Goal: Task Accomplishment & Management: Manage account settings

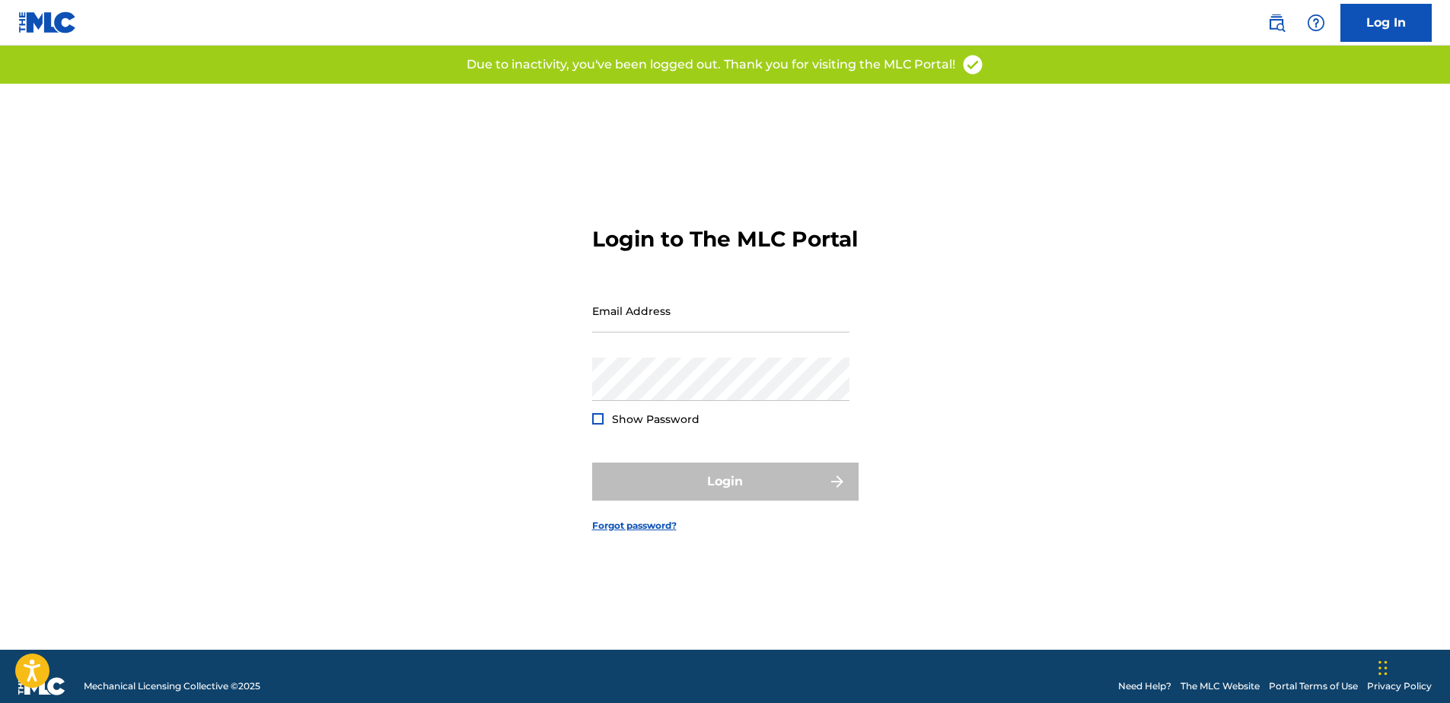
type input "[PERSON_NAME][EMAIL_ADDRESS][PERSON_NAME][DOMAIN_NAME]"
click at [716, 490] on div "Login" at bounding box center [725, 482] width 266 height 38
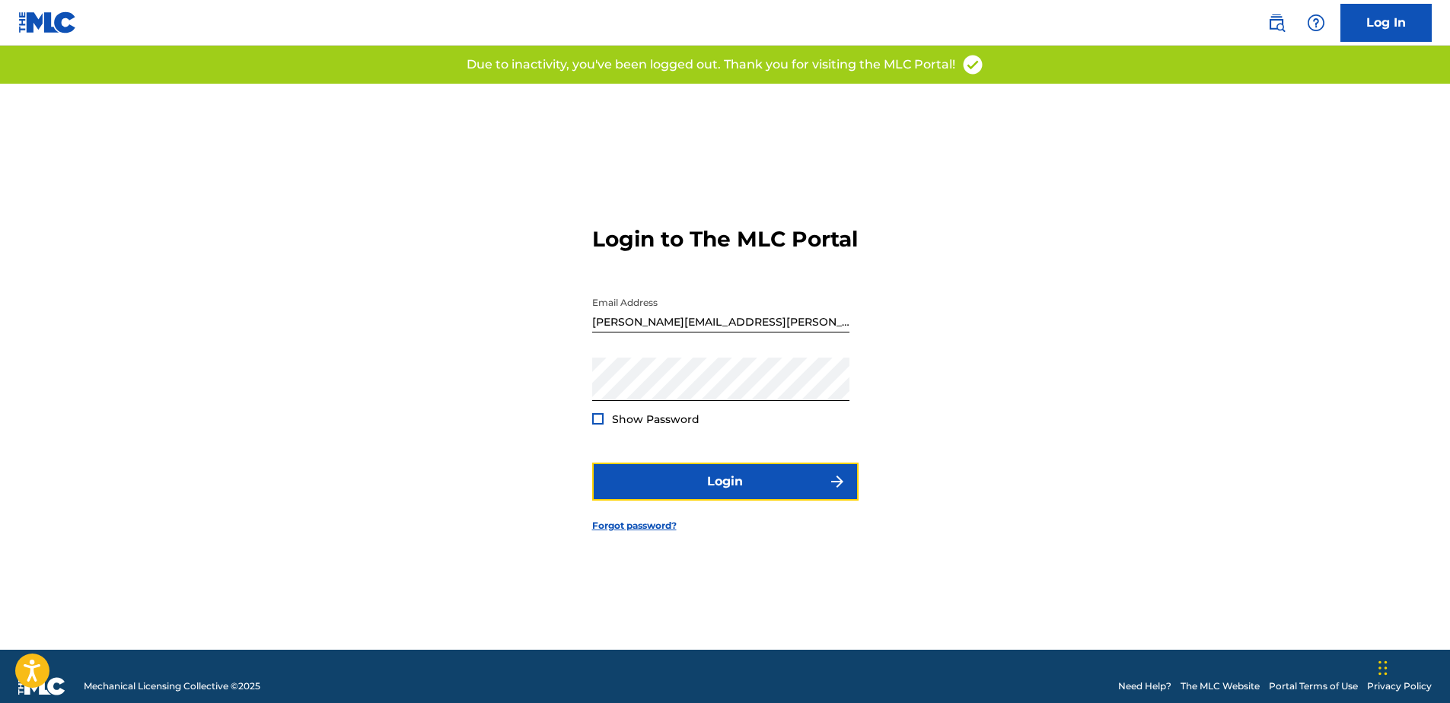
click at [716, 490] on button "Login" at bounding box center [725, 482] width 266 height 38
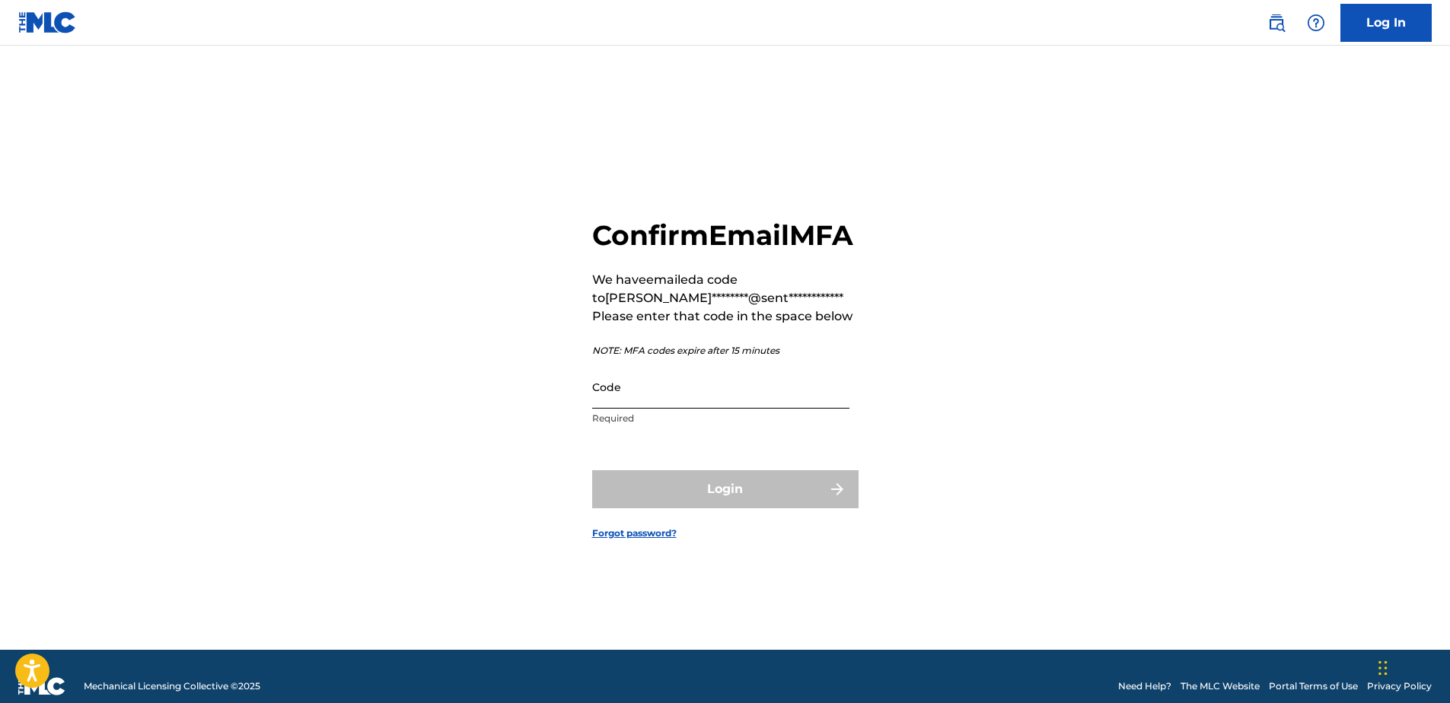
click at [626, 409] on input "Code" at bounding box center [720, 386] width 257 height 43
paste input "436924"
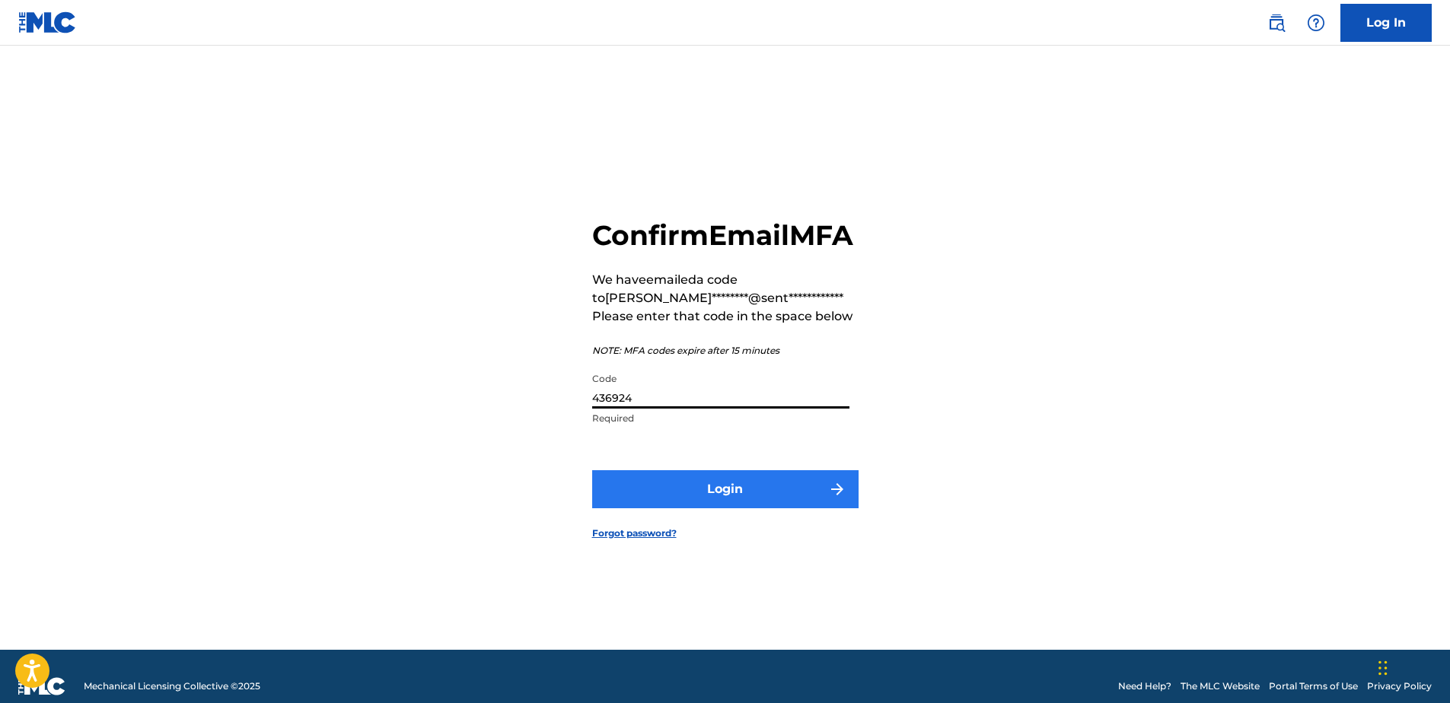
type input "436924"
click at [680, 508] on button "Login" at bounding box center [725, 489] width 266 height 38
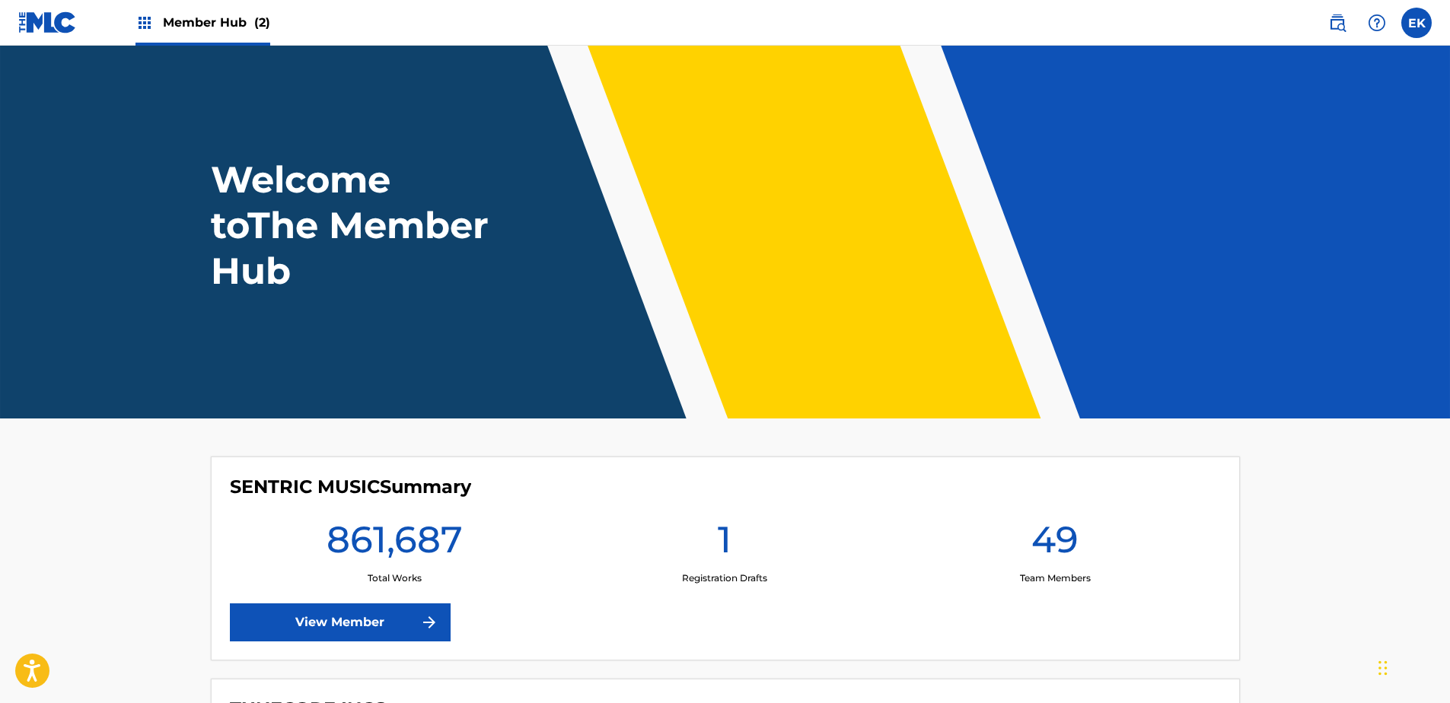
click at [223, 28] on span "Member Hub (2)" at bounding box center [216, 23] width 107 height 18
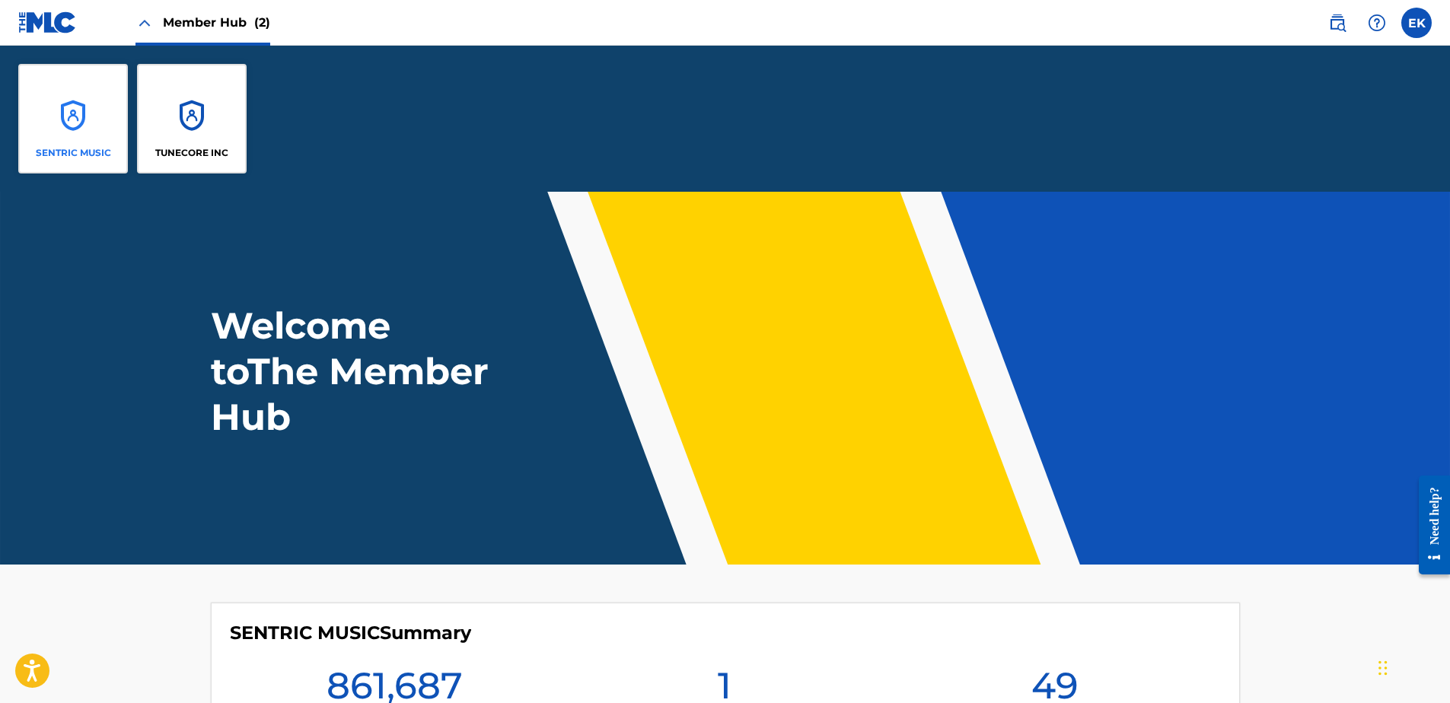
click at [41, 116] on div "SENTRIC MUSIC" at bounding box center [73, 119] width 110 height 110
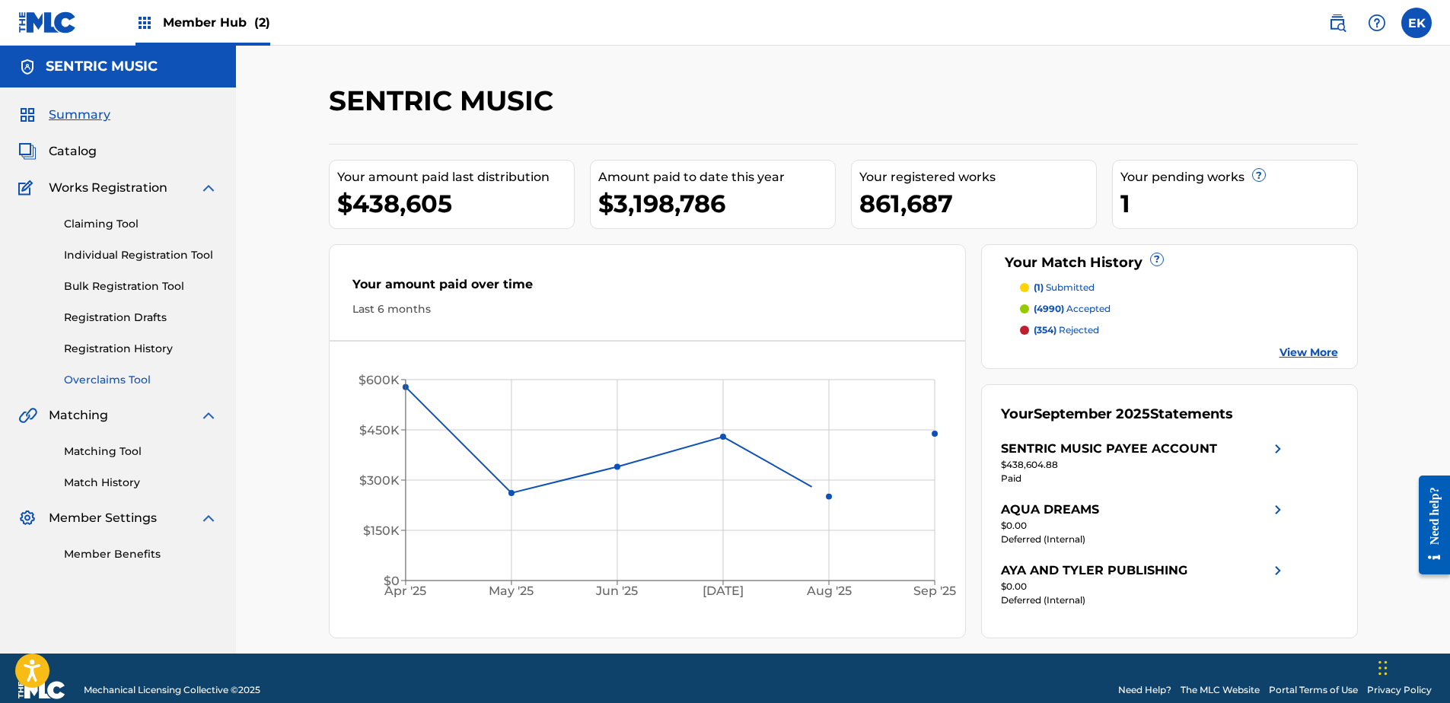
click at [86, 379] on link "Overclaims Tool" at bounding box center [141, 380] width 154 height 16
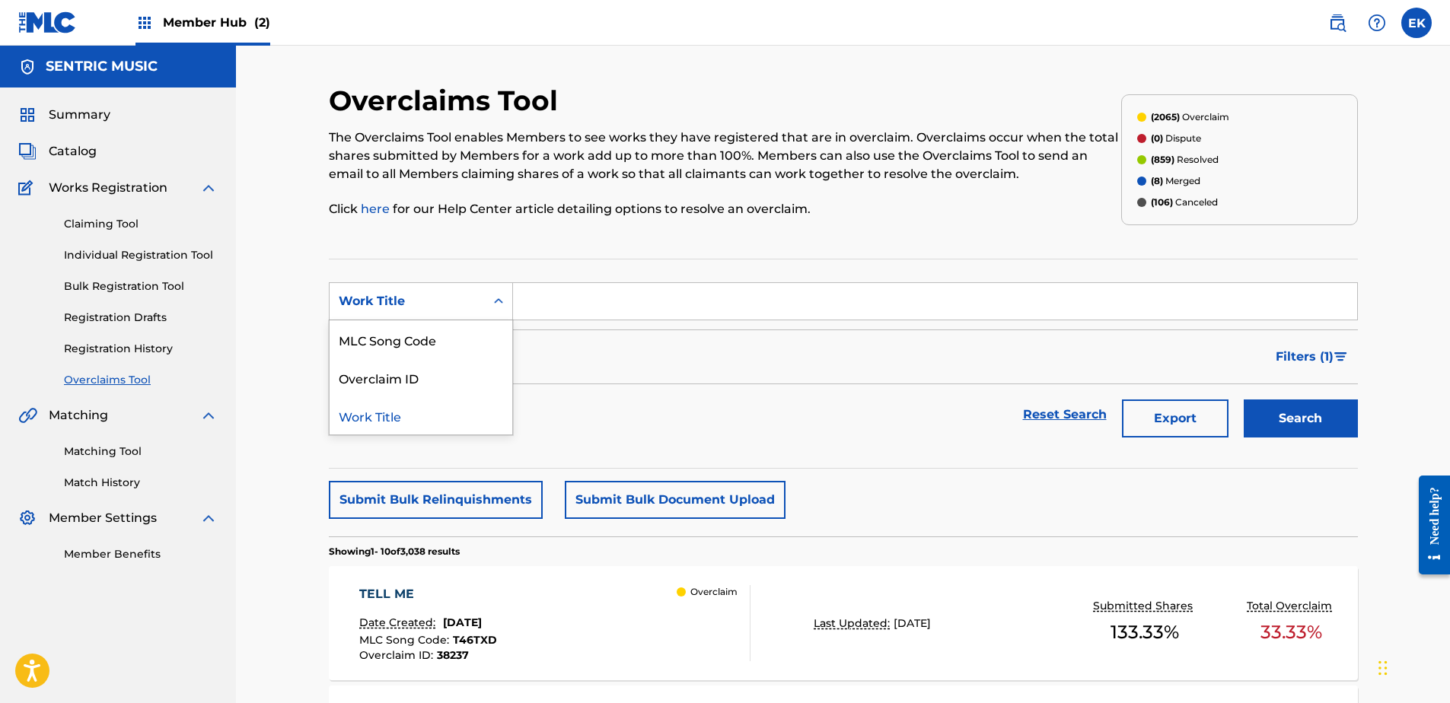
click at [389, 303] on div "Work Title" at bounding box center [407, 301] width 137 height 18
click at [384, 336] on div "MLC Song Code" at bounding box center [421, 339] width 183 height 38
click at [578, 304] on input "Search Form" at bounding box center [935, 301] width 844 height 37
paste input "S66HUD"
type input "S66HUD"
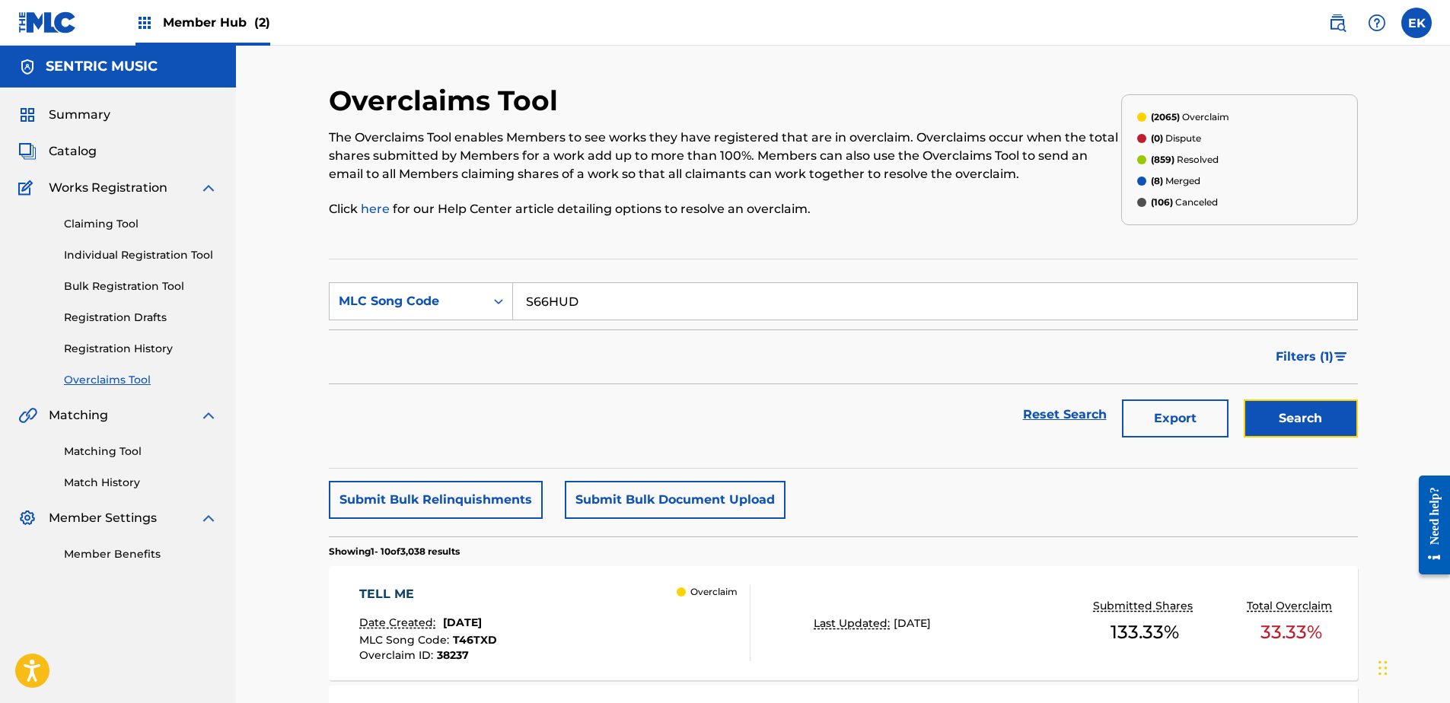
click at [1324, 412] on button "Search" at bounding box center [1301, 419] width 114 height 38
click at [632, 613] on div "SIFA ZA MOYO Date Created: August 28, 2025 MLC Song Code : S66HUD Overclaim ID …" at bounding box center [554, 623] width 391 height 76
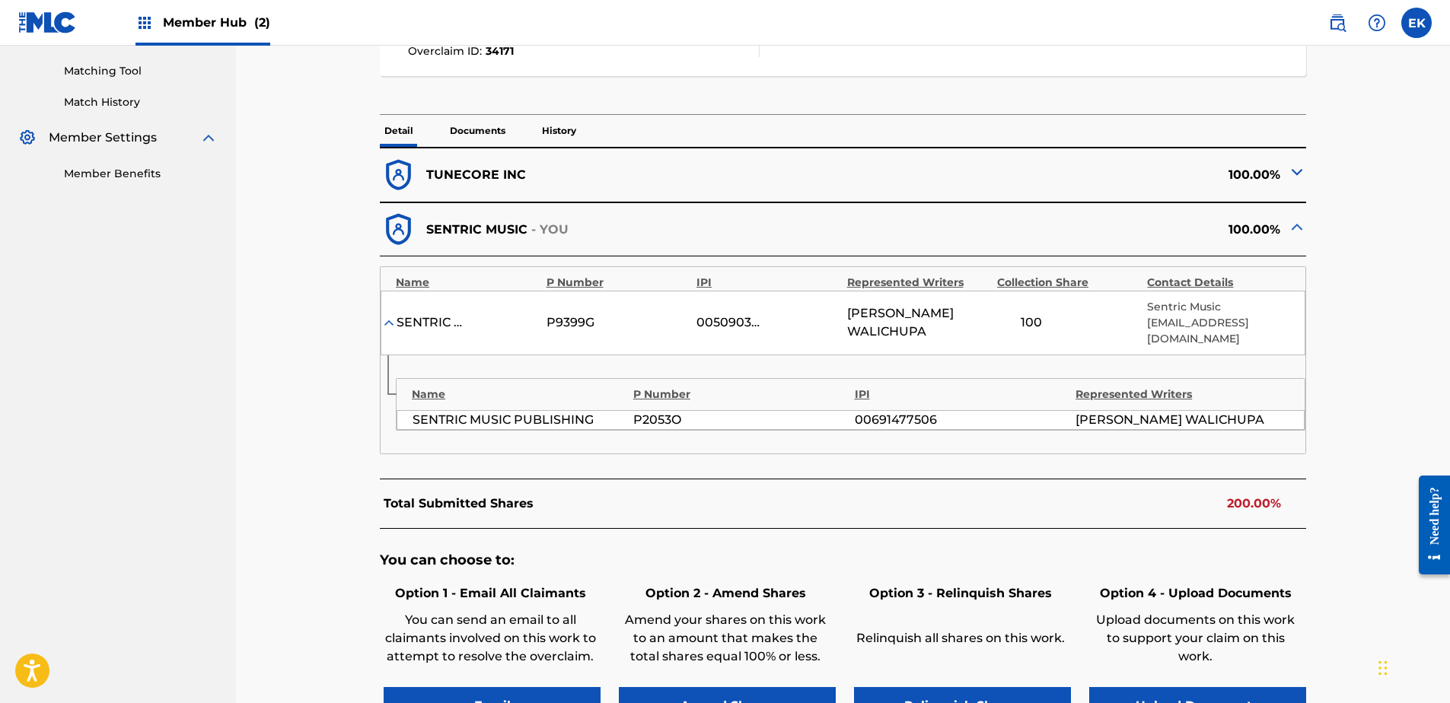
scroll to position [457, 0]
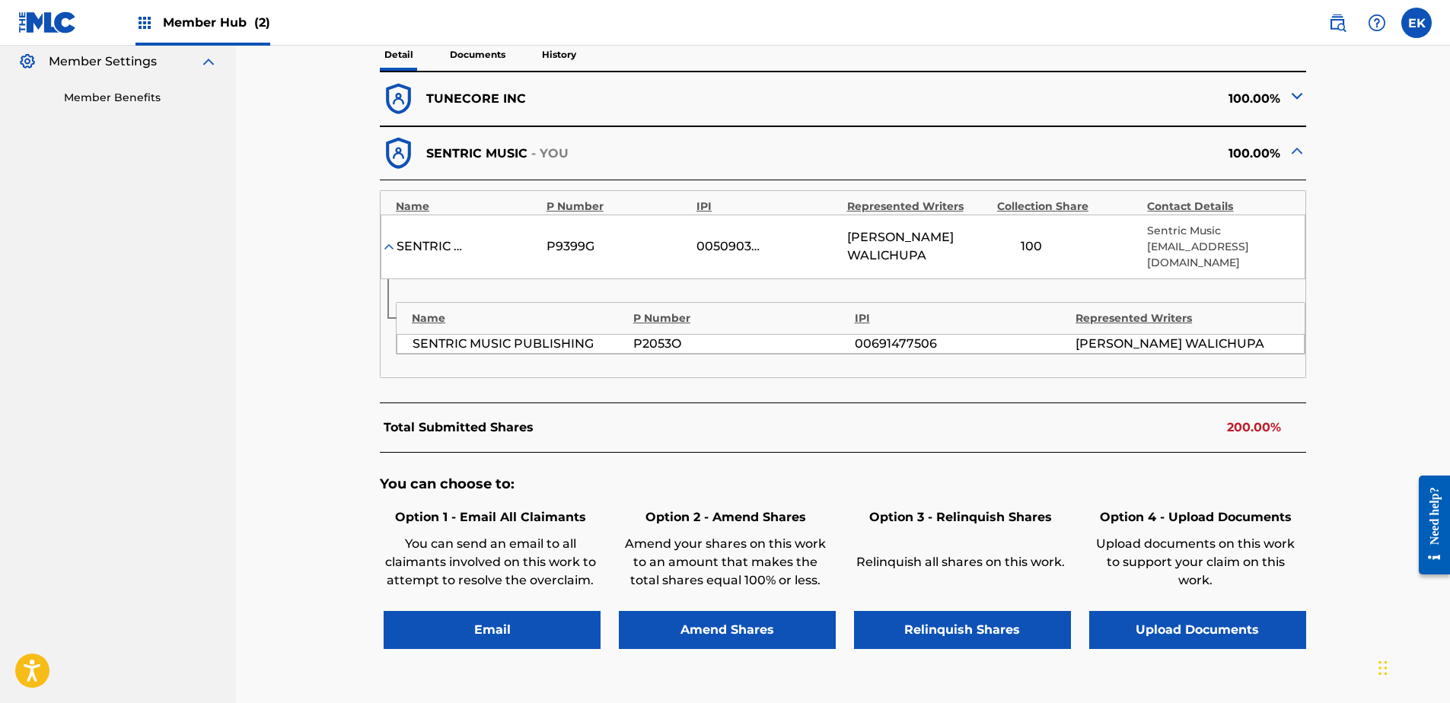
click at [489, 60] on p "Documents" at bounding box center [477, 55] width 65 height 32
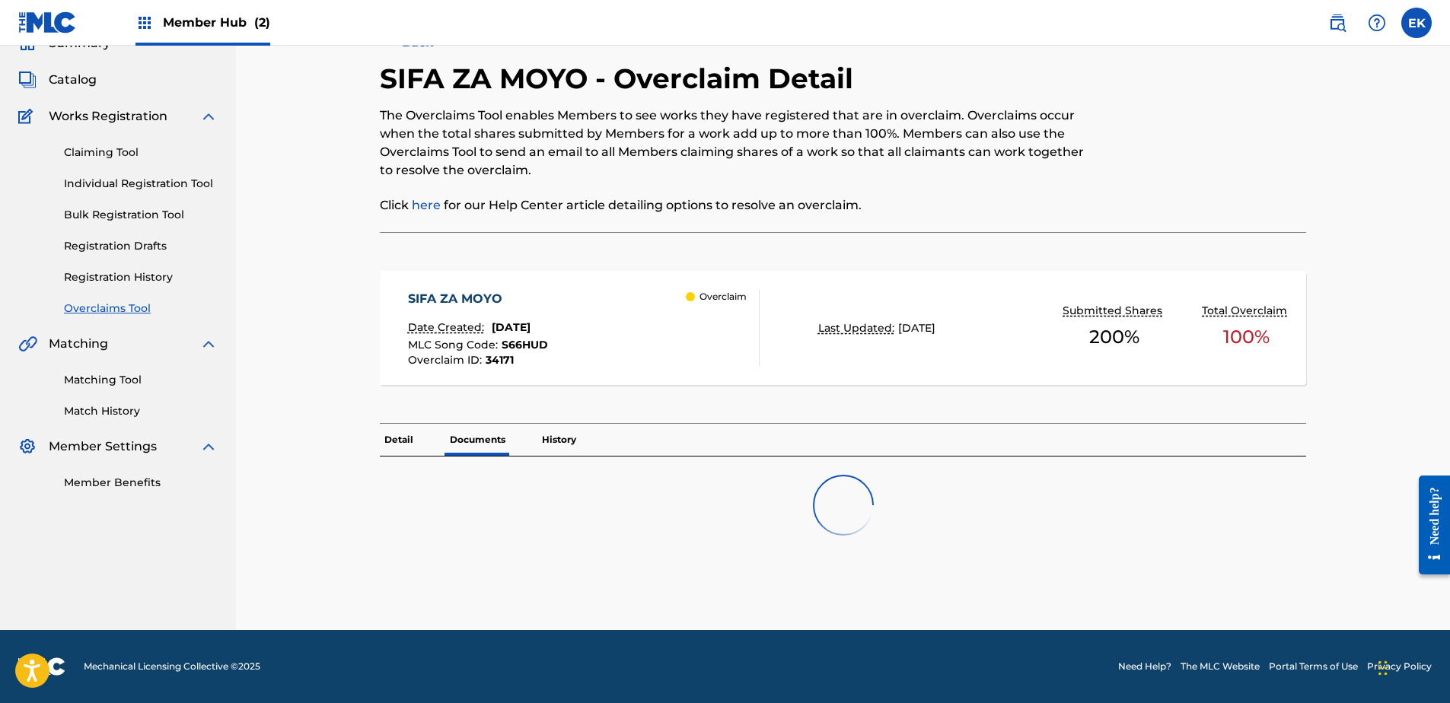
scroll to position [119, 0]
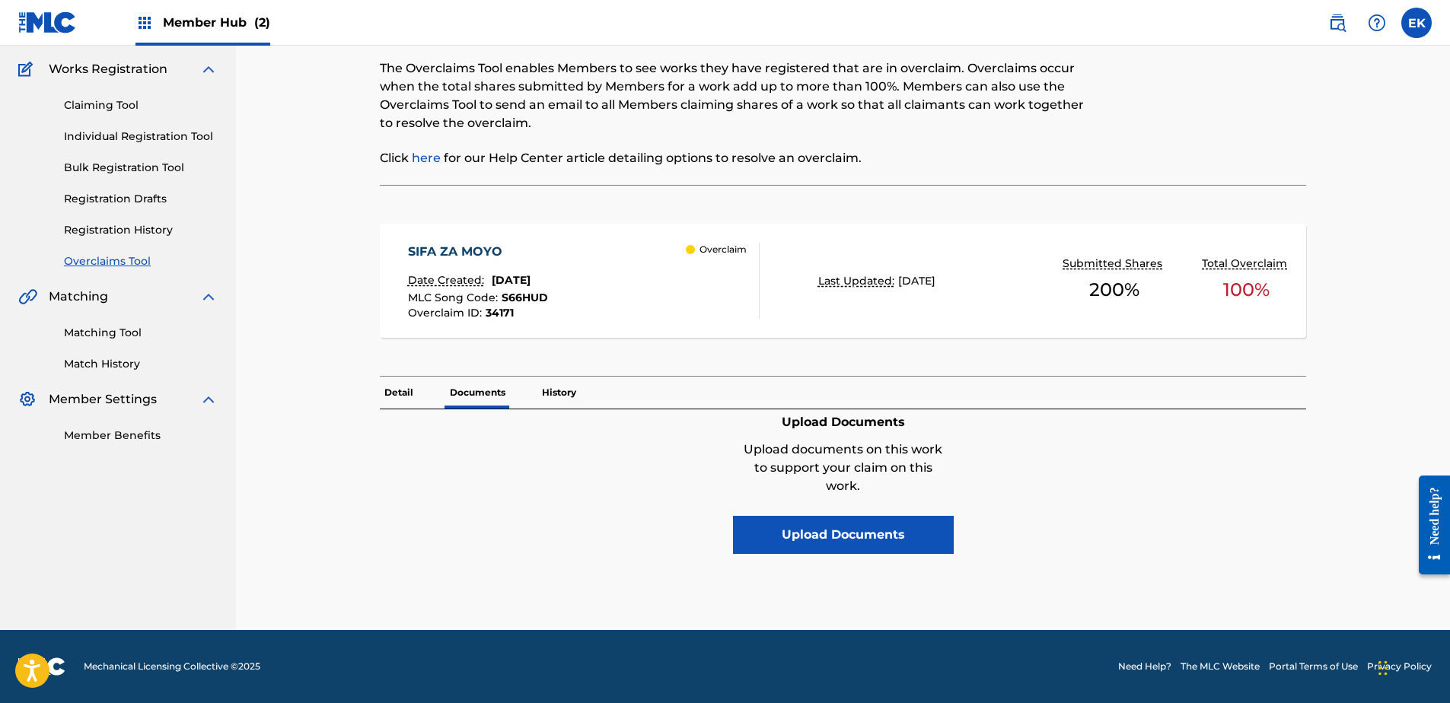
click at [413, 393] on p "Detail" at bounding box center [399, 393] width 38 height 32
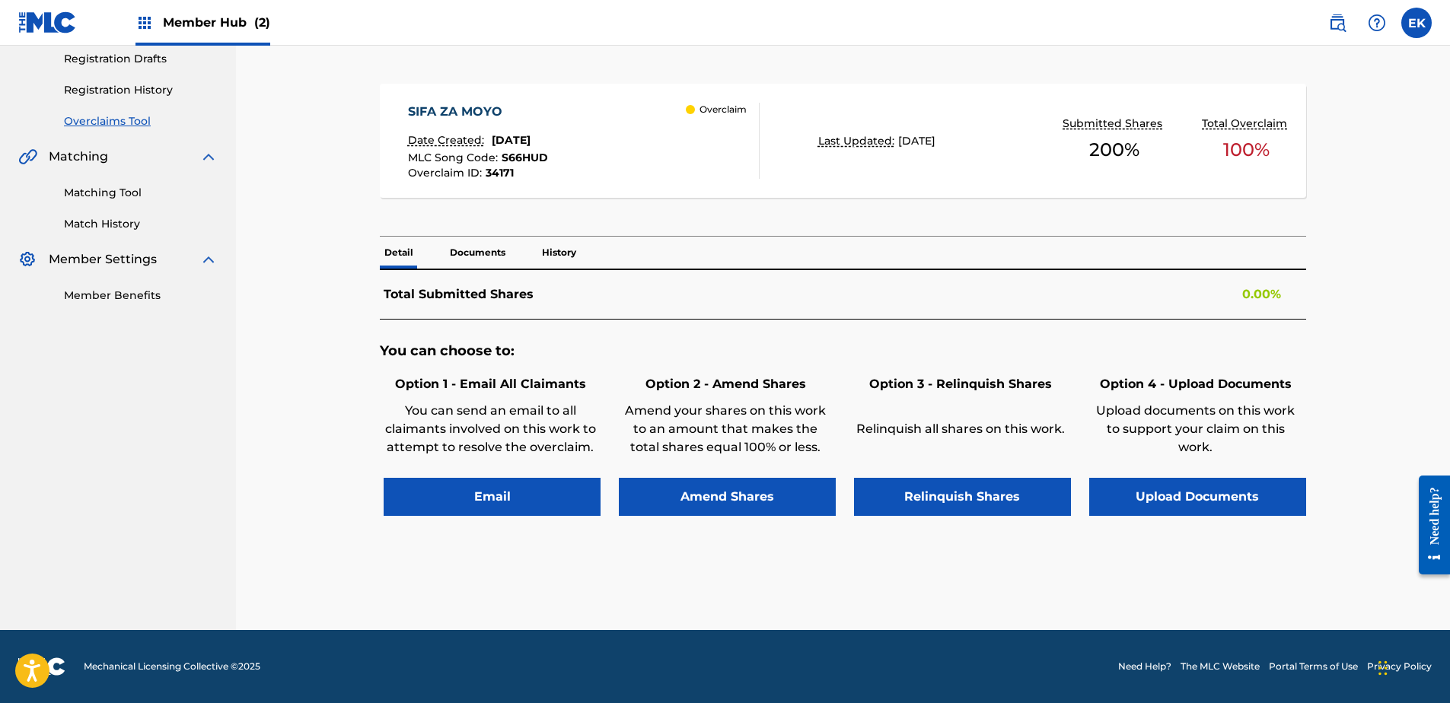
scroll to position [457, 0]
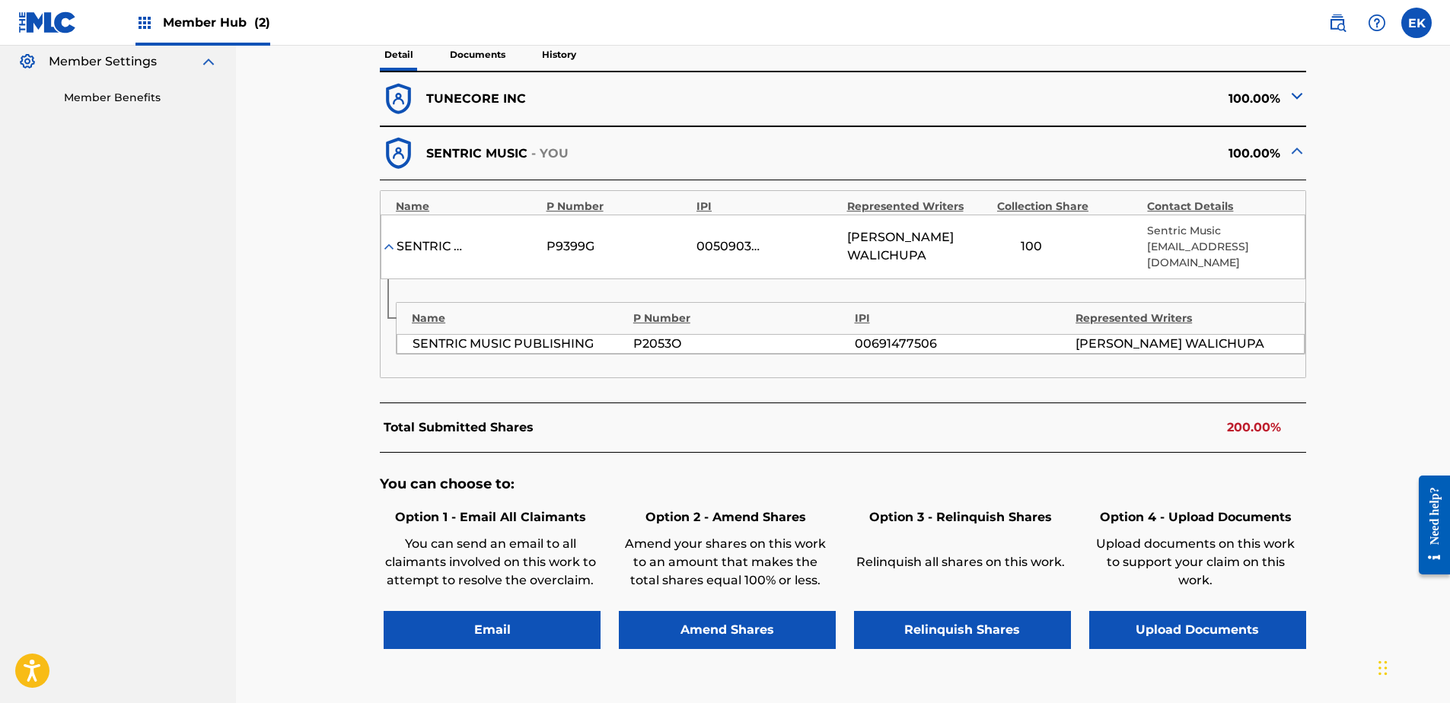
click at [553, 41] on nav "Member Hub (2) EK EK Emily Kamara emily.kamara@sentricmusic.com Notification Pr…" at bounding box center [725, 23] width 1450 height 46
click at [553, 49] on p "History" at bounding box center [558, 55] width 43 height 32
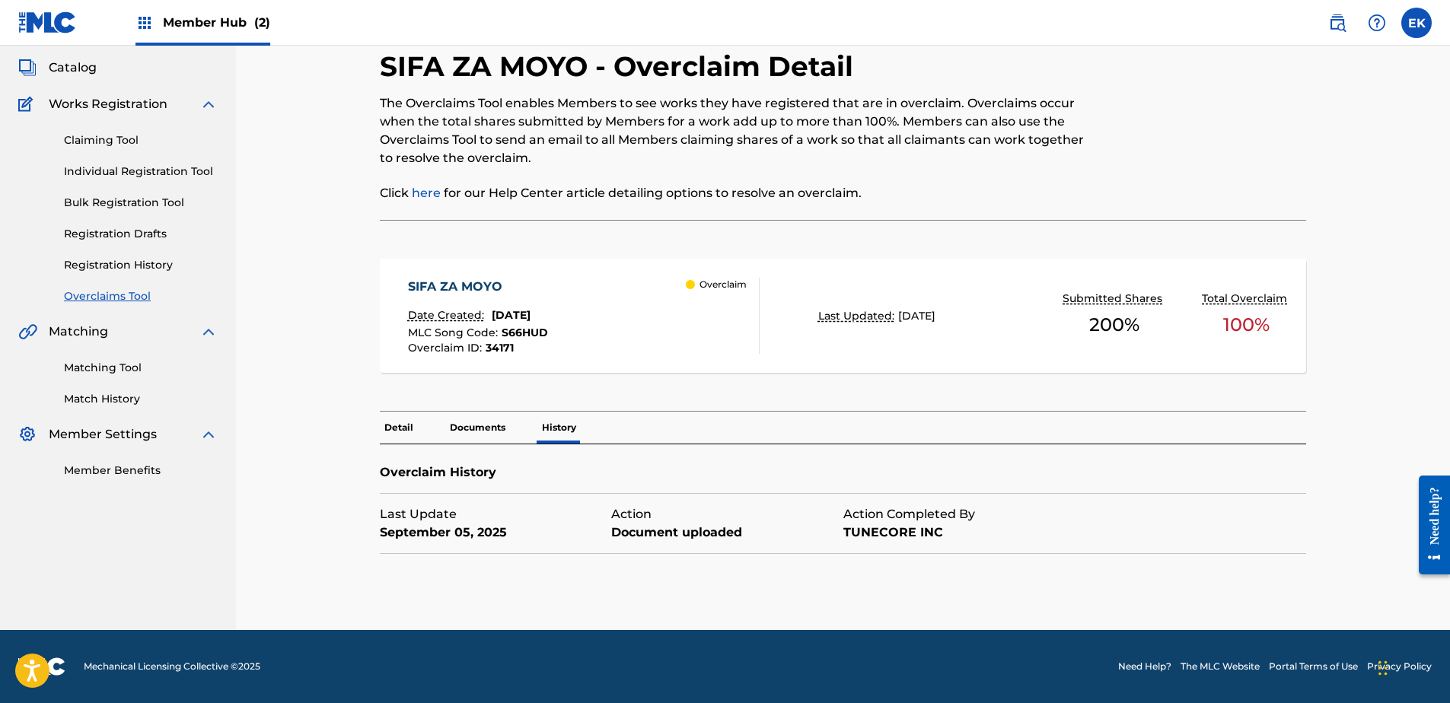
click at [485, 428] on p "Documents" at bounding box center [477, 428] width 65 height 32
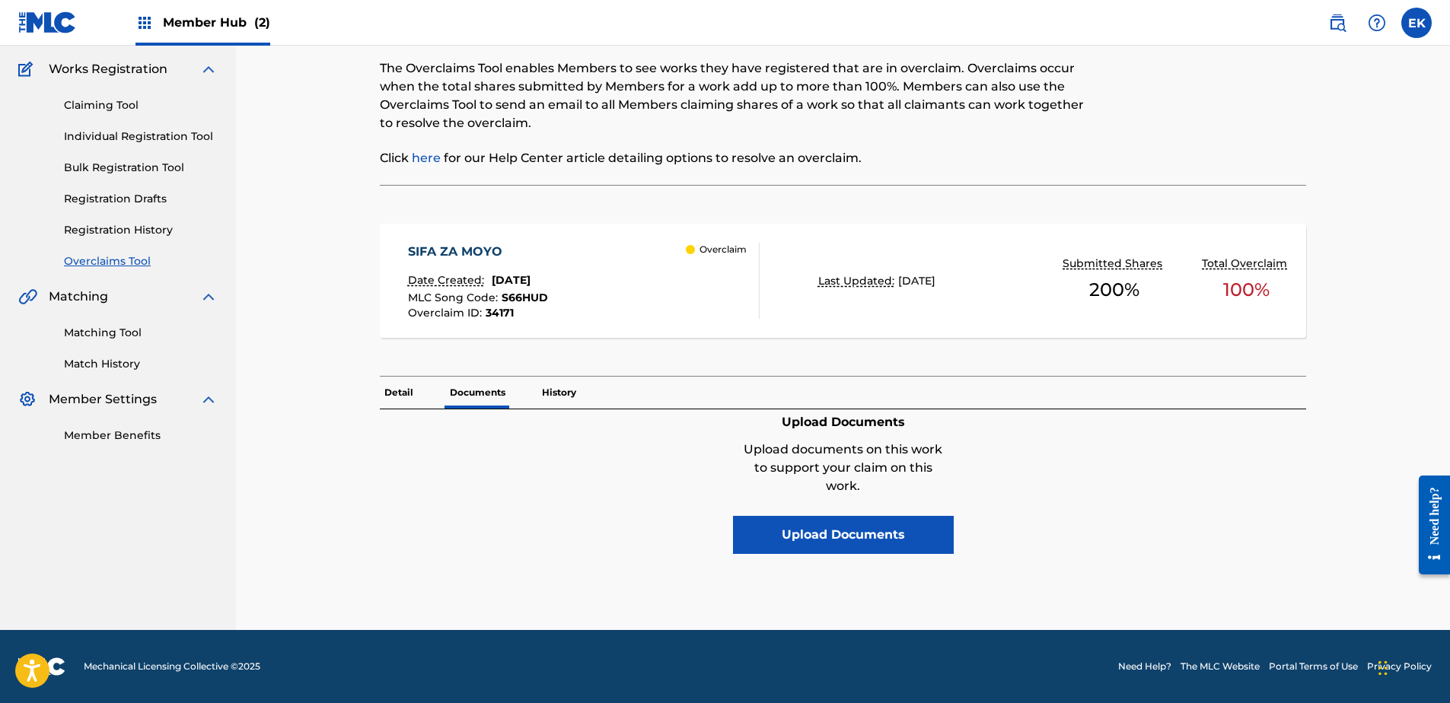
click at [556, 388] on p "History" at bounding box center [558, 393] width 43 height 32
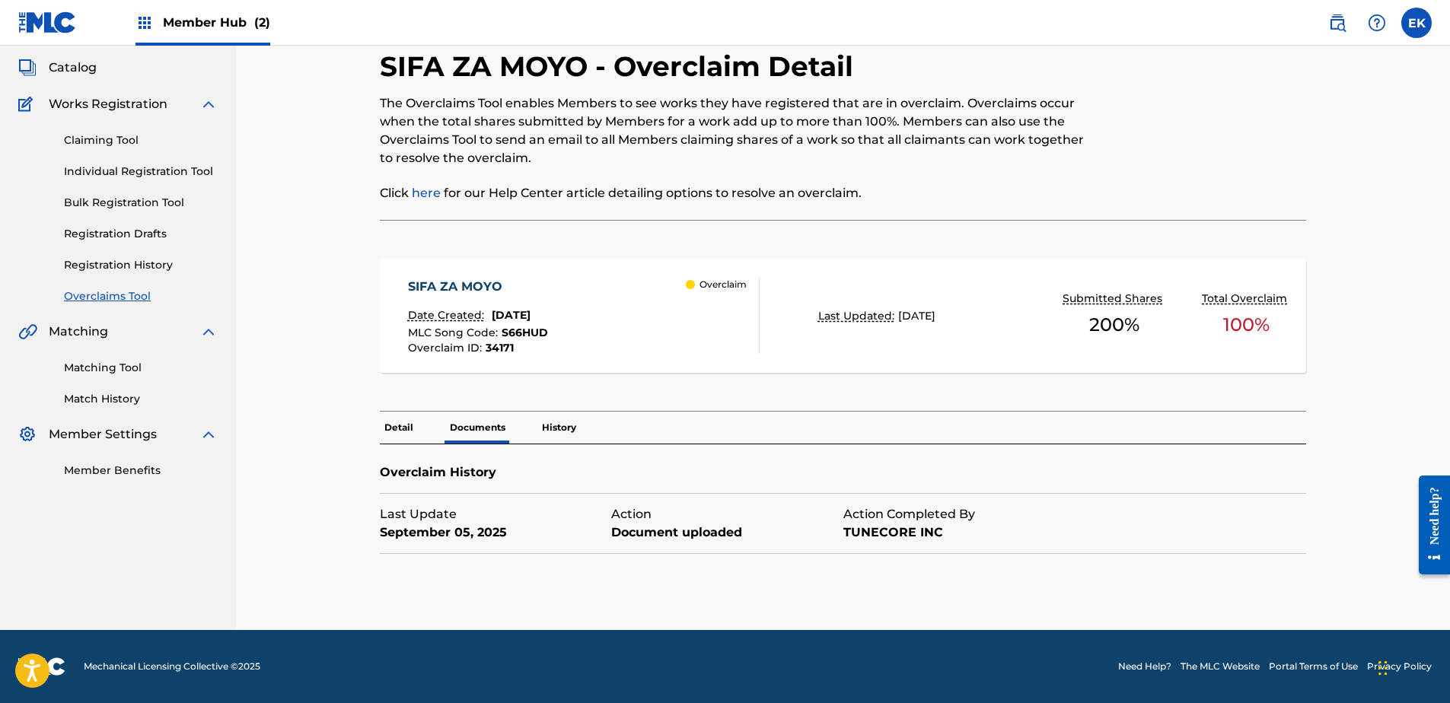
scroll to position [84, 0]
click at [570, 524] on div "September 05, 2025" at bounding box center [495, 533] width 231 height 18
click at [663, 536] on div "Document uploaded" at bounding box center [726, 533] width 231 height 18
click at [664, 536] on div "Document uploaded" at bounding box center [726, 533] width 231 height 18
drag, startPoint x: 588, startPoint y: 66, endPoint x: 379, endPoint y: 71, distance: 209.3
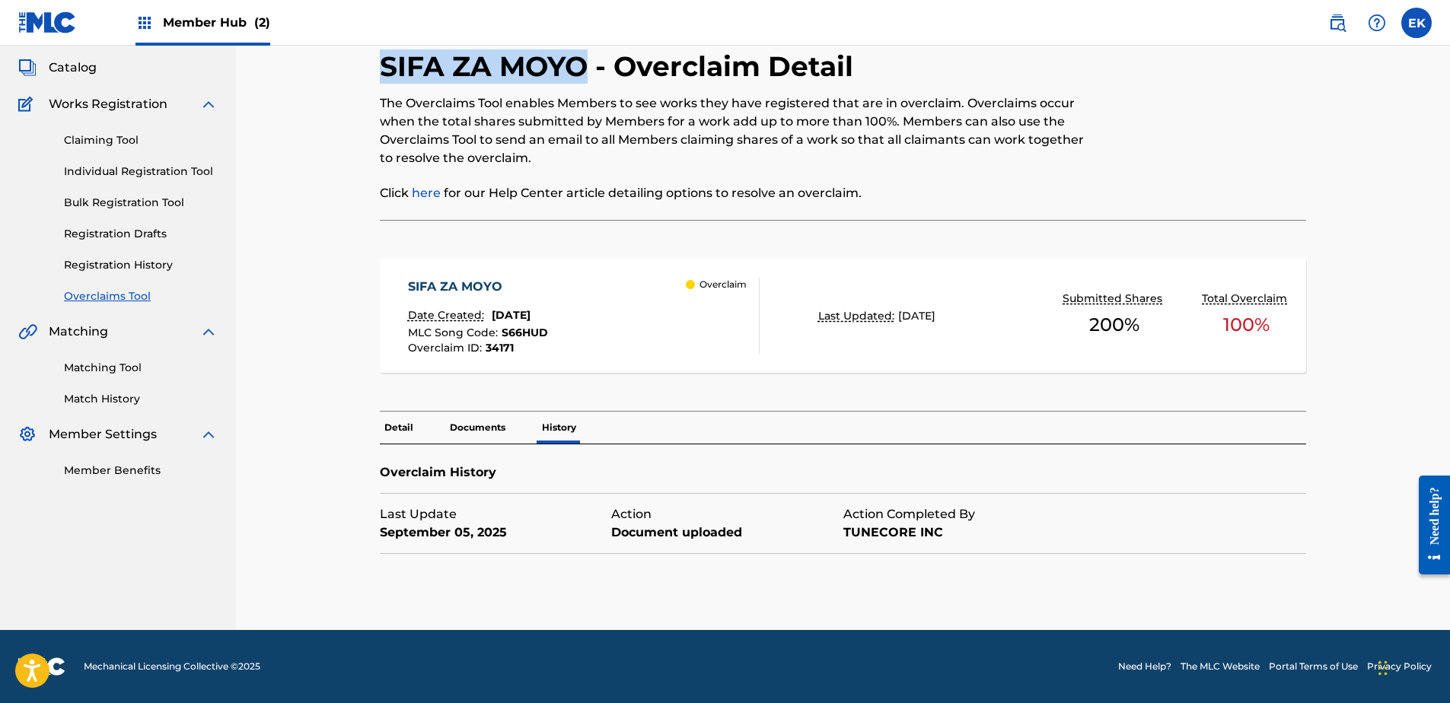
click at [379, 71] on div "< Back SIFA ZA MOYO - Overclaim Detail The Overclaims Tool enables Members to s…" at bounding box center [843, 315] width 1029 height 630
copy h2 "SIFA ZA MOYO"
click at [470, 420] on p "Documents" at bounding box center [477, 428] width 65 height 32
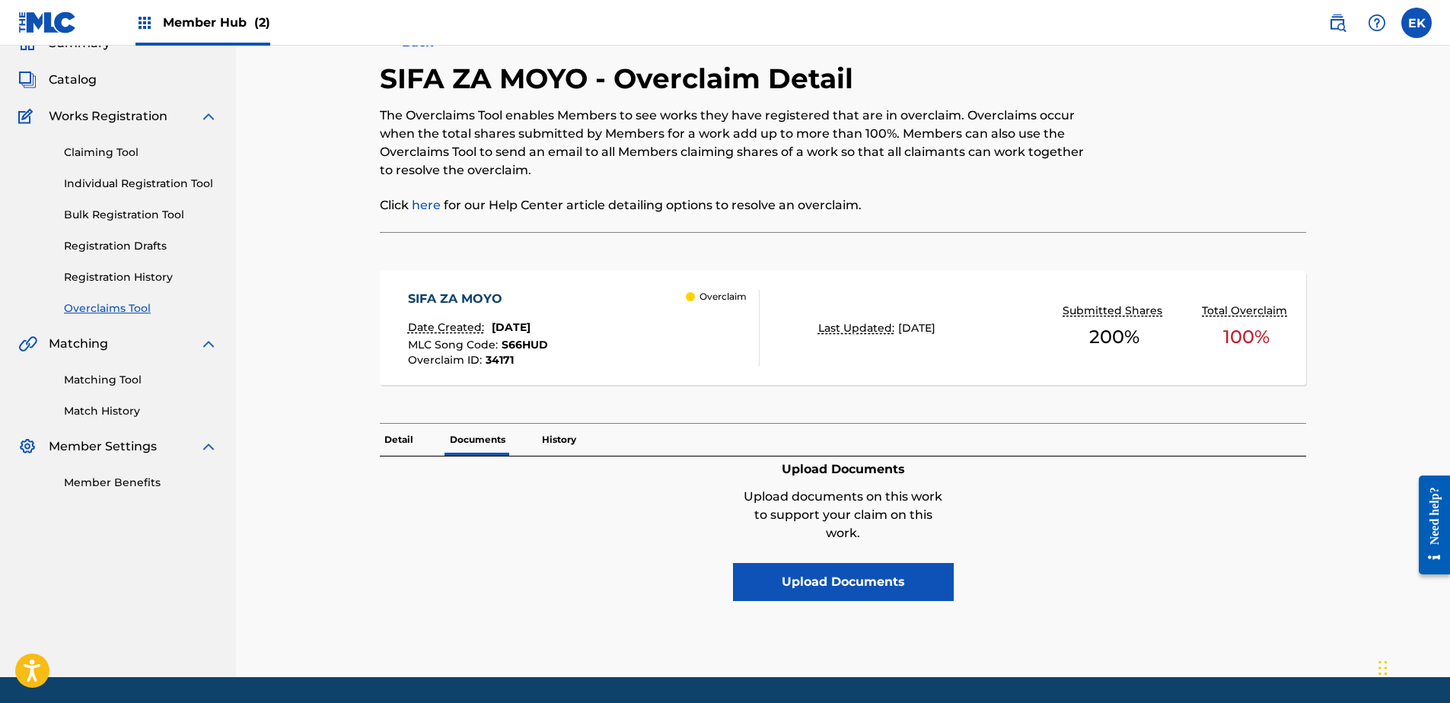
scroll to position [119, 0]
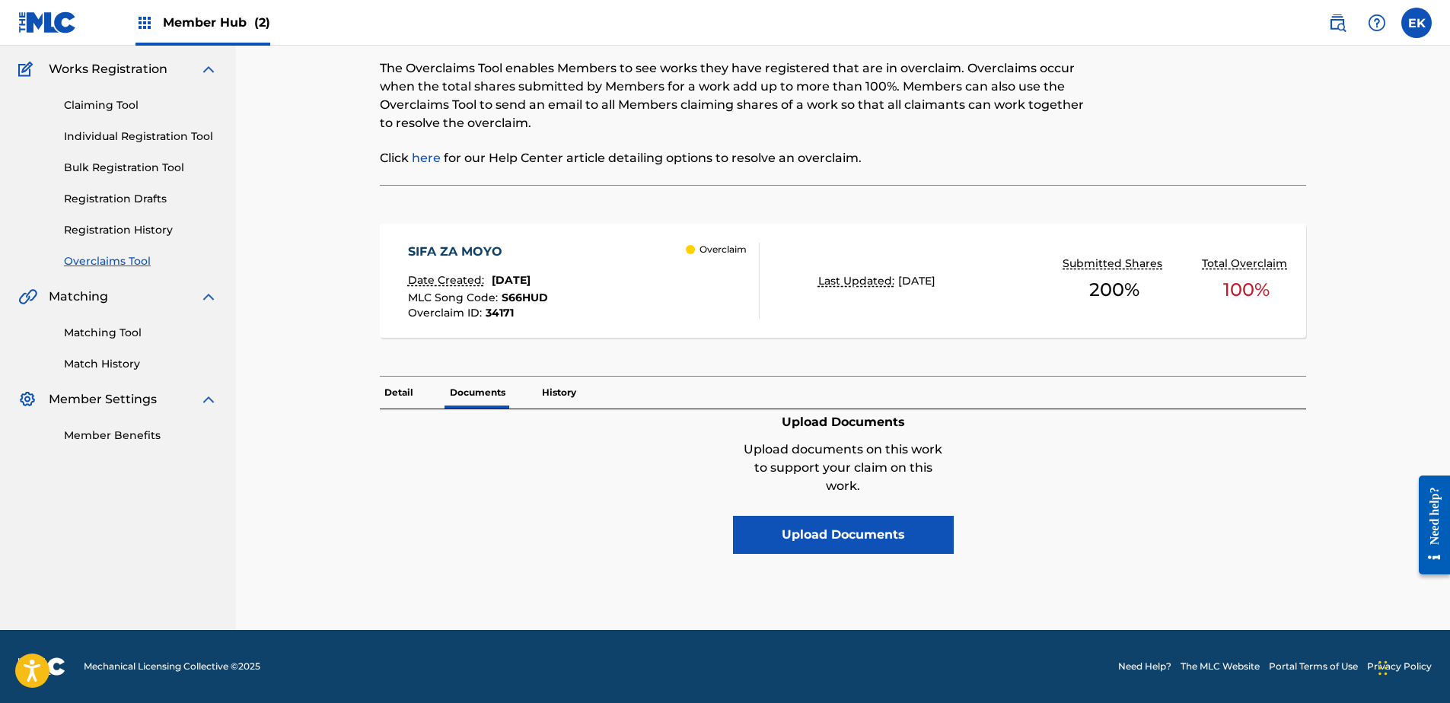
click at [413, 393] on p "Detail" at bounding box center [399, 393] width 38 height 32
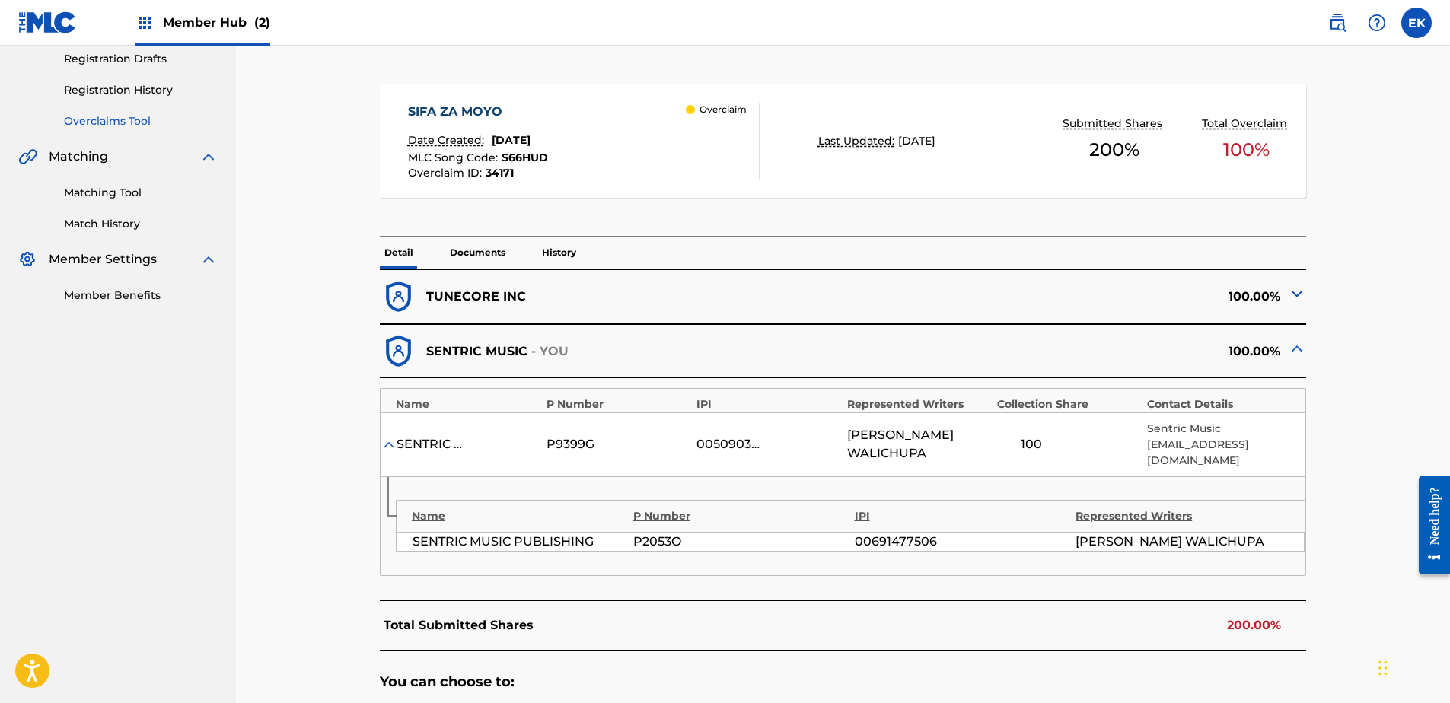
scroll to position [457, 0]
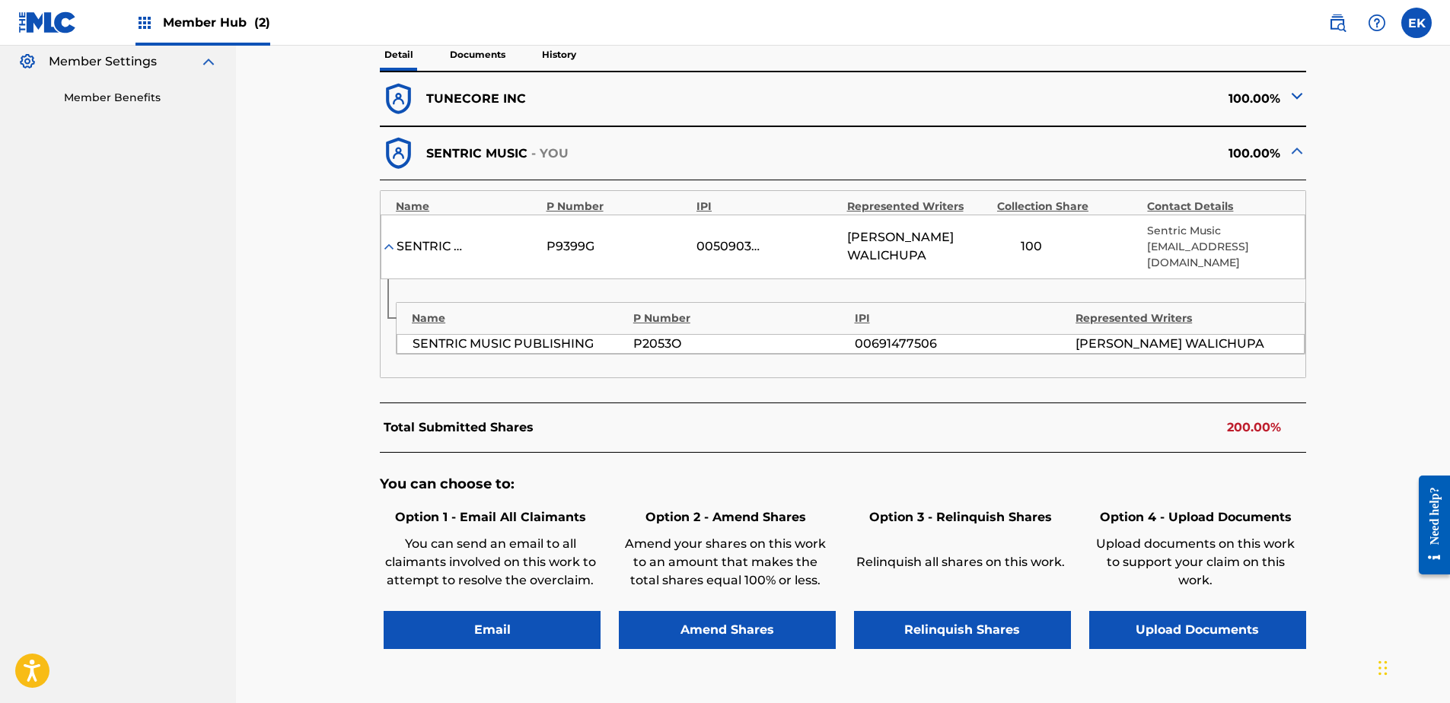
click at [222, 25] on span "Member Hub (2)" at bounding box center [216, 23] width 107 height 18
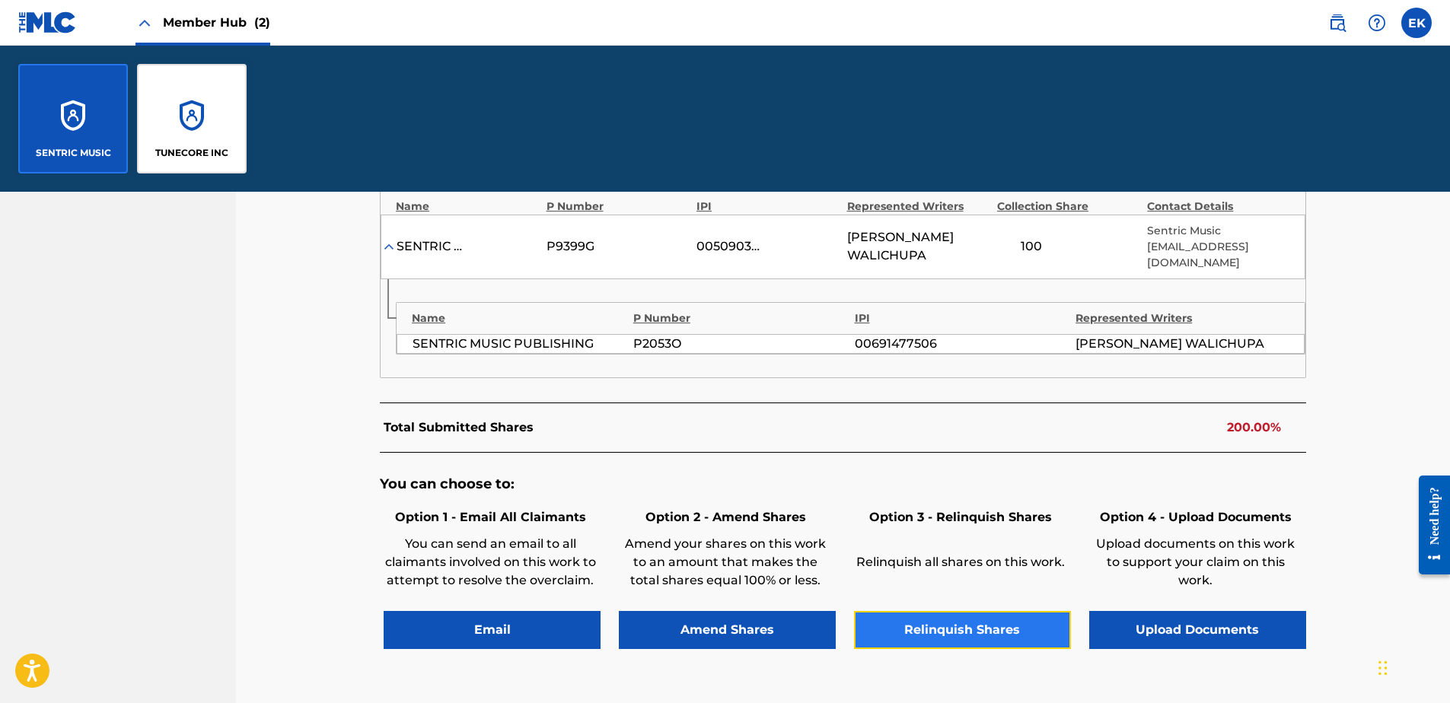
click at [976, 631] on button "Relinquish Shares" at bounding box center [962, 630] width 217 height 38
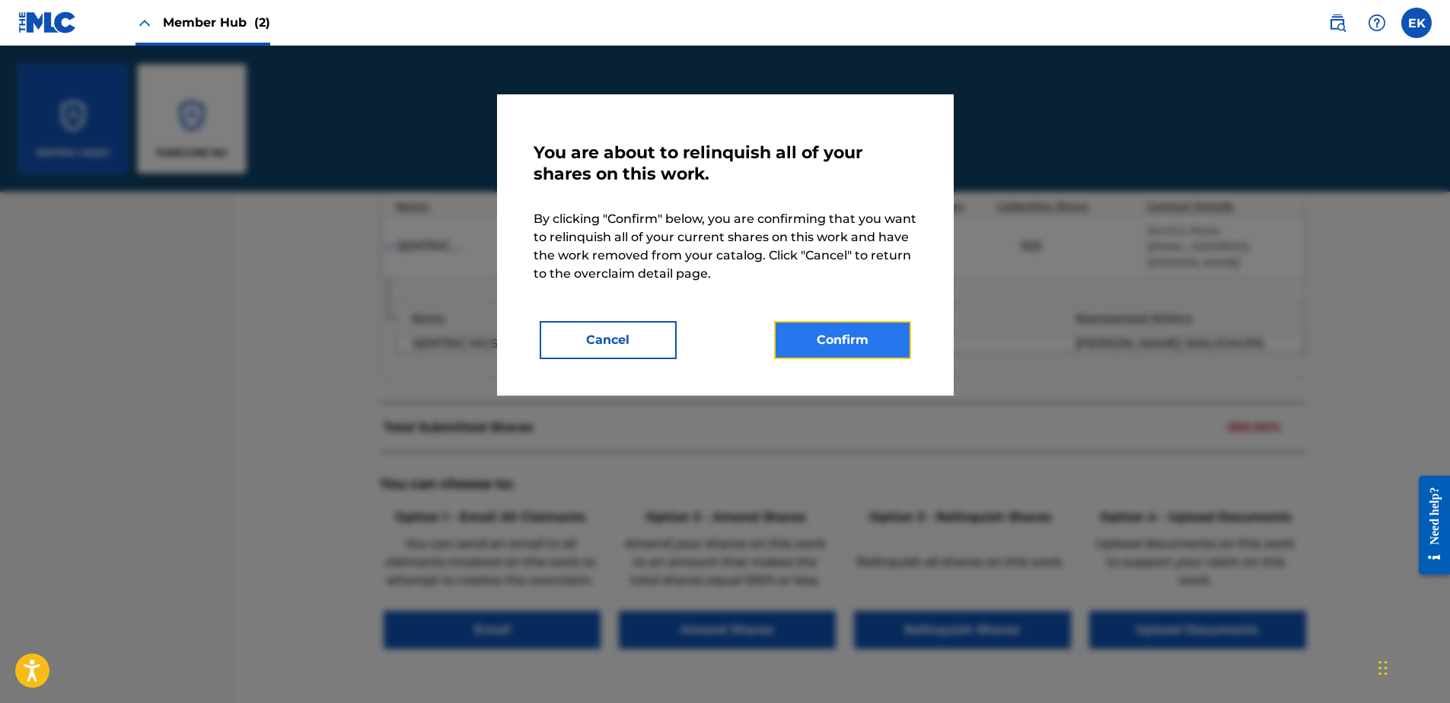
click at [864, 349] on button "Confirm" at bounding box center [842, 340] width 137 height 38
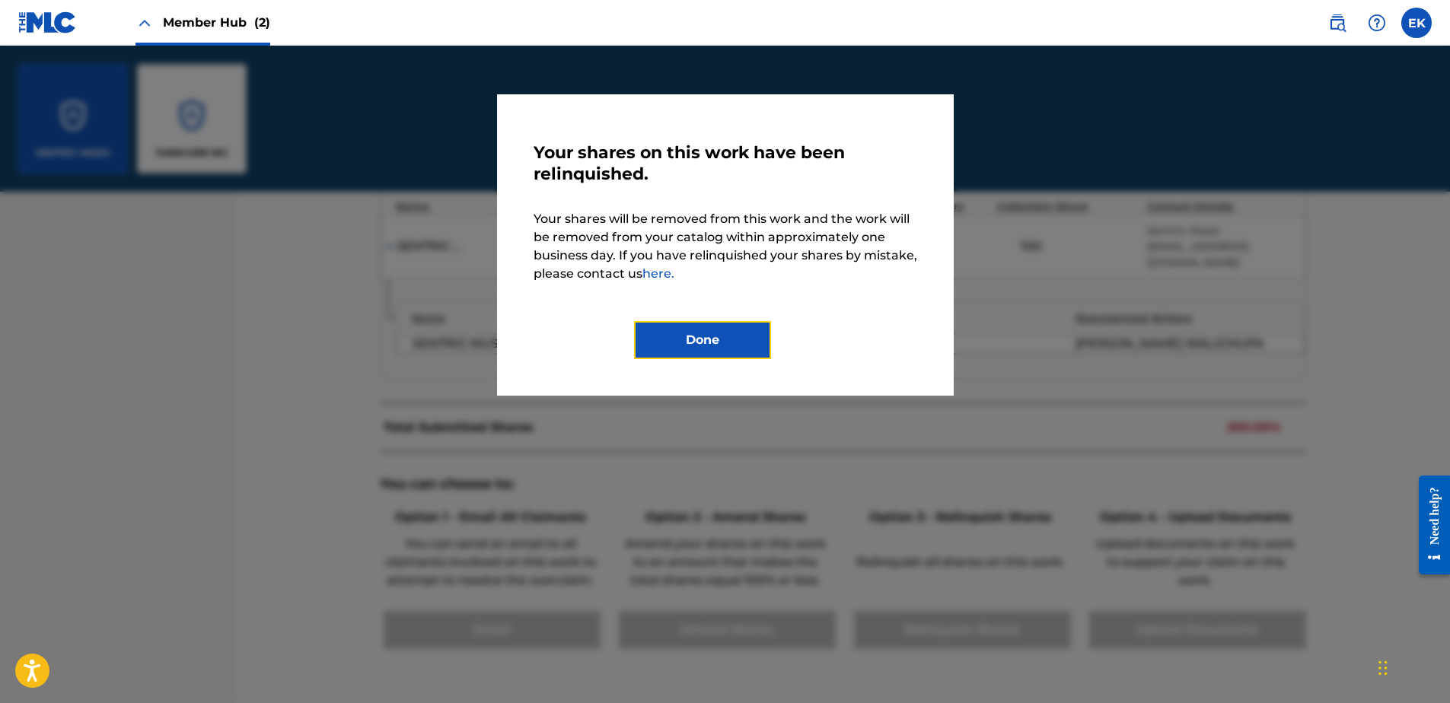
click at [671, 351] on button "Done" at bounding box center [702, 340] width 137 height 38
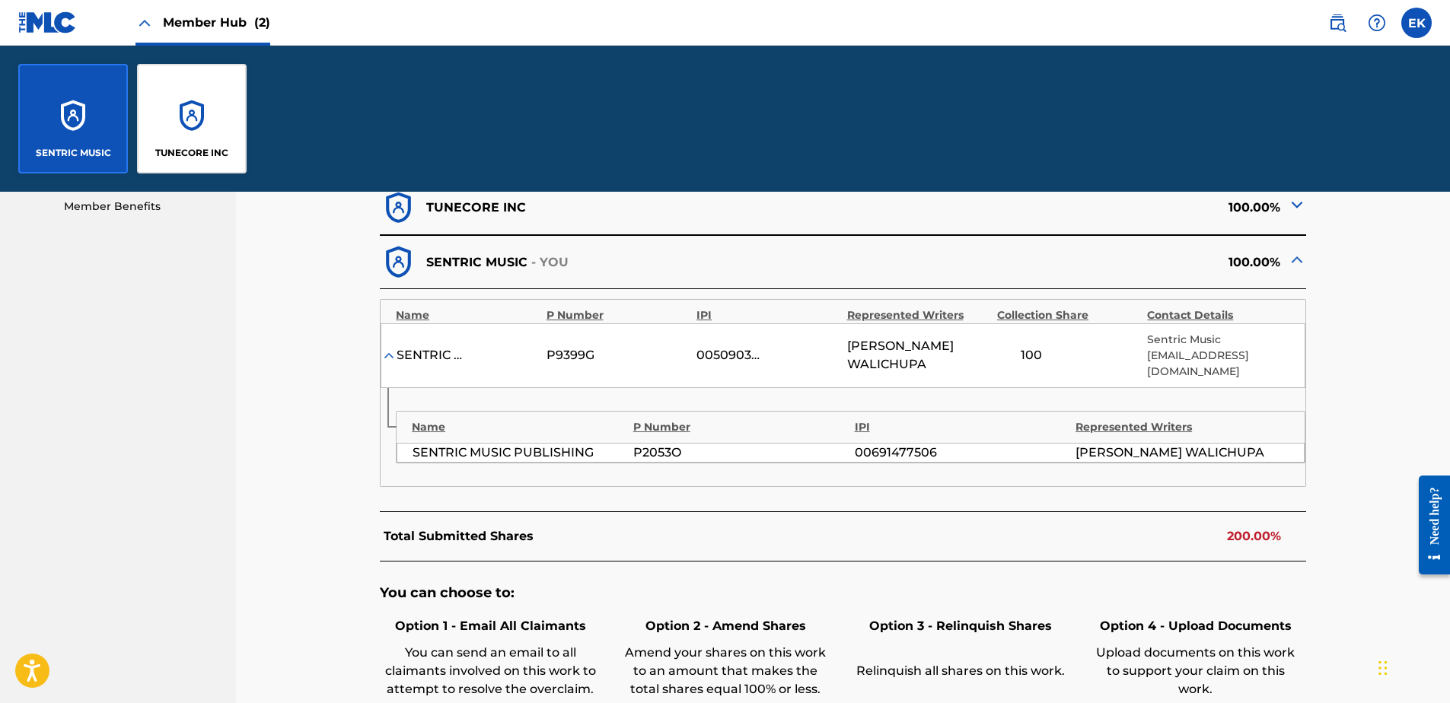
scroll to position [222, 0]
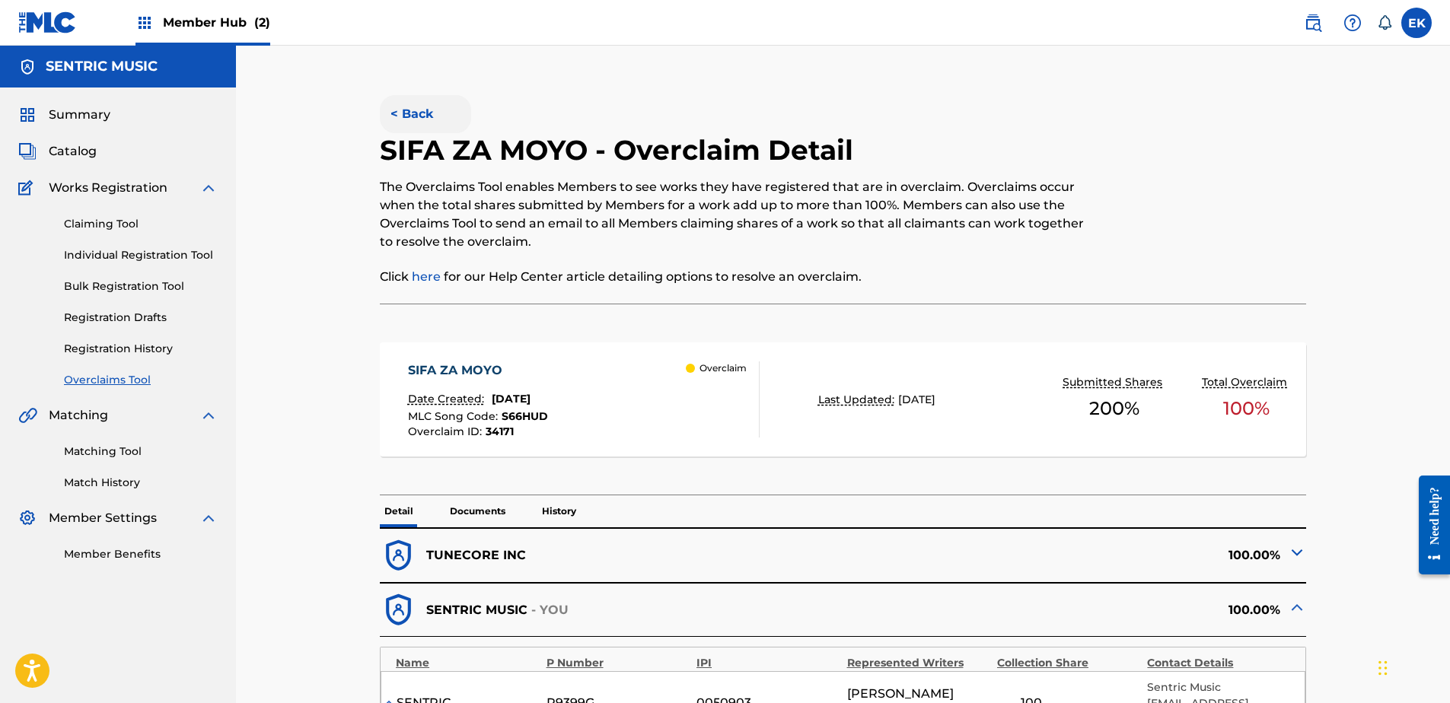
click at [417, 107] on button "< Back" at bounding box center [425, 114] width 91 height 38
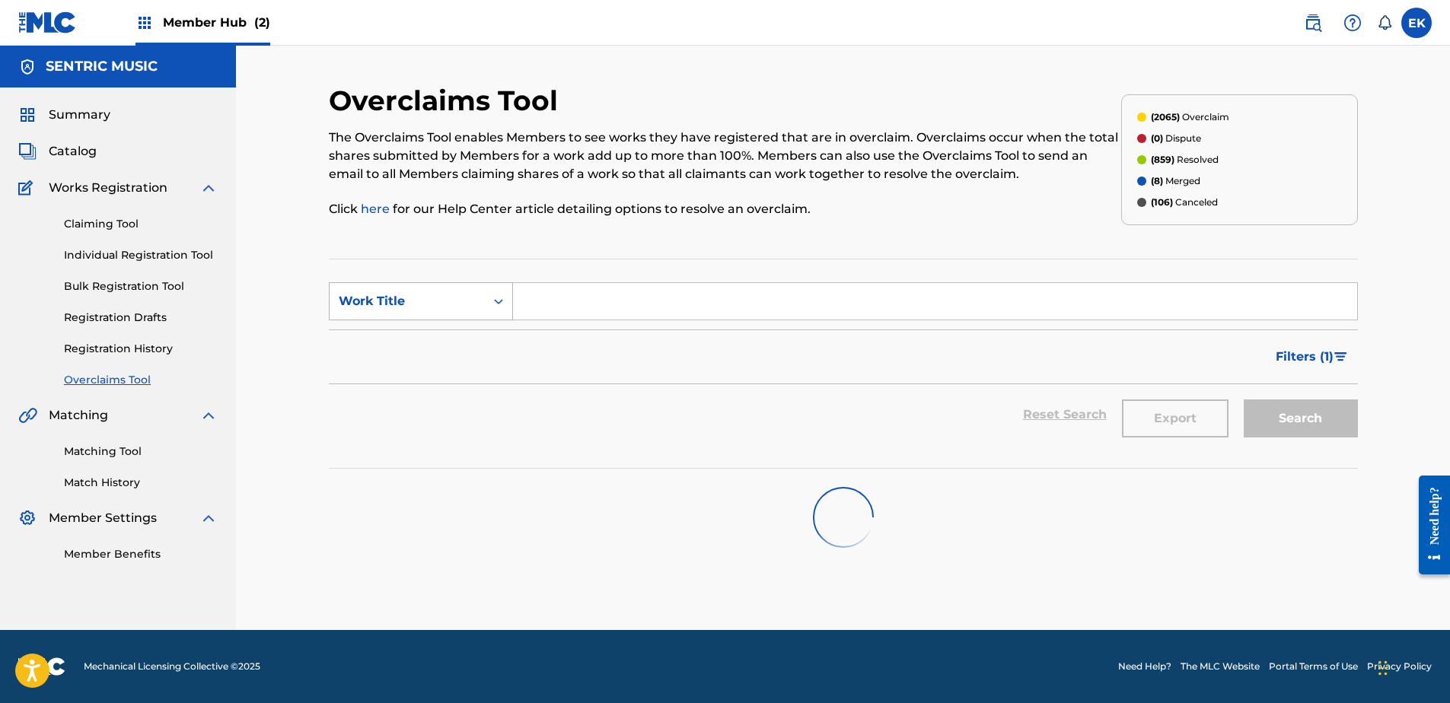
click at [499, 291] on div "Search Form" at bounding box center [498, 301] width 27 height 27
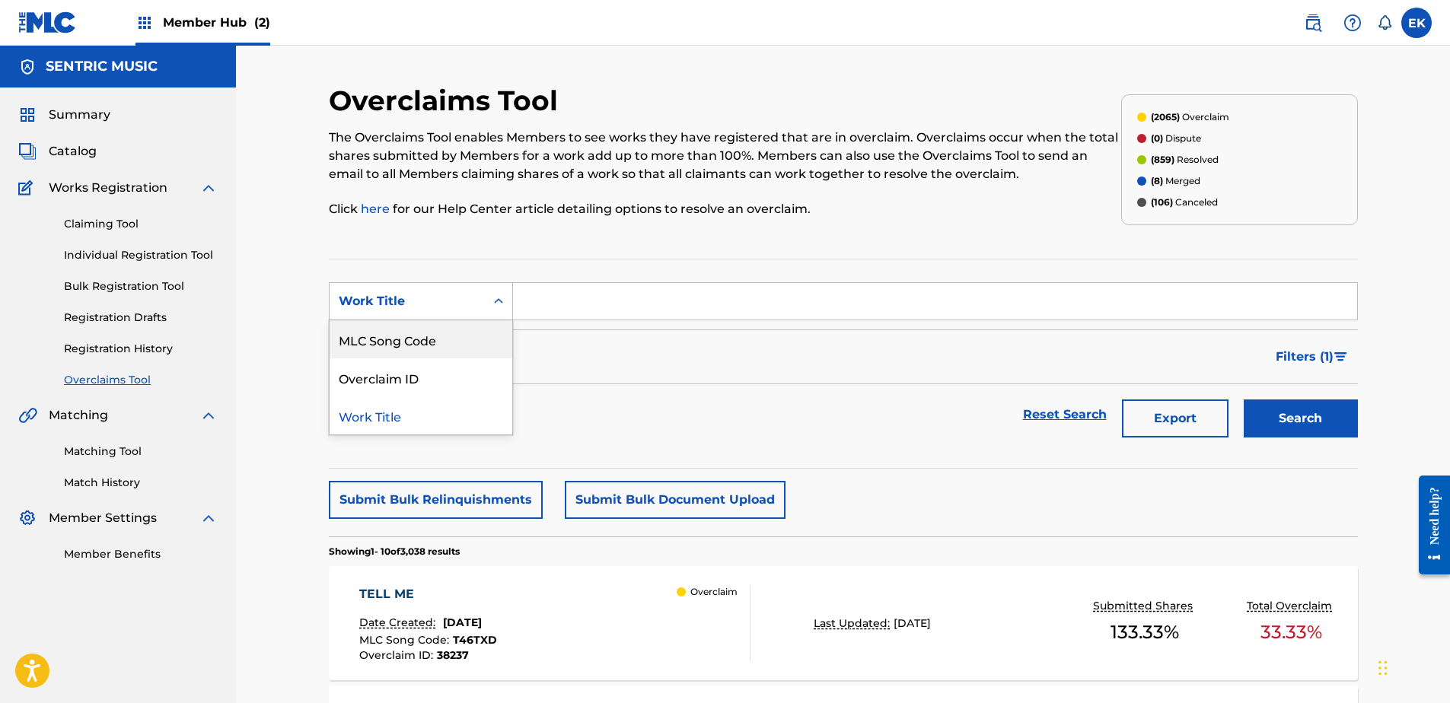
click at [474, 336] on div "MLC Song Code" at bounding box center [421, 339] width 183 height 38
click at [531, 302] on input "Search Form" at bounding box center [935, 301] width 844 height 37
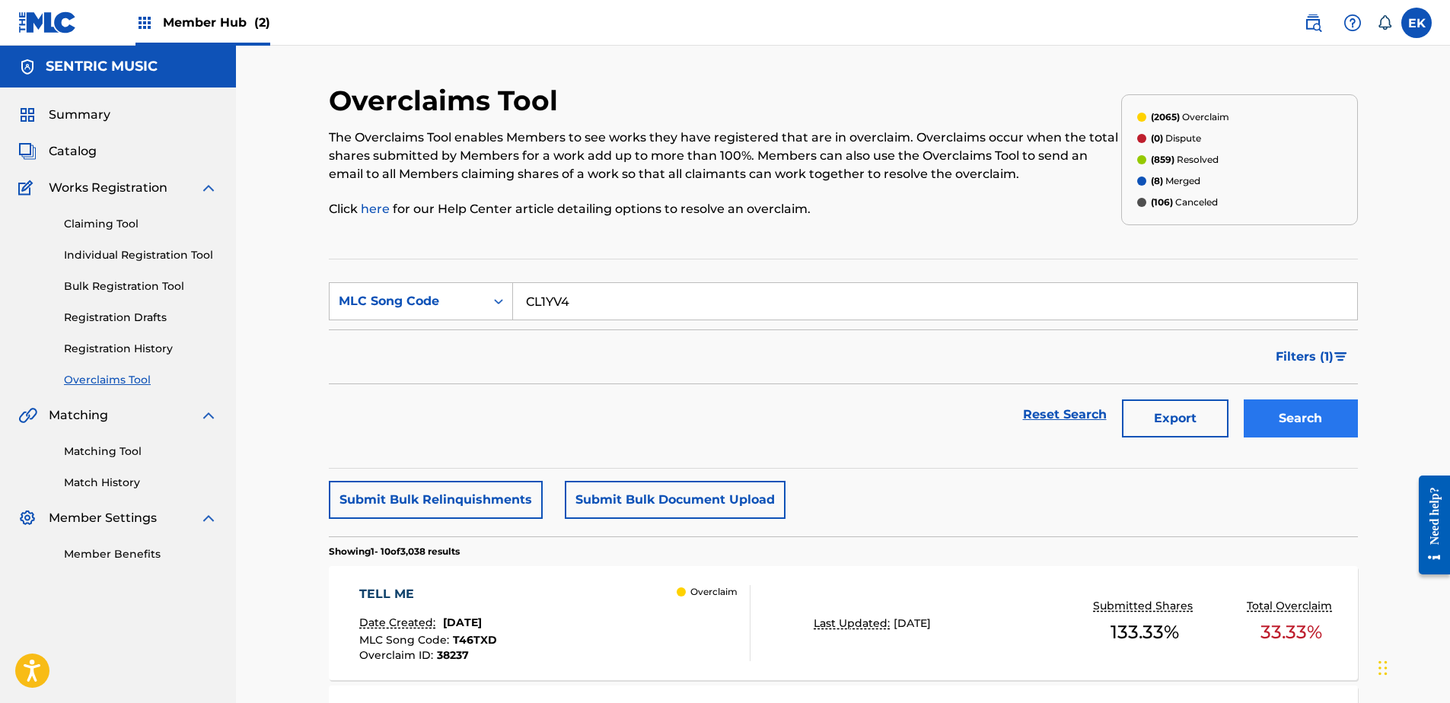
type input "CL1YV4"
click at [1254, 434] on button "Search" at bounding box center [1301, 419] width 114 height 38
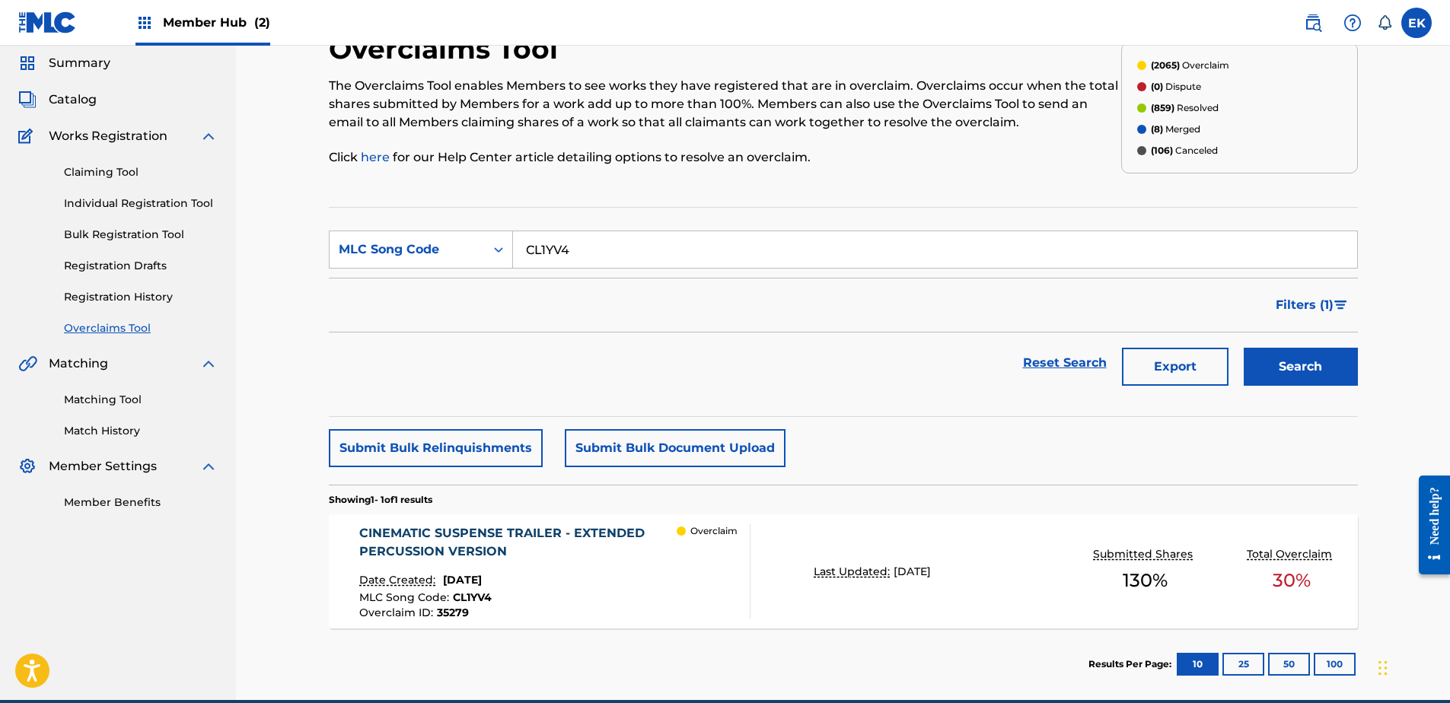
scroll to position [122, 0]
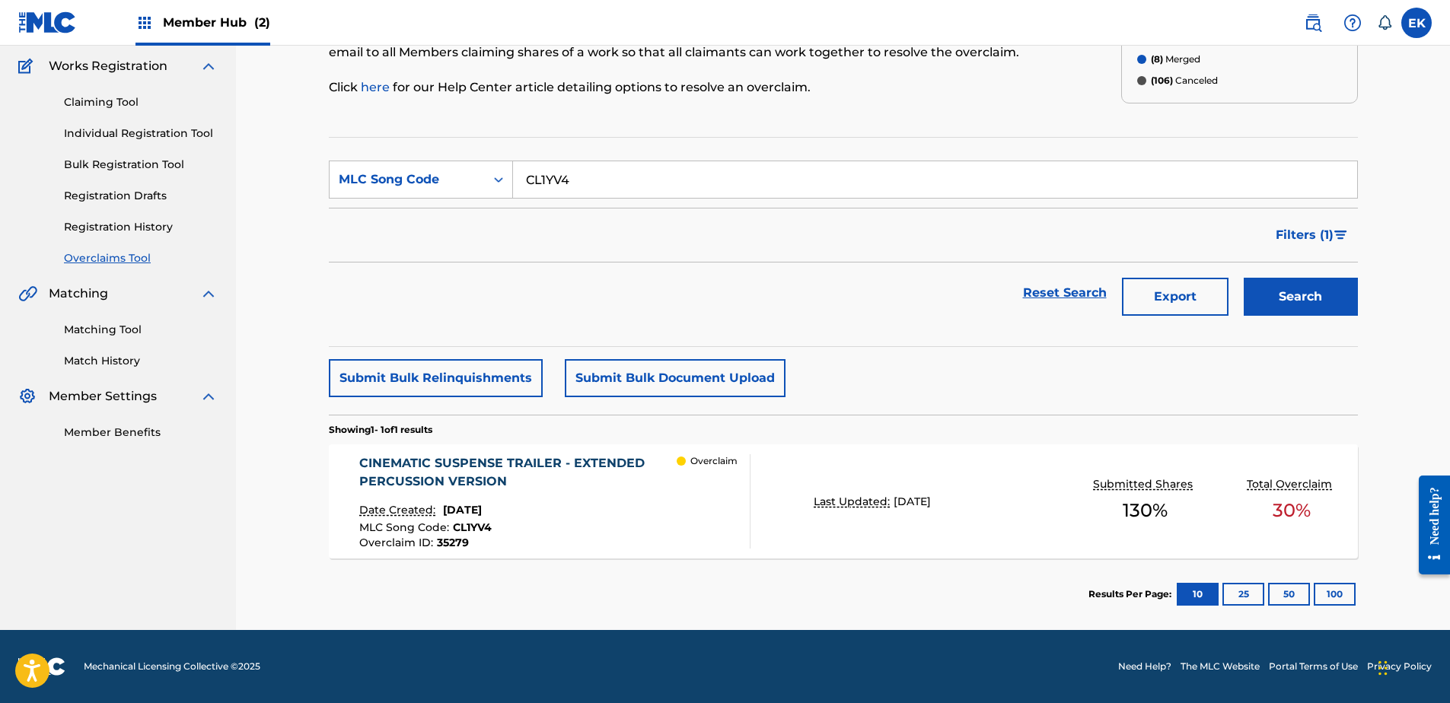
click at [618, 501] on div "CINEMATIC SUSPENSE TRAILER - EXTENDED PERCUSSION VERSION Date Created: Septembe…" at bounding box center [517, 501] width 317 height 94
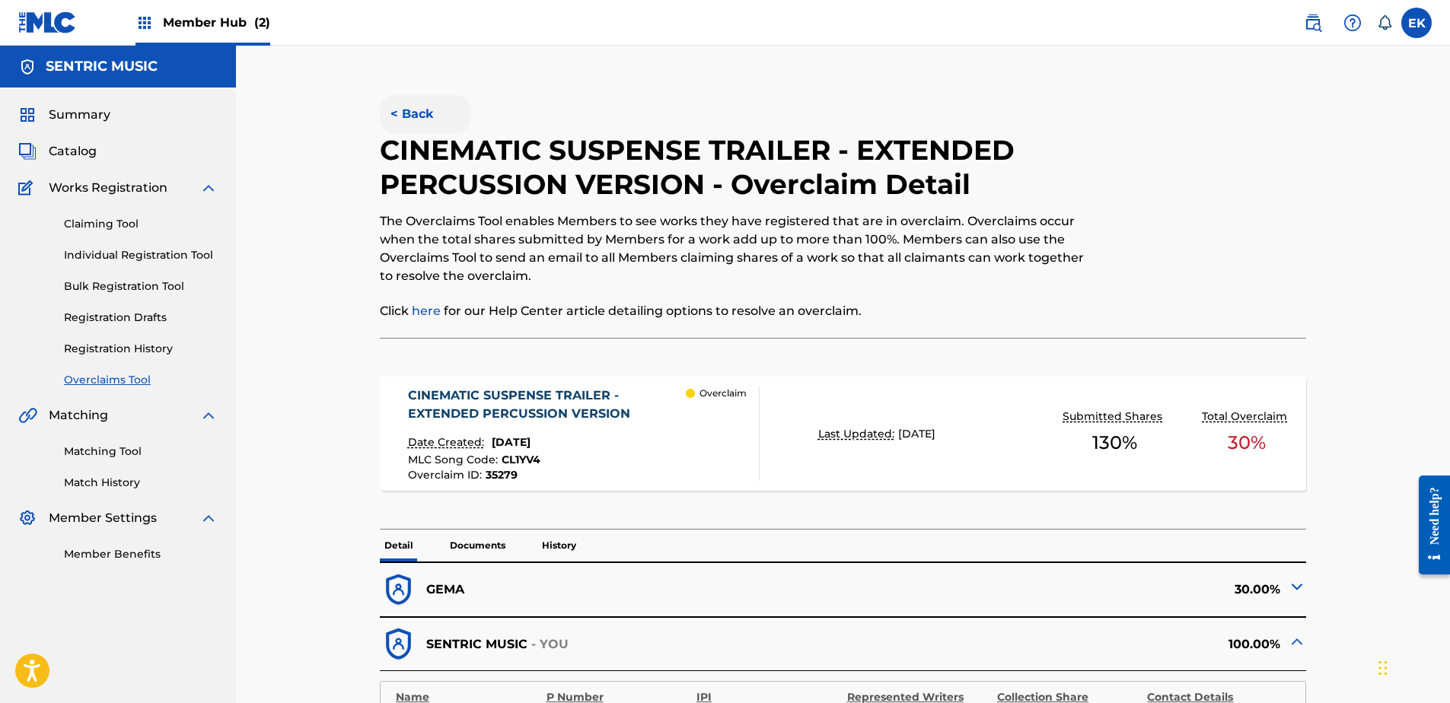
click at [447, 107] on button "< Back" at bounding box center [425, 114] width 91 height 38
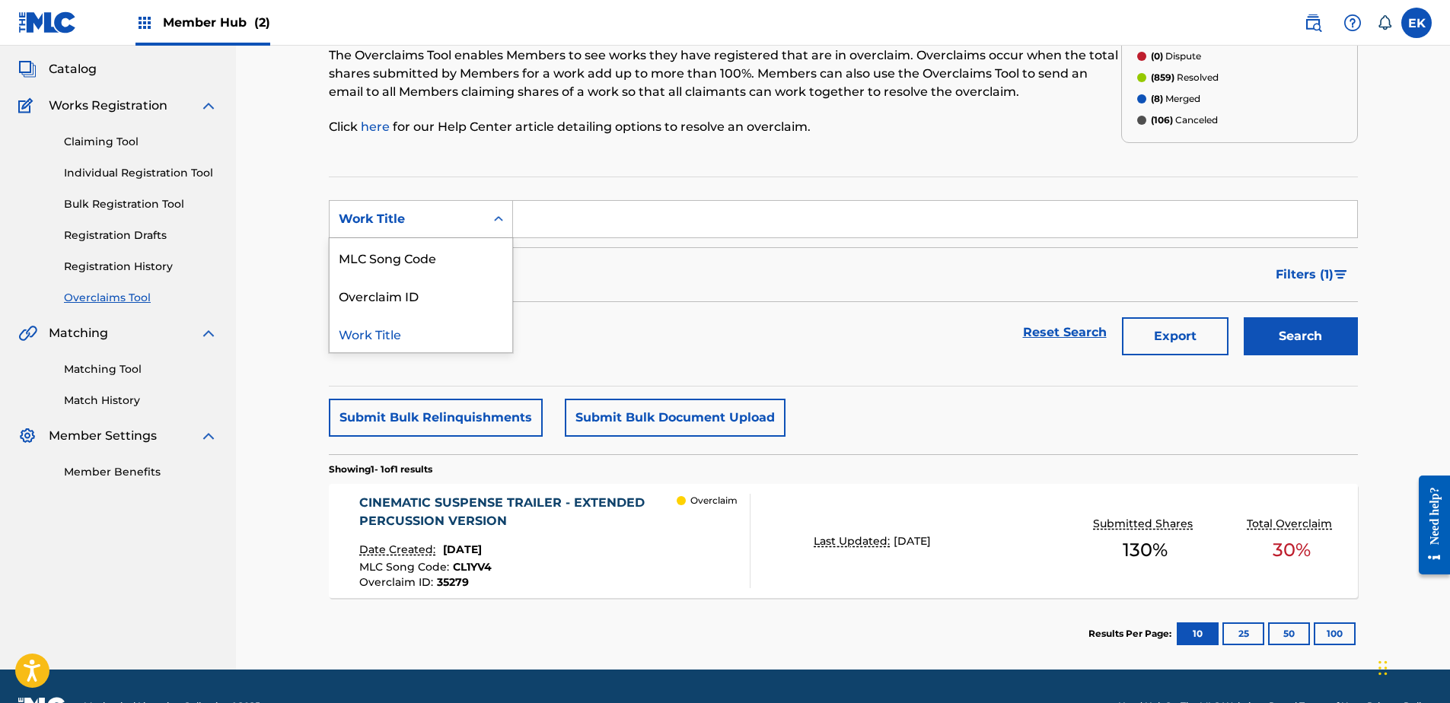
drag, startPoint x: 468, startPoint y: 200, endPoint x: 483, endPoint y: 254, distance: 55.9
click at [470, 204] on div "Work Title" at bounding box center [421, 219] width 184 height 38
click at [485, 253] on div "MLC Song Code" at bounding box center [421, 257] width 183 height 38
drag, startPoint x: 505, startPoint y: 240, endPoint x: 563, endPoint y: 208, distance: 66.5
click at [563, 209] on input "Search Form" at bounding box center [935, 219] width 844 height 37
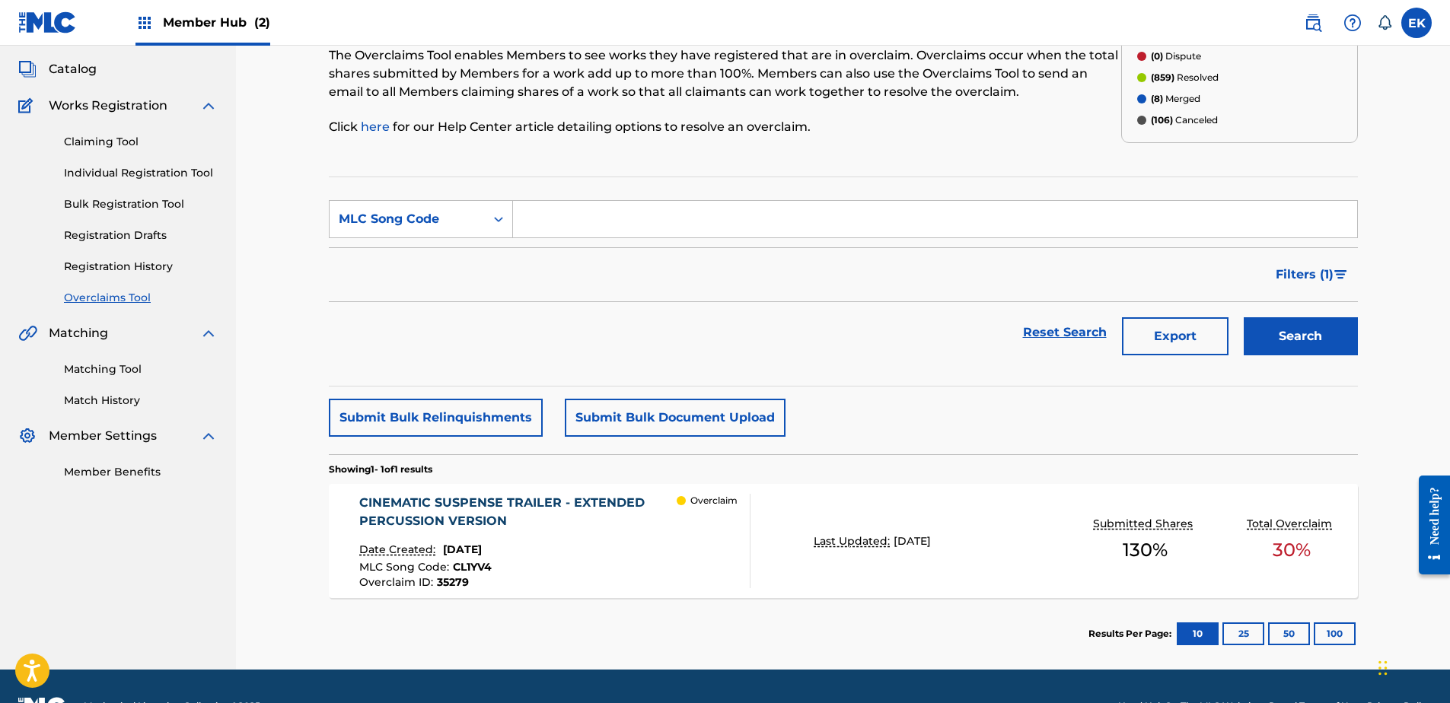
paste input "AY83PP"
type input "AY83PP"
click at [1301, 339] on button "Search" at bounding box center [1301, 336] width 114 height 38
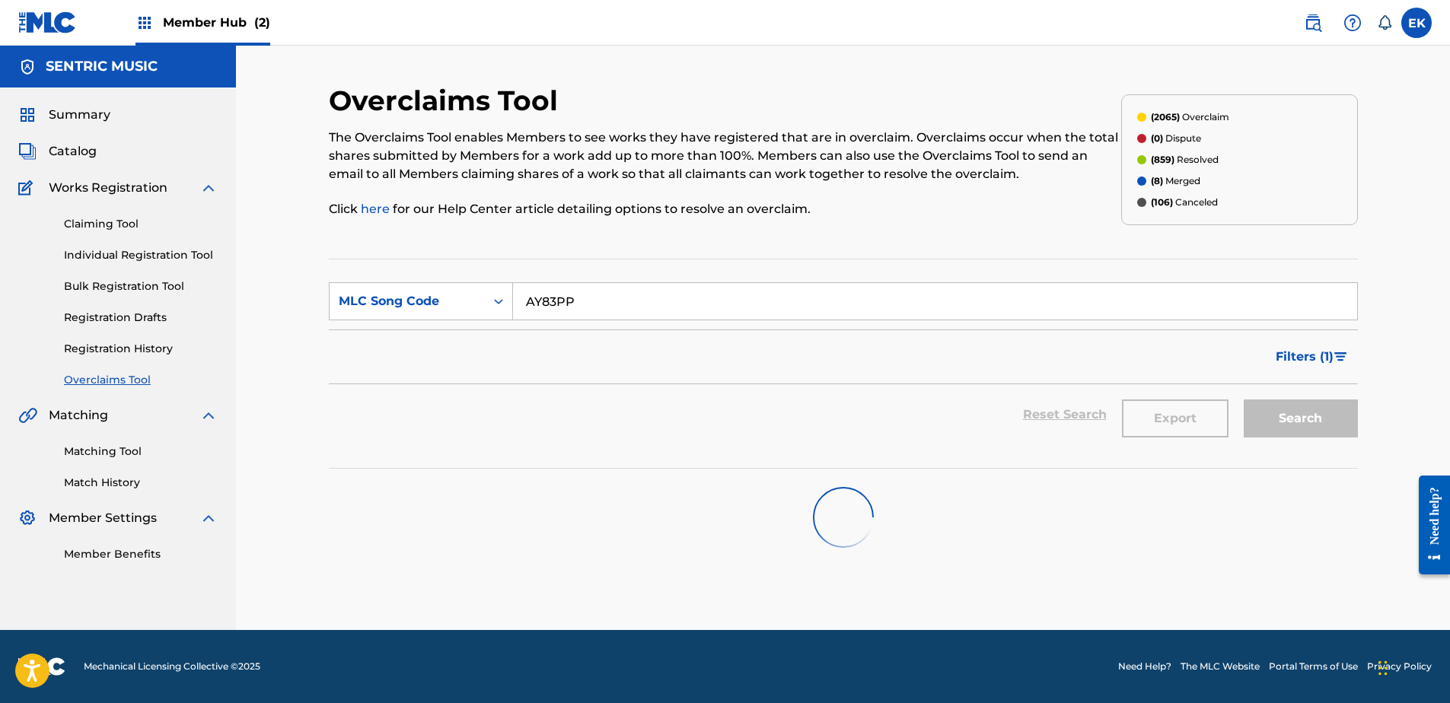
scroll to position [0, 0]
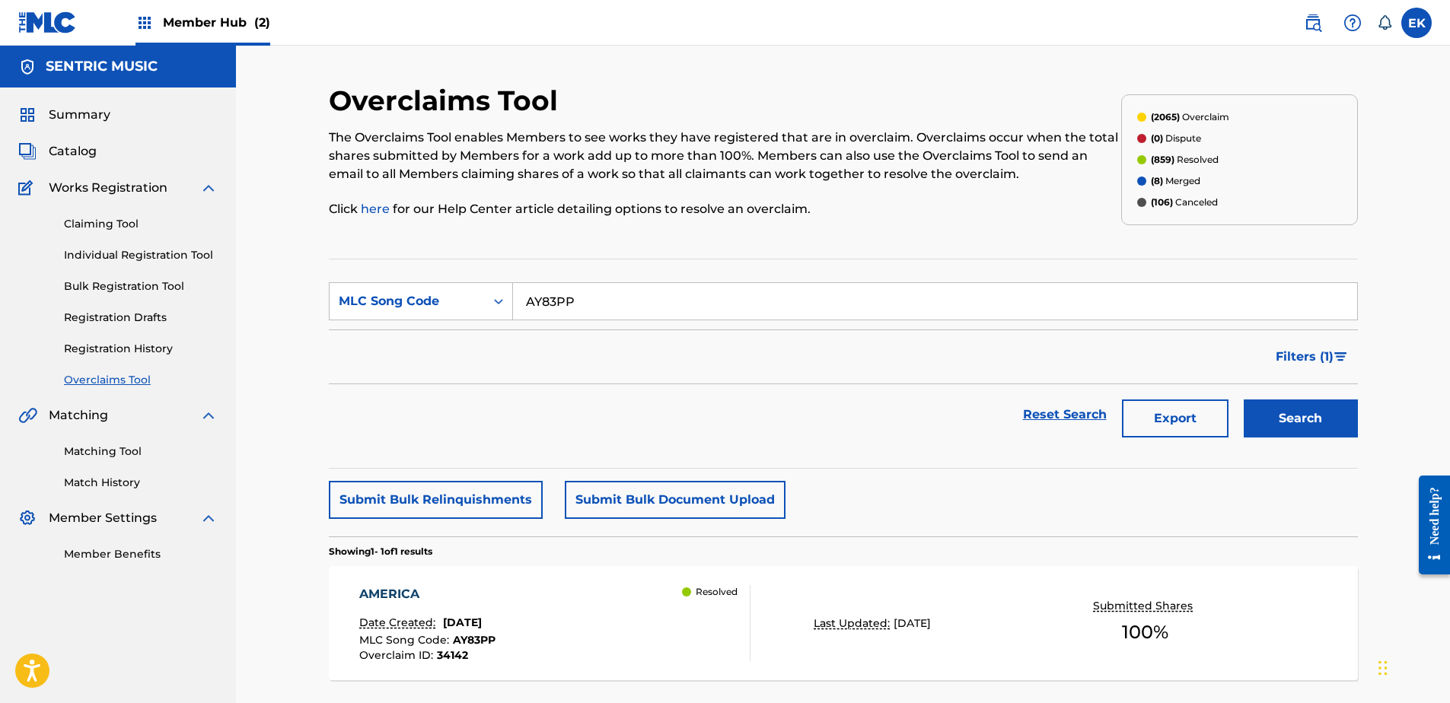
click at [587, 581] on div "AMERICA Date Created: August 28, 2025 MLC Song Code : AY83PP Overclaim ID : 341…" at bounding box center [843, 623] width 1029 height 114
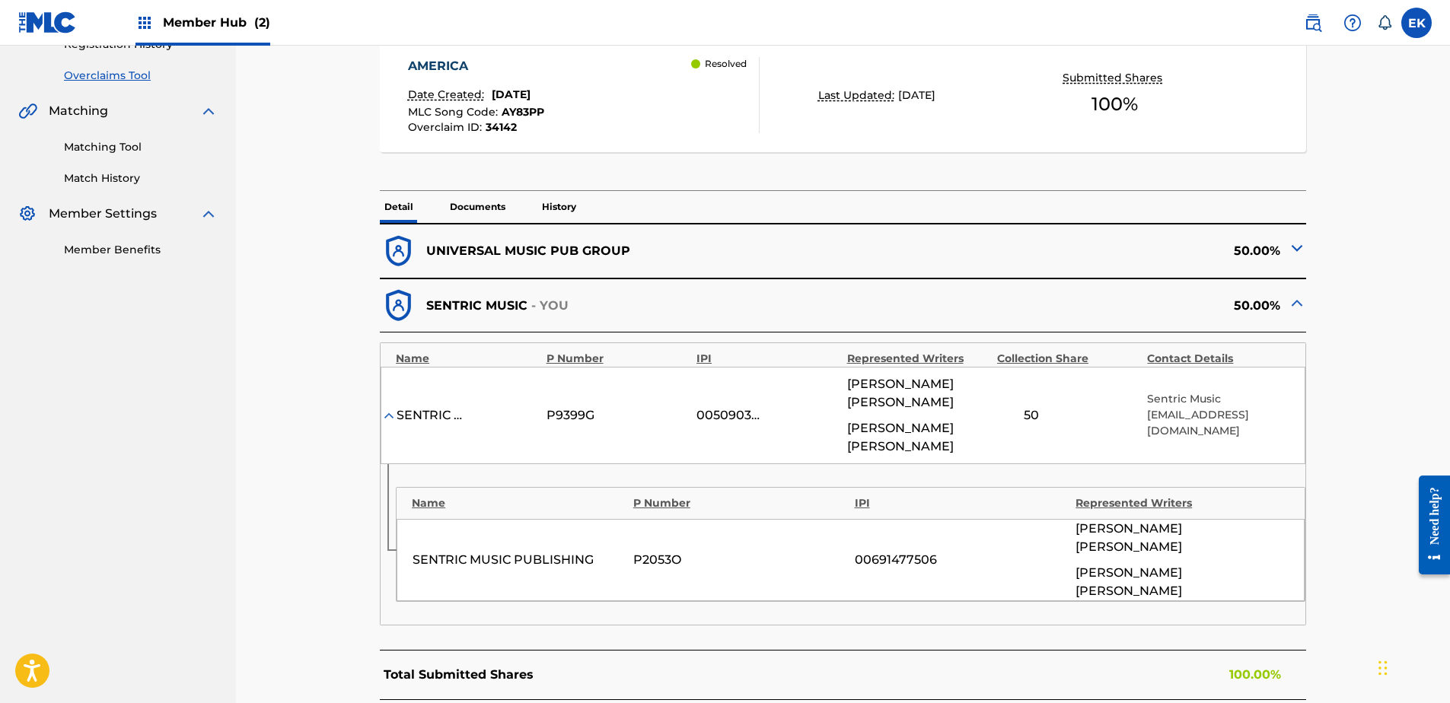
click at [556, 194] on p "History" at bounding box center [558, 207] width 43 height 32
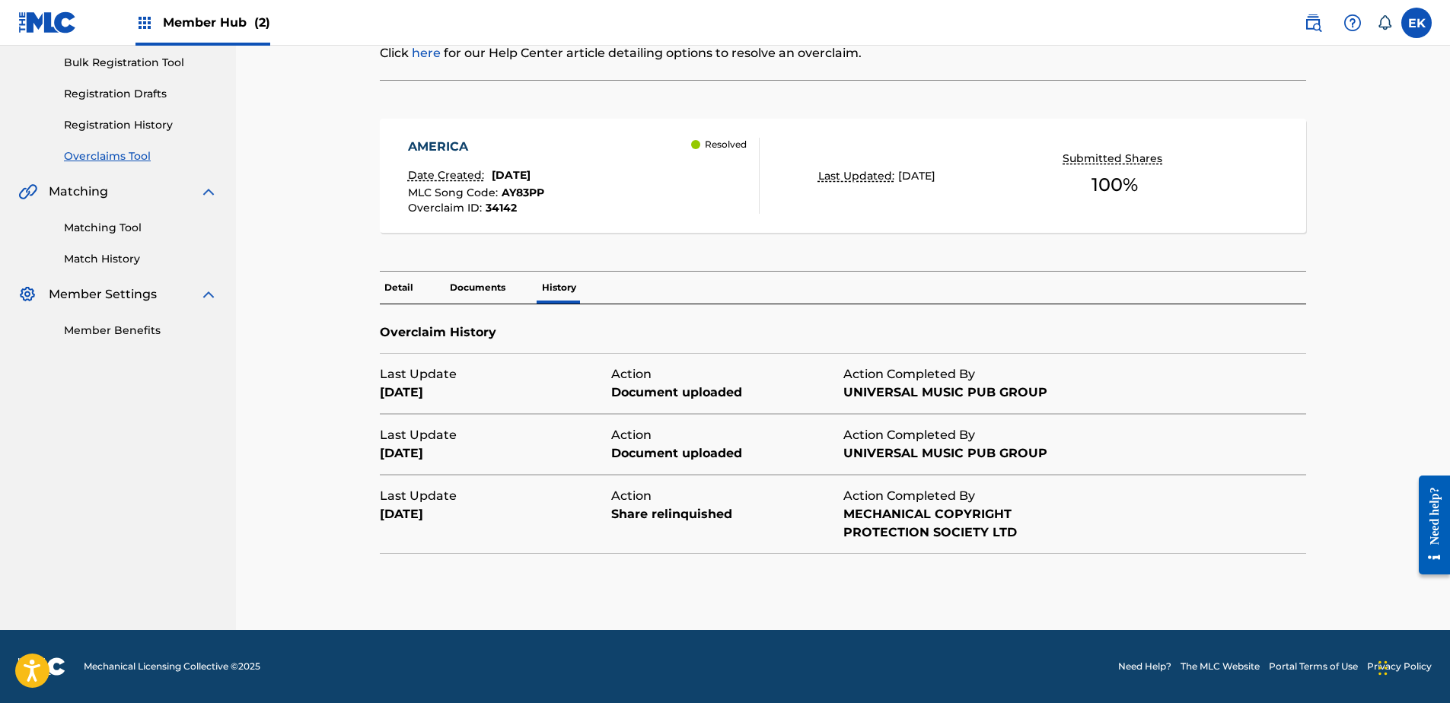
scroll to position [224, 0]
click at [476, 279] on p "Documents" at bounding box center [477, 288] width 65 height 32
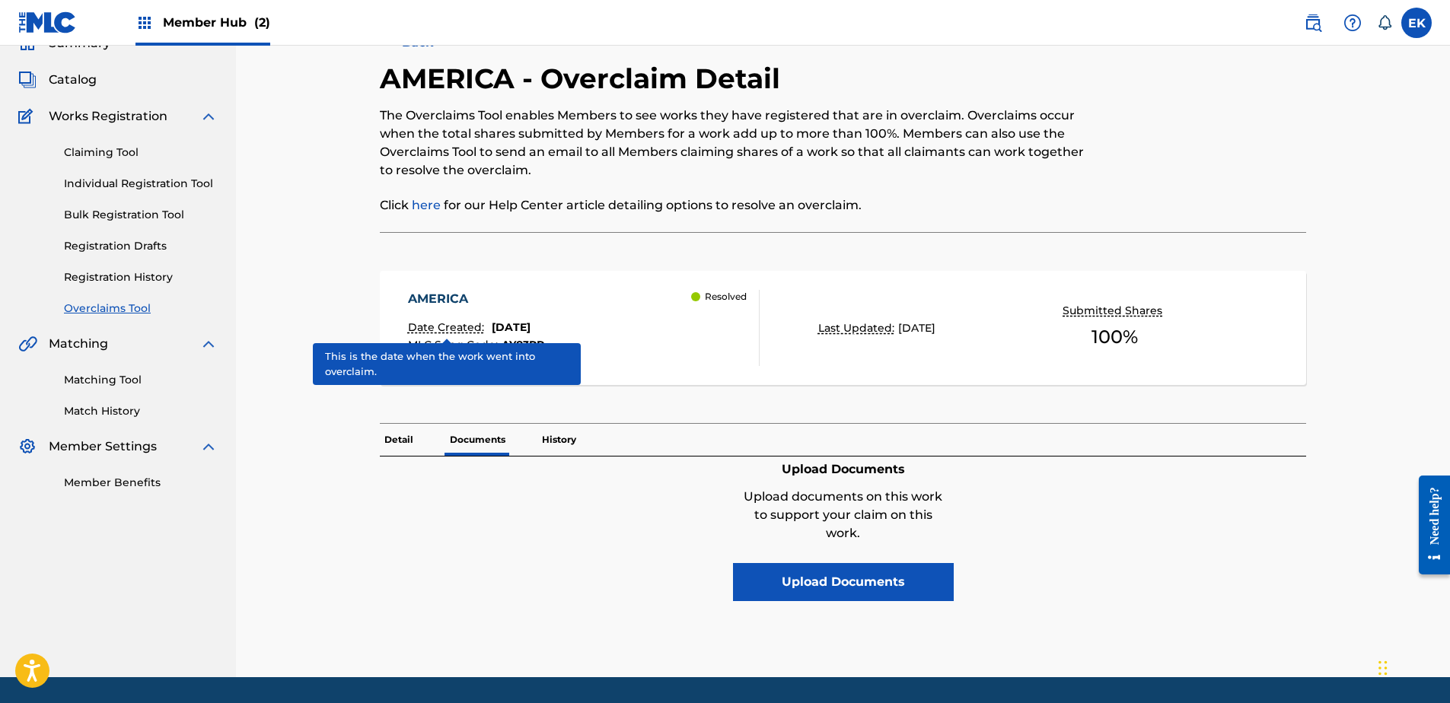
scroll to position [119, 0]
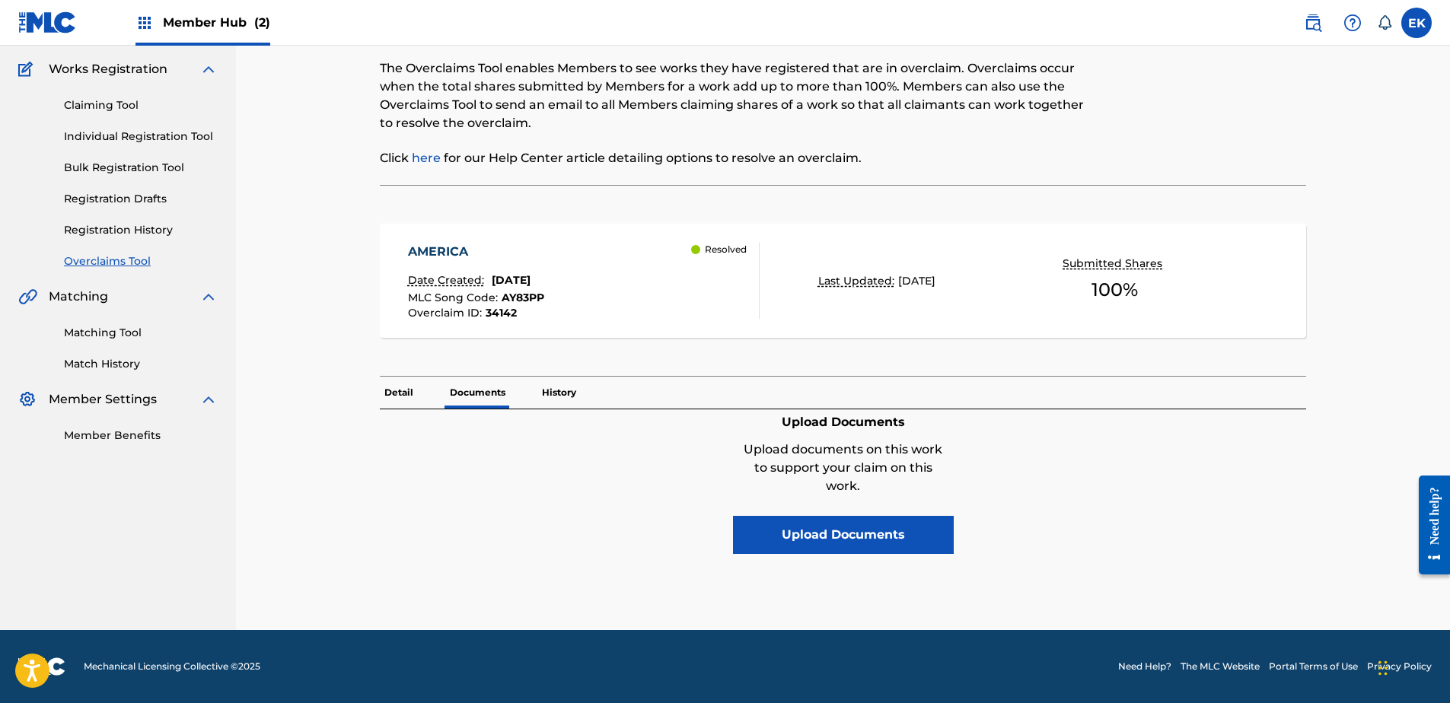
click at [567, 386] on p "History" at bounding box center [558, 393] width 43 height 32
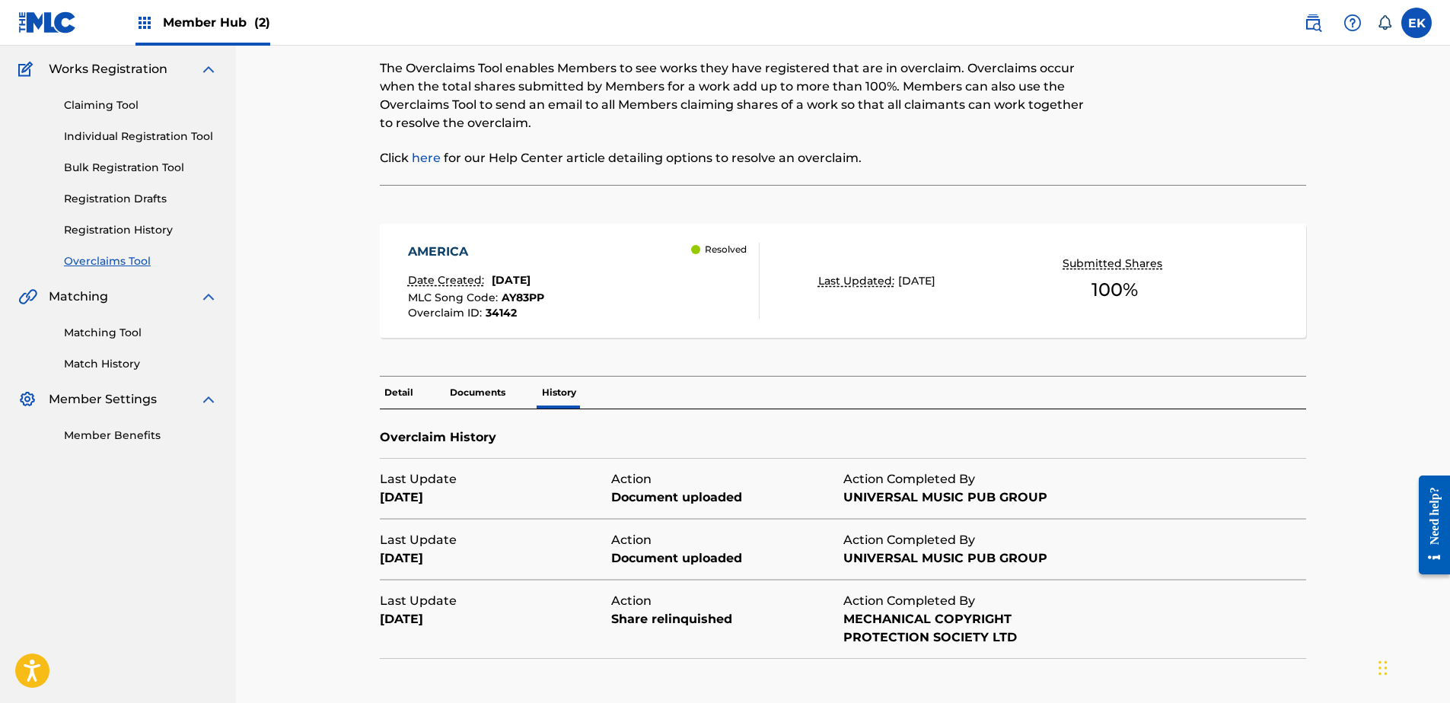
scroll to position [224, 0]
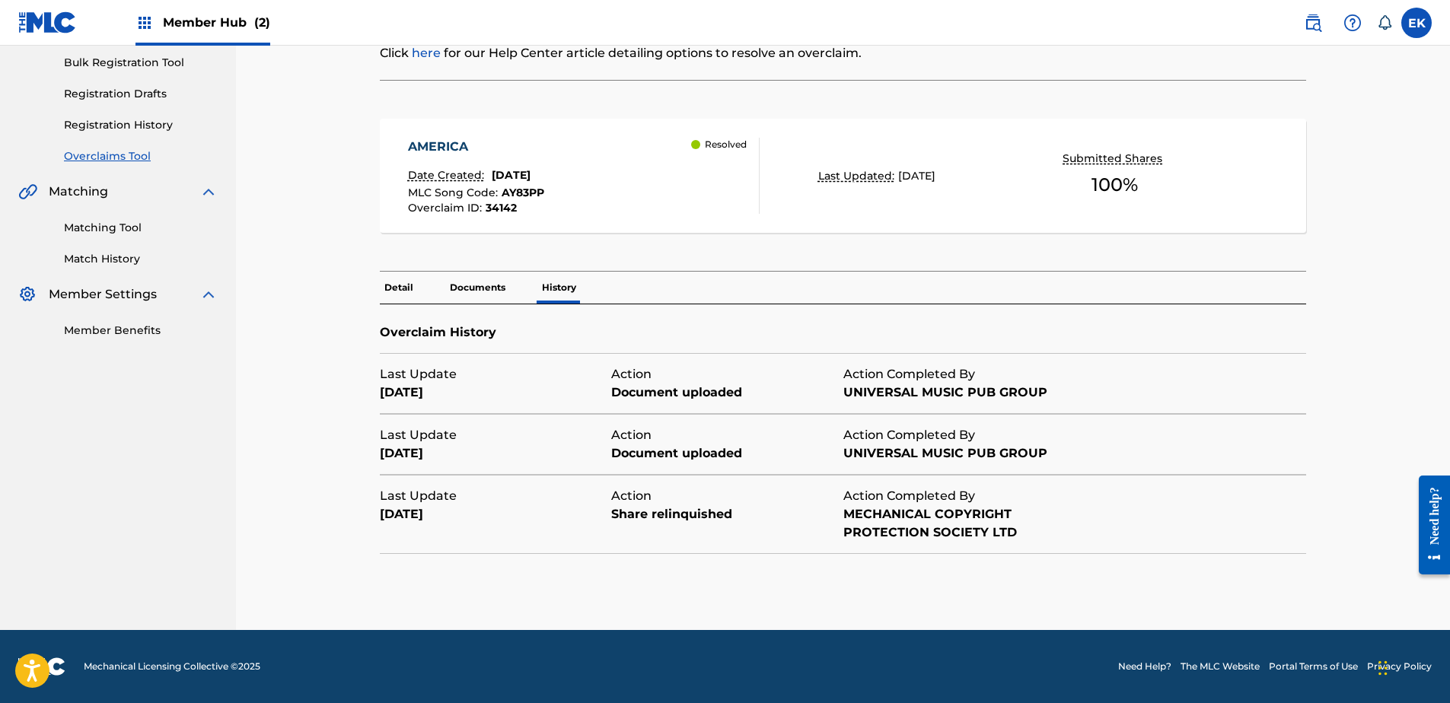
click at [397, 287] on p "Detail" at bounding box center [399, 288] width 38 height 32
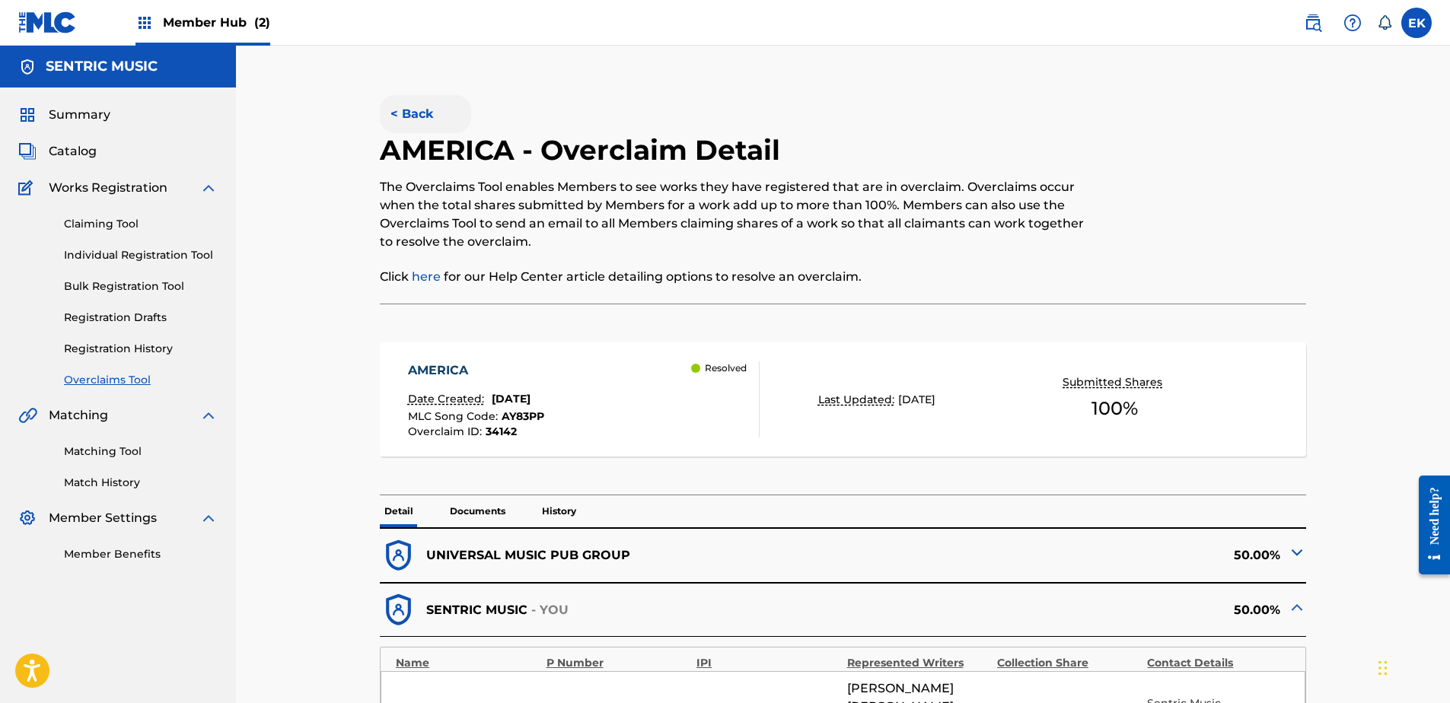
click at [409, 110] on button "< Back" at bounding box center [425, 114] width 91 height 38
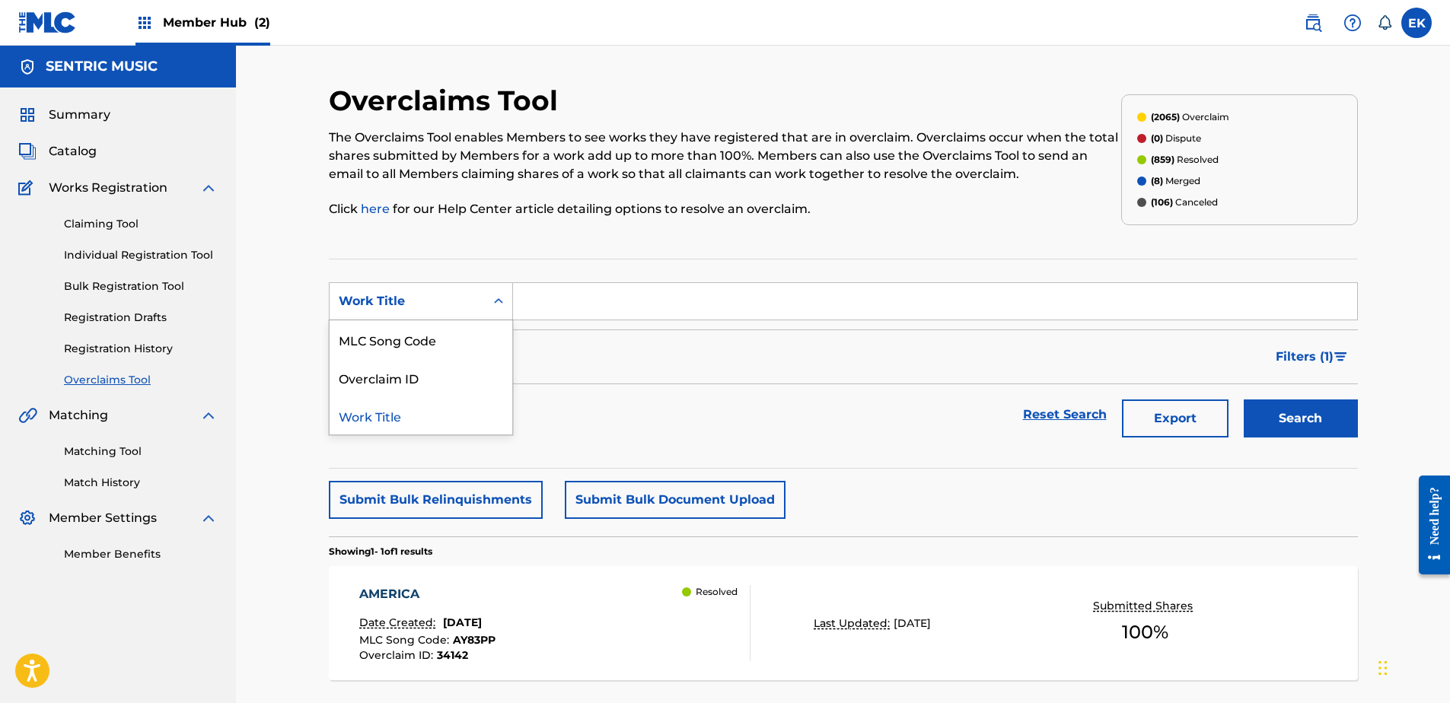
click at [490, 304] on div "Search Form" at bounding box center [498, 301] width 27 height 27
click at [473, 332] on div "MLC Song Code" at bounding box center [421, 339] width 183 height 38
click at [549, 300] on input "Search Form" at bounding box center [935, 301] width 844 height 37
paste input "FB1MKZ"
type input "FB1MKZ"
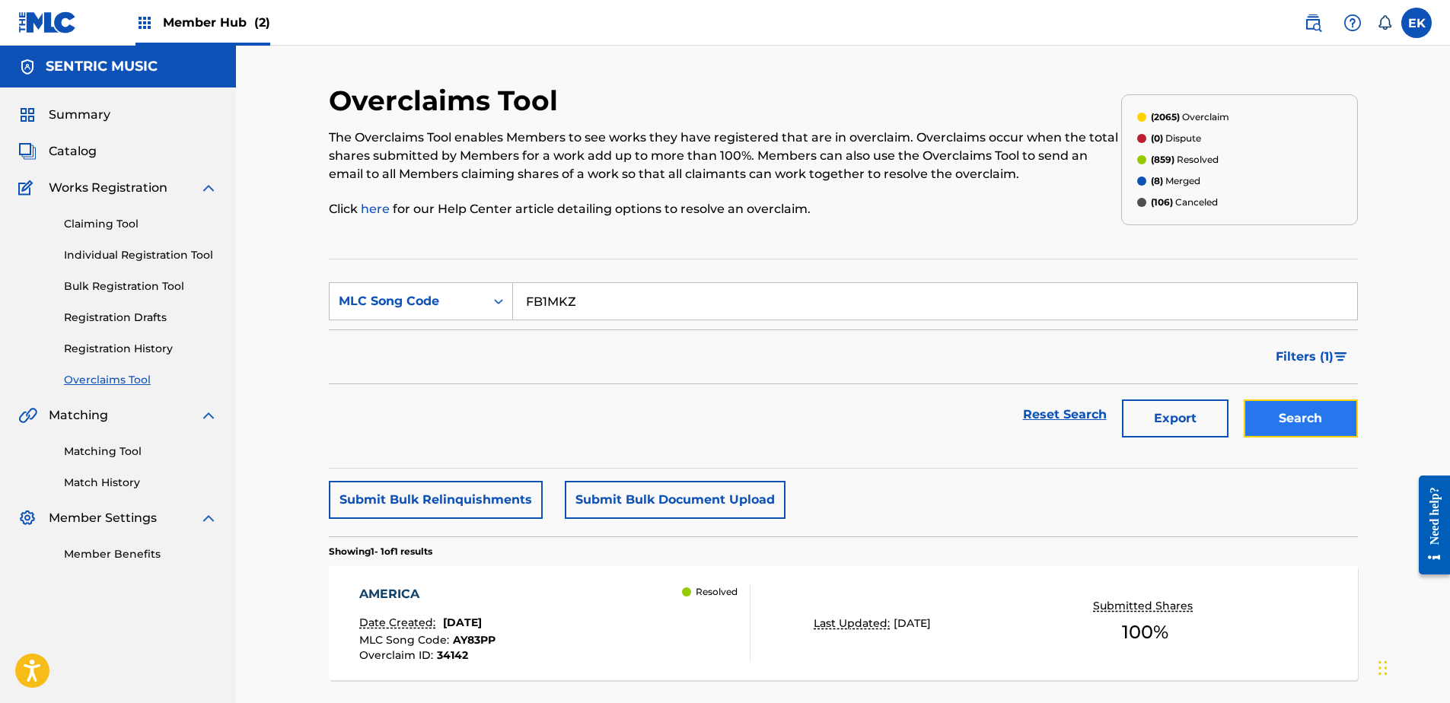
click at [1306, 419] on button "Search" at bounding box center [1301, 419] width 114 height 38
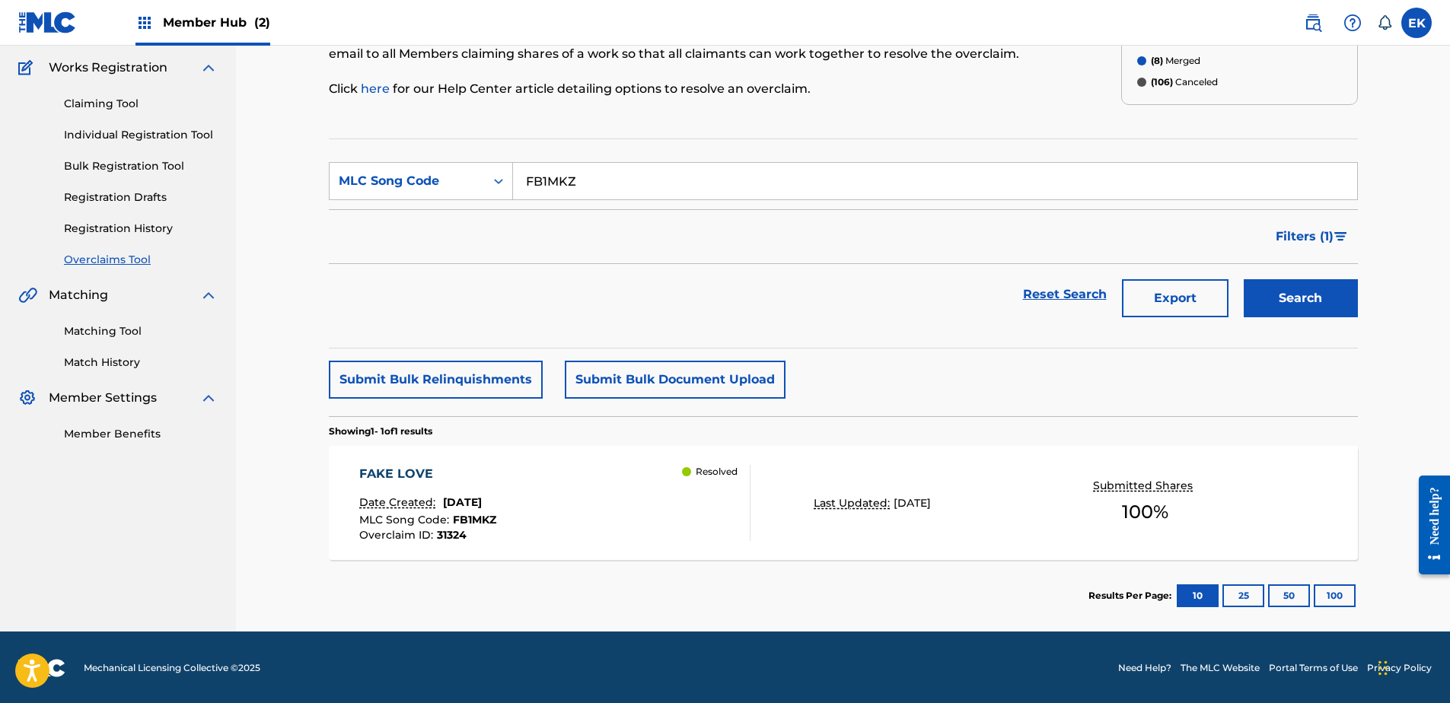
scroll to position [122, 0]
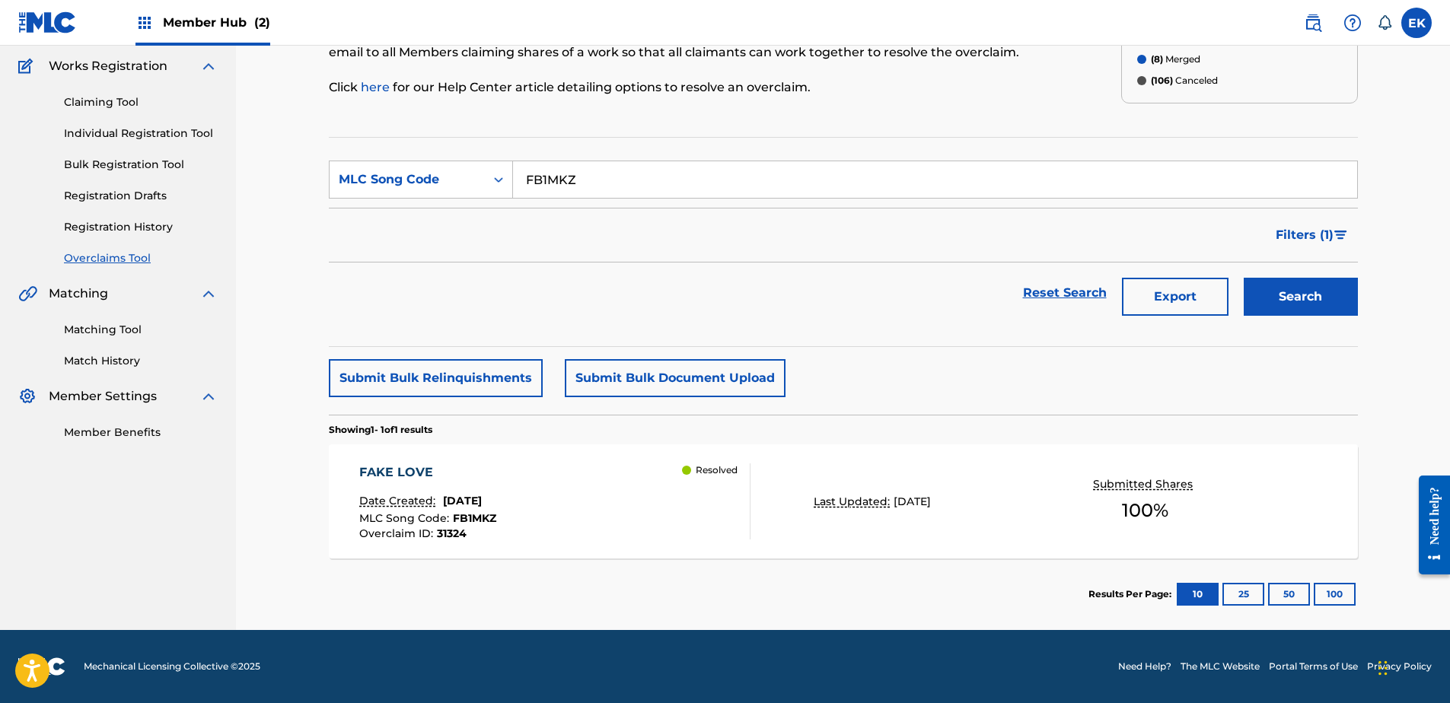
click at [667, 473] on div "FAKE LOVE Date Created: July 30, 2025 MLC Song Code : FB1MKZ Overclaim ID : 313…" at bounding box center [554, 501] width 391 height 76
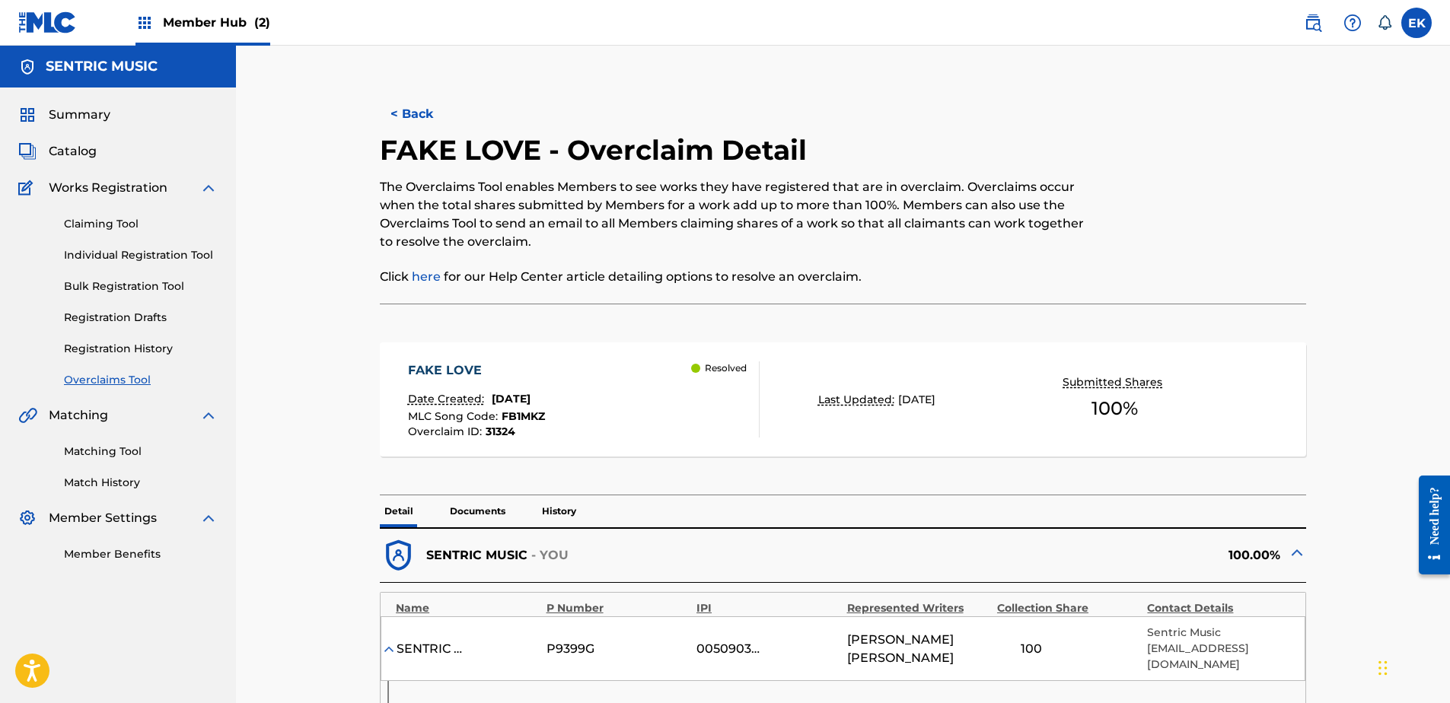
click at [572, 511] on p "History" at bounding box center [558, 511] width 43 height 32
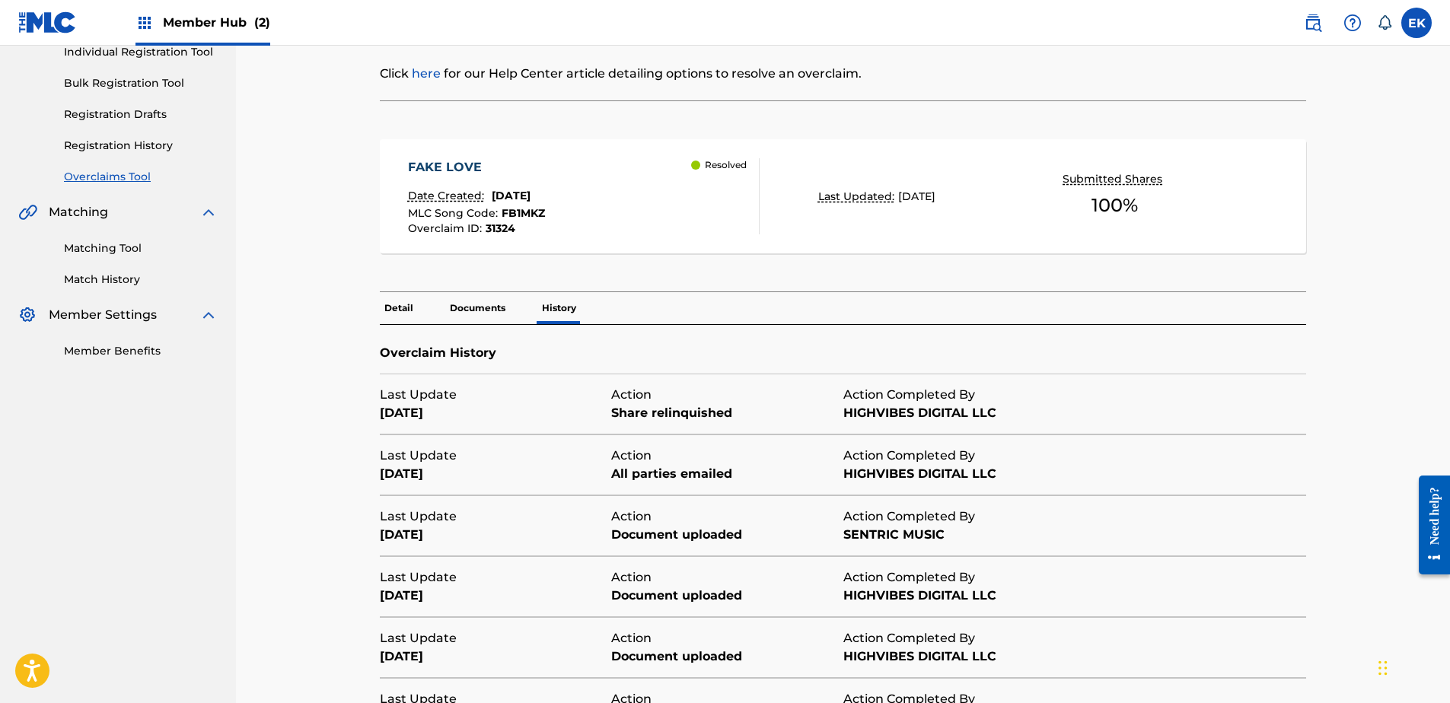
scroll to position [228, 0]
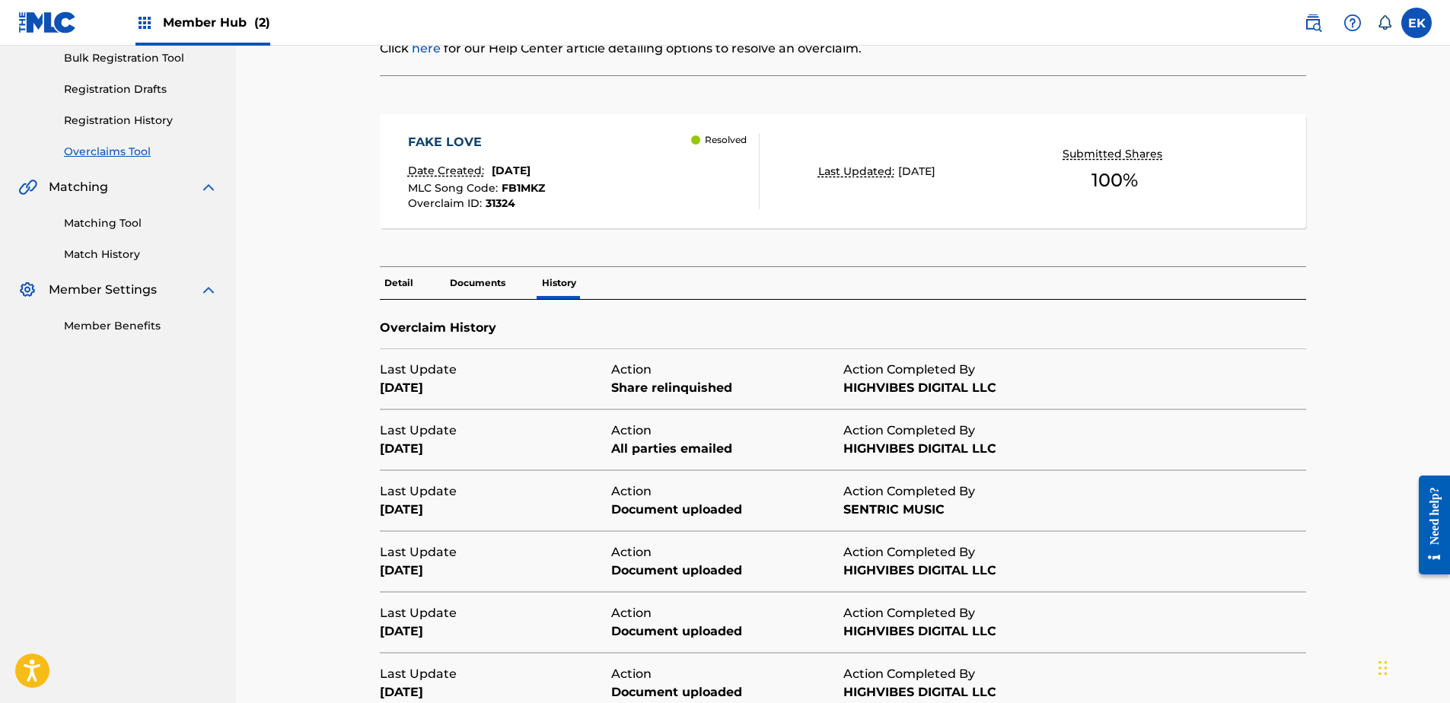
drag, startPoint x: 511, startPoint y: 290, endPoint x: 492, endPoint y: 294, distance: 18.7
click at [508, 290] on div "Detail Documents History" at bounding box center [843, 283] width 926 height 32
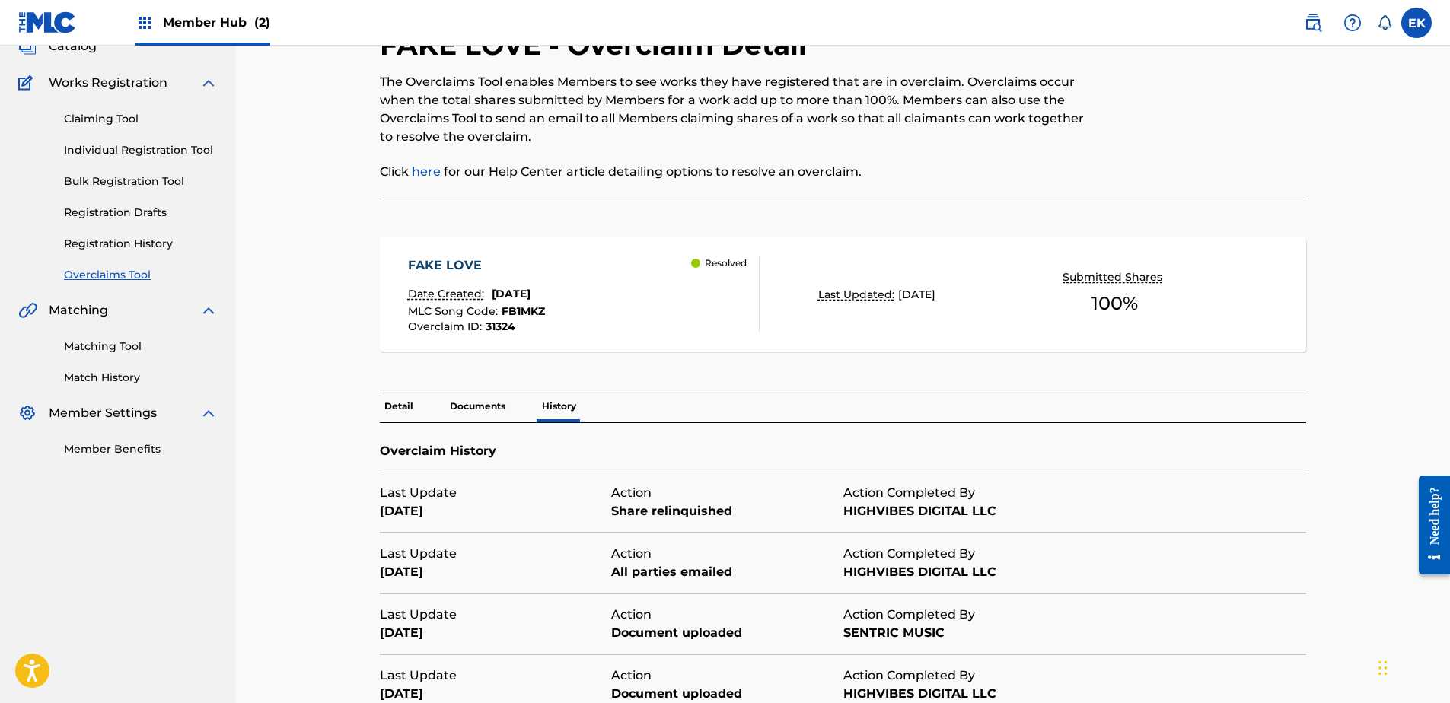
scroll to position [0, 0]
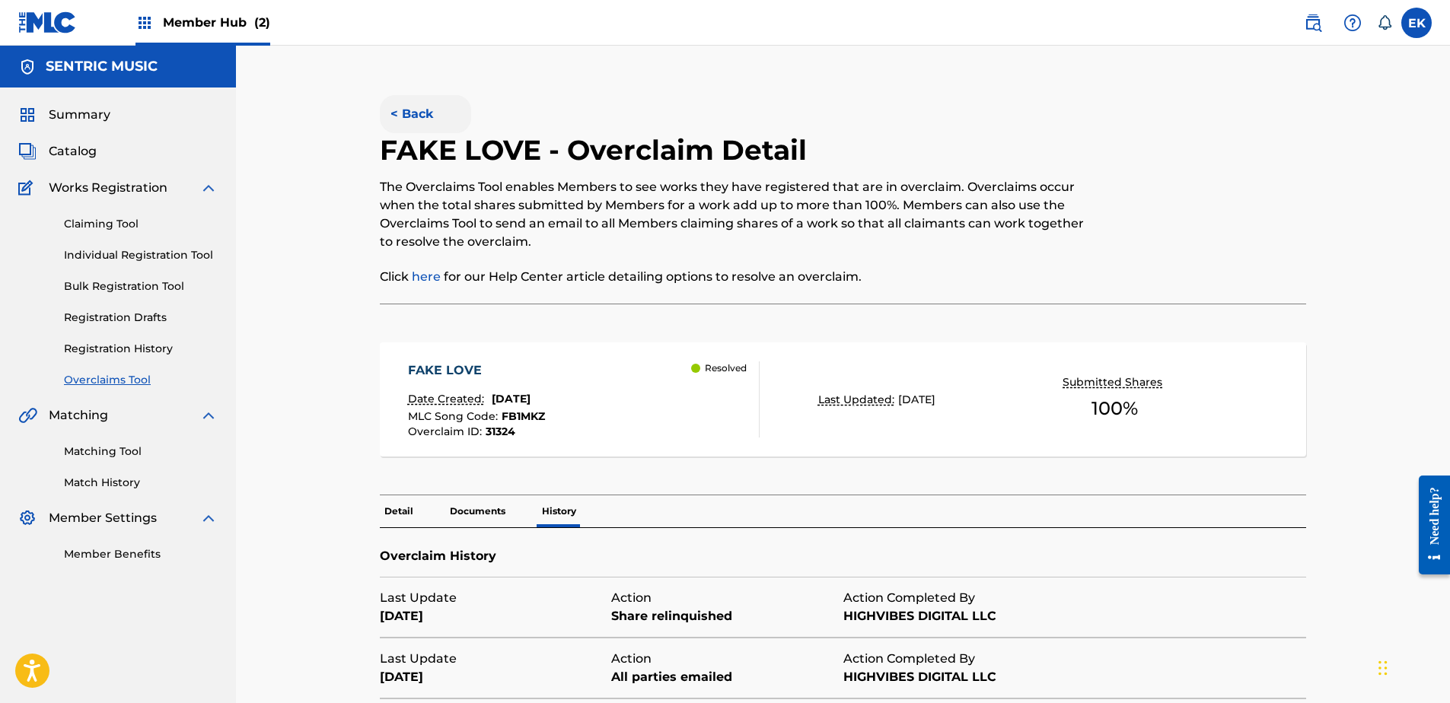
click at [430, 113] on button "< Back" at bounding box center [425, 114] width 91 height 38
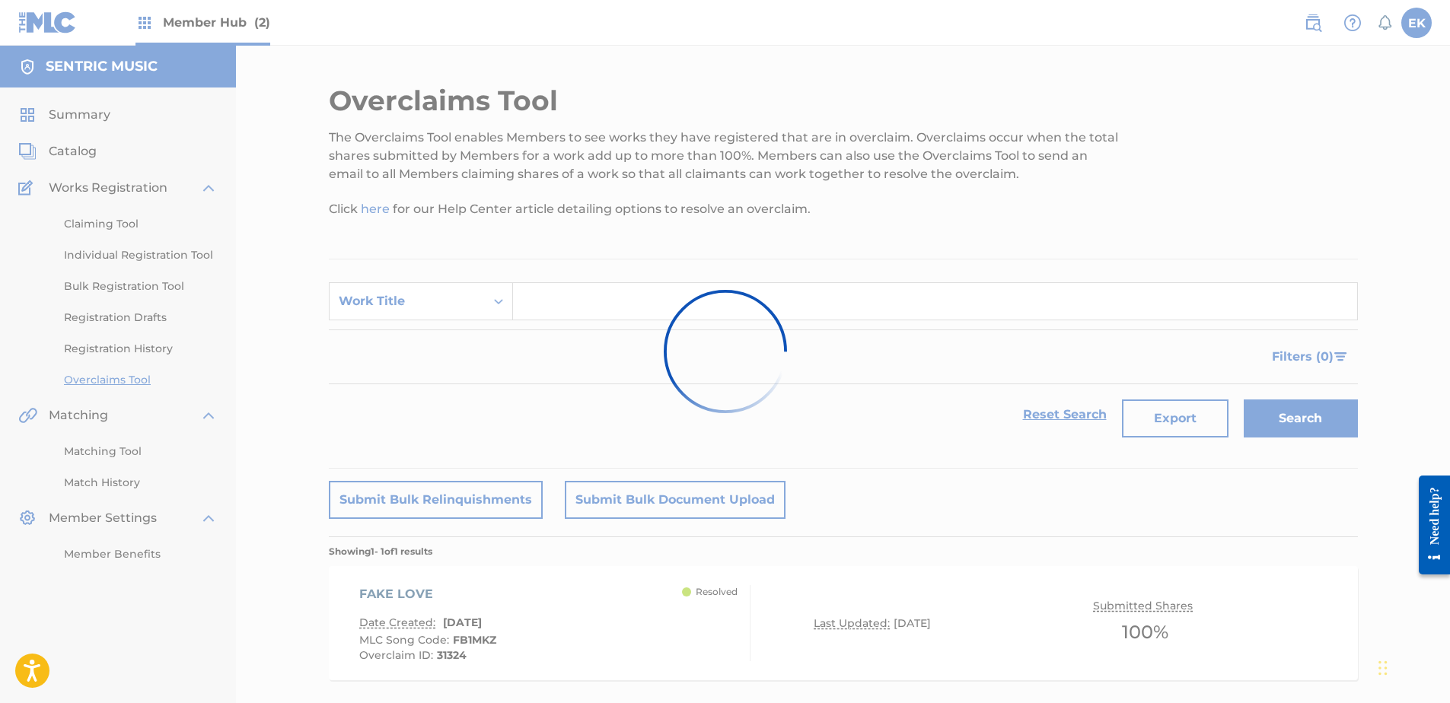
scroll to position [82, 0]
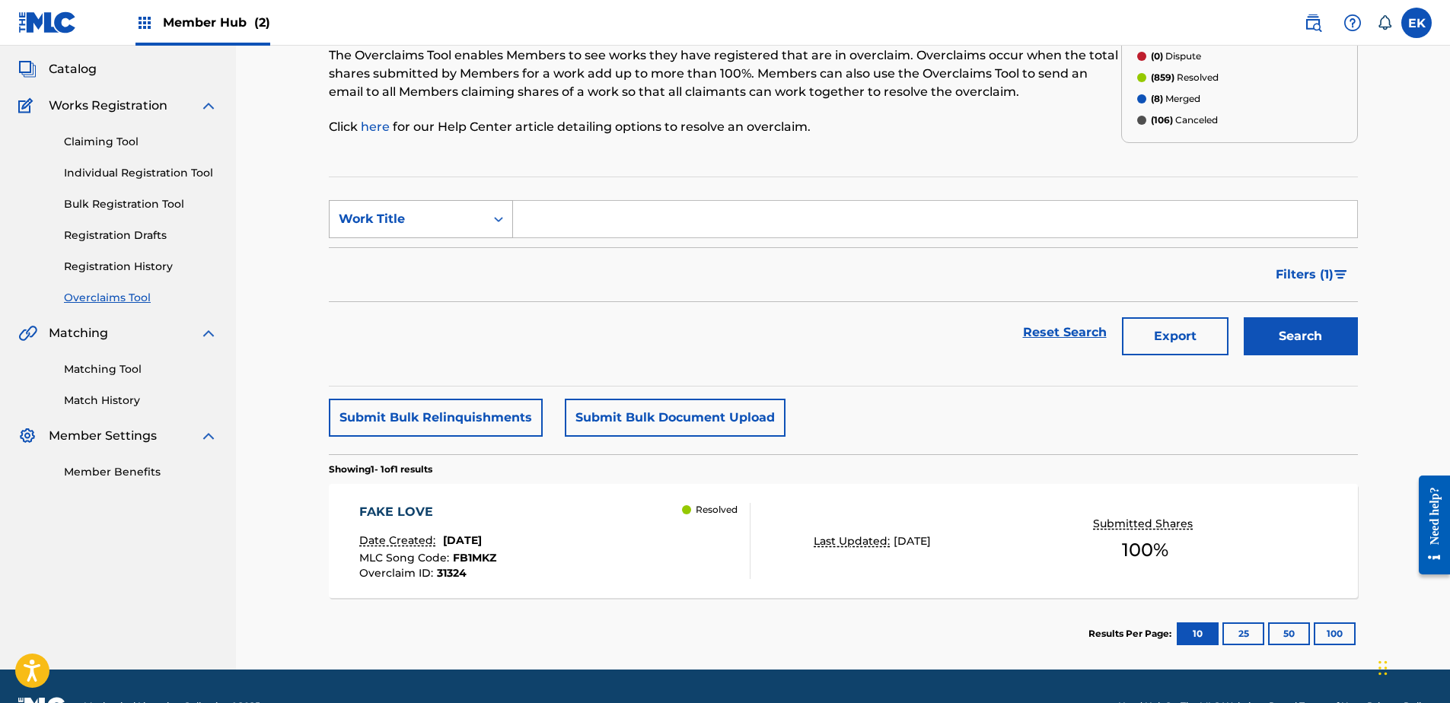
click at [463, 213] on div "Work Title" at bounding box center [407, 219] width 137 height 18
click at [463, 253] on div "MLC Song Code" at bounding box center [421, 257] width 183 height 38
click at [565, 225] on input "Search Form" at bounding box center [935, 219] width 844 height 37
paste input "S62H8Z"
type input "S62H8Z"
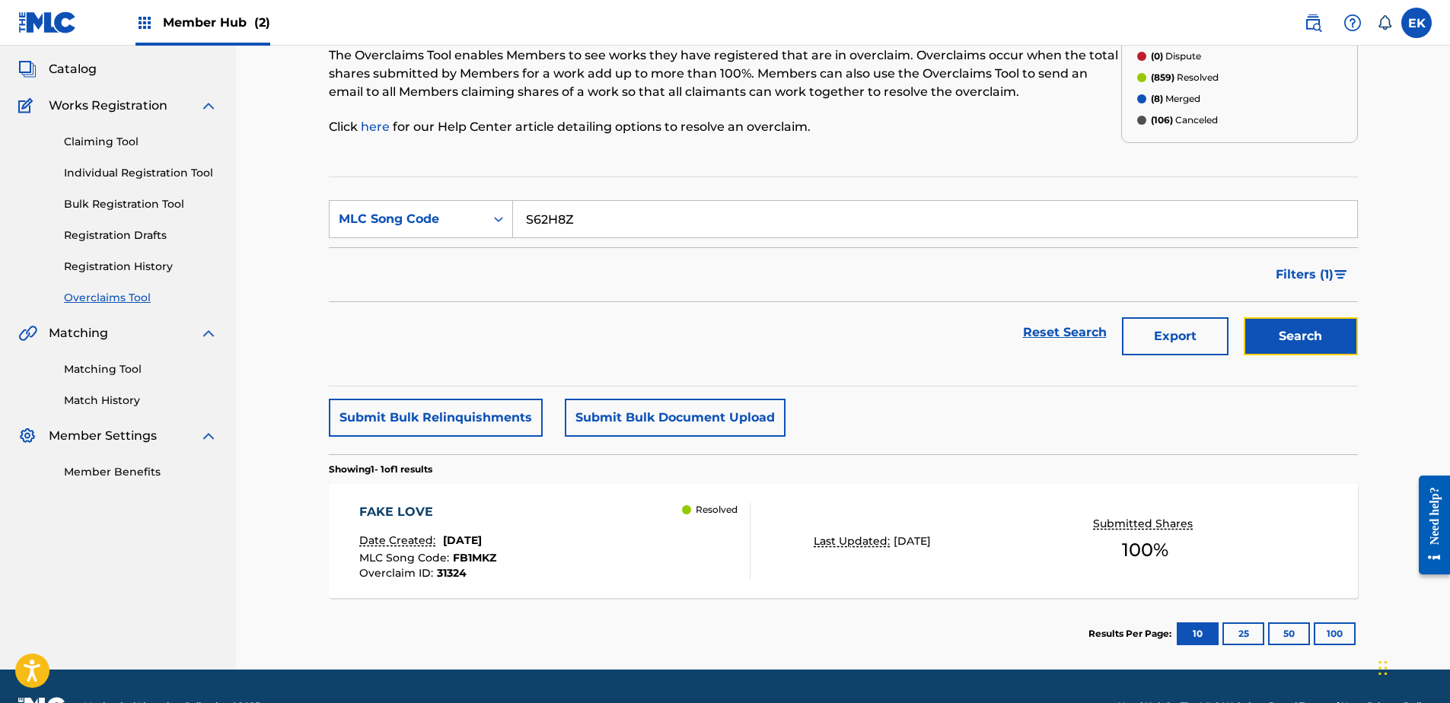
drag, startPoint x: 1316, startPoint y: 333, endPoint x: 1268, endPoint y: 315, distance: 51.3
click at [1316, 334] on button "Search" at bounding box center [1301, 336] width 114 height 38
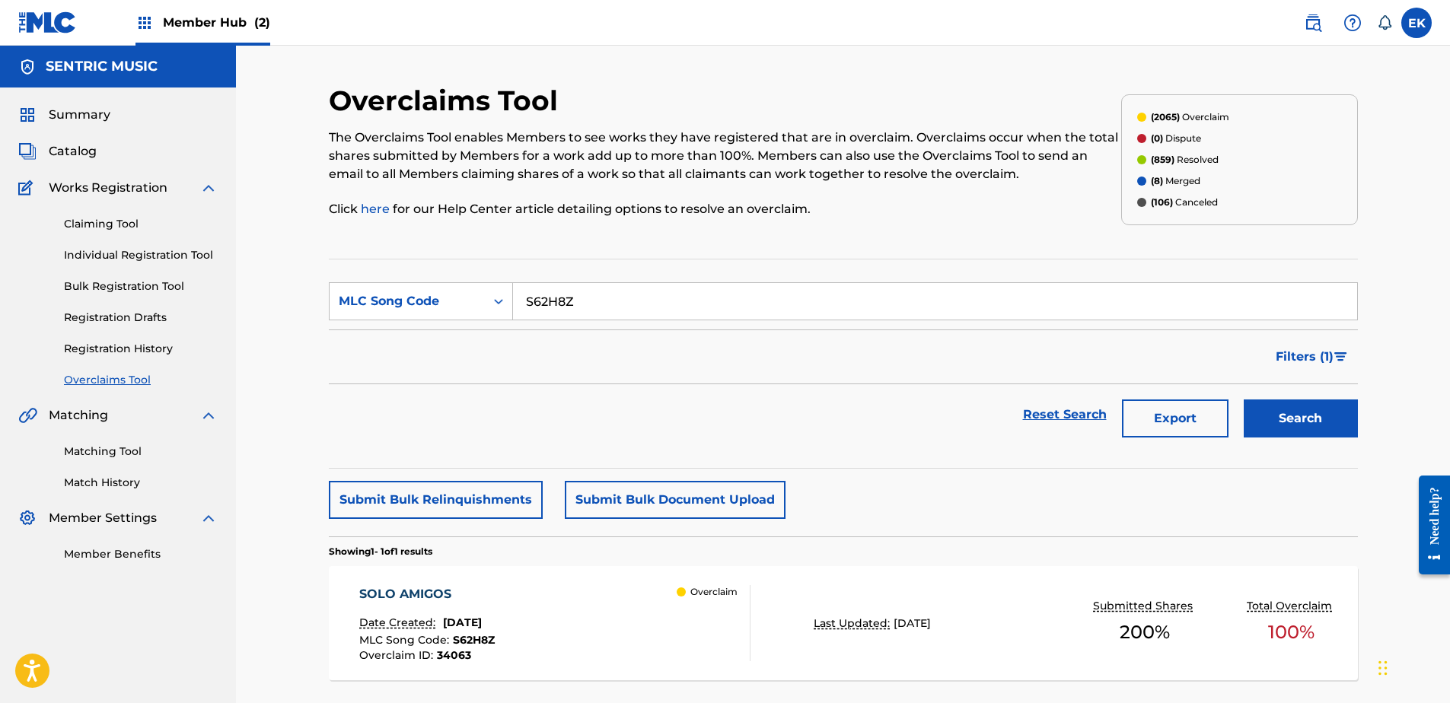
click at [569, 611] on div "SOLO AMIGOS Date Created: August 27, 2025 MLC Song Code : S62H8Z Overclaim ID :…" at bounding box center [554, 623] width 391 height 76
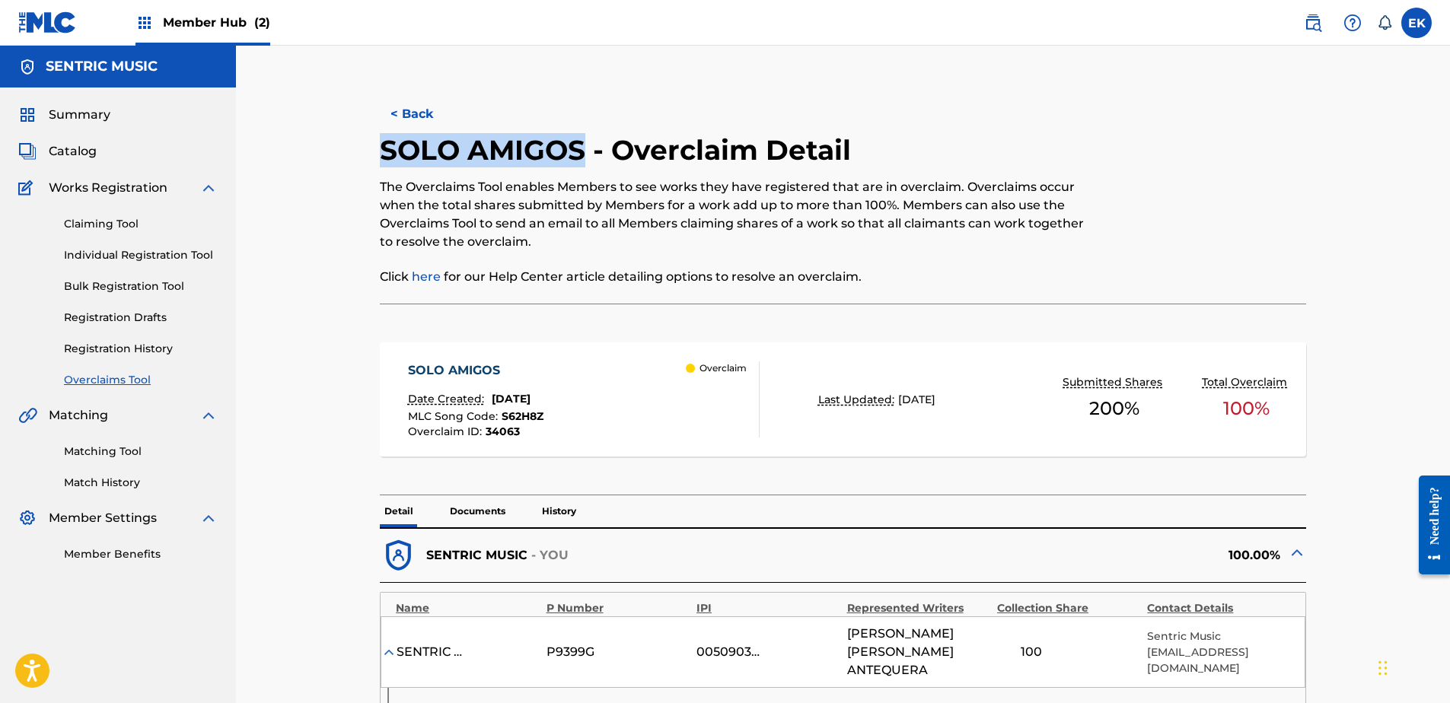
drag, startPoint x: 584, startPoint y: 154, endPoint x: 382, endPoint y: 164, distance: 202.7
click at [382, 164] on h2 "SOLO AMIGOS - Overclaim Detail" at bounding box center [619, 150] width 479 height 34
copy h2 "SOLO AMIGOS"
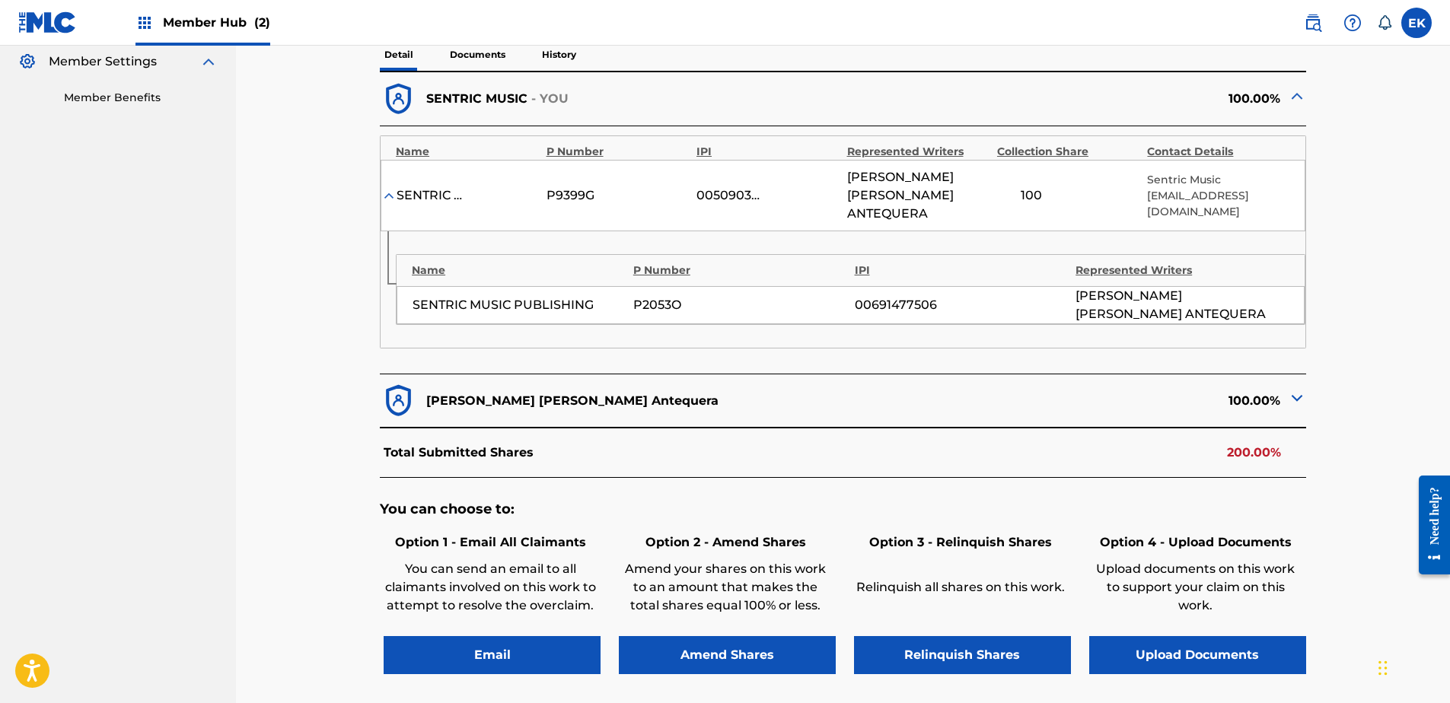
scroll to position [533, 0]
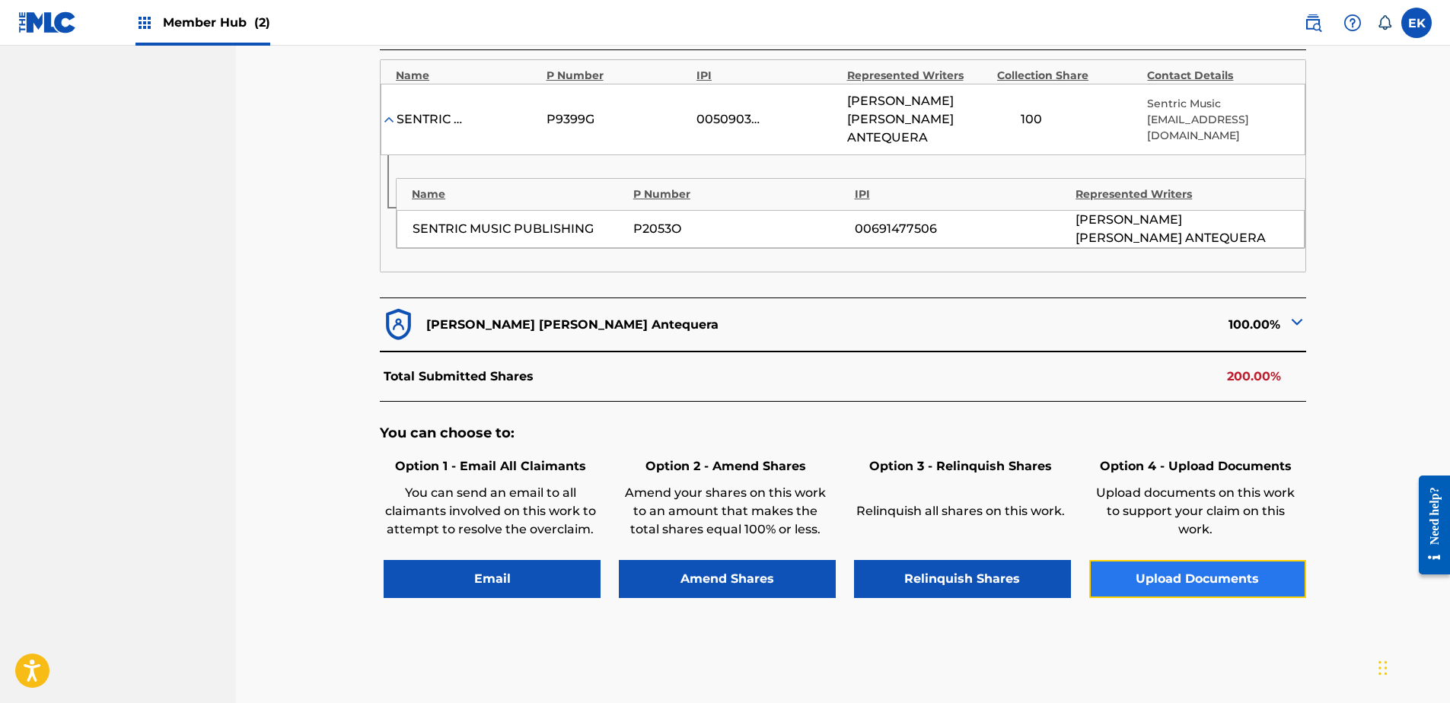
click at [1209, 560] on button "Upload Documents" at bounding box center [1197, 579] width 217 height 38
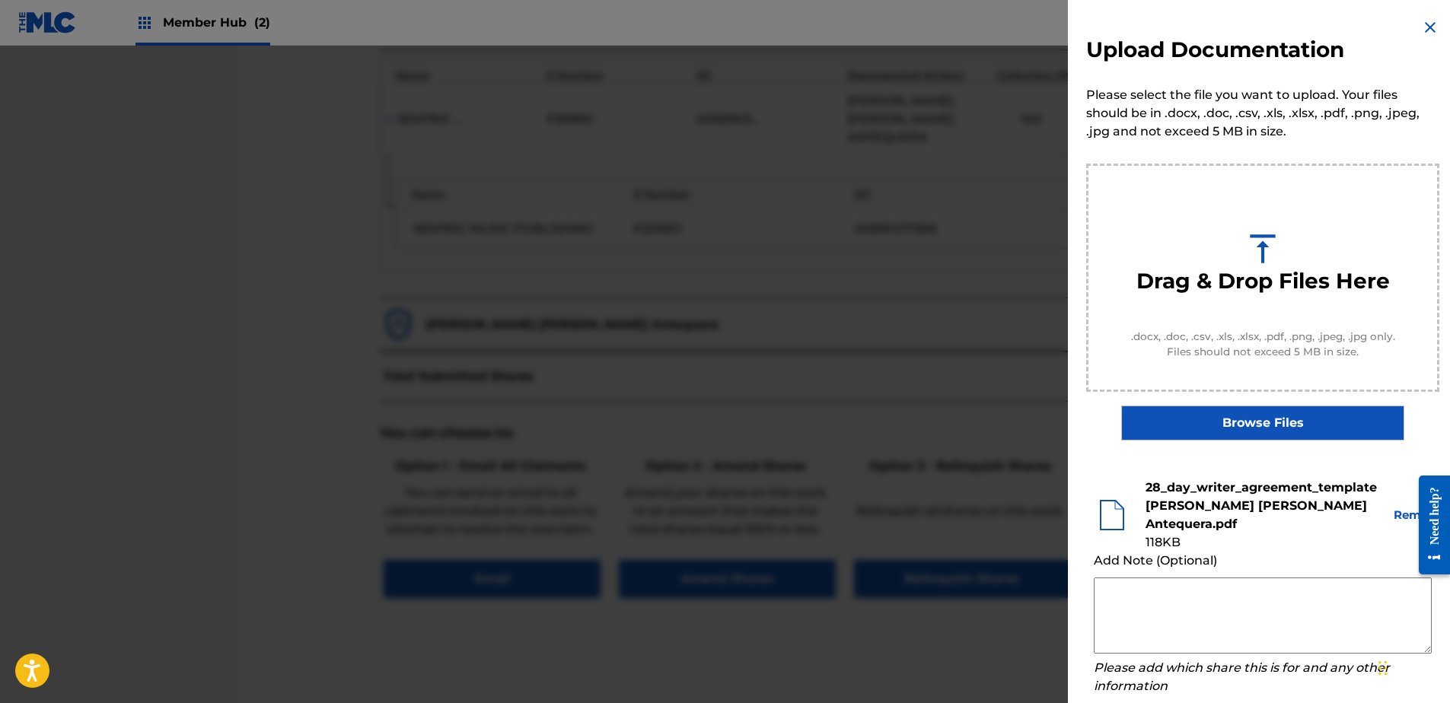
scroll to position [69, 0]
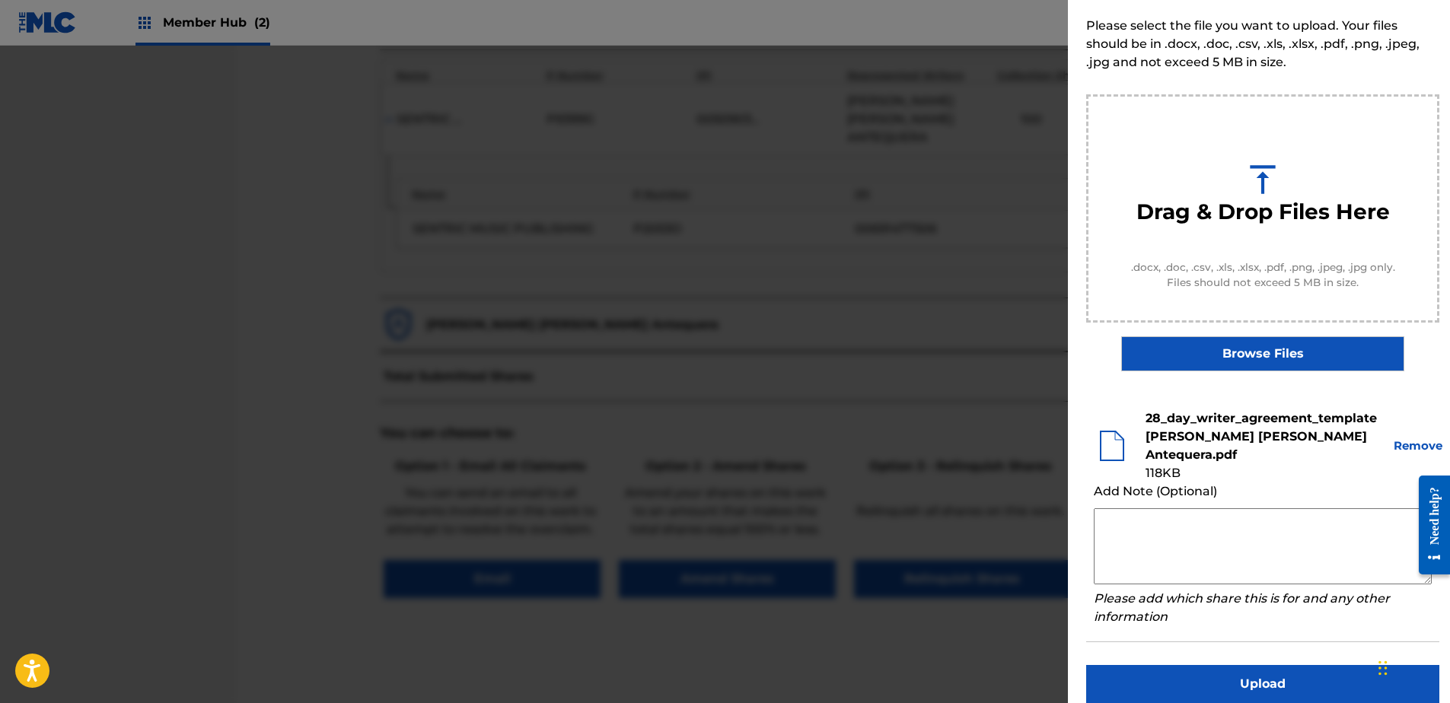
click at [1153, 518] on textarea at bounding box center [1263, 546] width 338 height 76
paste textarea "Our self service agreement is signed via digital signature and is active until …"
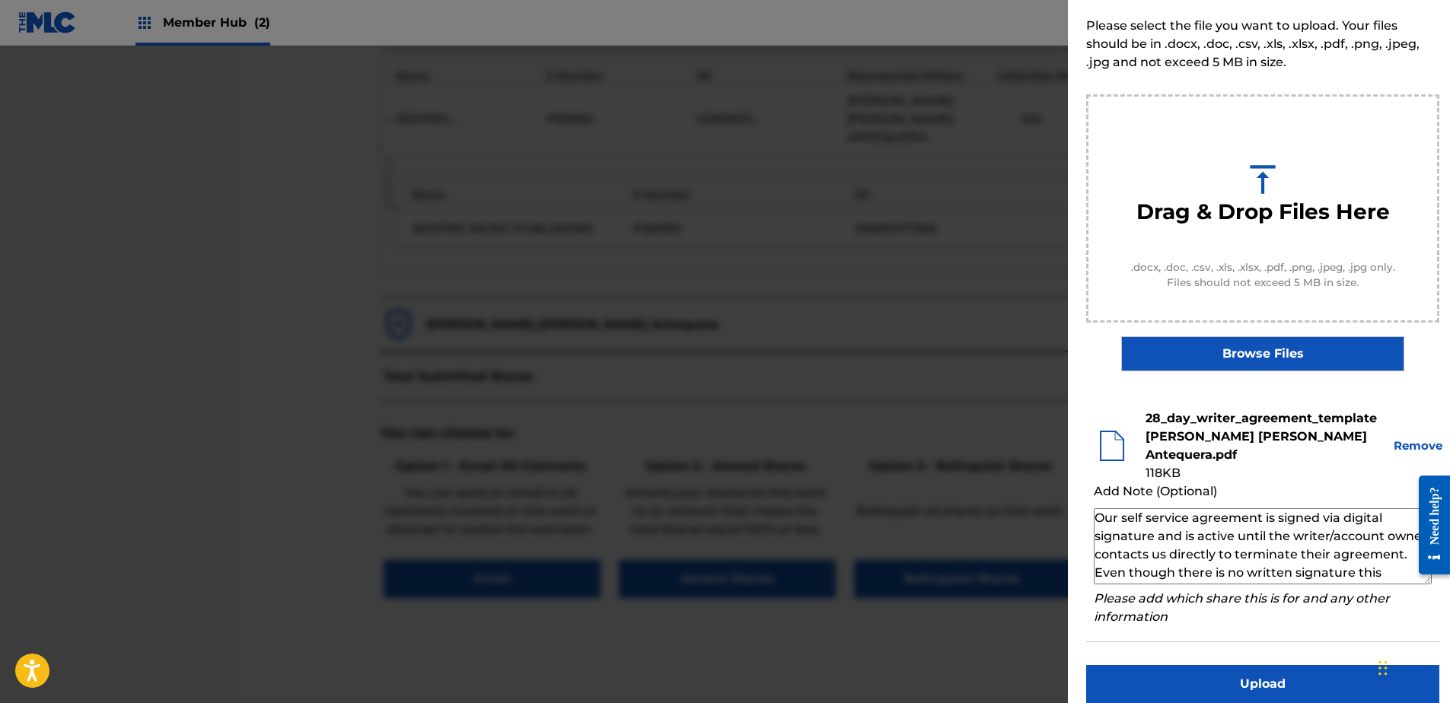
scroll to position [51, 0]
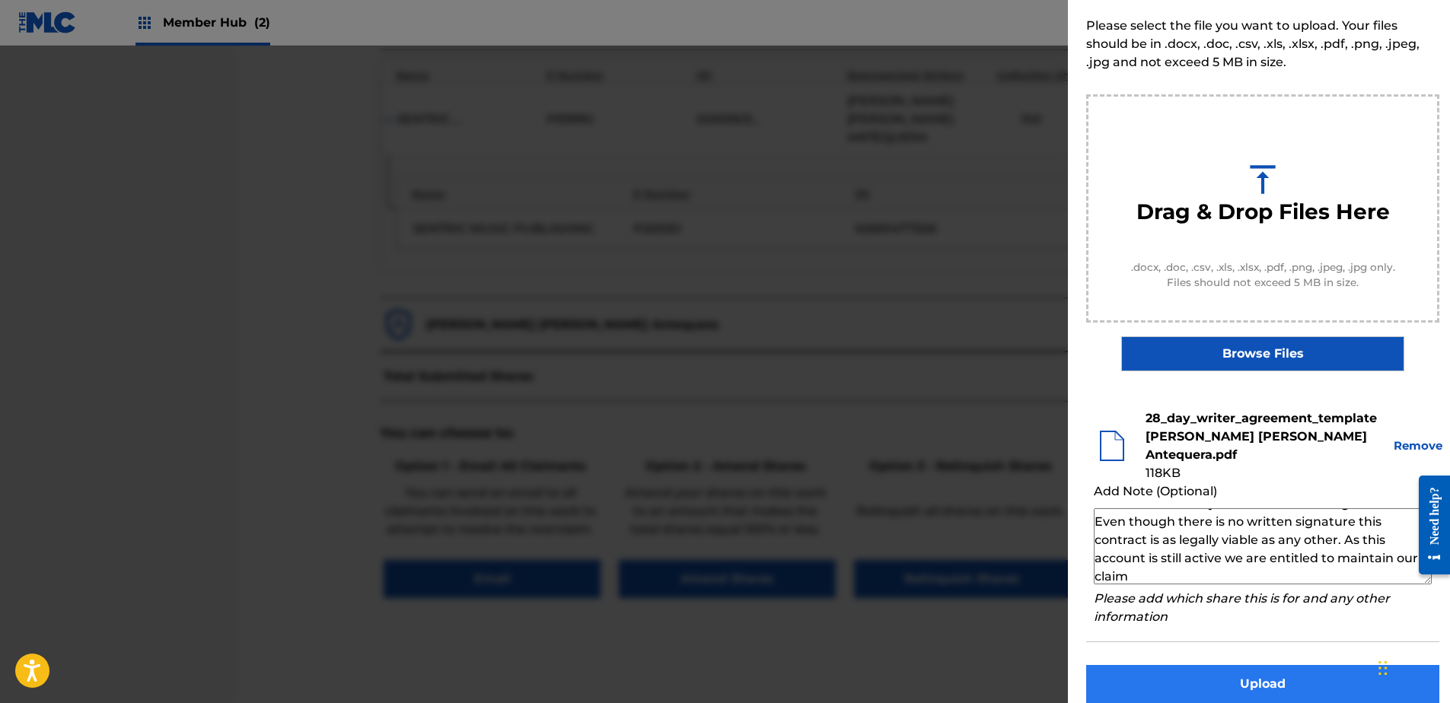
type textarea "Our self service agreement is signed via digital signature and is active until …"
click at [1161, 665] on button "Upload" at bounding box center [1262, 684] width 353 height 38
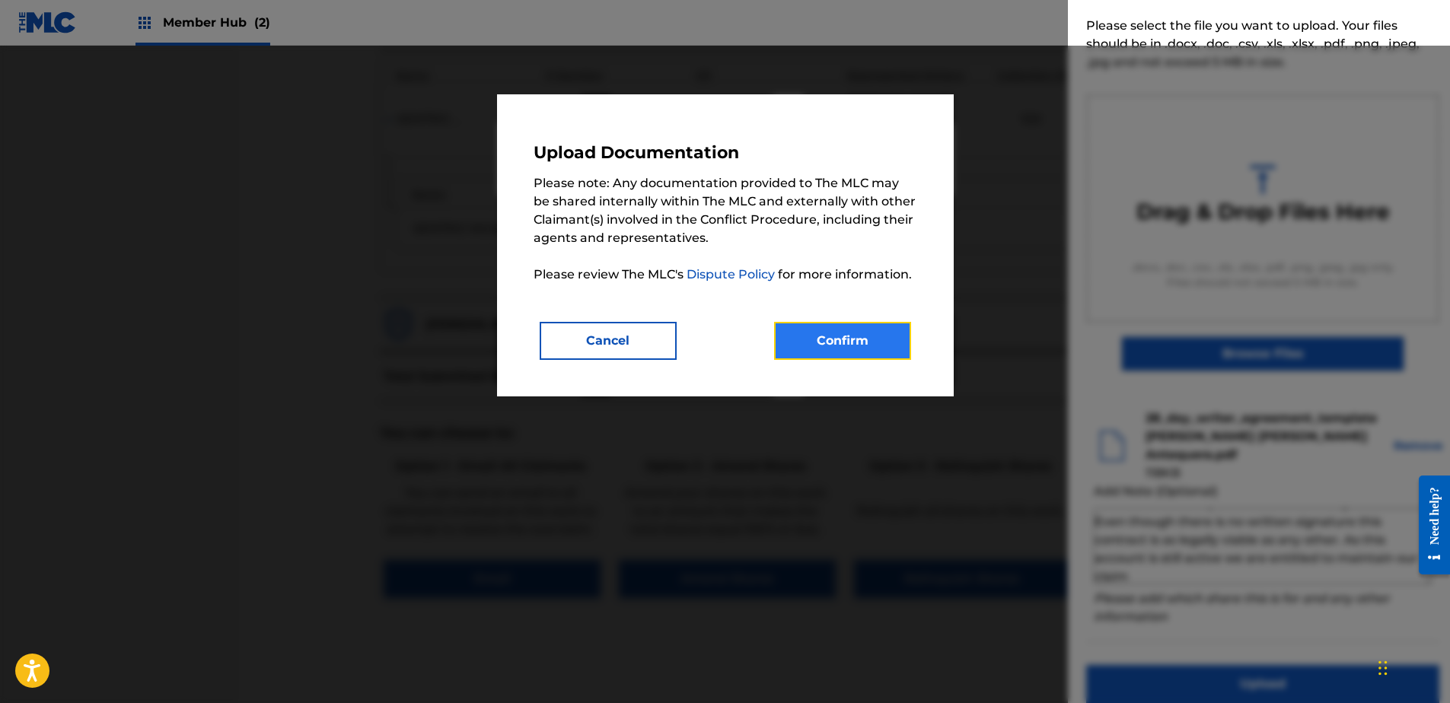
click at [858, 342] on button "Confirm" at bounding box center [842, 341] width 137 height 38
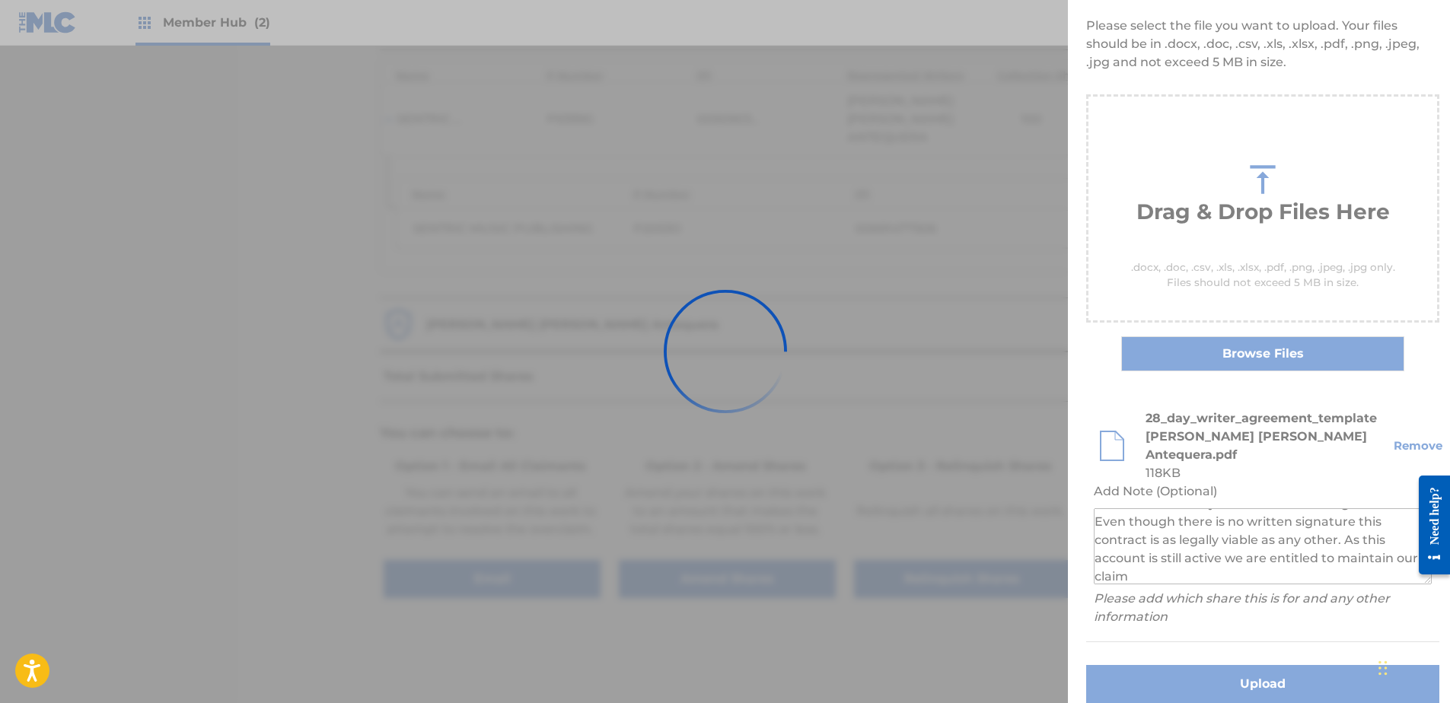
scroll to position [0, 0]
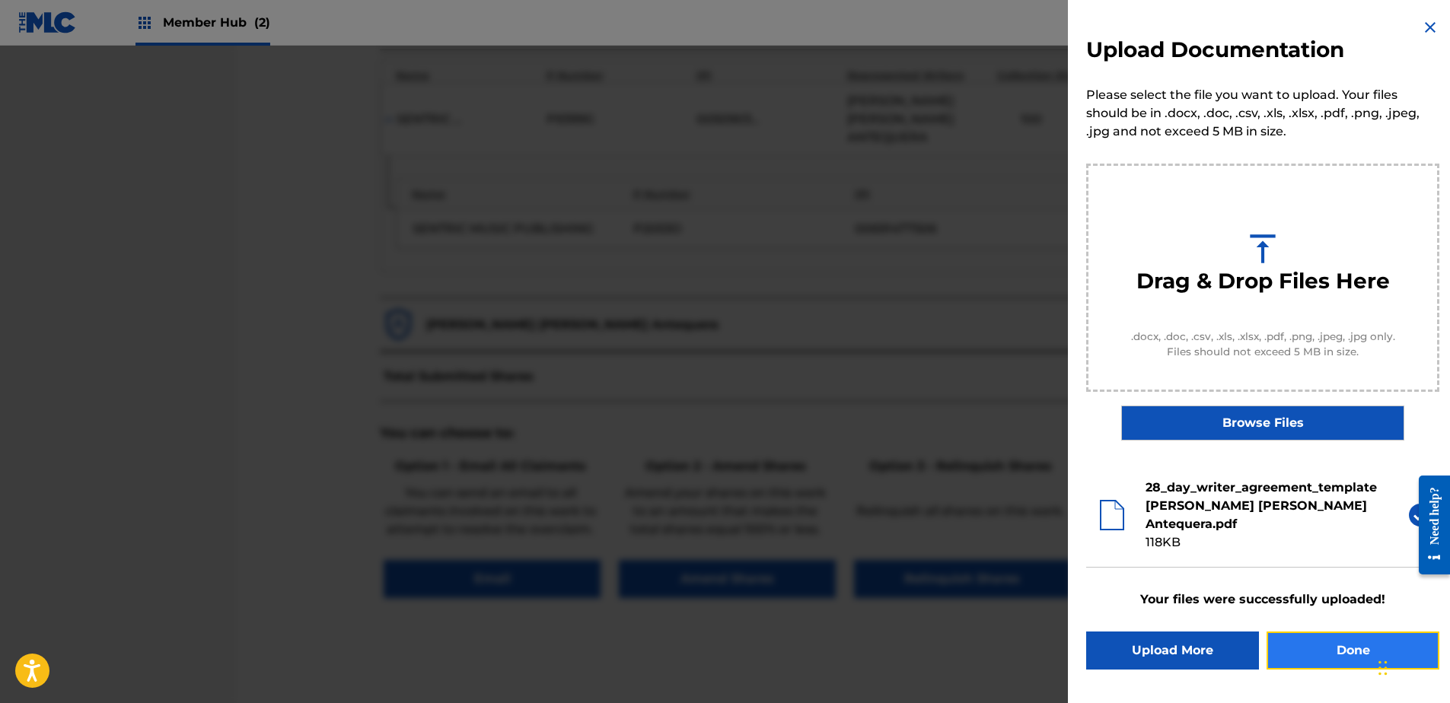
click at [1281, 632] on button "Done" at bounding box center [1352, 651] width 173 height 38
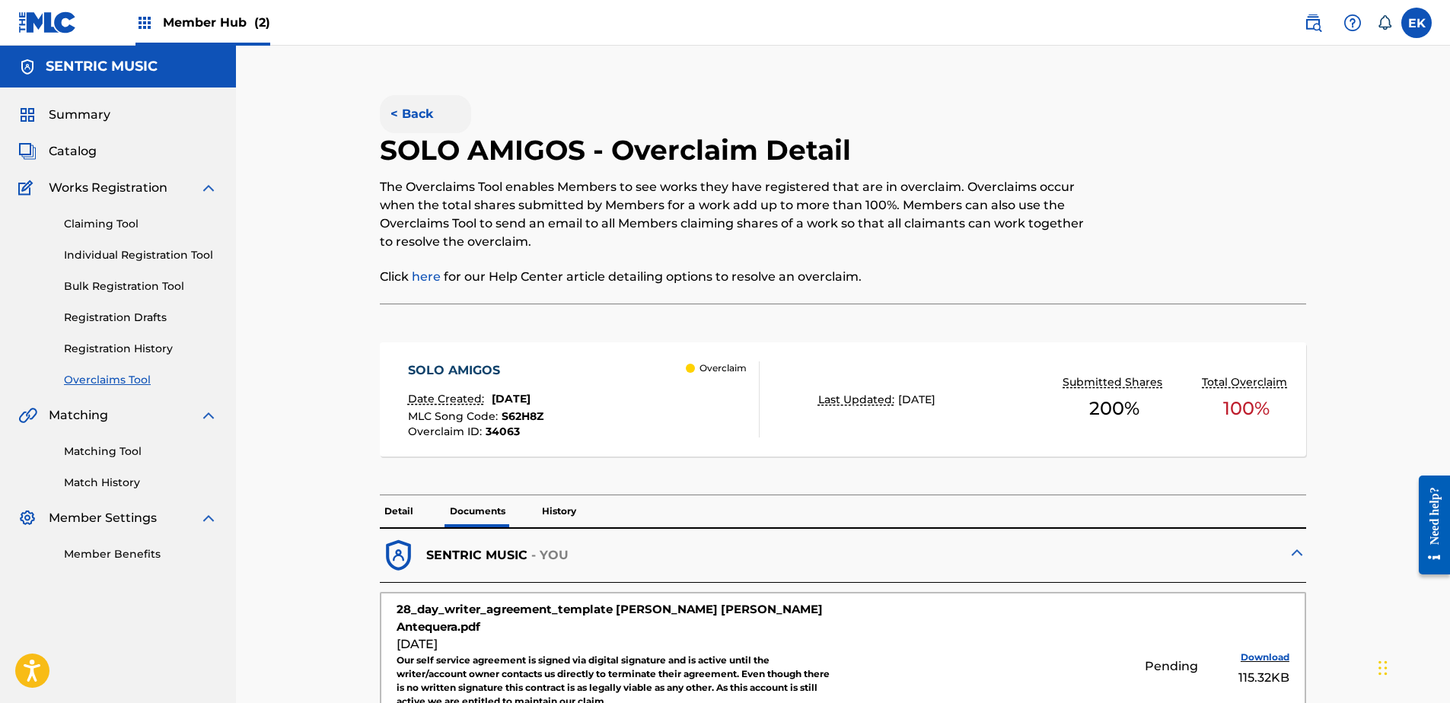
click at [411, 106] on button "< Back" at bounding box center [425, 114] width 91 height 38
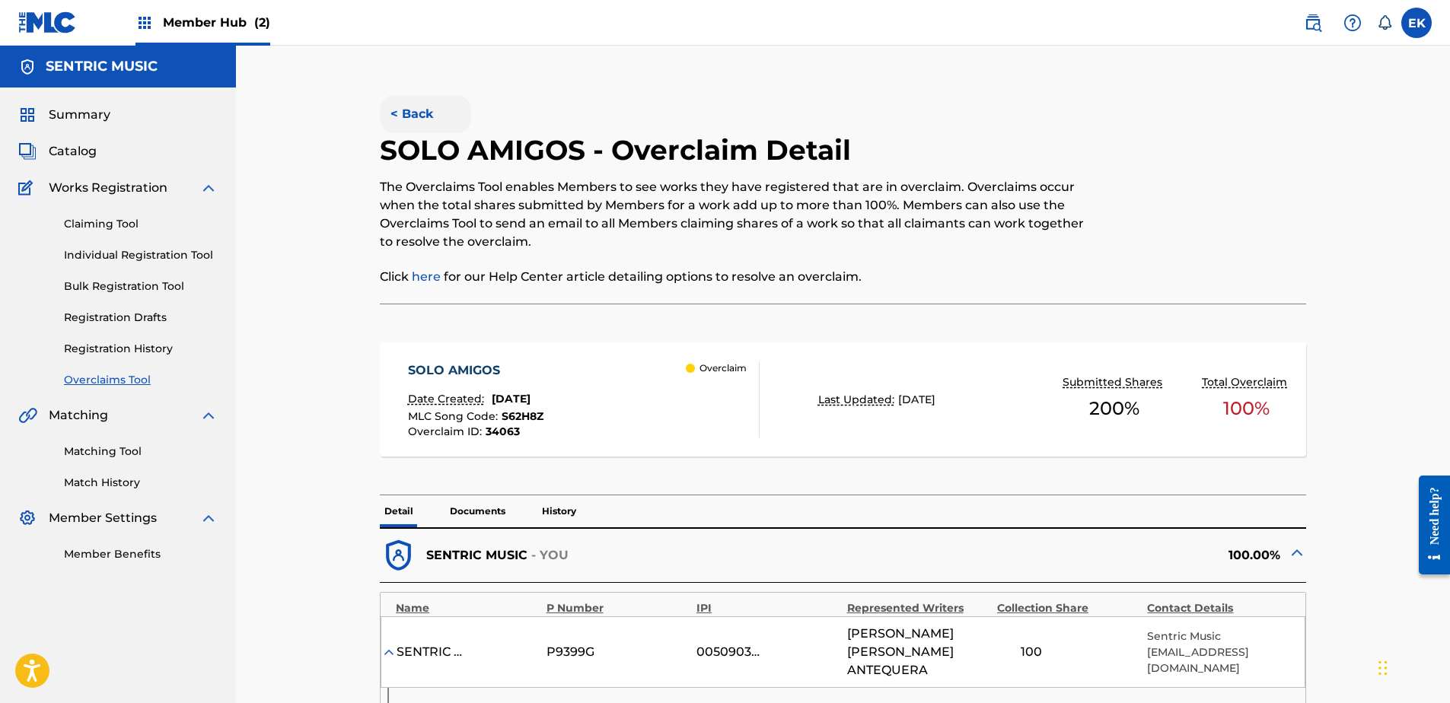
click at [420, 96] on button "< Back" at bounding box center [425, 114] width 91 height 38
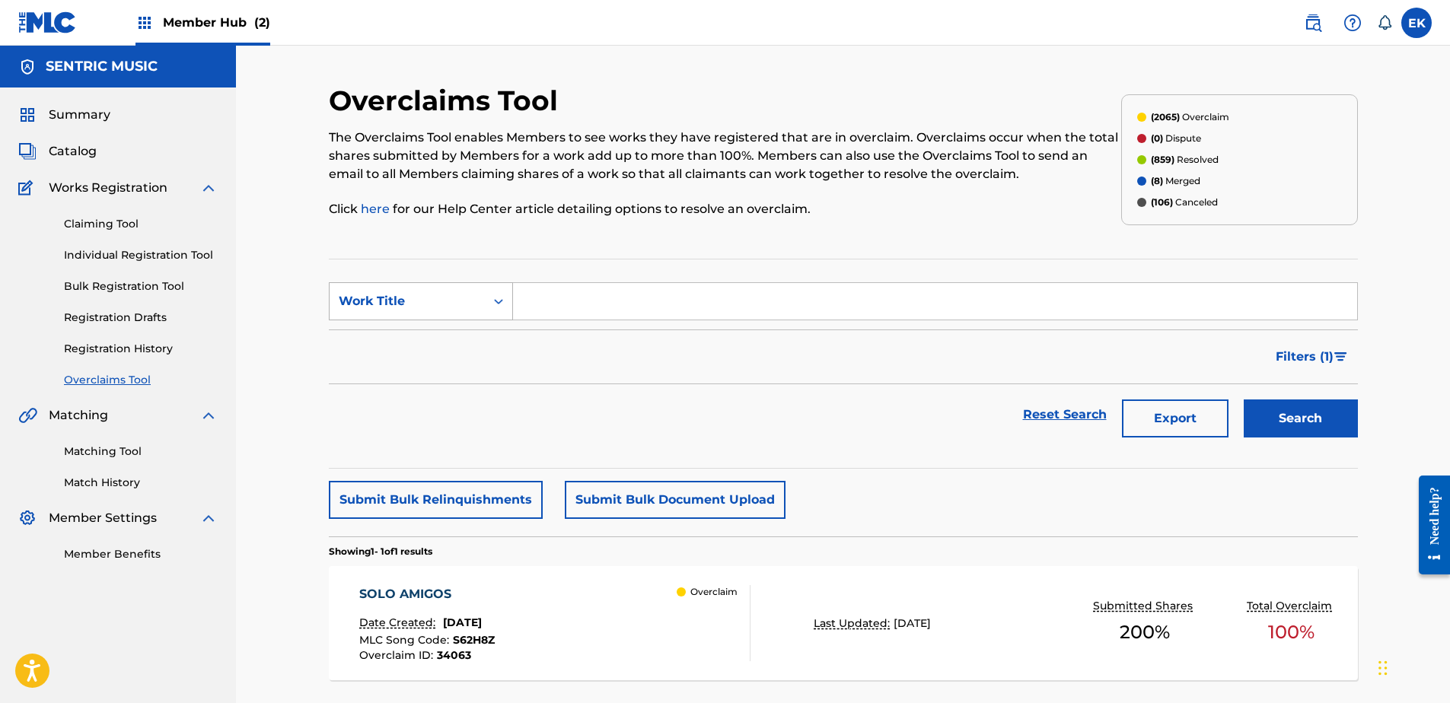
click at [457, 295] on div "Work Title" at bounding box center [407, 301] width 137 height 18
drag, startPoint x: 434, startPoint y: 332, endPoint x: 460, endPoint y: 320, distance: 28.3
click at [436, 331] on div "MLC Song Code" at bounding box center [421, 339] width 183 height 38
click at [579, 301] on input "Search Form" at bounding box center [935, 301] width 844 height 37
paste input "AY9RC3"
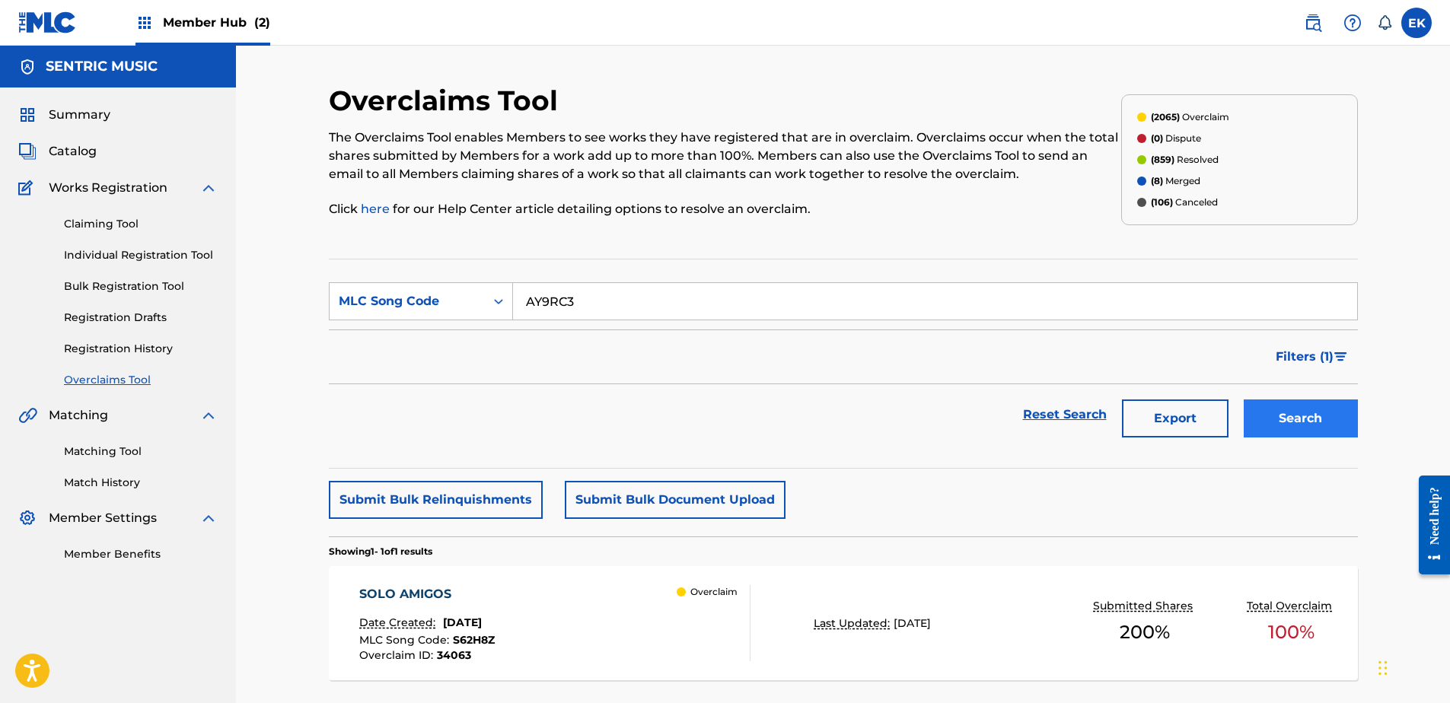
type input "AY9RC3"
drag, startPoint x: 1323, startPoint y: 423, endPoint x: 1292, endPoint y: 416, distance: 32.7
click at [1321, 421] on button "Search" at bounding box center [1301, 419] width 114 height 38
click at [512, 613] on div "ARISE O COMPATROITS Date Created: August 29, 2025 MLC Song Code : AY9RC3 Overcl…" at bounding box center [438, 623] width 158 height 76
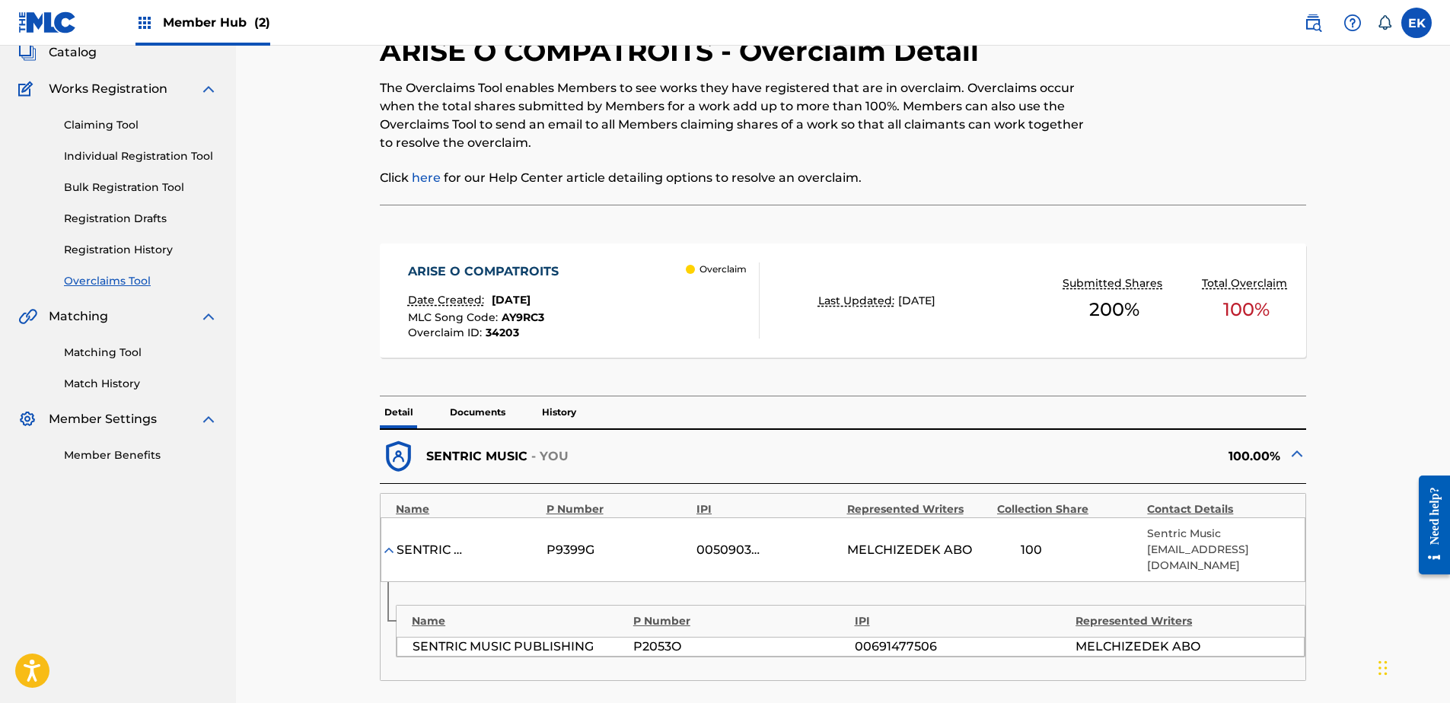
scroll to position [76, 0]
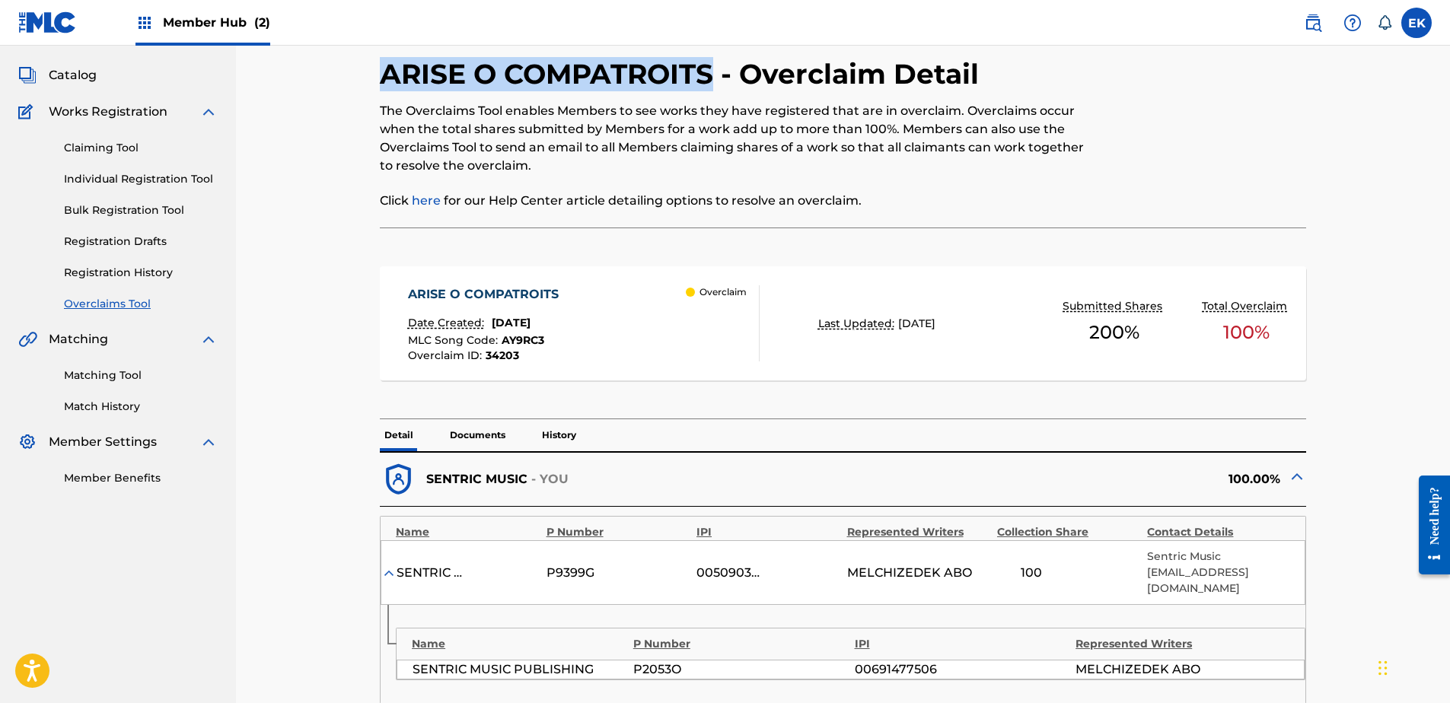
drag, startPoint x: 715, startPoint y: 77, endPoint x: 380, endPoint y: 86, distance: 335.0
click at [380, 86] on h2 "ARISE O COMPATROITS - Overclaim Detail" at bounding box center [683, 74] width 607 height 34
copy h2 "ARISE O COMPATROITS"
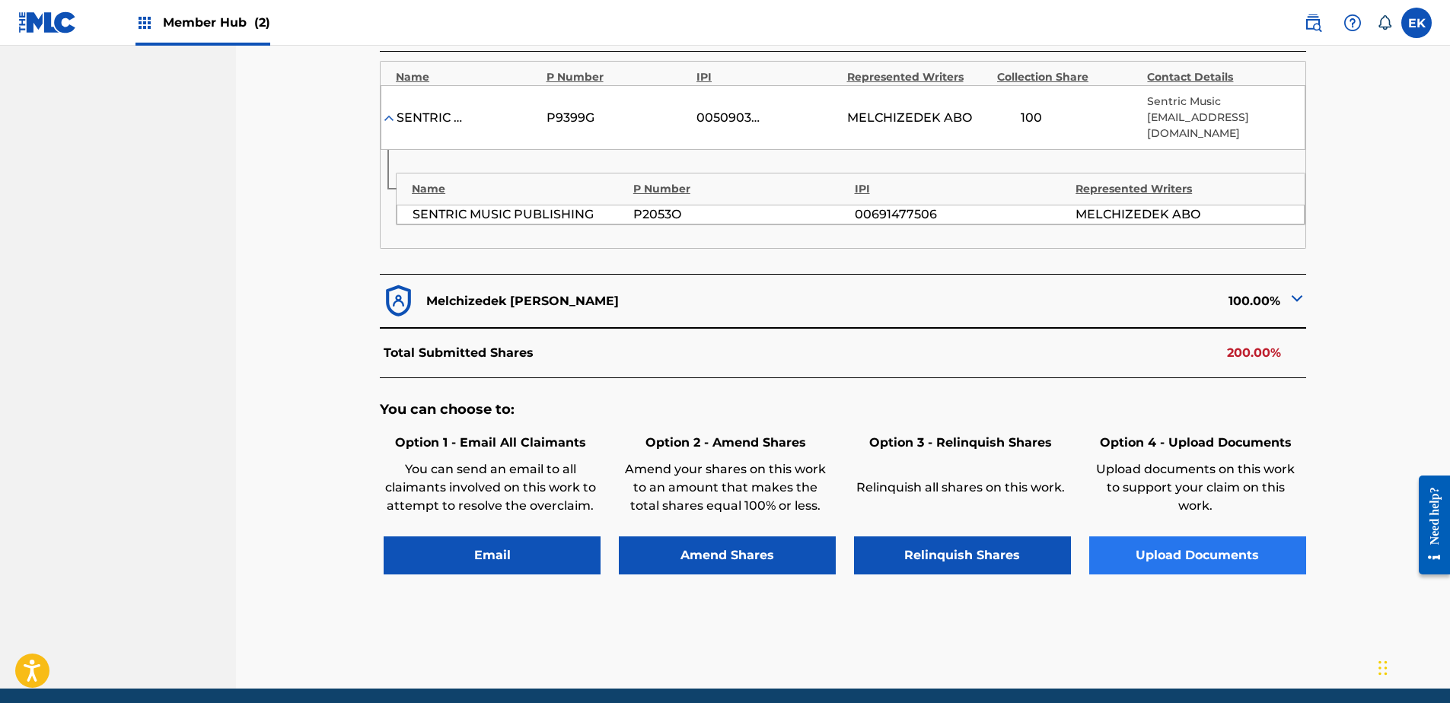
scroll to position [533, 0]
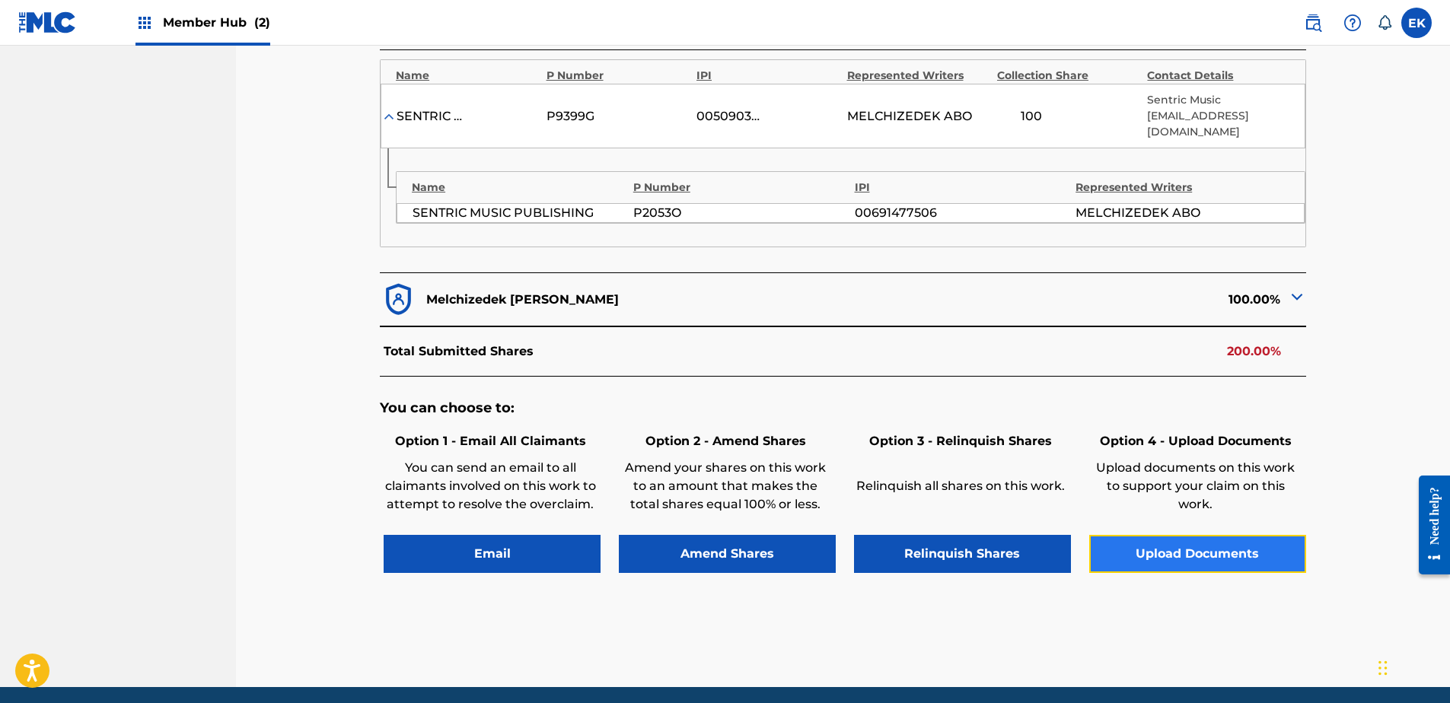
click at [1173, 556] on button "Upload Documents" at bounding box center [1197, 554] width 217 height 38
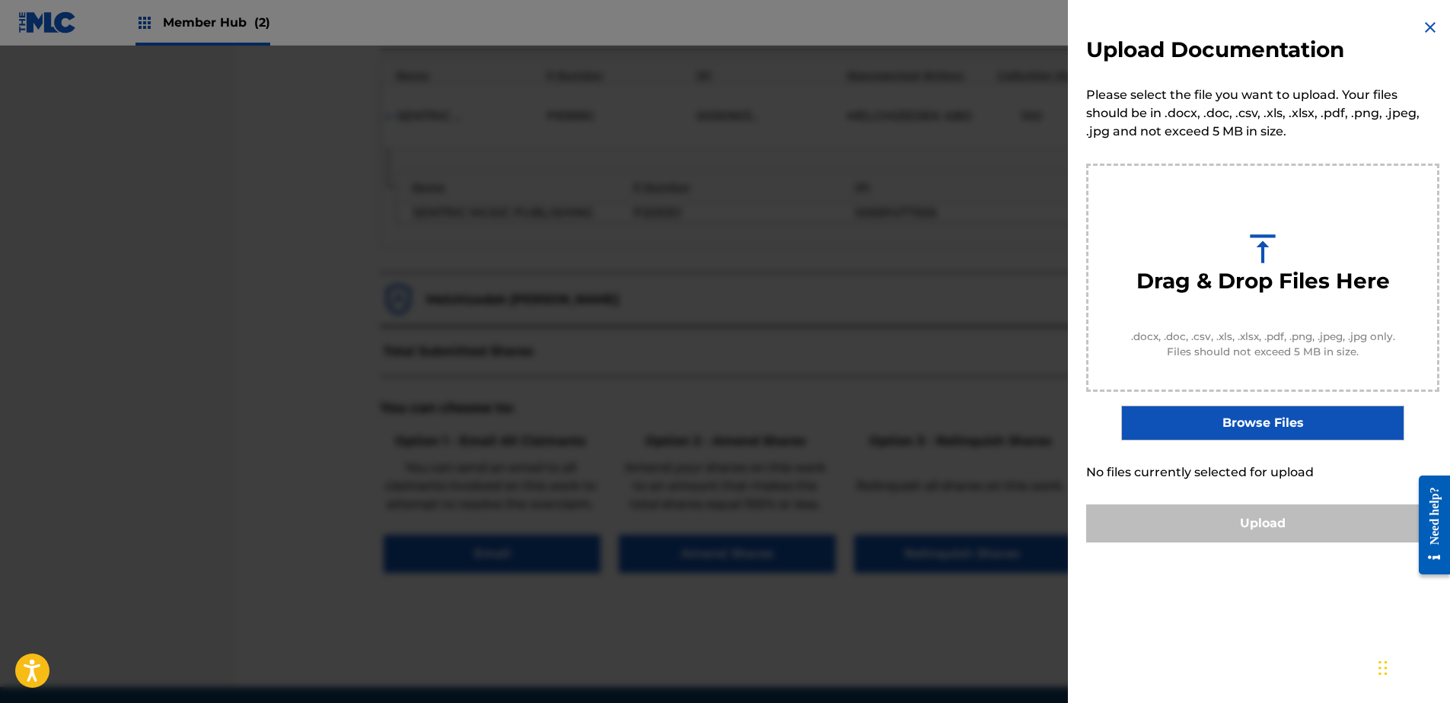
click at [1425, 25] on img at bounding box center [1430, 27] width 18 height 18
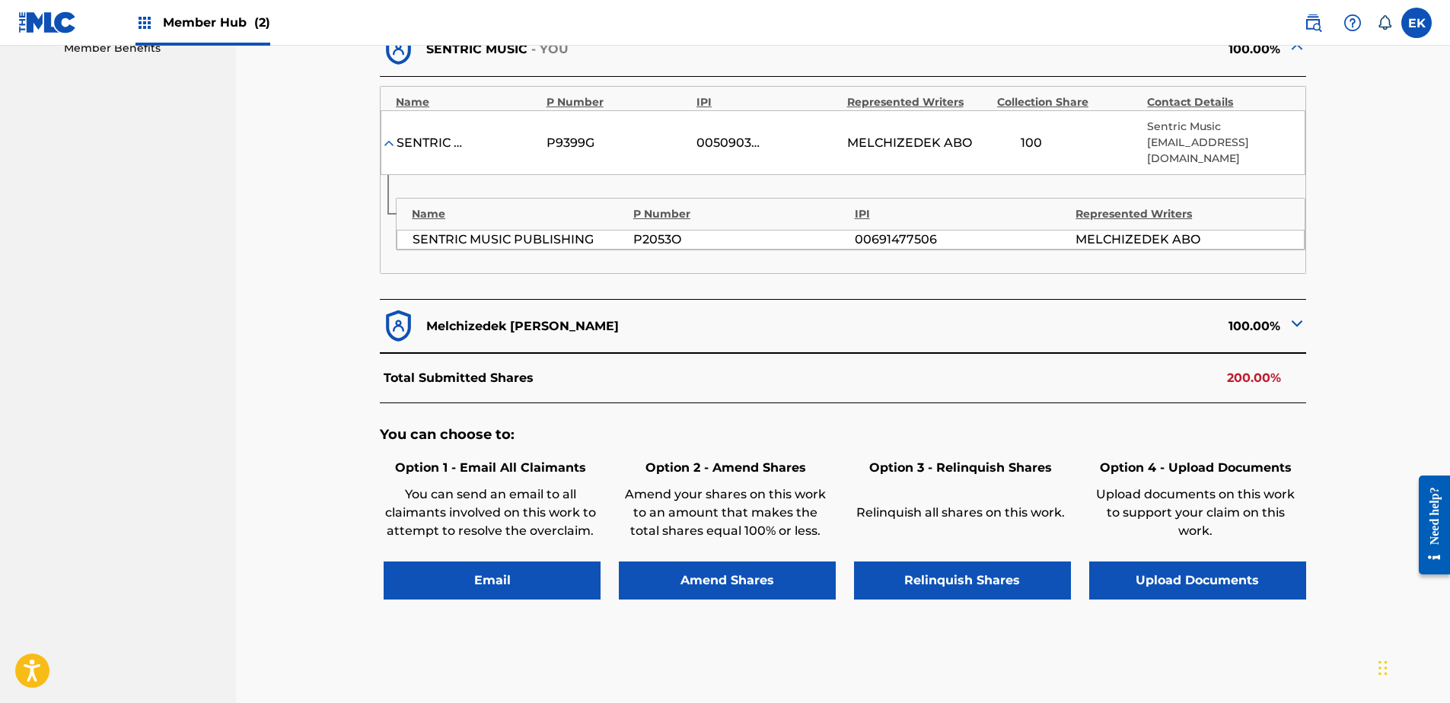
scroll to position [590, 0]
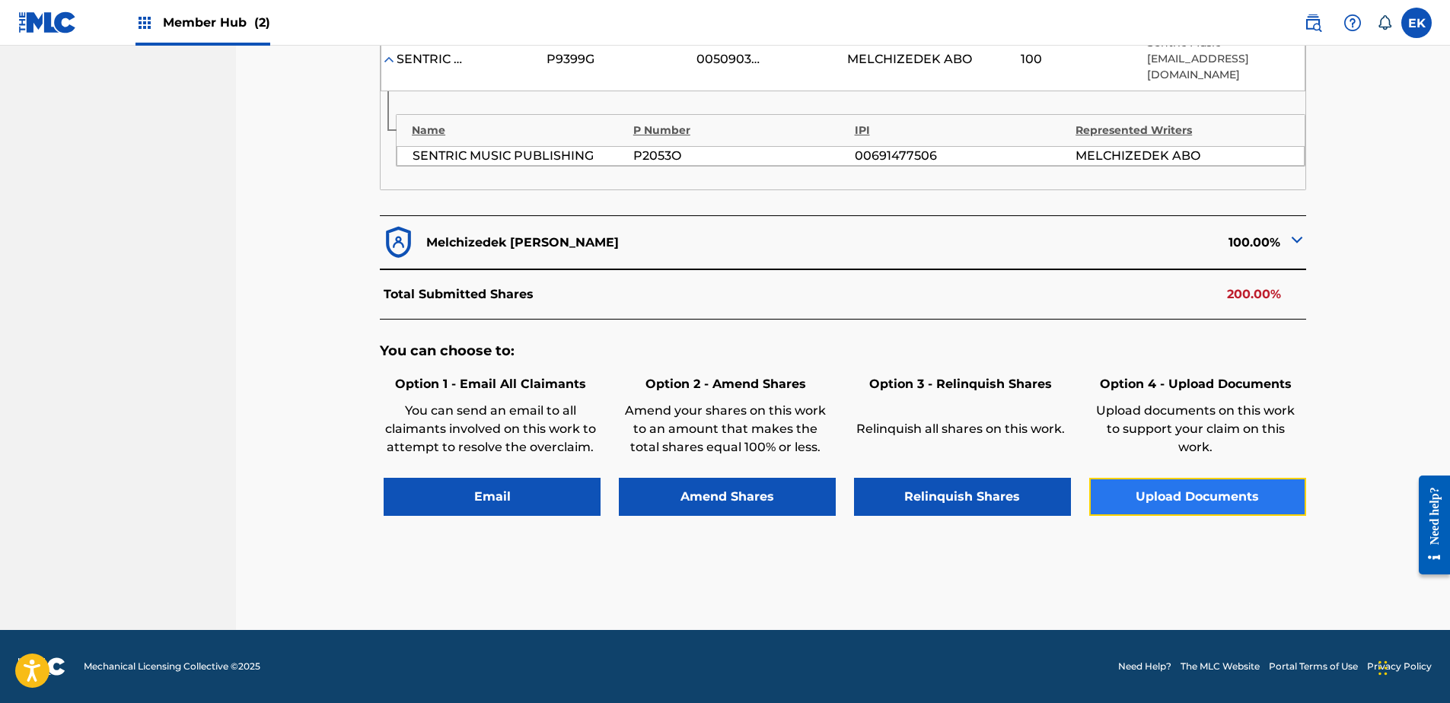
click at [1176, 486] on button "Upload Documents" at bounding box center [1197, 497] width 217 height 38
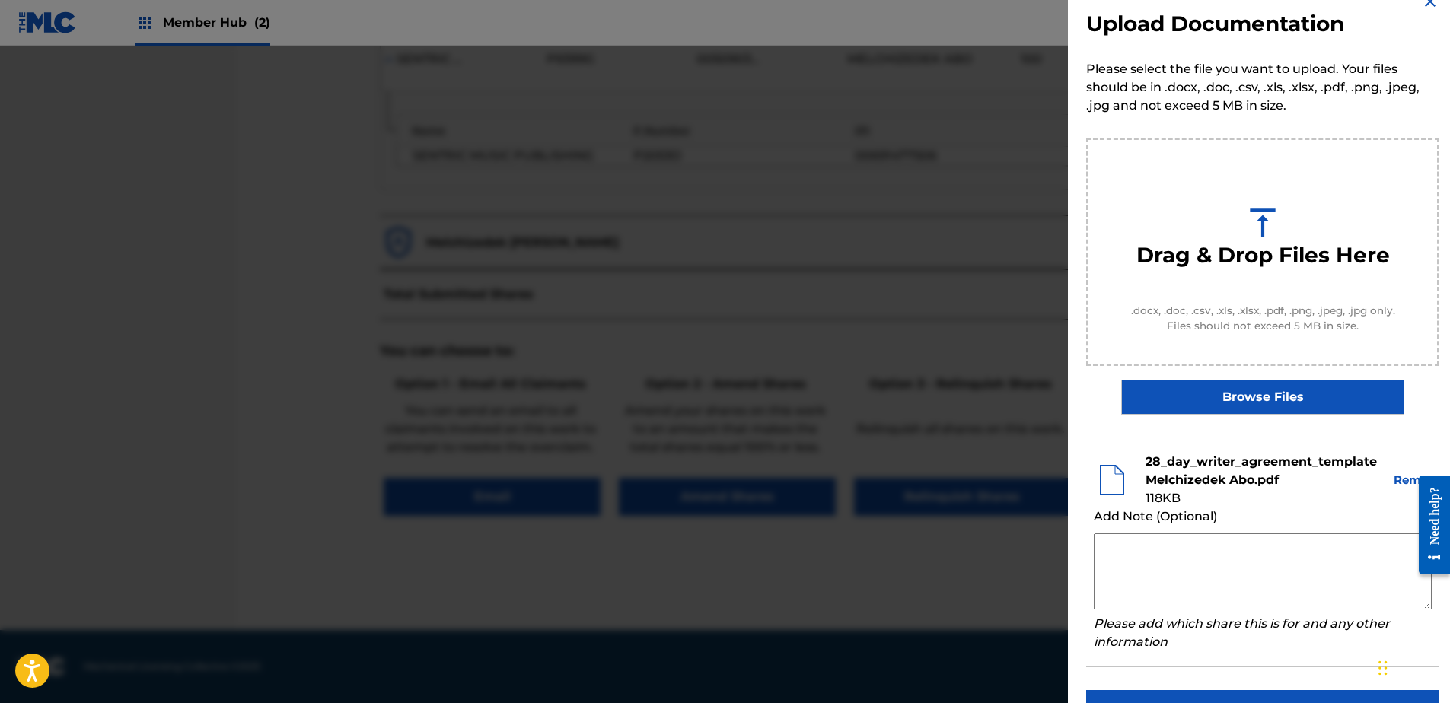
scroll to position [69, 0]
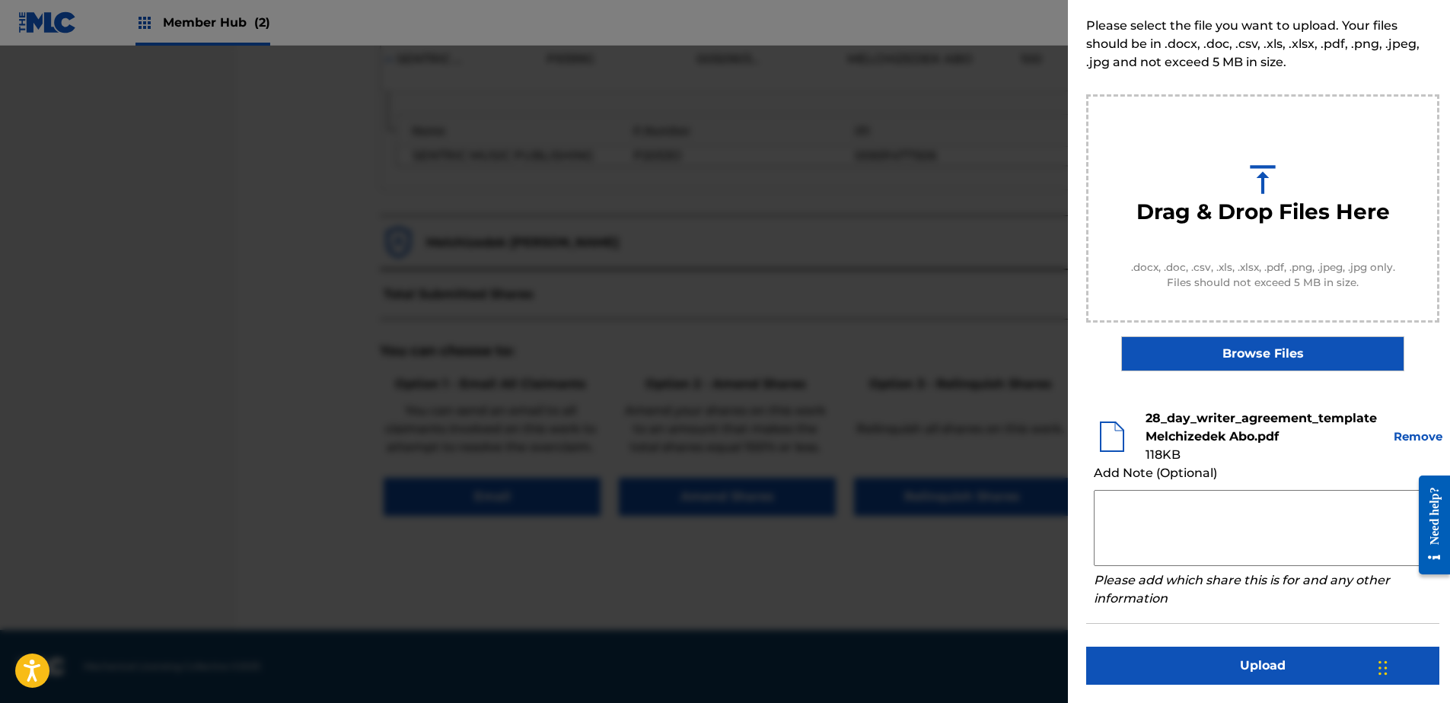
drag, startPoint x: 1124, startPoint y: 544, endPoint x: 1120, endPoint y: 533, distance: 12.0
click at [1121, 537] on textarea at bounding box center [1263, 528] width 338 height 76
paste textarea "Our self service agreement is signed via digital signature and is active until …"
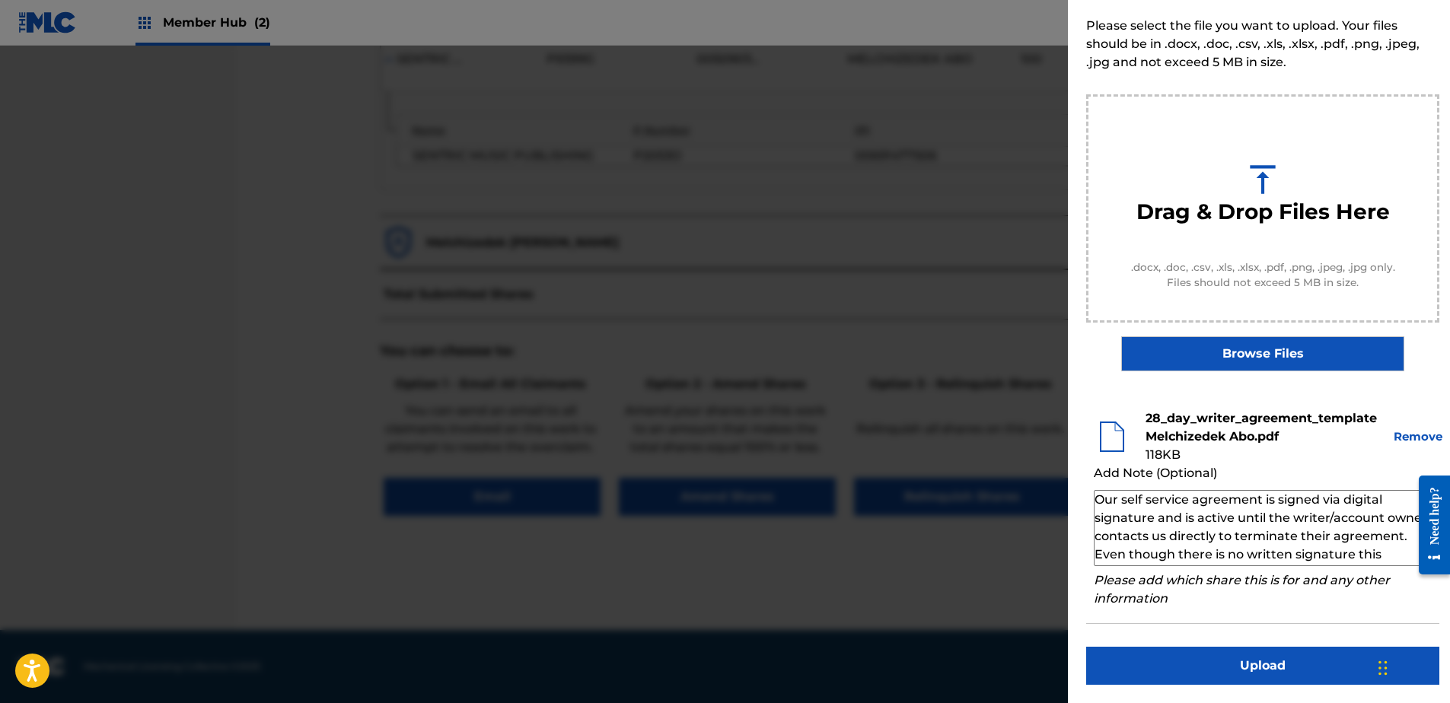
scroll to position [51, 0]
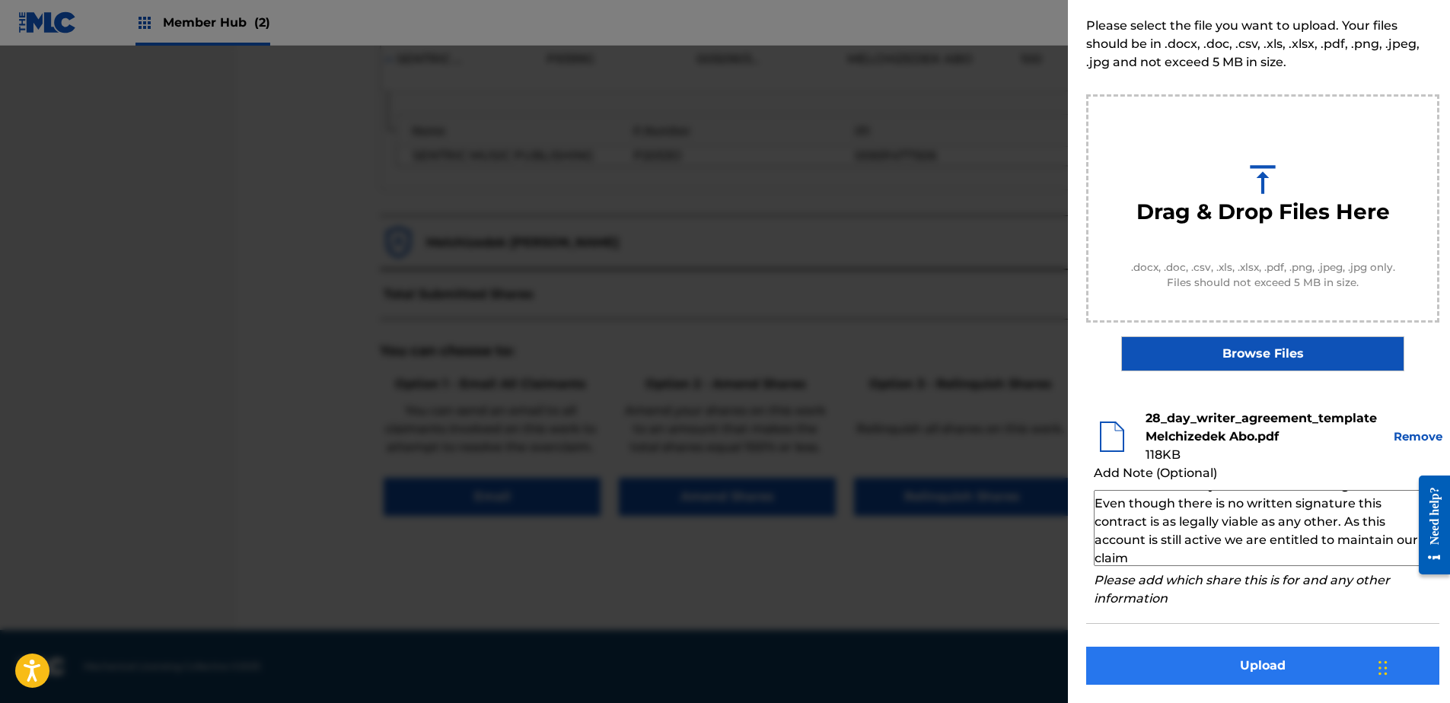
type textarea "Our self service agreement is signed via digital signature and is active until …"
click at [1190, 671] on button "Upload" at bounding box center [1262, 666] width 353 height 38
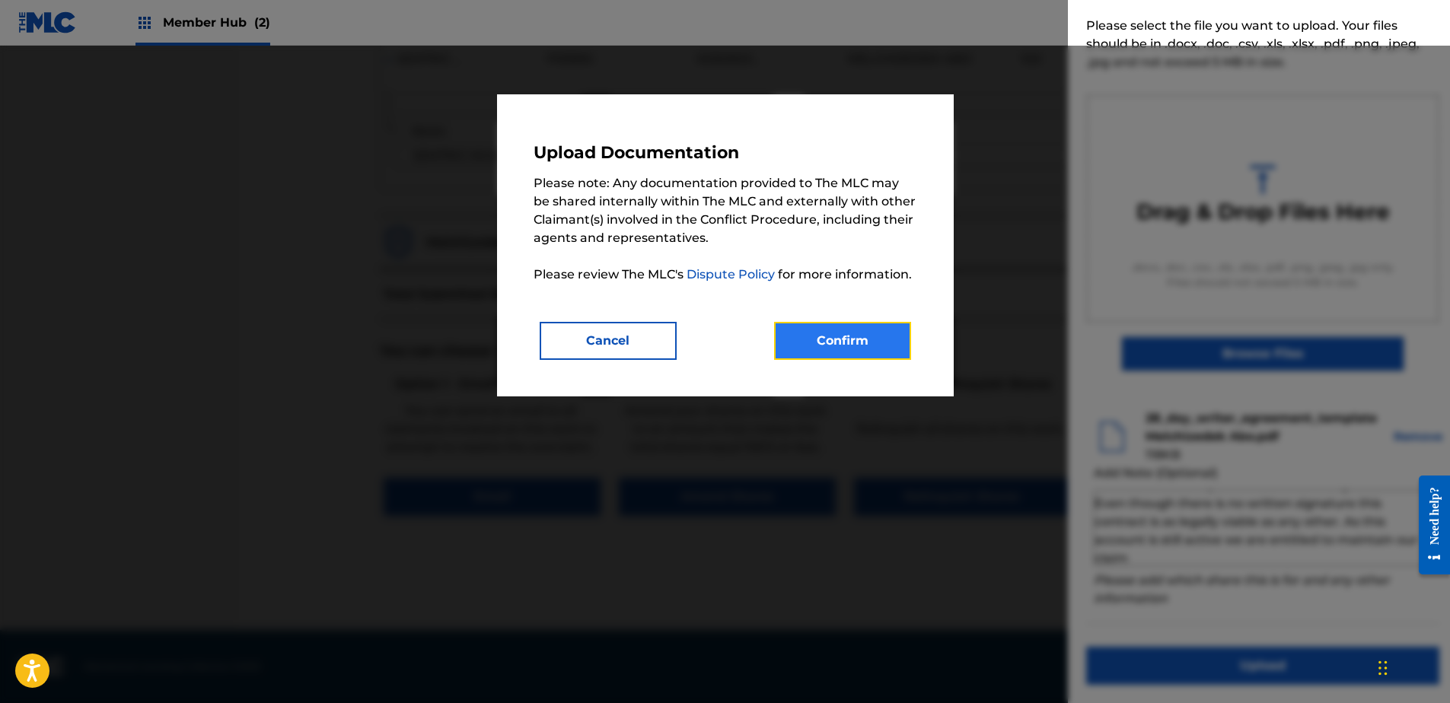
click at [855, 329] on button "Confirm" at bounding box center [842, 341] width 137 height 38
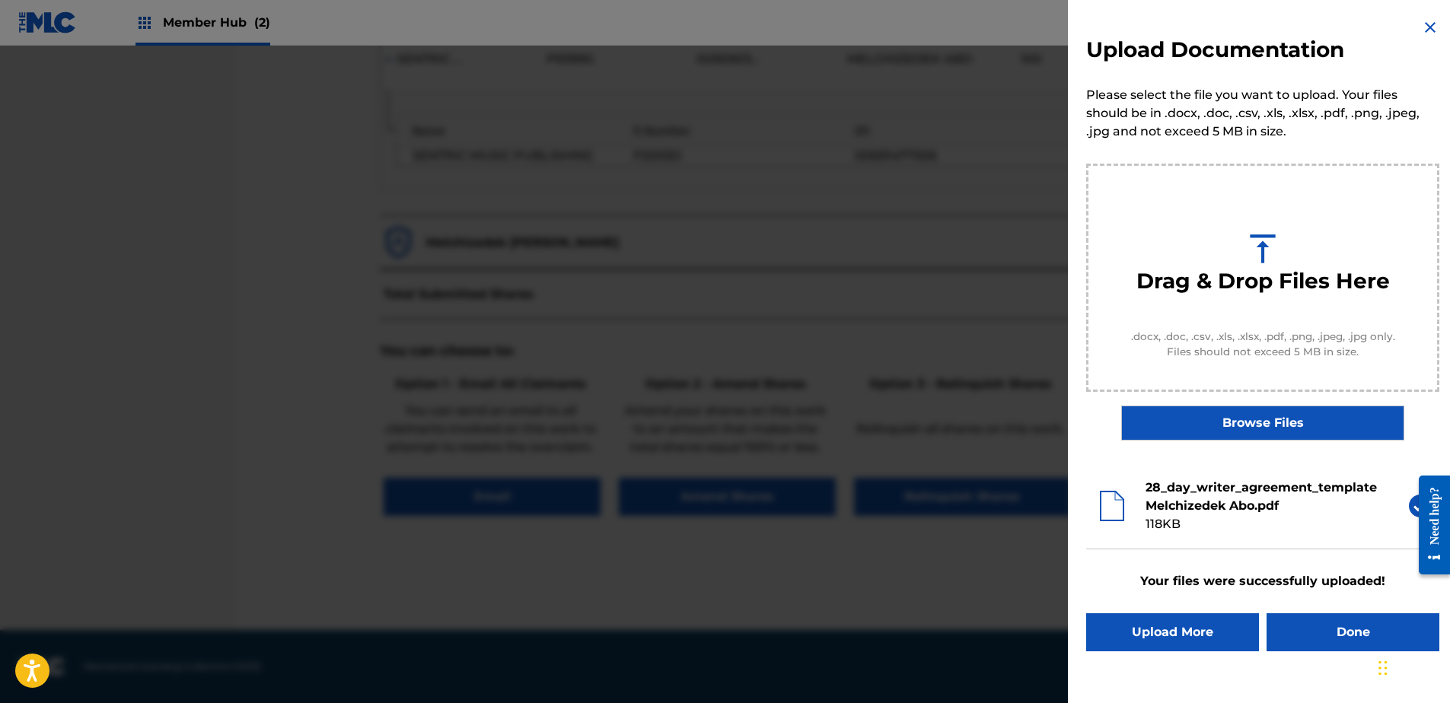
scroll to position [0, 0]
click at [1317, 639] on button "Done" at bounding box center [1352, 632] width 173 height 38
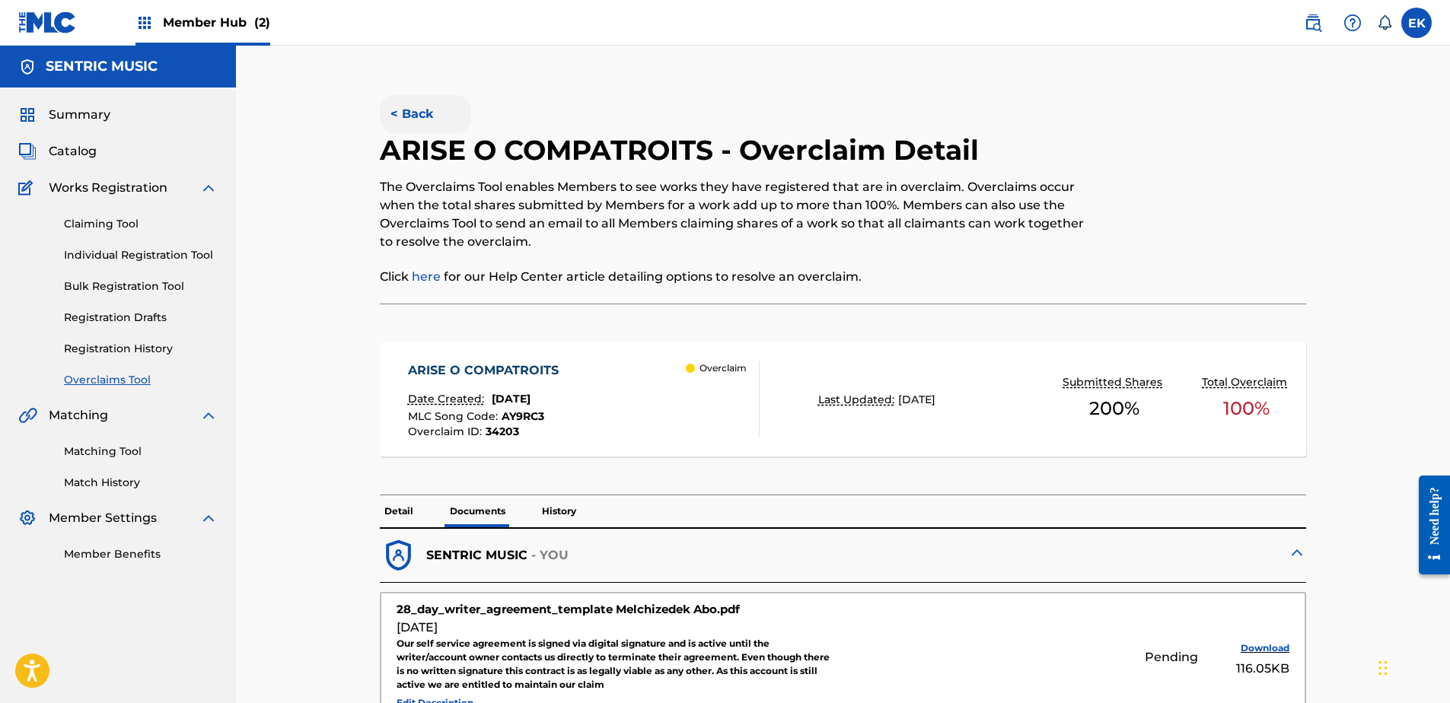
click at [395, 112] on button "< Back" at bounding box center [425, 114] width 91 height 38
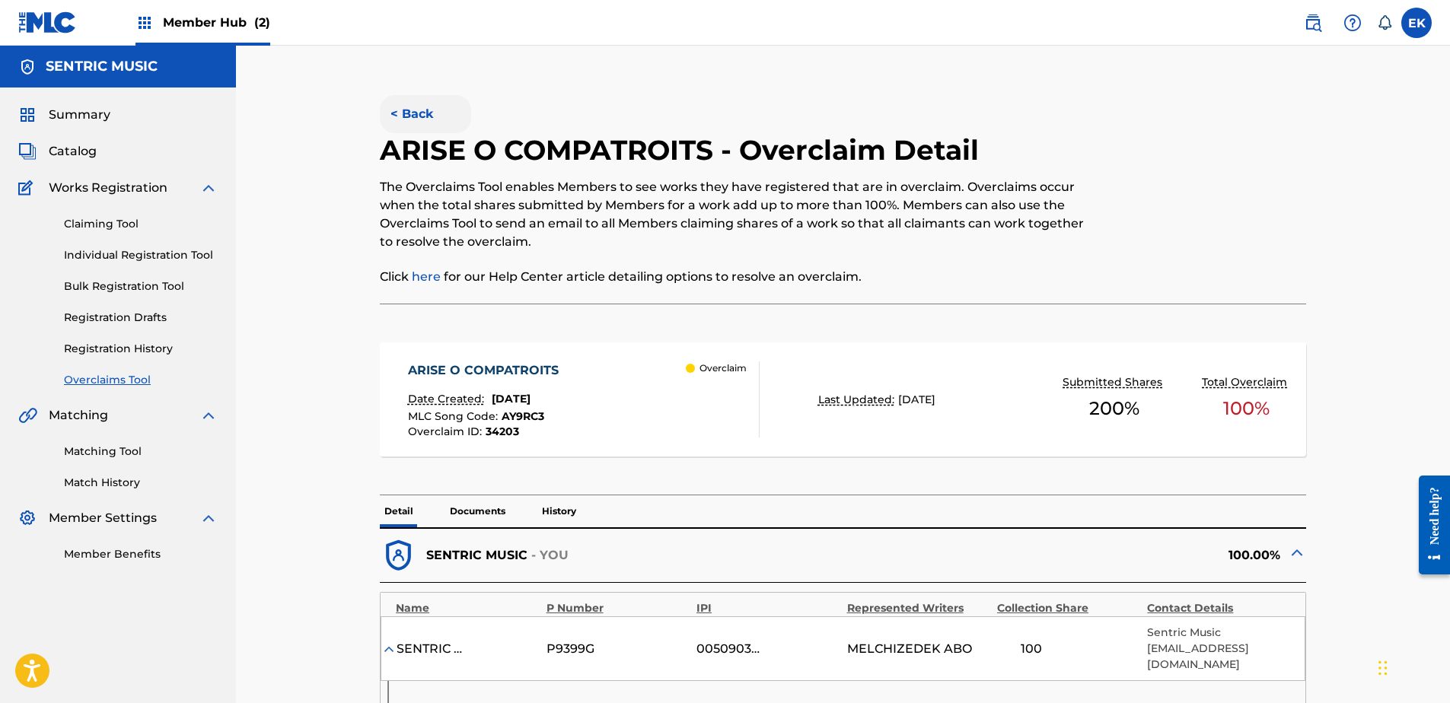
click at [401, 112] on button "< Back" at bounding box center [425, 114] width 91 height 38
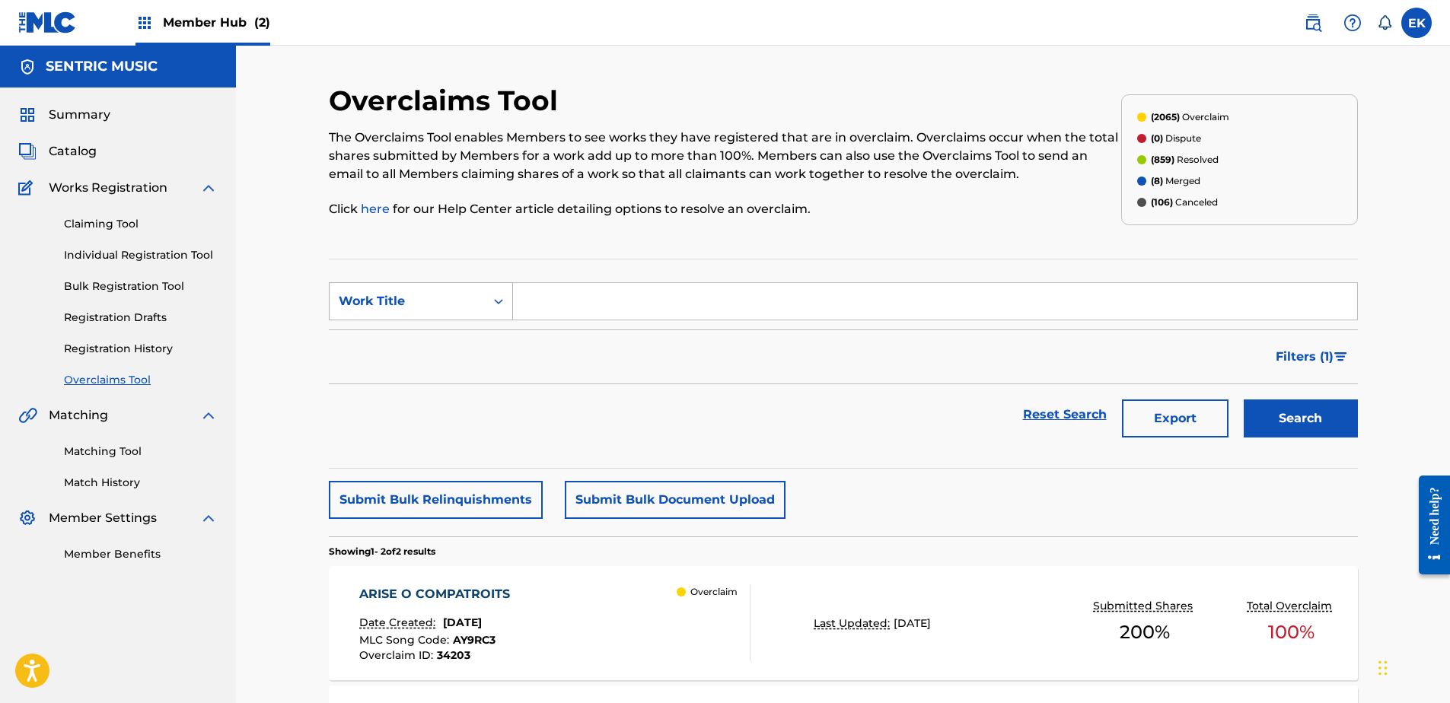
click at [486, 309] on div "Search Form" at bounding box center [498, 301] width 27 height 27
drag, startPoint x: 480, startPoint y: 344, endPoint x: 500, endPoint y: 326, distance: 26.4
click at [483, 340] on div "MLC Song Code" at bounding box center [421, 339] width 183 height 38
click at [537, 308] on input "Search Form" at bounding box center [935, 301] width 844 height 37
type input "W63DNC"
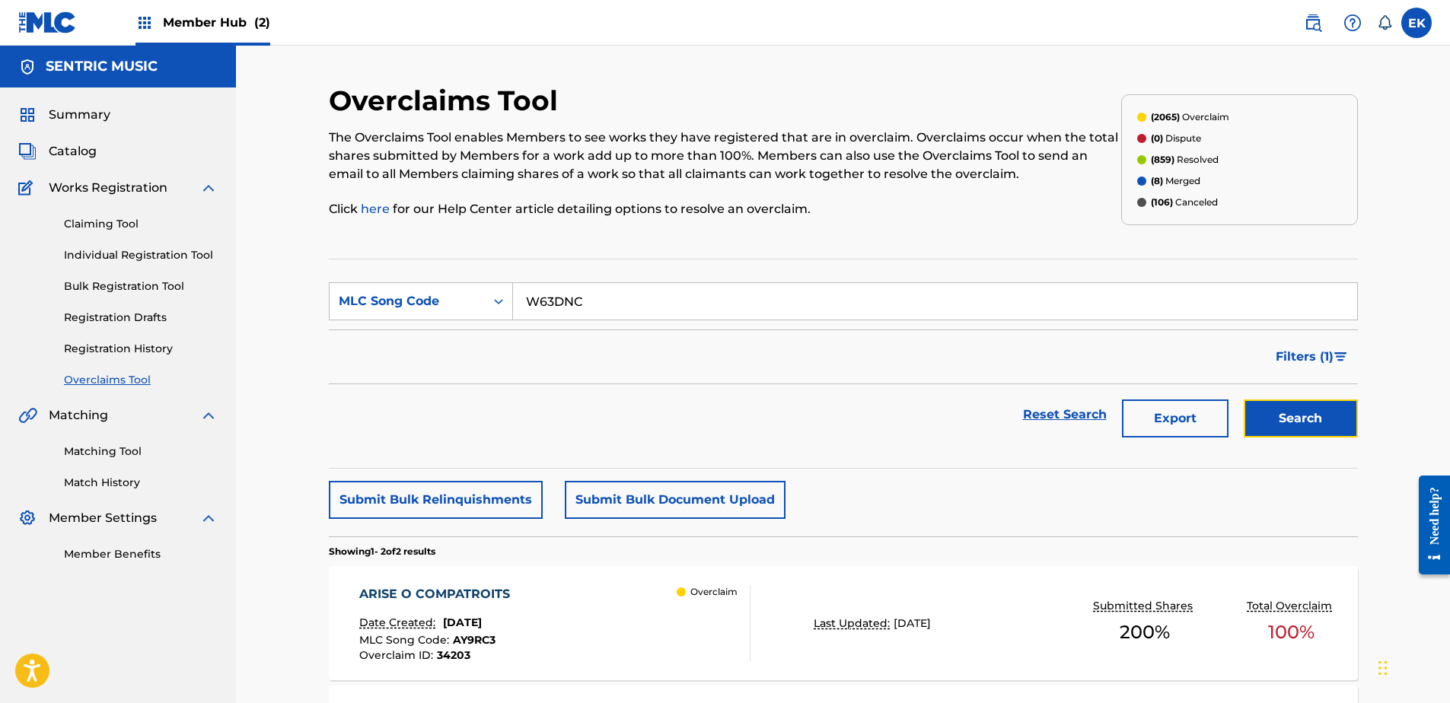
click at [1300, 402] on button "Search" at bounding box center [1301, 419] width 114 height 38
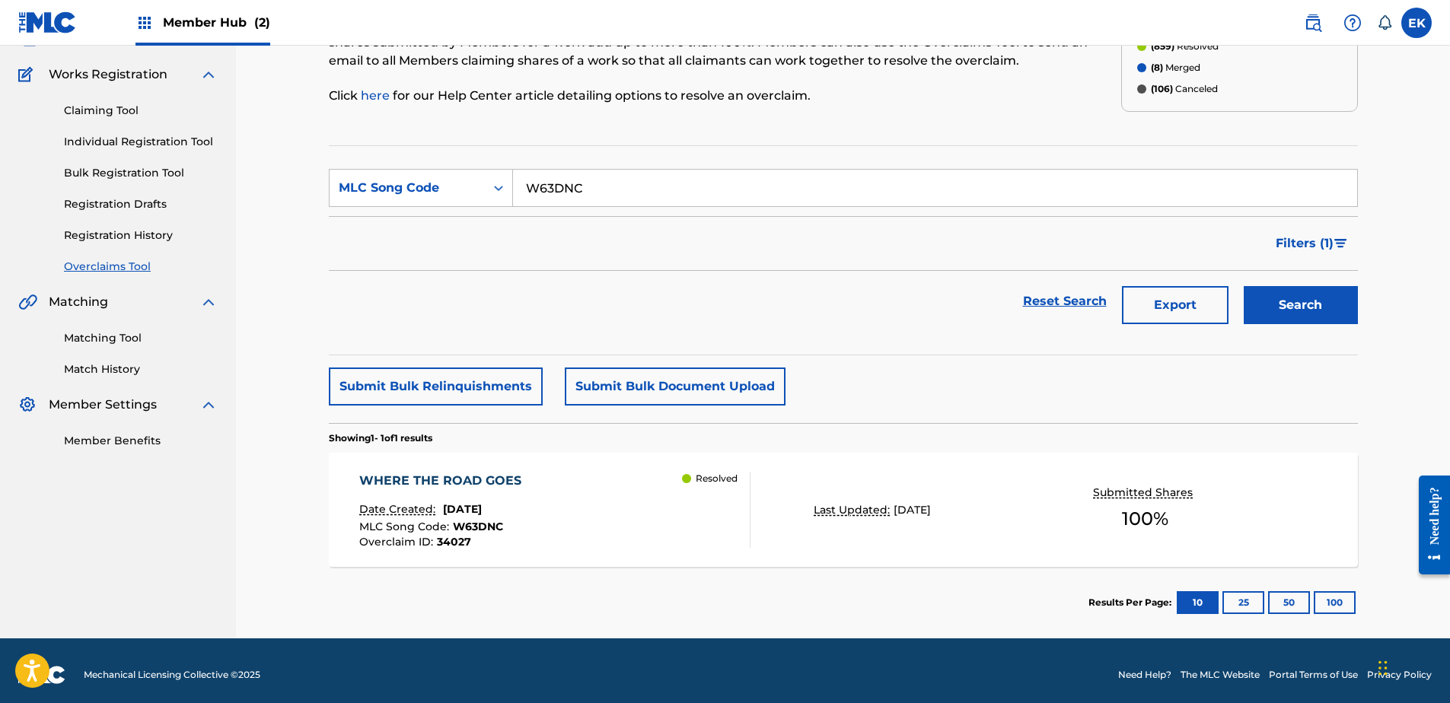
scroll to position [122, 0]
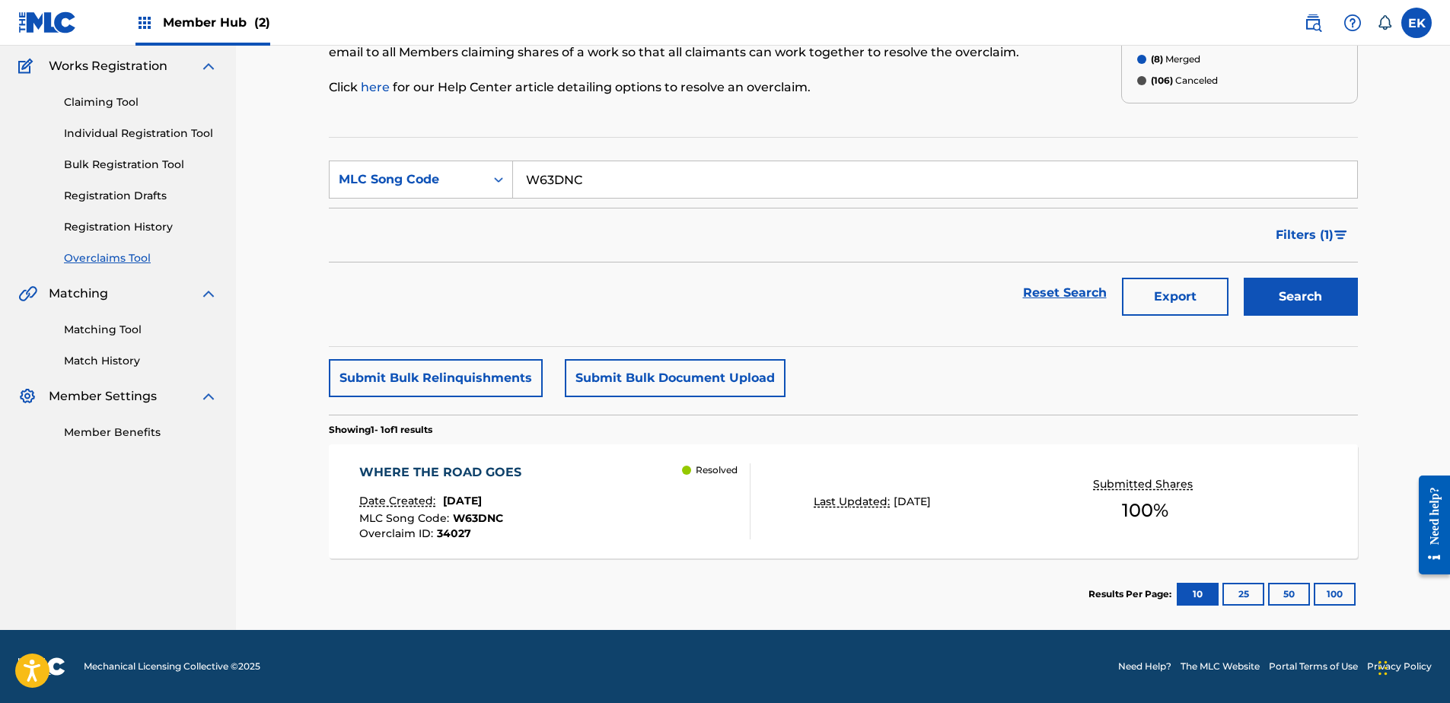
click at [484, 524] on span "W63DNC" at bounding box center [478, 518] width 50 height 14
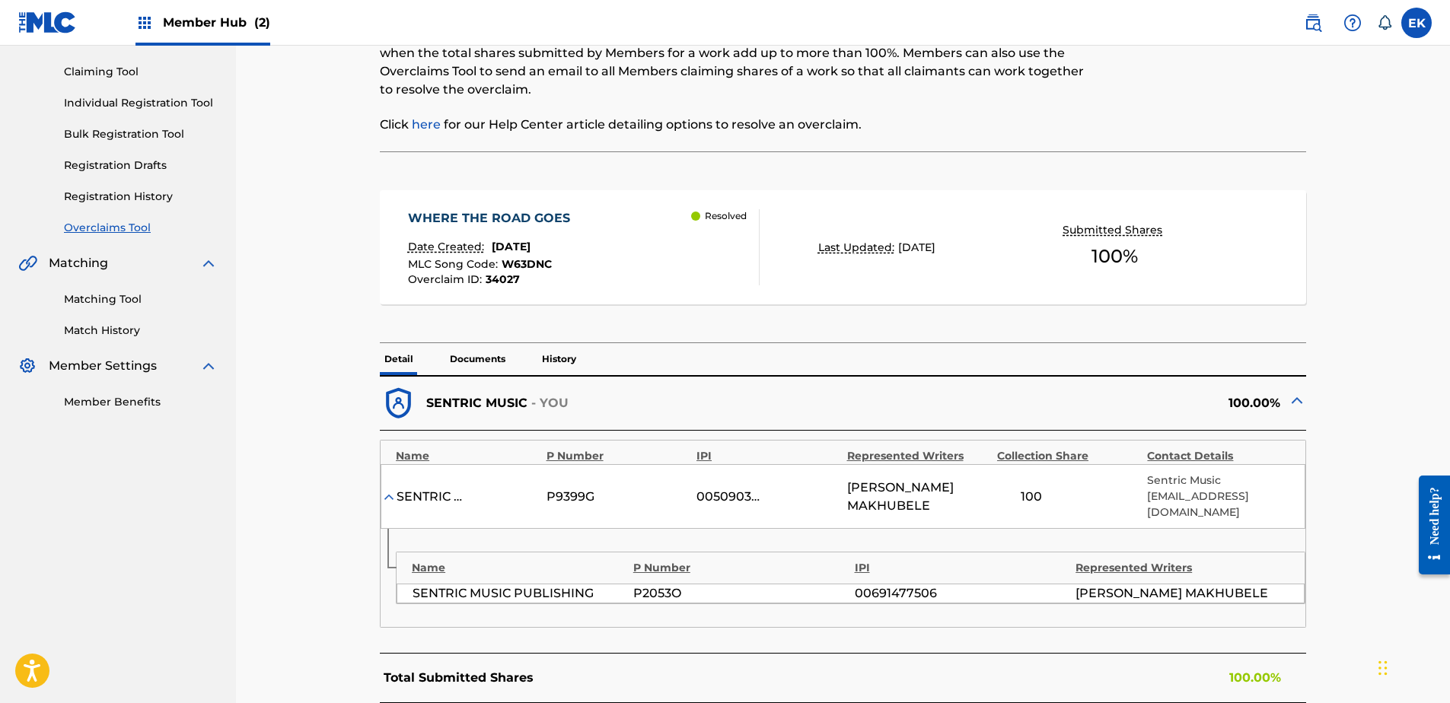
click at [559, 353] on p "History" at bounding box center [558, 359] width 43 height 32
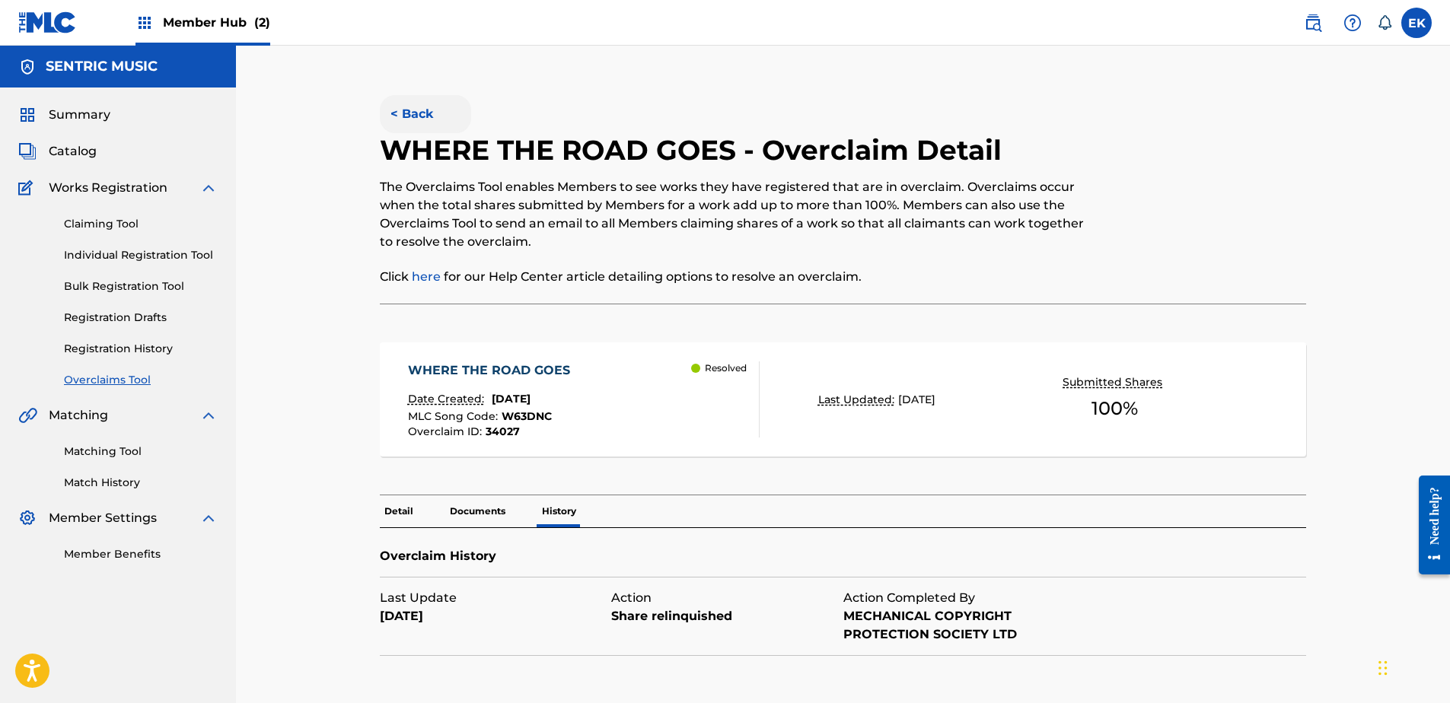
click at [397, 112] on button "< Back" at bounding box center [425, 114] width 91 height 38
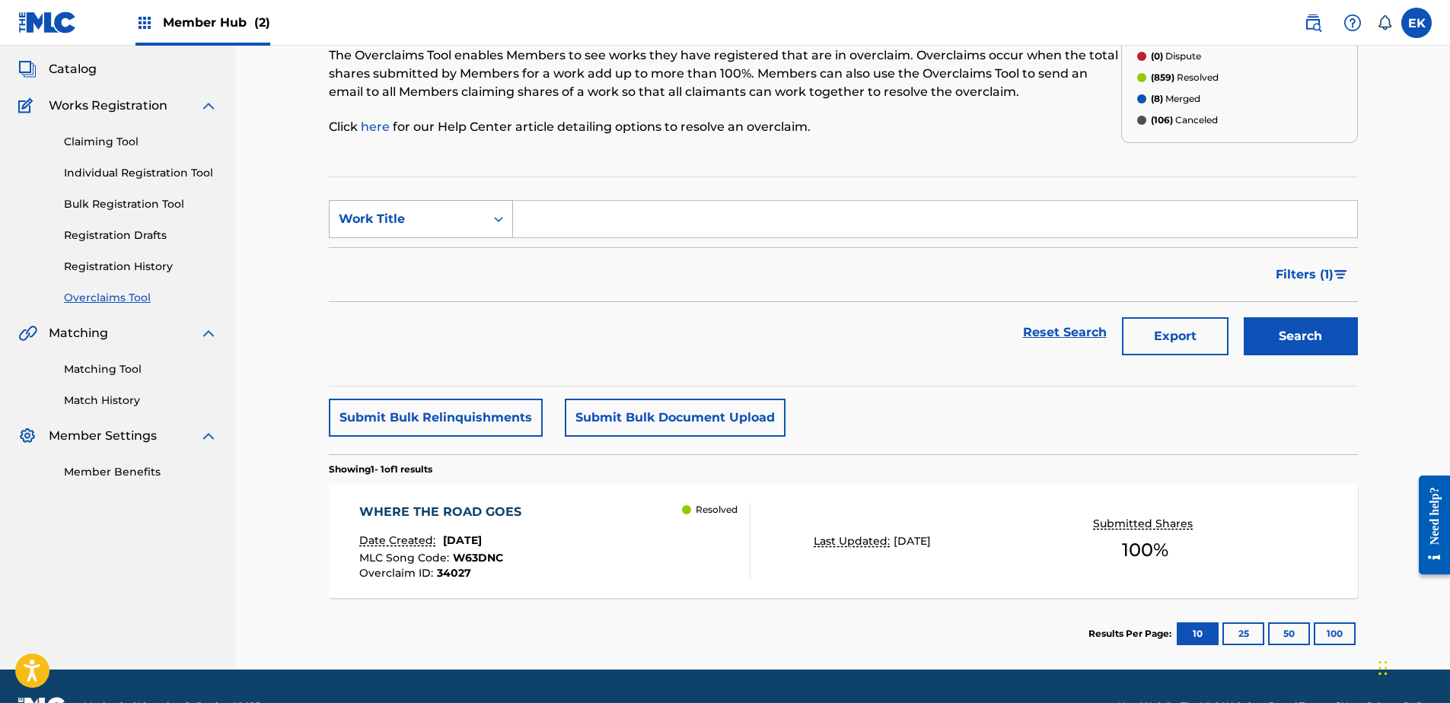
click at [434, 209] on div "Work Title" at bounding box center [407, 219] width 155 height 29
drag, startPoint x: 435, startPoint y: 250, endPoint x: 473, endPoint y: 244, distance: 38.5
click at [439, 252] on div "MLC Song Code" at bounding box center [421, 257] width 183 height 38
drag, startPoint x: 473, startPoint y: 244, endPoint x: 564, endPoint y: 212, distance: 96.0
click at [564, 209] on input "Search Form" at bounding box center [935, 219] width 844 height 37
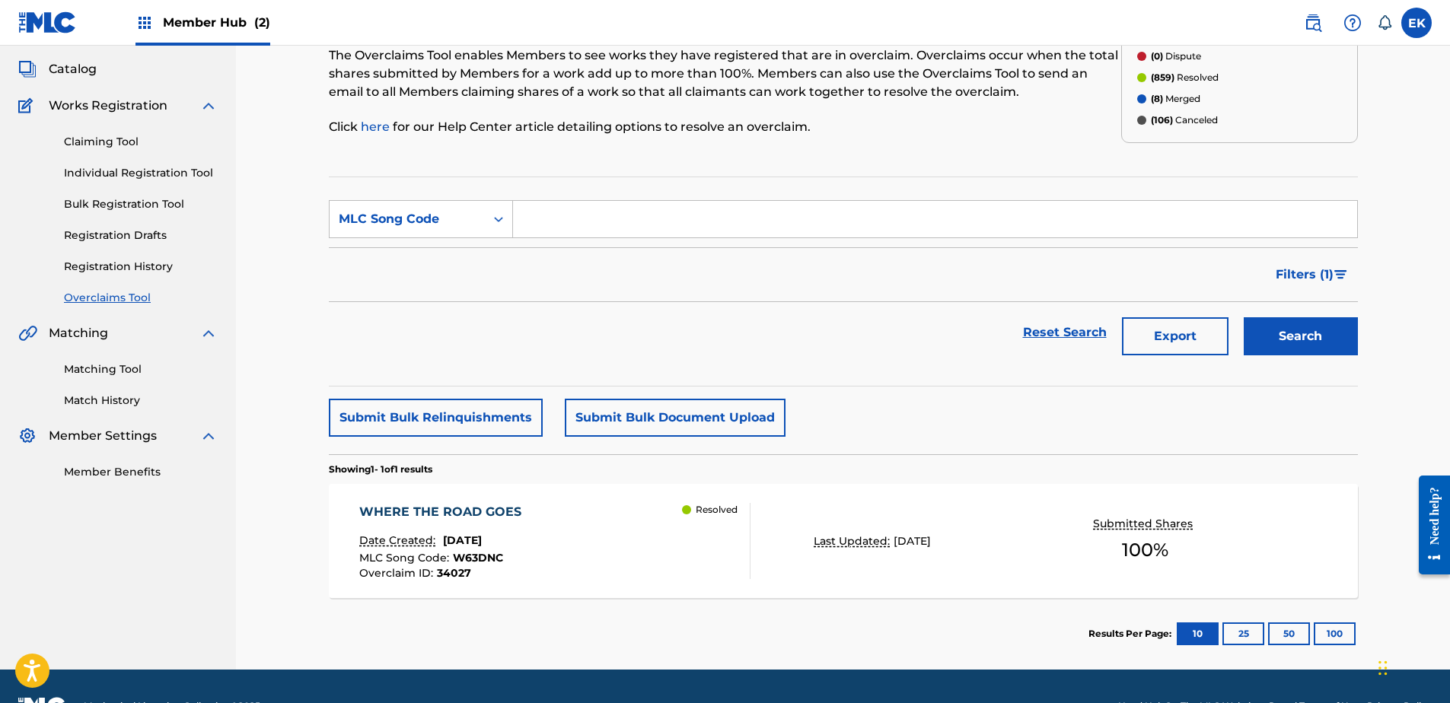
paste input "LT06QJ"
type input "LT06QJ"
click at [1317, 323] on button "Search" at bounding box center [1301, 336] width 114 height 38
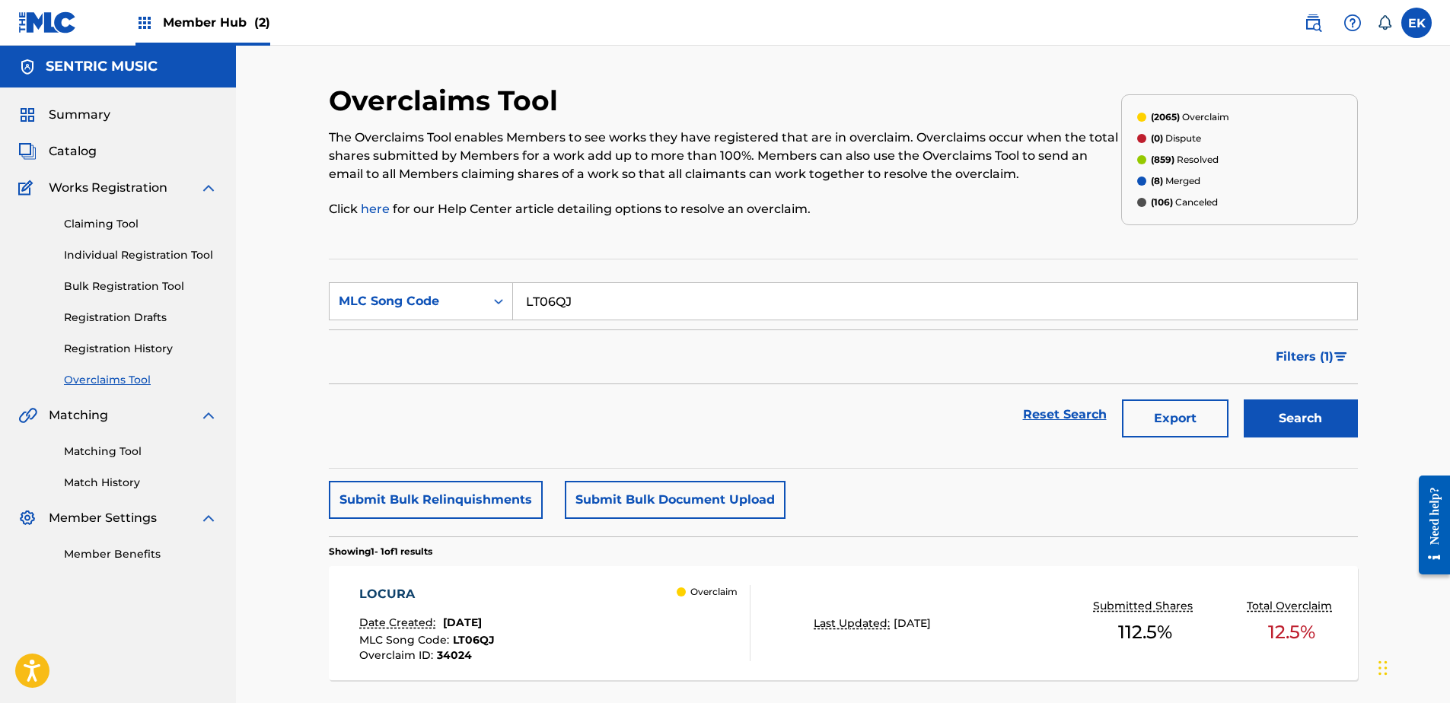
click at [578, 616] on div "LOCURA Date Created: August 26, 2025 MLC Song Code : LT06QJ Overclaim ID : 3402…" at bounding box center [554, 623] width 391 height 76
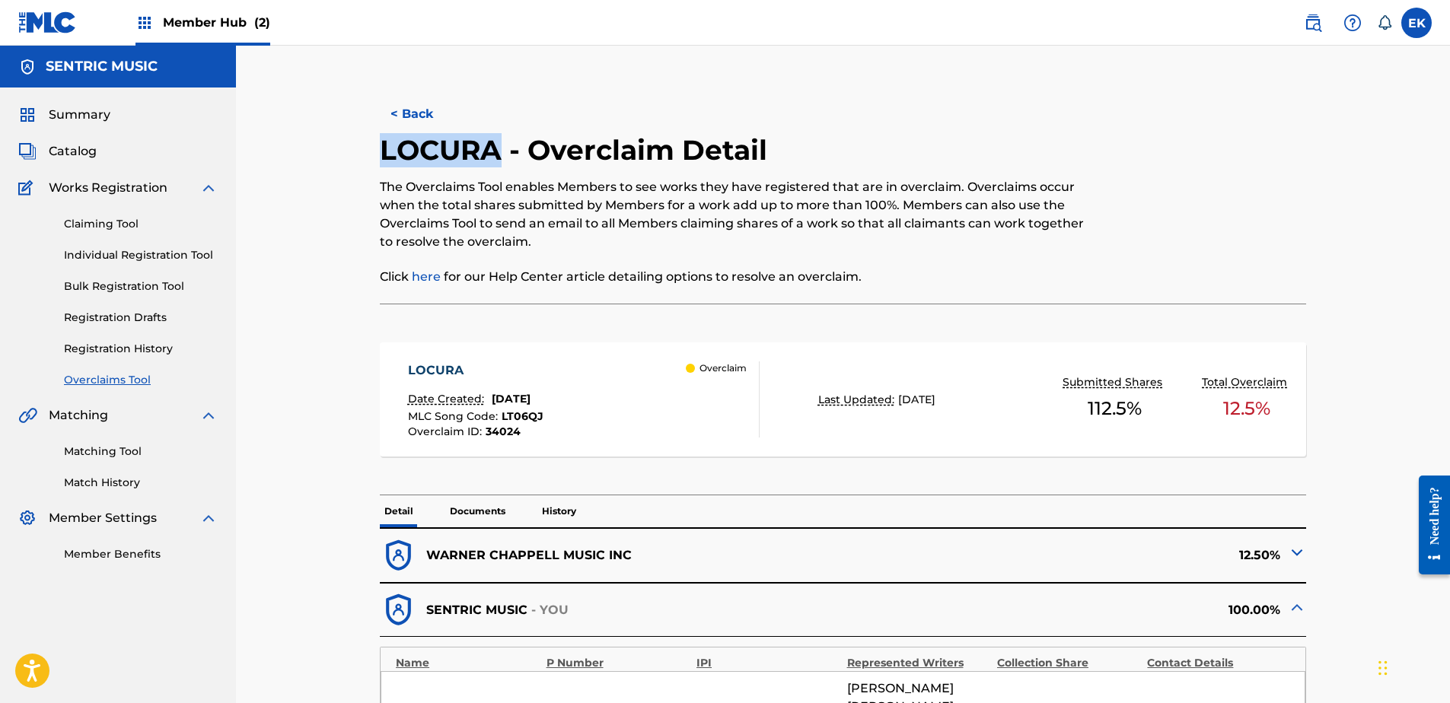
drag, startPoint x: 500, startPoint y: 151, endPoint x: 374, endPoint y: 154, distance: 125.6
drag, startPoint x: 374, startPoint y: 154, endPoint x: 403, endPoint y: 147, distance: 29.7
copy h2 "LOCURA"
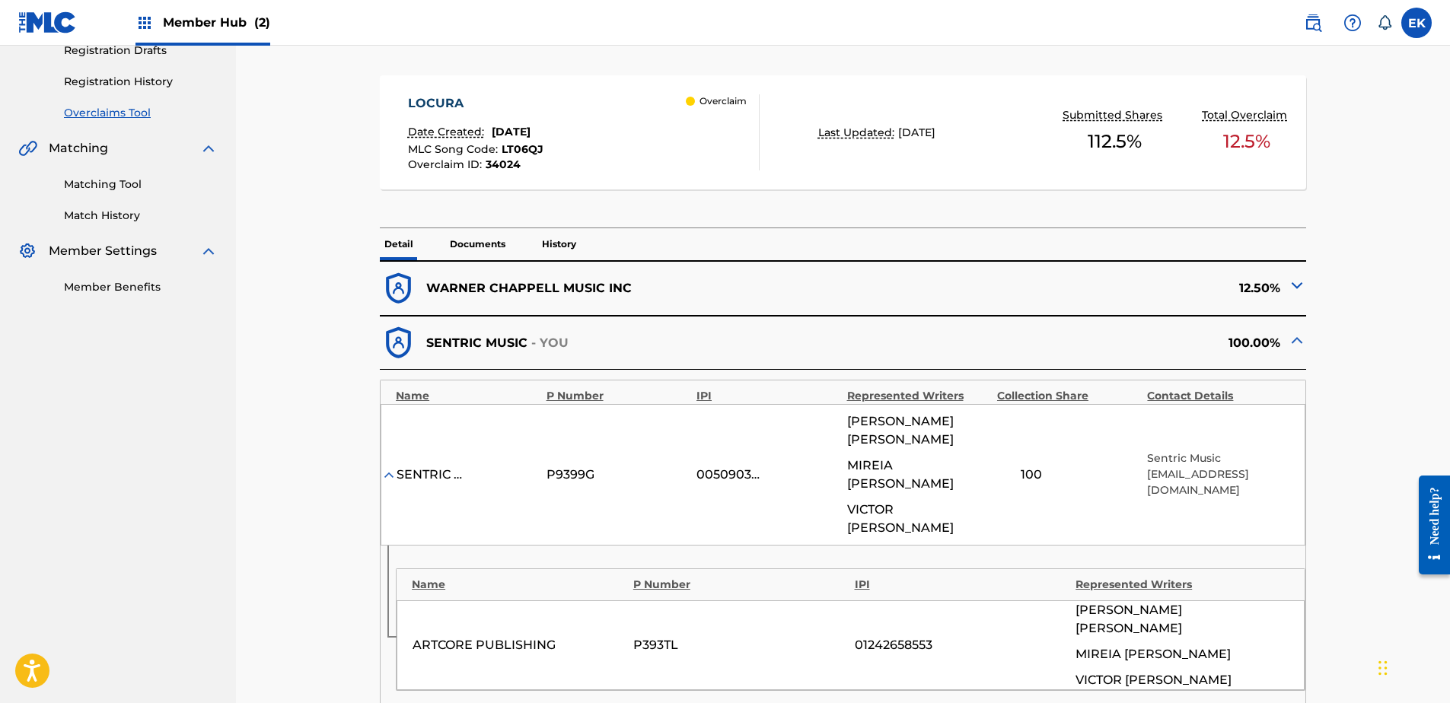
scroll to position [304, 0]
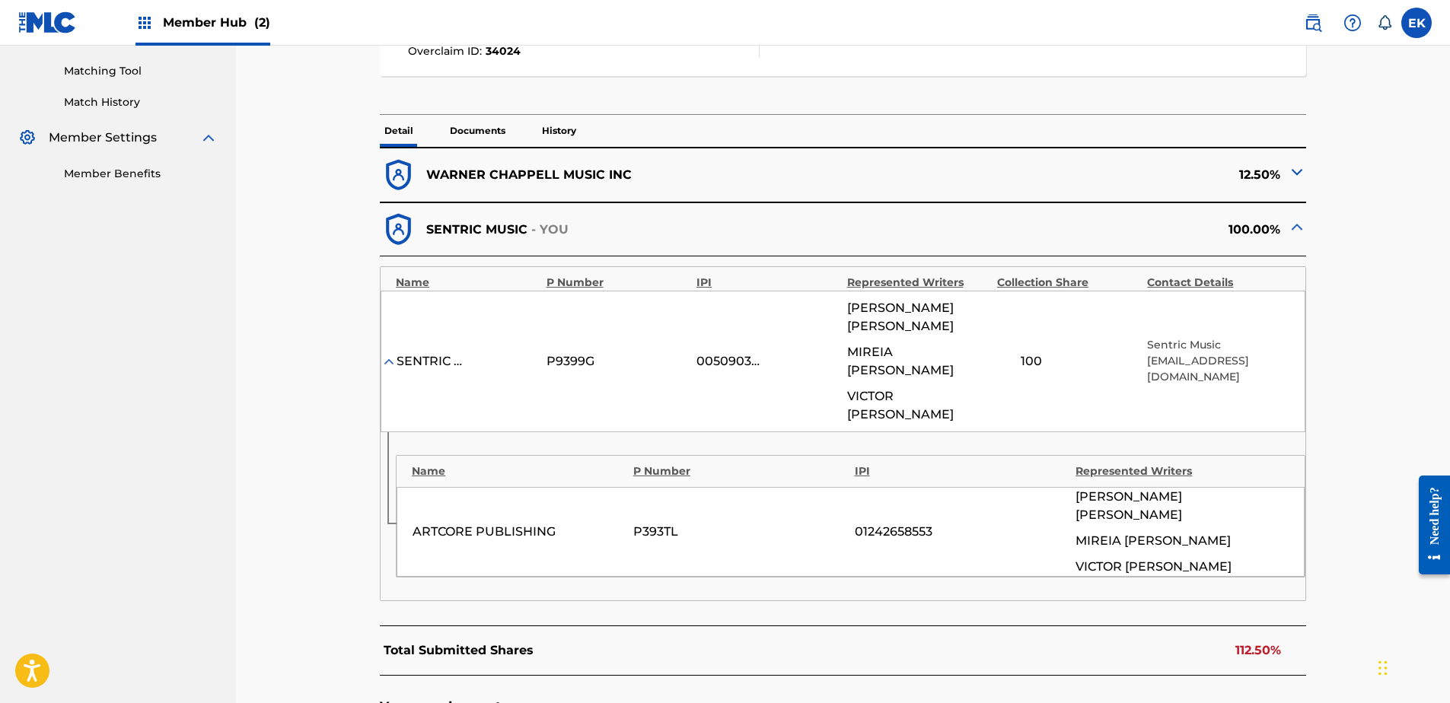
click at [492, 126] on p "Documents" at bounding box center [477, 131] width 65 height 32
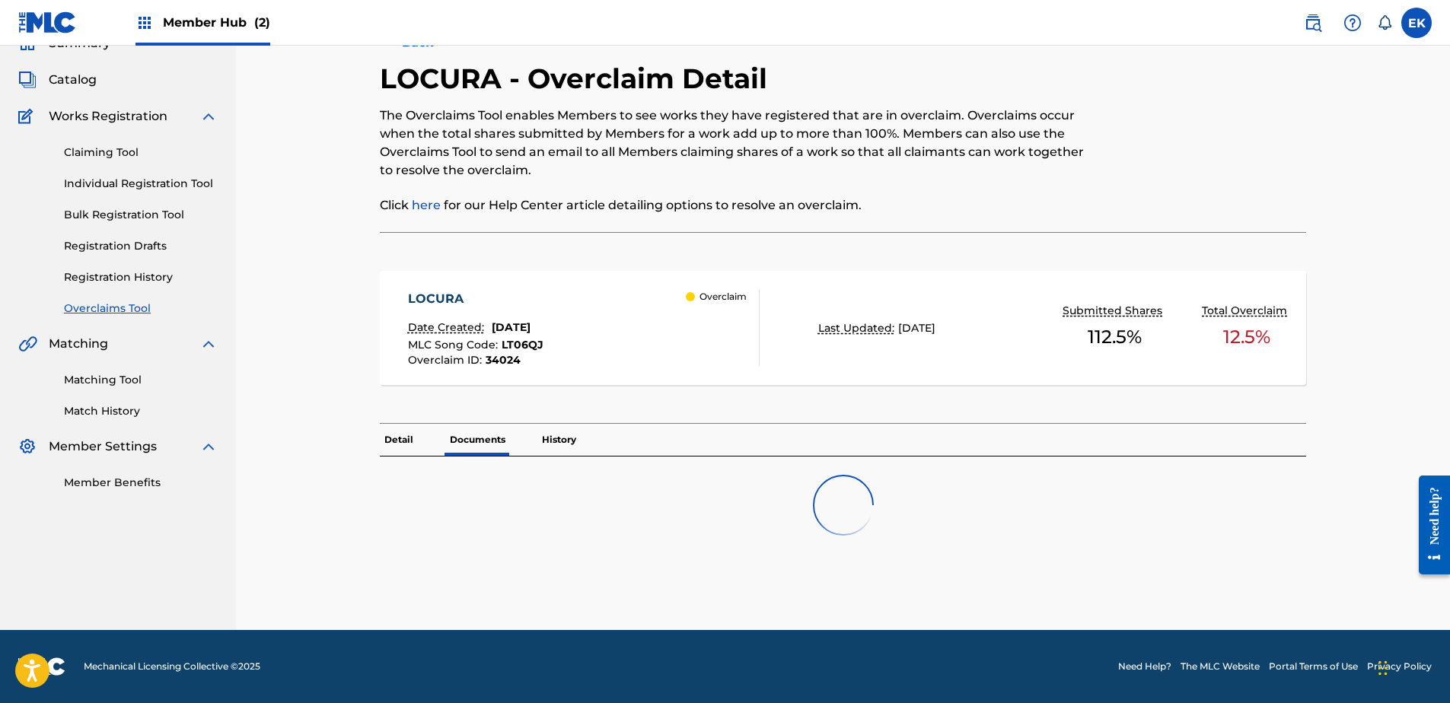
scroll to position [119, 0]
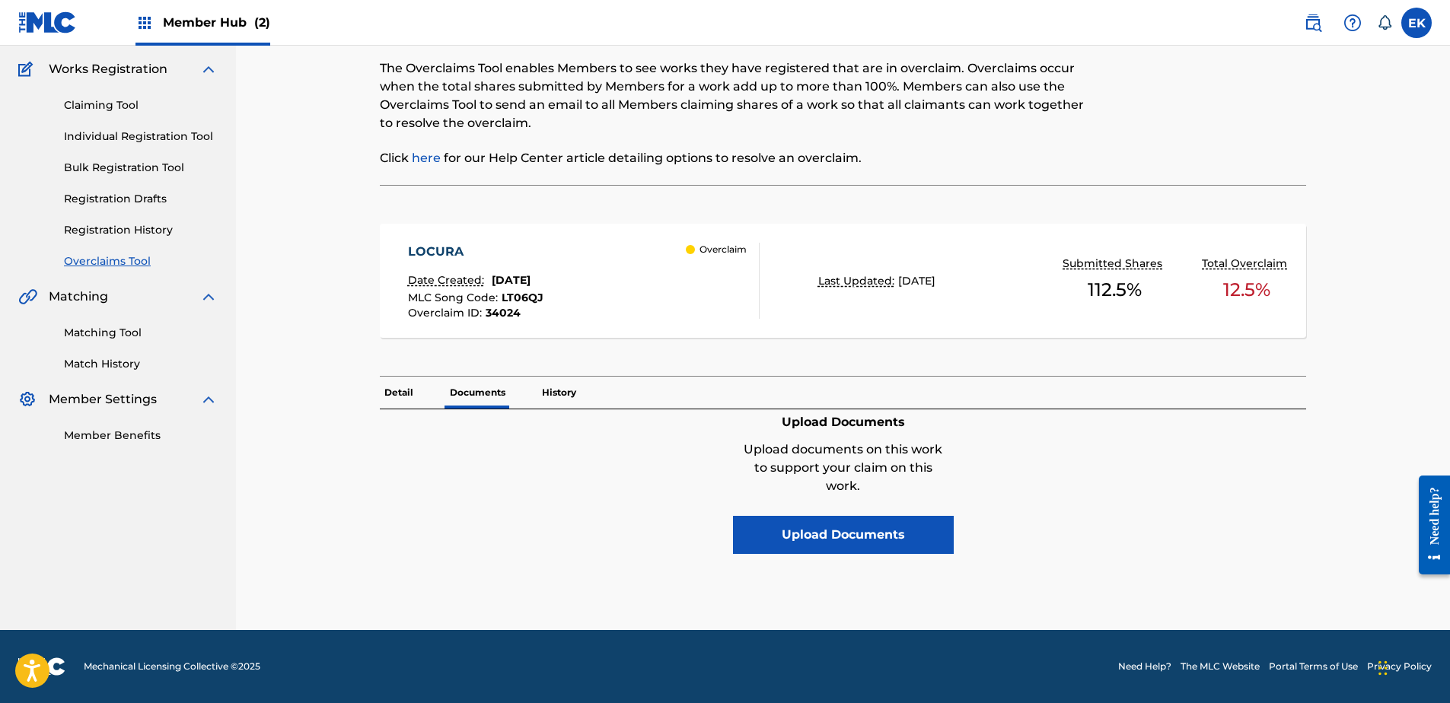
click at [403, 389] on p "Detail" at bounding box center [399, 393] width 38 height 32
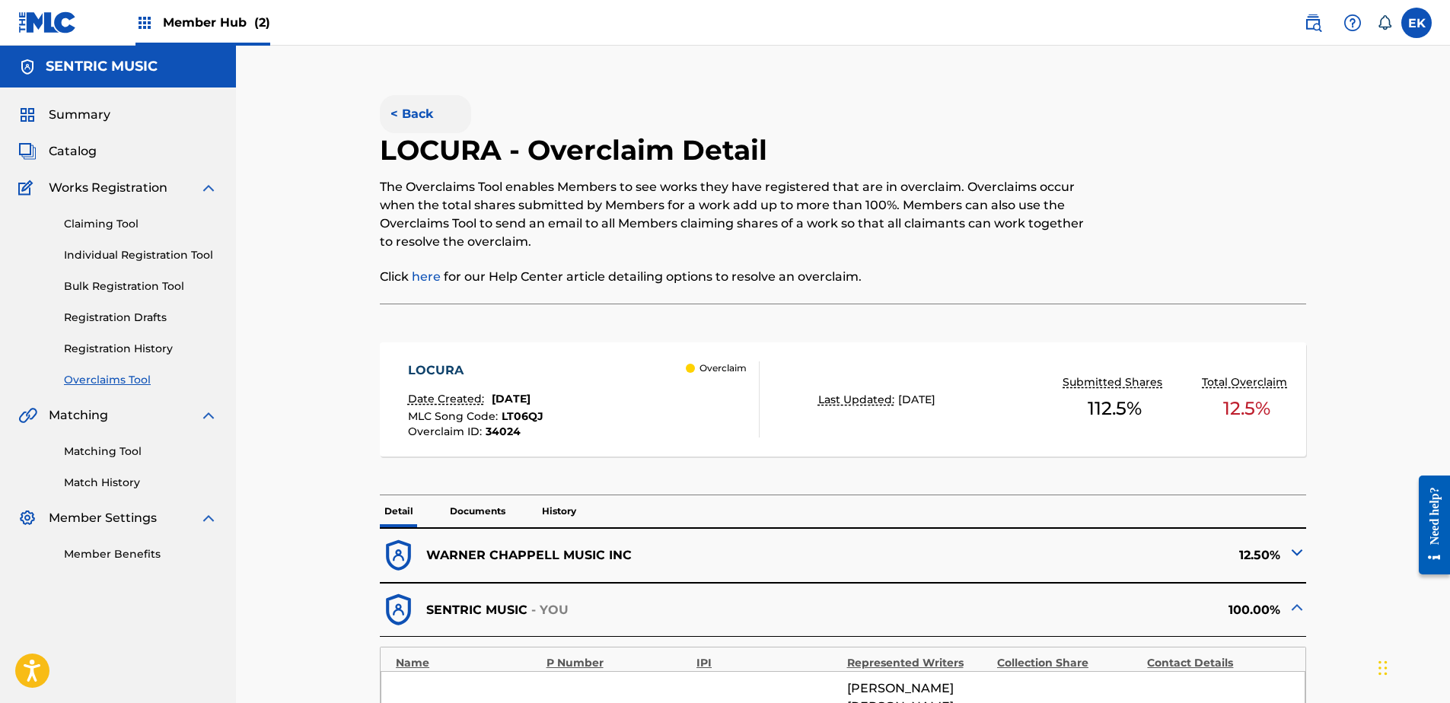
click at [425, 104] on button "< Back" at bounding box center [425, 114] width 91 height 38
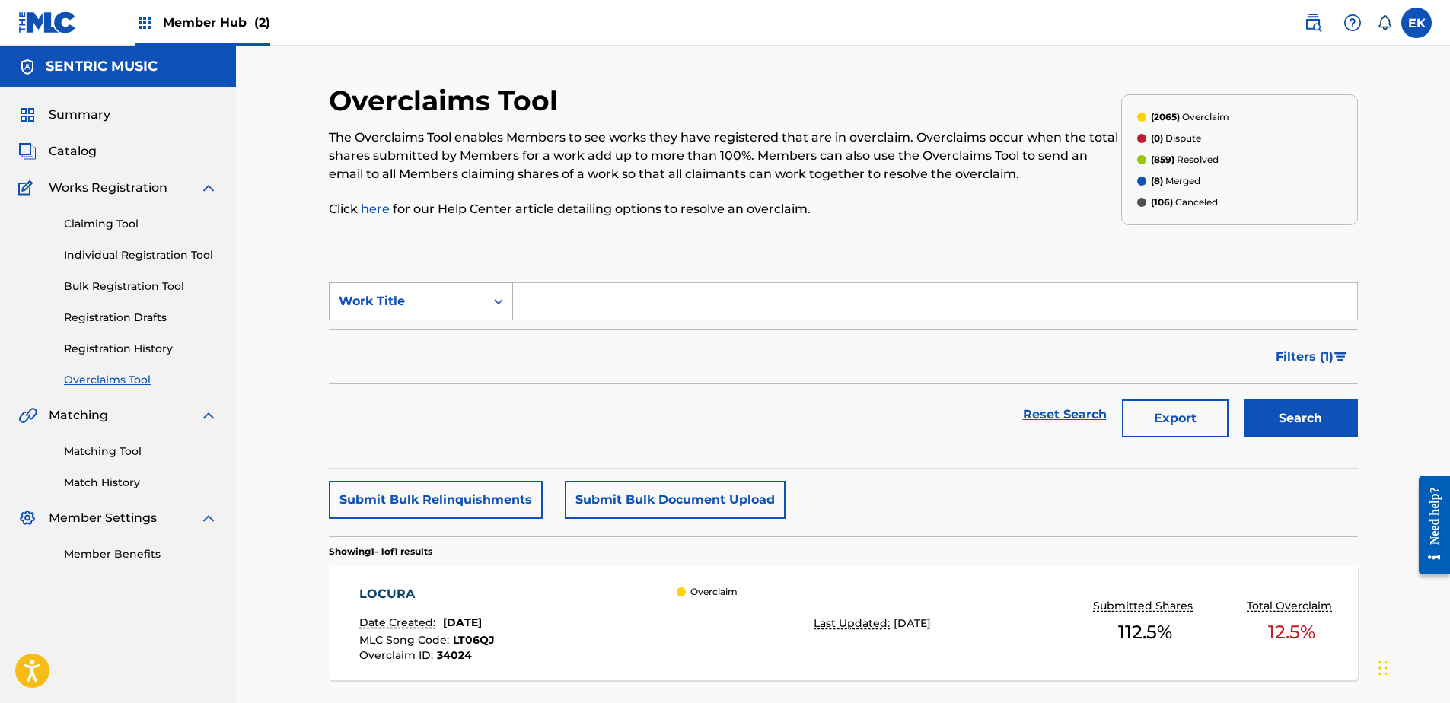
click at [474, 285] on section "SearchWithCriteriabaf15f16-59c7-4c92-91ed-0f987b298b46 Work Title Filter Status…" at bounding box center [843, 364] width 1029 height 210
click at [471, 306] on div "Work Title" at bounding box center [407, 301] width 137 height 18
click at [463, 336] on div "MLC Song Code" at bounding box center [421, 339] width 183 height 38
click at [524, 306] on input "Search Form" at bounding box center [935, 301] width 844 height 37
paste input "MO0R2U"
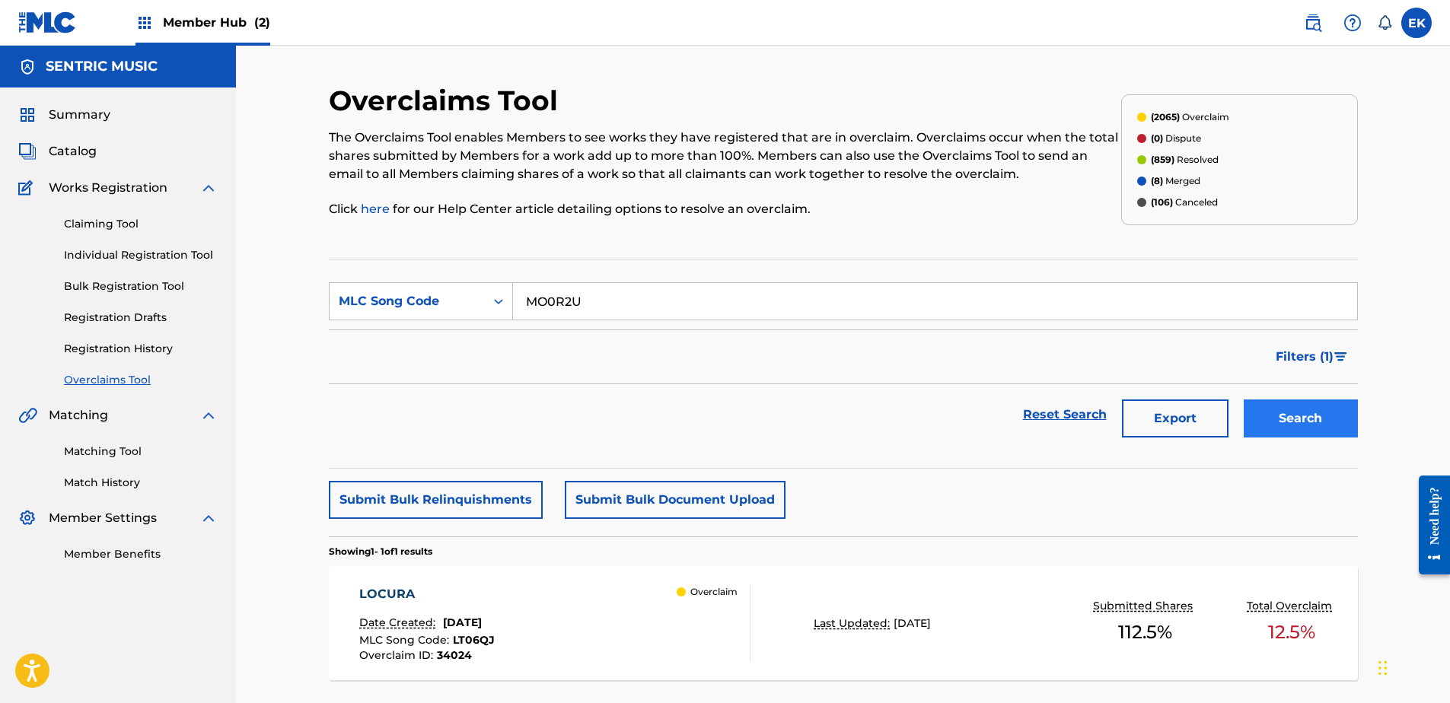
type input "MO0R2U"
click at [1256, 411] on button "Search" at bounding box center [1301, 419] width 114 height 38
click at [588, 620] on div "MEXICO Date Created: August 26, 2025 MLC Song Code : MO0R2U Overclaim ID : 3403…" at bounding box center [554, 623] width 391 height 76
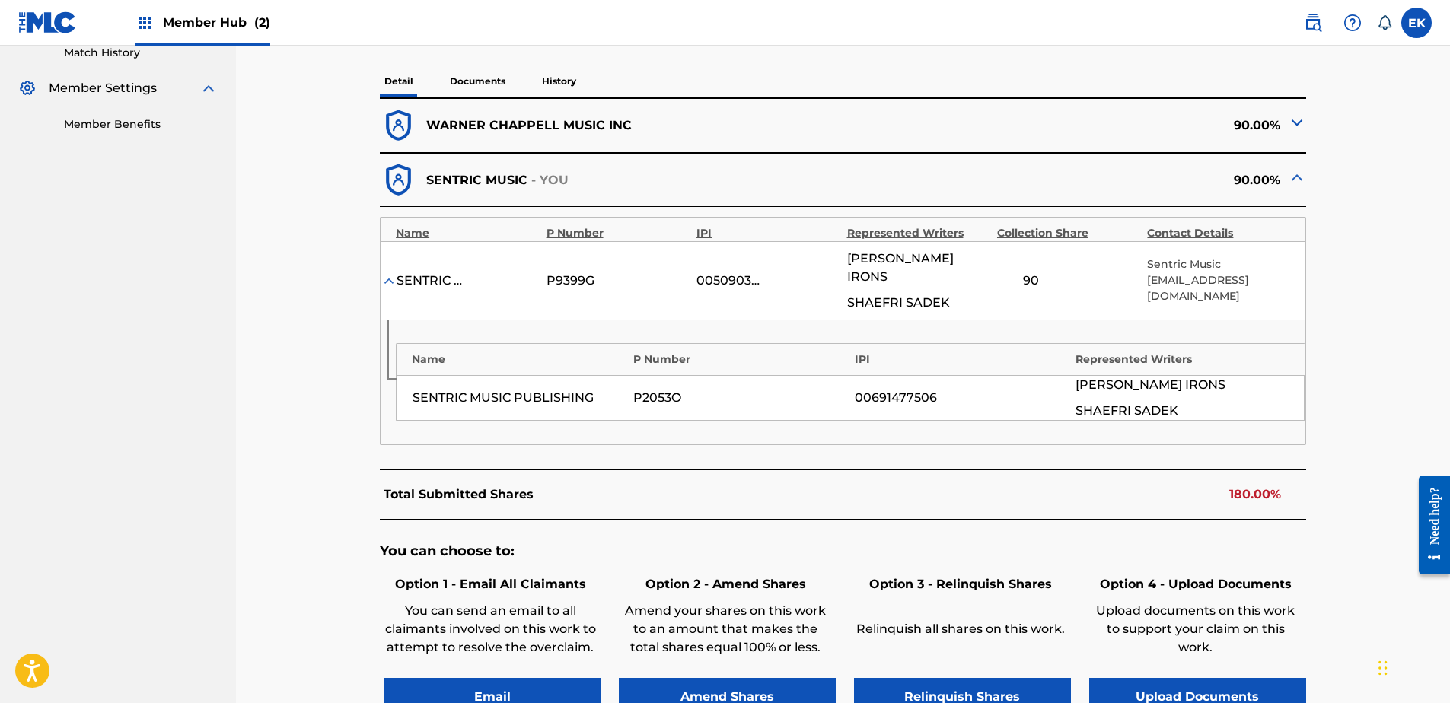
scroll to position [609, 0]
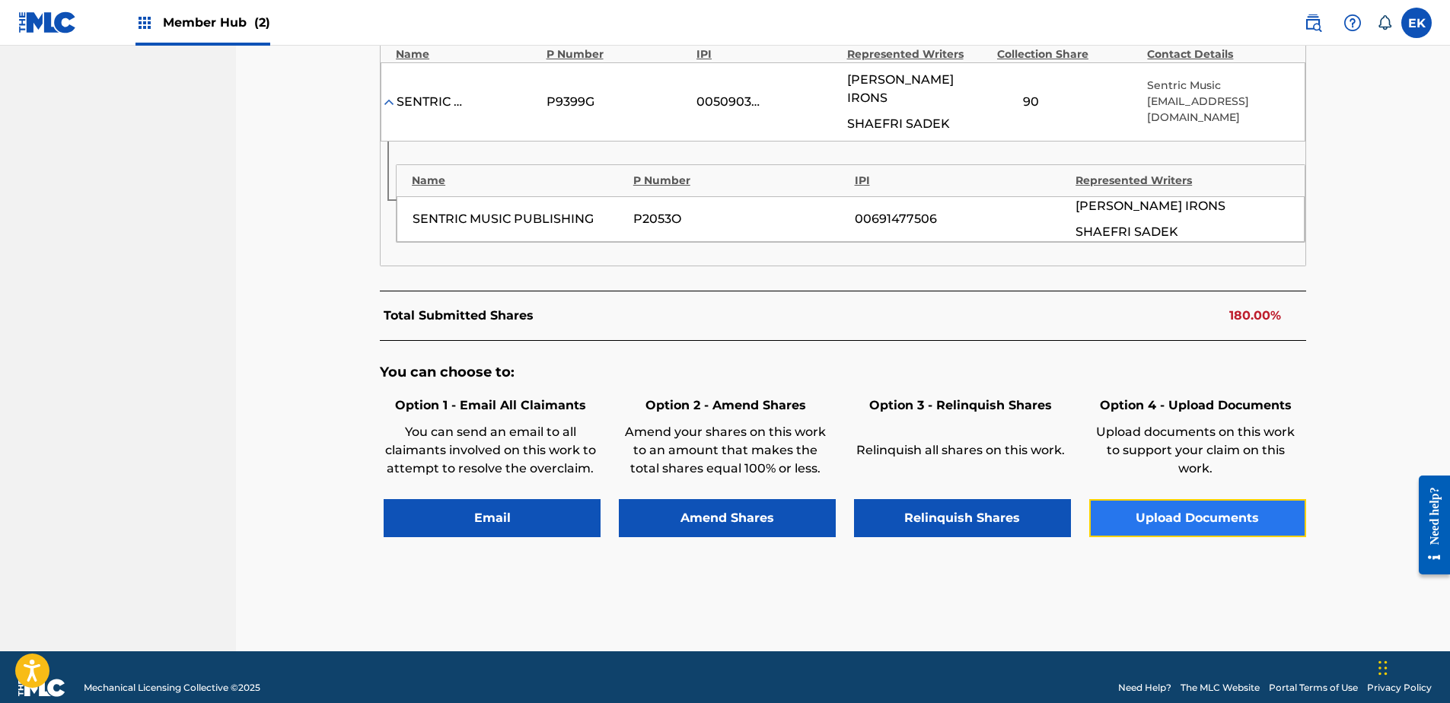
click at [1150, 502] on button "Upload Documents" at bounding box center [1197, 518] width 217 height 38
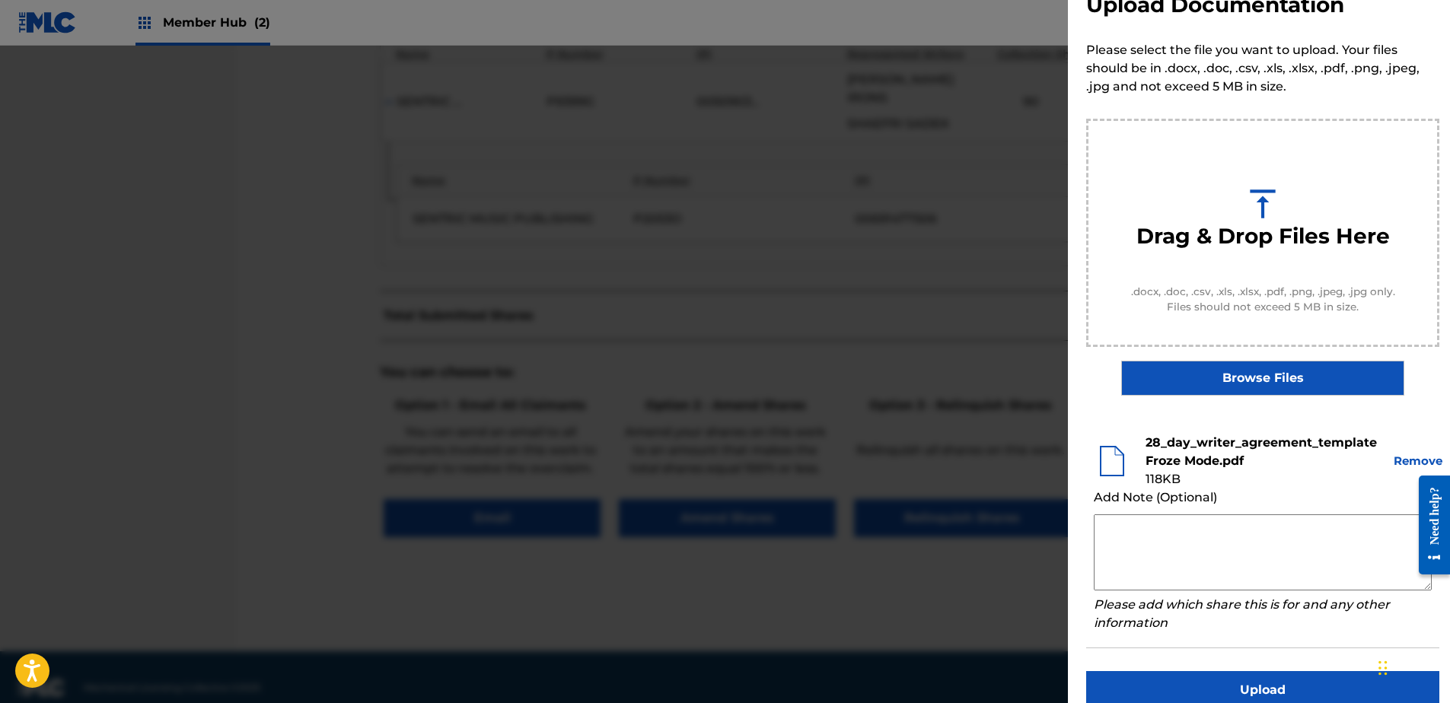
scroll to position [69, 0]
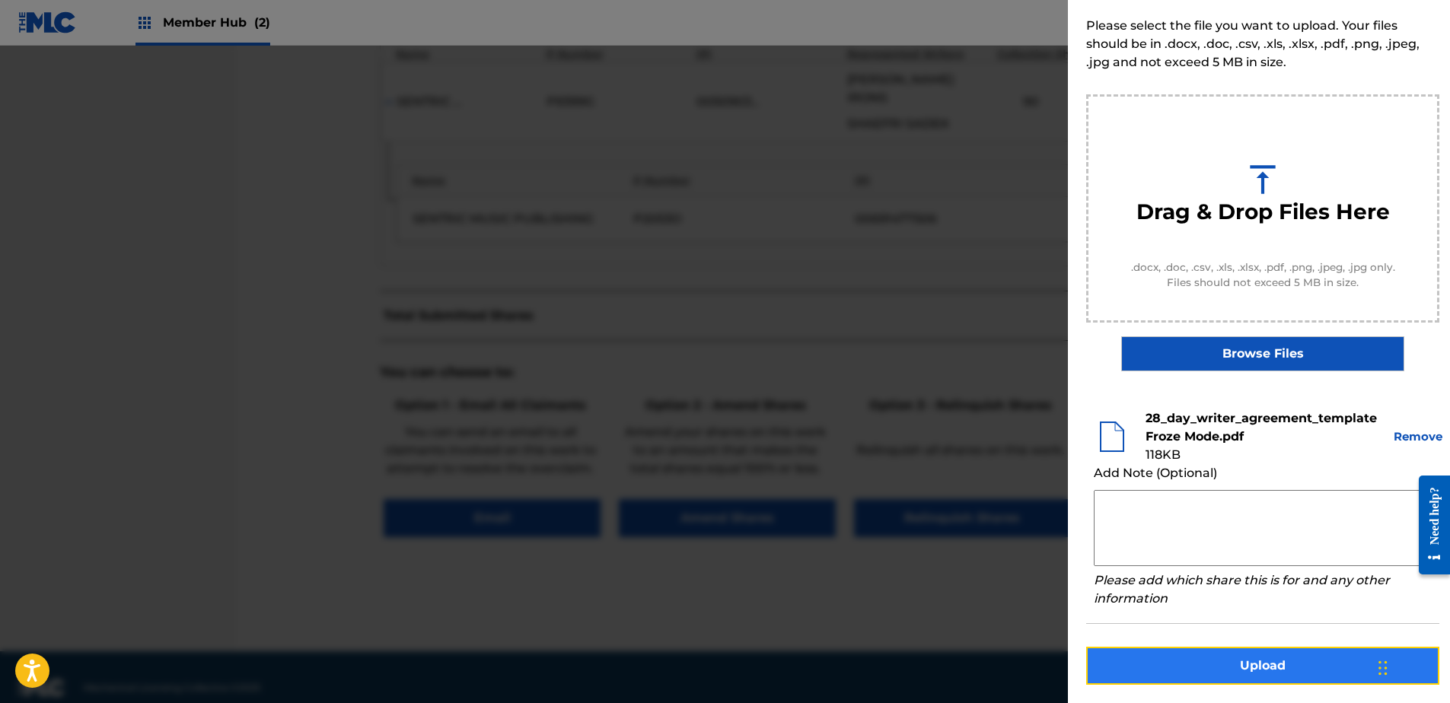
click at [1278, 658] on button "Upload" at bounding box center [1262, 666] width 353 height 38
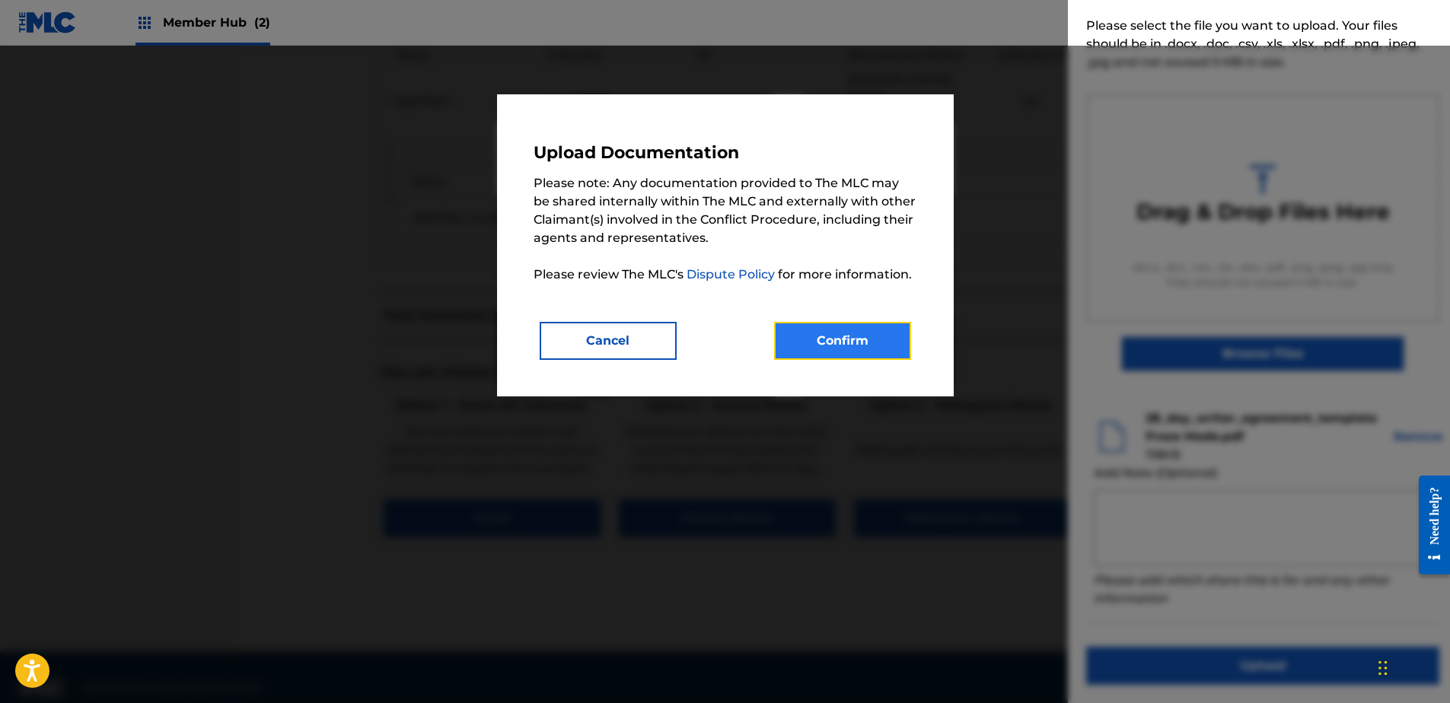
click at [820, 346] on button "Confirm" at bounding box center [842, 341] width 137 height 38
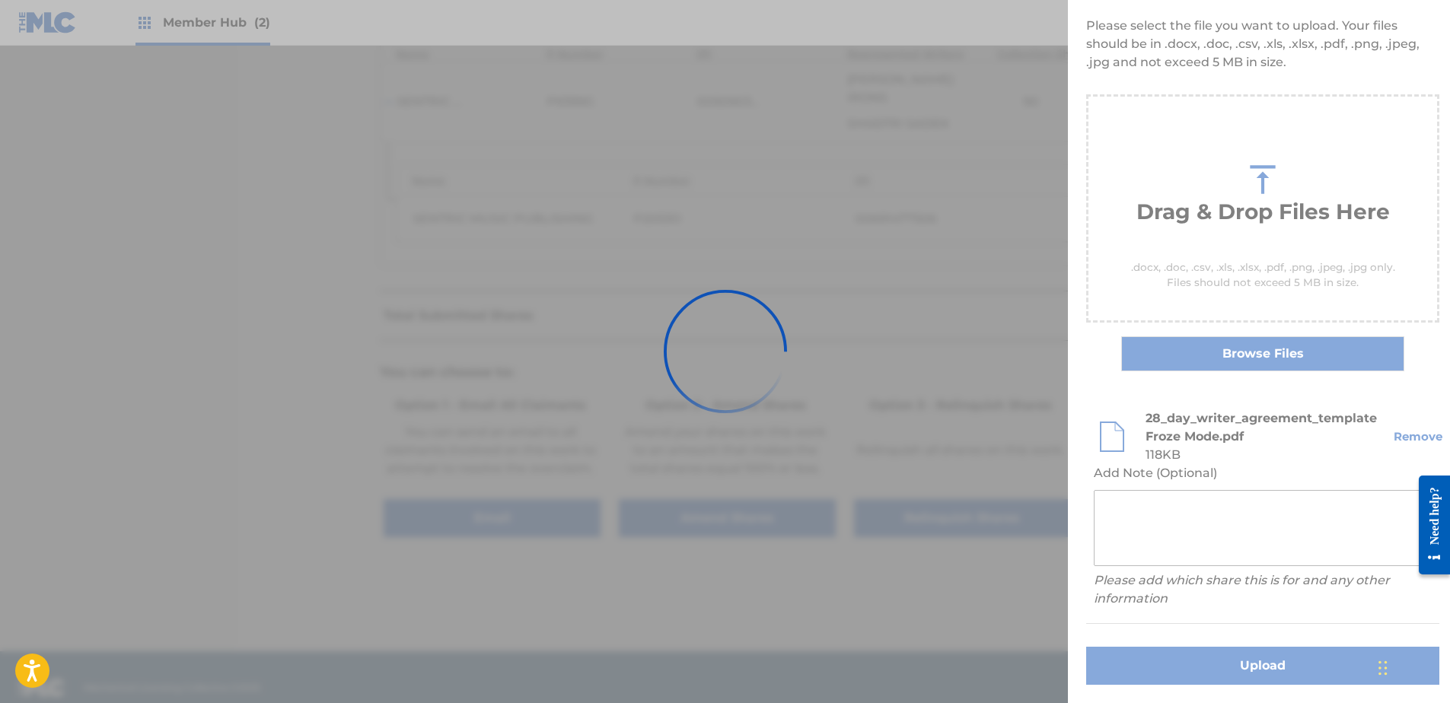
scroll to position [0, 0]
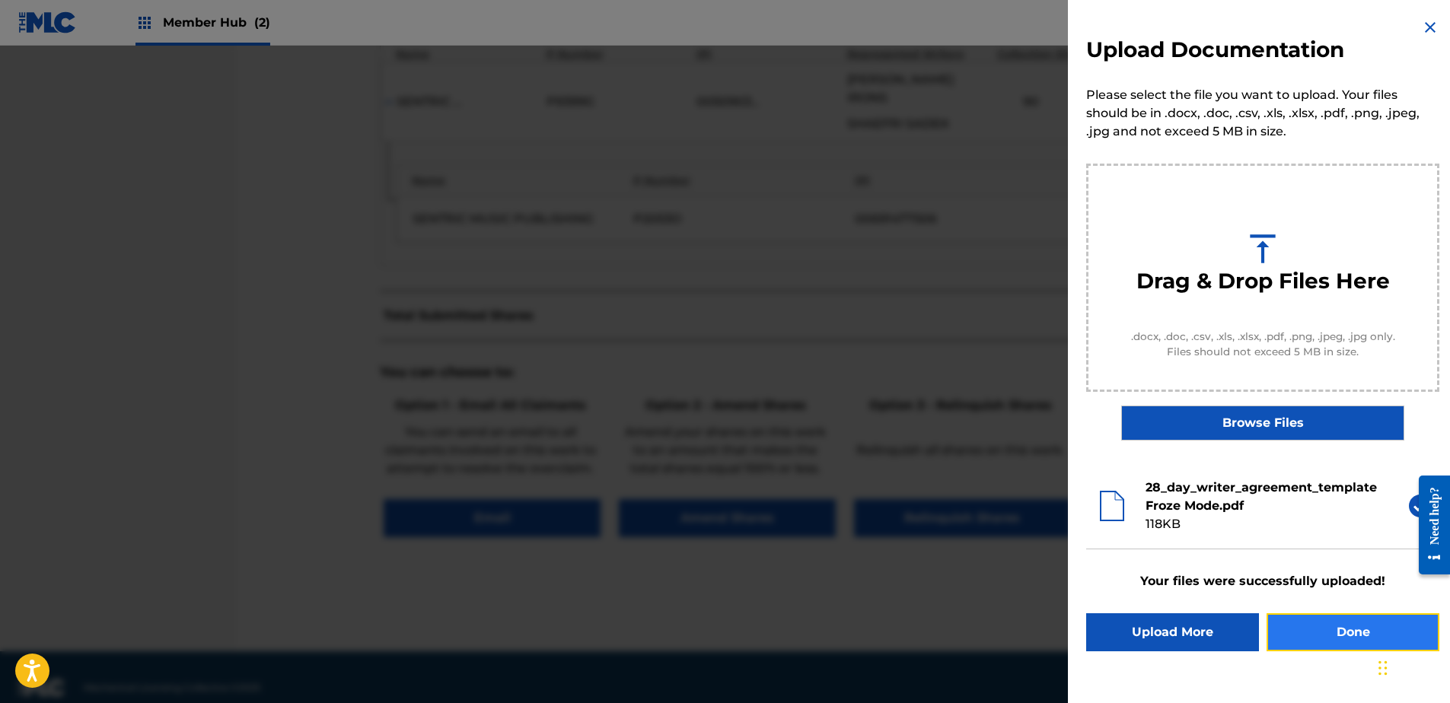
click at [1315, 638] on button "Done" at bounding box center [1352, 632] width 173 height 38
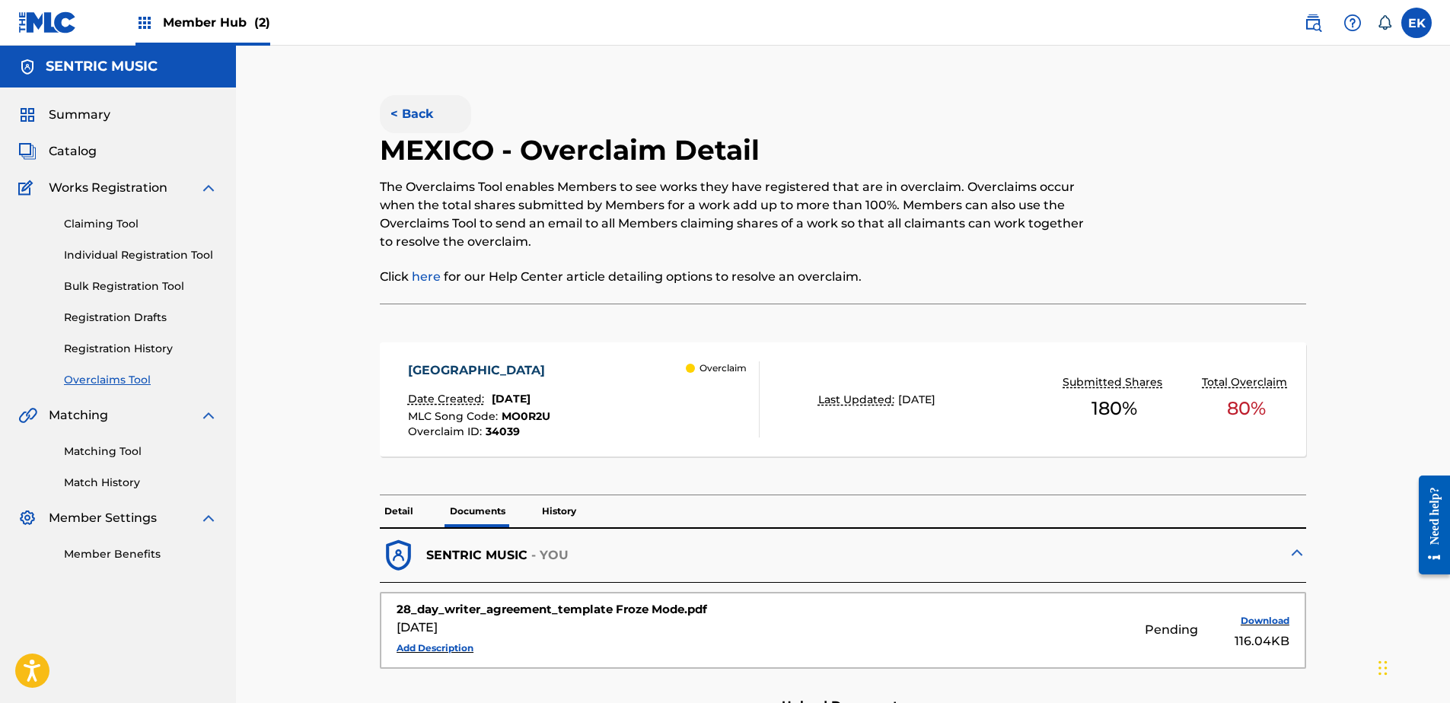
click at [418, 116] on button "< Back" at bounding box center [425, 114] width 91 height 38
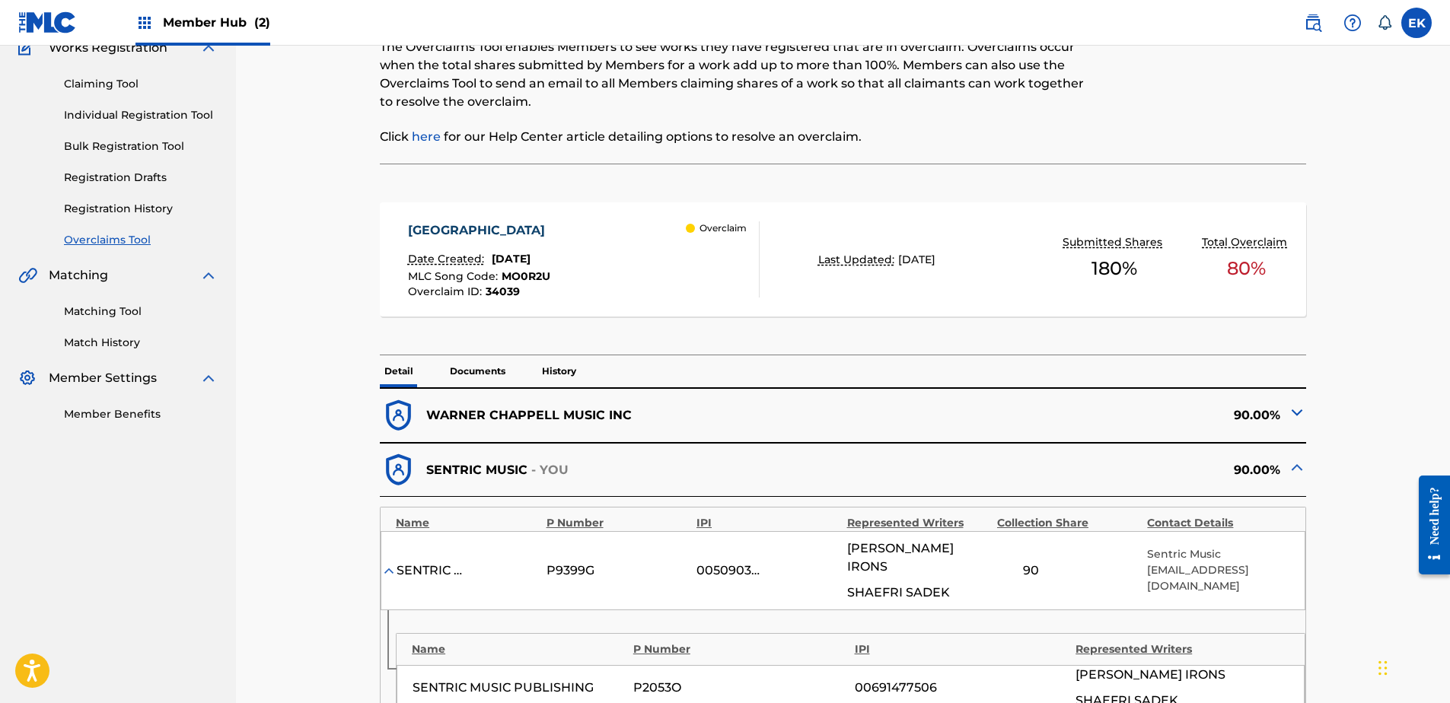
scroll to position [360, 0]
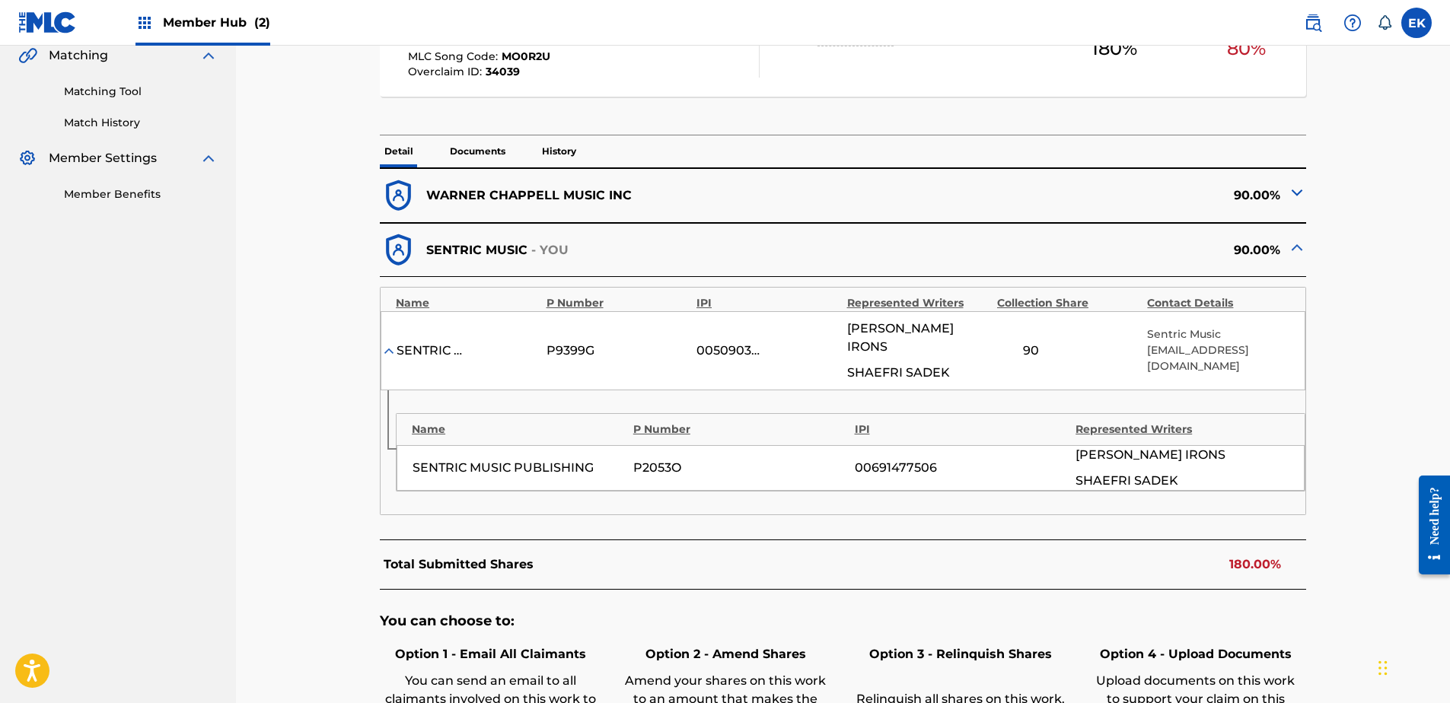
click at [553, 149] on p "History" at bounding box center [558, 151] width 43 height 32
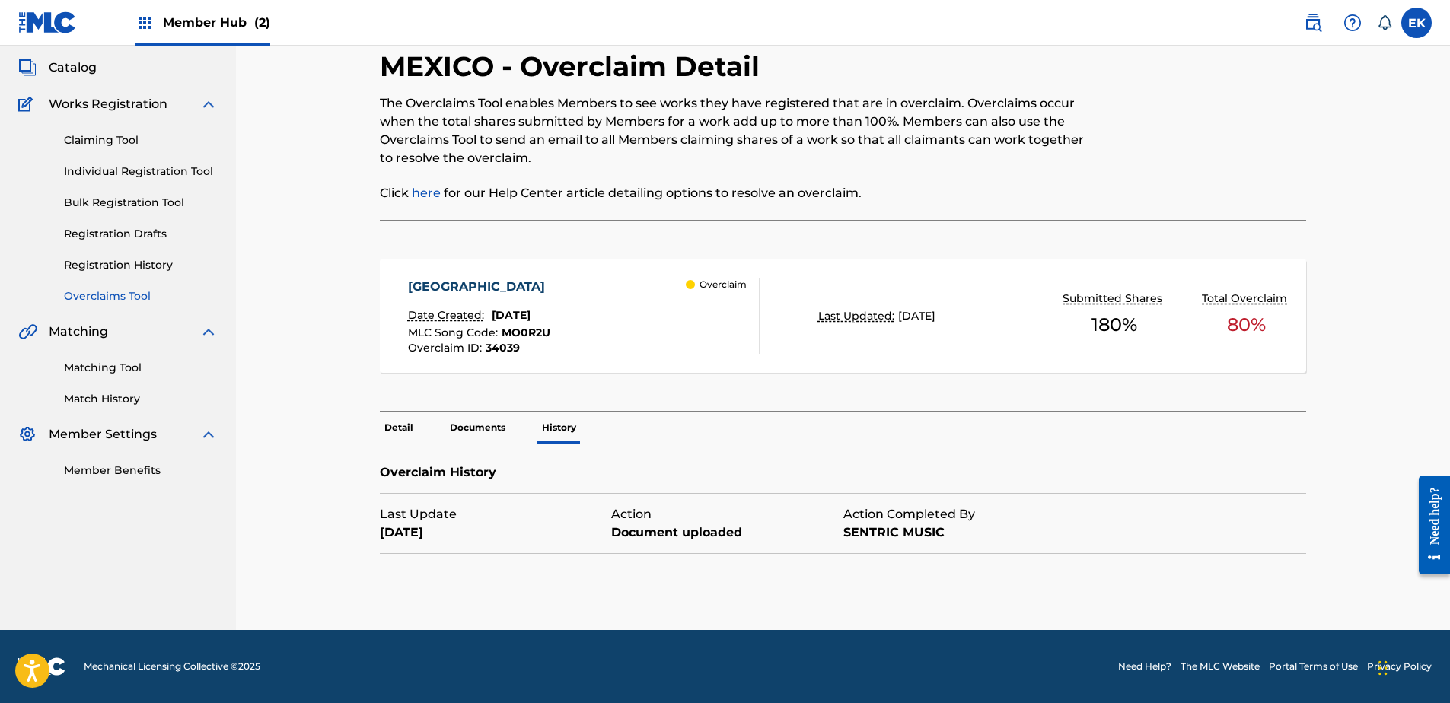
scroll to position [84, 0]
click at [476, 435] on p "Documents" at bounding box center [477, 428] width 65 height 32
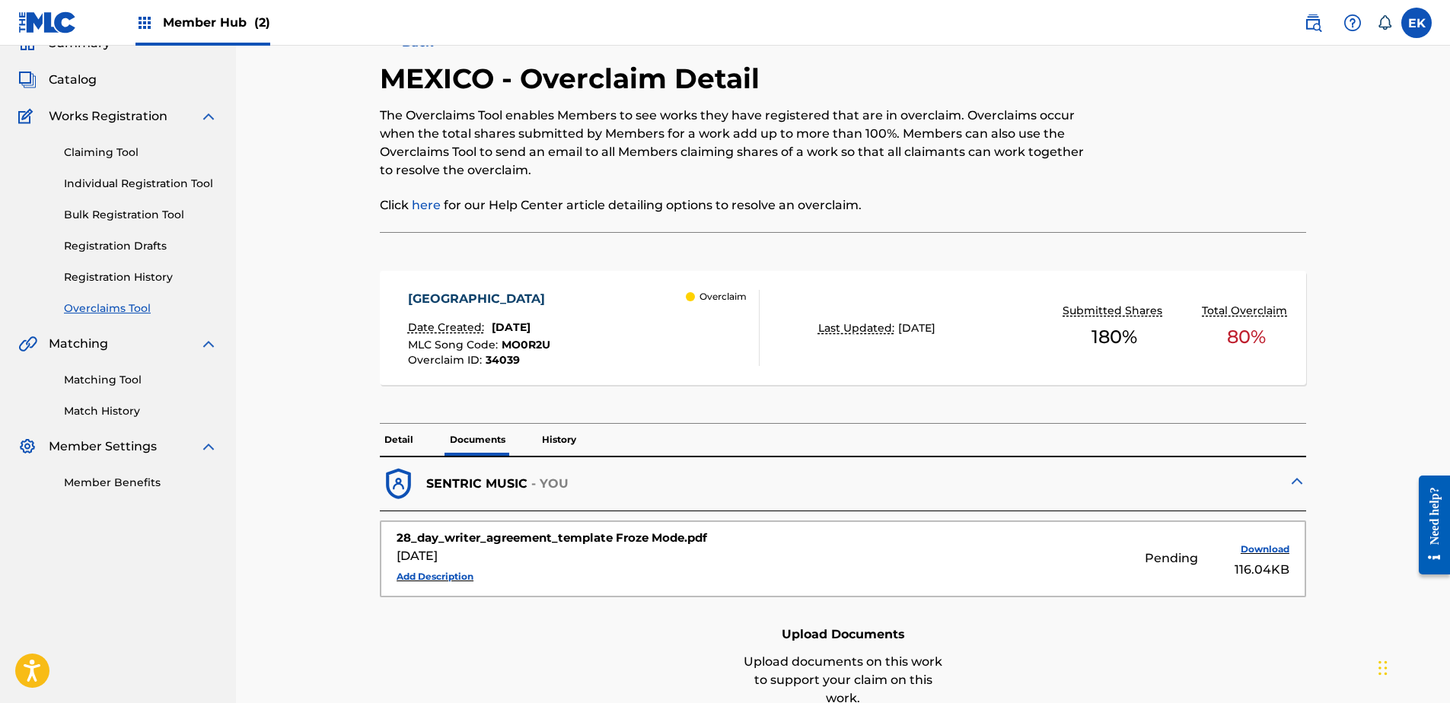
scroll to position [284, 0]
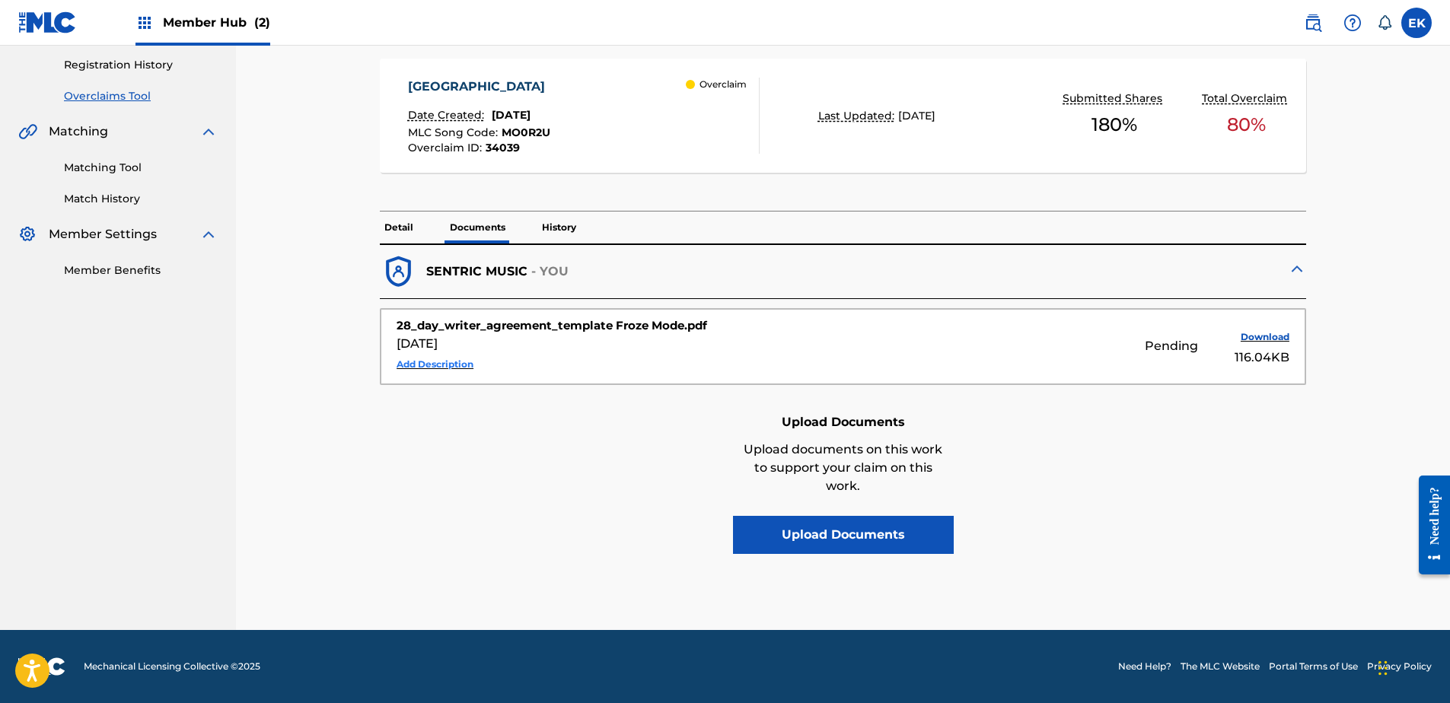
click at [460, 362] on button "Add Description" at bounding box center [435, 364] width 77 height 23
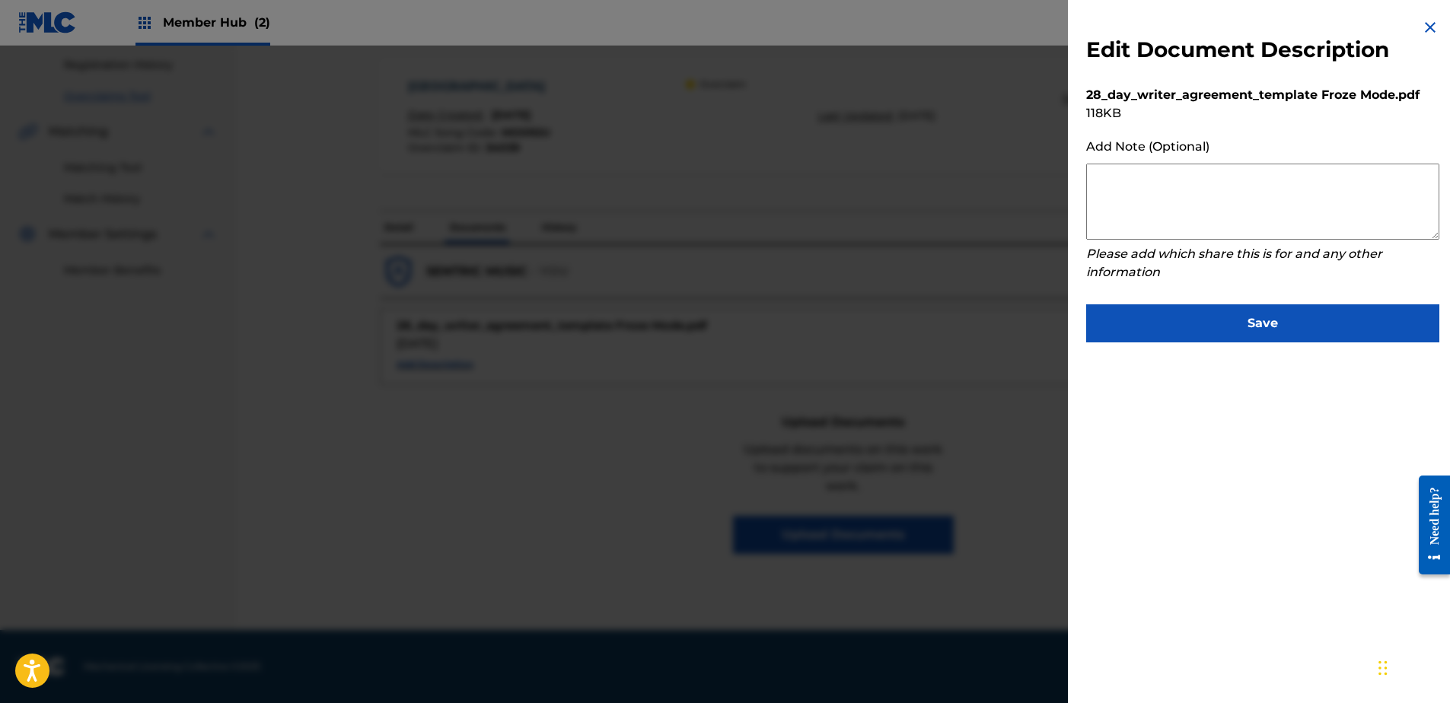
click at [1145, 193] on textarea at bounding box center [1262, 202] width 353 height 76
paste textarea "Our self service agreement is signed via digital signature and is active until …"
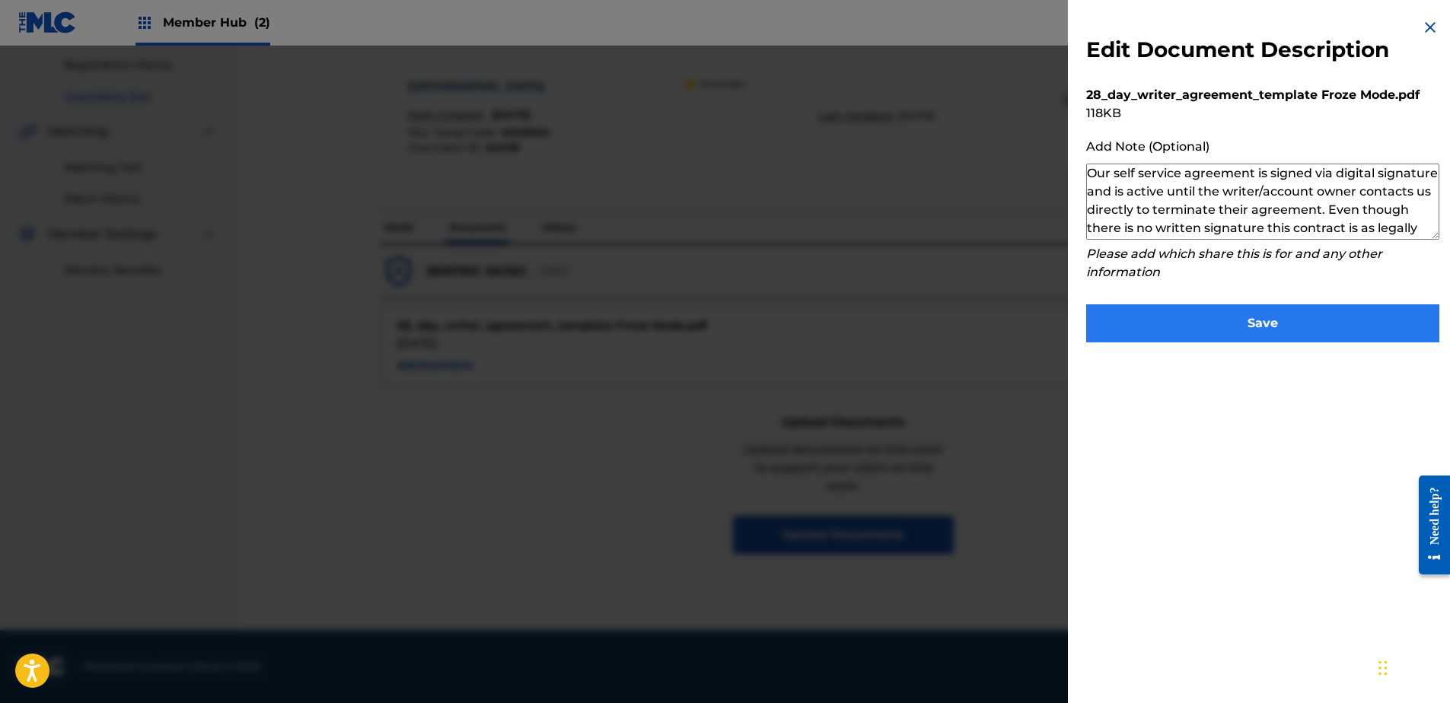
scroll to position [51, 0]
type textarea "Our self service agreement is signed via digital signature and is active until …"
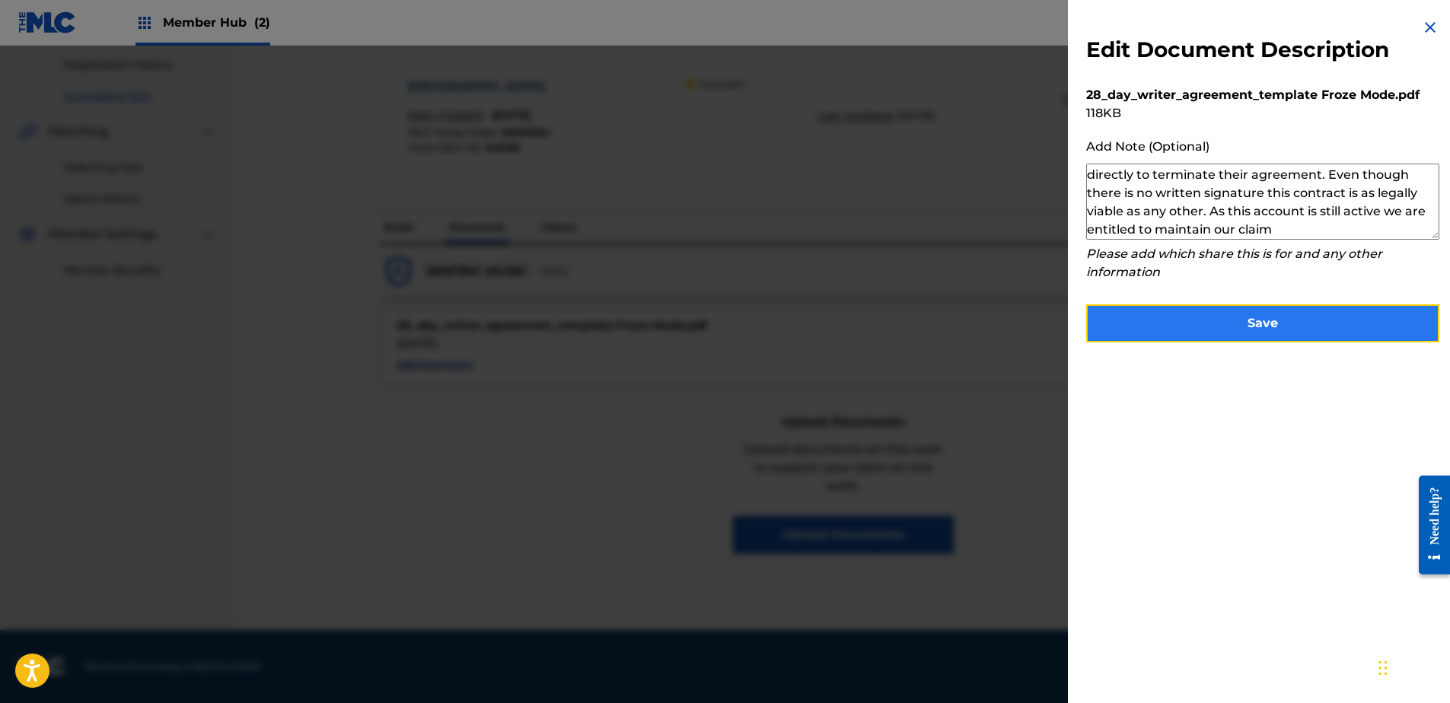
click at [1229, 320] on button "Save" at bounding box center [1262, 323] width 353 height 38
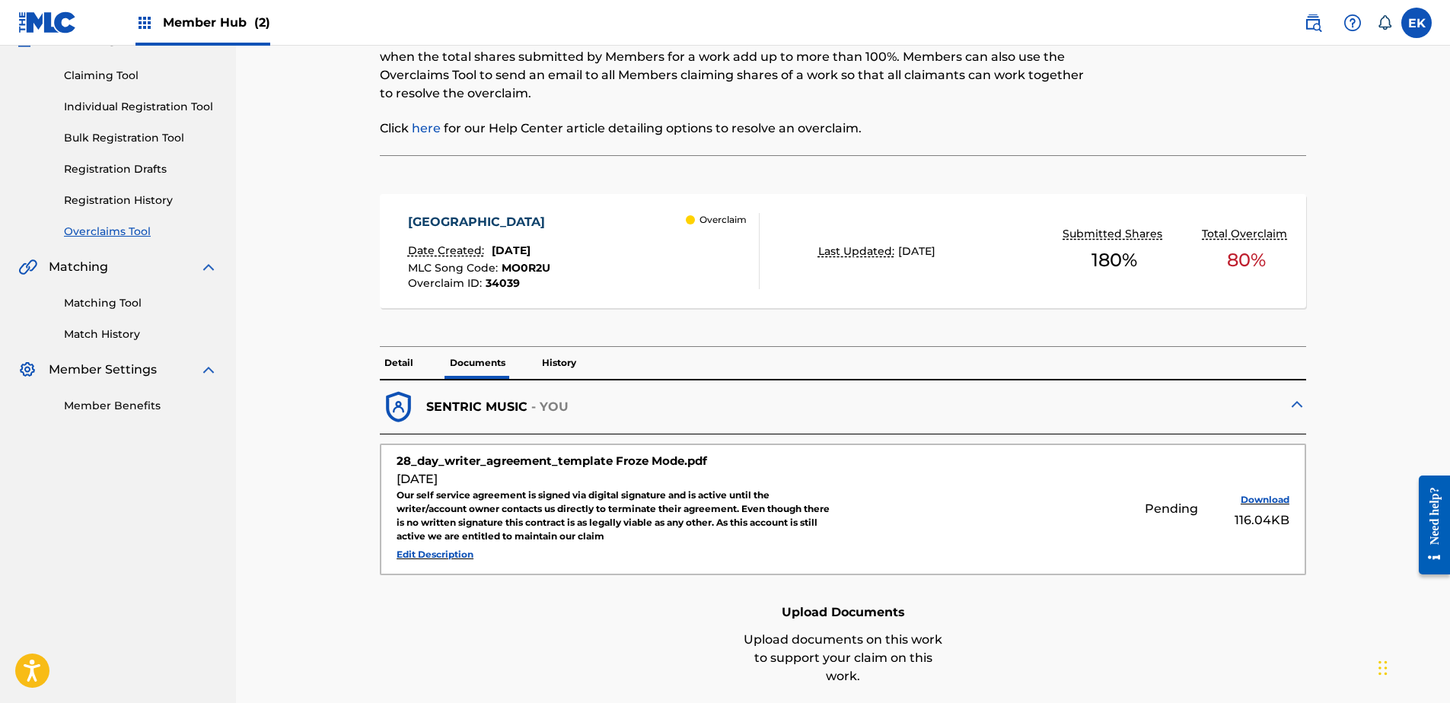
scroll to position [0, 0]
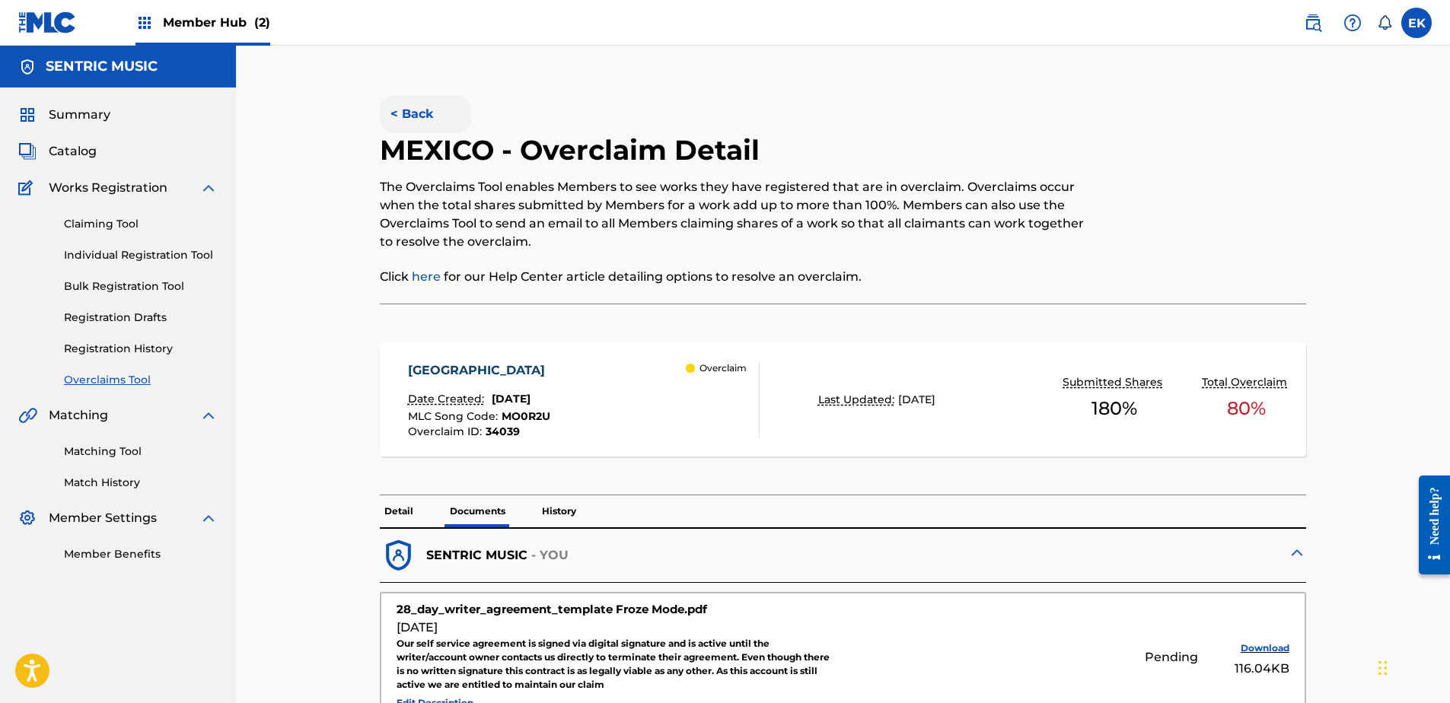
click at [435, 116] on button "< Back" at bounding box center [425, 114] width 91 height 38
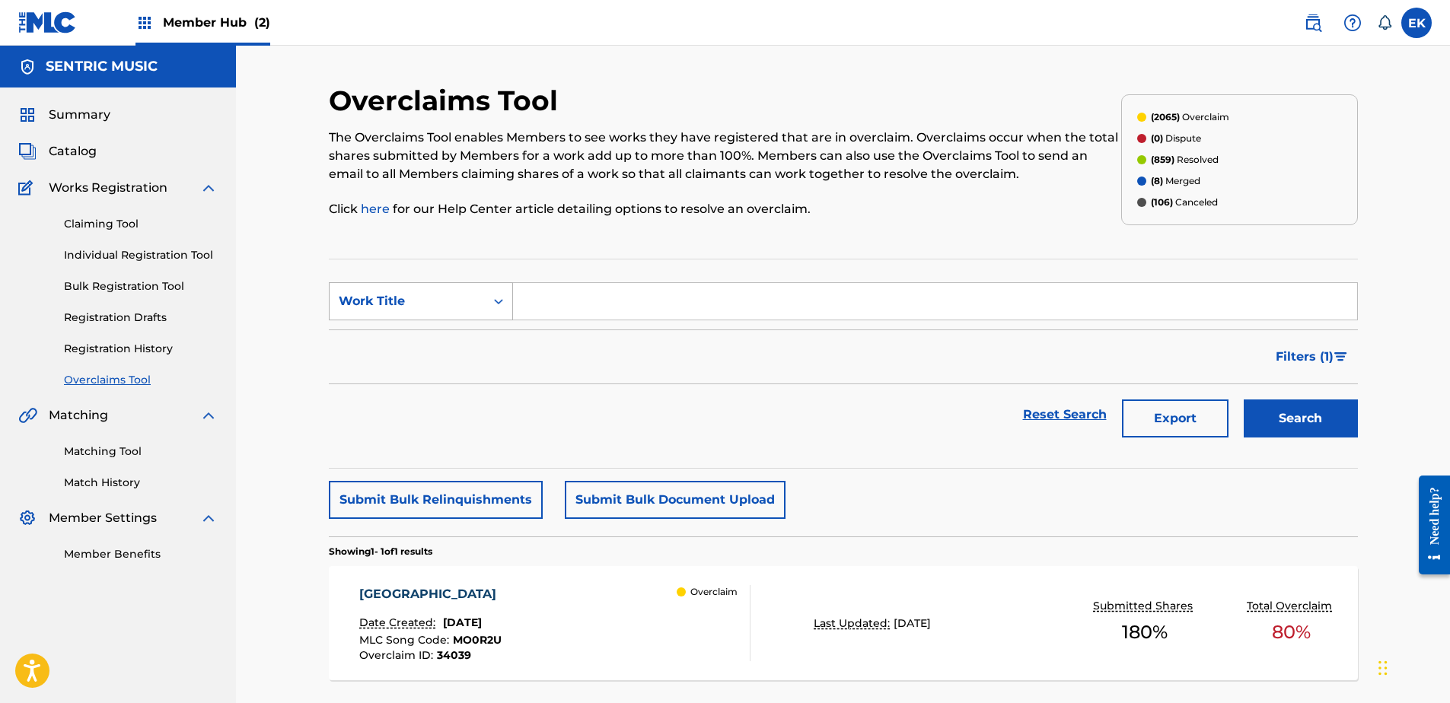
click at [440, 289] on div "Work Title" at bounding box center [407, 301] width 155 height 29
drag, startPoint x: 434, startPoint y: 340, endPoint x: 454, endPoint y: 334, distance: 21.4
click at [438, 339] on div "MLC Song Code" at bounding box center [421, 339] width 183 height 38
click at [537, 303] on input "Search Form" at bounding box center [935, 301] width 844 height 37
paste input "YP6BON"
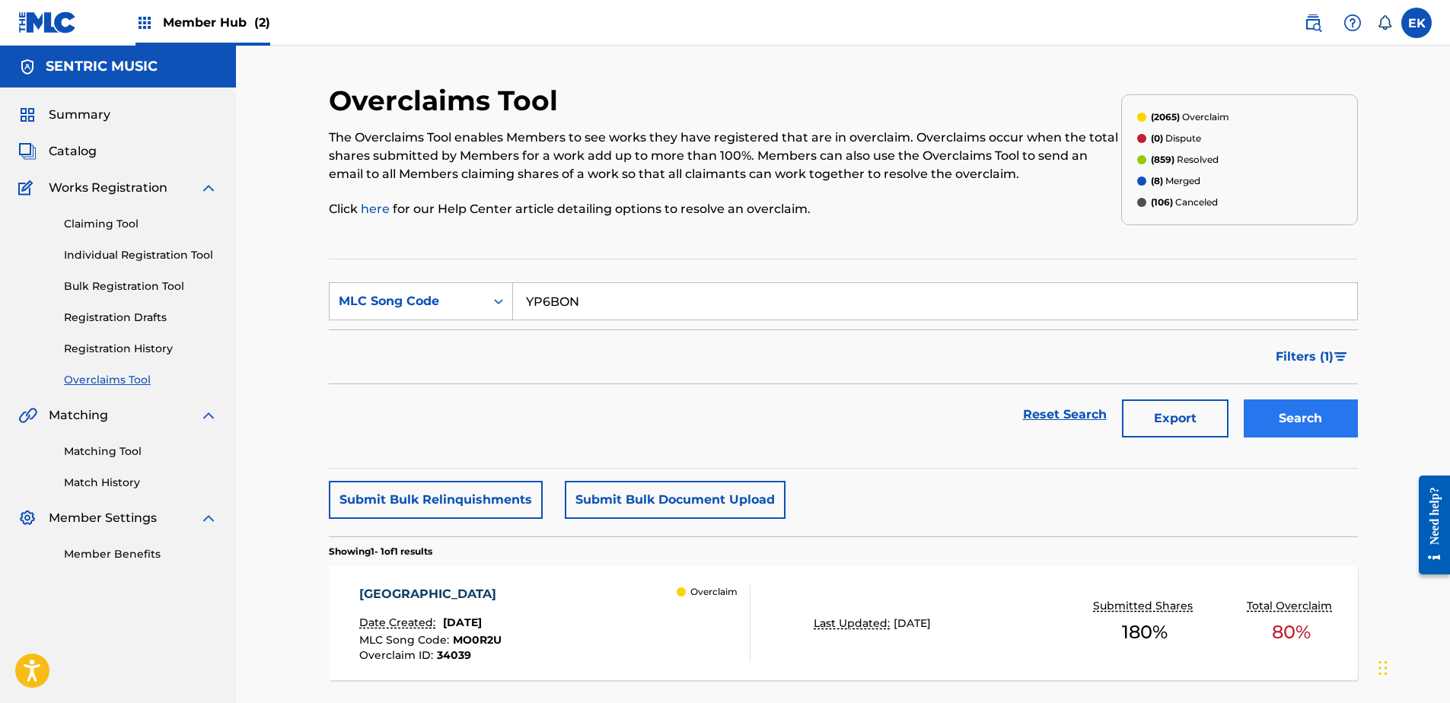
type input "YP6BON"
click at [1322, 419] on button "Search" at bounding box center [1301, 419] width 114 height 38
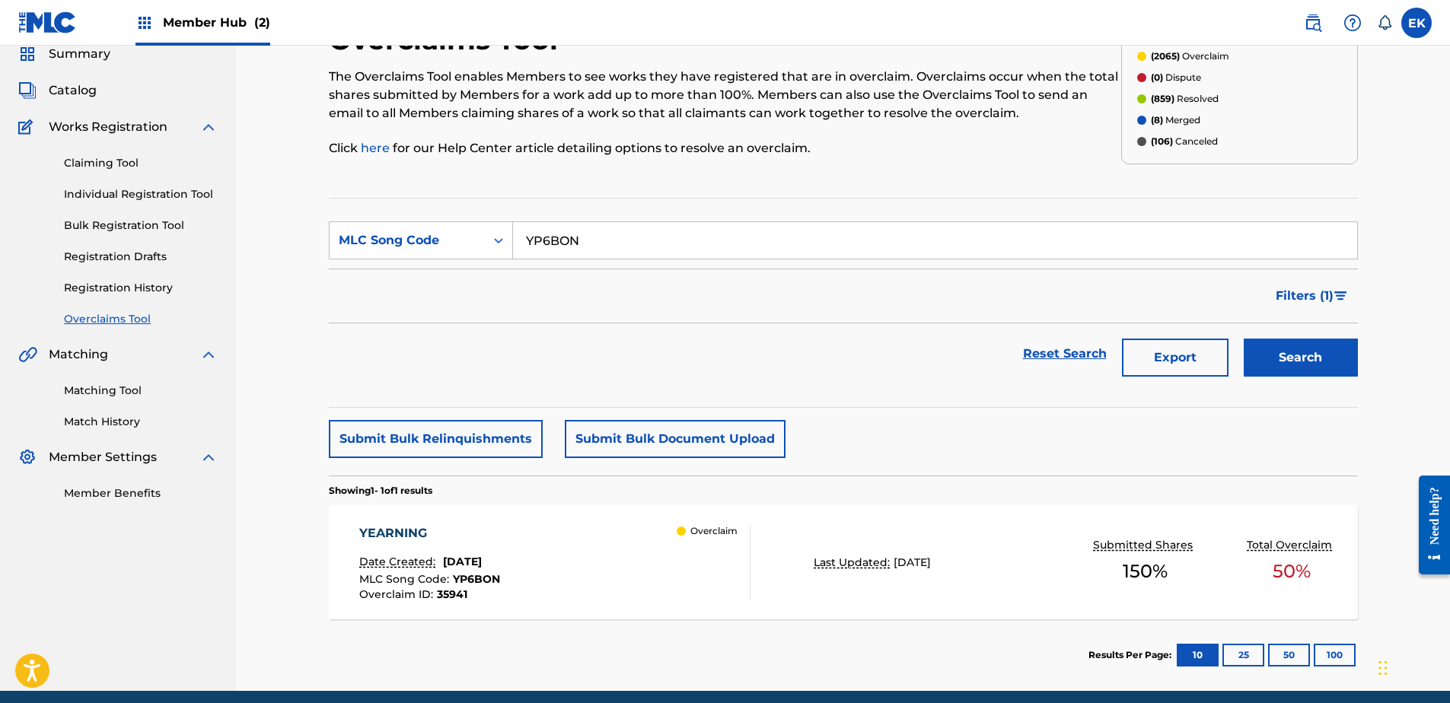
scroll to position [122, 0]
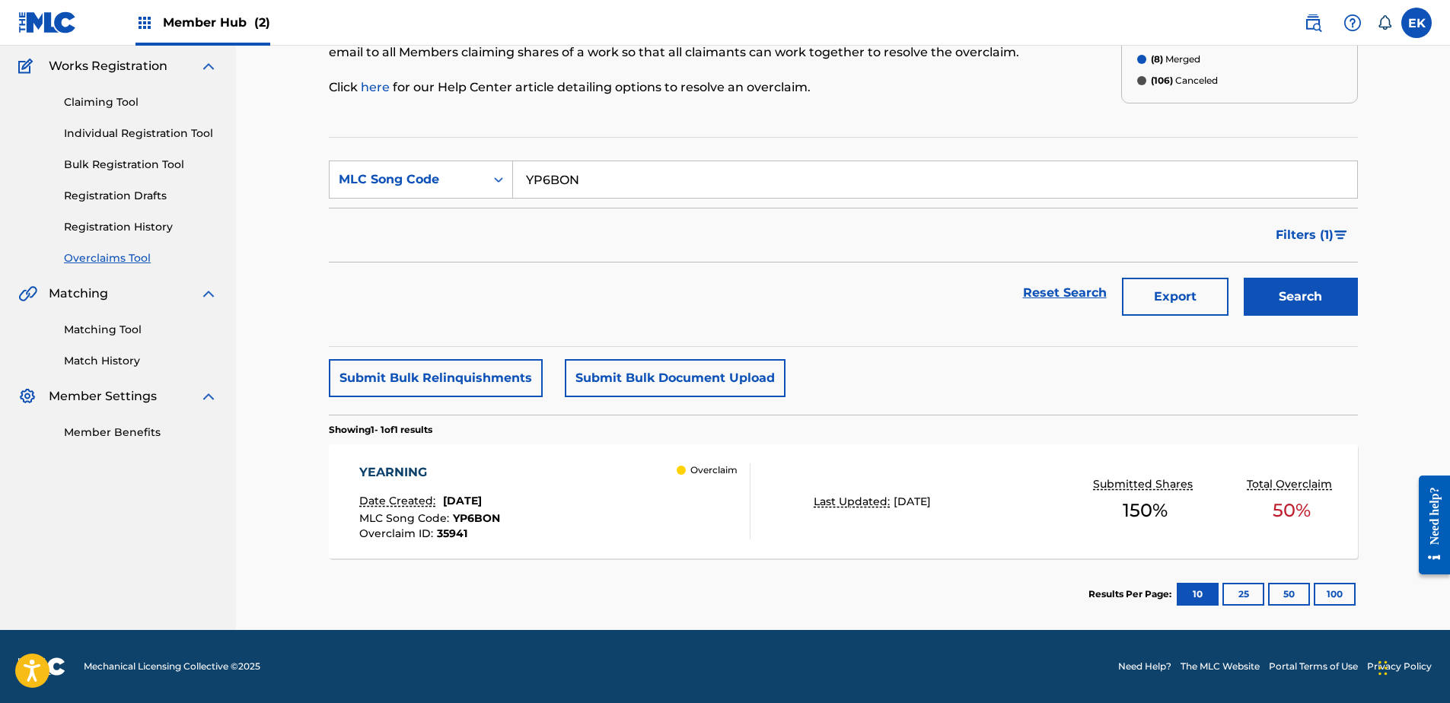
click at [608, 513] on div "YEARNING Date Created: September 17, 2025 MLC Song Code : YP6BON Overclaim ID :…" at bounding box center [554, 501] width 391 height 76
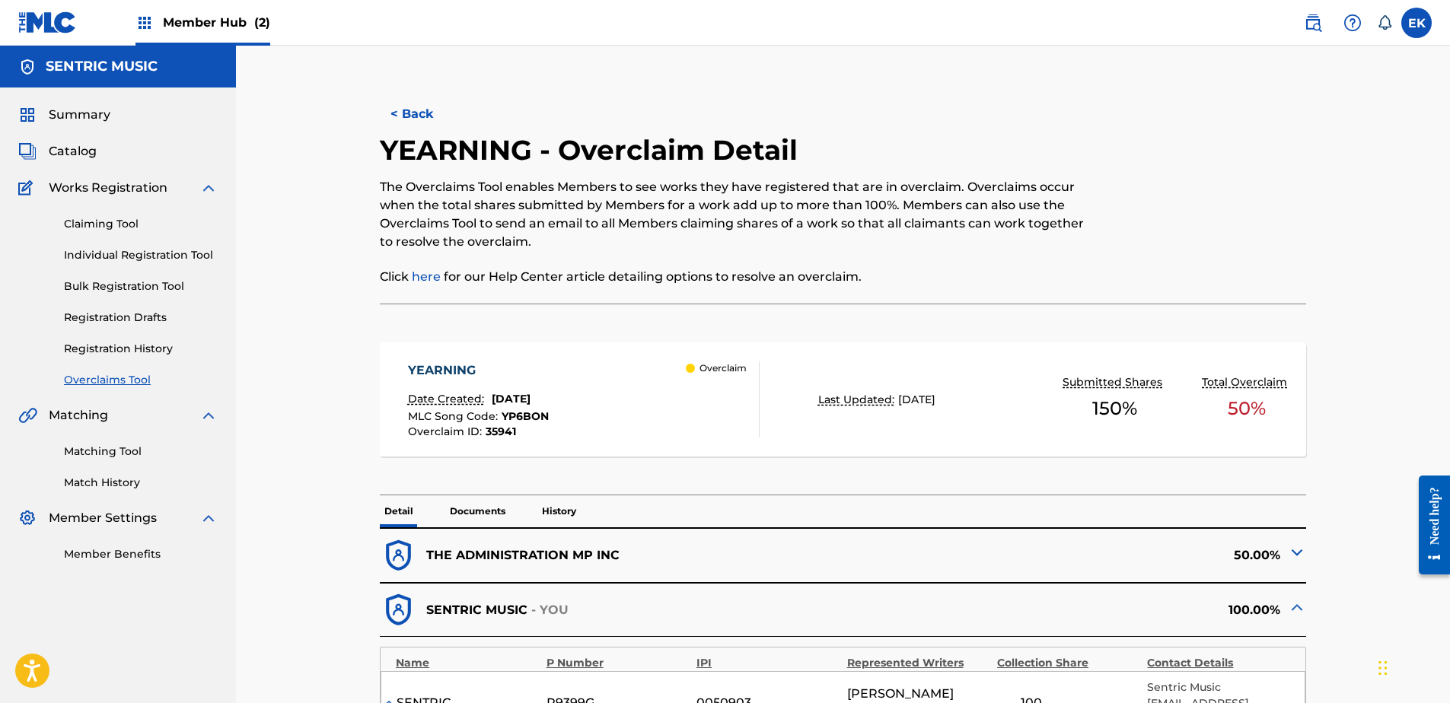
click at [475, 508] on p "Documents" at bounding box center [477, 511] width 65 height 32
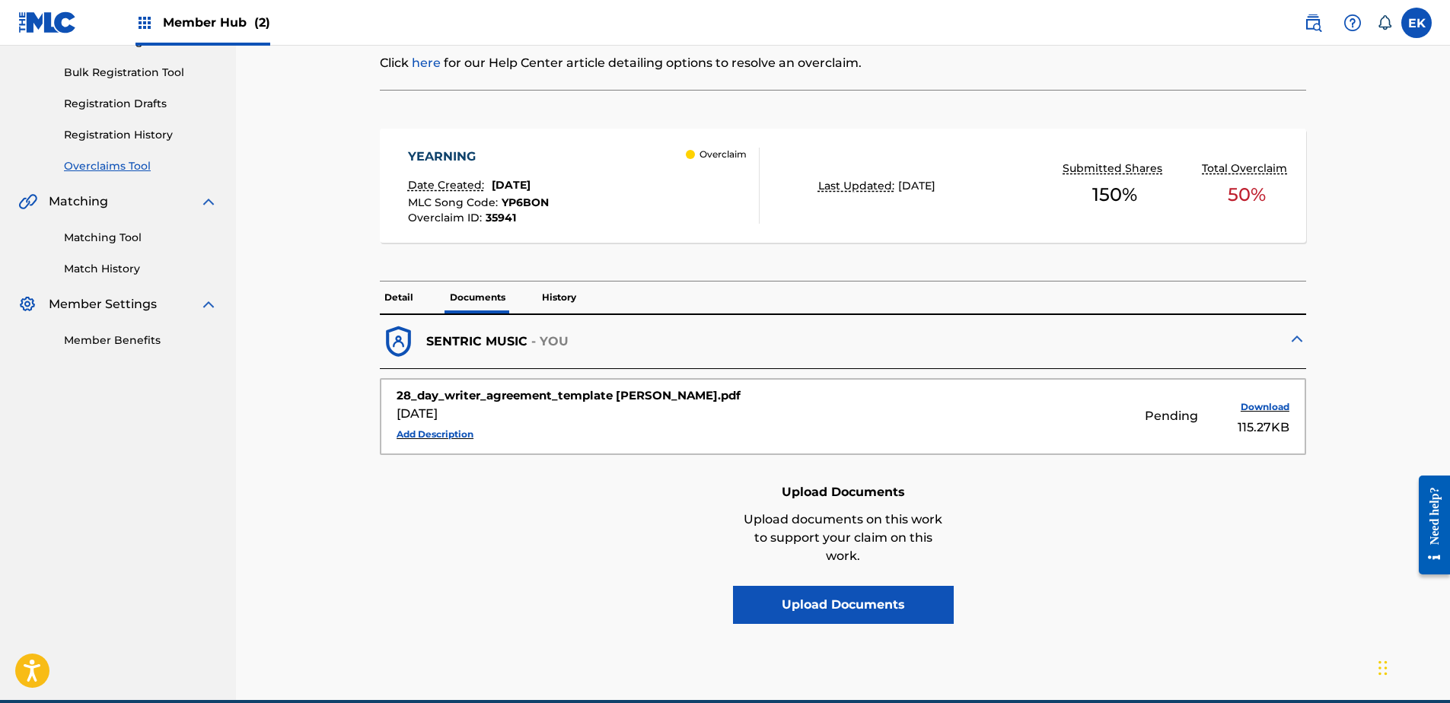
scroll to position [224, 0]
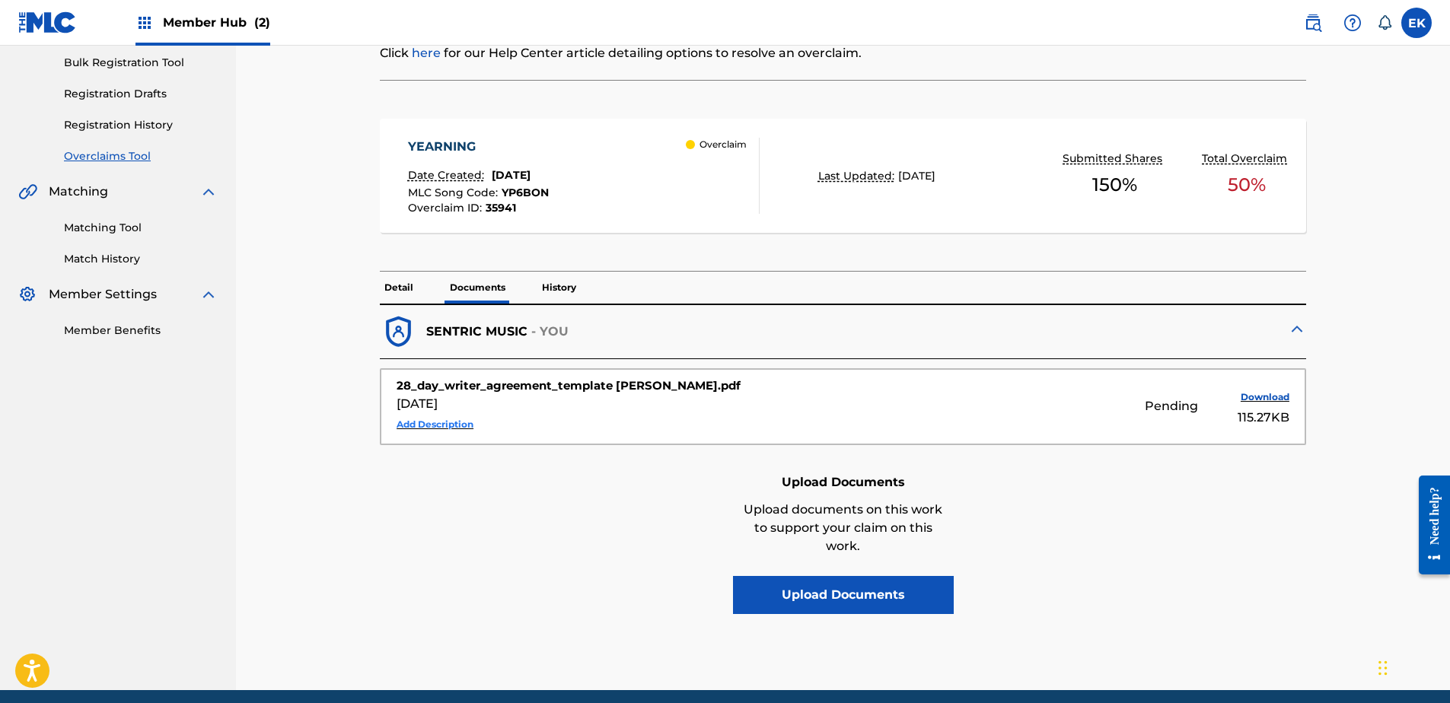
click at [450, 424] on button "Add Description" at bounding box center [435, 424] width 77 height 23
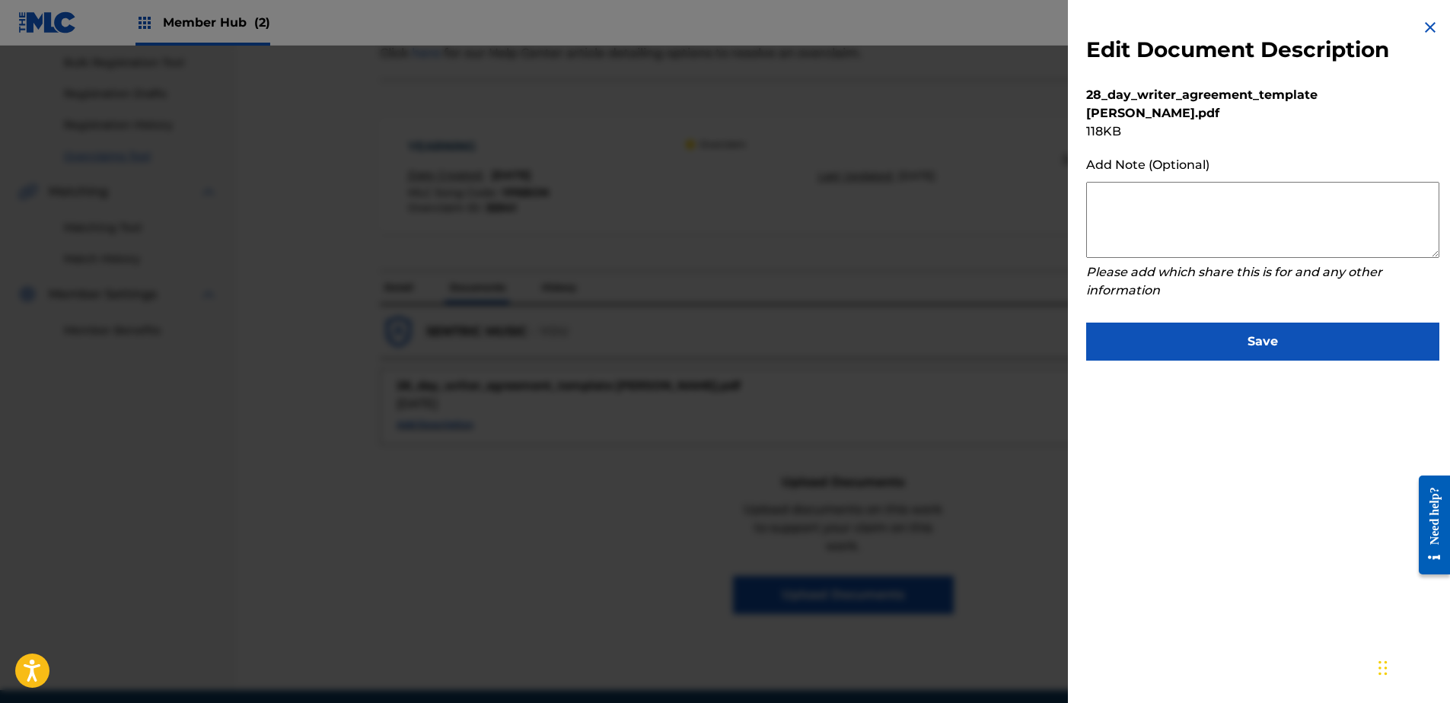
click at [1114, 202] on textarea at bounding box center [1262, 220] width 353 height 76
paste textarea "Our self service agreement is signed via digital signature and is active until …"
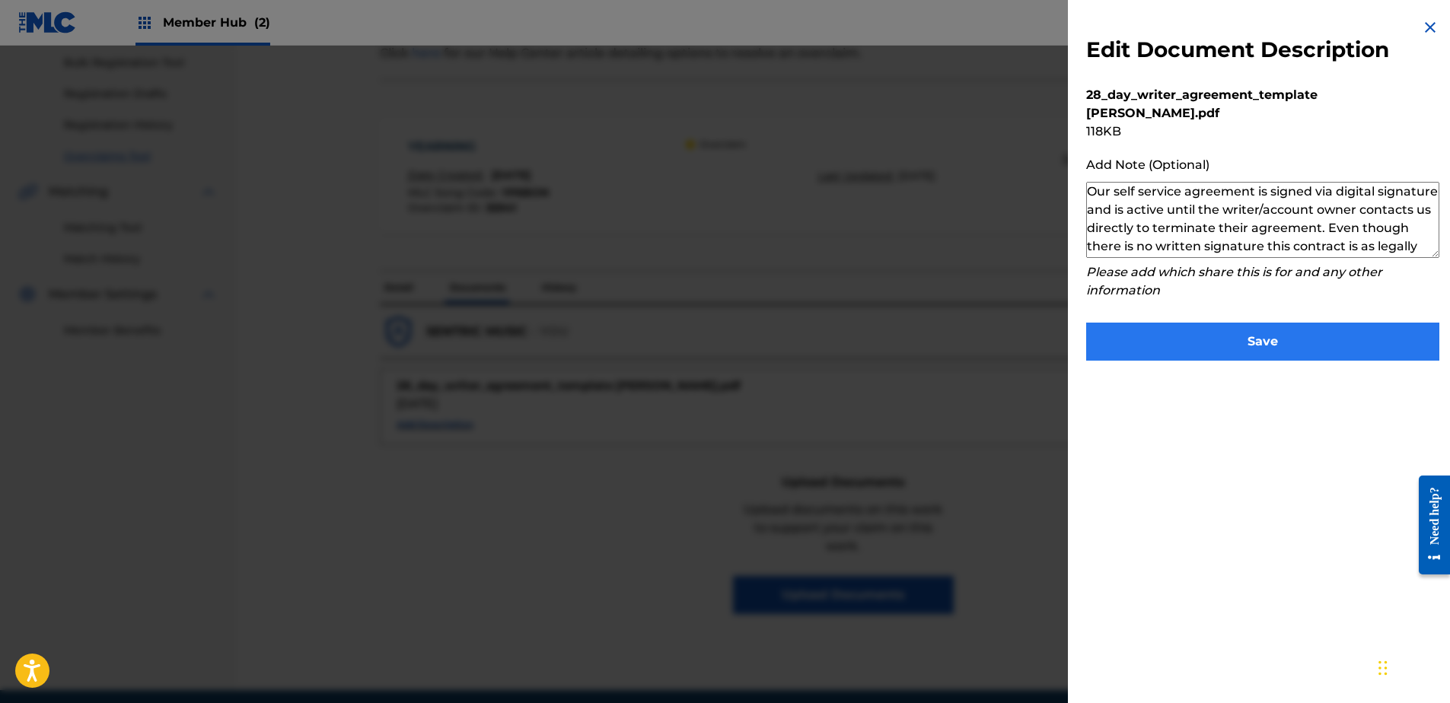
scroll to position [51, 0]
type textarea "Our self service agreement is signed via digital signature and is active until …"
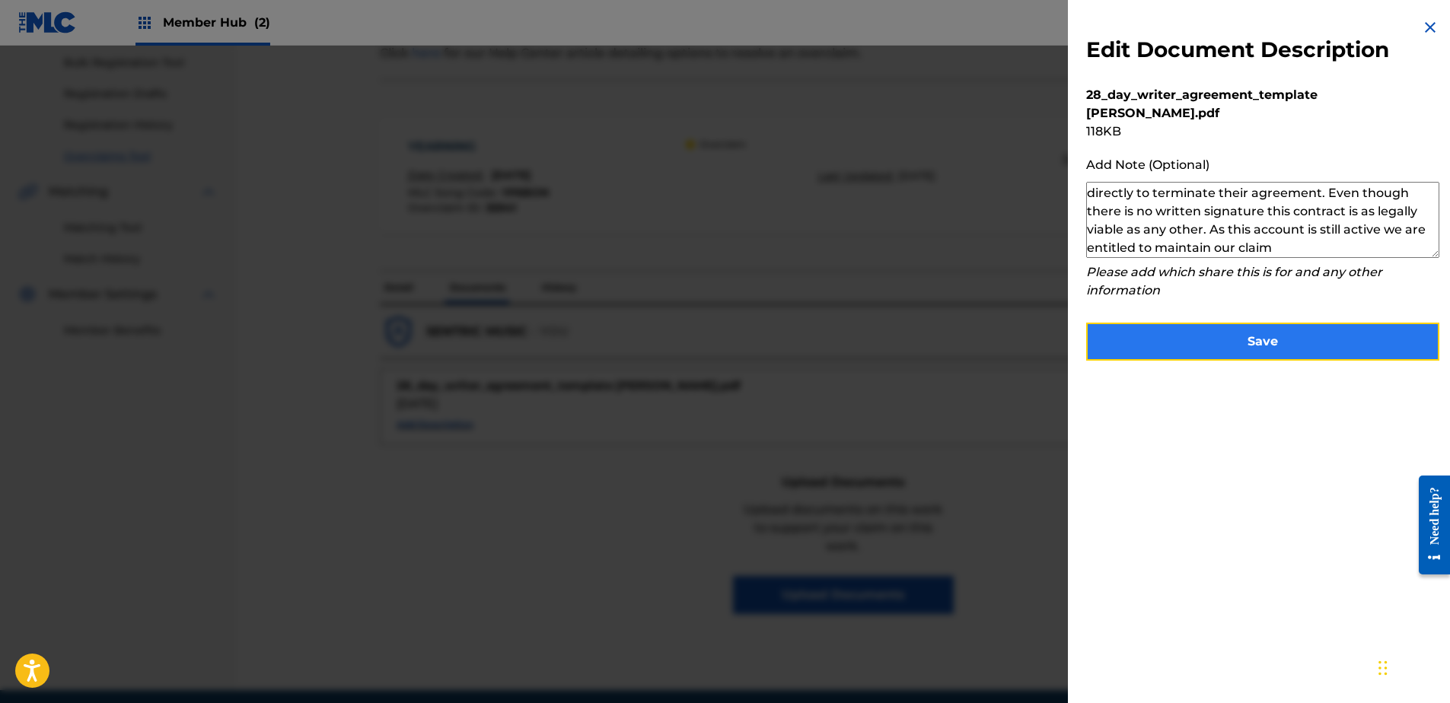
click at [1212, 323] on button "Save" at bounding box center [1262, 342] width 353 height 38
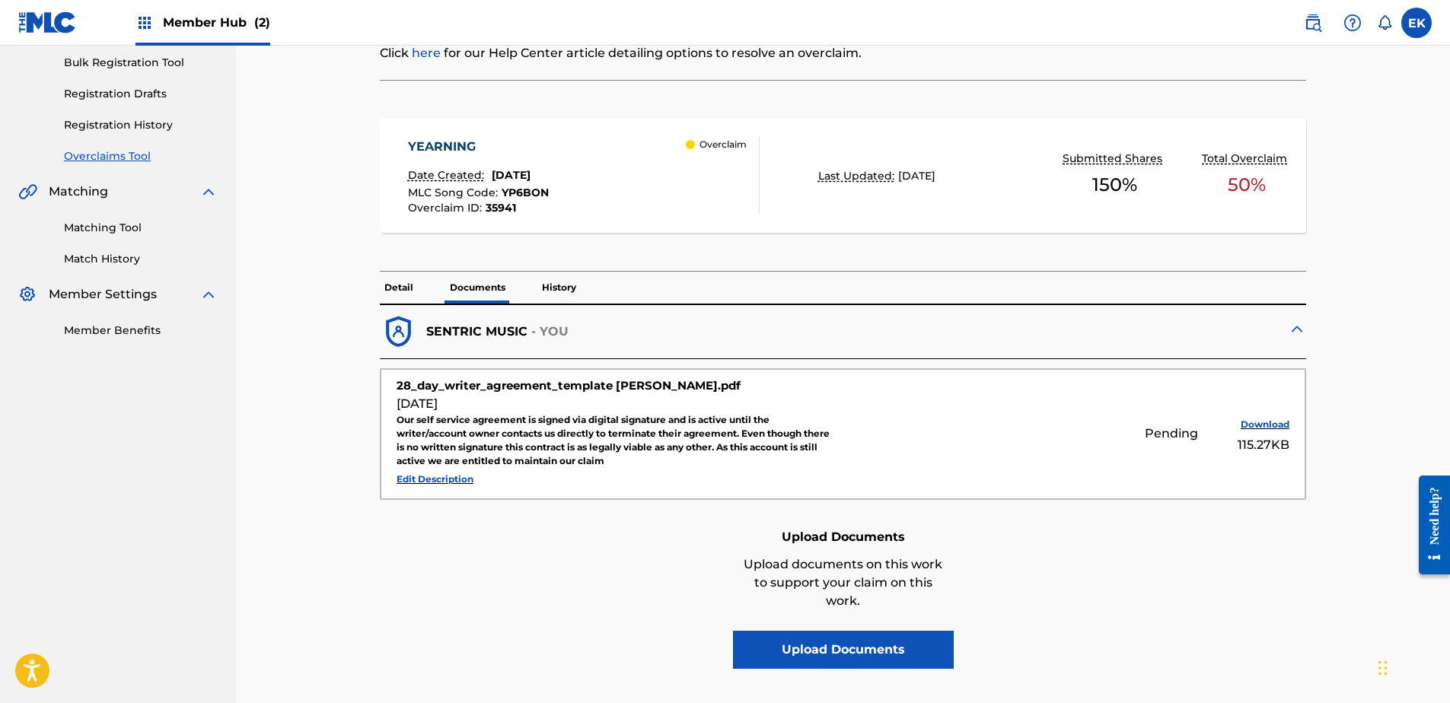
scroll to position [0, 0]
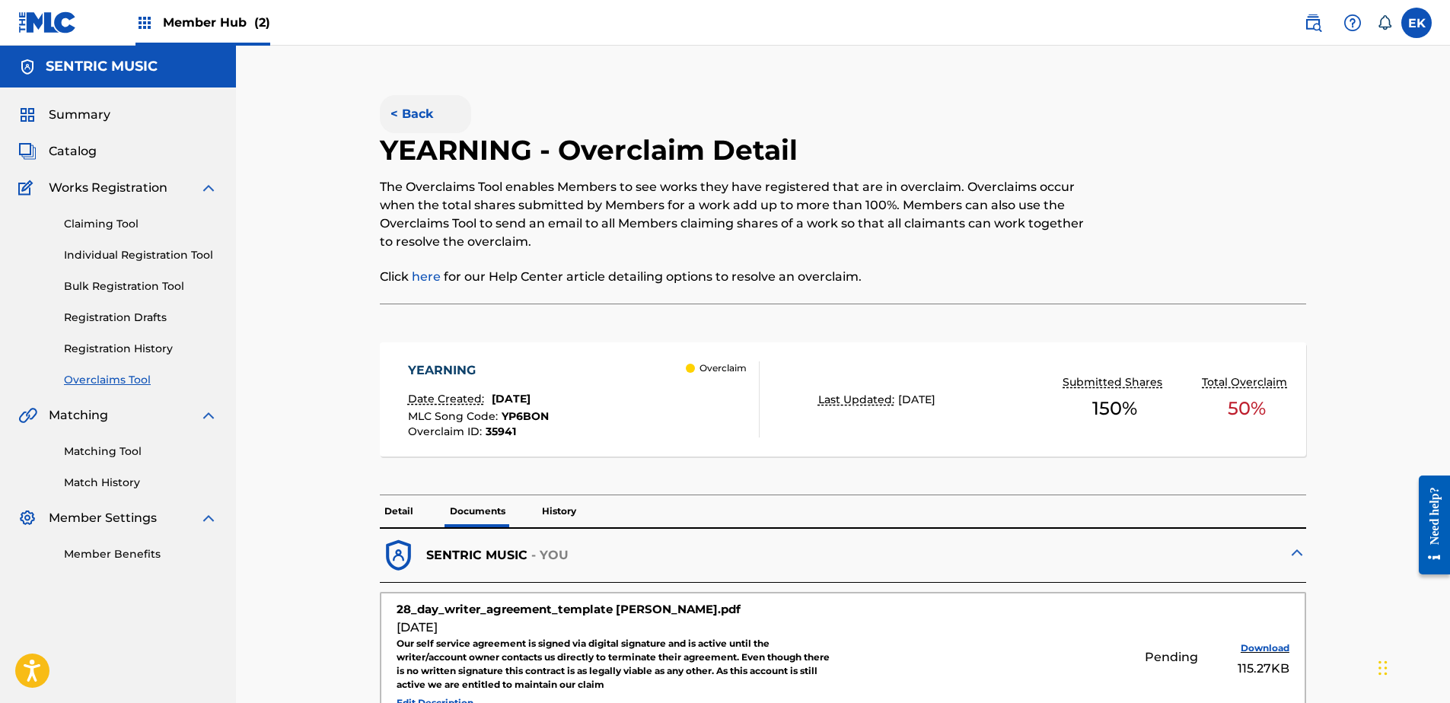
click at [422, 112] on button "< Back" at bounding box center [425, 114] width 91 height 38
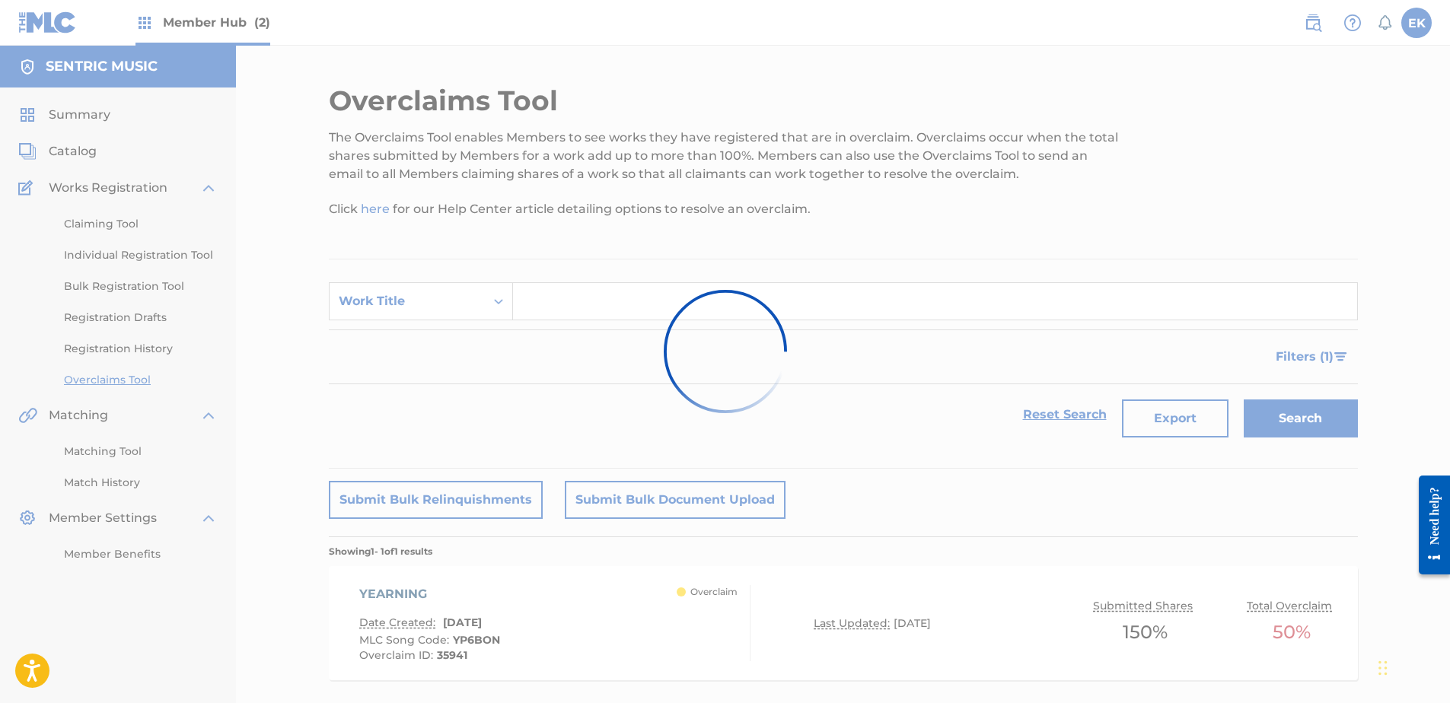
scroll to position [82, 0]
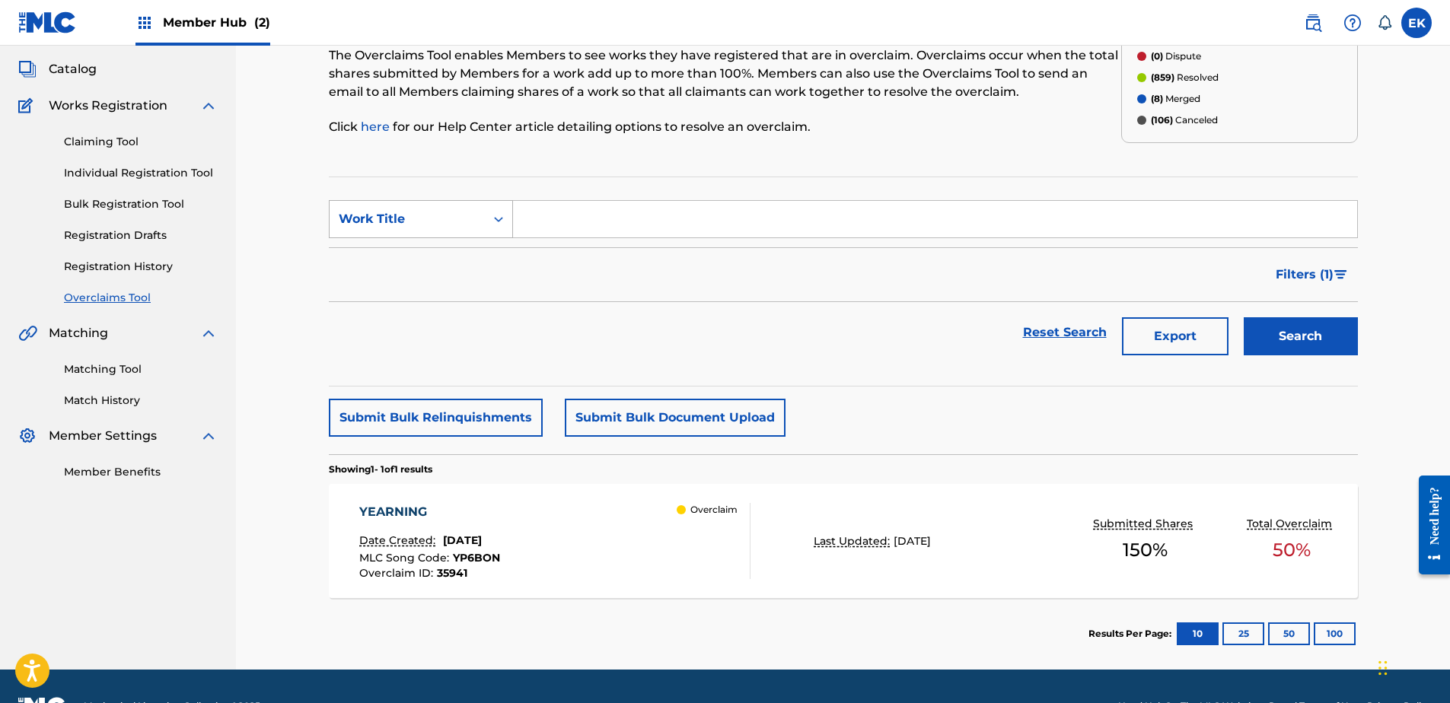
click at [439, 209] on div "Work Title" at bounding box center [407, 219] width 155 height 29
drag, startPoint x: 429, startPoint y: 257, endPoint x: 196, endPoint y: 21, distance: 332.0
click at [428, 256] on div "MLC Song Code" at bounding box center [421, 257] width 183 height 38
click at [527, 205] on input "Search Form" at bounding box center [935, 219] width 844 height 37
paste input "OL5OJK"
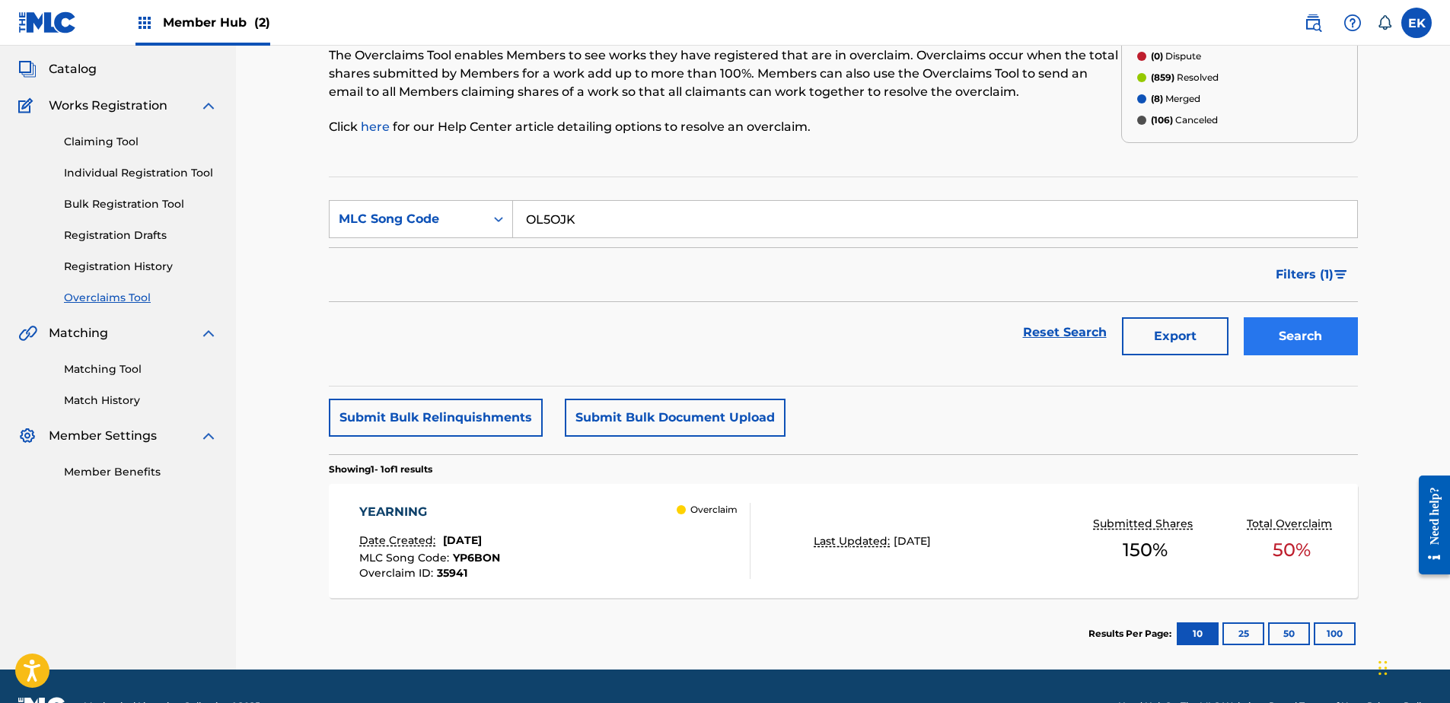
type input "OL5OJK"
click at [1337, 338] on button "Search" at bounding box center [1301, 336] width 114 height 38
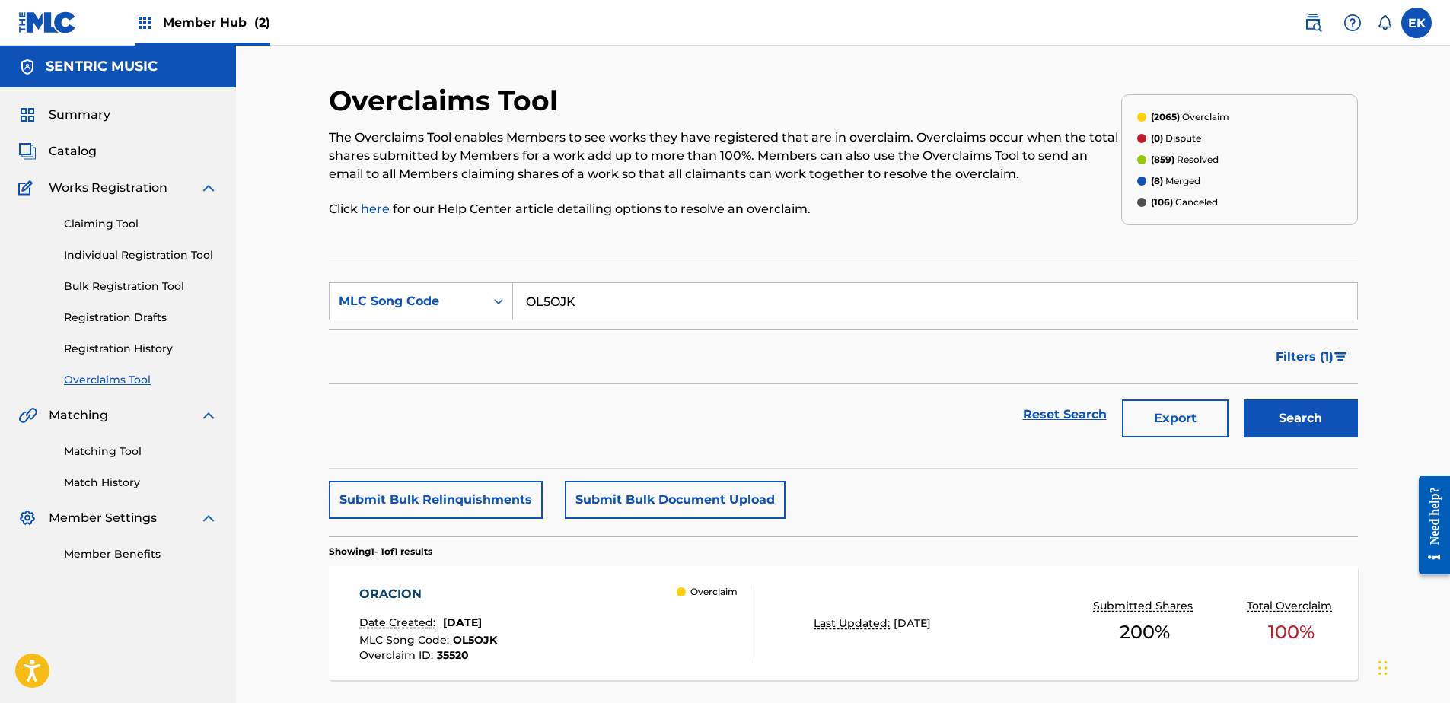
click at [417, 598] on div "ORACION" at bounding box center [428, 594] width 138 height 18
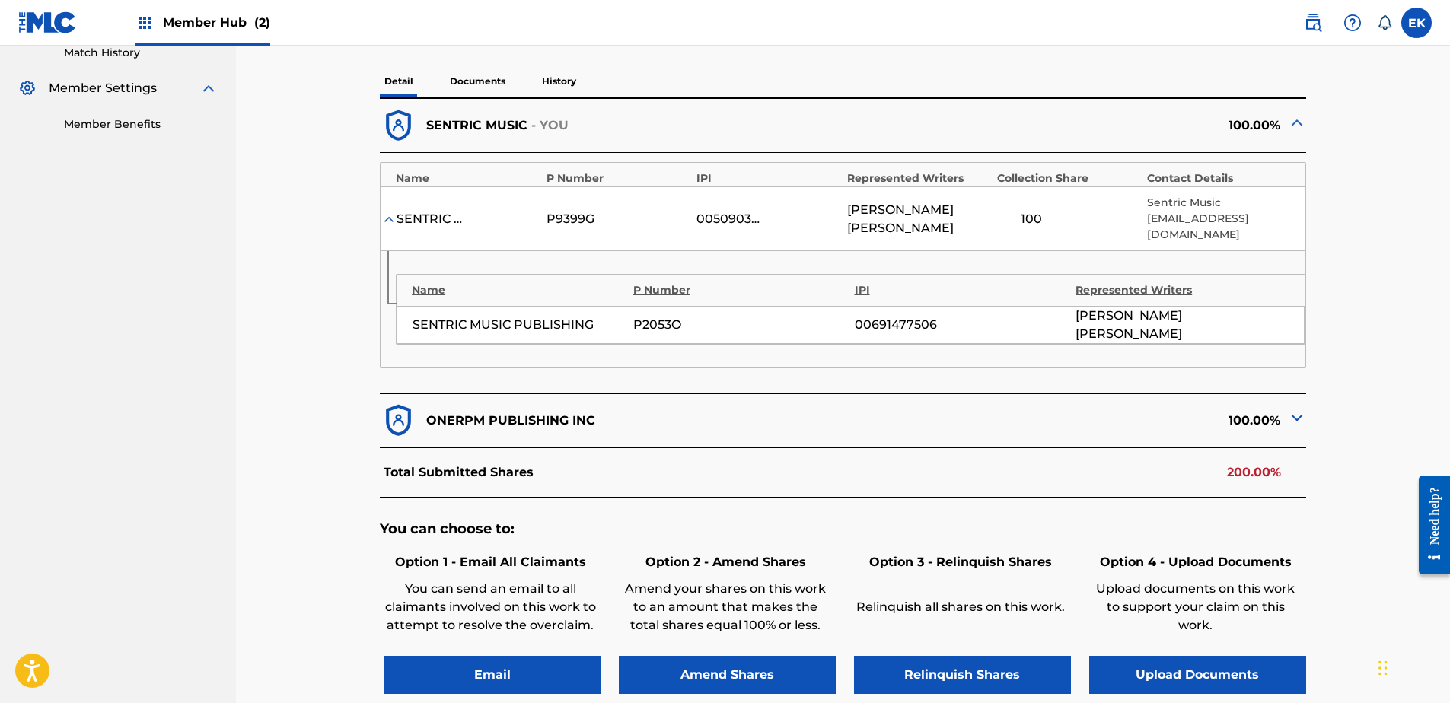
scroll to position [457, 0]
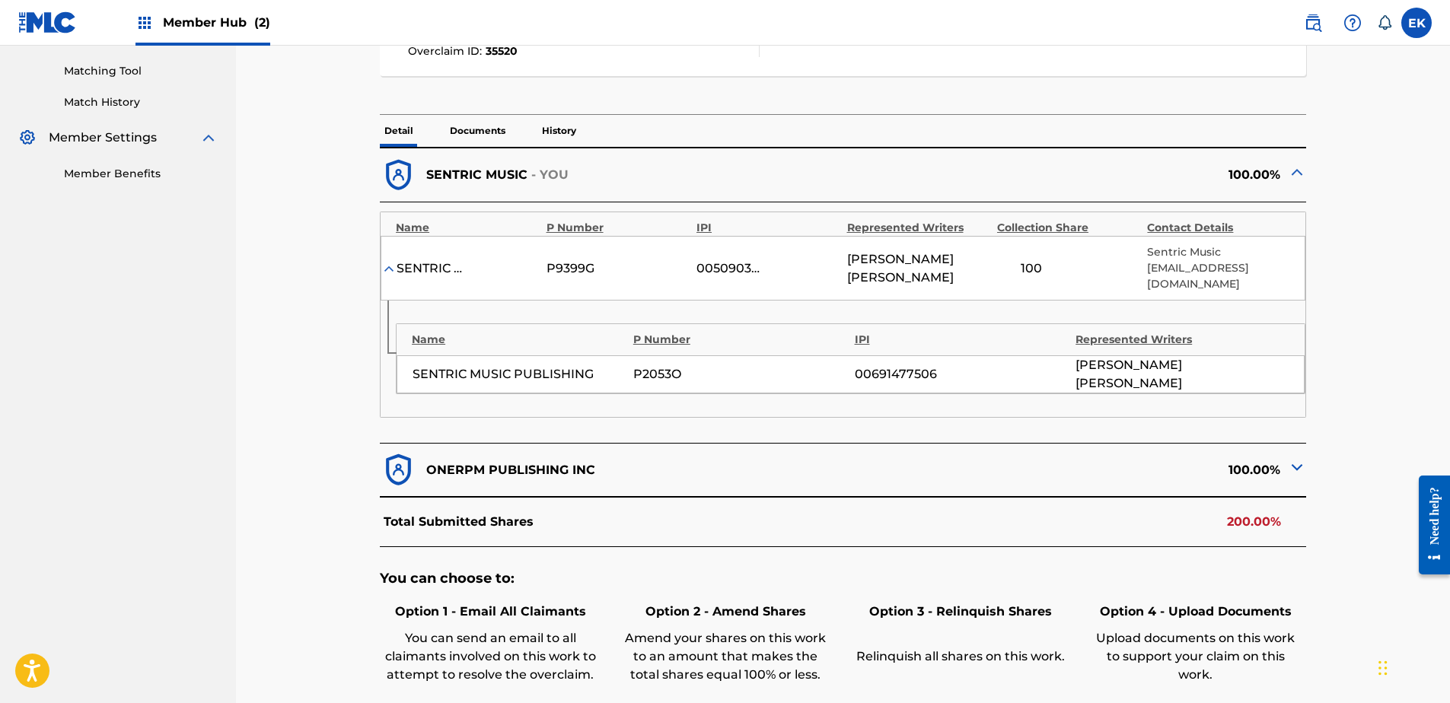
click at [487, 134] on p "Documents" at bounding box center [477, 131] width 65 height 32
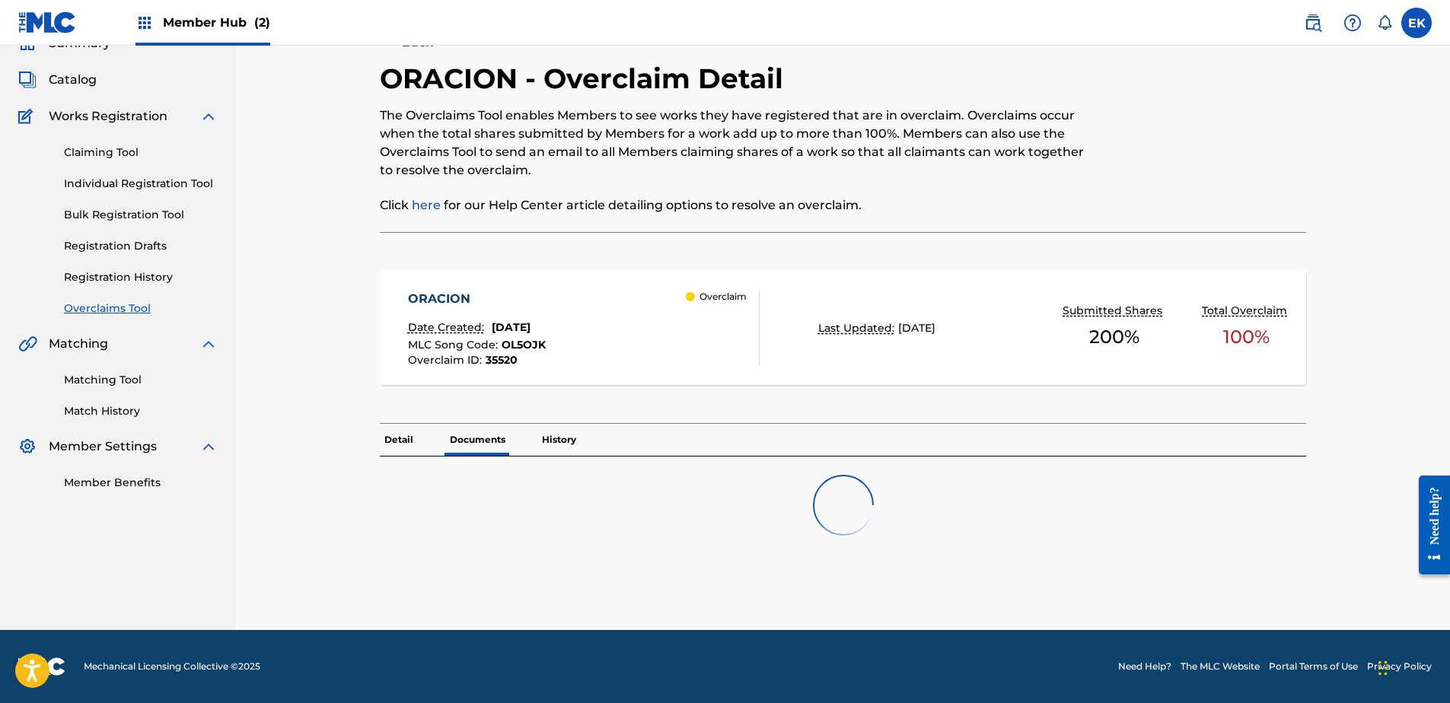
scroll to position [284, 0]
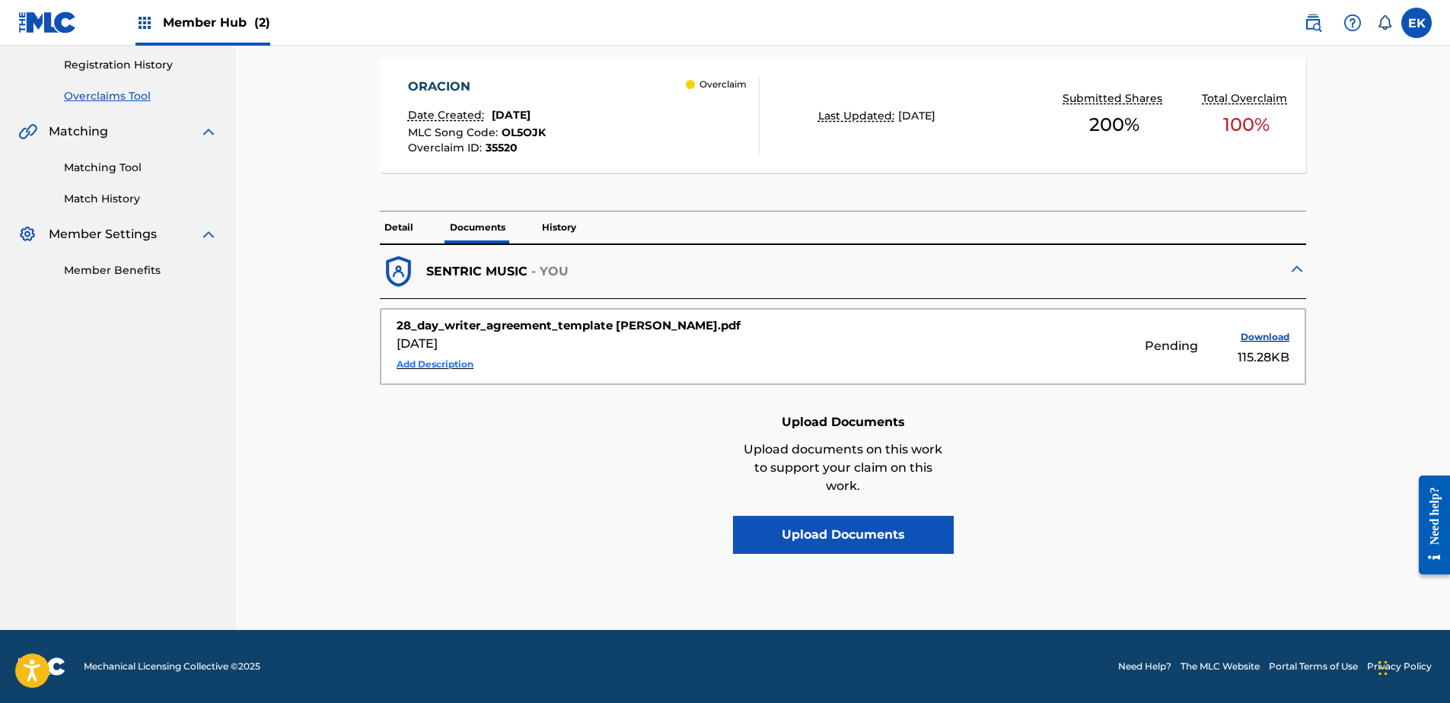
click at [453, 359] on button "Add Description" at bounding box center [435, 364] width 77 height 23
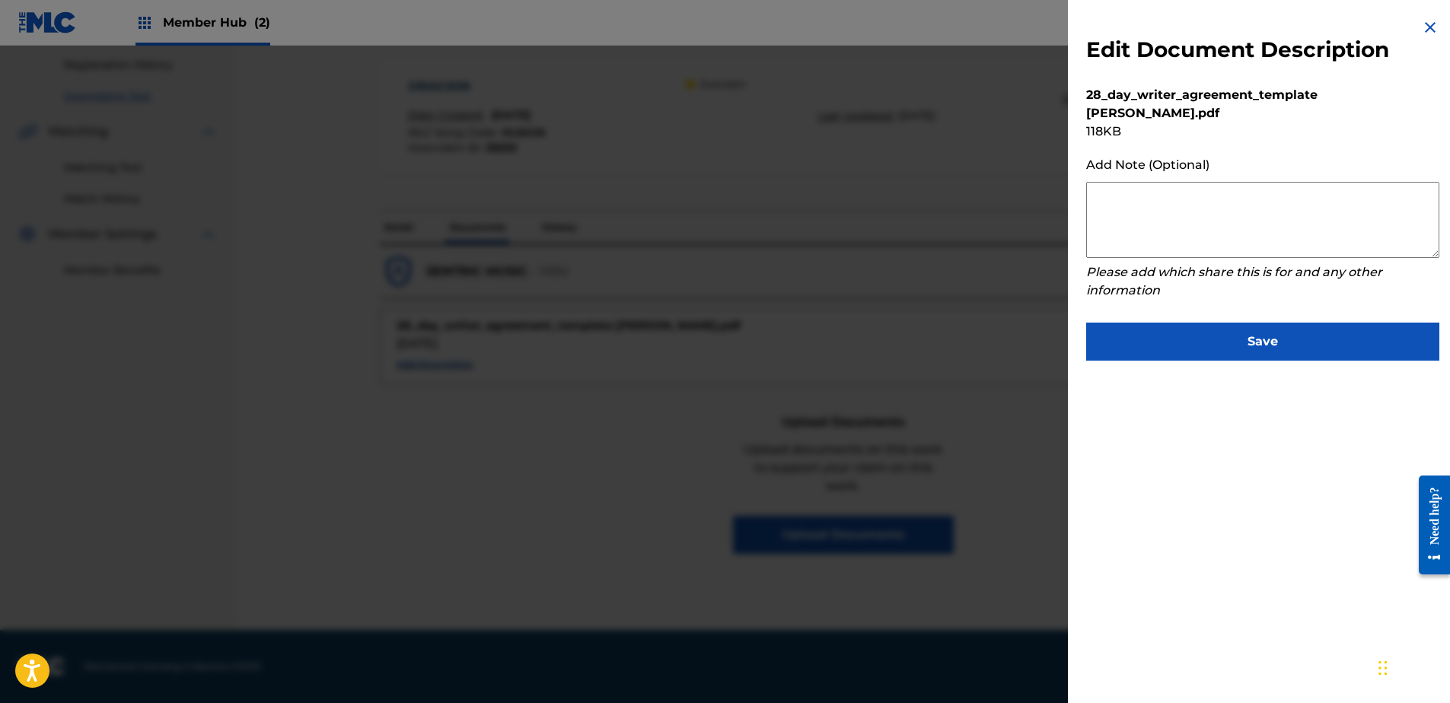
click at [1179, 195] on textarea at bounding box center [1262, 220] width 353 height 76
paste textarea "Our self service agreement is signed via digital signature and is active until …"
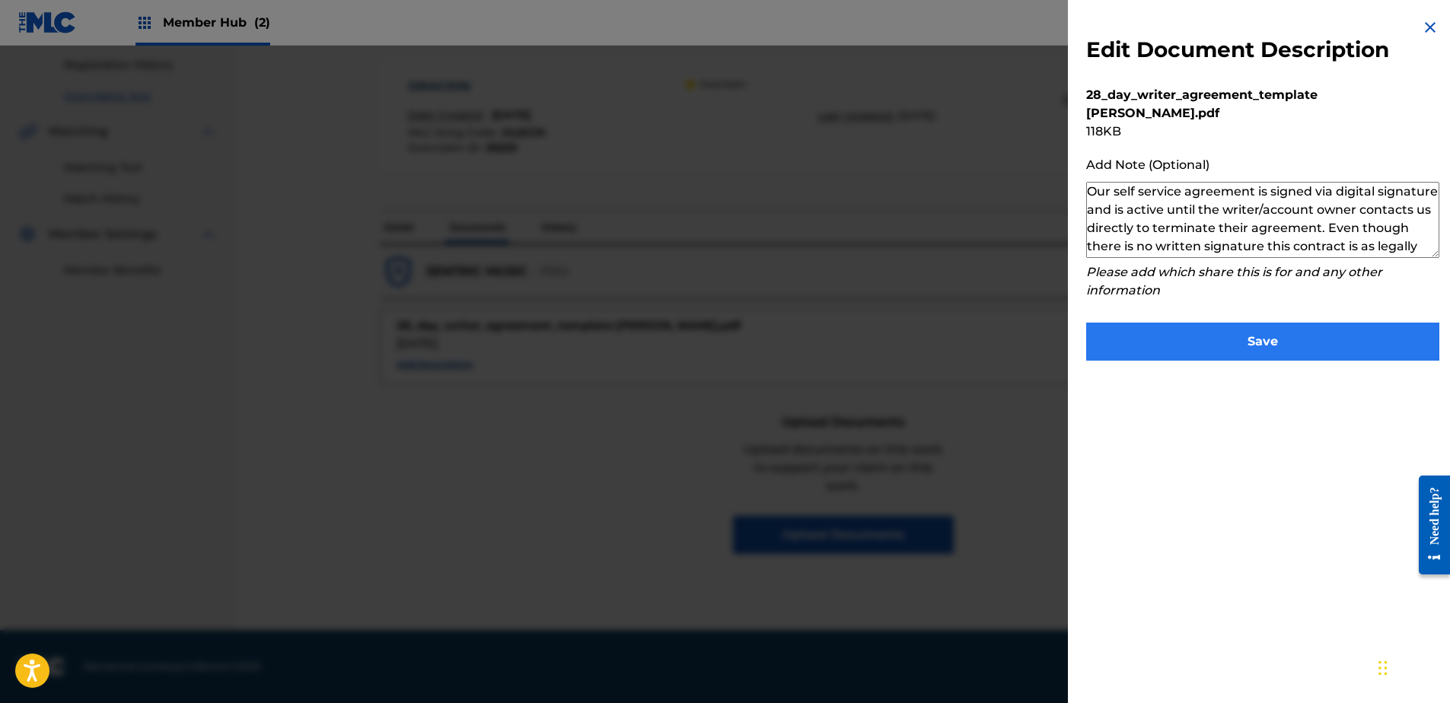
scroll to position [51, 0]
type textarea "Our self service agreement is signed via digital signature and is active until …"
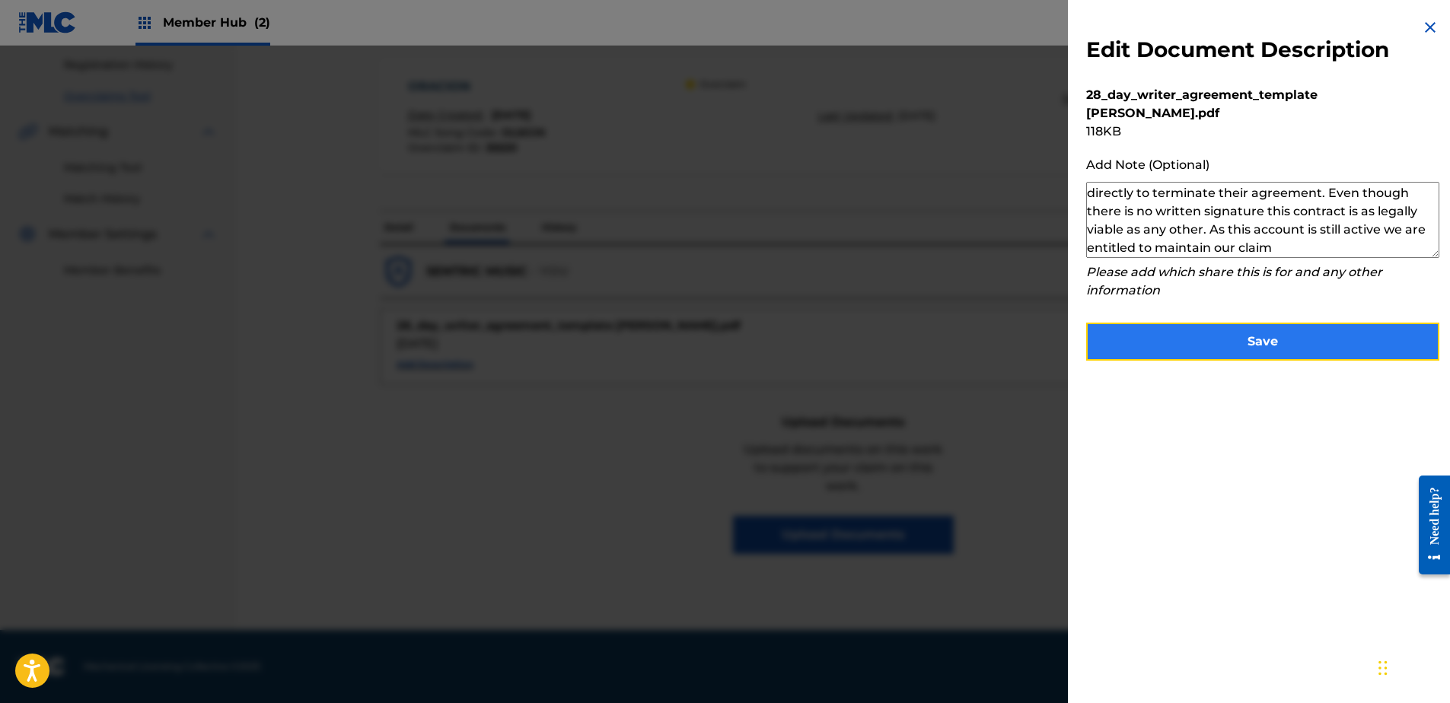
click at [1243, 323] on button "Save" at bounding box center [1262, 342] width 353 height 38
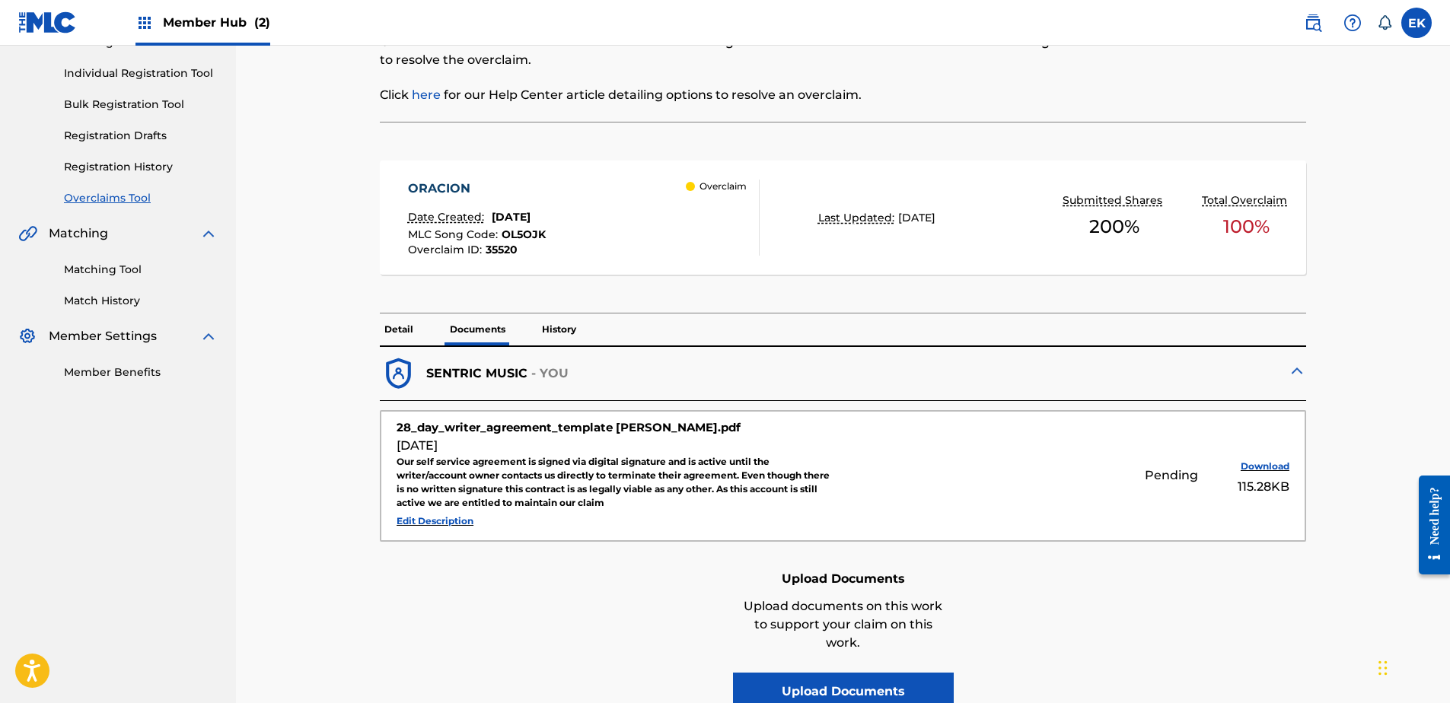
scroll to position [0, 0]
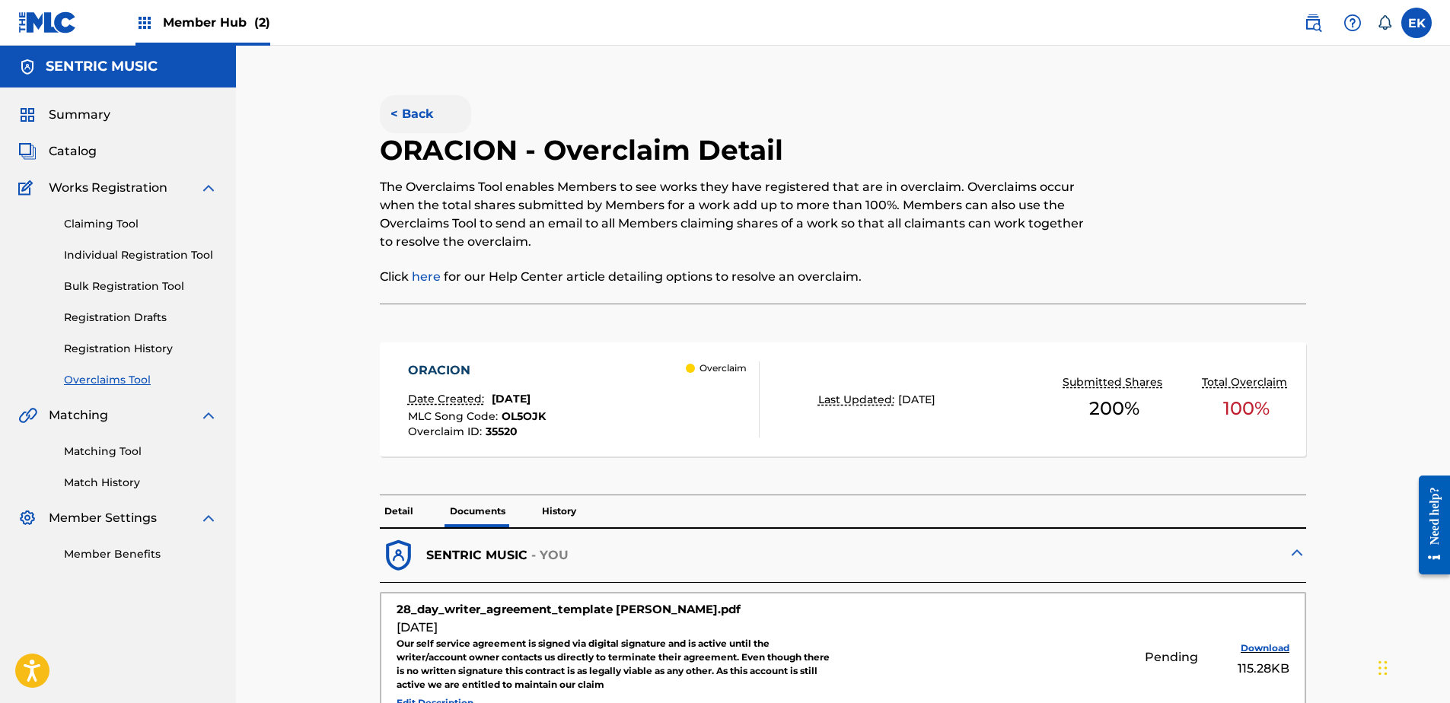
click at [390, 110] on button "< Back" at bounding box center [425, 114] width 91 height 38
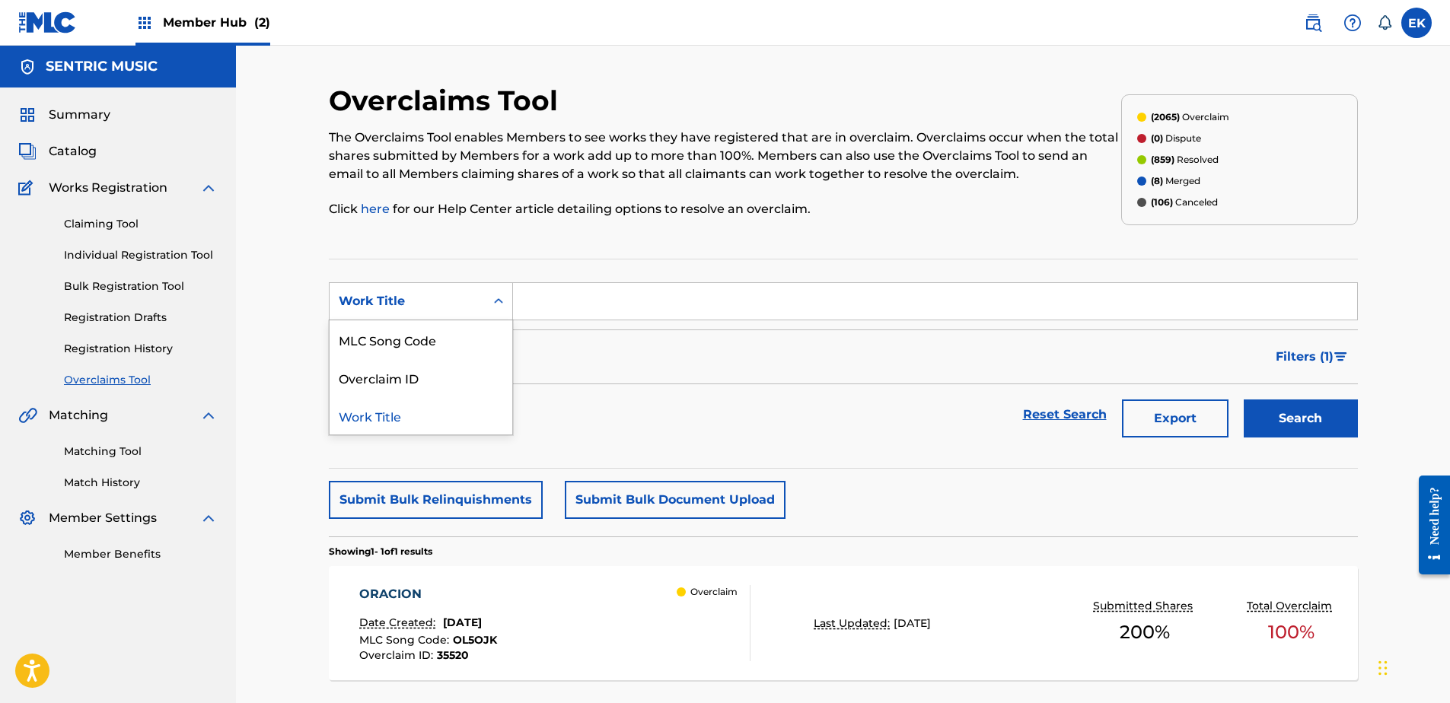
drag, startPoint x: 501, startPoint y: 284, endPoint x: 476, endPoint y: 325, distance: 47.8
click at [494, 296] on div "Search Form" at bounding box center [498, 301] width 27 height 37
drag, startPoint x: 473, startPoint y: 333, endPoint x: 167, endPoint y: 20, distance: 438.1
click at [470, 332] on div "MLC Song Code" at bounding box center [421, 339] width 183 height 38
click at [537, 314] on input "Search Form" at bounding box center [935, 301] width 844 height 37
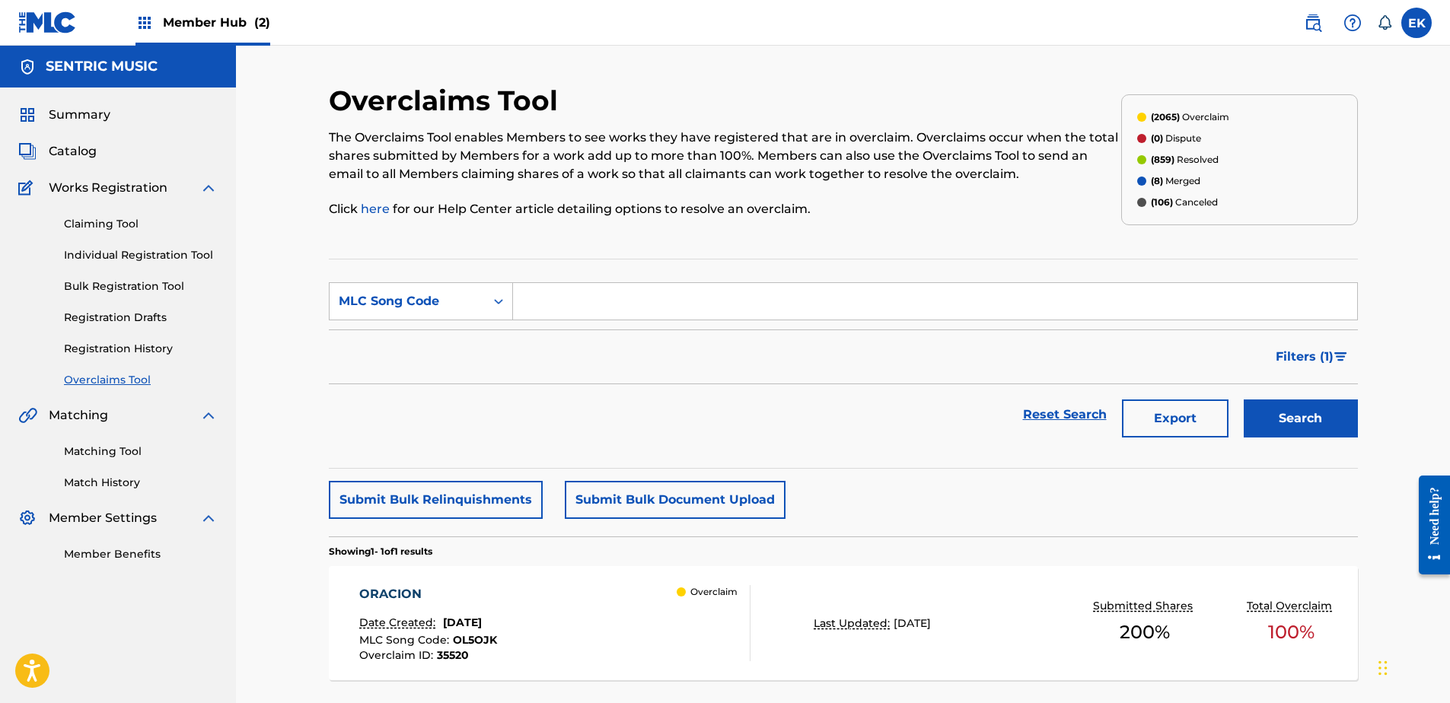
paste input "J61YIN"
type input "J61YIN"
click at [1316, 432] on button "Search" at bounding box center [1301, 419] width 114 height 38
click at [654, 620] on div "JUST A THOUGHT Date Created: September 12, 2025 MLC Song Code : J61YIN Overclai…" at bounding box center [554, 623] width 391 height 76
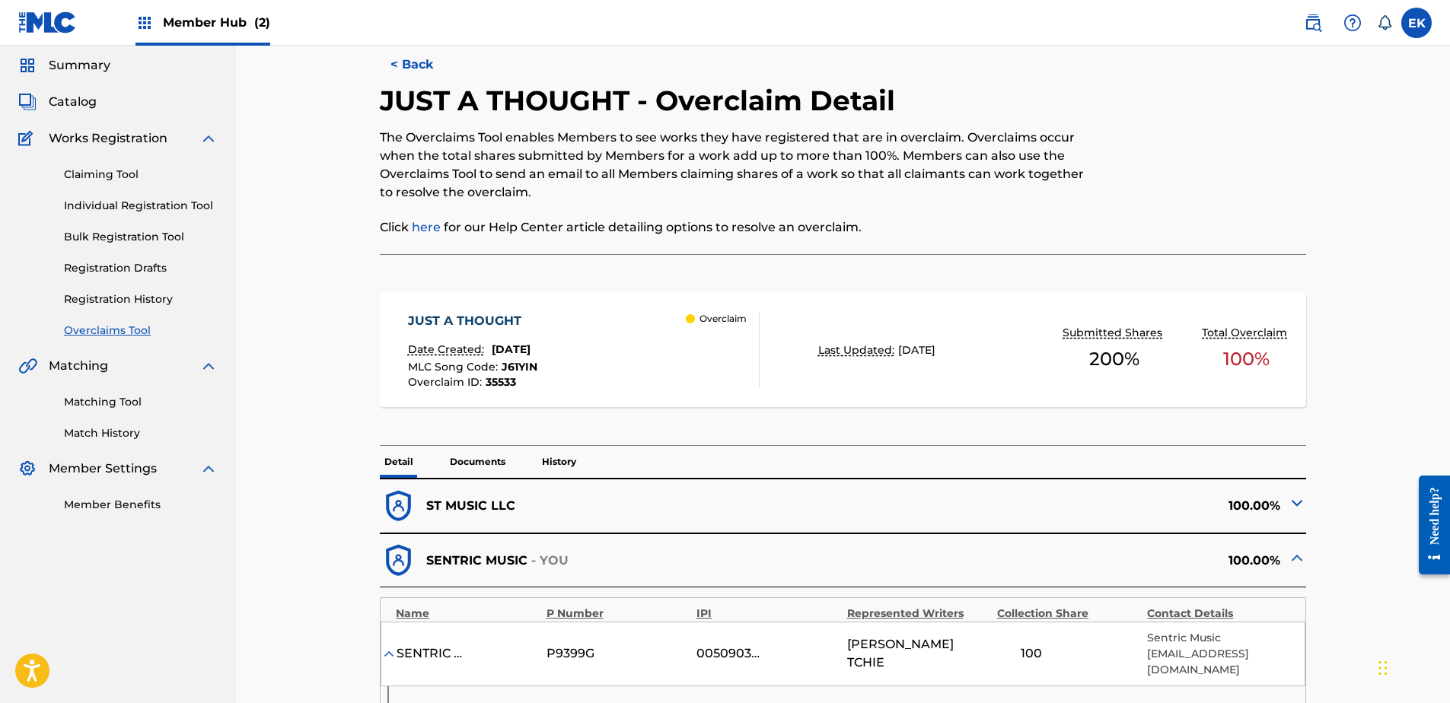
scroll to position [76, 0]
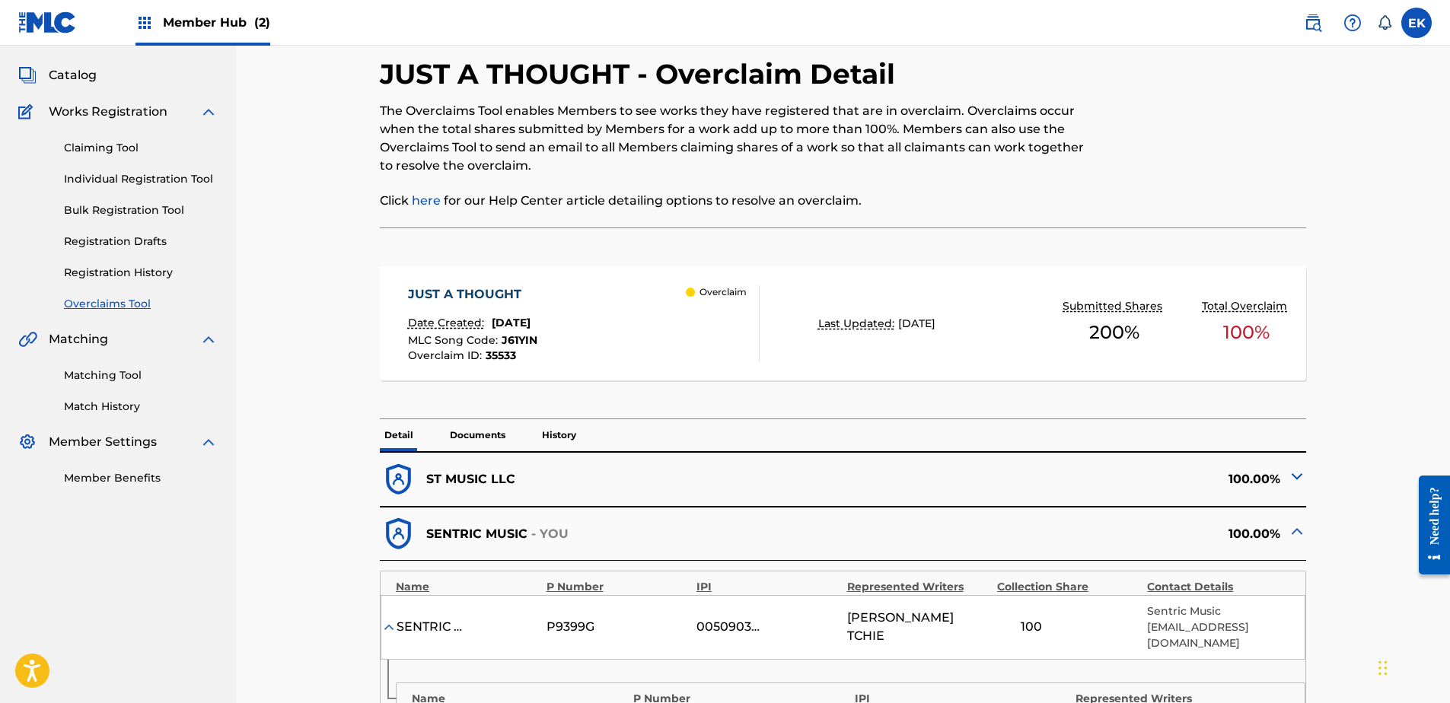
click at [493, 429] on p "Documents" at bounding box center [477, 435] width 65 height 32
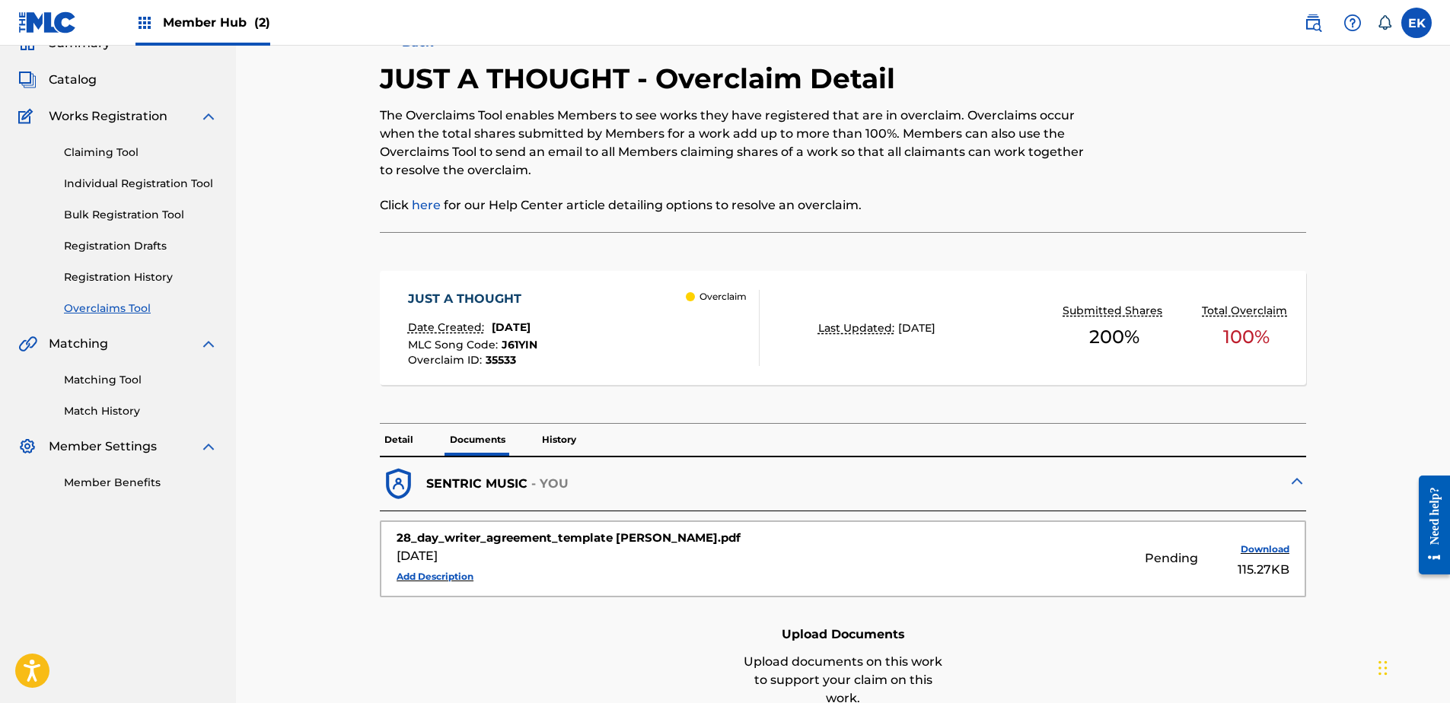
scroll to position [76, 0]
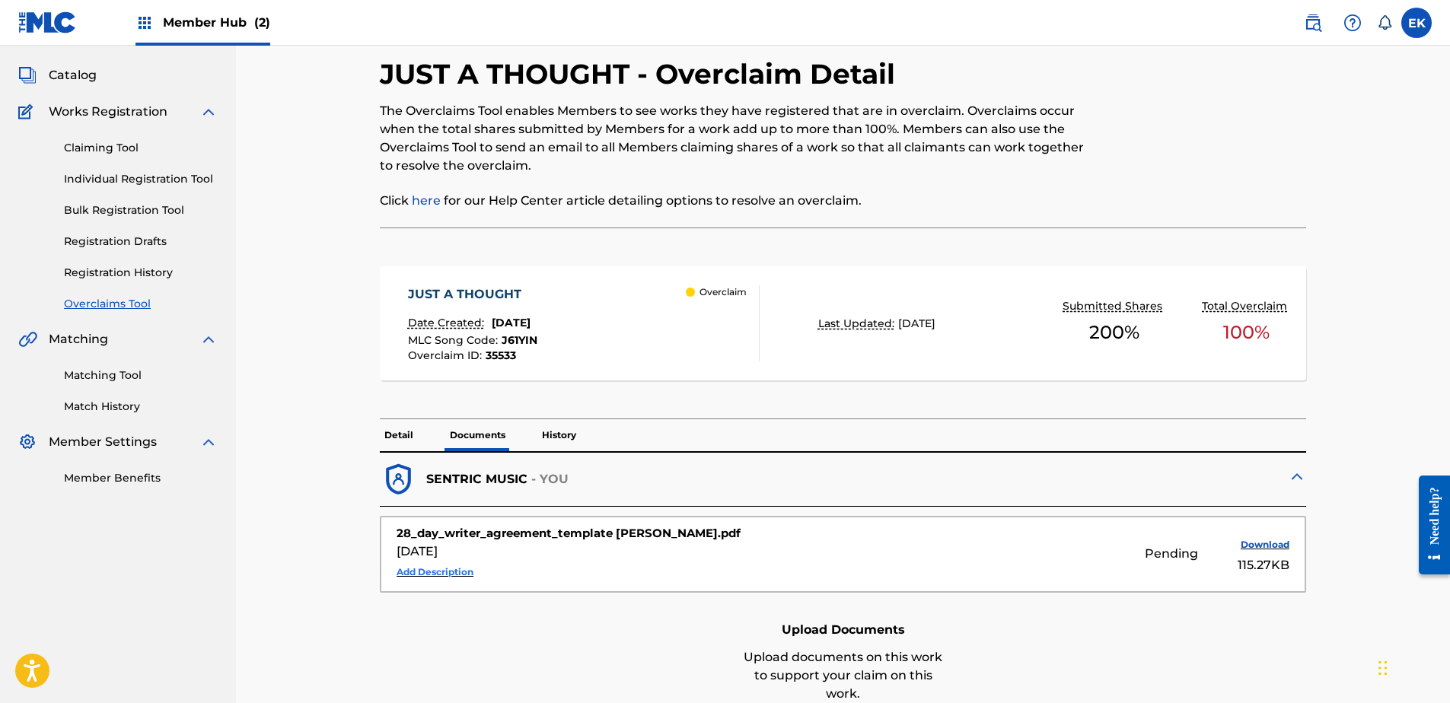
click at [453, 577] on button "Add Description" at bounding box center [435, 572] width 77 height 23
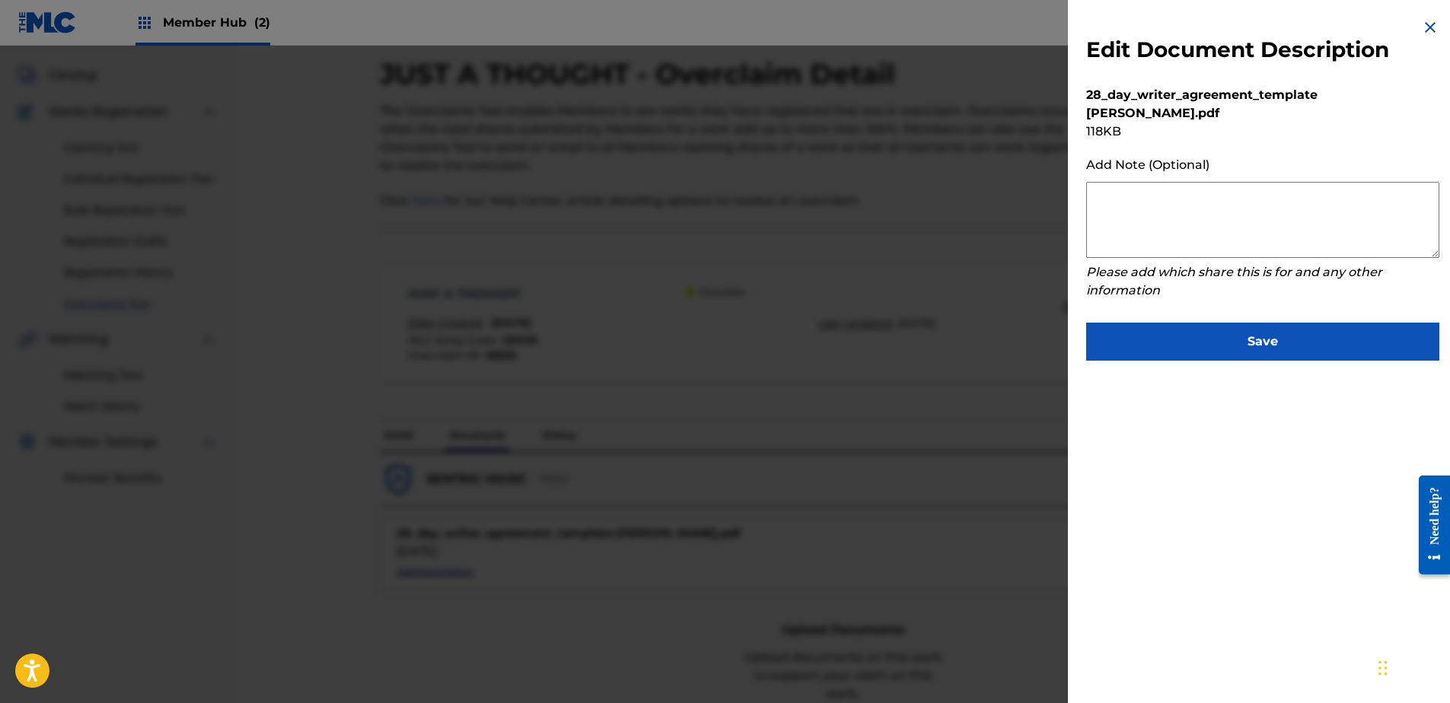
click at [1158, 193] on textarea at bounding box center [1262, 220] width 353 height 76
paste textarea "Our self service agreement is signed via digital signature and is active until …"
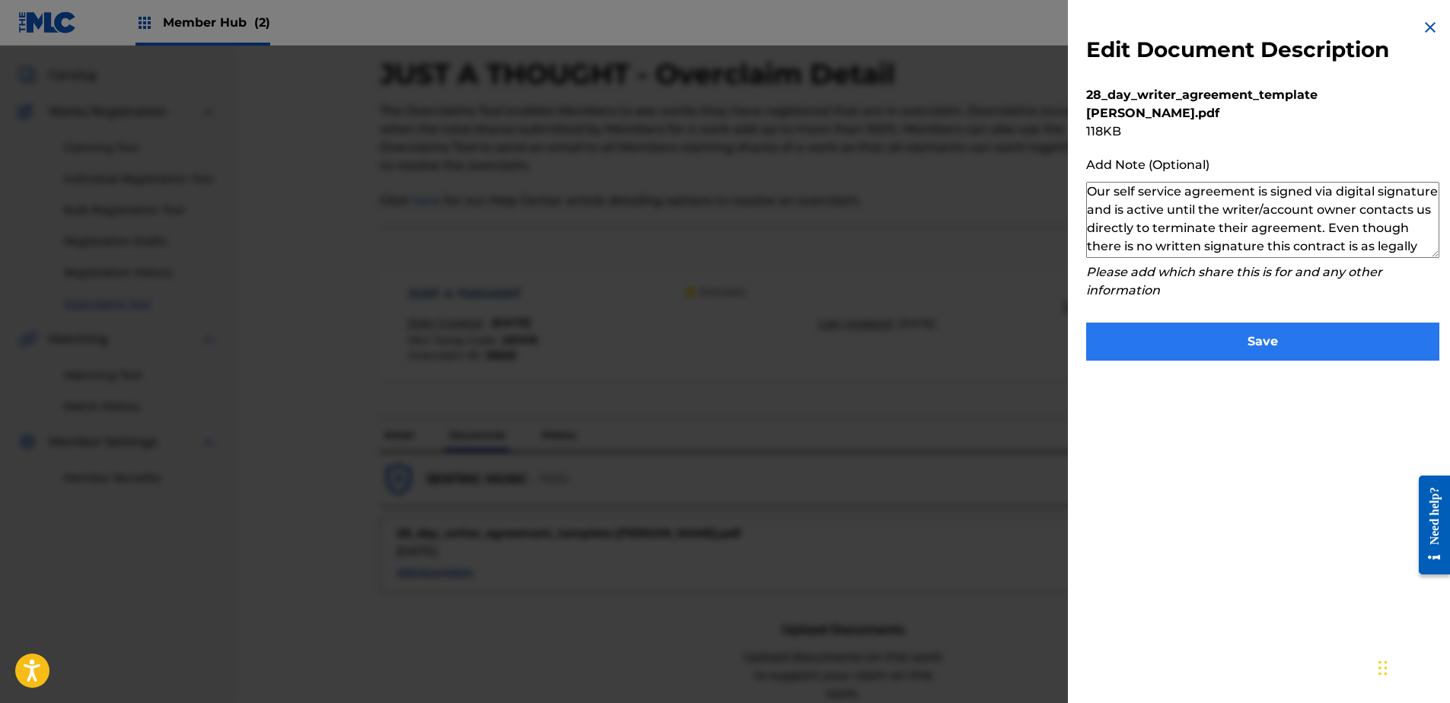
scroll to position [51, 0]
type textarea "Our self service agreement is signed via digital signature and is active until …"
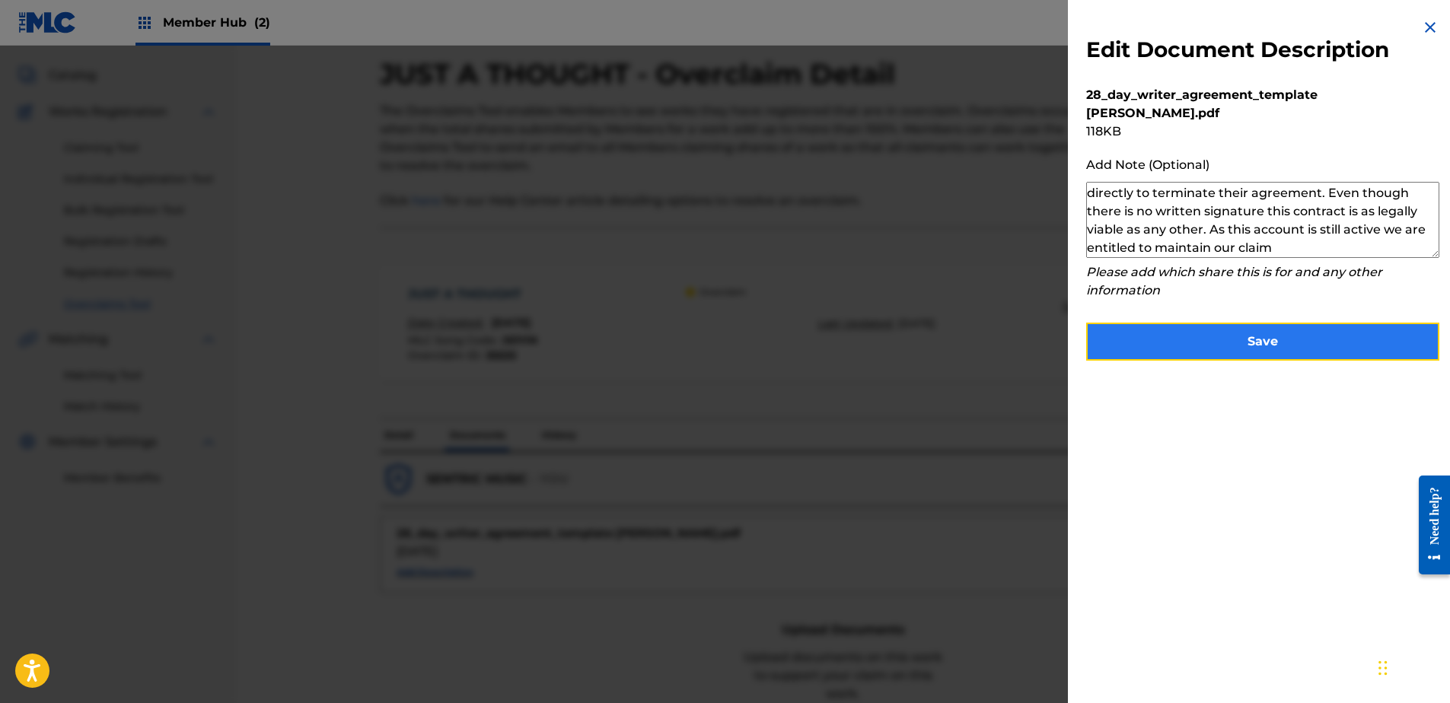
click at [1211, 326] on button "Save" at bounding box center [1262, 342] width 353 height 38
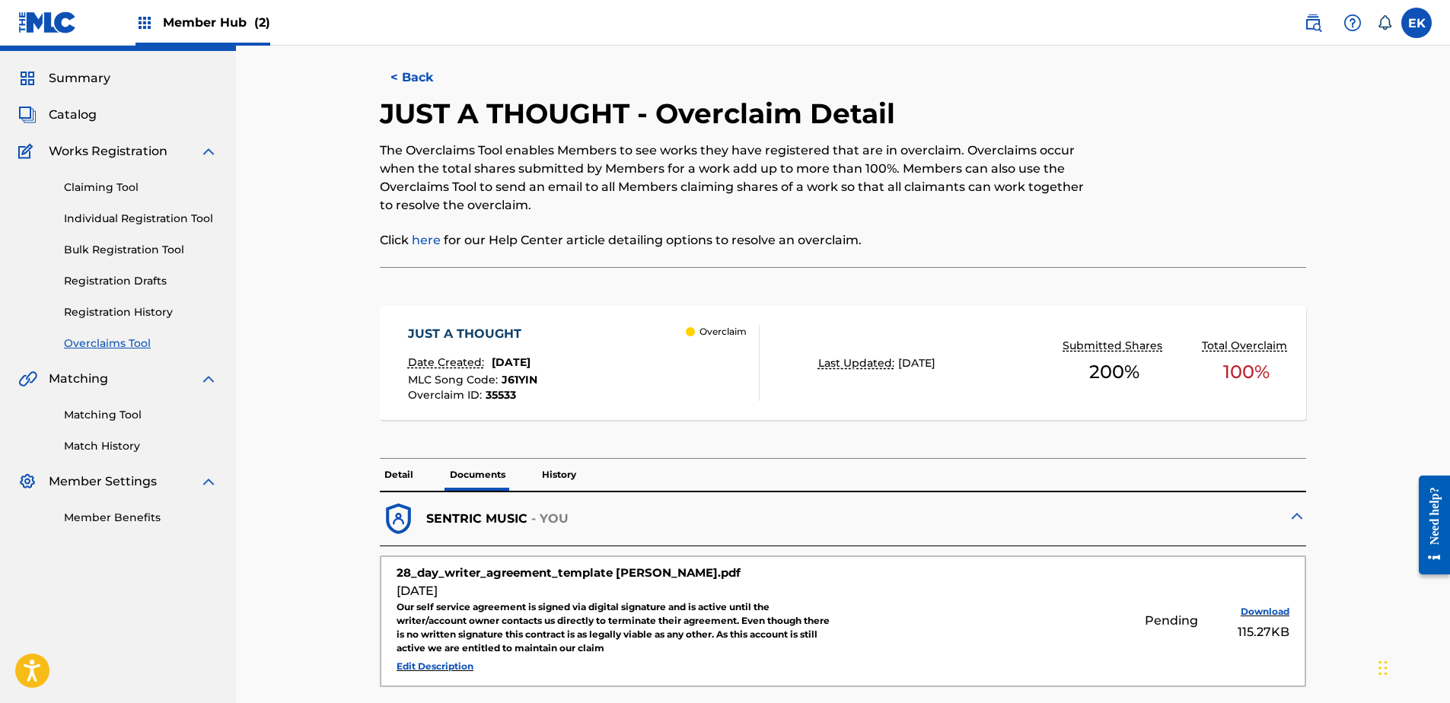
scroll to position [0, 0]
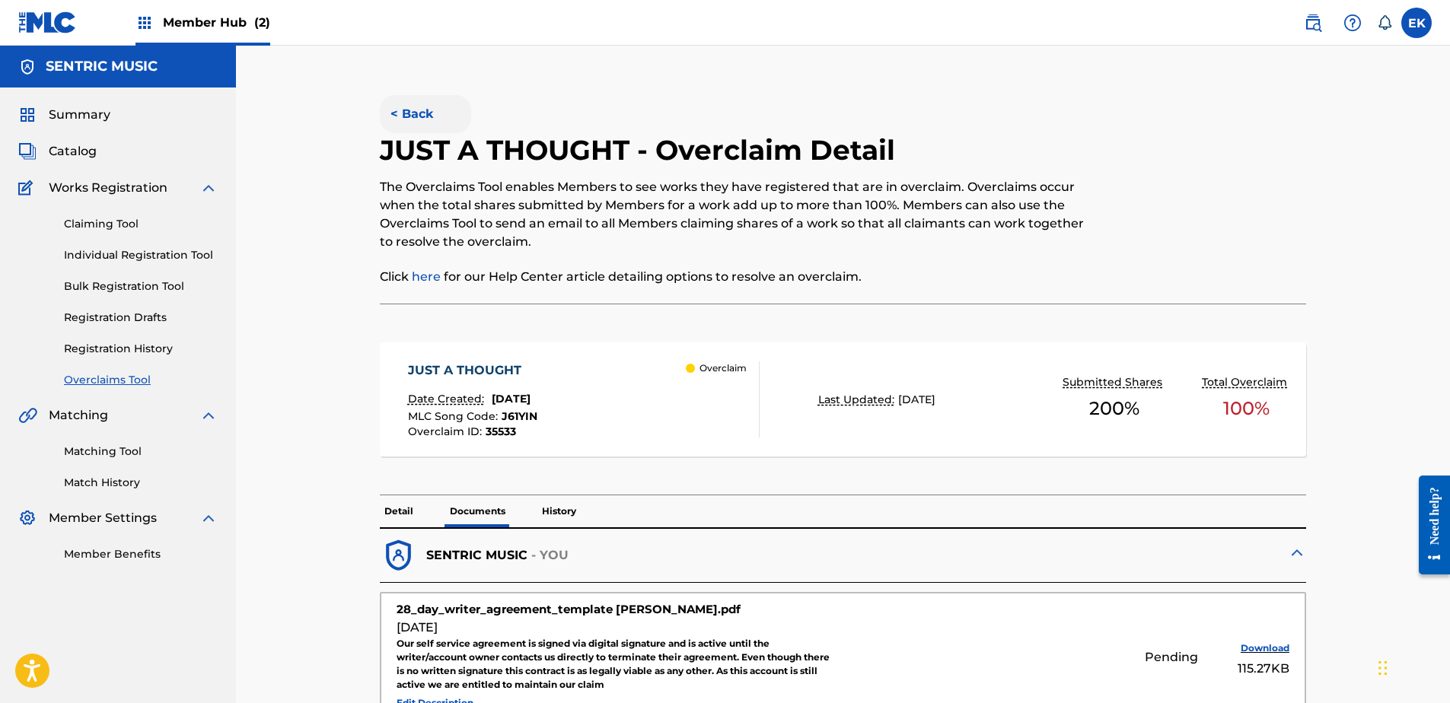
click at [426, 119] on button "< Back" at bounding box center [425, 114] width 91 height 38
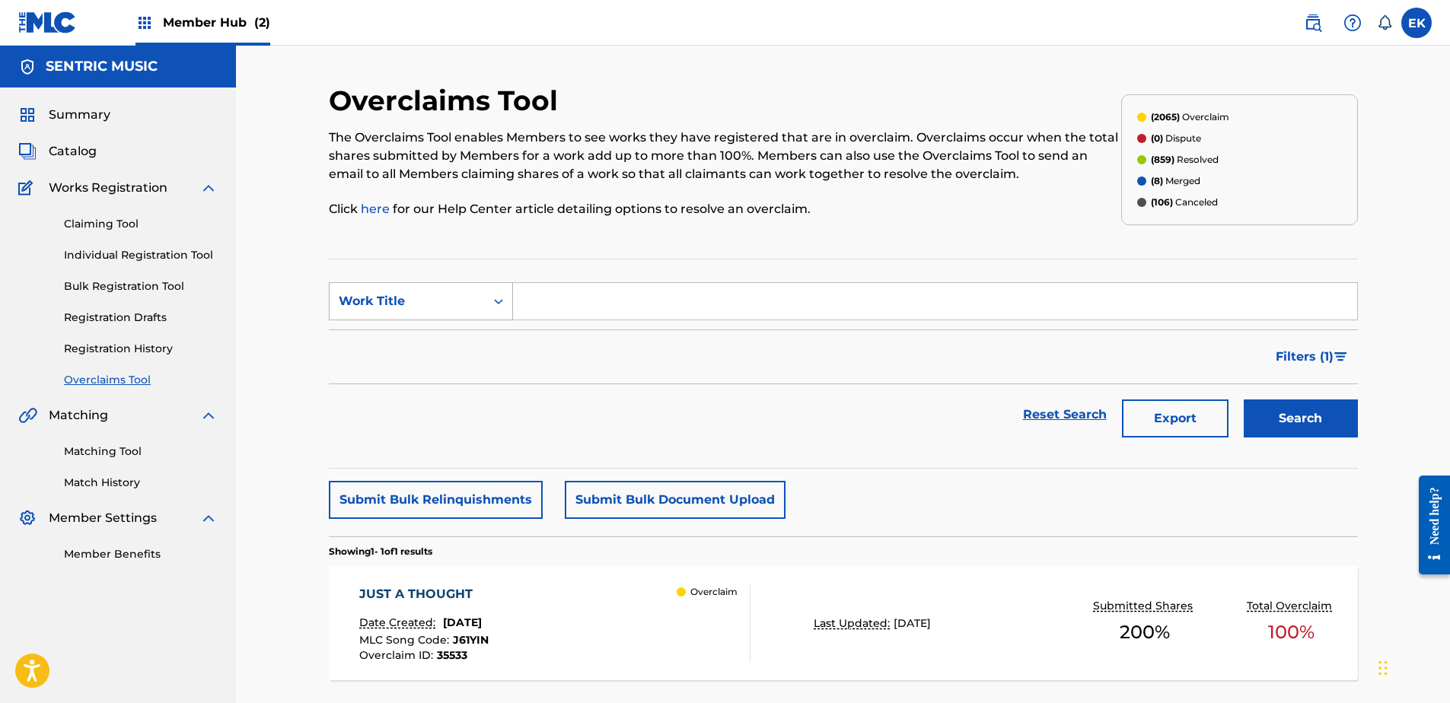
click at [407, 300] on div "Work Title" at bounding box center [407, 301] width 137 height 18
drag, startPoint x: 409, startPoint y: 346, endPoint x: 336, endPoint y: 269, distance: 105.5
click at [409, 344] on div "MLC Song Code" at bounding box center [421, 339] width 183 height 38
click at [582, 301] on input "Search Form" at bounding box center [935, 301] width 844 height 37
paste input "MN50O4"
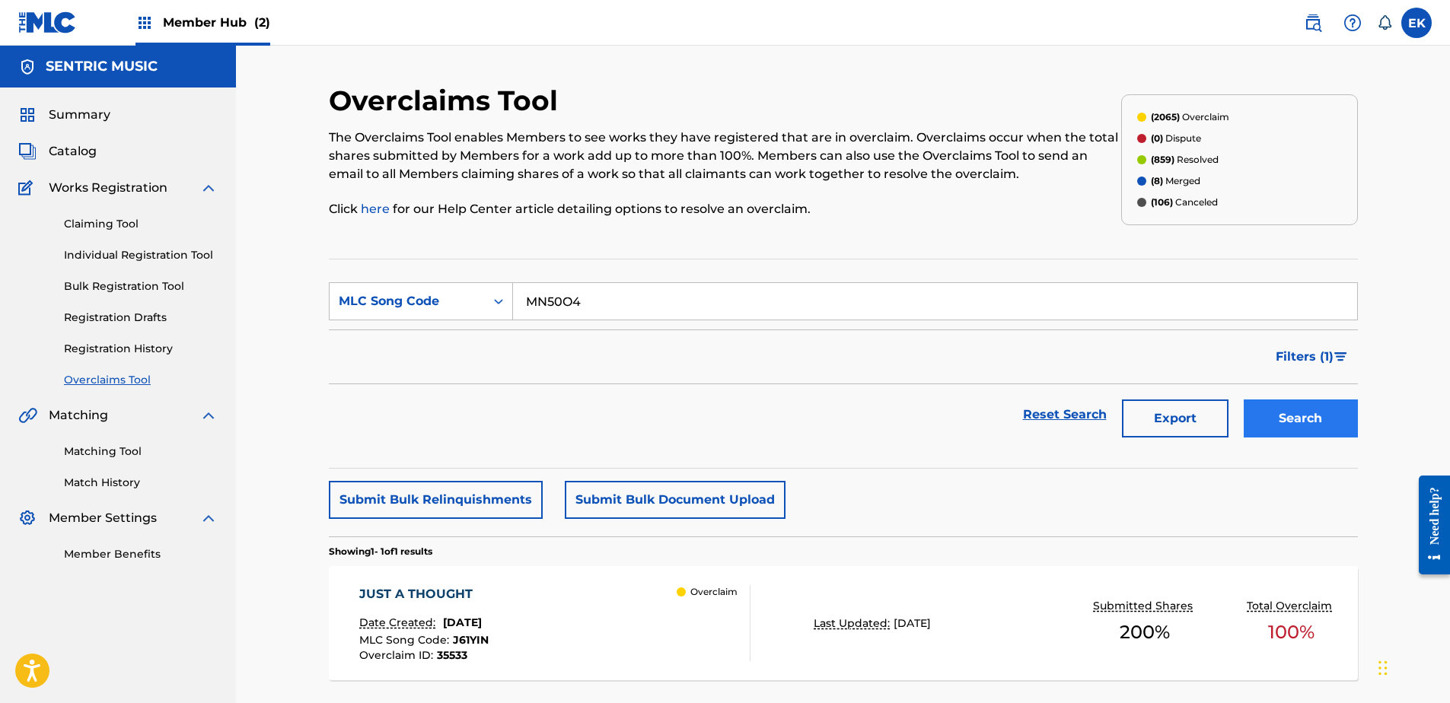
type input "MN50O4"
click at [1312, 432] on button "Search" at bounding box center [1301, 419] width 114 height 38
click at [592, 565] on section "MI VIEJO Date Created: September 12, 2025 MLC Song Code : MN50O4 Overclaim ID :…" at bounding box center [843, 620] width 1029 height 122
click at [602, 585] on div "MI VIEJO Date Created: September 12, 2025 MLC Song Code : MN50O4 Overclaim ID :…" at bounding box center [554, 623] width 391 height 76
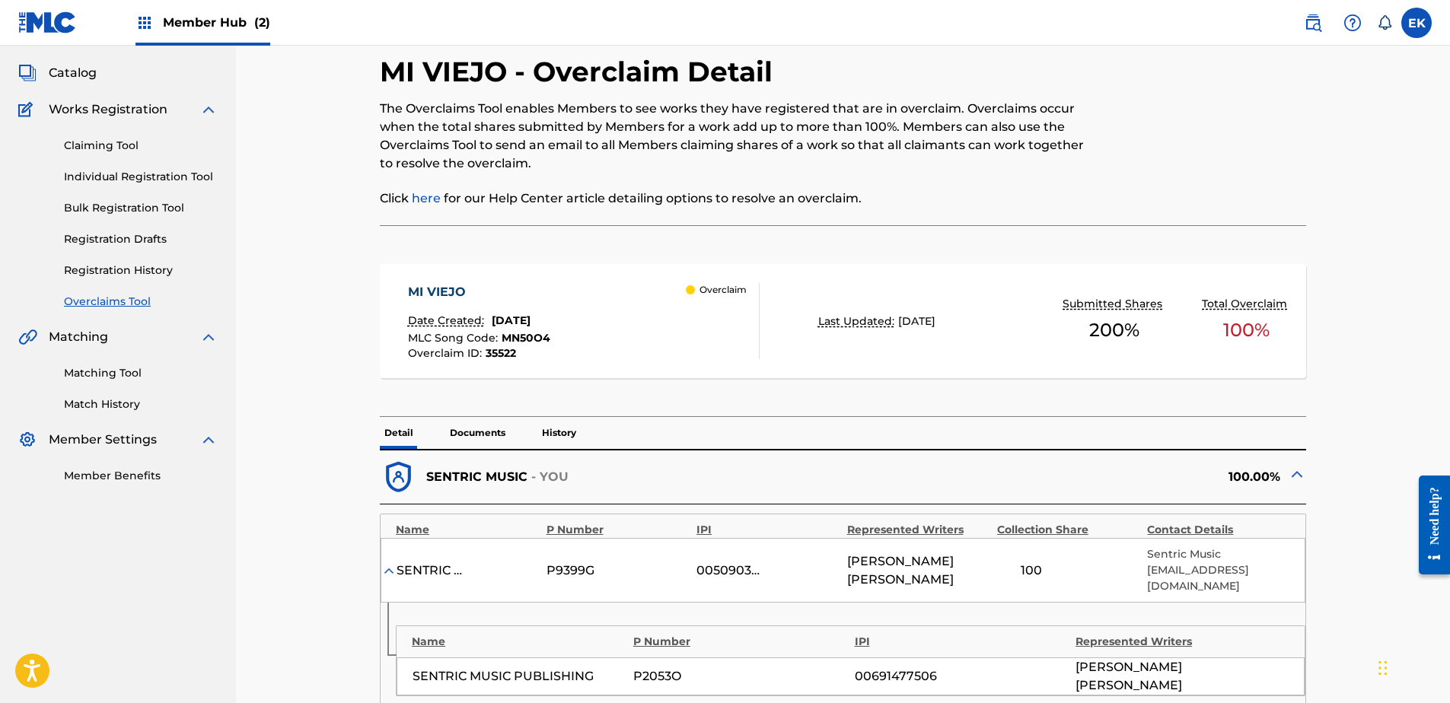
scroll to position [228, 0]
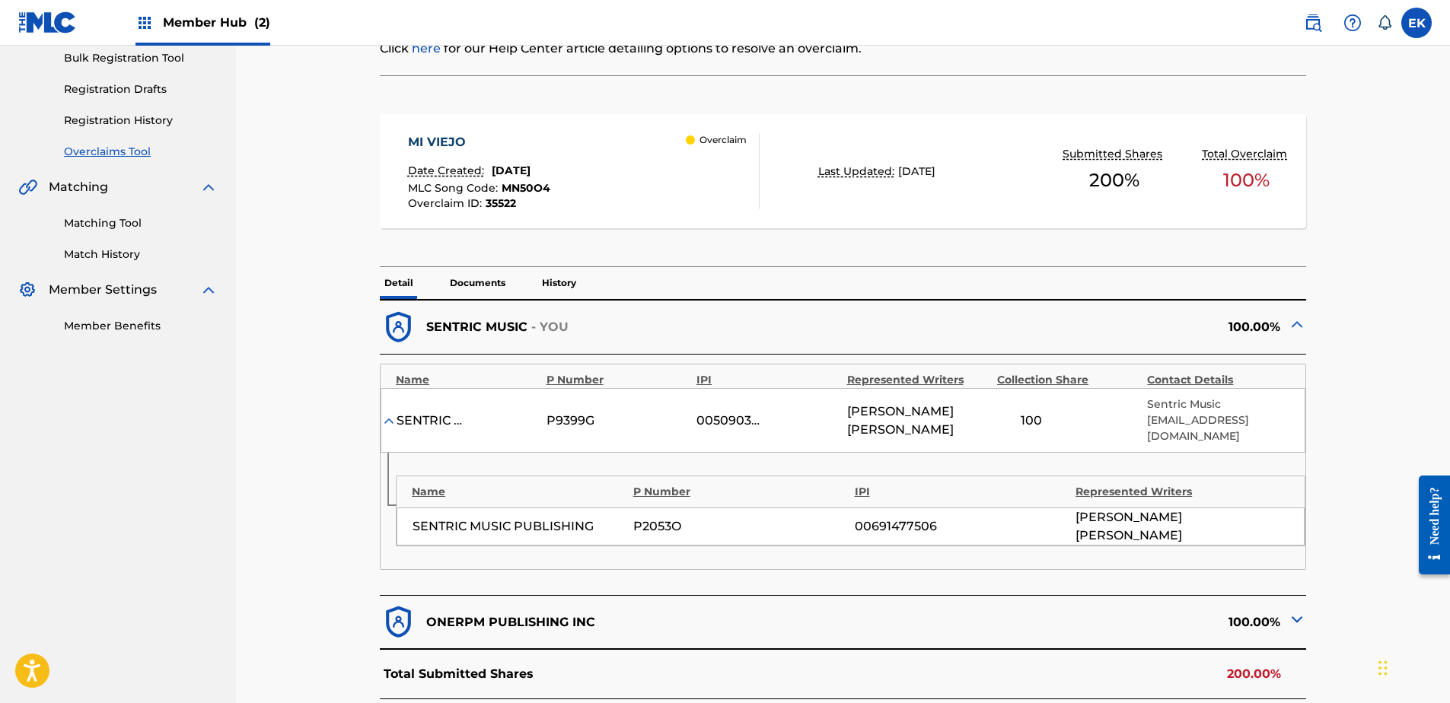
click at [562, 277] on p "History" at bounding box center [558, 283] width 43 height 32
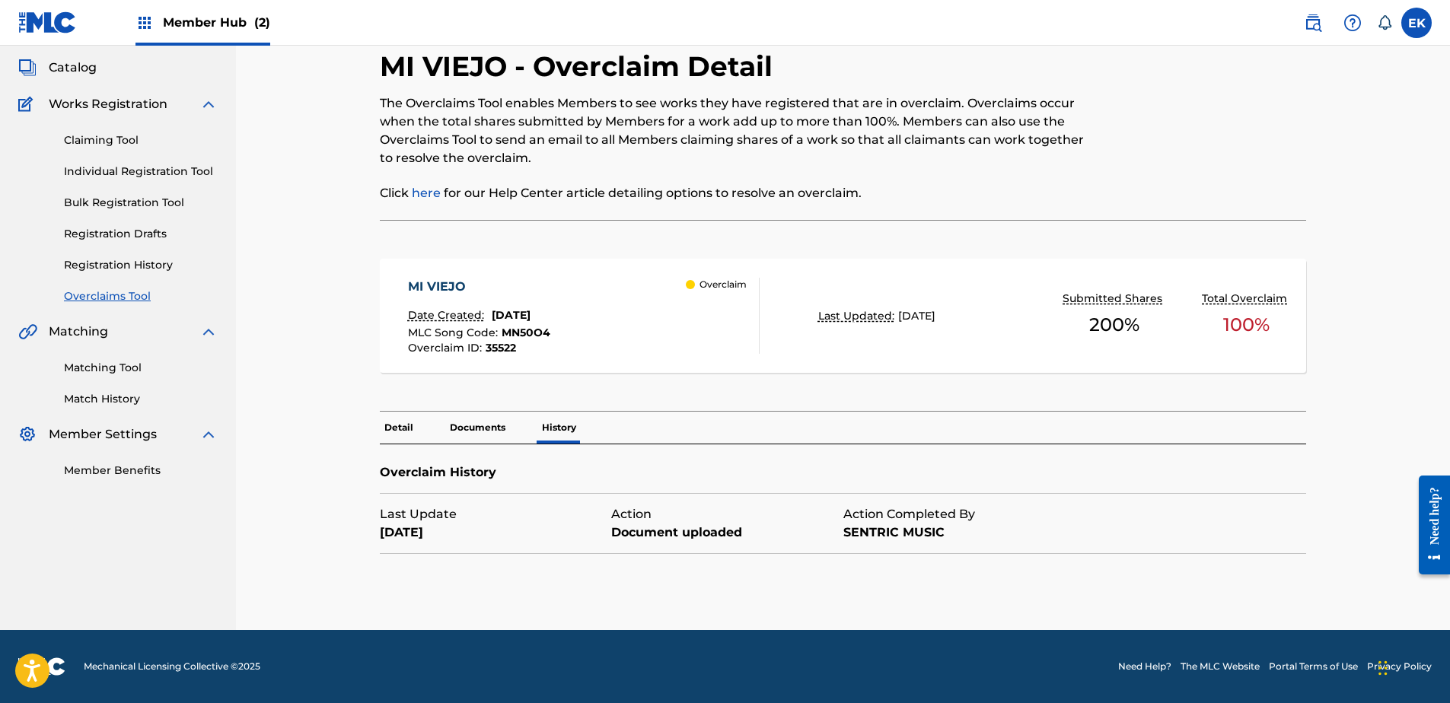
scroll to position [84, 0]
click at [460, 413] on p "Documents" at bounding box center [477, 428] width 65 height 32
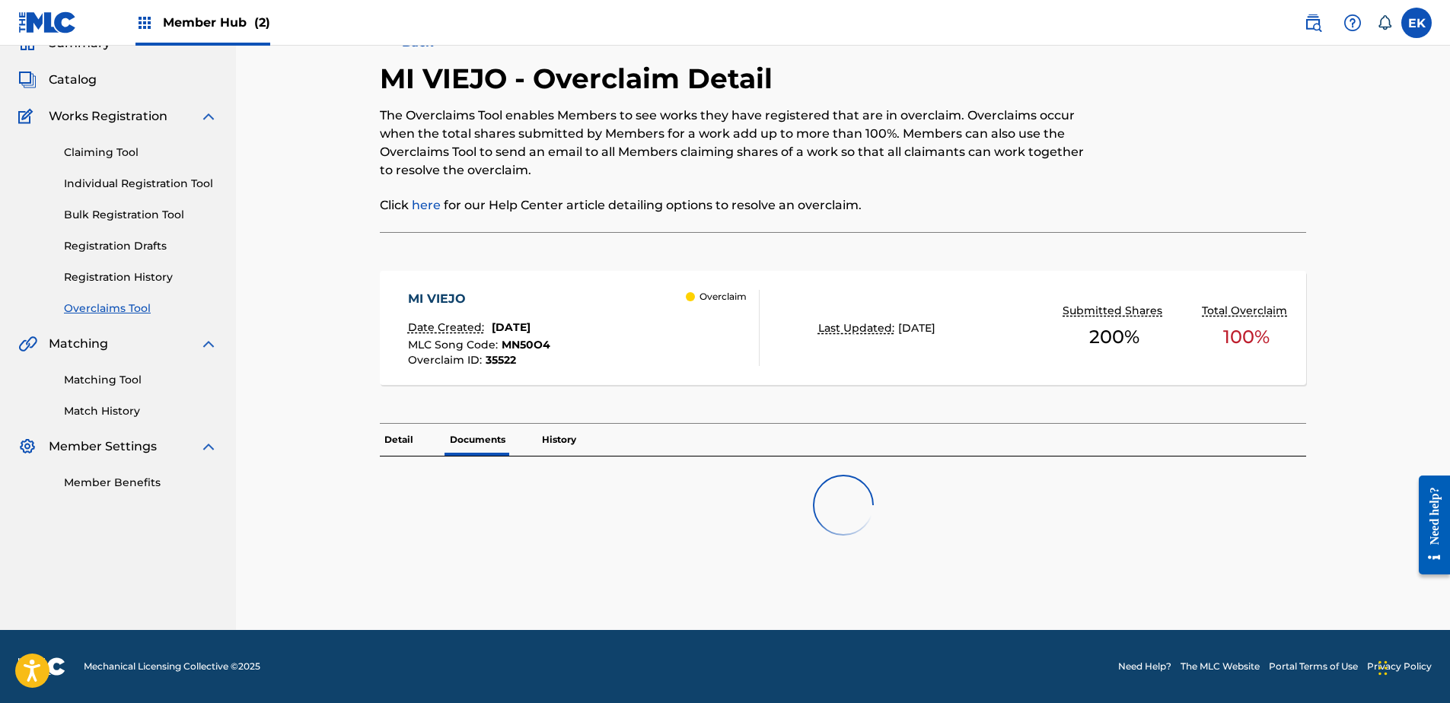
scroll to position [228, 0]
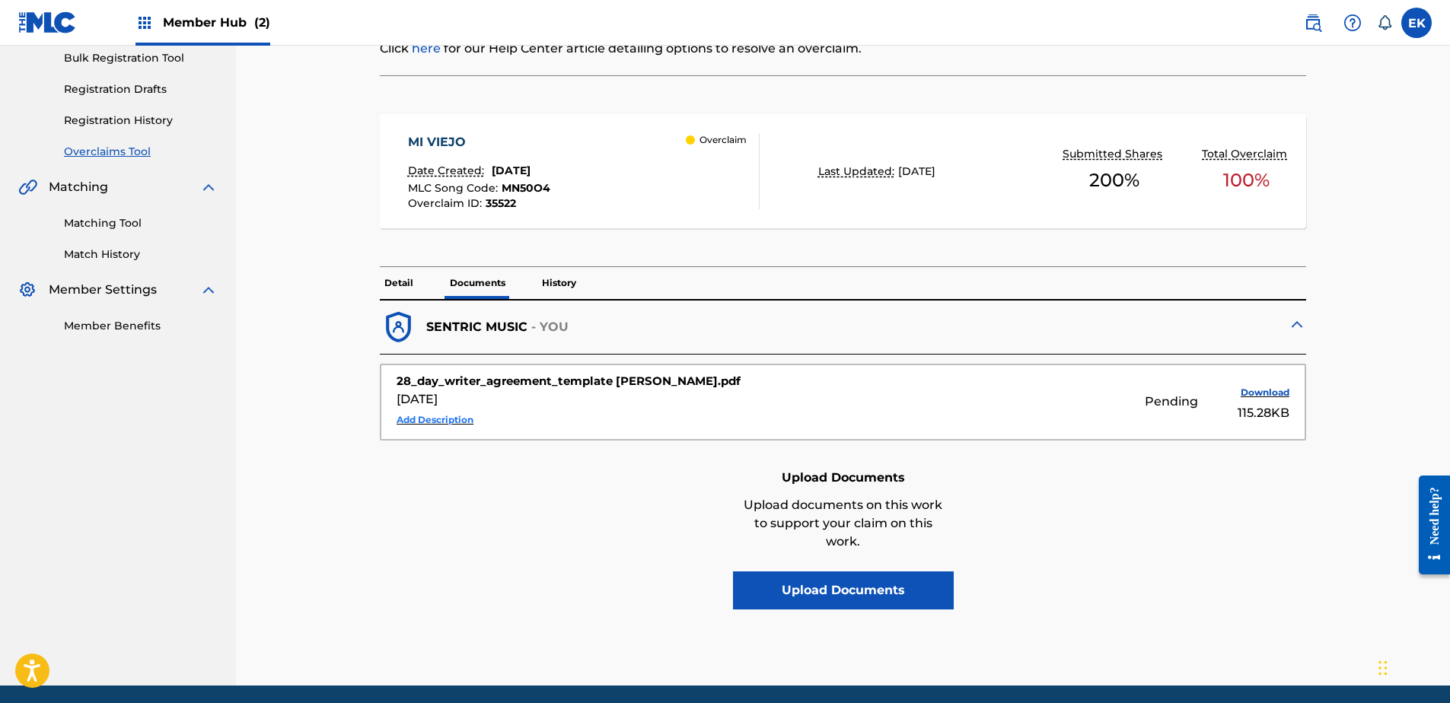
click at [444, 416] on button "Add Description" at bounding box center [435, 420] width 77 height 23
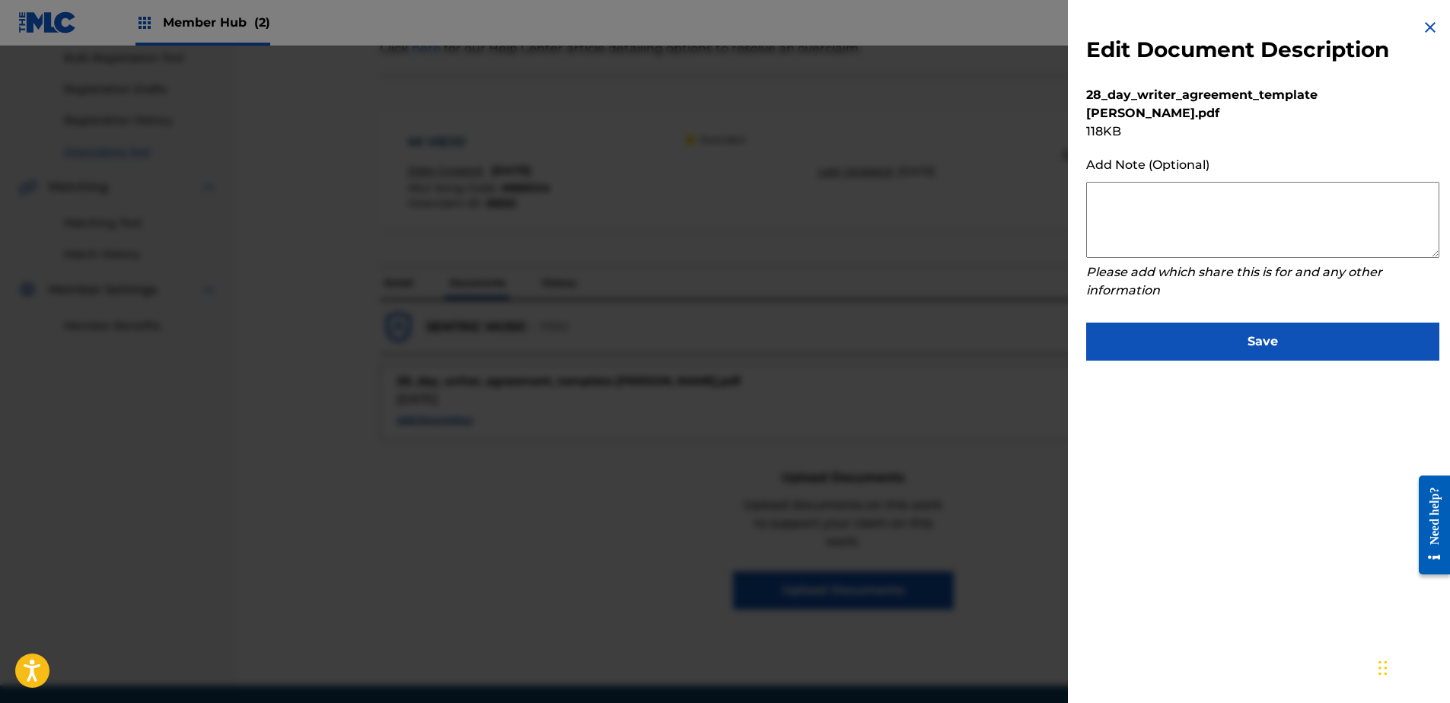
click at [1195, 215] on textarea at bounding box center [1262, 220] width 353 height 76
paste textarea "Our self service agreement is signed via digital signature and is active until …"
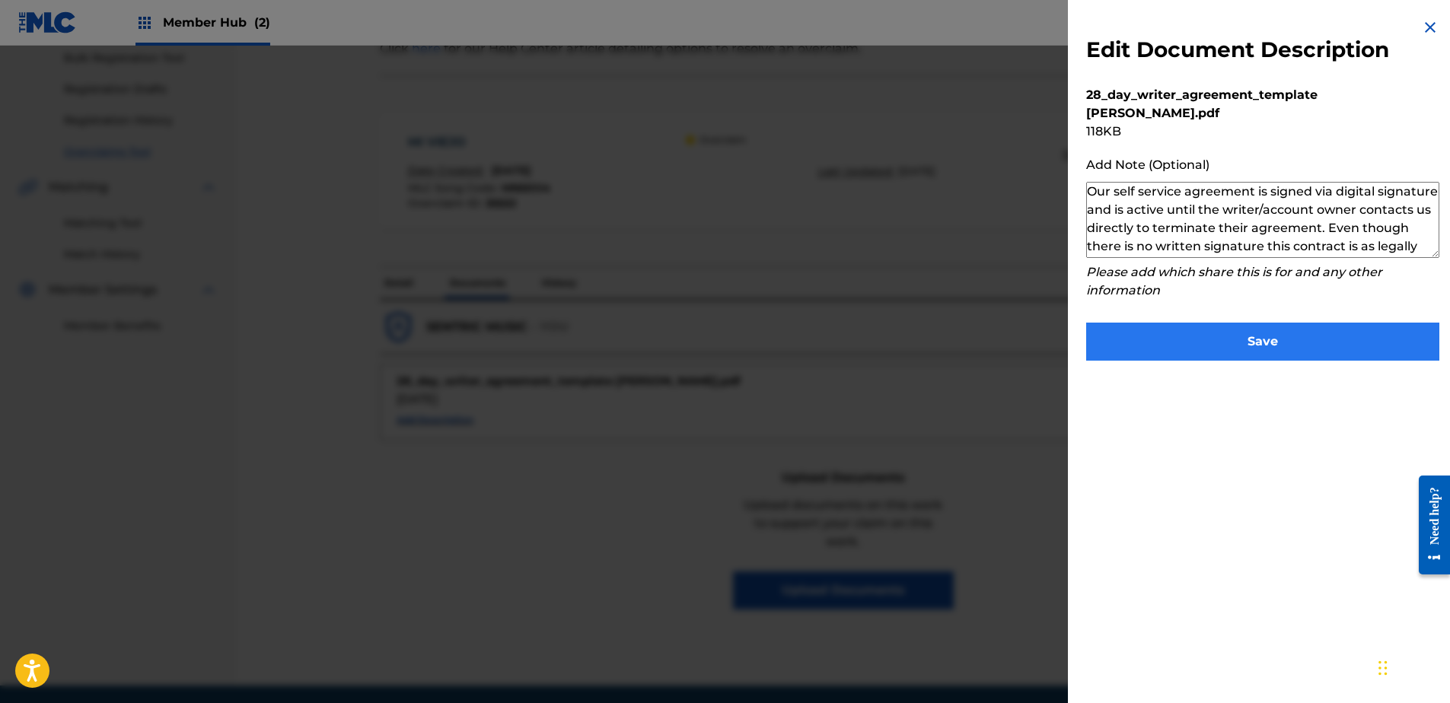
scroll to position [51, 0]
type textarea "Our self service agreement is signed via digital signature and is active until …"
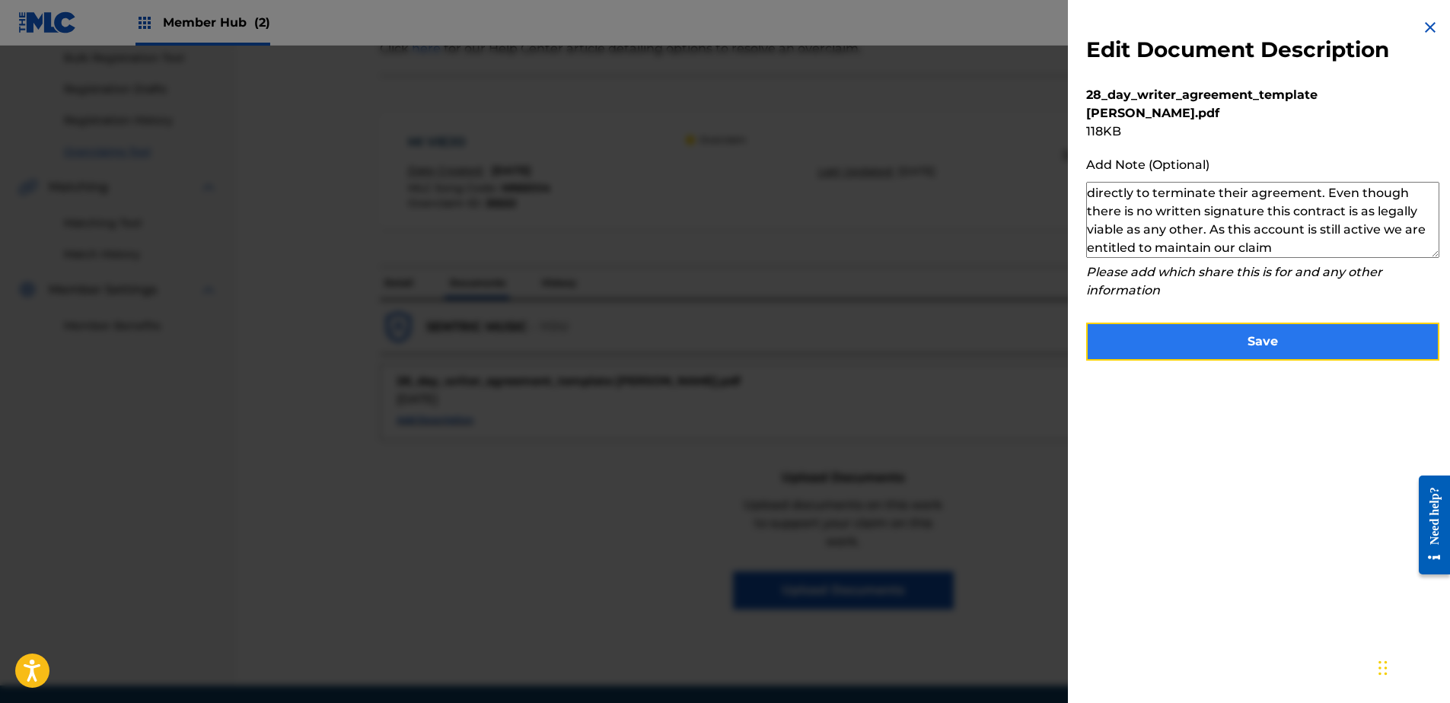
click at [1223, 331] on button "Save" at bounding box center [1262, 342] width 353 height 38
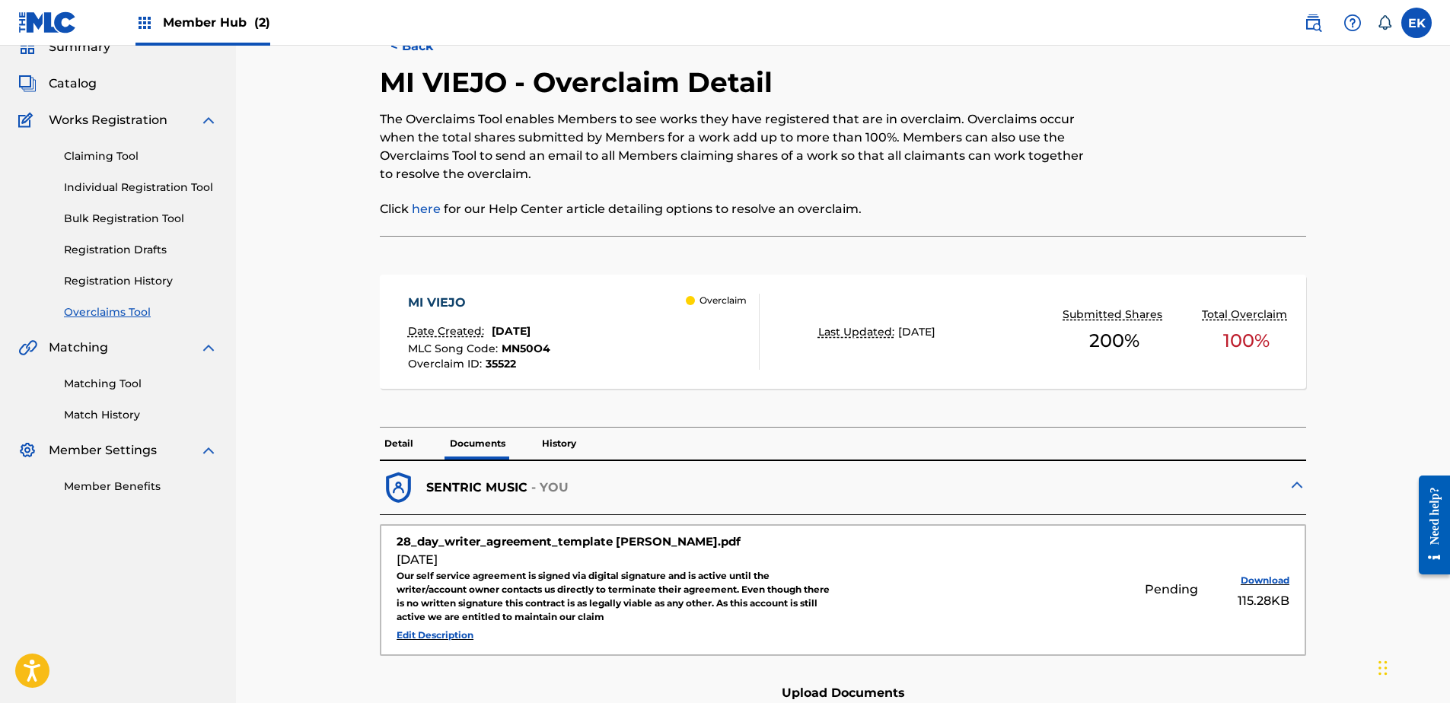
scroll to position [0, 0]
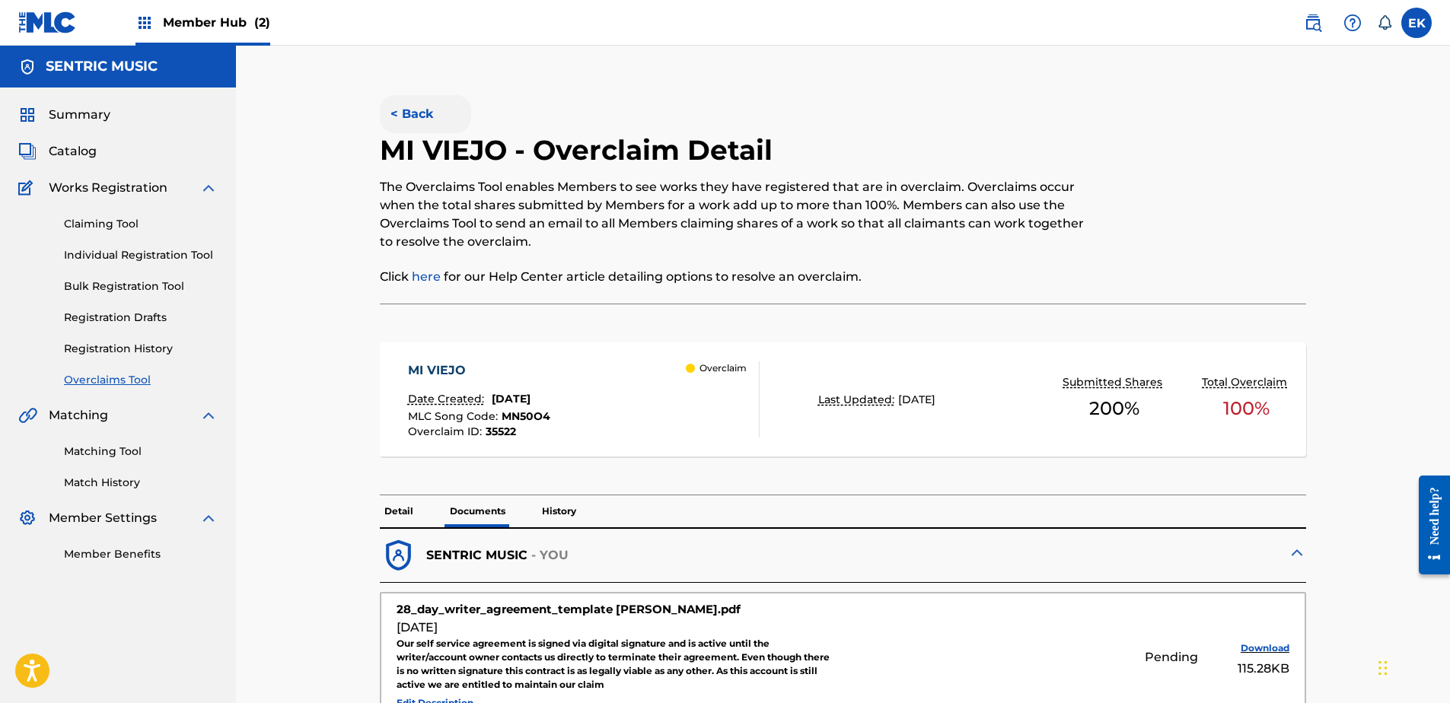
click at [406, 107] on button "< Back" at bounding box center [425, 114] width 91 height 38
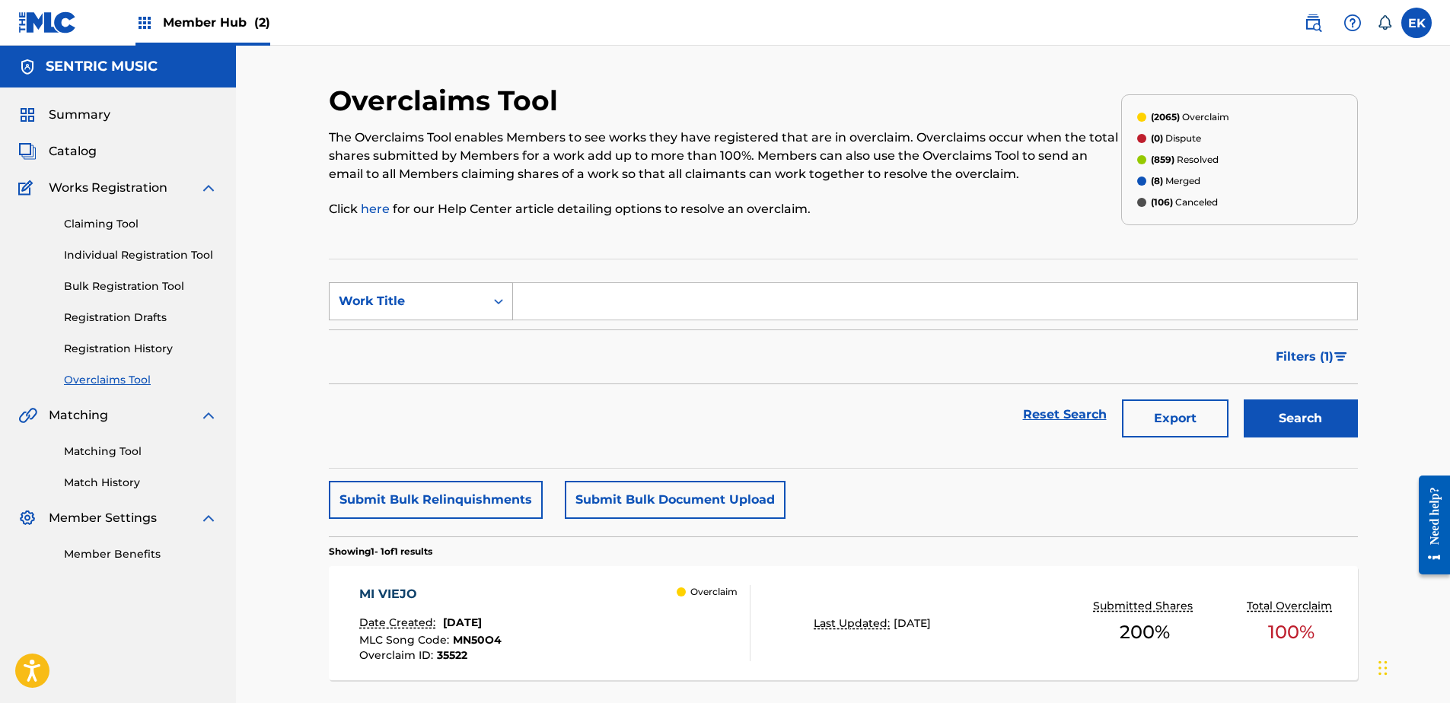
drag, startPoint x: 483, startPoint y: 283, endPoint x: 484, endPoint y: 311, distance: 27.4
click at [482, 285] on div "Work Title" at bounding box center [421, 301] width 184 height 38
click at [483, 331] on div "MLC Song Code" at bounding box center [421, 339] width 183 height 38
drag, startPoint x: 491, startPoint y: 321, endPoint x: 532, endPoint y: 299, distance: 46.6
click at [532, 300] on input "Search Form" at bounding box center [935, 301] width 844 height 37
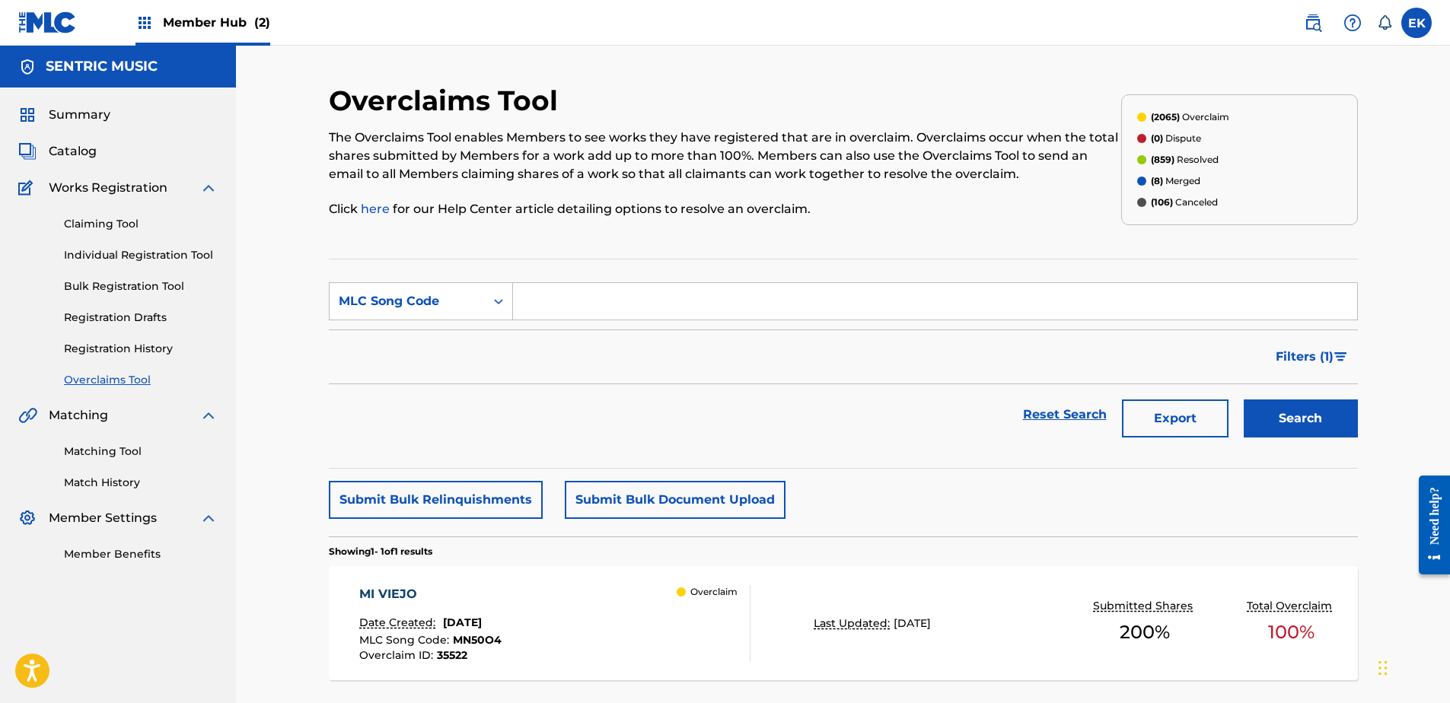
paste input "T49NQB"
type input "T49NQB"
click at [1321, 426] on button "Search" at bounding box center [1301, 419] width 114 height 38
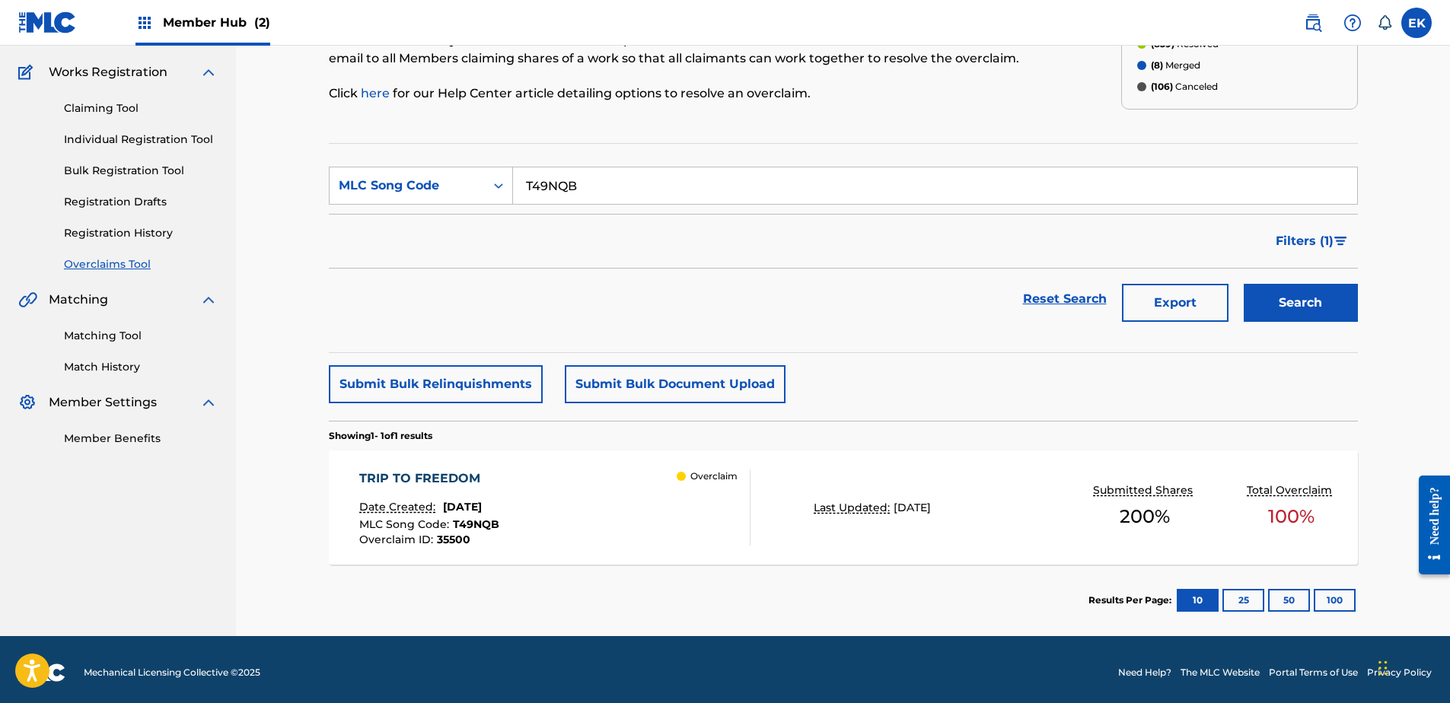
scroll to position [122, 0]
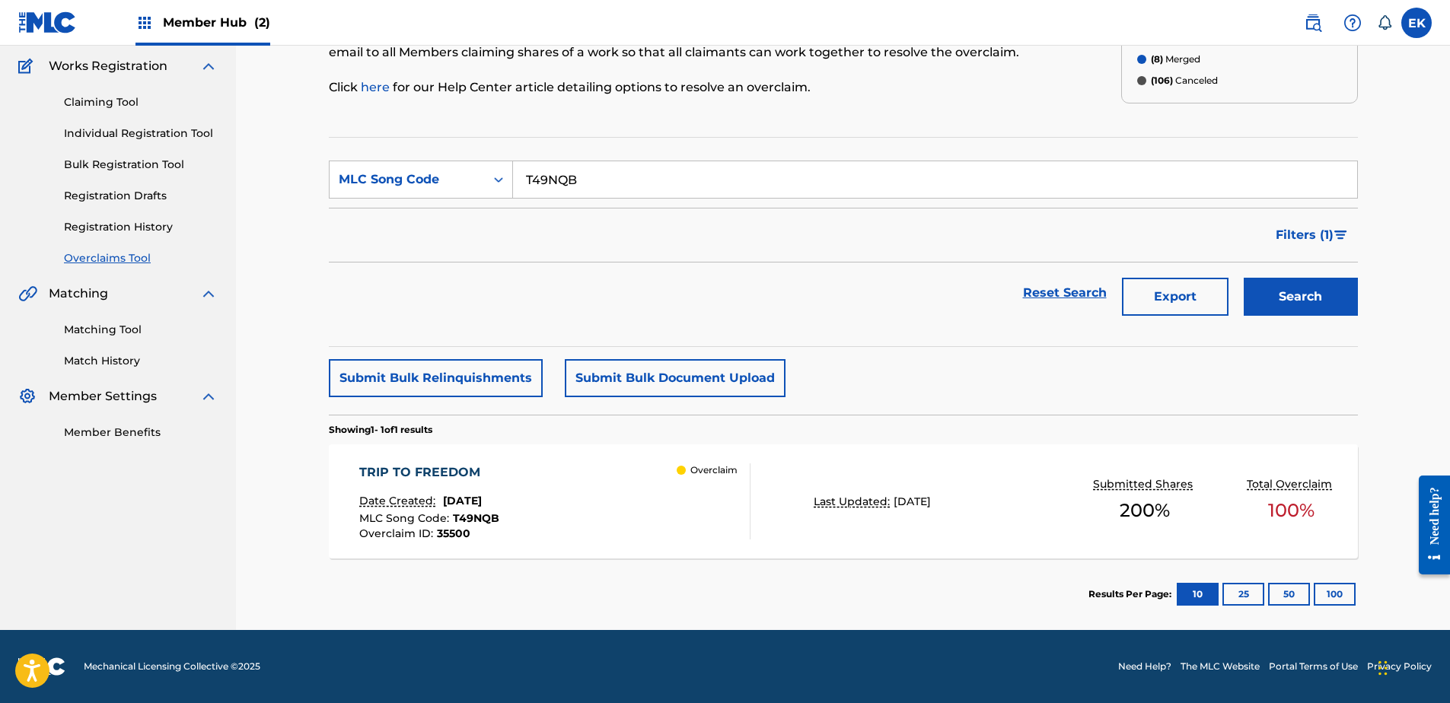
click at [602, 483] on div "TRIP TO FREEDOM Date Created: September 12, 2025 MLC Song Code : T49NQB Overcla…" at bounding box center [554, 501] width 391 height 76
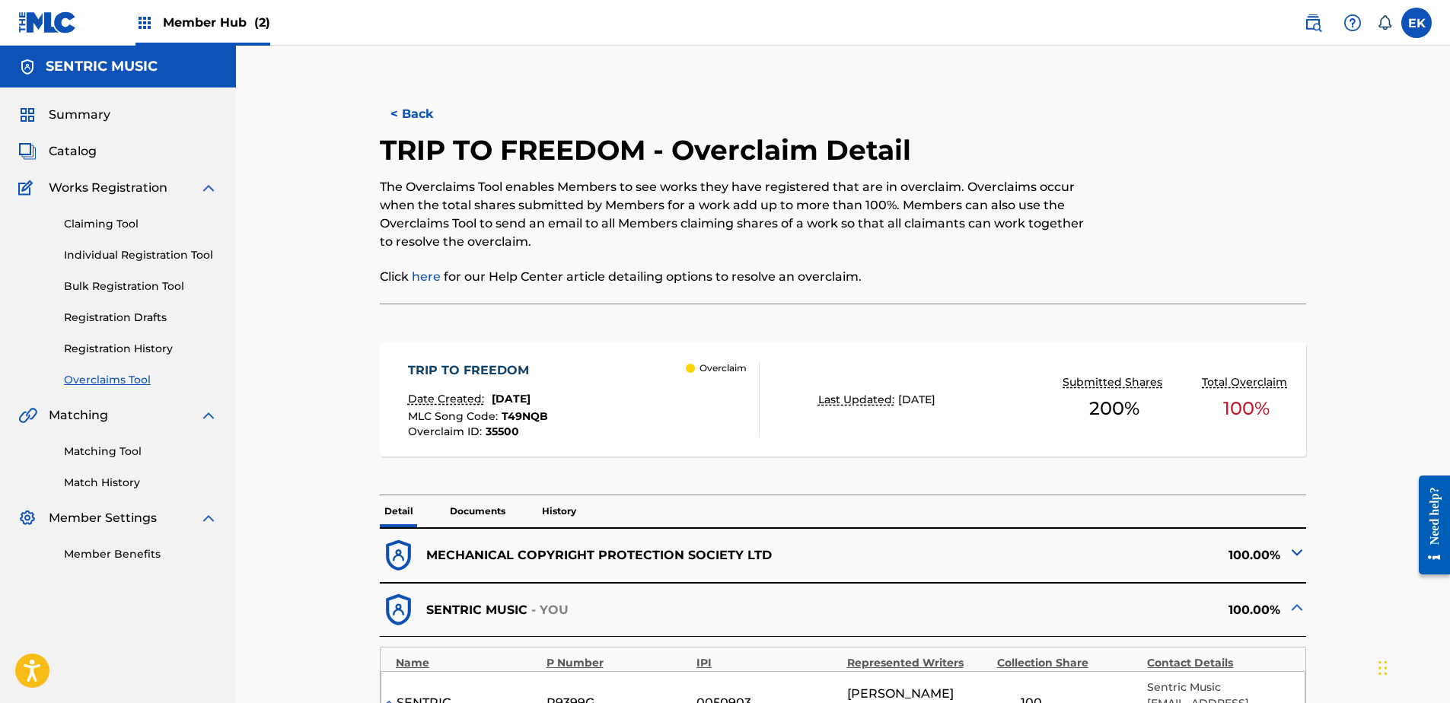
drag, startPoint x: 501, startPoint y: 515, endPoint x: 505, endPoint y: 508, distance: 7.8
click at [501, 514] on p "Documents" at bounding box center [477, 511] width 65 height 32
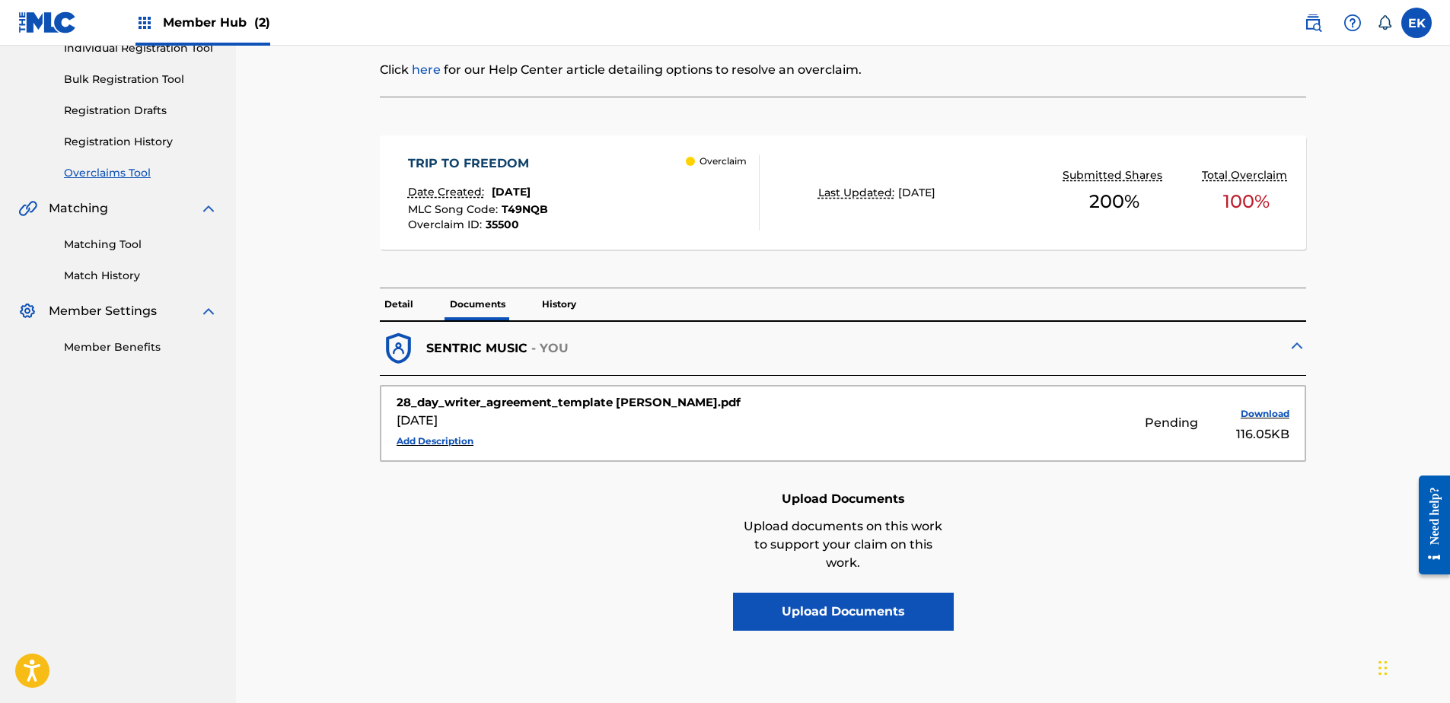
scroll to position [228, 0]
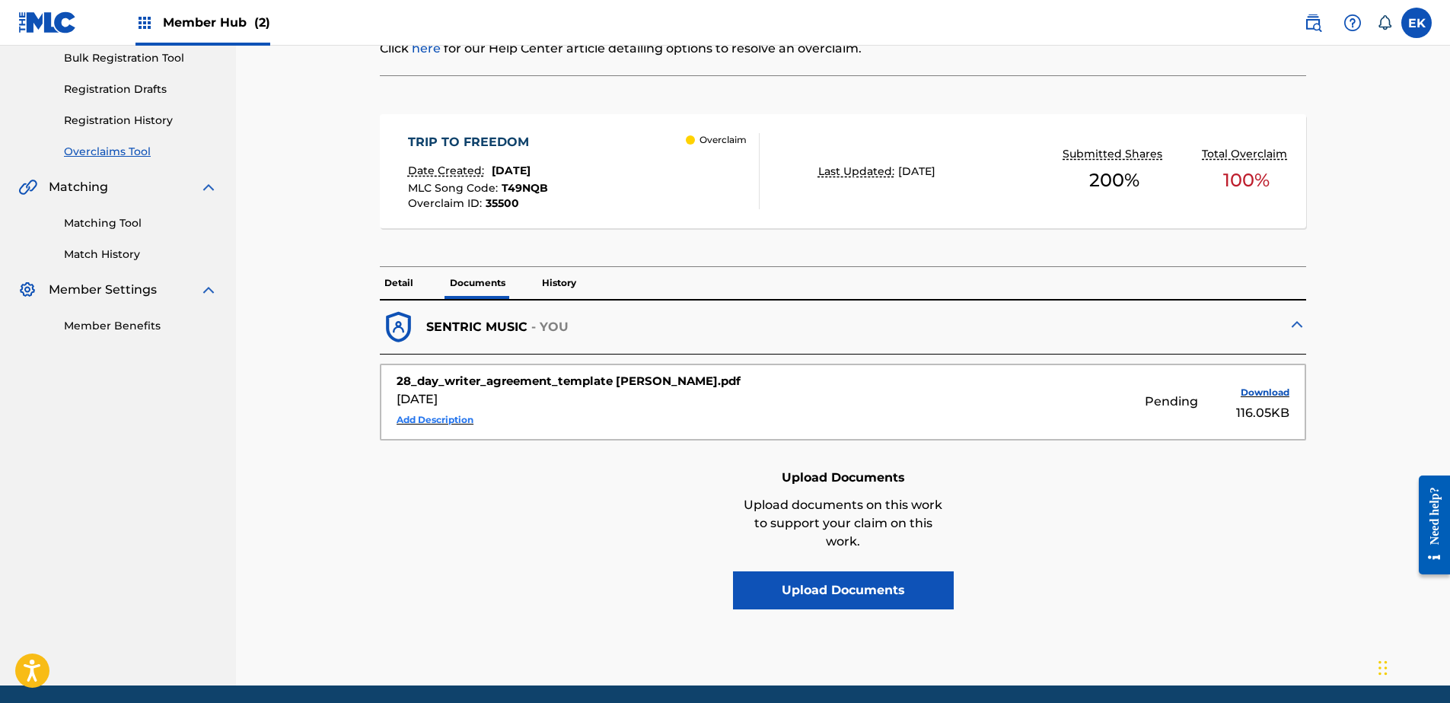
click at [448, 423] on button "Add Description" at bounding box center [435, 420] width 77 height 23
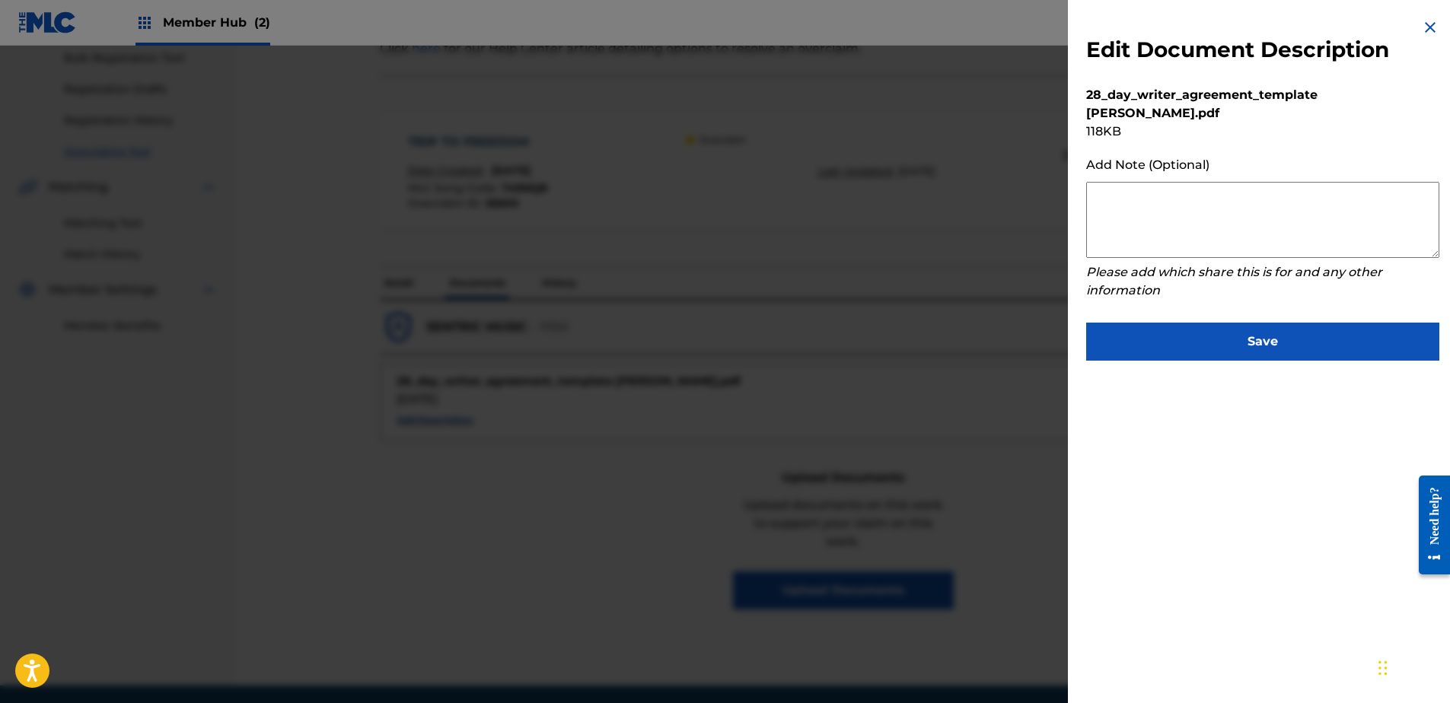
click at [1144, 196] on textarea at bounding box center [1262, 220] width 353 height 76
paste textarea "Our self service agreement is signed via digital signature and is active until …"
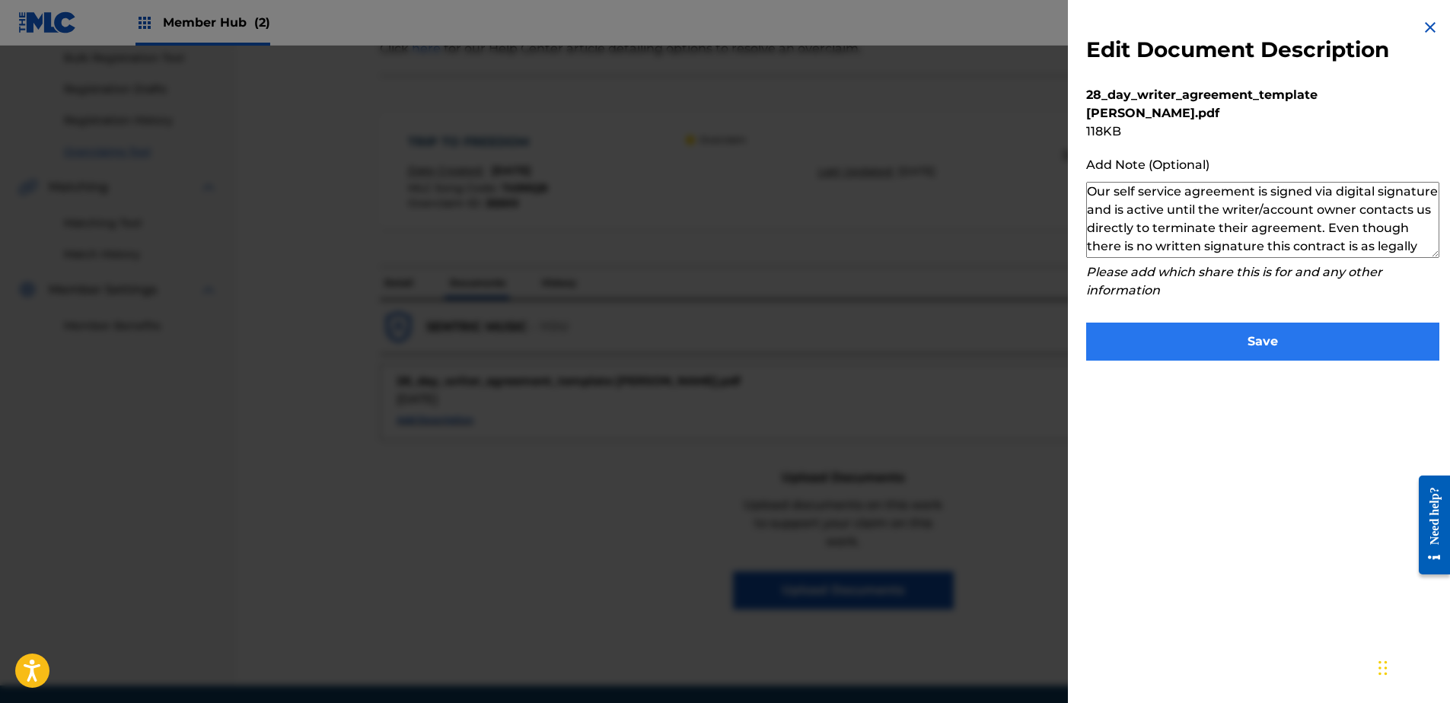
scroll to position [51, 0]
type textarea "Our self service agreement is signed via digital signature and is active until …"
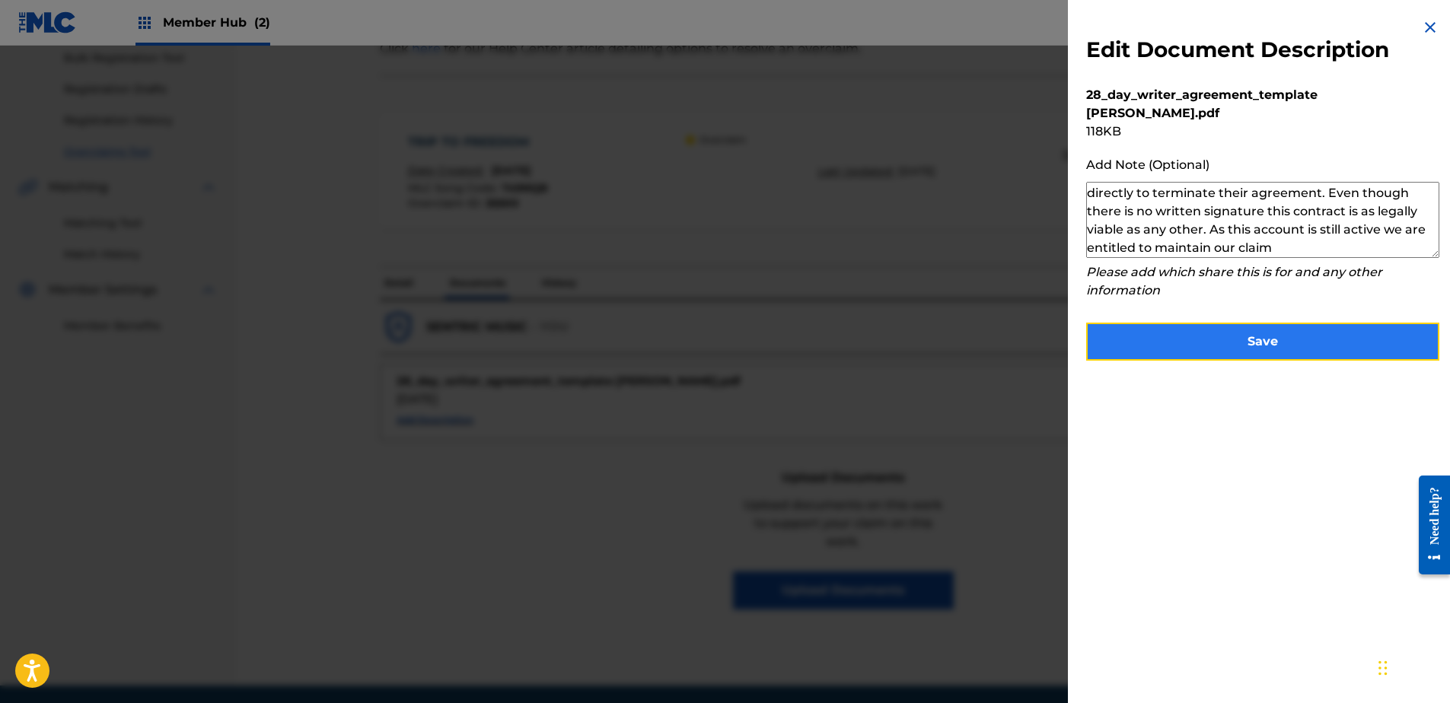
click at [1185, 341] on button "Save" at bounding box center [1262, 342] width 353 height 38
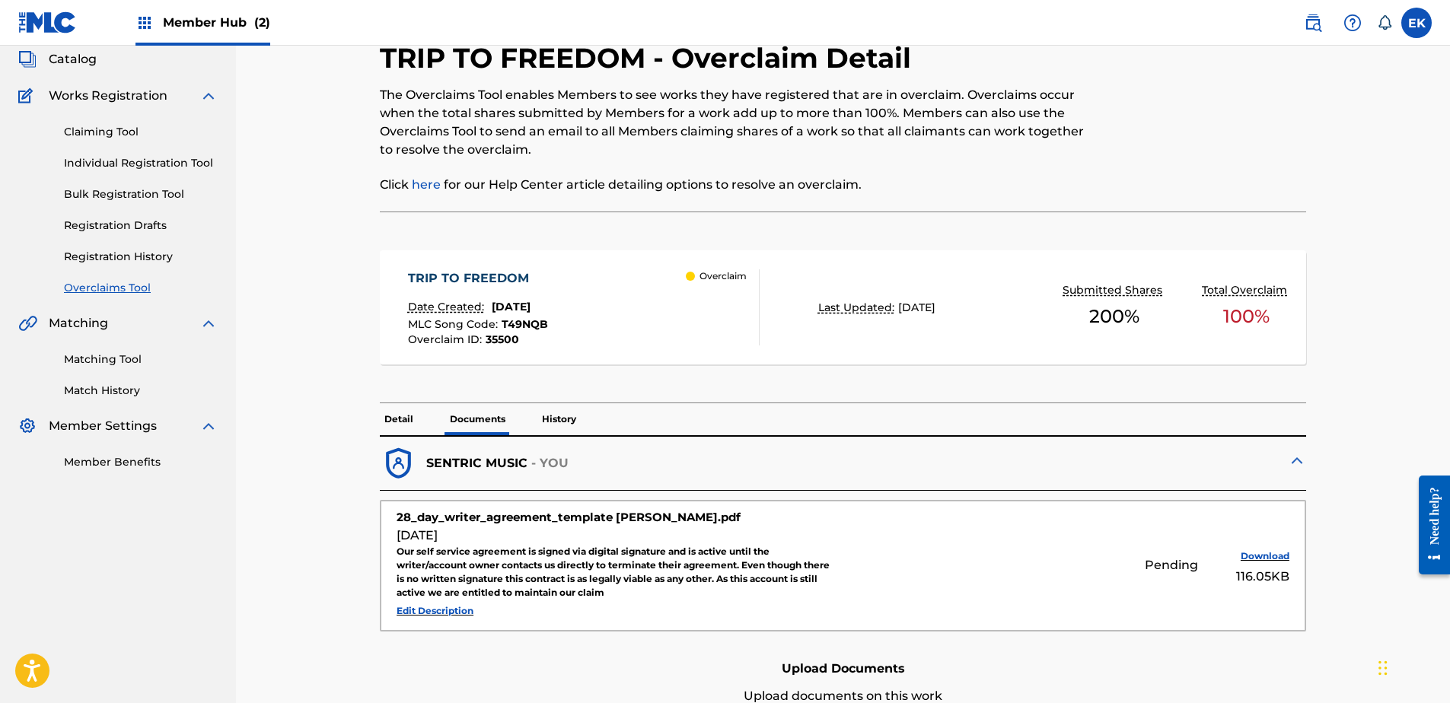
scroll to position [0, 0]
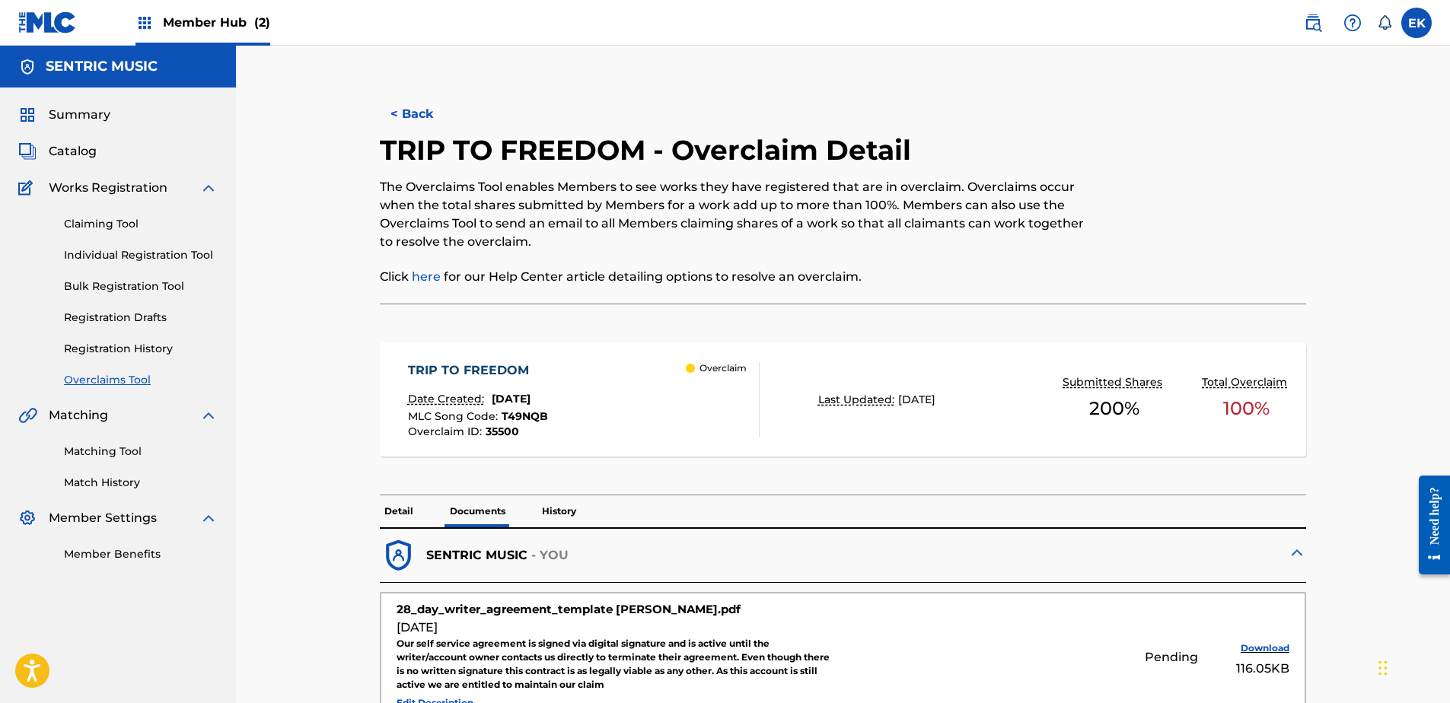
click at [394, 91] on div "< Back TRIP TO FREEDOM - Overclaim Detail The Overclaims Tool enables Members t…" at bounding box center [843, 526] width 1029 height 885
click at [409, 124] on button "< Back" at bounding box center [425, 114] width 91 height 38
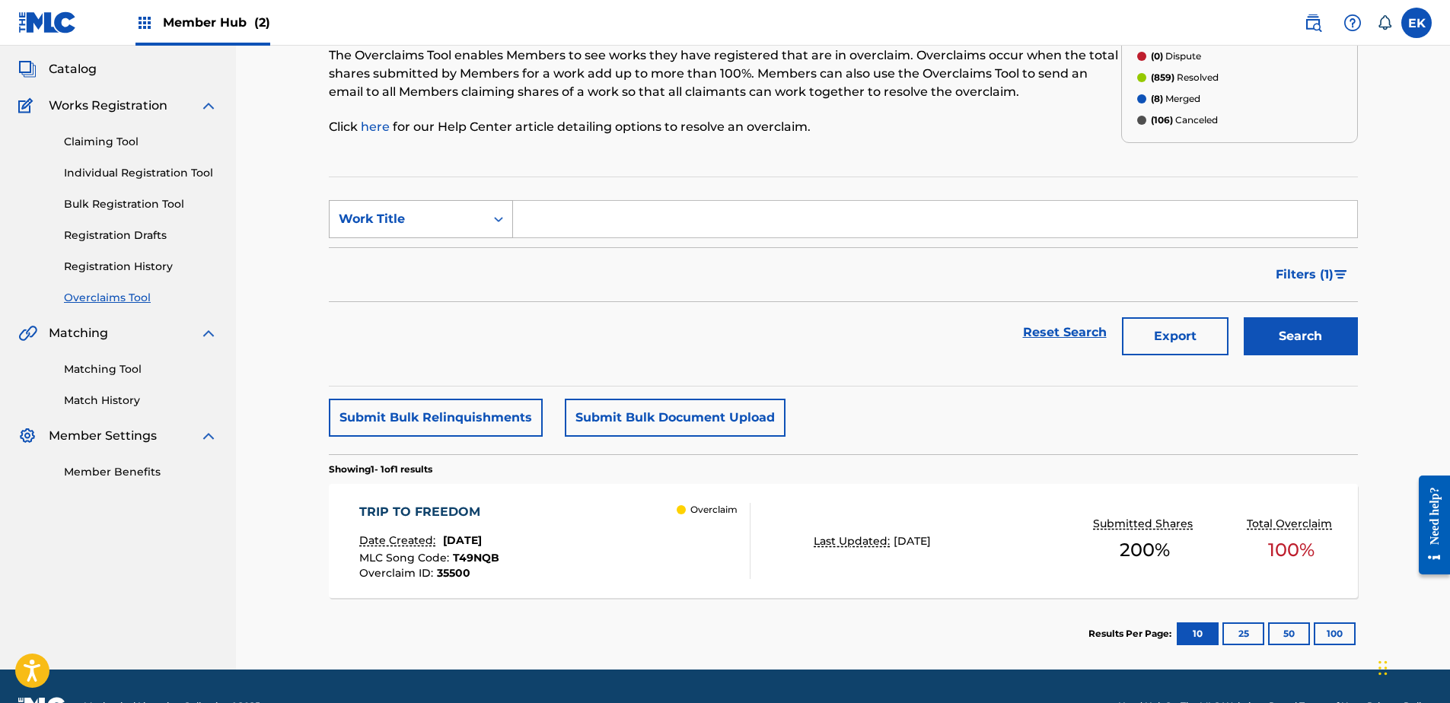
drag, startPoint x: 398, startPoint y: 205, endPoint x: 401, endPoint y: 235, distance: 29.8
click at [399, 209] on div "Work Title" at bounding box center [421, 219] width 184 height 38
click at [404, 256] on div "MLC Song Code" at bounding box center [421, 257] width 183 height 38
click at [478, 220] on div "MLC Song Code" at bounding box center [407, 219] width 155 height 29
click at [553, 216] on input "Search Form" at bounding box center [935, 219] width 844 height 37
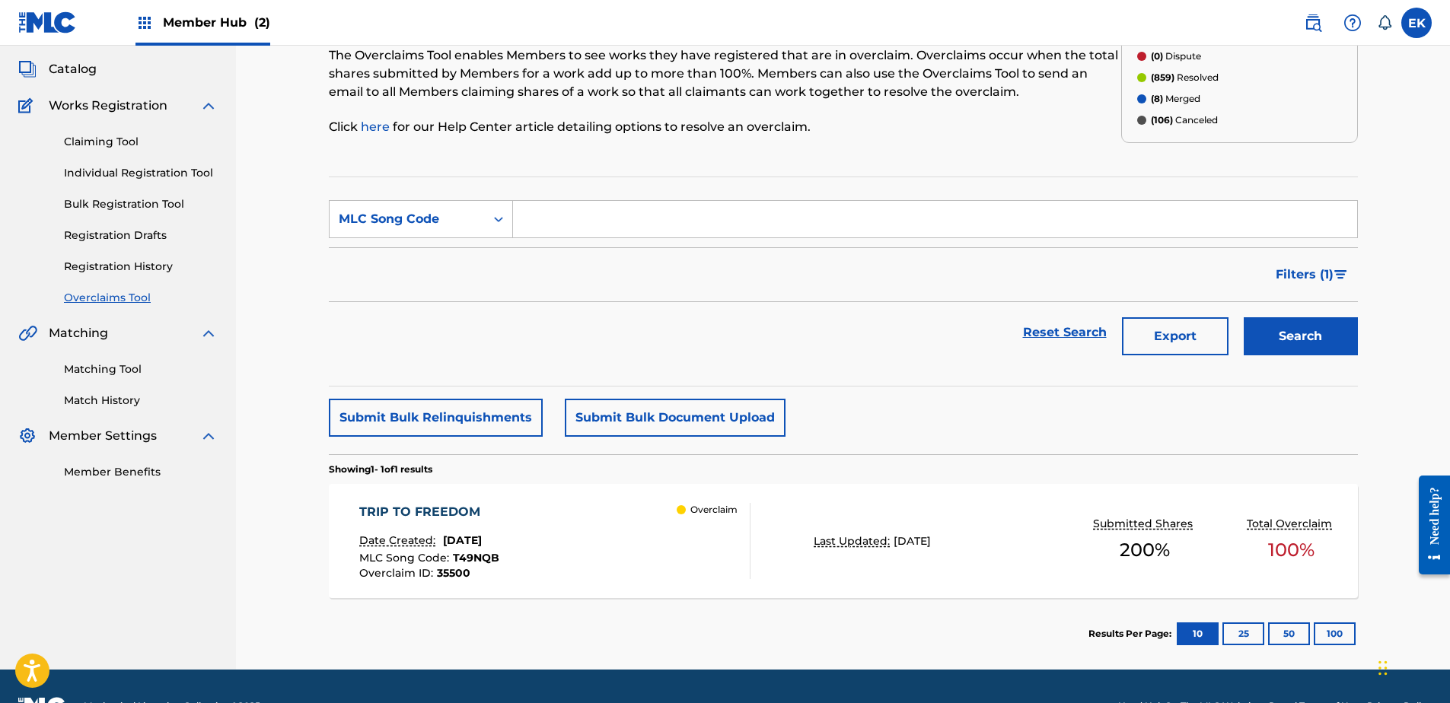
paste input "T49NQB"
type input "T49NQB"
click at [1304, 338] on button "Search" at bounding box center [1301, 336] width 114 height 38
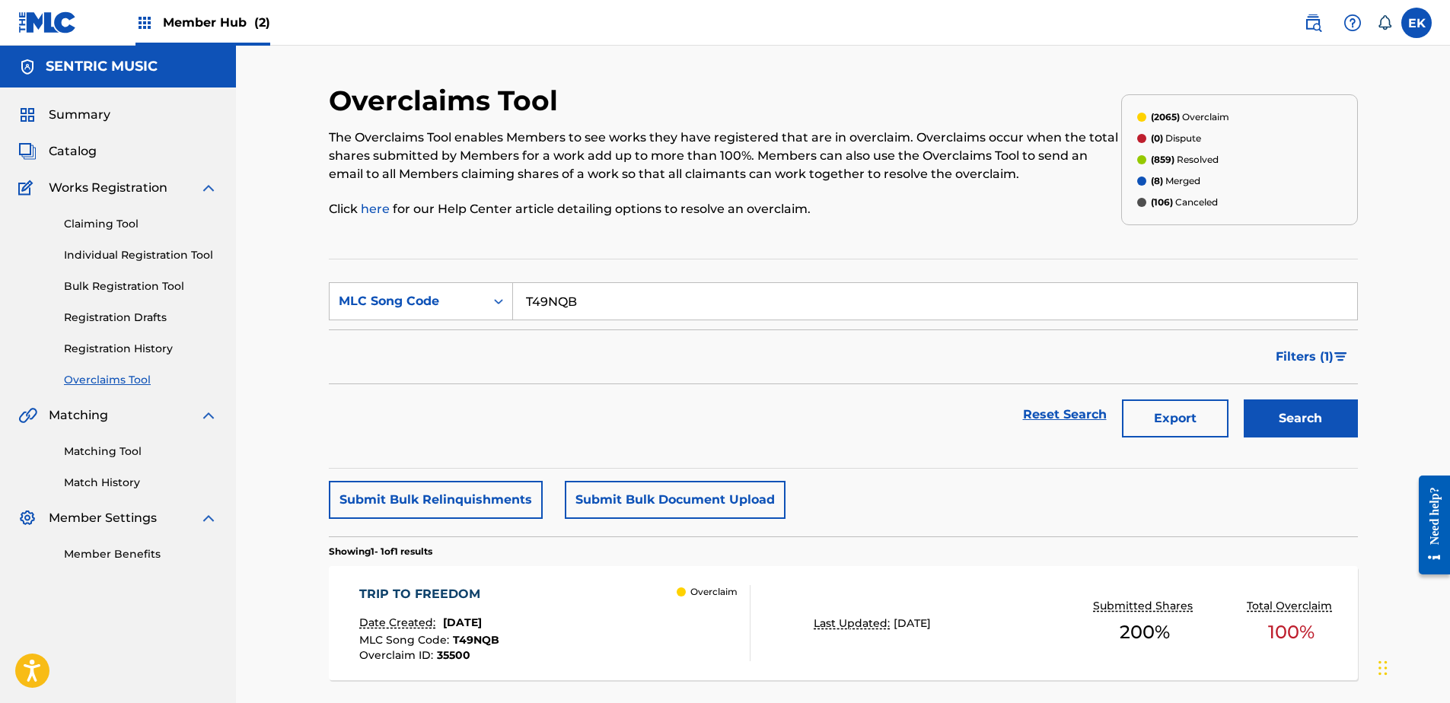
click at [619, 639] on div "TRIP TO FREEDOM Date Created: September 12, 2025 MLC Song Code : T49NQB Overcla…" at bounding box center [554, 623] width 391 height 76
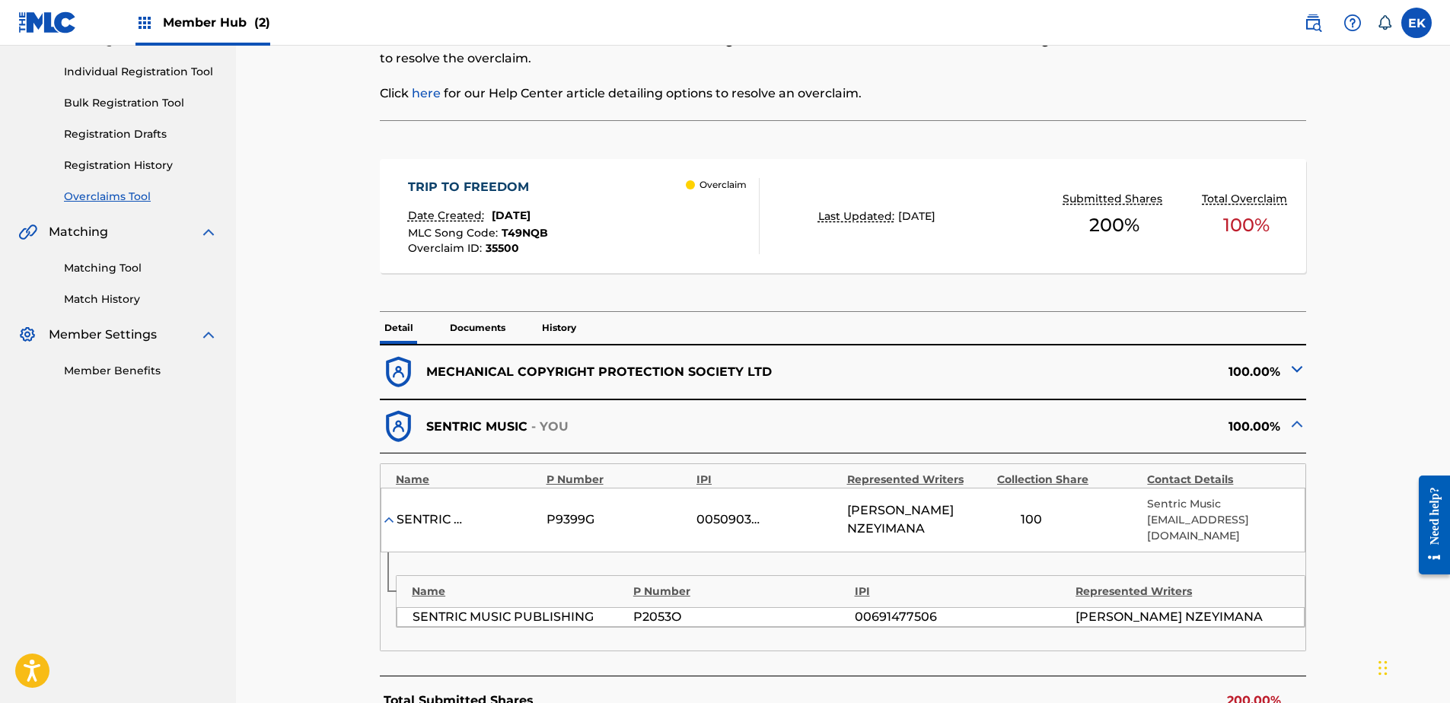
scroll to position [228, 0]
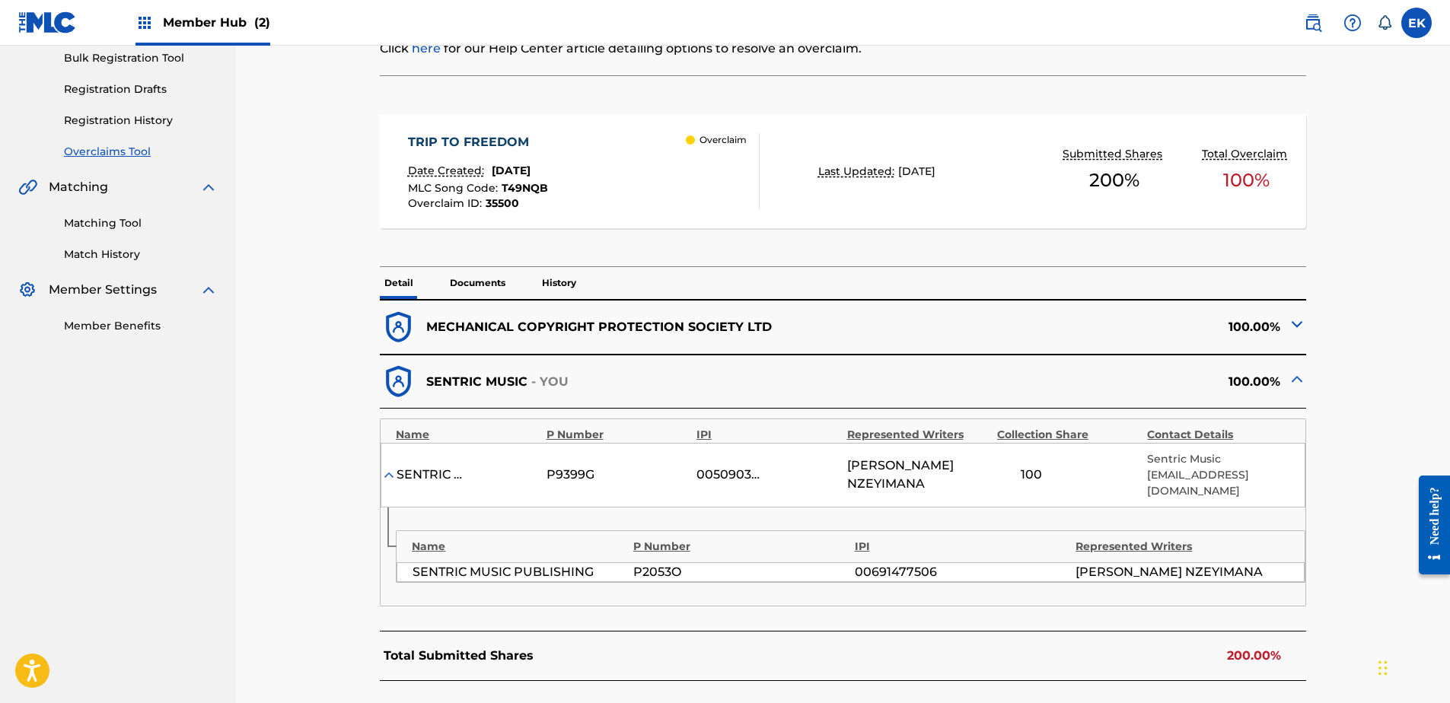
click at [495, 277] on p "Documents" at bounding box center [477, 283] width 65 height 32
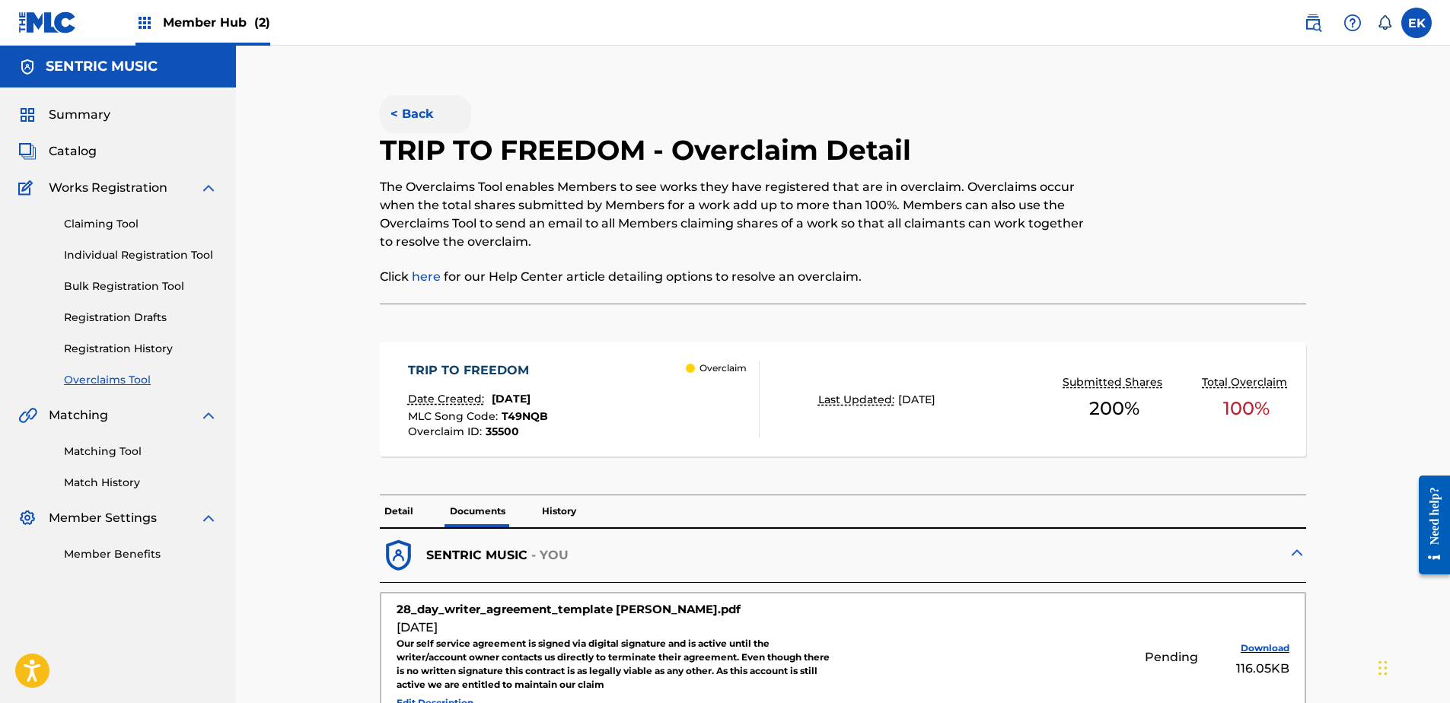
click at [418, 110] on button "< Back" at bounding box center [425, 114] width 91 height 38
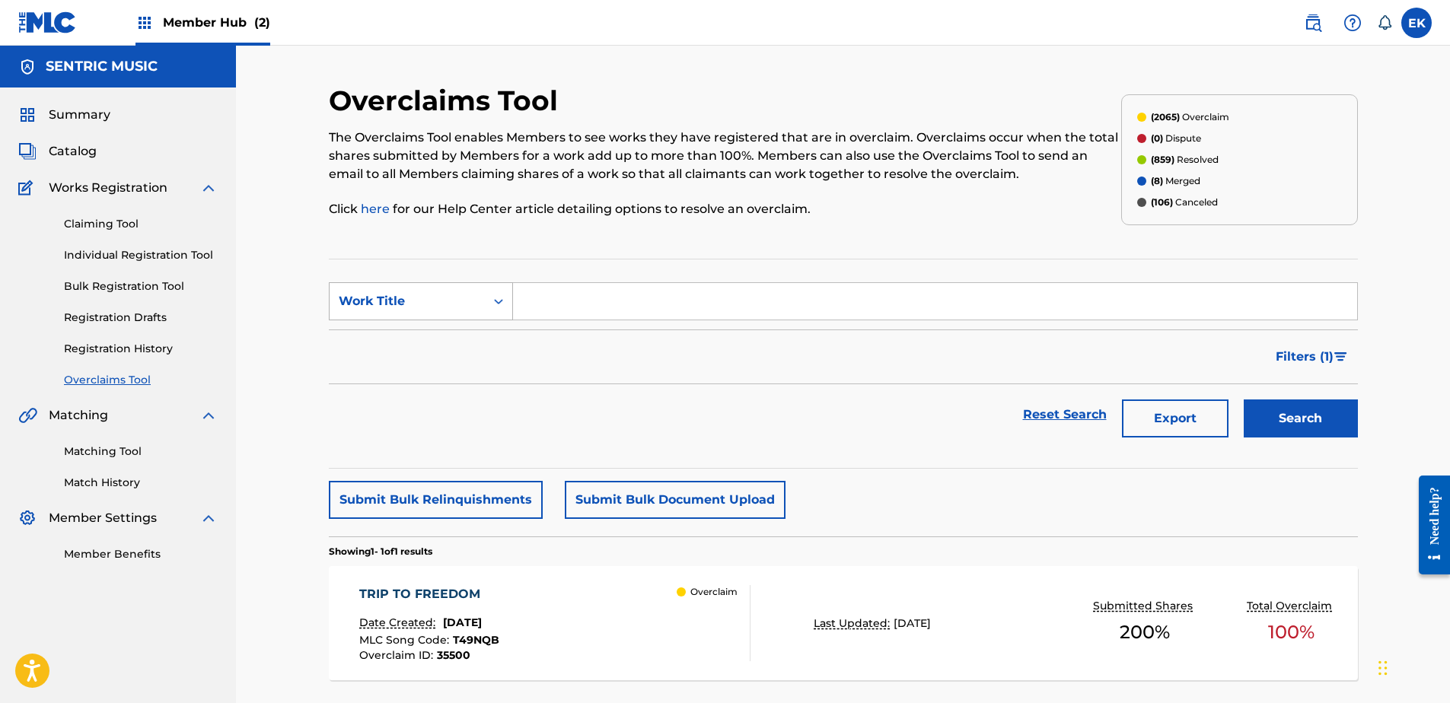
click at [466, 294] on div "Work Title" at bounding box center [407, 301] width 137 height 18
click at [463, 327] on div "MLC Song Code" at bounding box center [421, 339] width 183 height 38
click at [536, 307] on input "Search Form" at bounding box center [935, 301] width 844 height 37
paste input "OL6XFU"
type input "OL6XFU"
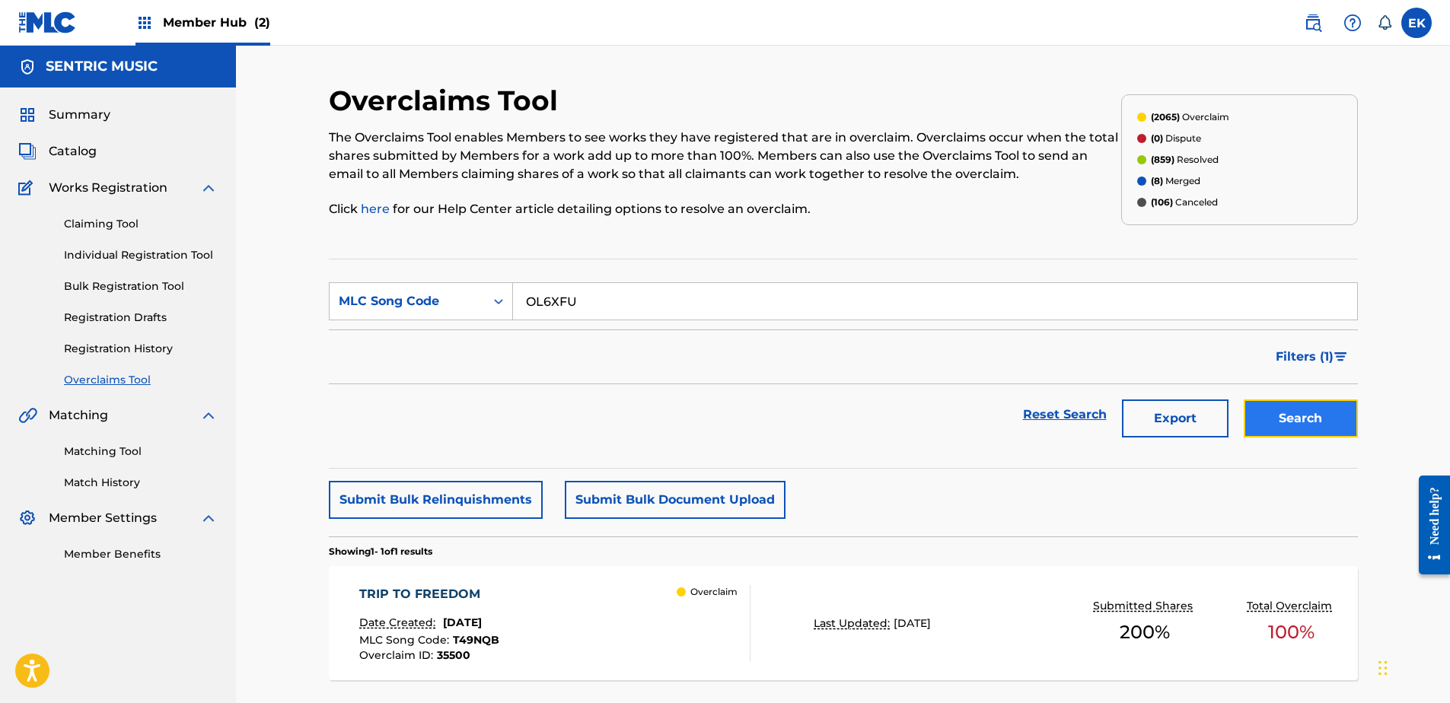
click at [1295, 423] on button "Search" at bounding box center [1301, 419] width 114 height 38
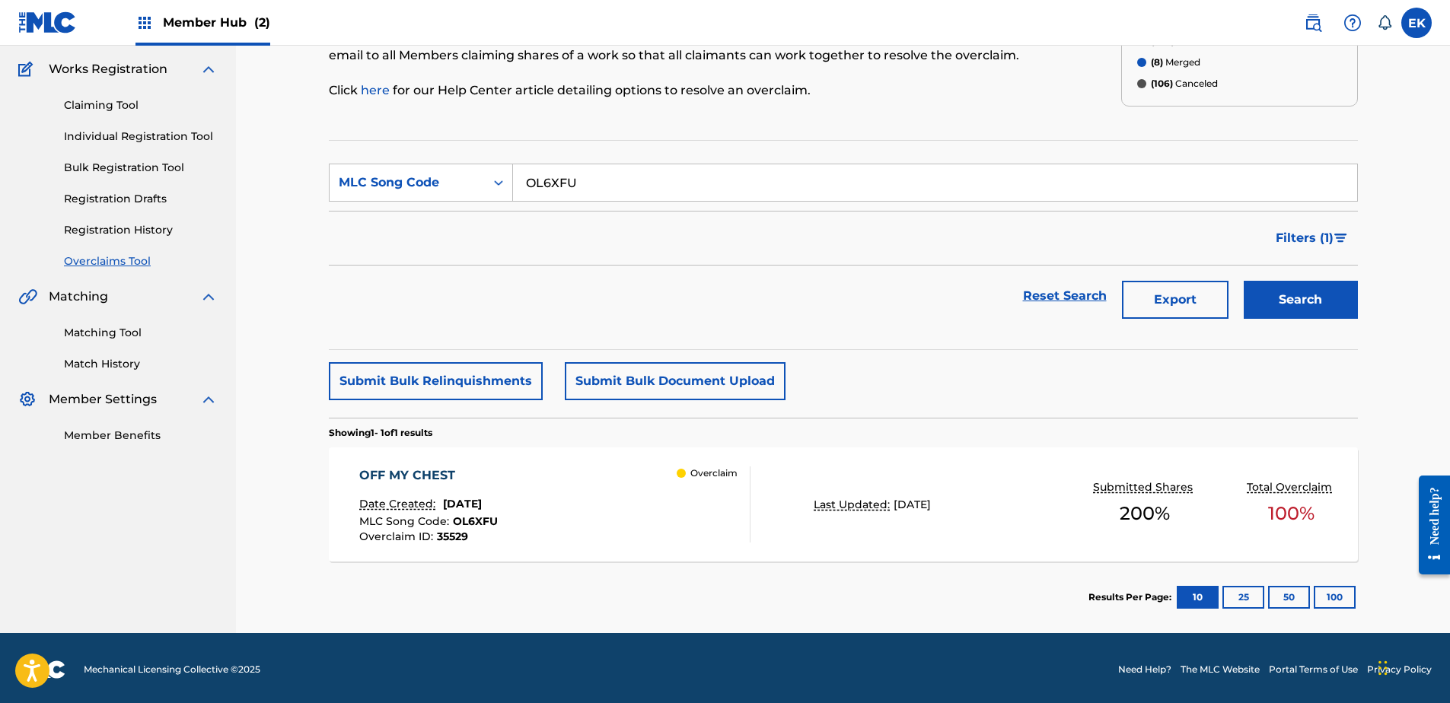
scroll to position [122, 0]
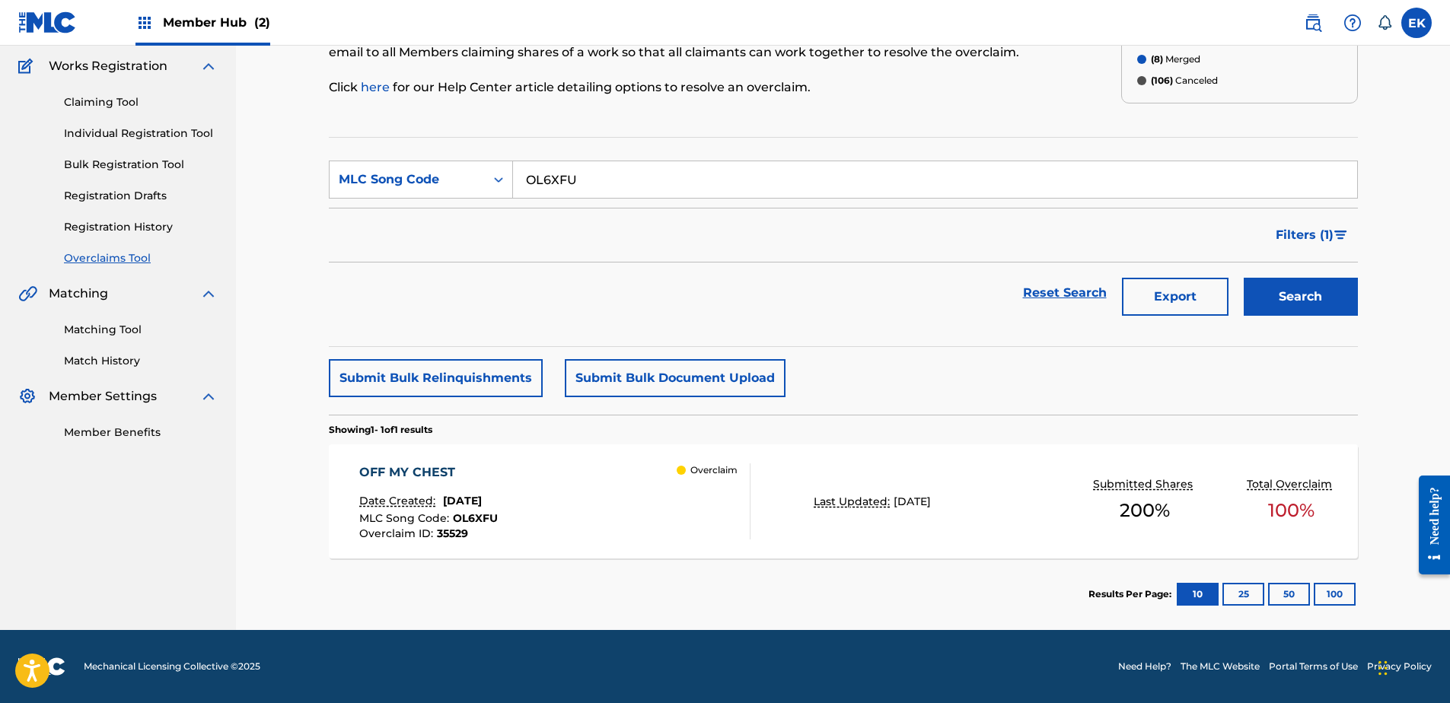
click at [674, 498] on div "OFF MY CHEST Date Created: September 12, 2025 MLC Song Code : OL6XFU Overclaim …" at bounding box center [554, 501] width 391 height 76
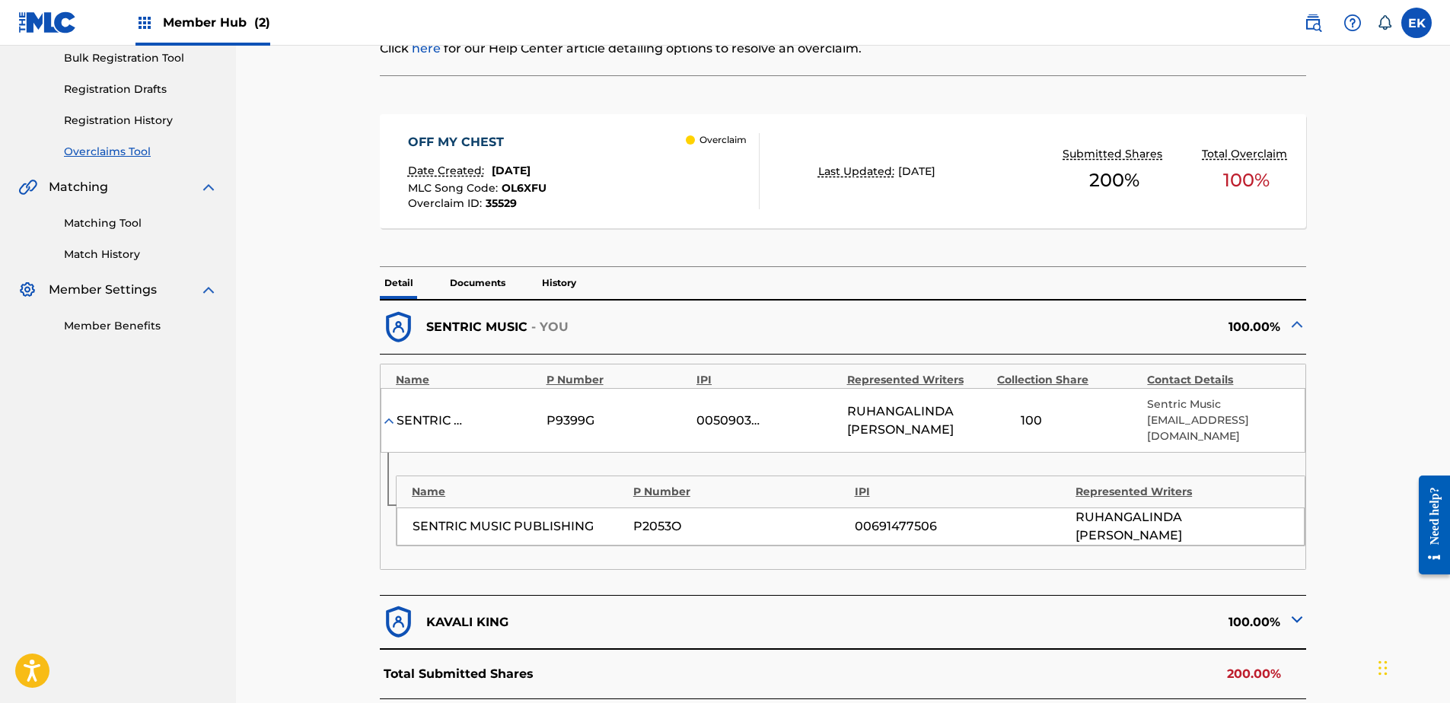
click at [482, 286] on p "Documents" at bounding box center [477, 283] width 65 height 32
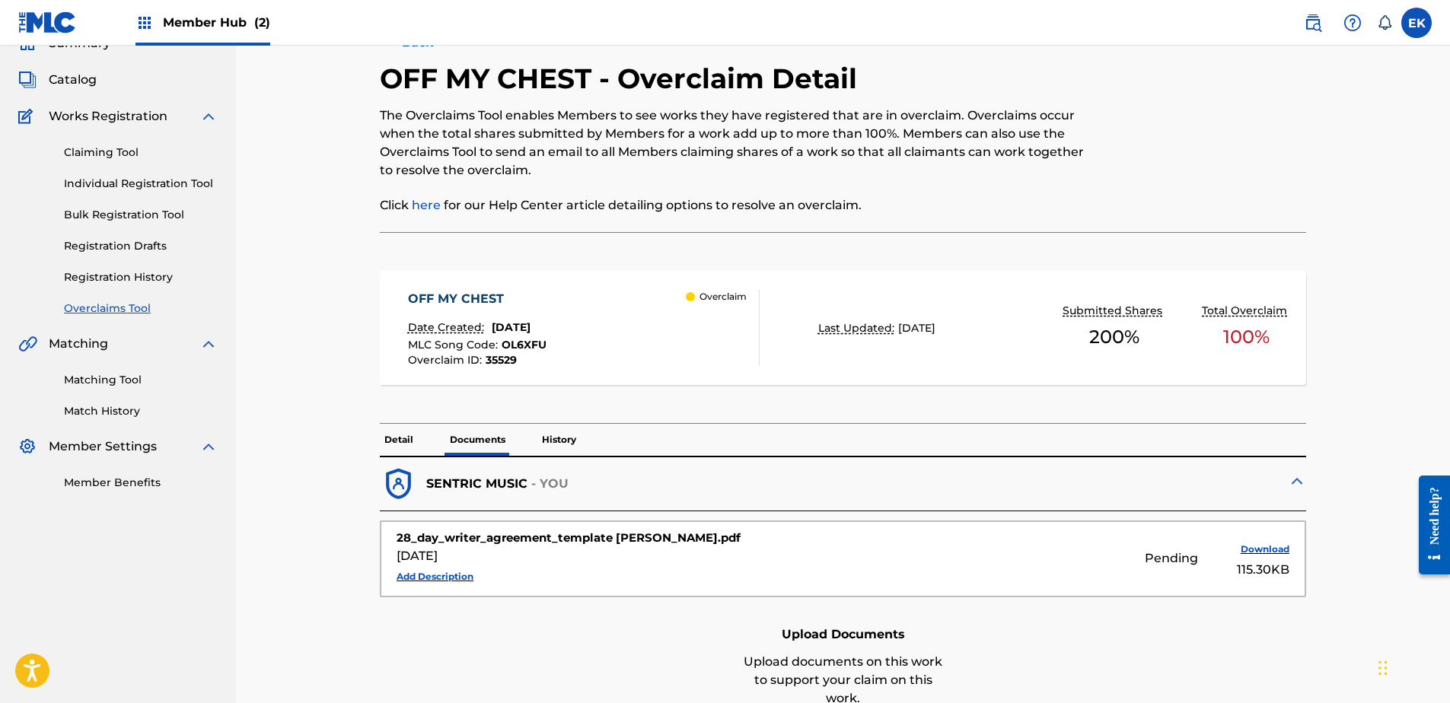
scroll to position [228, 0]
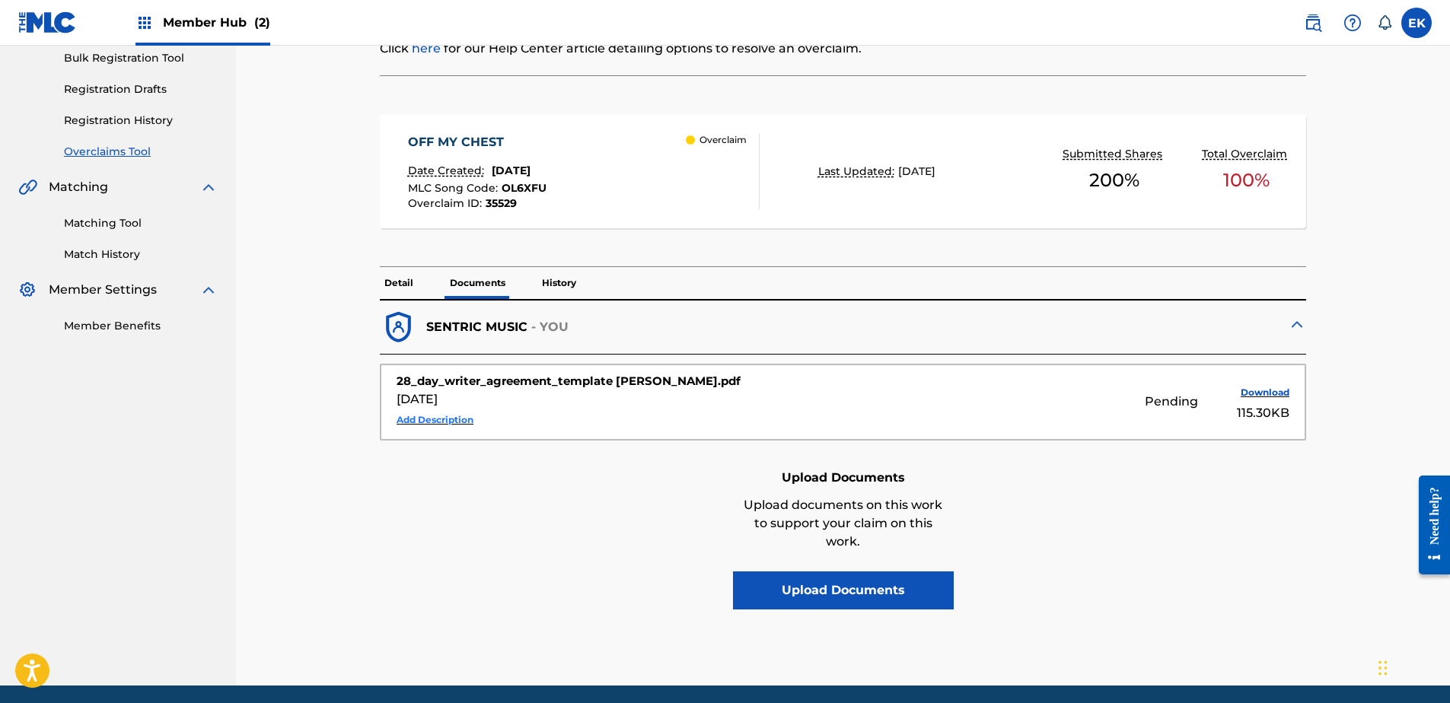
click at [456, 415] on button "Add Description" at bounding box center [435, 420] width 77 height 23
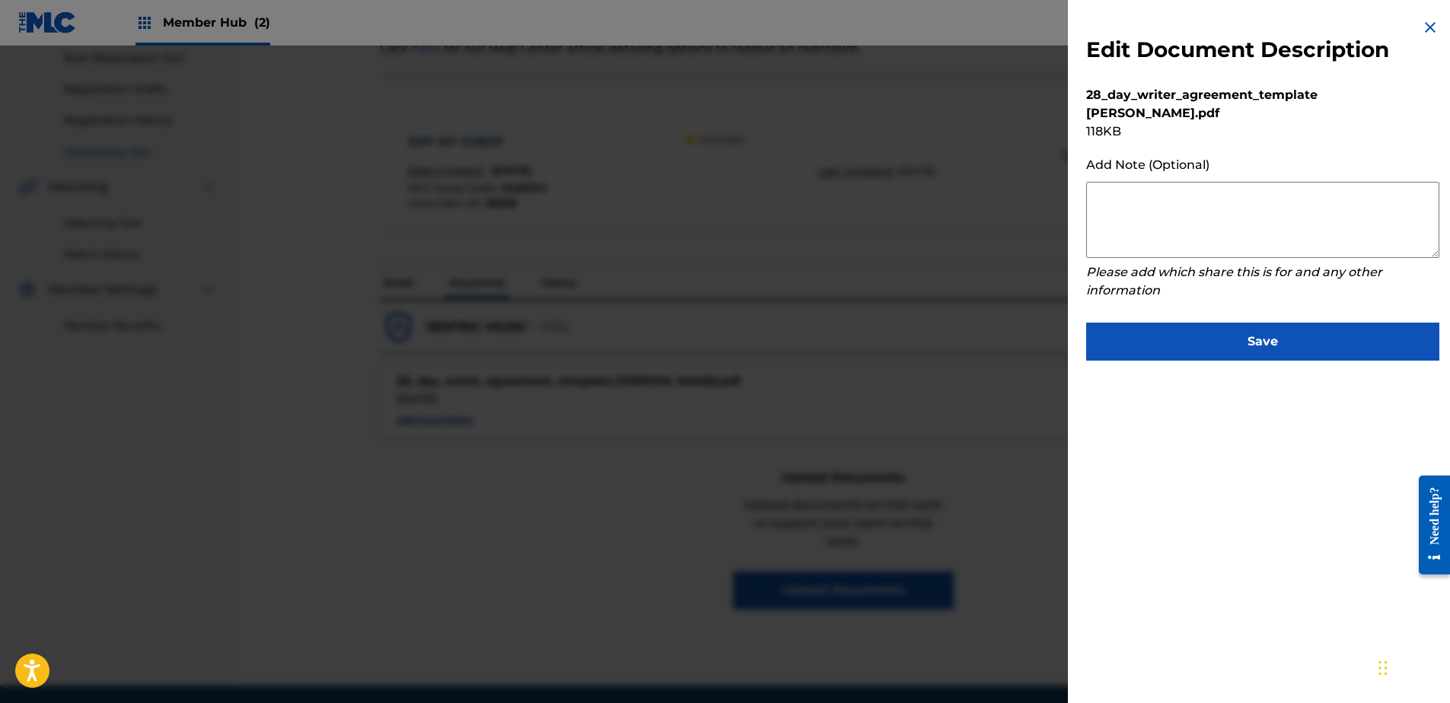
click at [1197, 201] on textarea at bounding box center [1262, 220] width 353 height 76
paste textarea "Our self service agreement is signed via digital signature and is active until …"
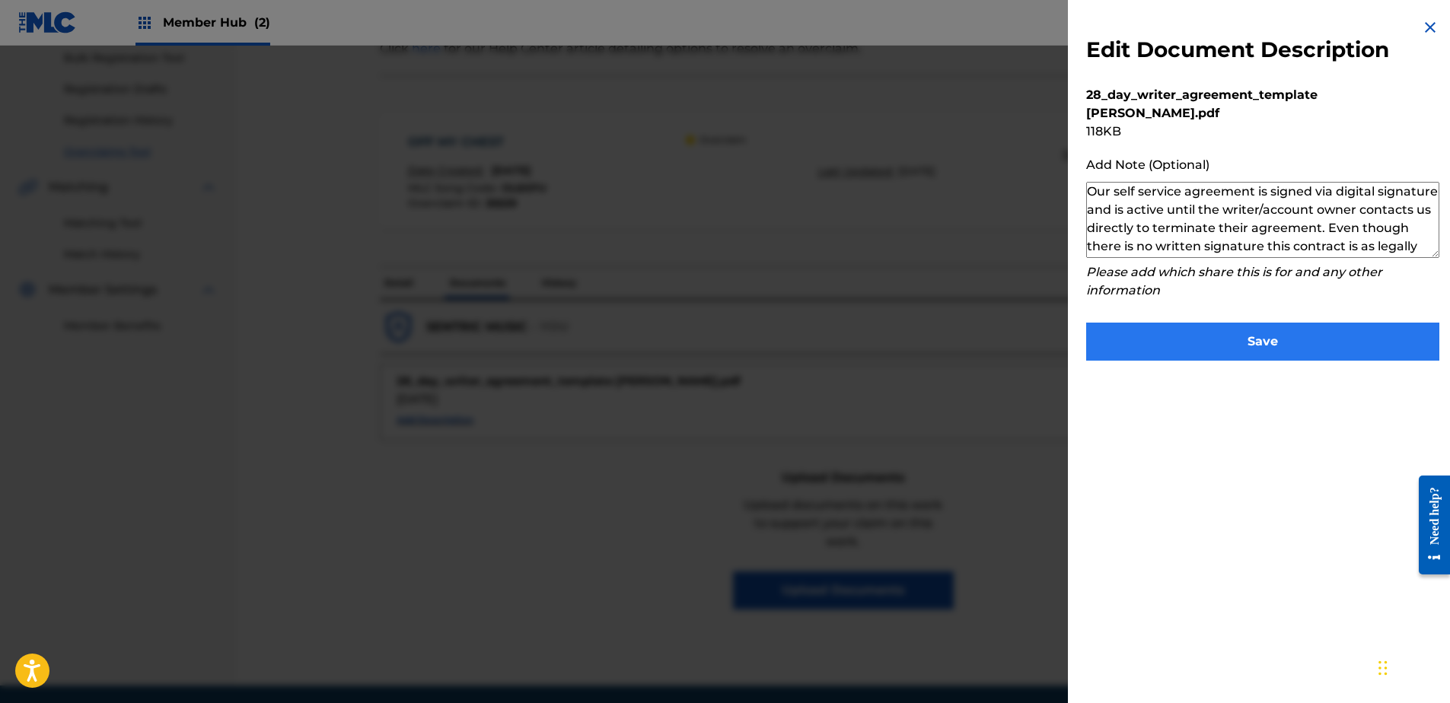
scroll to position [51, 0]
type textarea "Our self service agreement is signed via digital signature and is active until …"
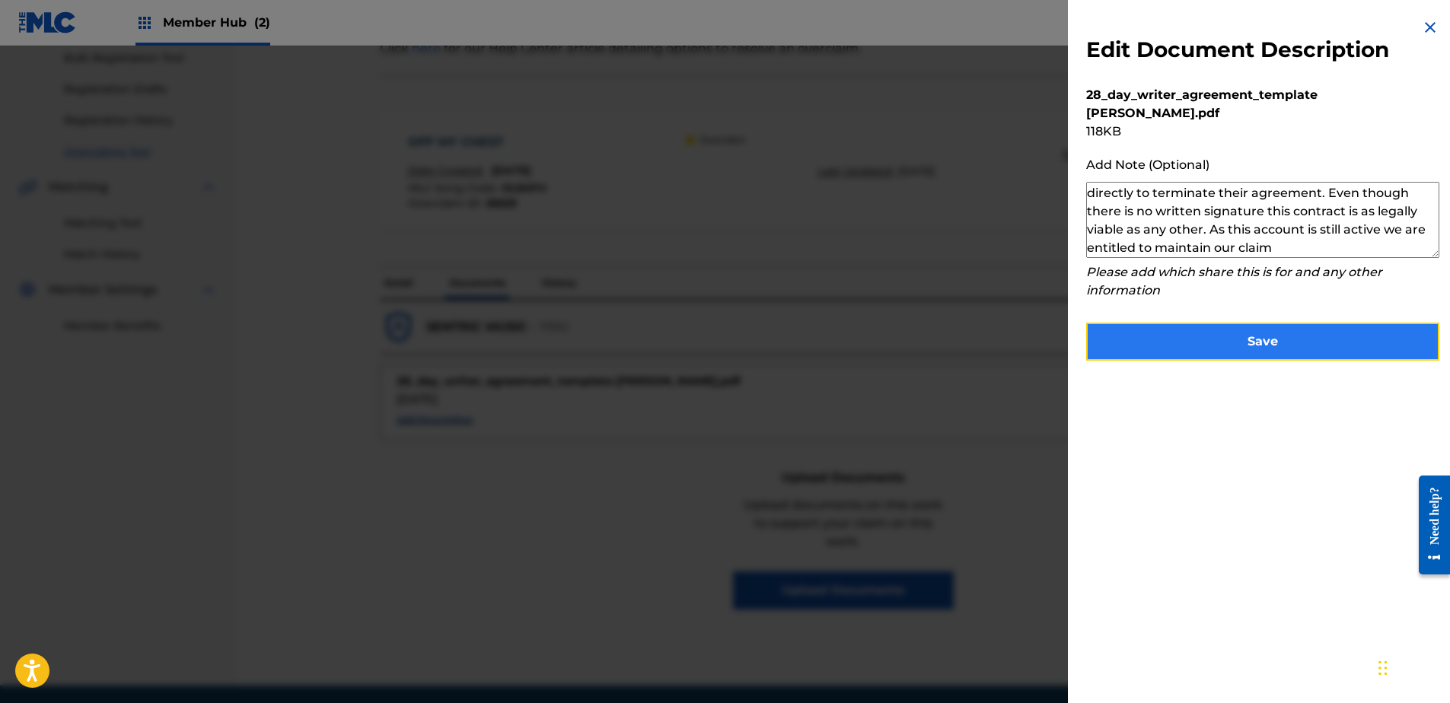
click at [1233, 350] on button "Save" at bounding box center [1262, 342] width 353 height 38
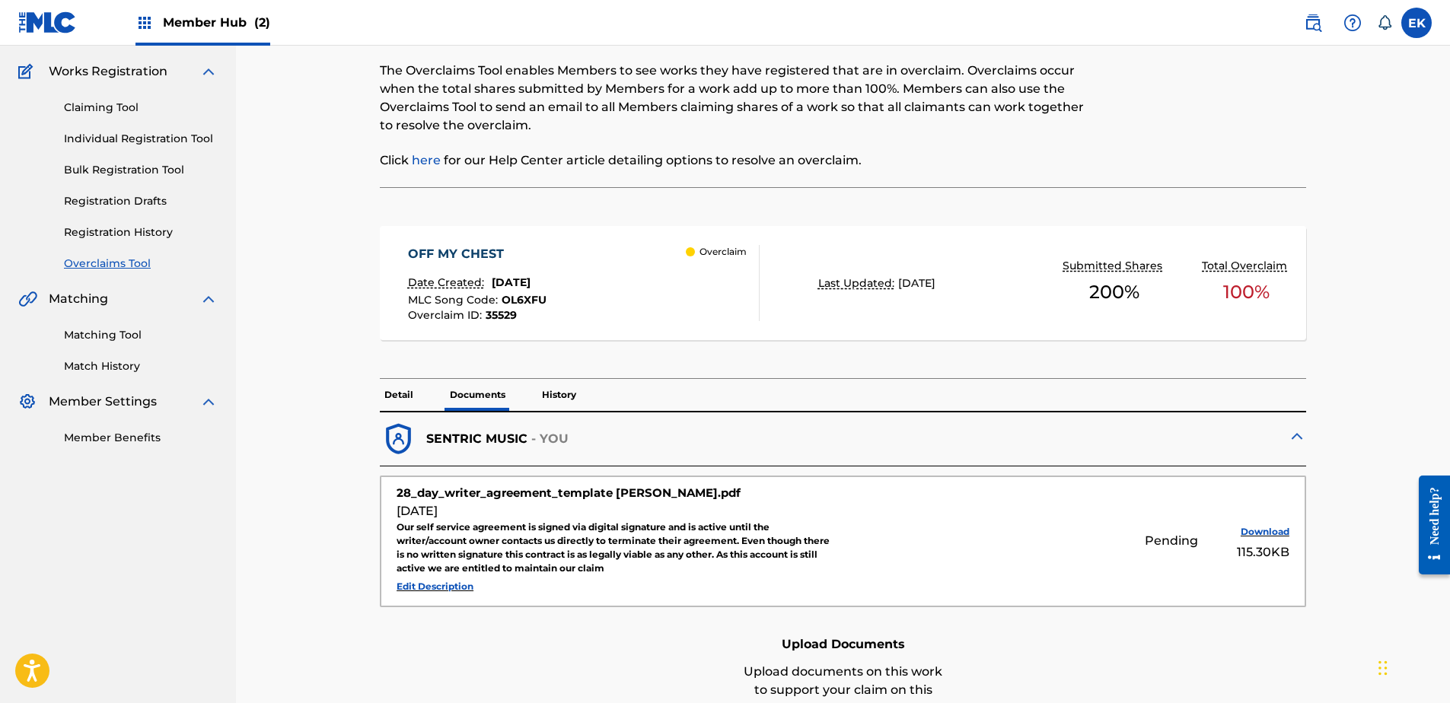
scroll to position [0, 0]
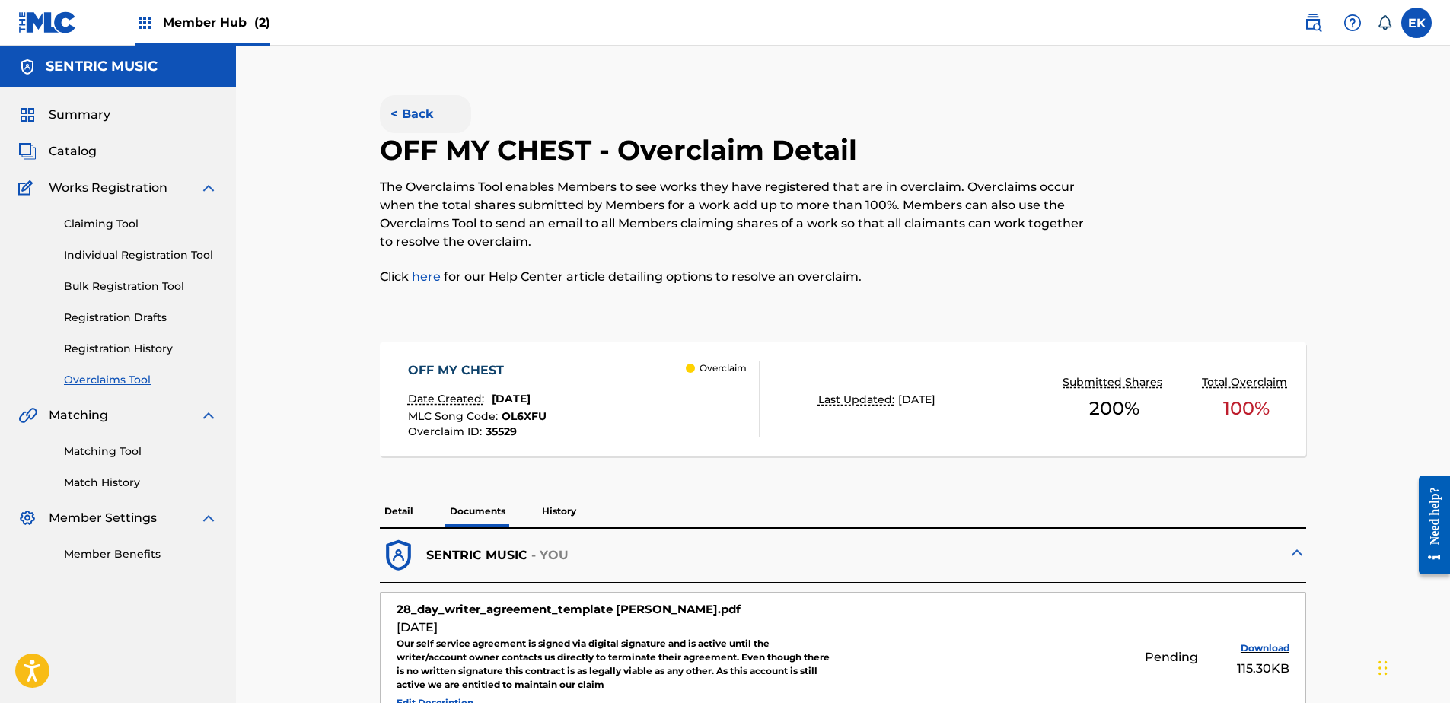
click at [425, 109] on button "< Back" at bounding box center [425, 114] width 91 height 38
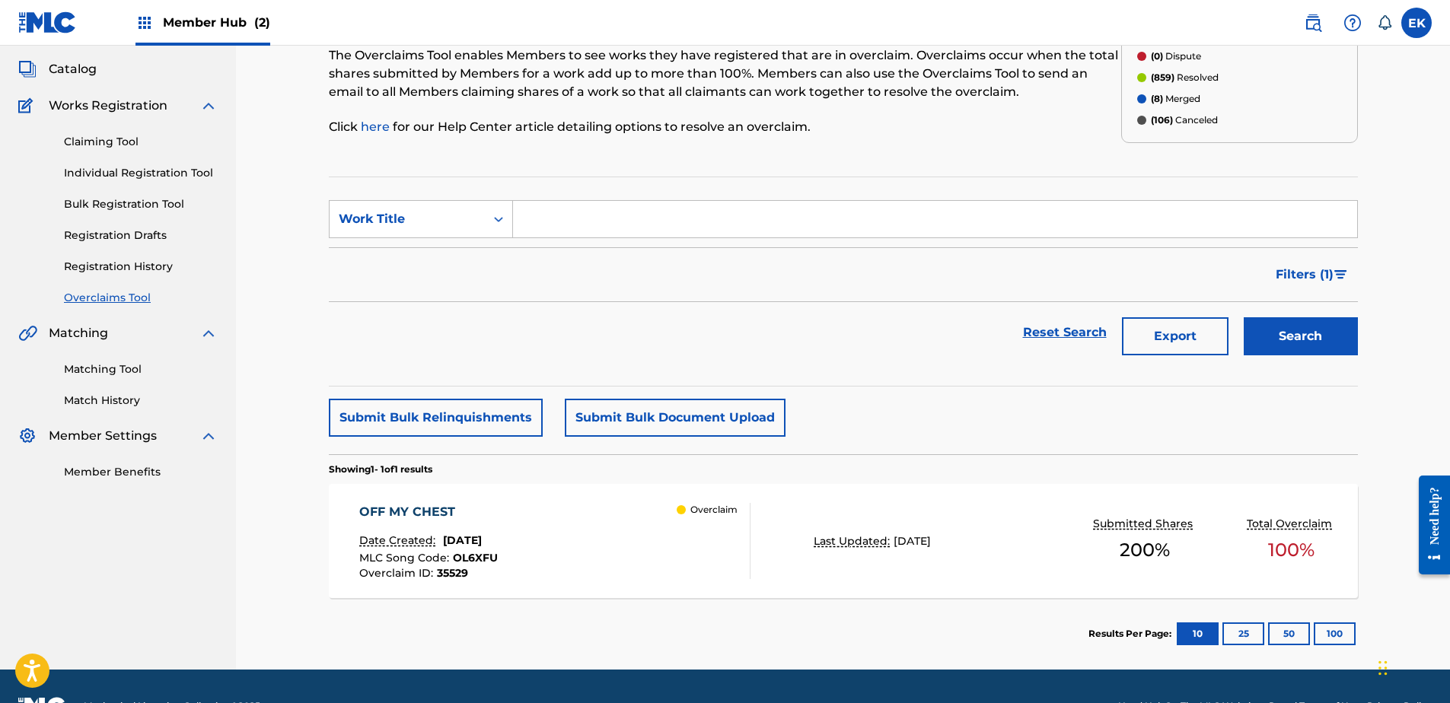
click at [519, 226] on input "Search Form" at bounding box center [935, 219] width 844 height 37
click at [473, 209] on div "Work Title" at bounding box center [407, 219] width 155 height 29
drag, startPoint x: 479, startPoint y: 249, endPoint x: 507, endPoint y: 240, distance: 29.6
click at [481, 250] on div "MLC Song Code" at bounding box center [421, 257] width 183 height 38
click at [559, 219] on input "Search Form" at bounding box center [935, 219] width 844 height 37
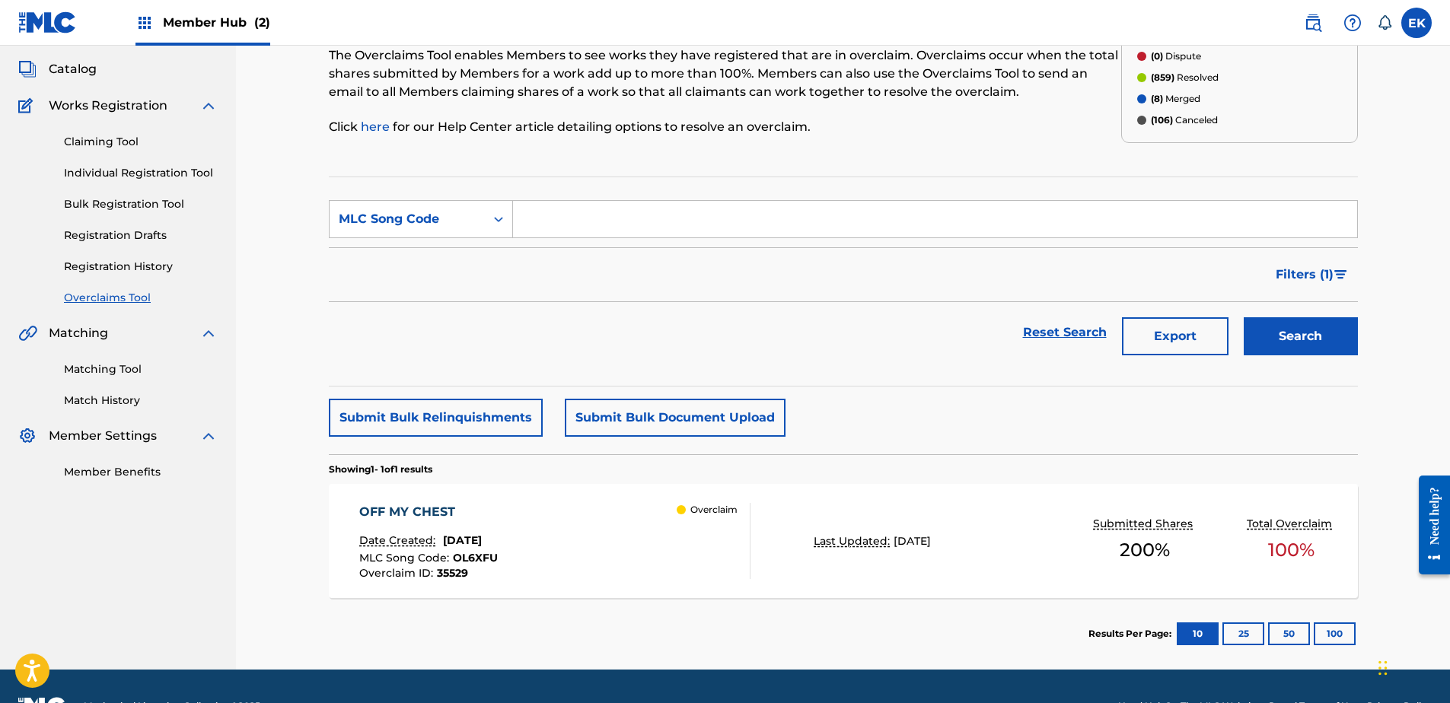
paste input "MV4AHC"
type input "MV4AHC"
click at [1301, 326] on button "Search" at bounding box center [1301, 336] width 114 height 38
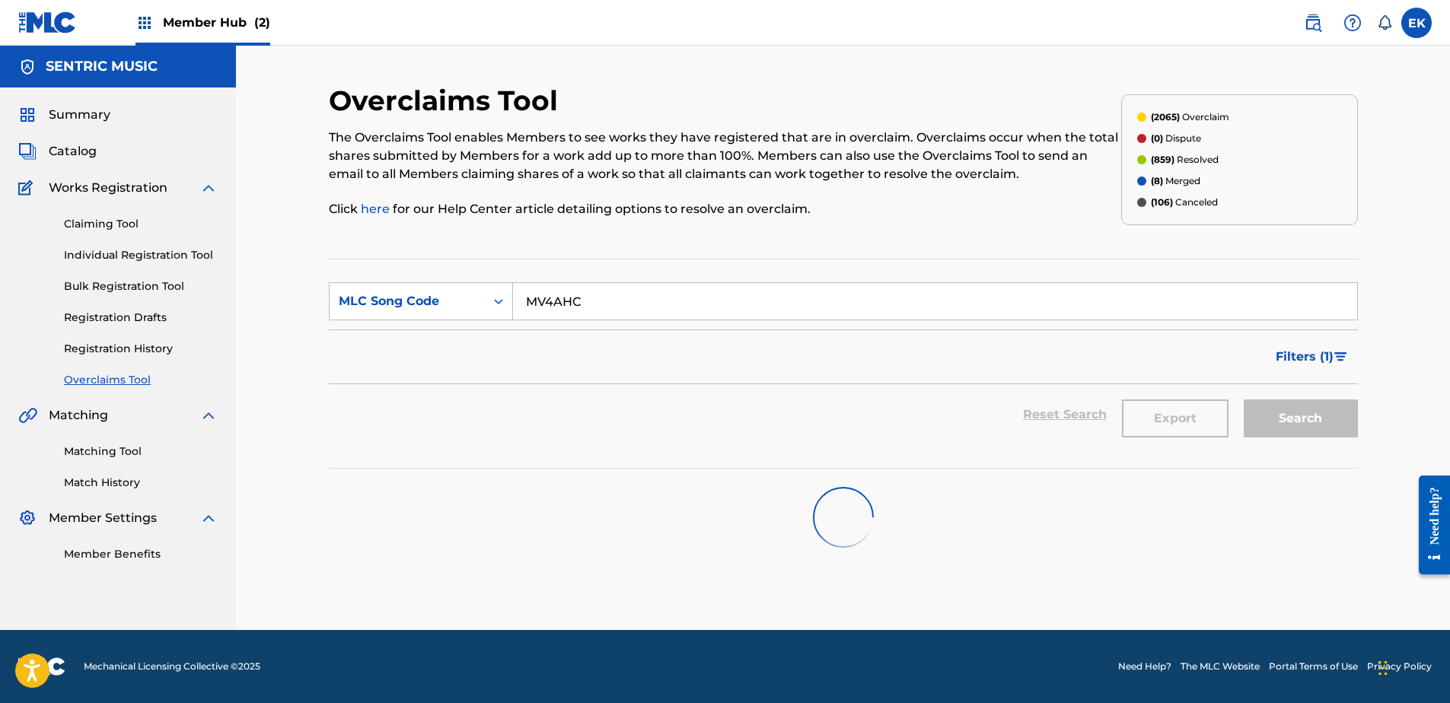
scroll to position [0, 0]
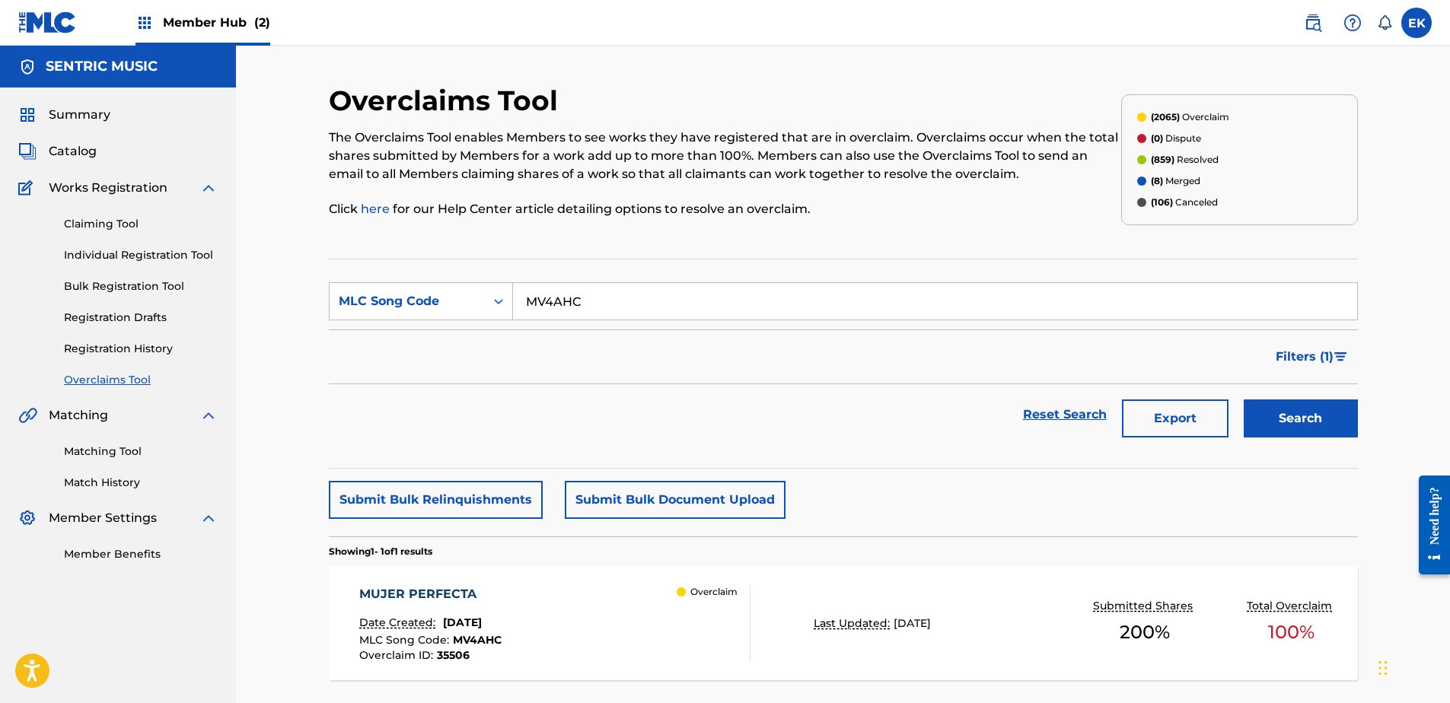
click at [563, 606] on div "MUJER PERFECTA Date Created: September 12, 2025 MLC Song Code : MV4AHC Overclai…" at bounding box center [554, 623] width 391 height 76
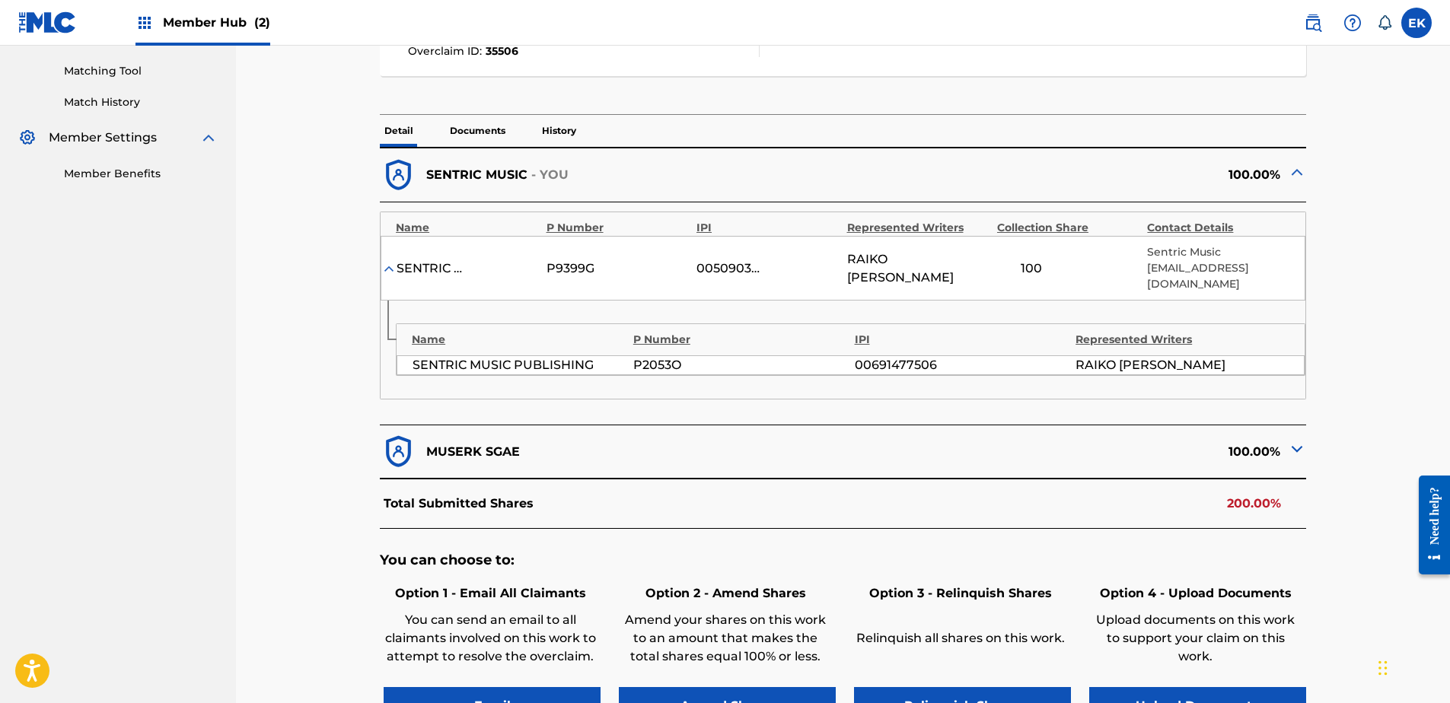
click at [495, 137] on p "Documents" at bounding box center [477, 131] width 65 height 32
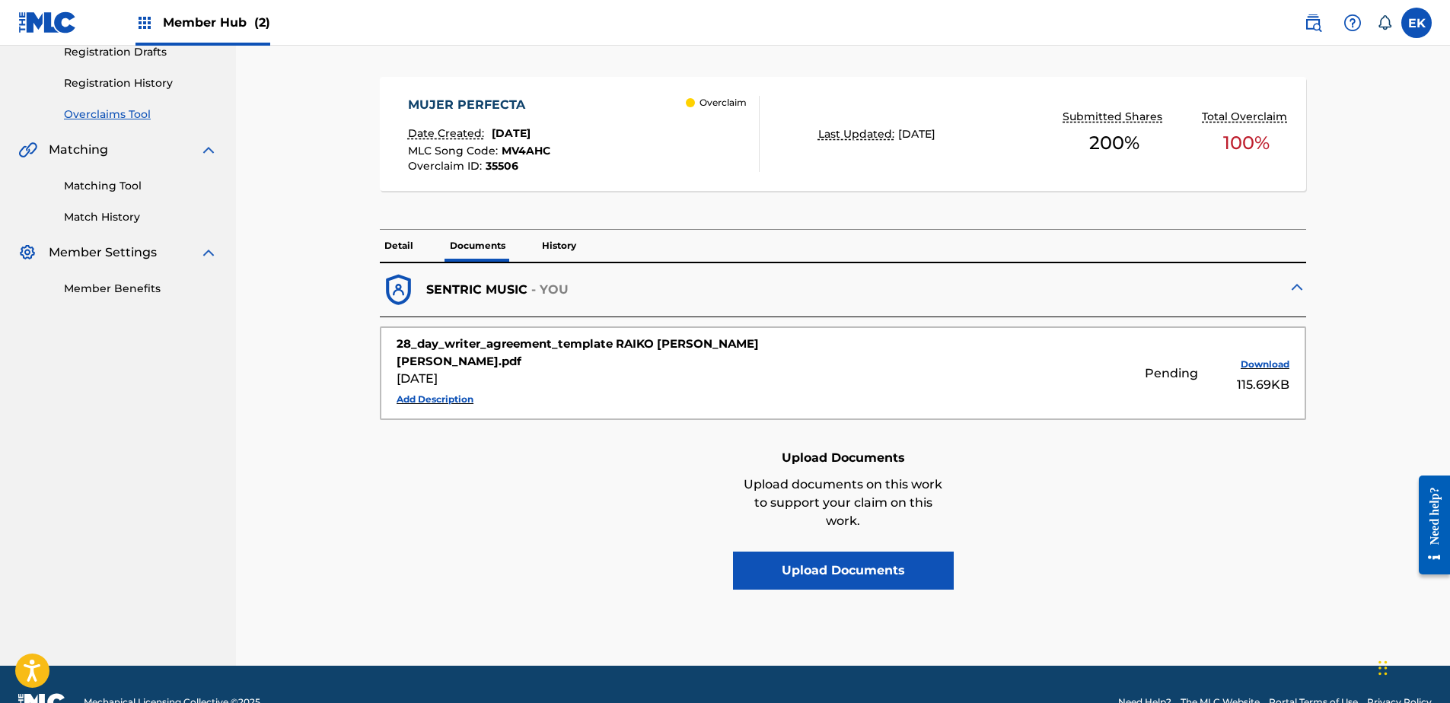
scroll to position [284, 0]
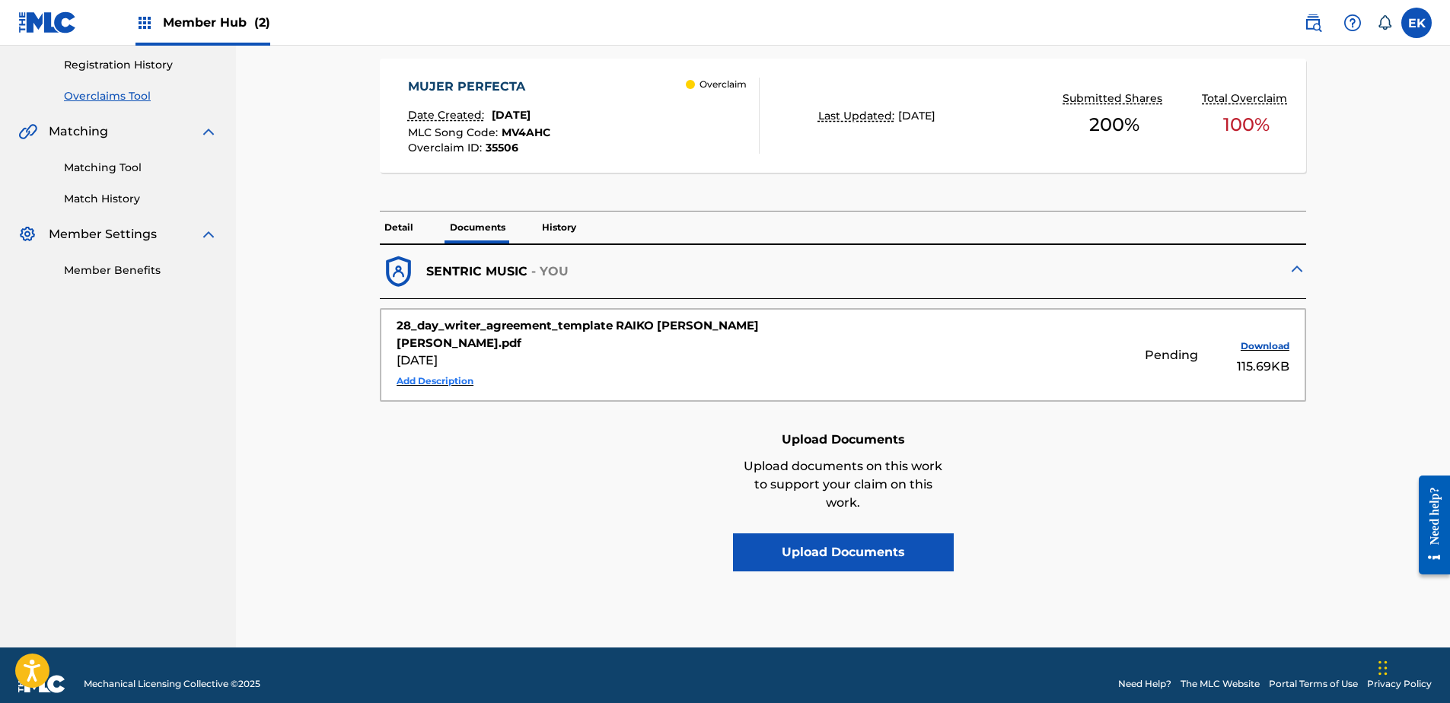
click at [431, 370] on button "Add Description" at bounding box center [435, 381] width 77 height 23
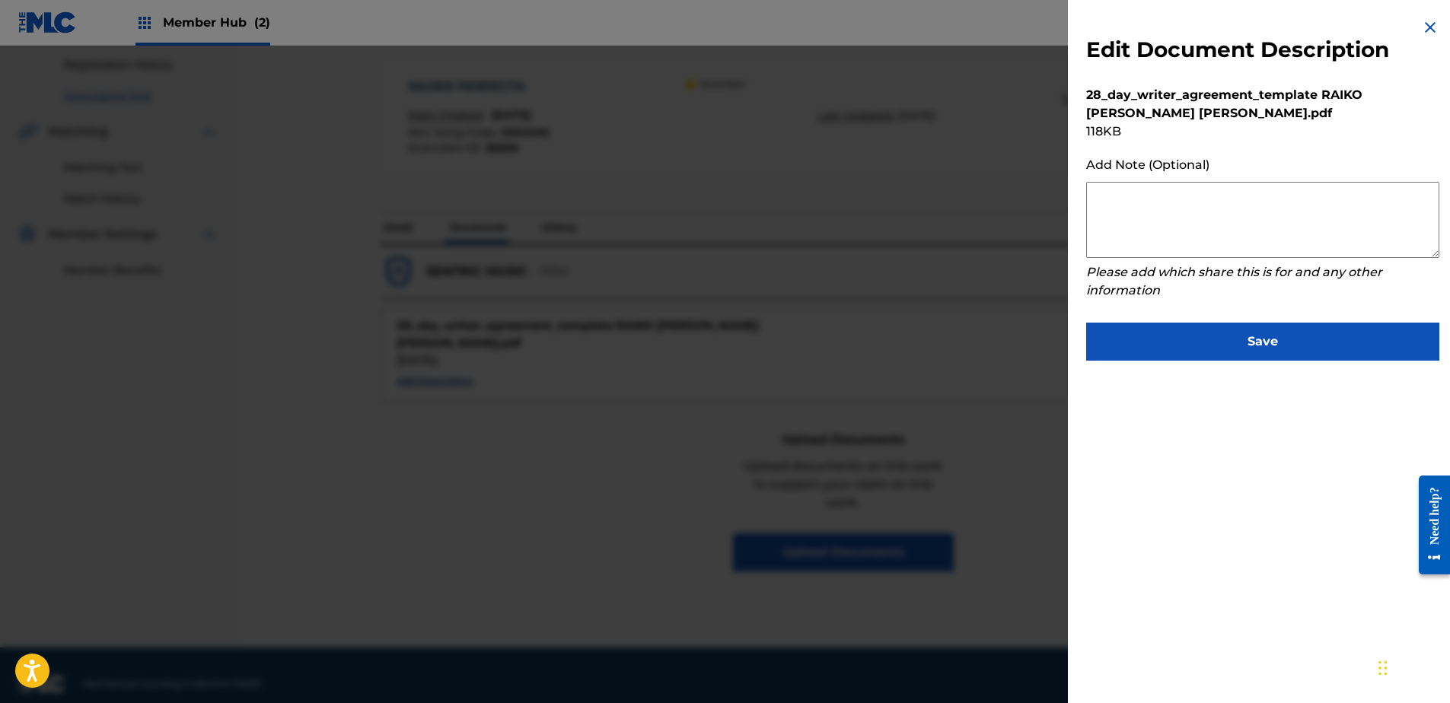
click at [1209, 221] on textarea at bounding box center [1262, 220] width 353 height 76
paste textarea "Our self service agreement is signed via digital signature and is active until …"
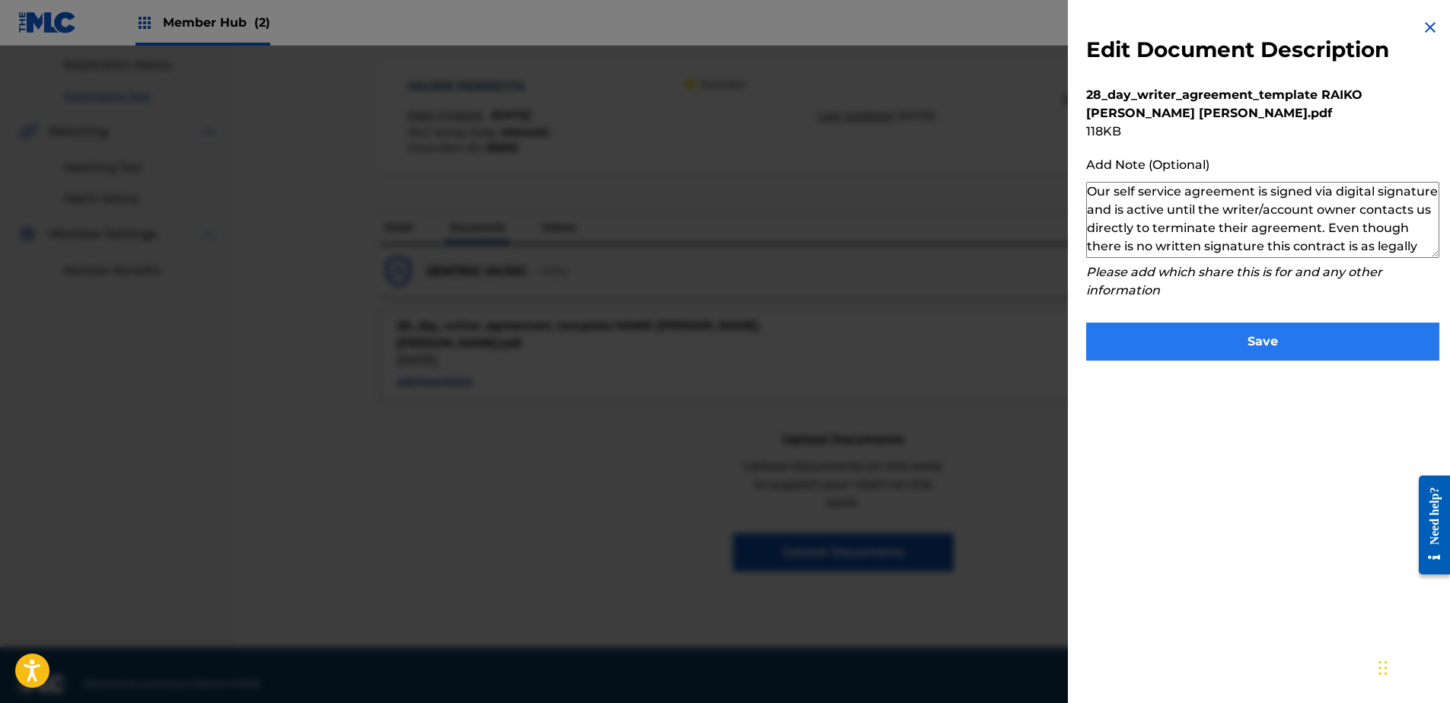
scroll to position [51, 0]
type textarea "Our self service agreement is signed via digital signature and is active until …"
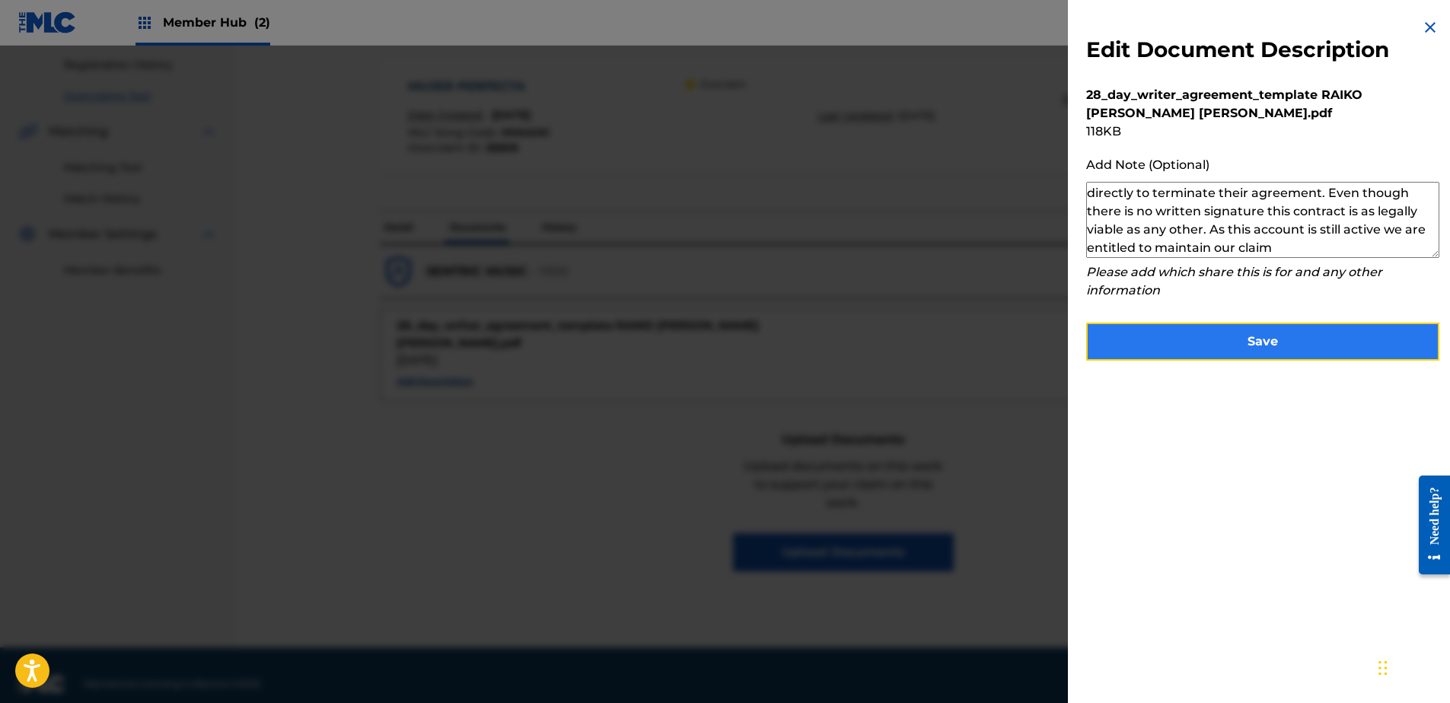
click at [1254, 337] on button "Save" at bounding box center [1262, 342] width 353 height 38
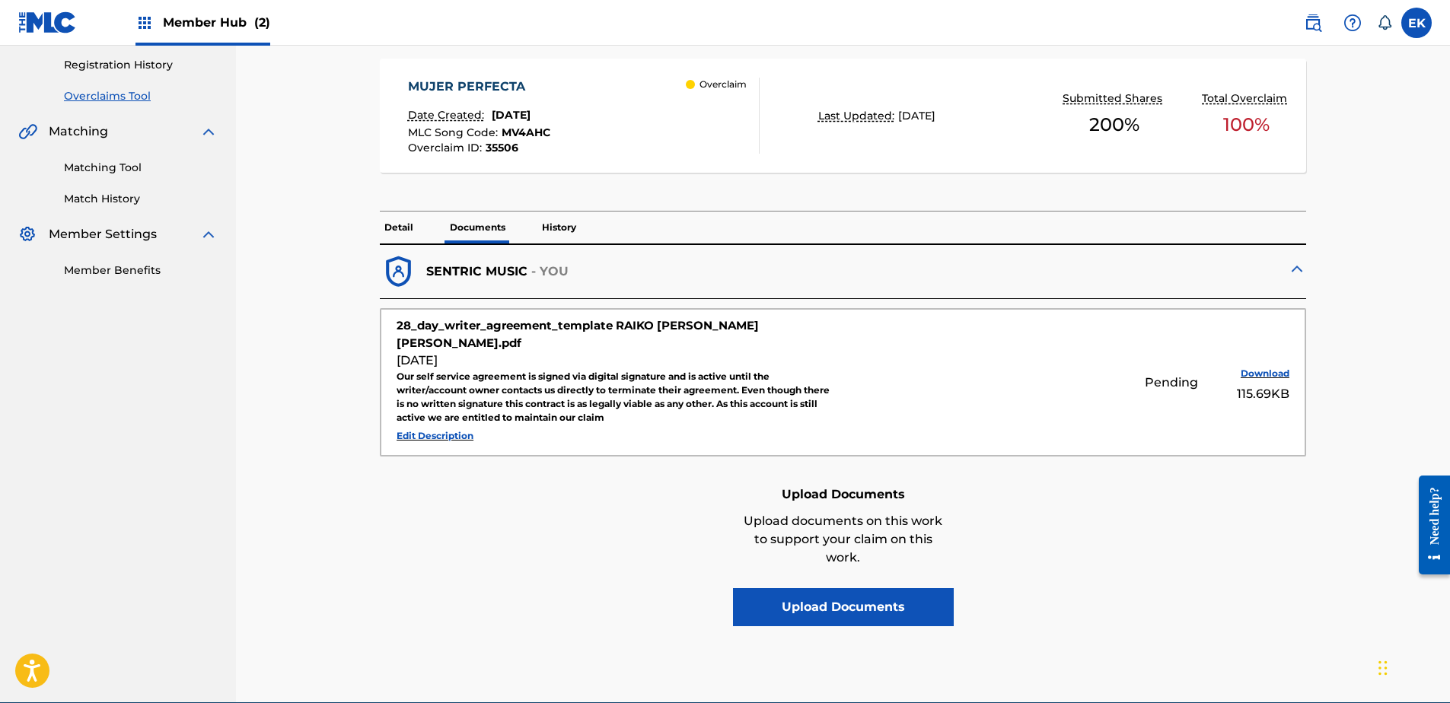
scroll to position [0, 0]
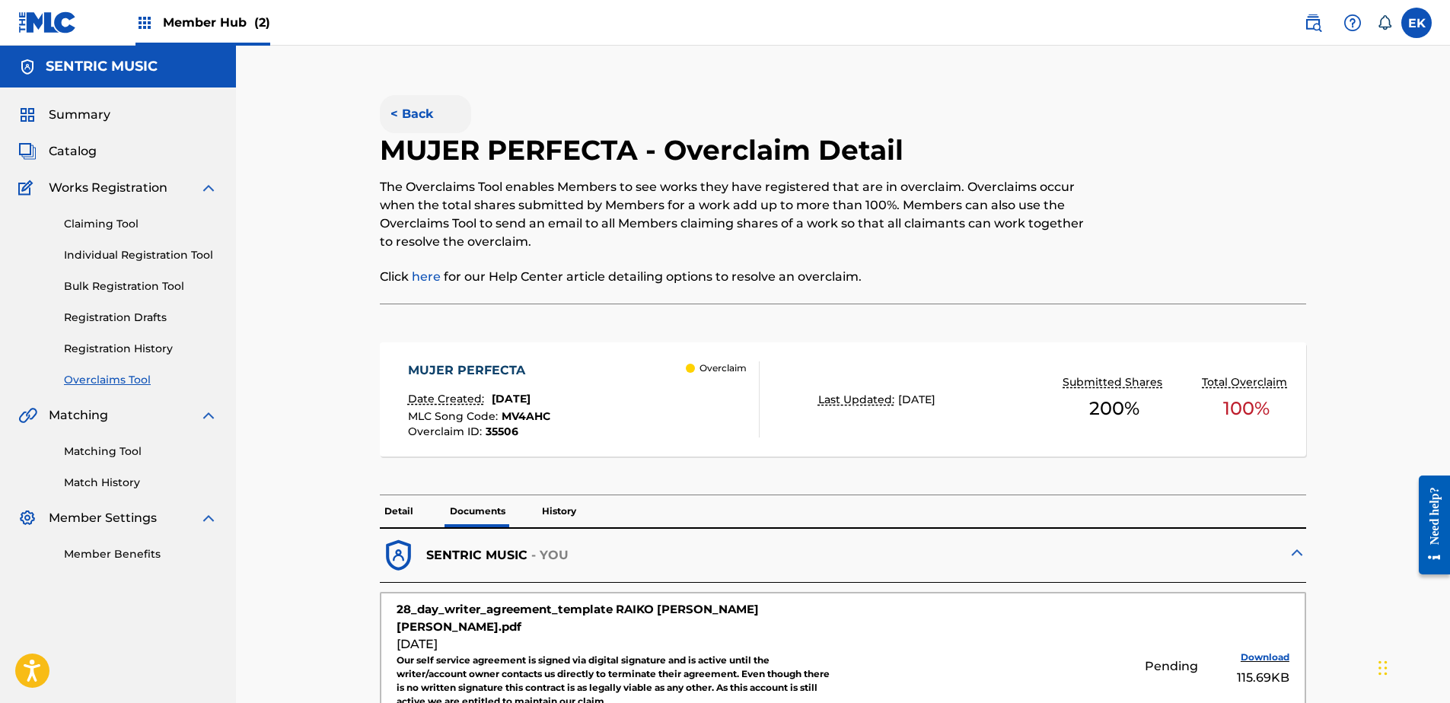
click at [400, 110] on button "< Back" at bounding box center [425, 114] width 91 height 38
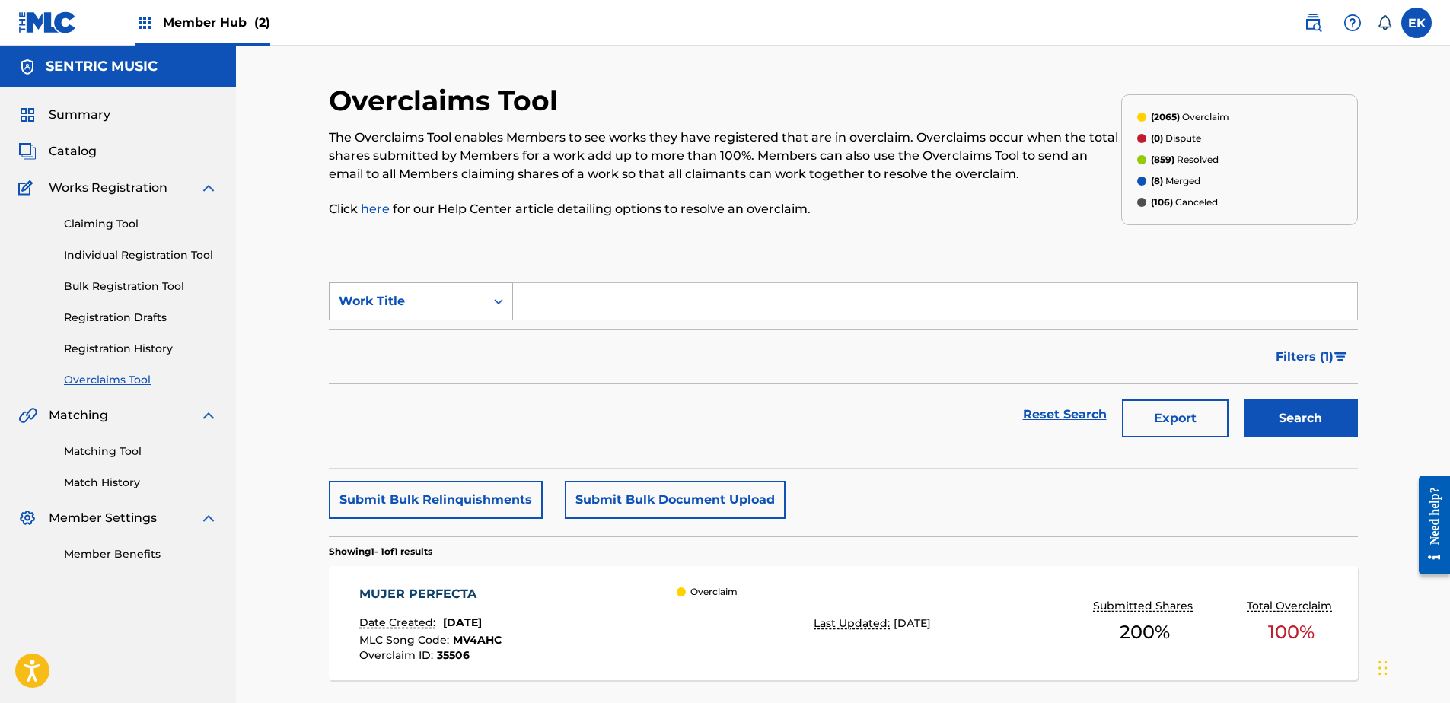
click at [459, 304] on div "Work Title" at bounding box center [407, 301] width 137 height 18
click at [459, 336] on div "MLC Song Code" at bounding box center [421, 339] width 183 height 38
click at [527, 314] on input "Search Form" at bounding box center [935, 301] width 844 height 37
paste input "FC0QLA"
type input "FC0QLA"
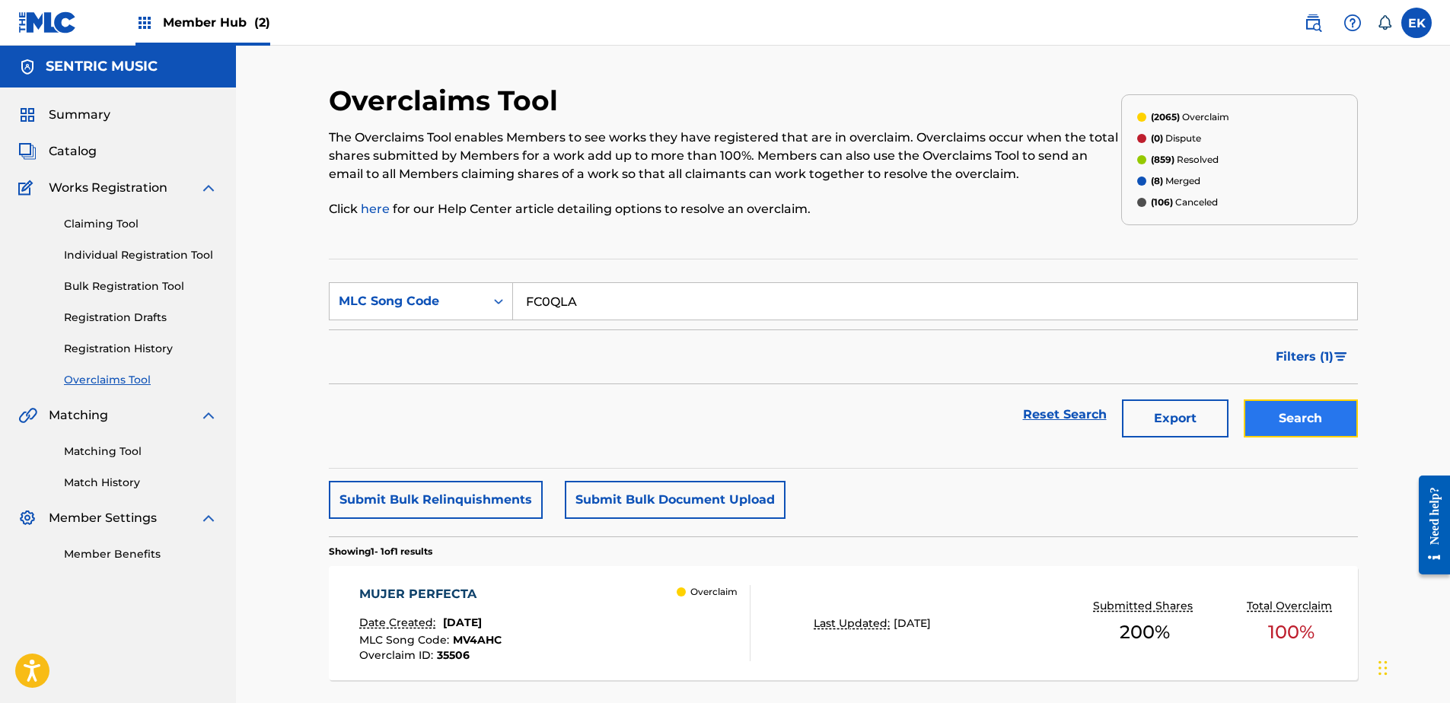
click at [1275, 426] on button "Search" at bounding box center [1301, 419] width 114 height 38
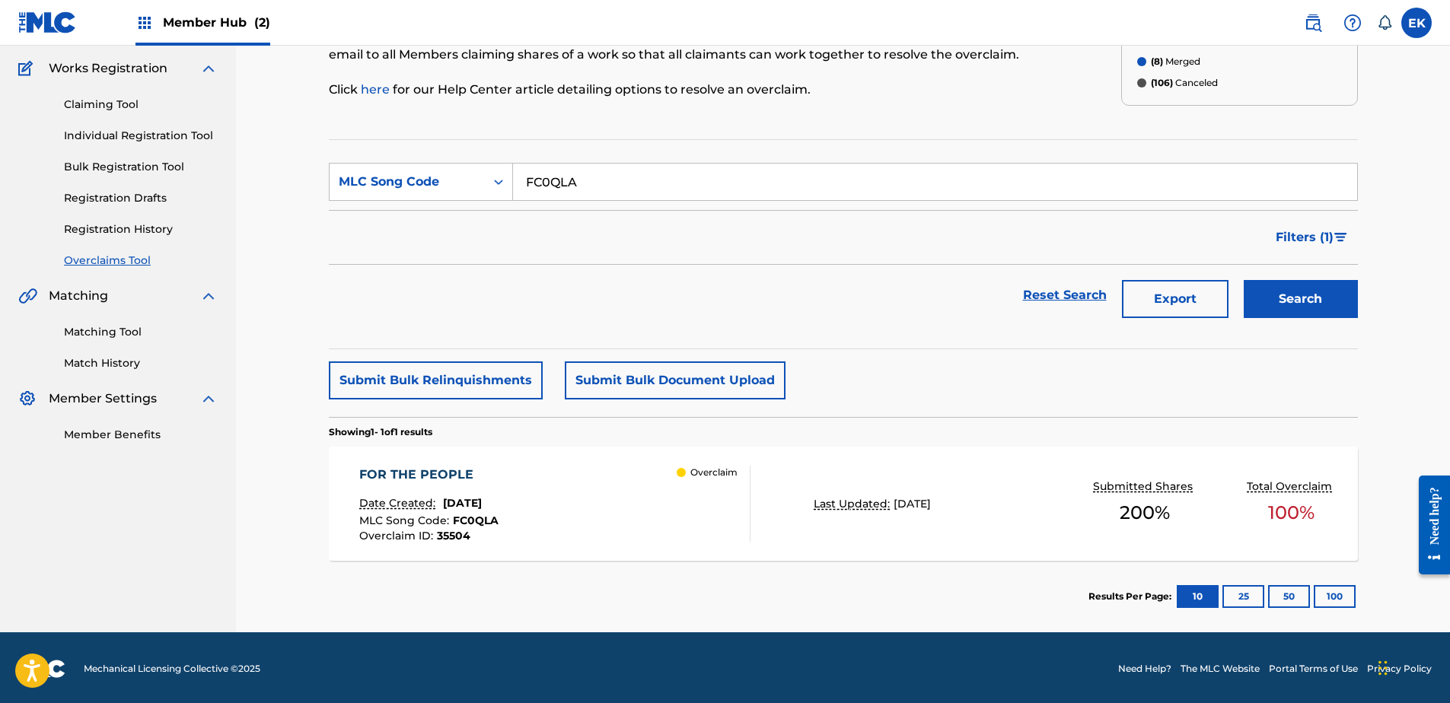
scroll to position [122, 0]
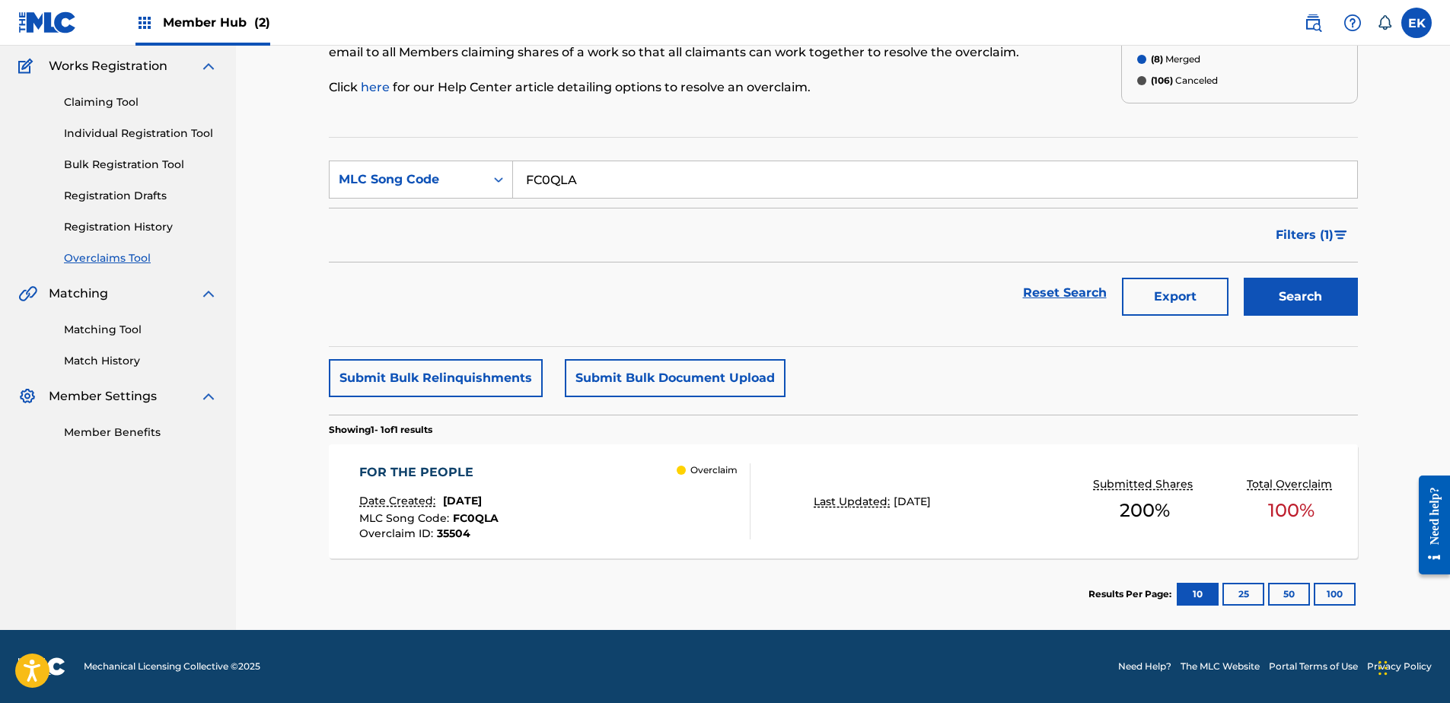
click at [709, 493] on div "Overclaim" at bounding box center [713, 501] width 73 height 76
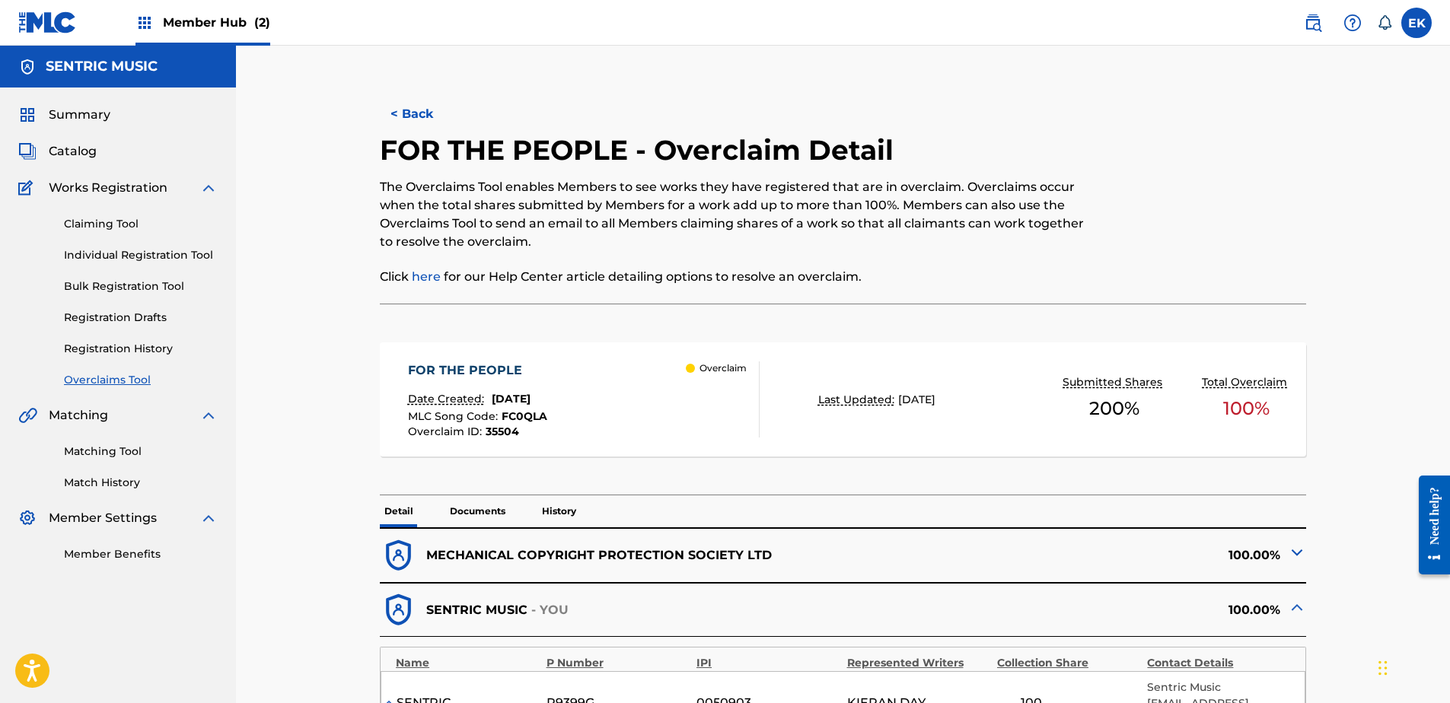
click at [478, 515] on p "Documents" at bounding box center [477, 511] width 65 height 32
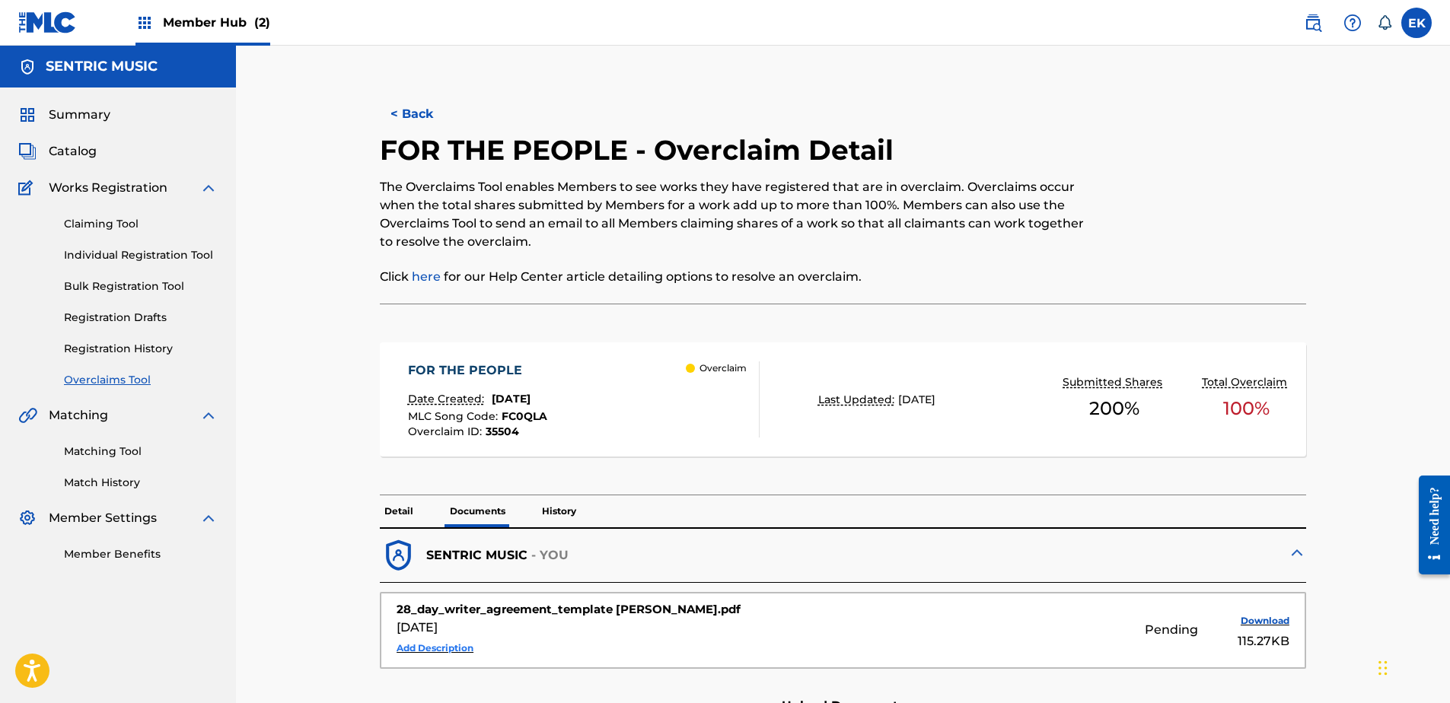
click at [447, 644] on button "Add Description" at bounding box center [435, 648] width 77 height 23
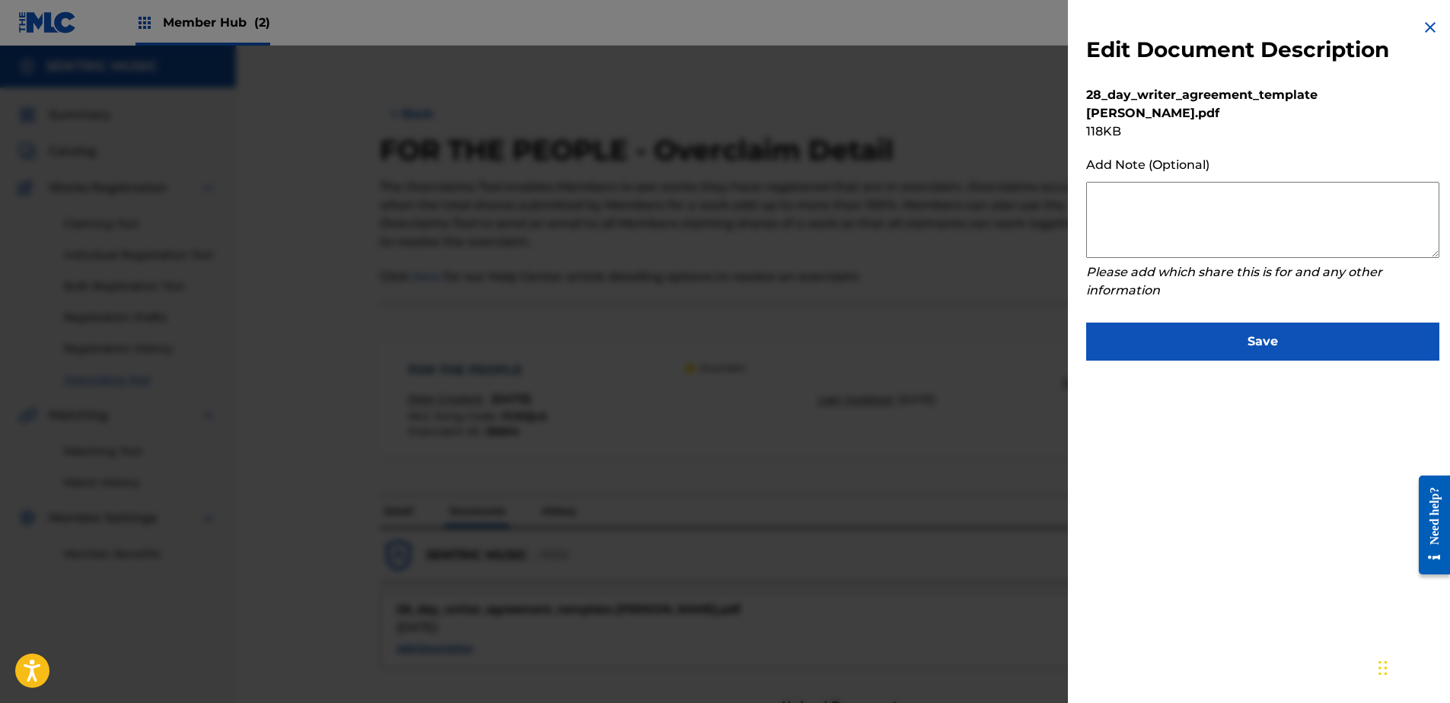
click at [1154, 218] on textarea at bounding box center [1262, 220] width 353 height 76
paste textarea "Our self service agreement is signed via digital signature and is active until …"
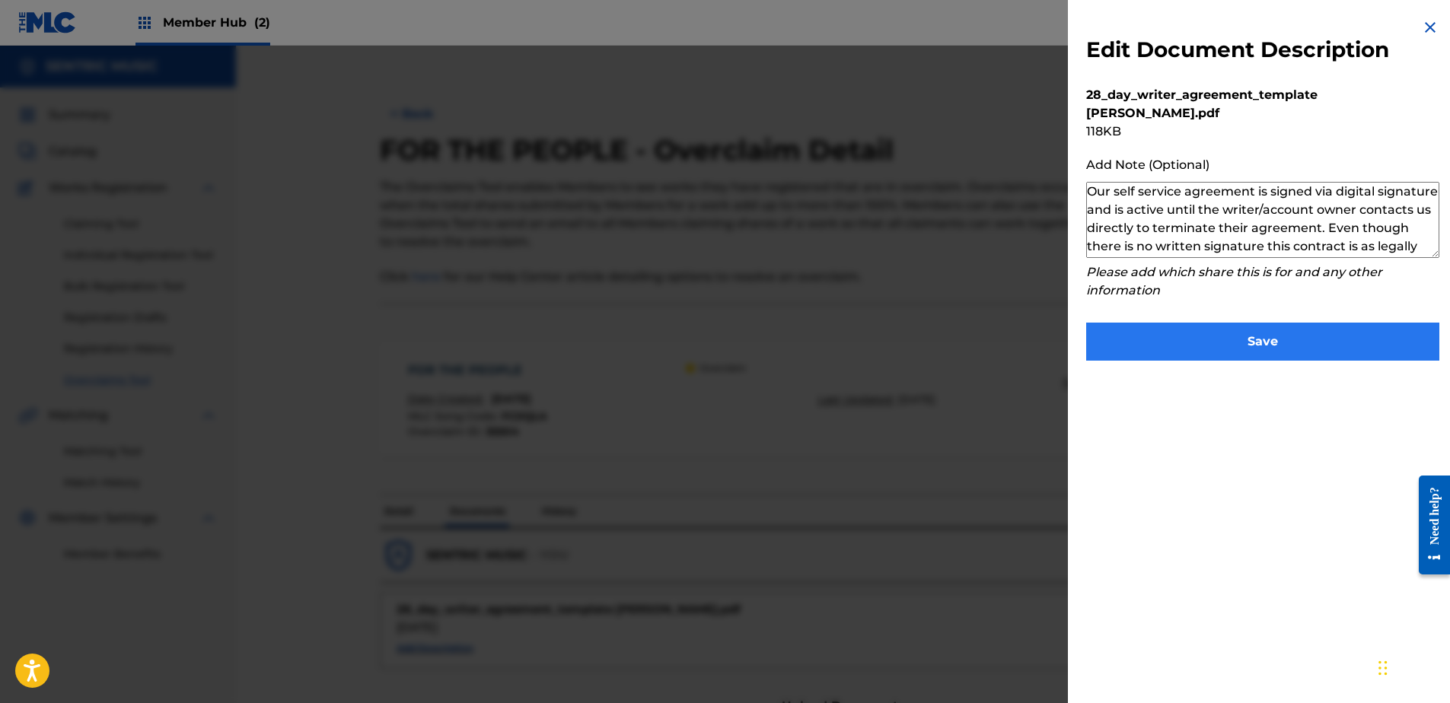
scroll to position [51, 0]
type textarea "Our self service agreement is signed via digital signature and is active until …"
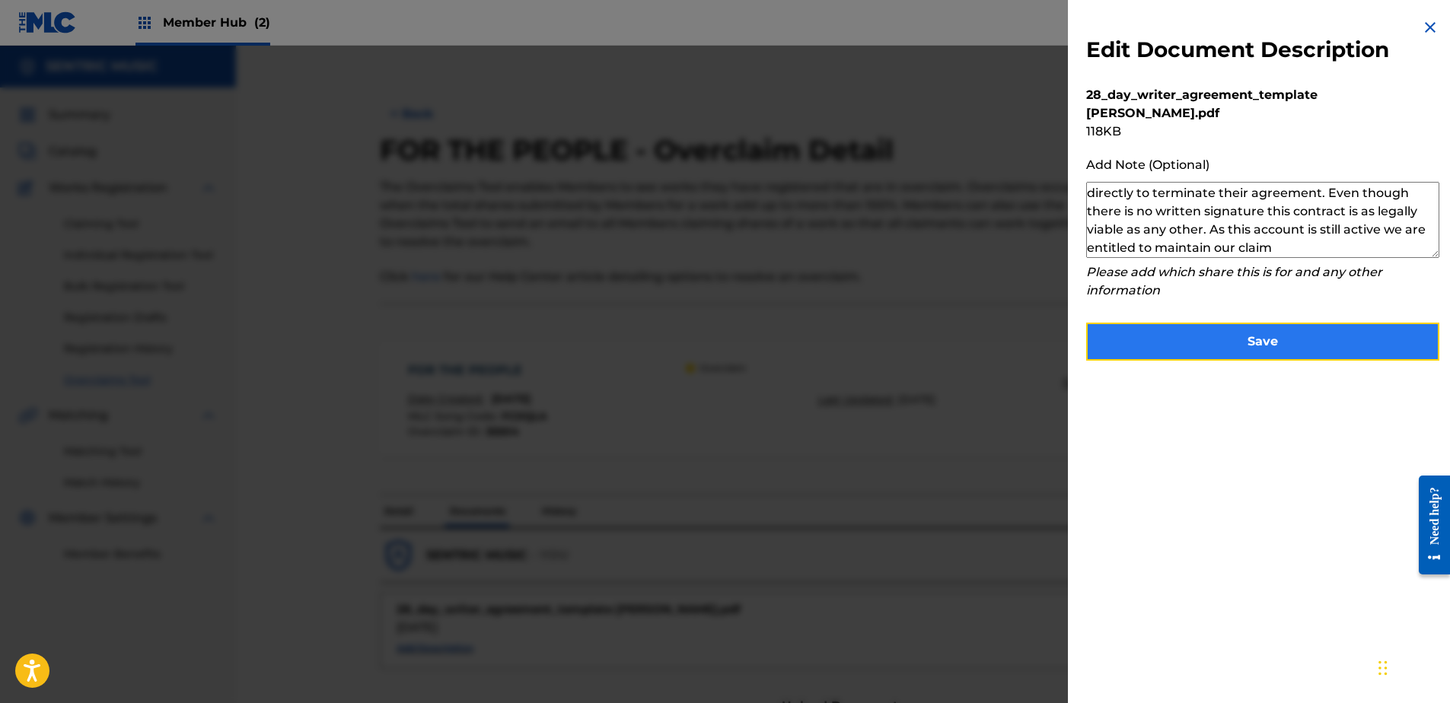
click at [1190, 323] on button "Save" at bounding box center [1262, 342] width 353 height 38
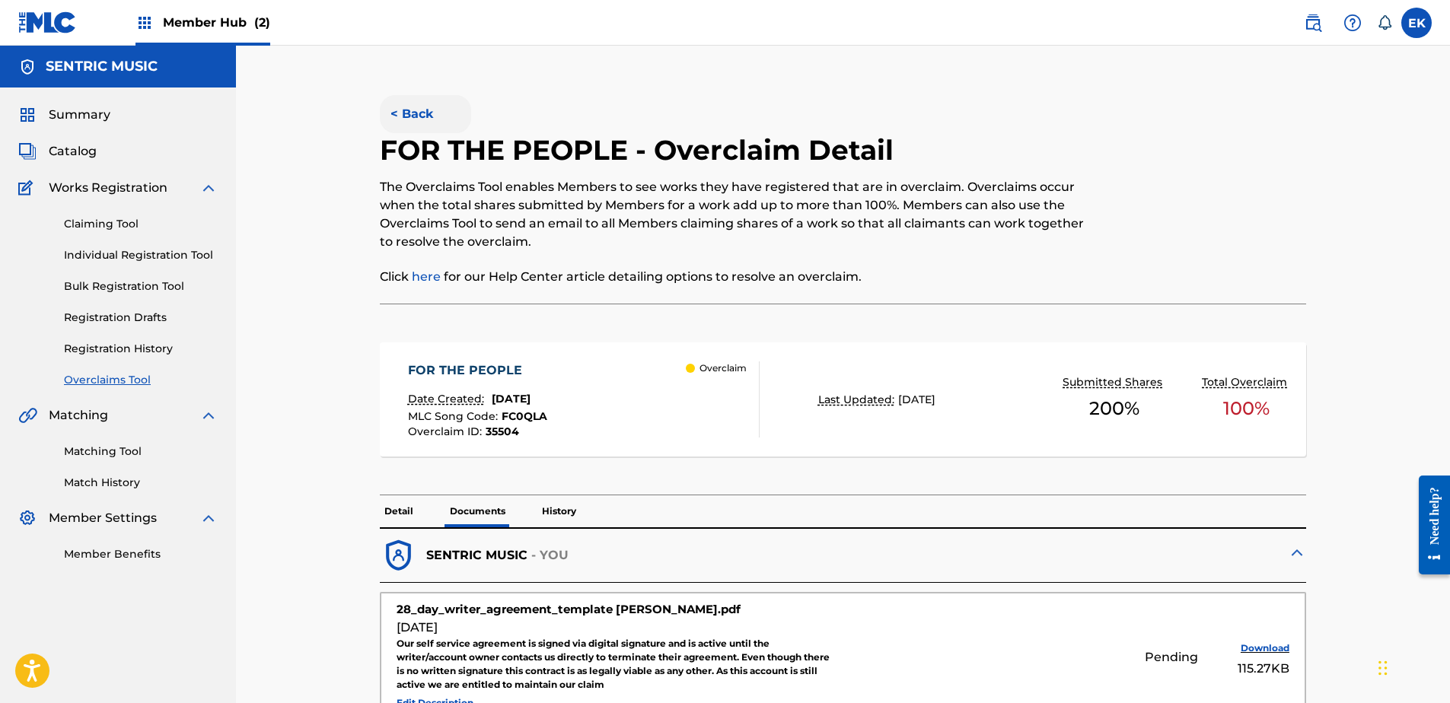
click at [406, 117] on button "< Back" at bounding box center [425, 114] width 91 height 38
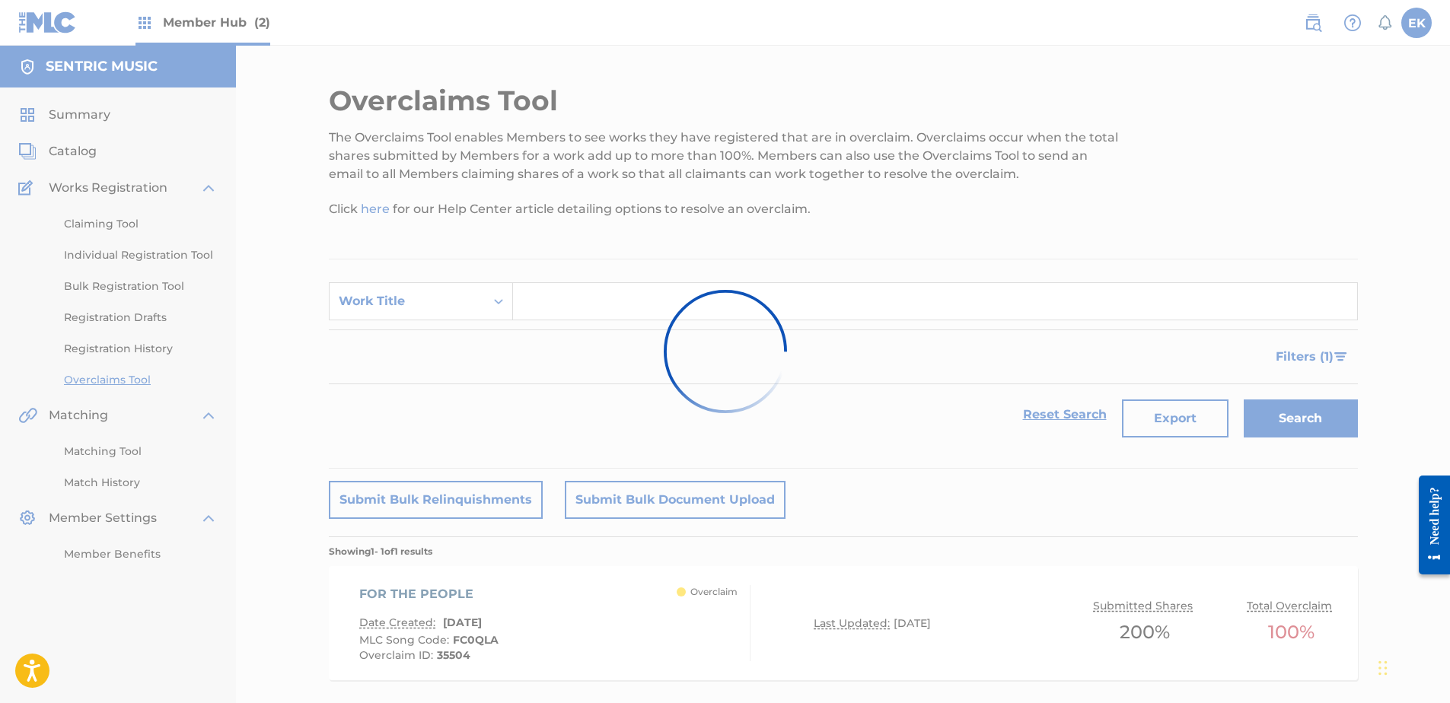
scroll to position [82, 0]
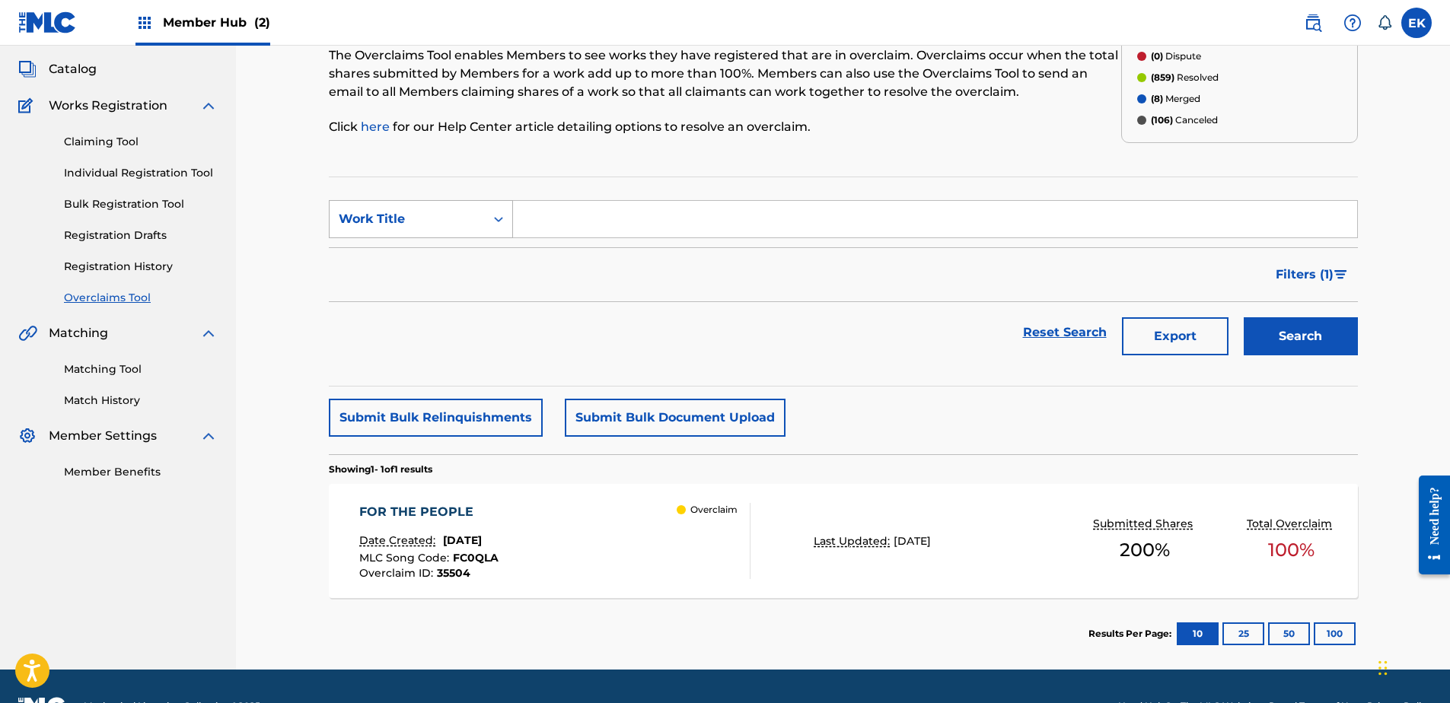
click at [448, 211] on div "Work Title" at bounding box center [407, 219] width 155 height 29
drag, startPoint x: 435, startPoint y: 263, endPoint x: 461, endPoint y: 239, distance: 35.5
click at [435, 263] on div "MLC Song Code" at bounding box center [421, 257] width 183 height 38
click at [509, 215] on div "Search Form" at bounding box center [498, 218] width 27 height 27
click at [537, 213] on input "Search Form" at bounding box center [935, 219] width 844 height 37
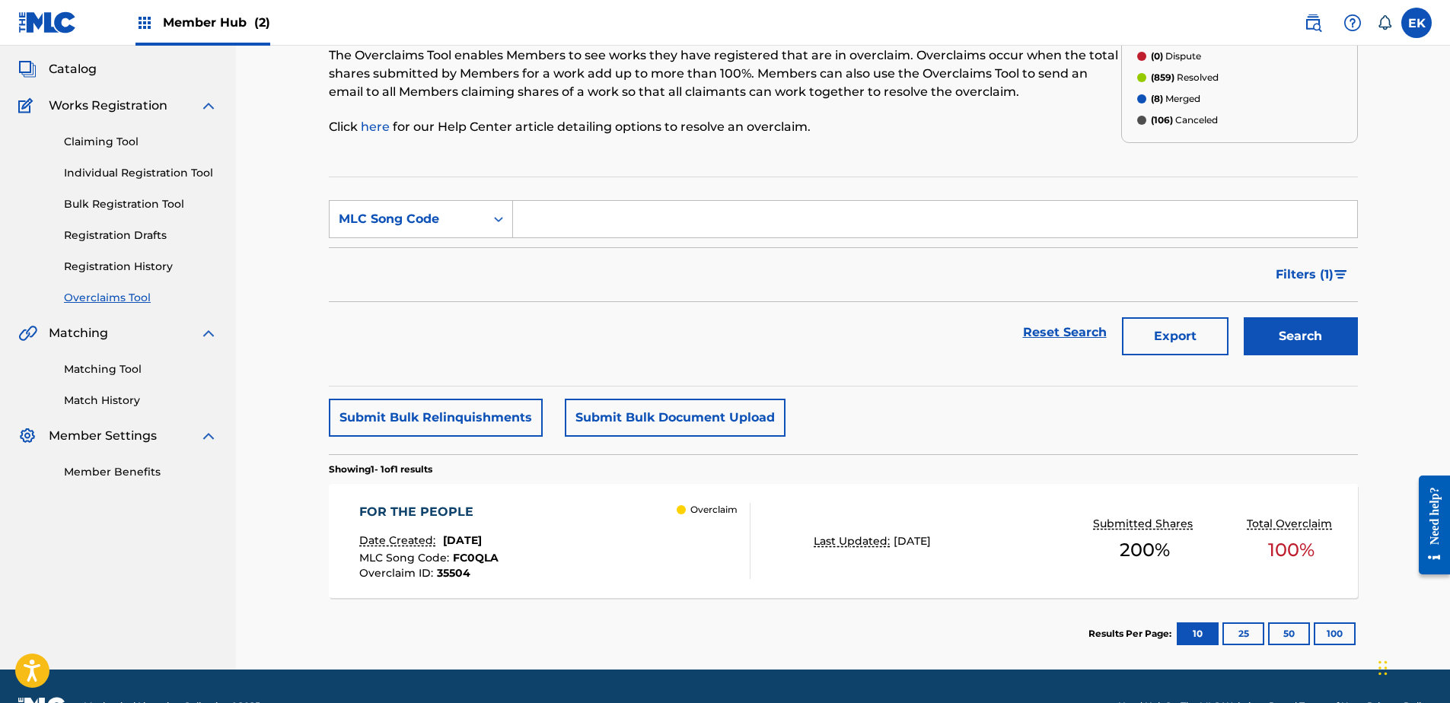
paste input "CK88EB"
type input "CK88EB"
drag, startPoint x: 1307, startPoint y: 336, endPoint x: 1297, endPoint y: 335, distance: 10.8
click at [1301, 339] on button "Search" at bounding box center [1301, 336] width 114 height 38
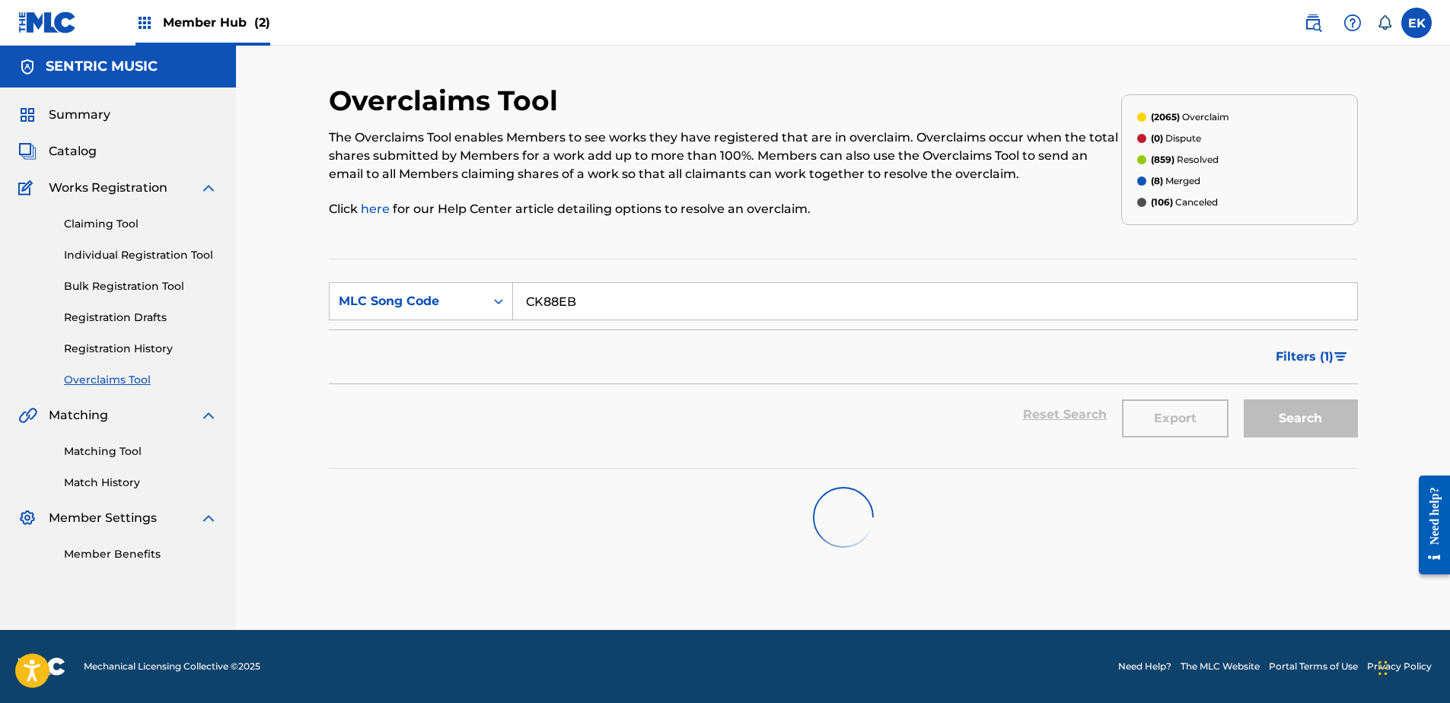
scroll to position [0, 0]
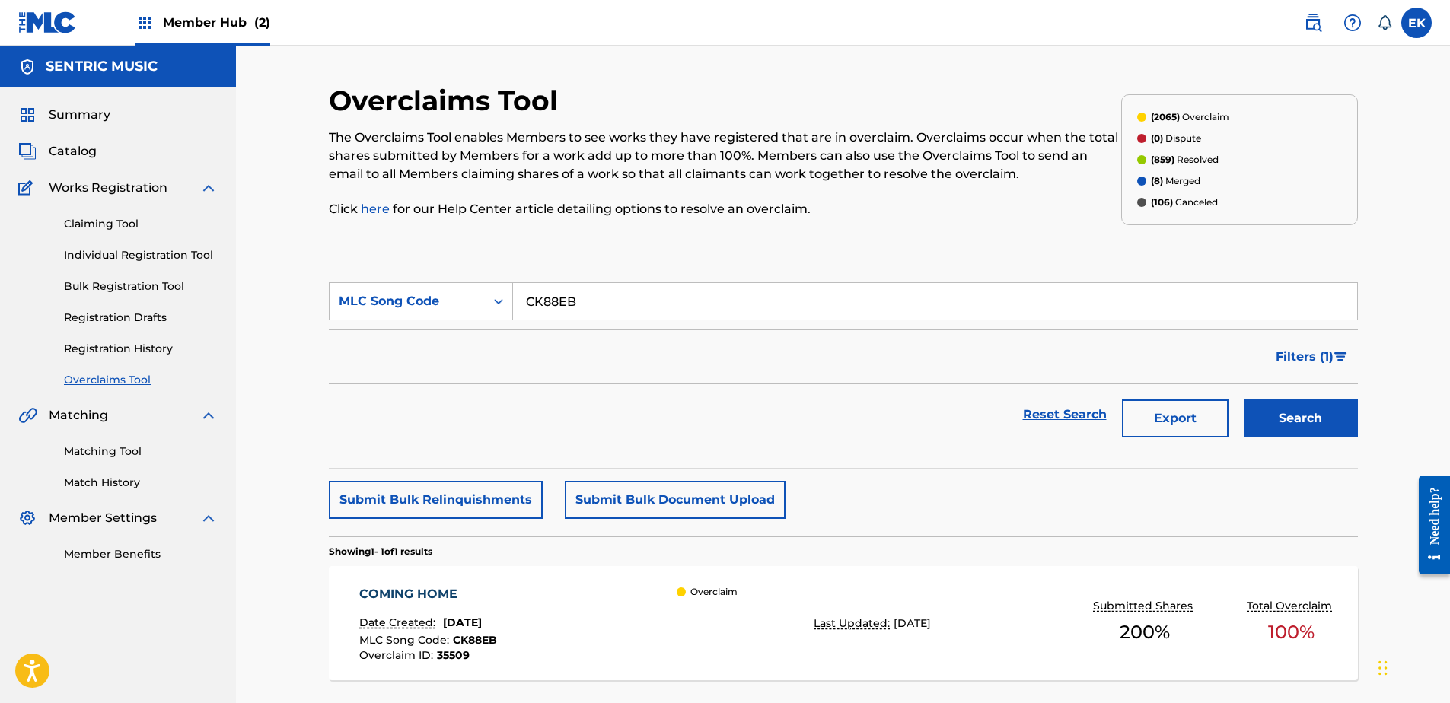
click at [656, 584] on div "COMING HOME Date Created: September 12, 2025 MLC Song Code : CK88EB Overclaim I…" at bounding box center [843, 623] width 1029 height 114
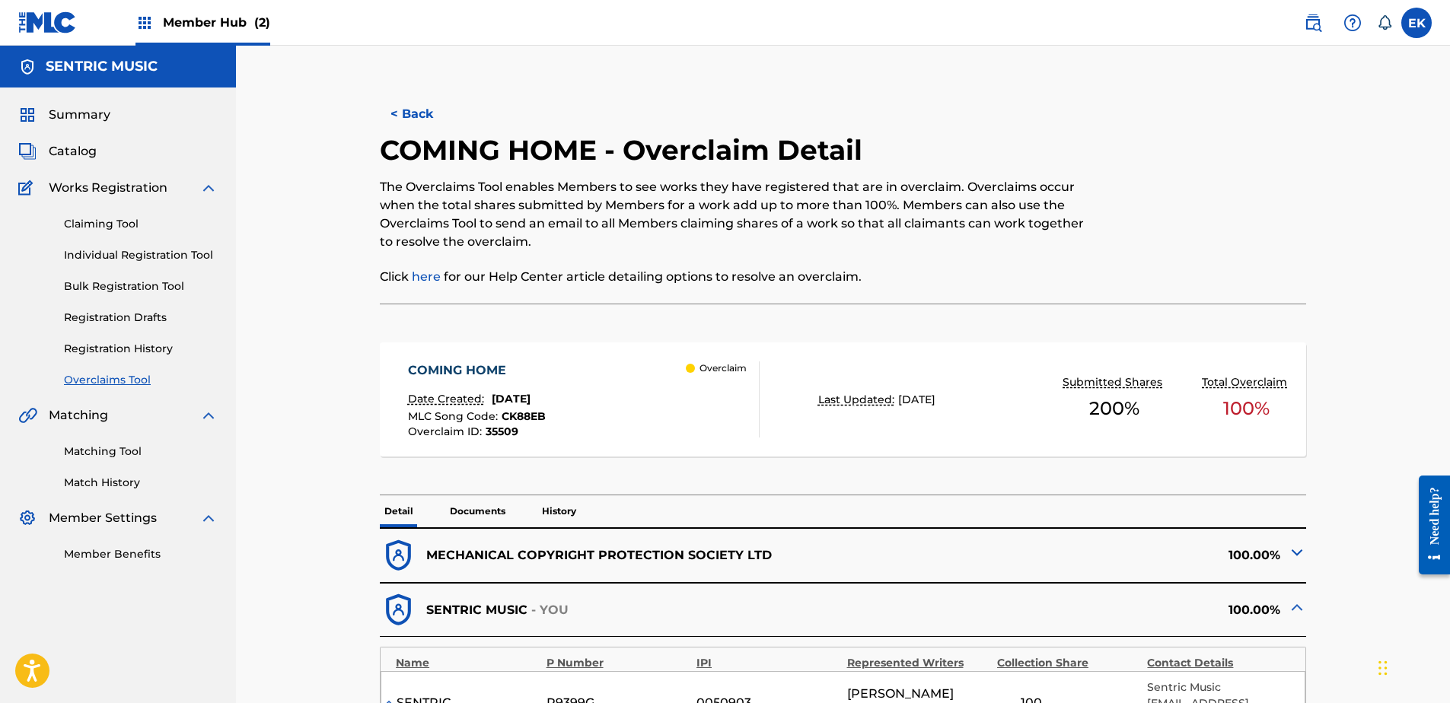
click at [473, 508] on p "Documents" at bounding box center [477, 511] width 65 height 32
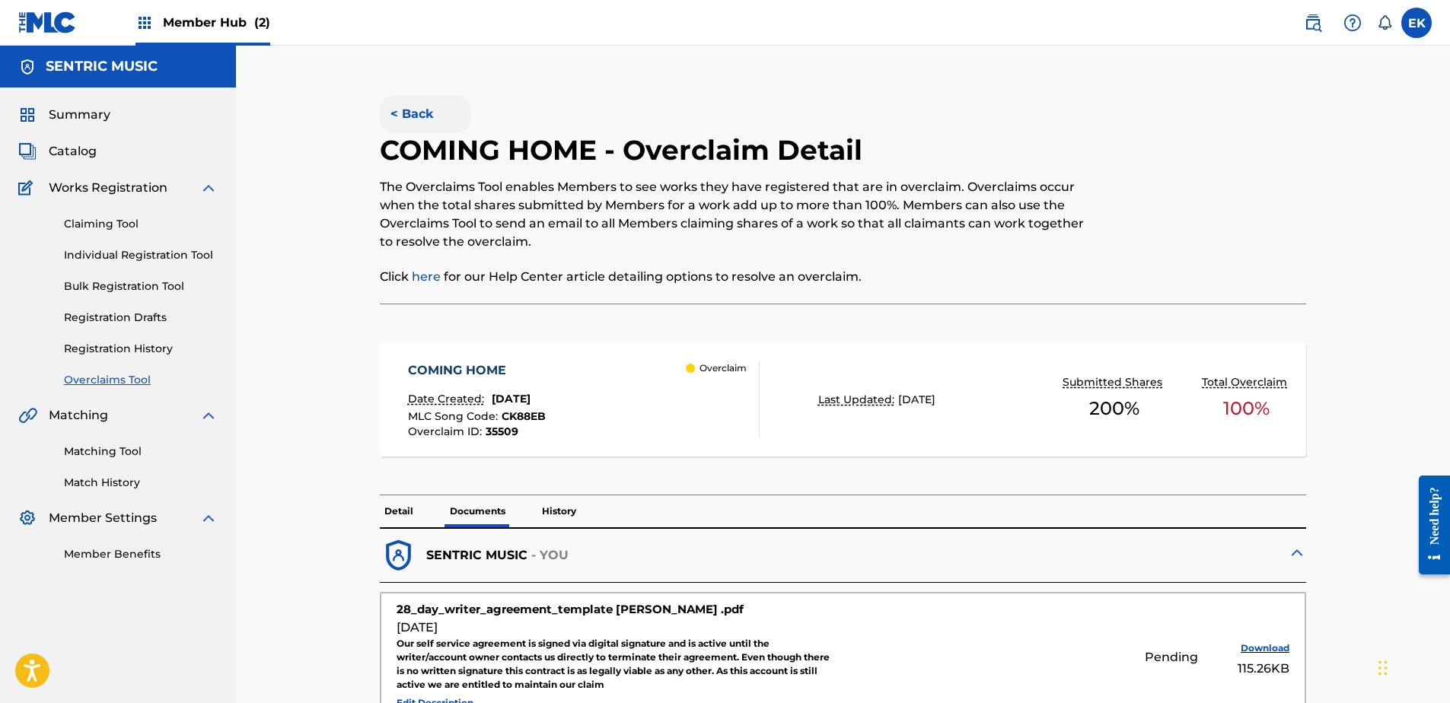
click at [413, 116] on button "< Back" at bounding box center [425, 114] width 91 height 38
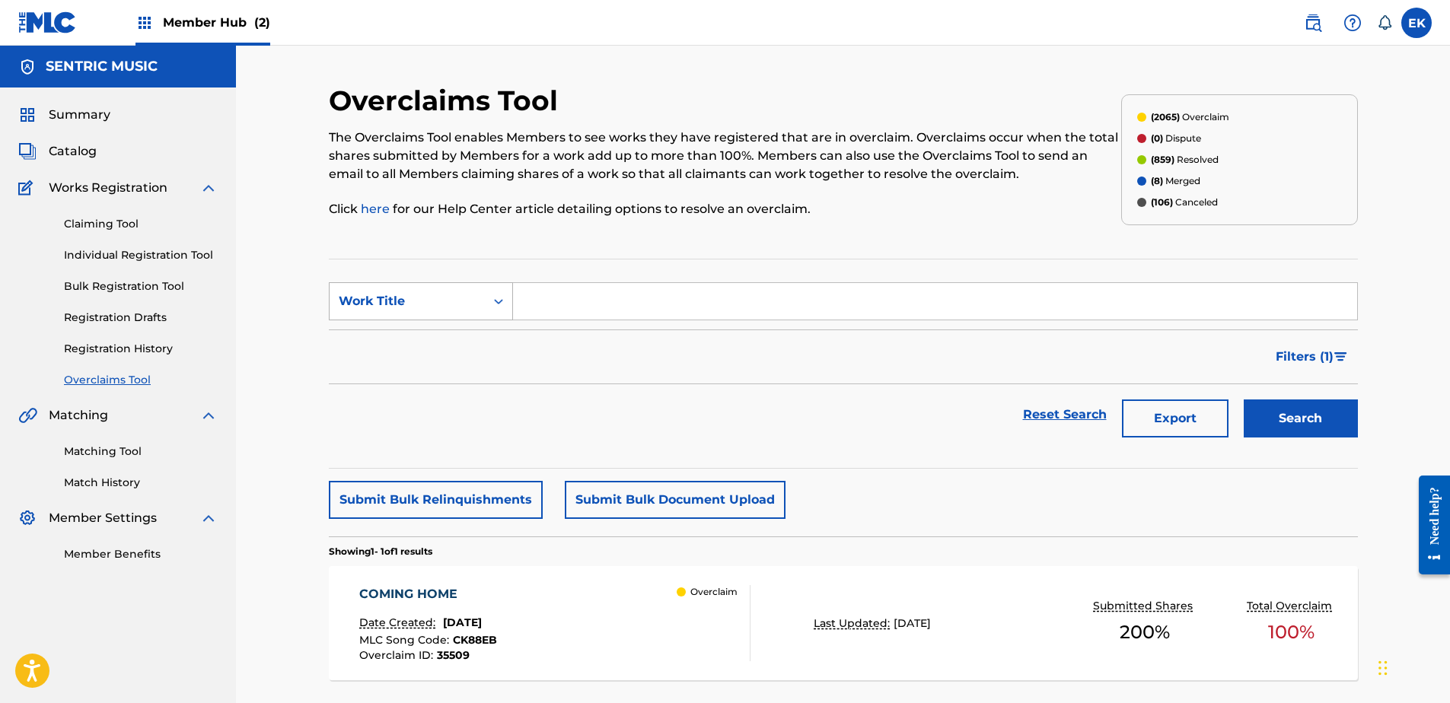
click at [470, 301] on div "Work Title" at bounding box center [407, 301] width 137 height 18
click at [468, 342] on div "MLC Song Code" at bounding box center [421, 339] width 183 height 38
click at [543, 304] on input "Search Form" at bounding box center [935, 301] width 844 height 37
paste input "AY8HNX"
type input "AY8HNX"
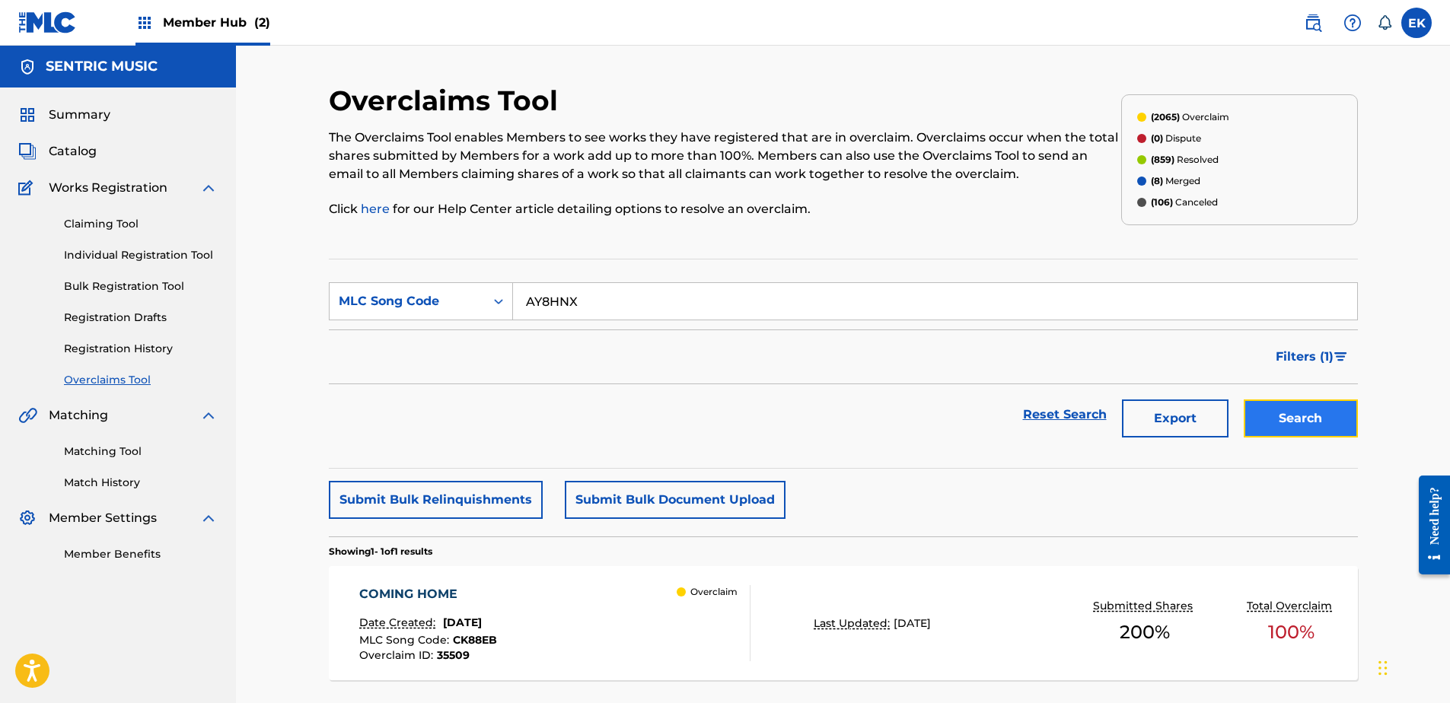
click at [1272, 424] on button "Search" at bounding box center [1301, 419] width 114 height 38
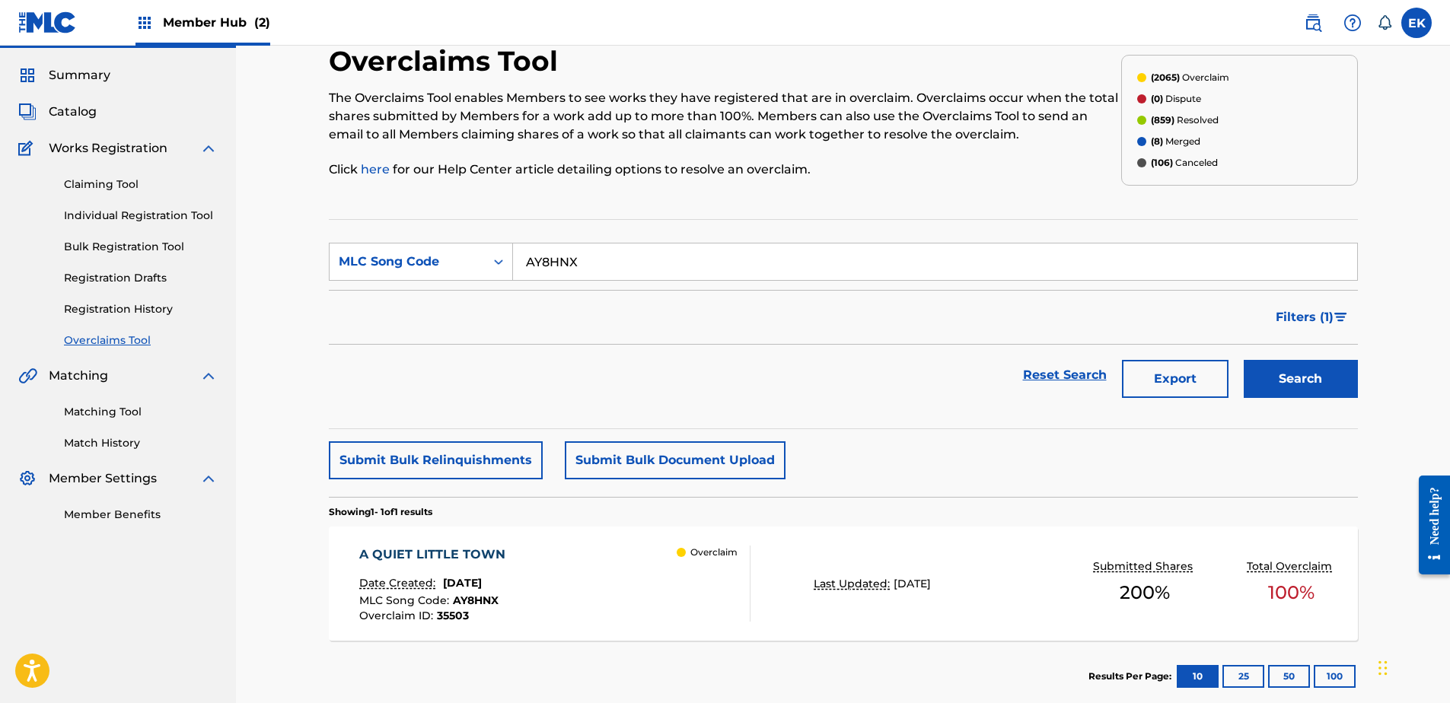
scroll to position [122, 0]
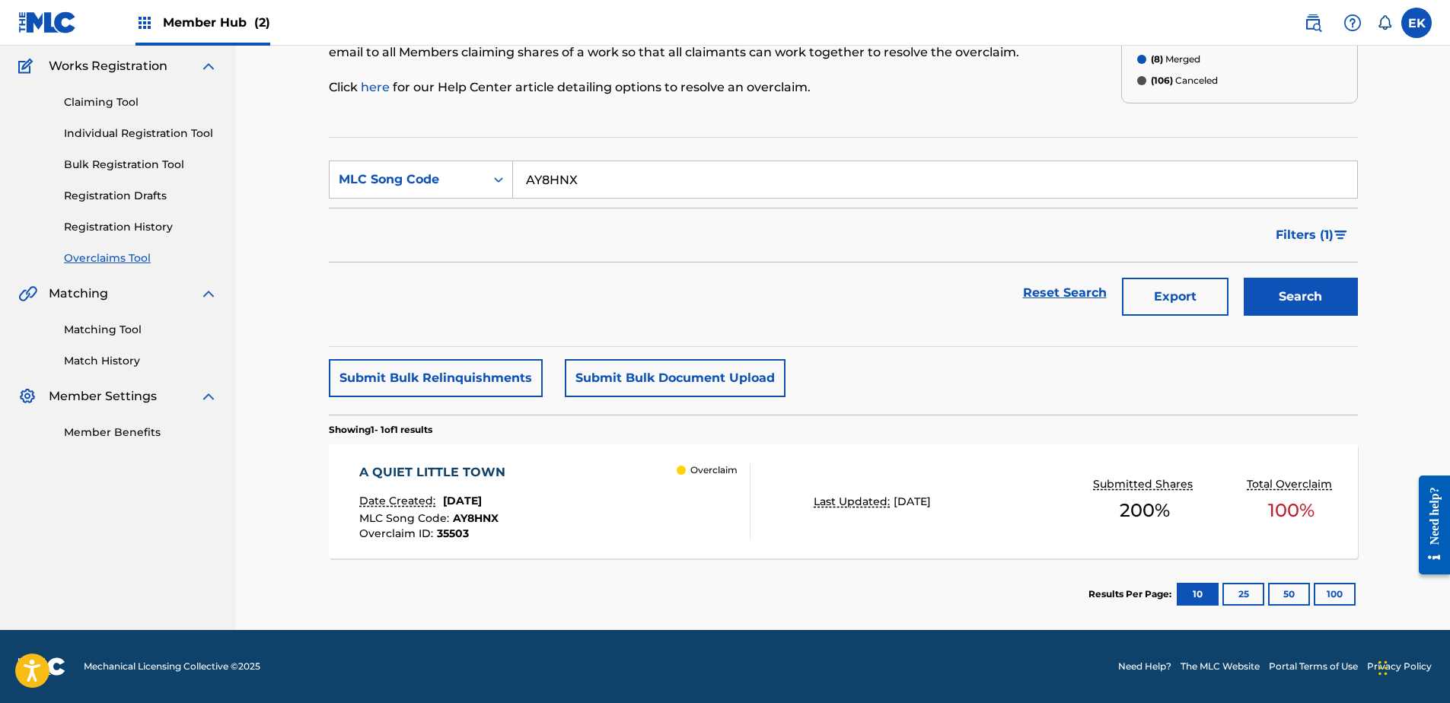
click at [592, 467] on div "A QUIET LITTLE TOWN Date Created: September 12, 2025 MLC Song Code : AY8HNX Ove…" at bounding box center [554, 501] width 391 height 76
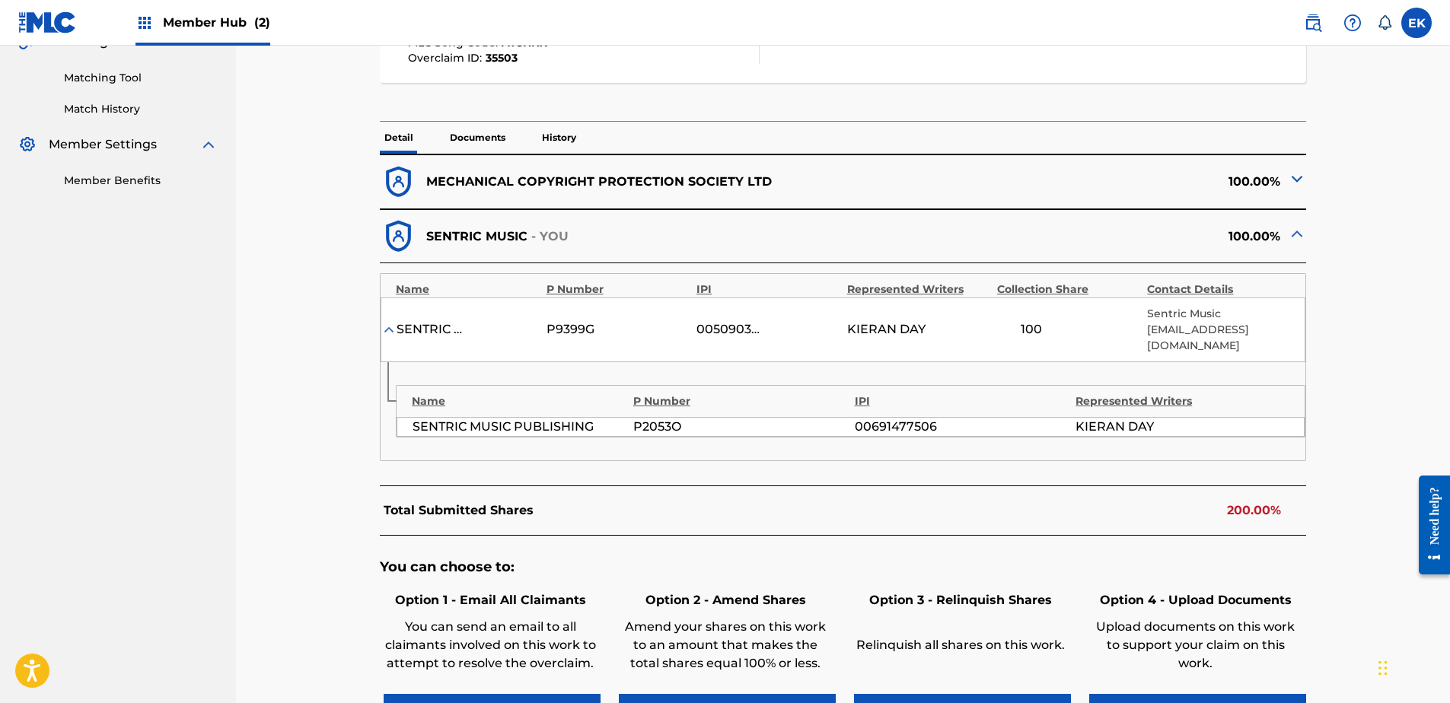
scroll to position [381, 0]
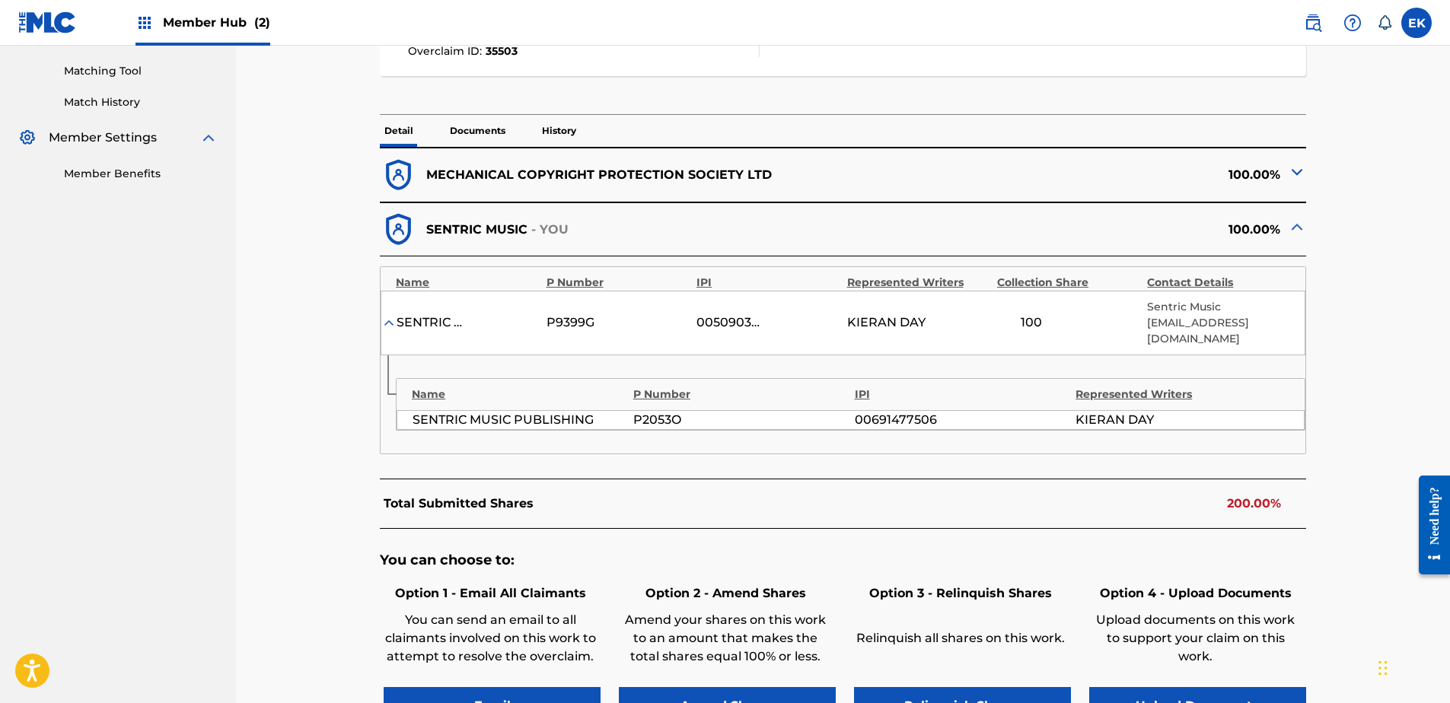
click at [464, 129] on p "Documents" at bounding box center [477, 131] width 65 height 32
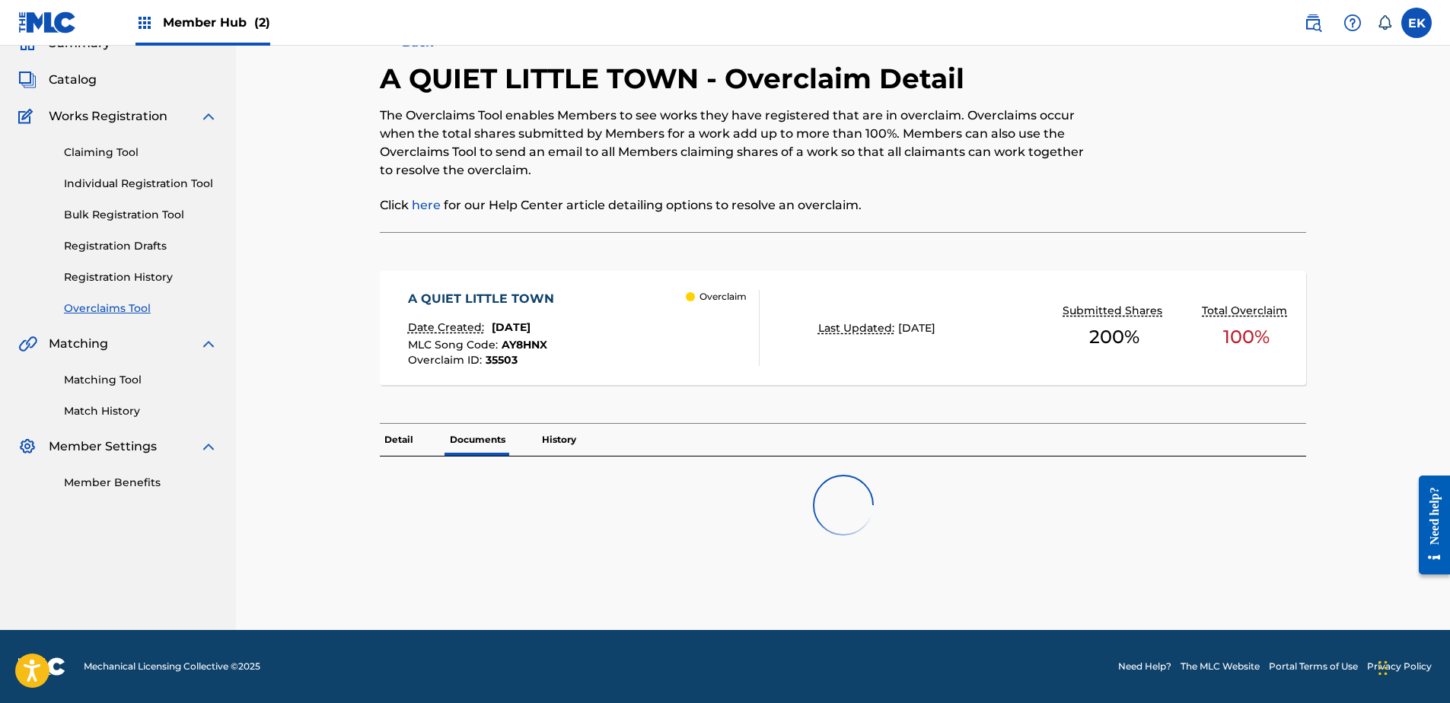
scroll to position [284, 0]
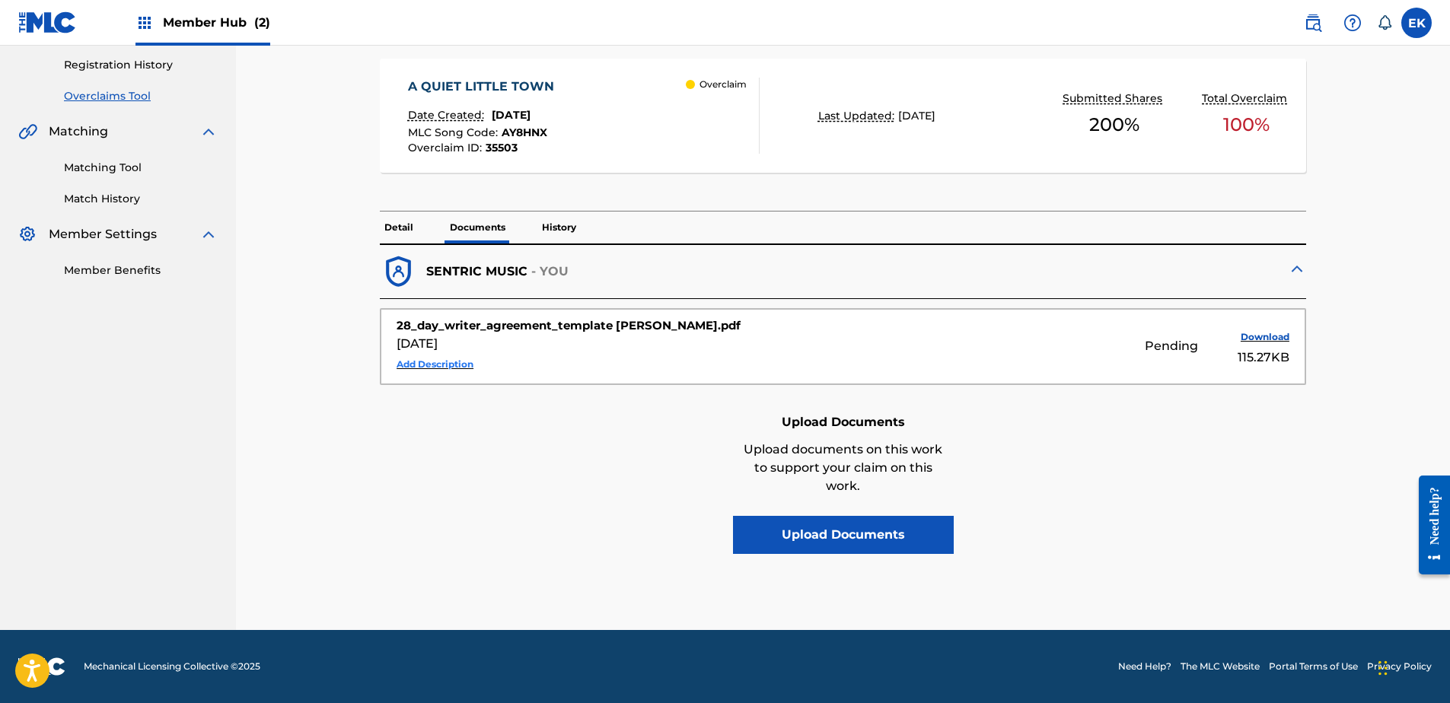
click at [440, 365] on button "Add Description" at bounding box center [435, 364] width 77 height 23
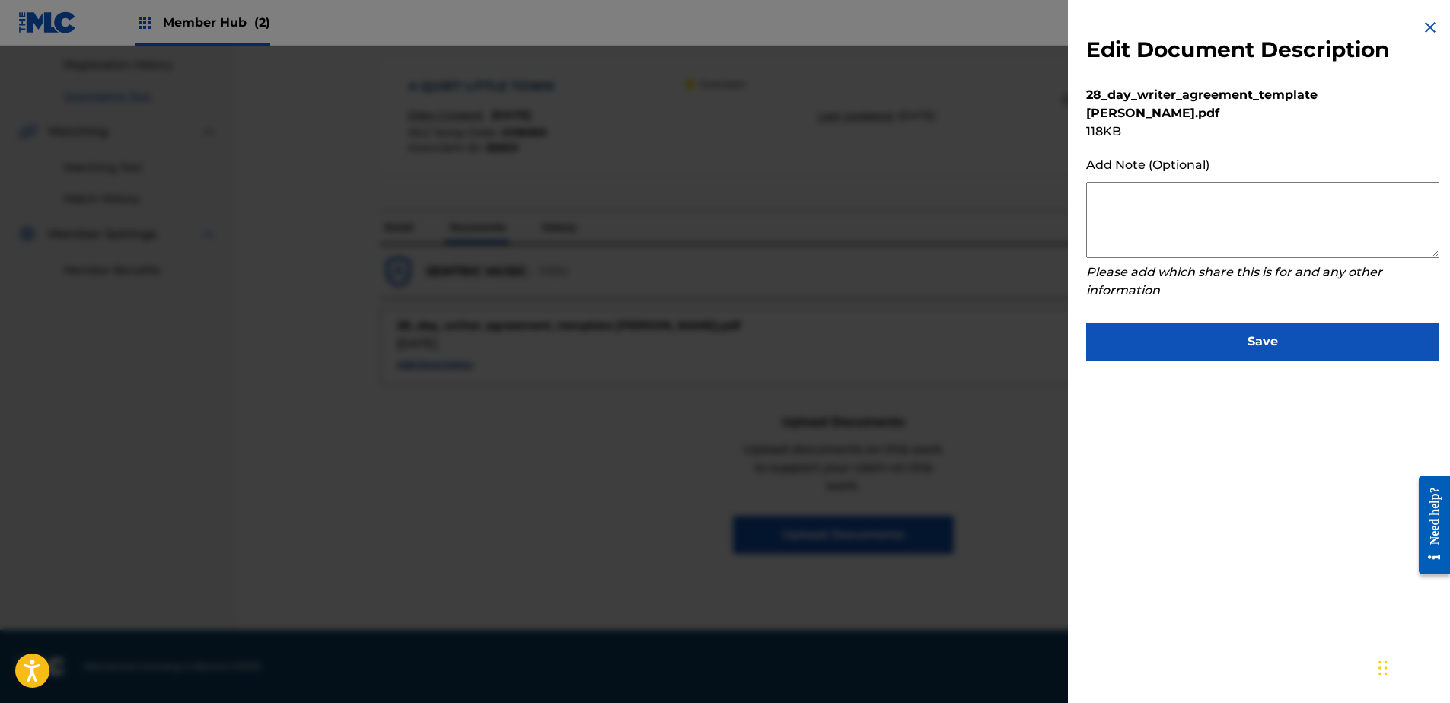
click at [1170, 193] on textarea at bounding box center [1262, 220] width 353 height 76
paste textarea "Our self service agreement is signed via digital signature and is active until …"
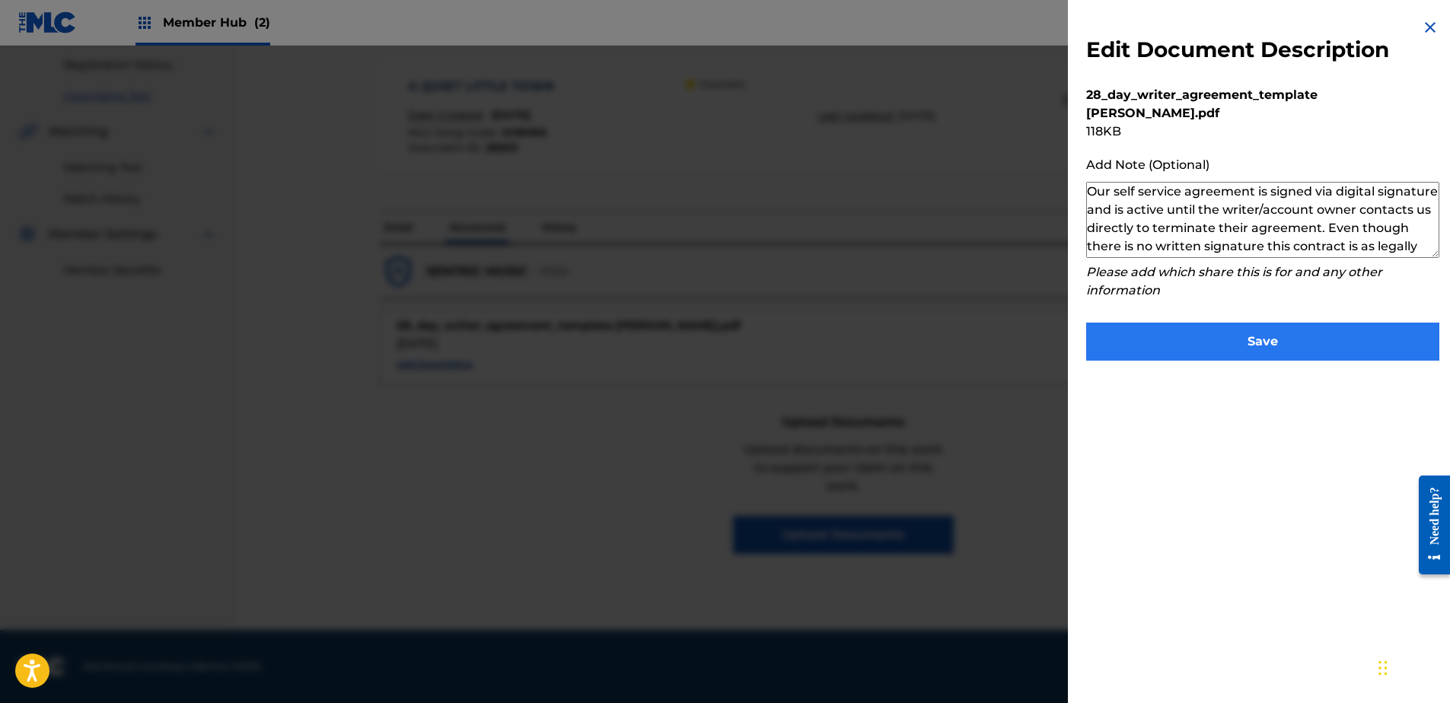
scroll to position [51, 0]
type textarea "Our self service agreement is signed via digital signature and is active until …"
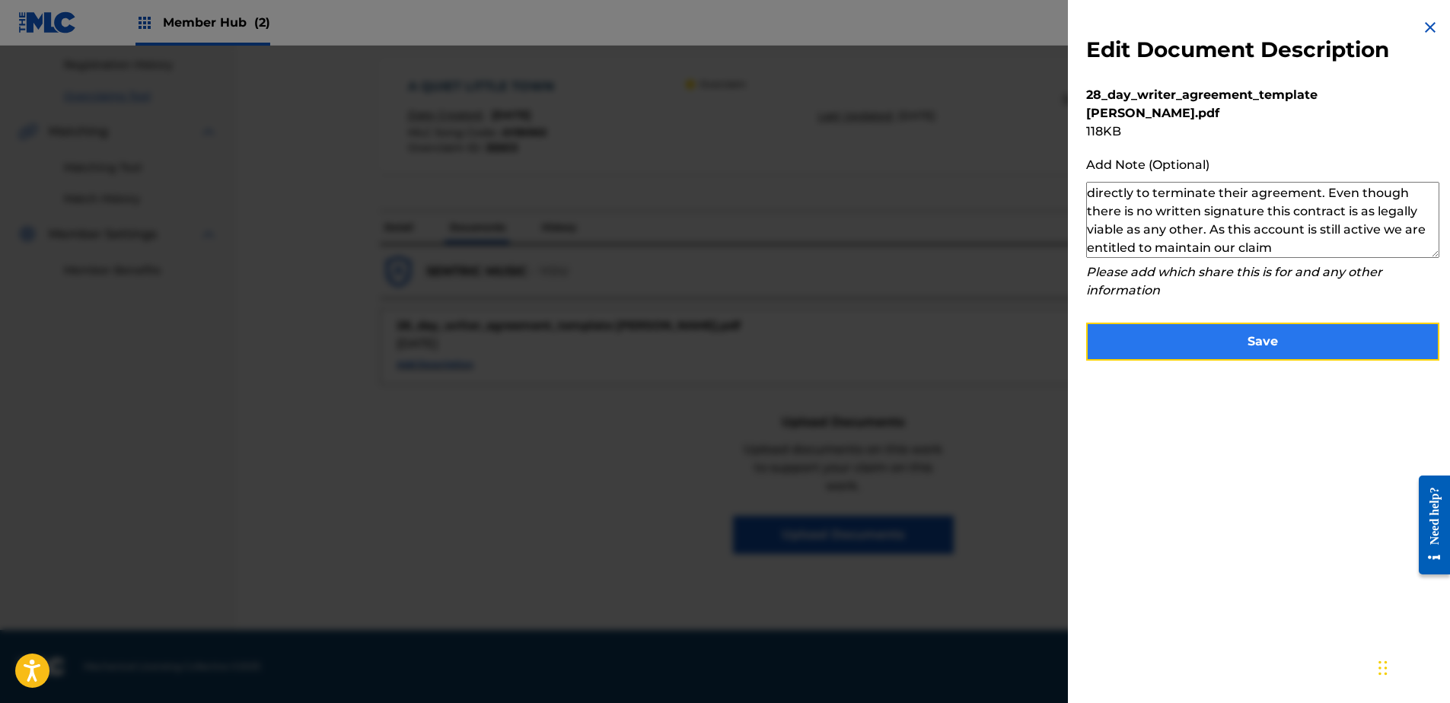
click at [1206, 323] on button "Save" at bounding box center [1262, 342] width 353 height 38
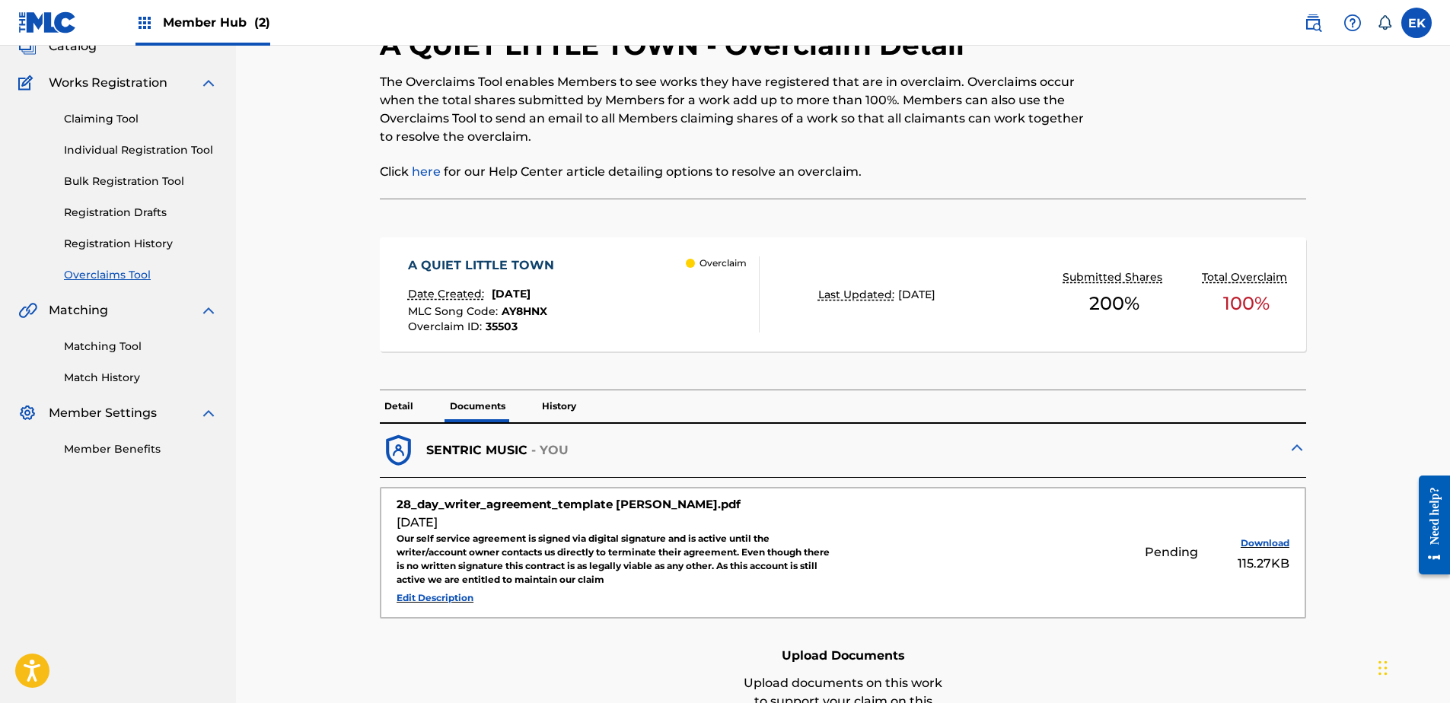
scroll to position [0, 0]
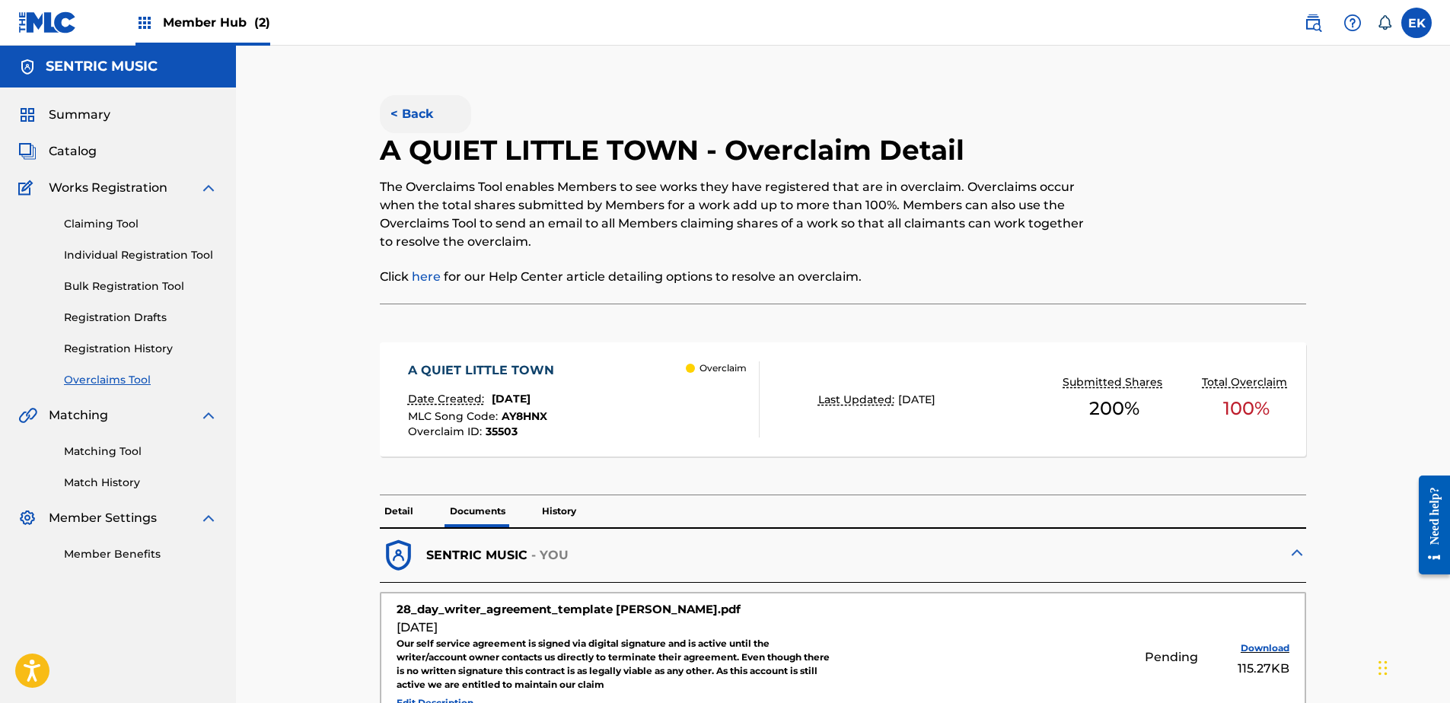
click at [394, 107] on button "< Back" at bounding box center [425, 114] width 91 height 38
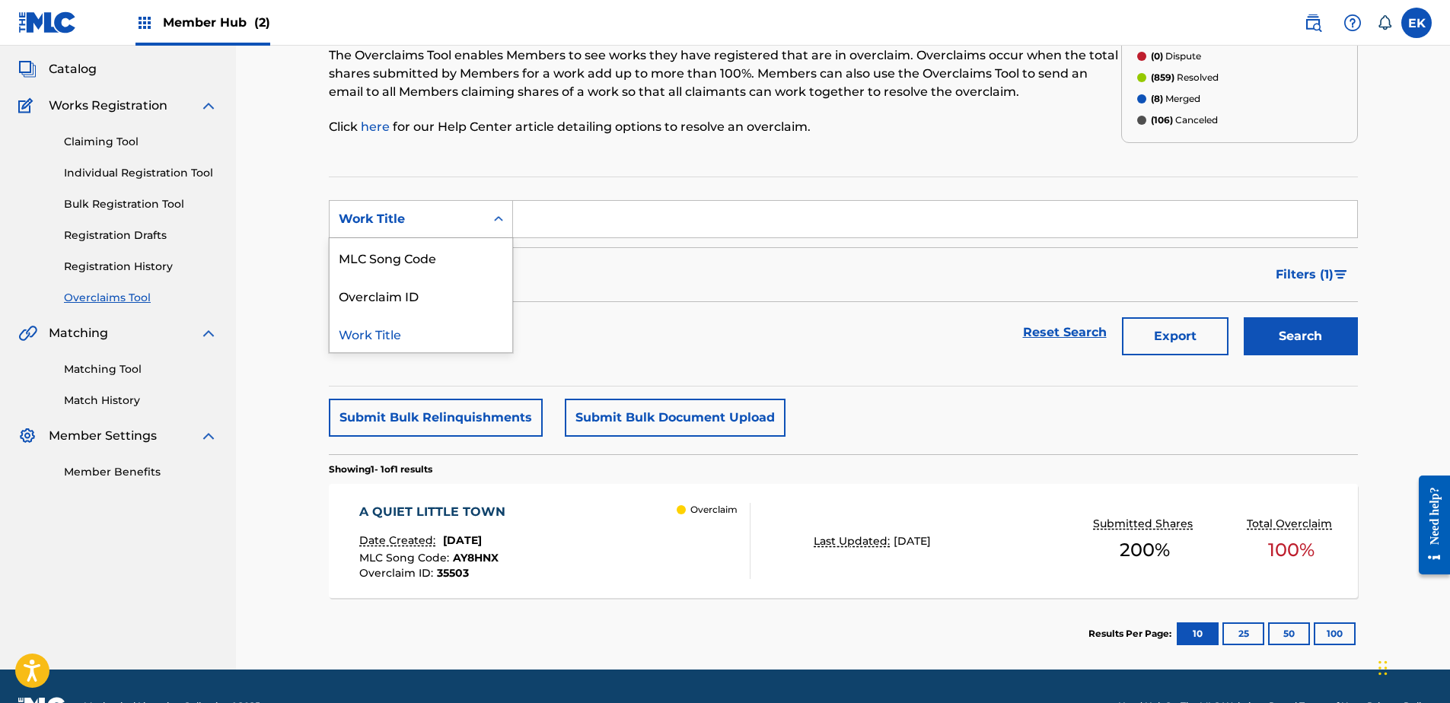
click at [438, 213] on div "Work Title" at bounding box center [407, 219] width 137 height 18
click at [443, 261] on div "MLC Song Code" at bounding box center [421, 257] width 183 height 38
click at [575, 218] on input "Search Form" at bounding box center [935, 219] width 844 height 37
paste input "BF6QCT"
type input "BF6QCT"
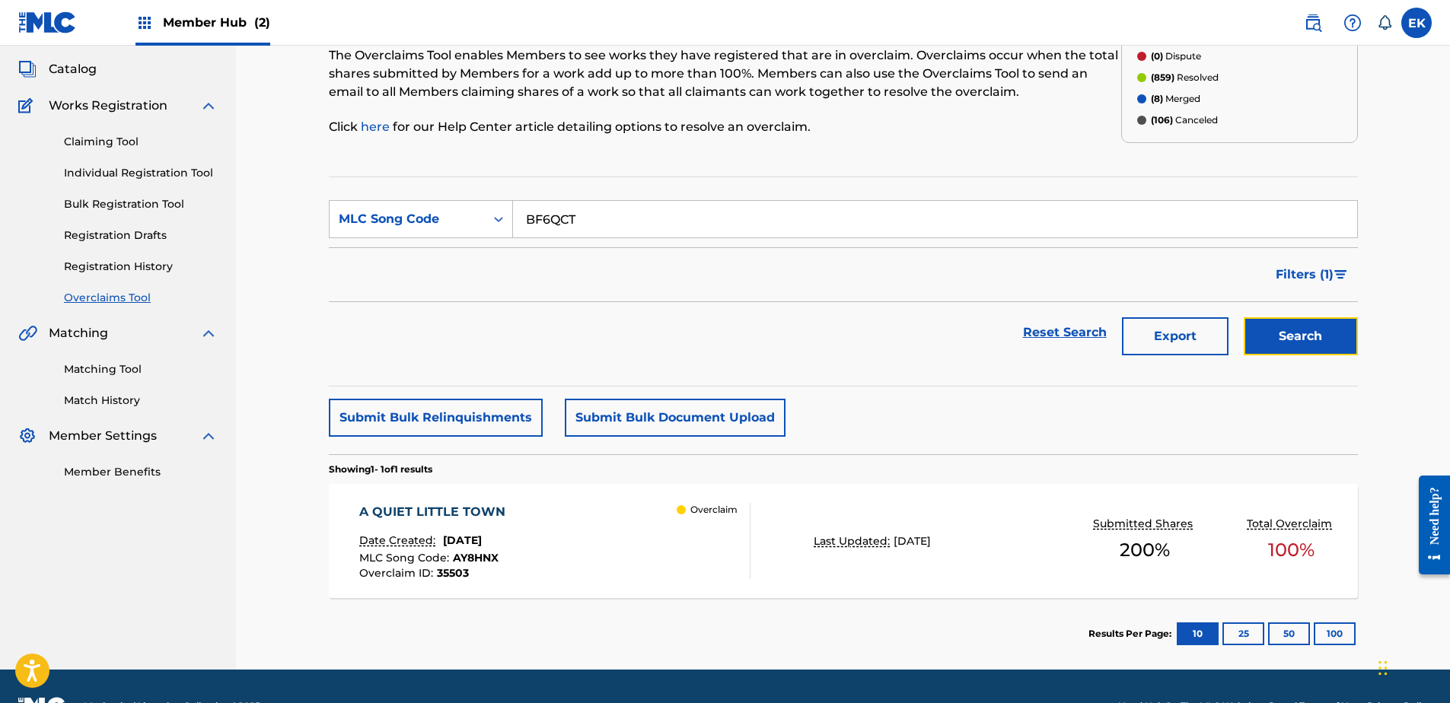
click at [1268, 331] on button "Search" at bounding box center [1301, 336] width 114 height 38
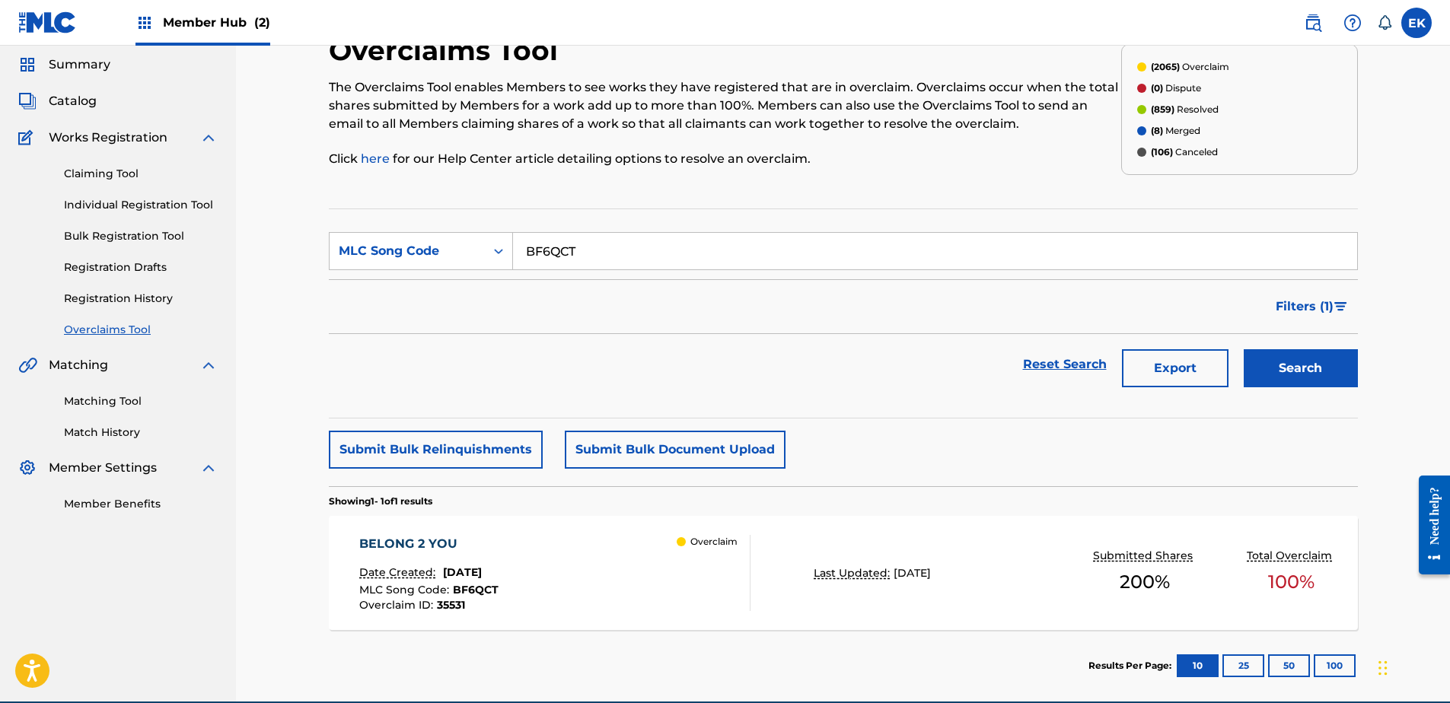
scroll to position [122, 0]
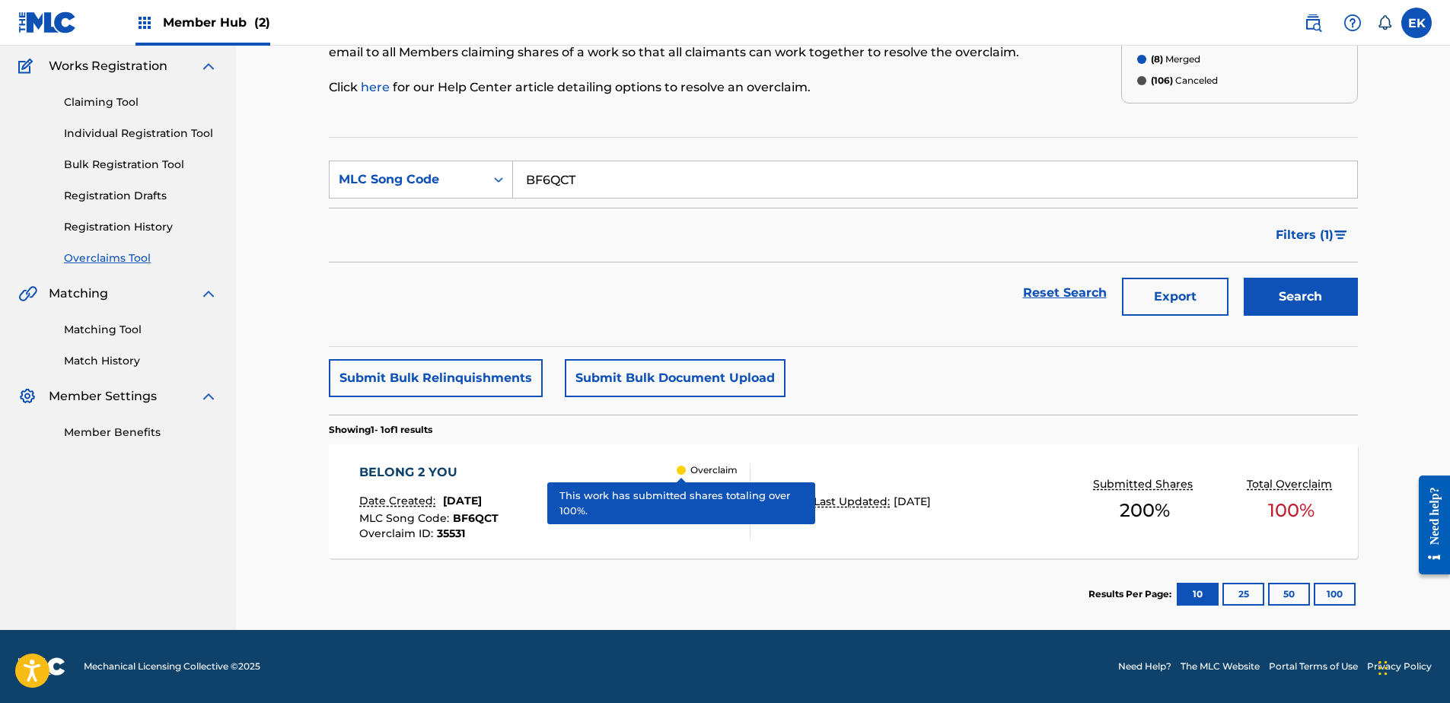
click at [677, 476] on div "Overclaim" at bounding box center [707, 470] width 61 height 14
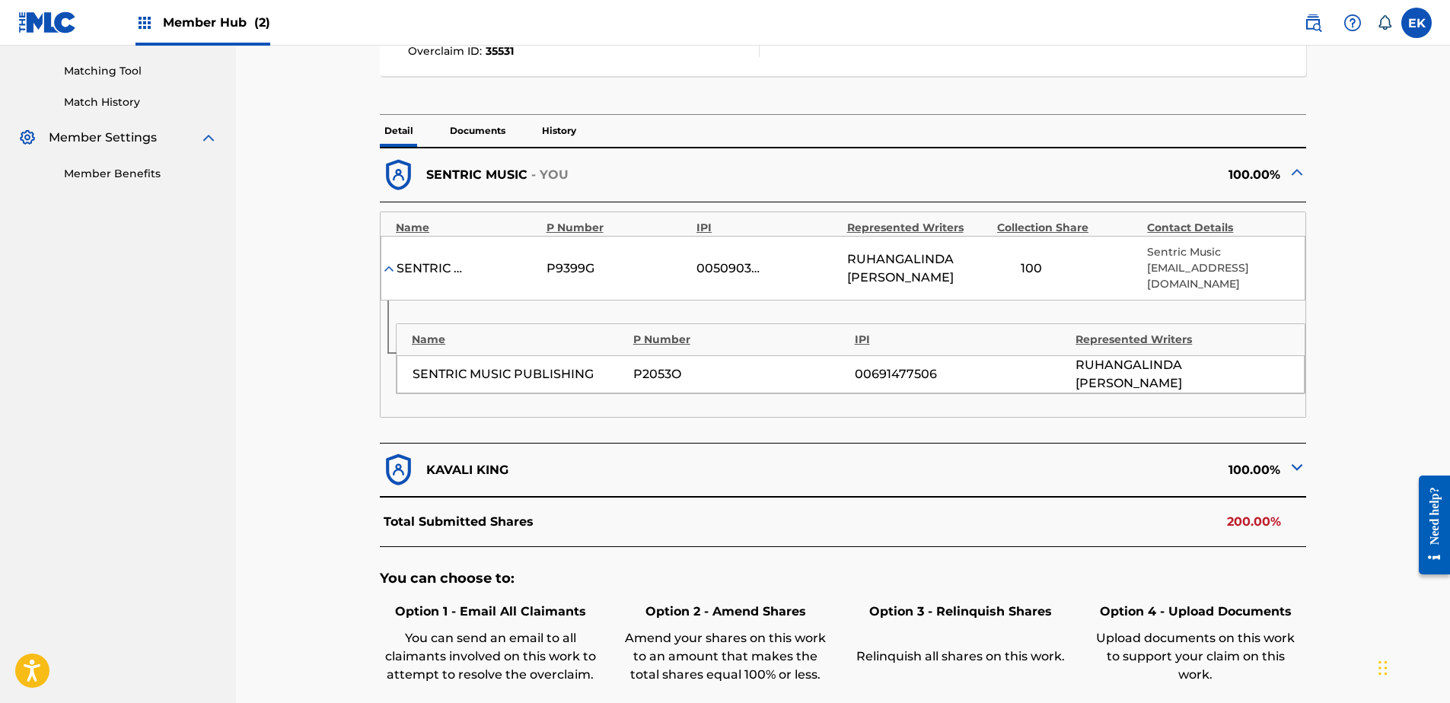
click at [499, 125] on p "Documents" at bounding box center [477, 131] width 65 height 32
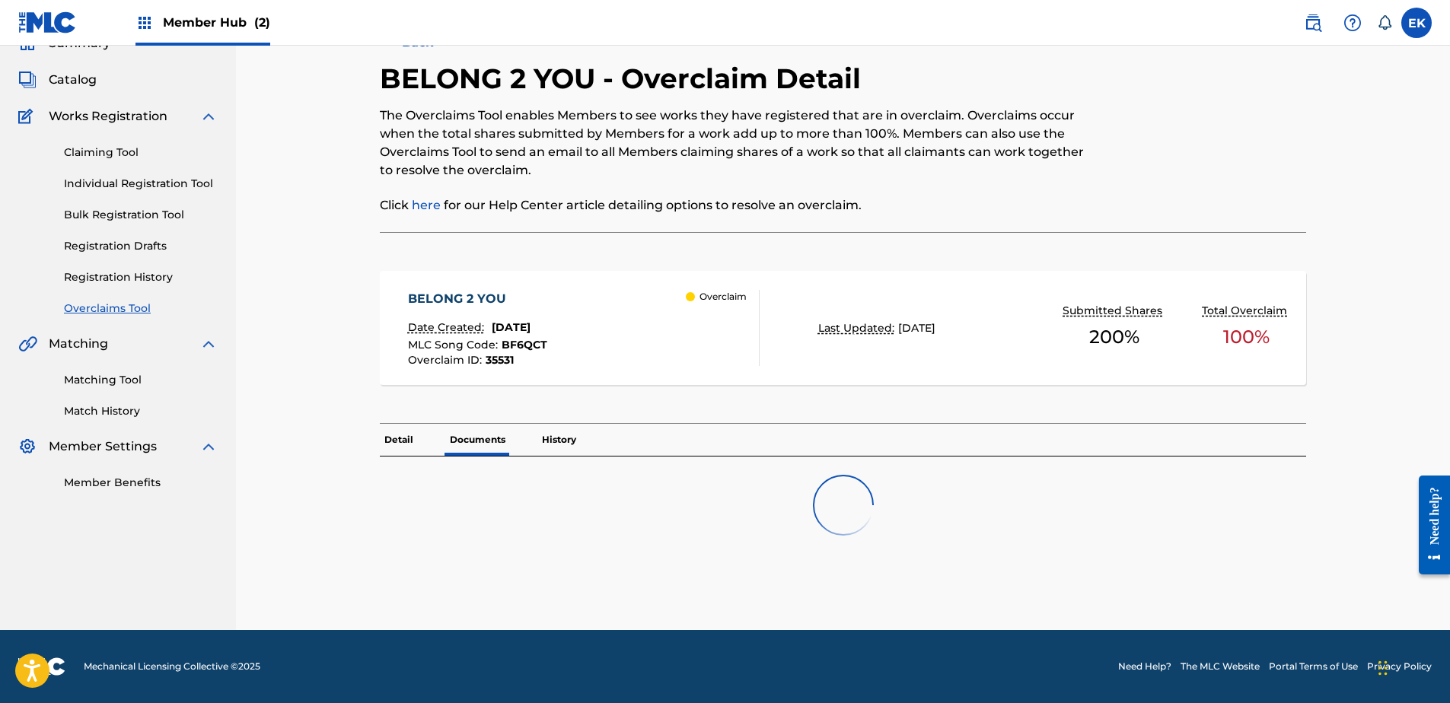
scroll to position [284, 0]
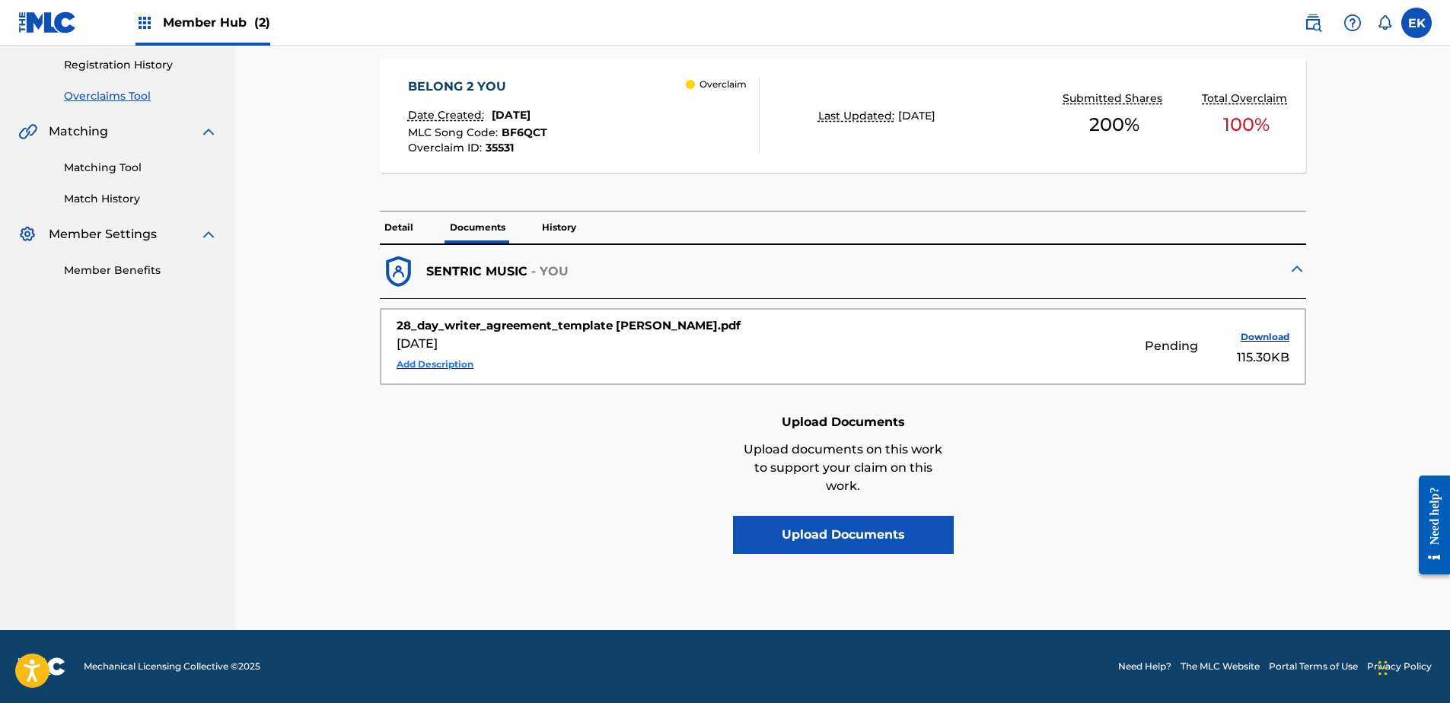
click at [465, 359] on button "Add Description" at bounding box center [435, 364] width 77 height 23
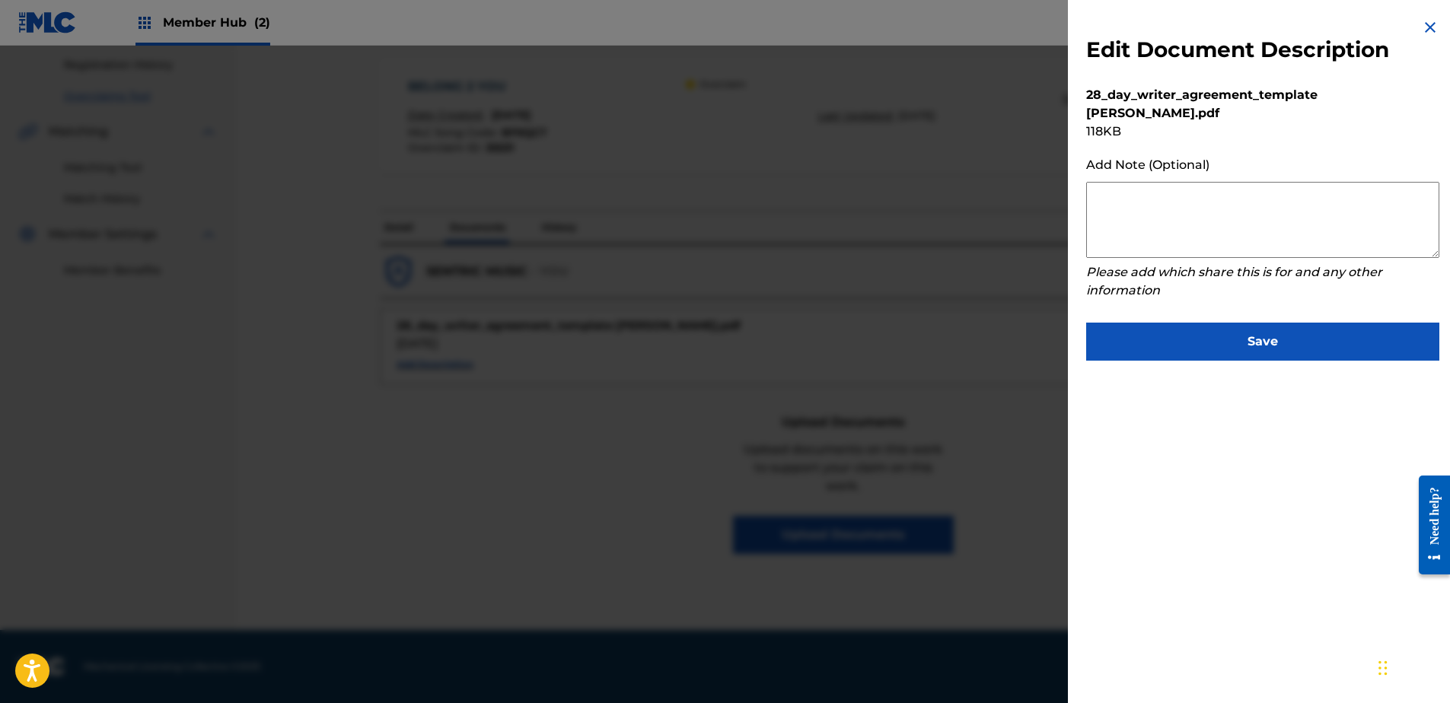
click at [1216, 205] on textarea at bounding box center [1262, 220] width 353 height 76
paste textarea "Our self service agreement is signed via digital signature and is active until …"
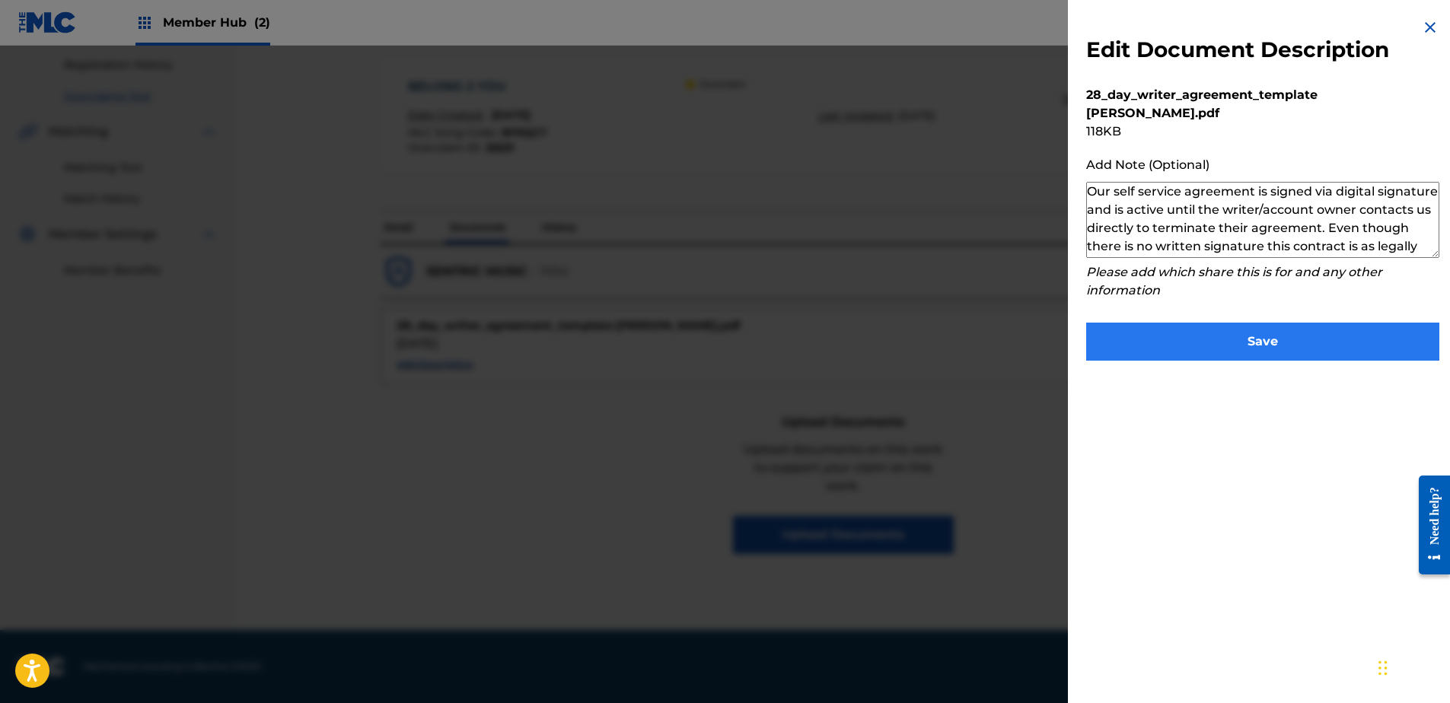
scroll to position [51, 0]
type textarea "Our self service agreement is signed via digital signature and is active until …"
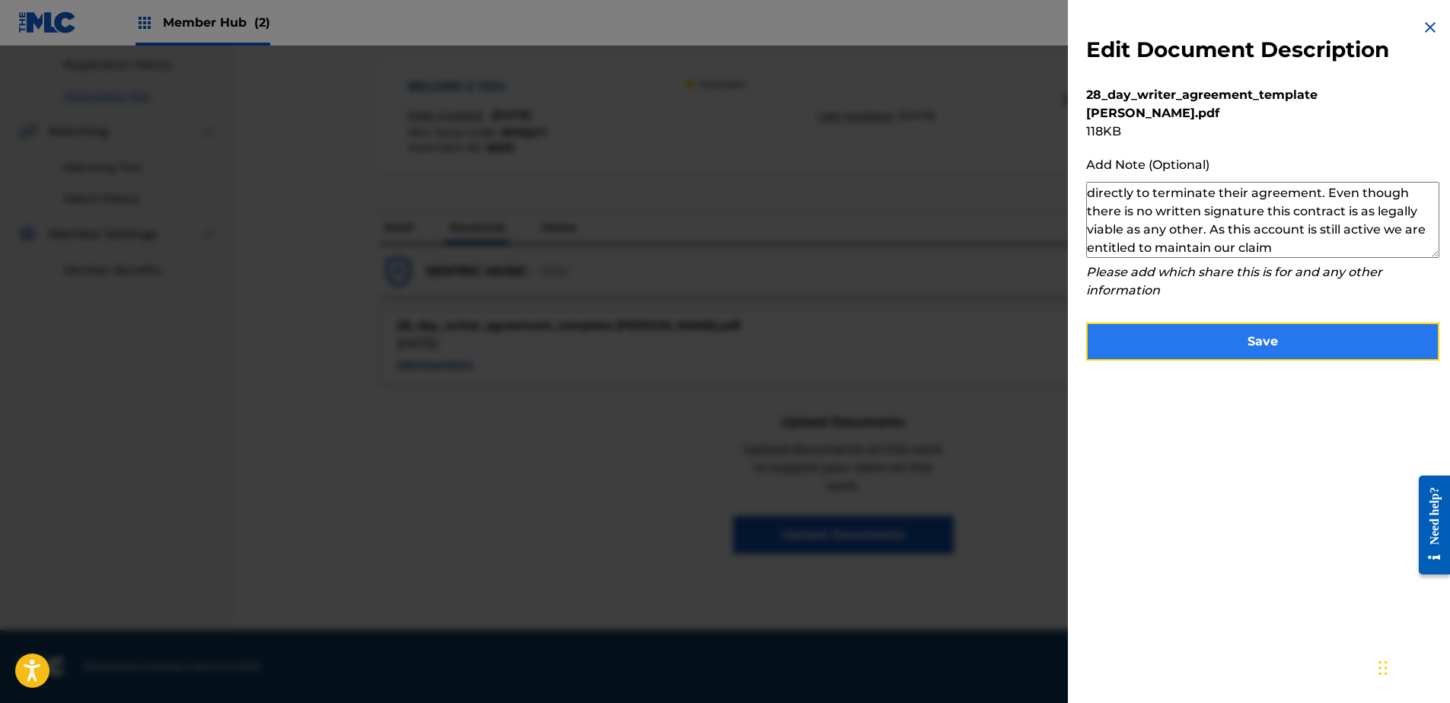
click at [1190, 331] on button "Save" at bounding box center [1262, 342] width 353 height 38
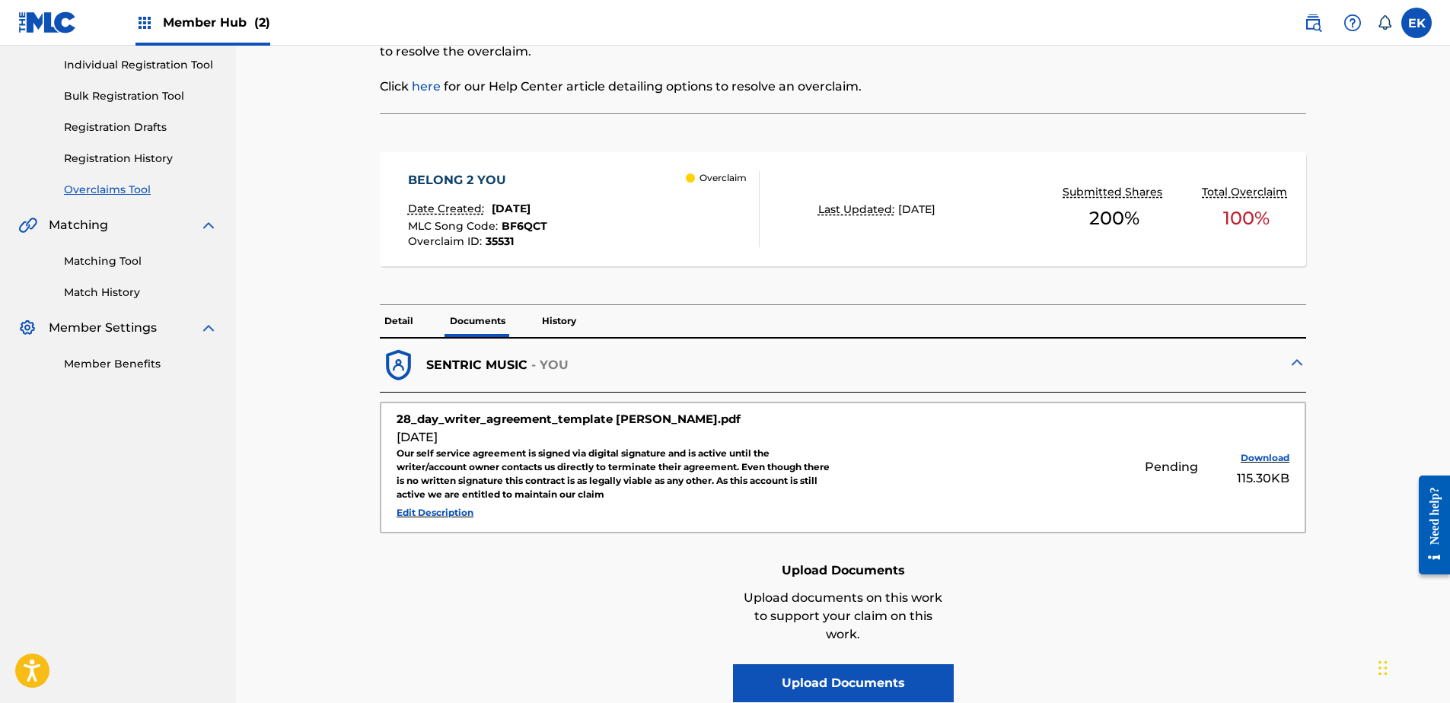
scroll to position [0, 0]
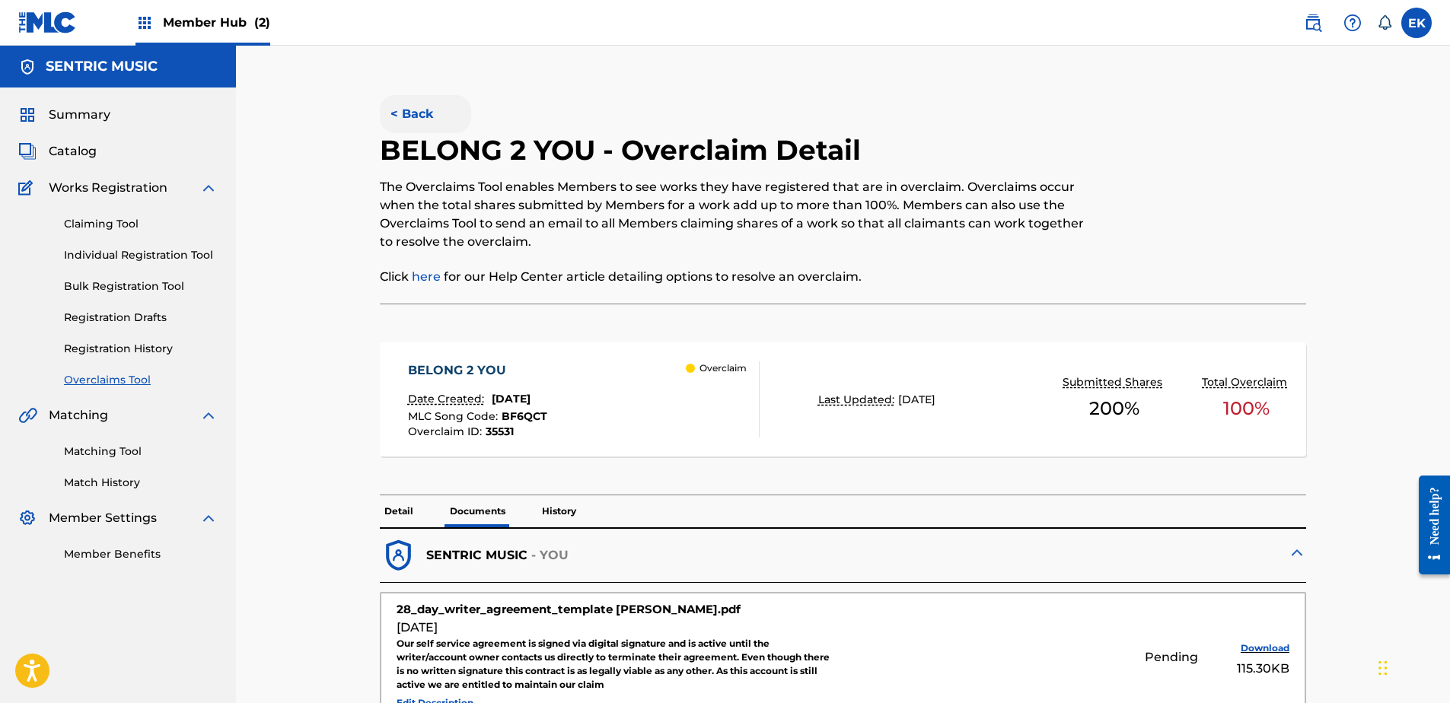
click at [399, 102] on button "< Back" at bounding box center [425, 114] width 91 height 38
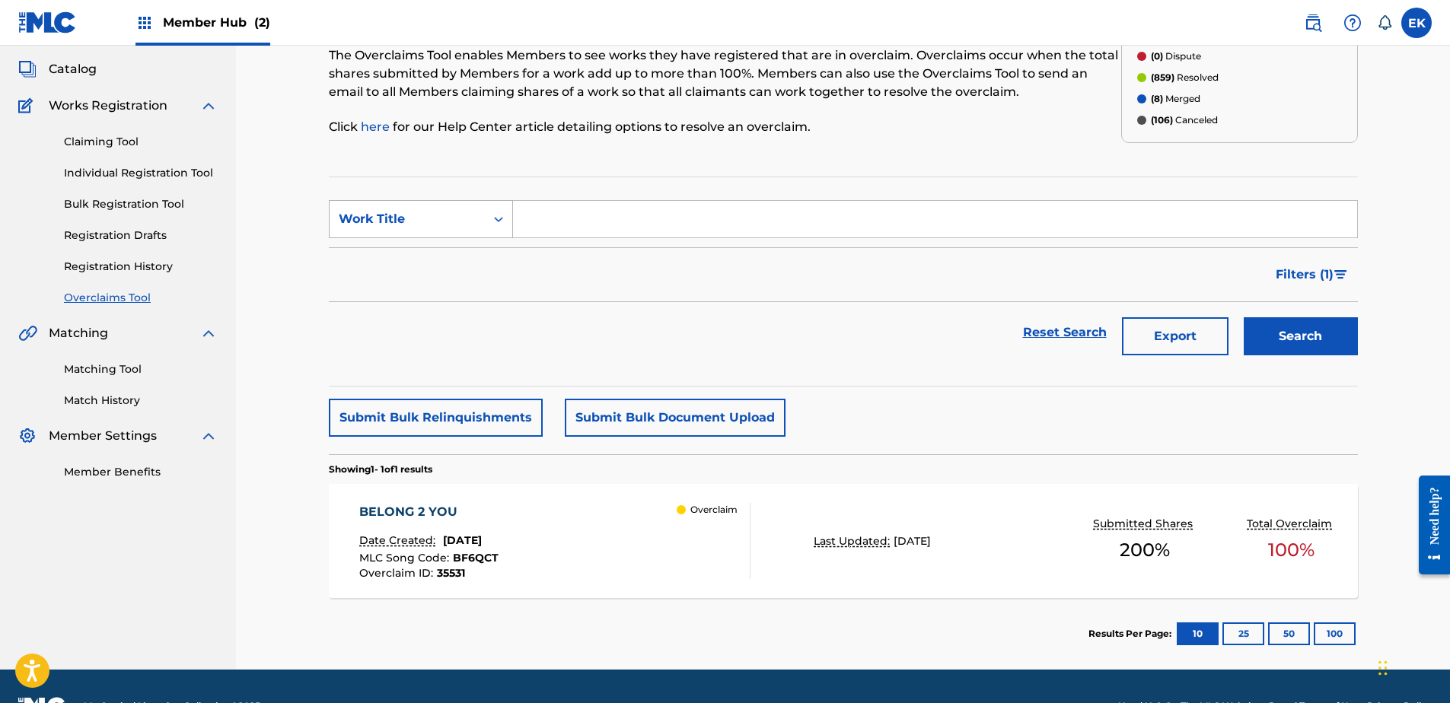
click at [474, 217] on div "Work Title" at bounding box center [407, 219] width 137 height 18
click at [439, 263] on div "MLC Song Code" at bounding box center [421, 257] width 183 height 38
click at [546, 219] on input "Search Form" at bounding box center [935, 219] width 844 height 37
paste input "LT1L39"
type input "LT1L39"
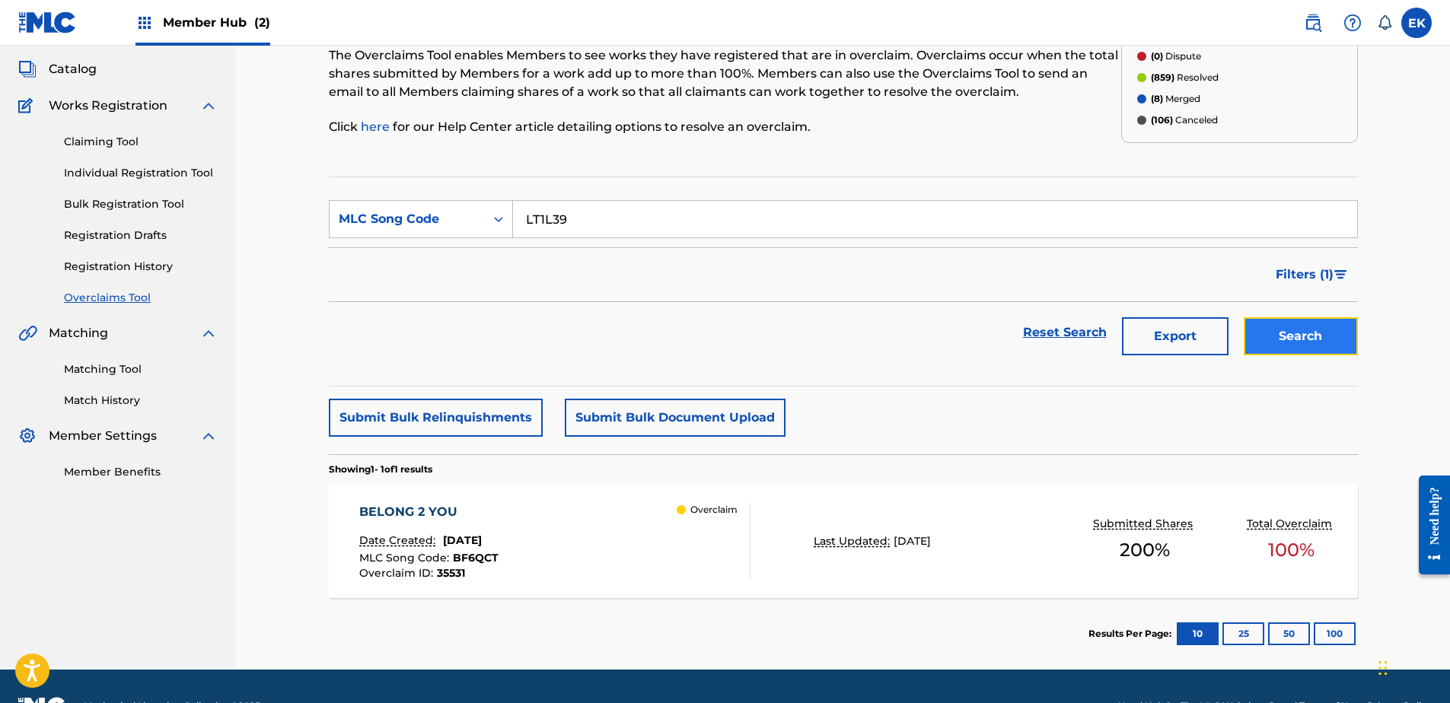
click at [1270, 341] on button "Search" at bounding box center [1301, 336] width 114 height 38
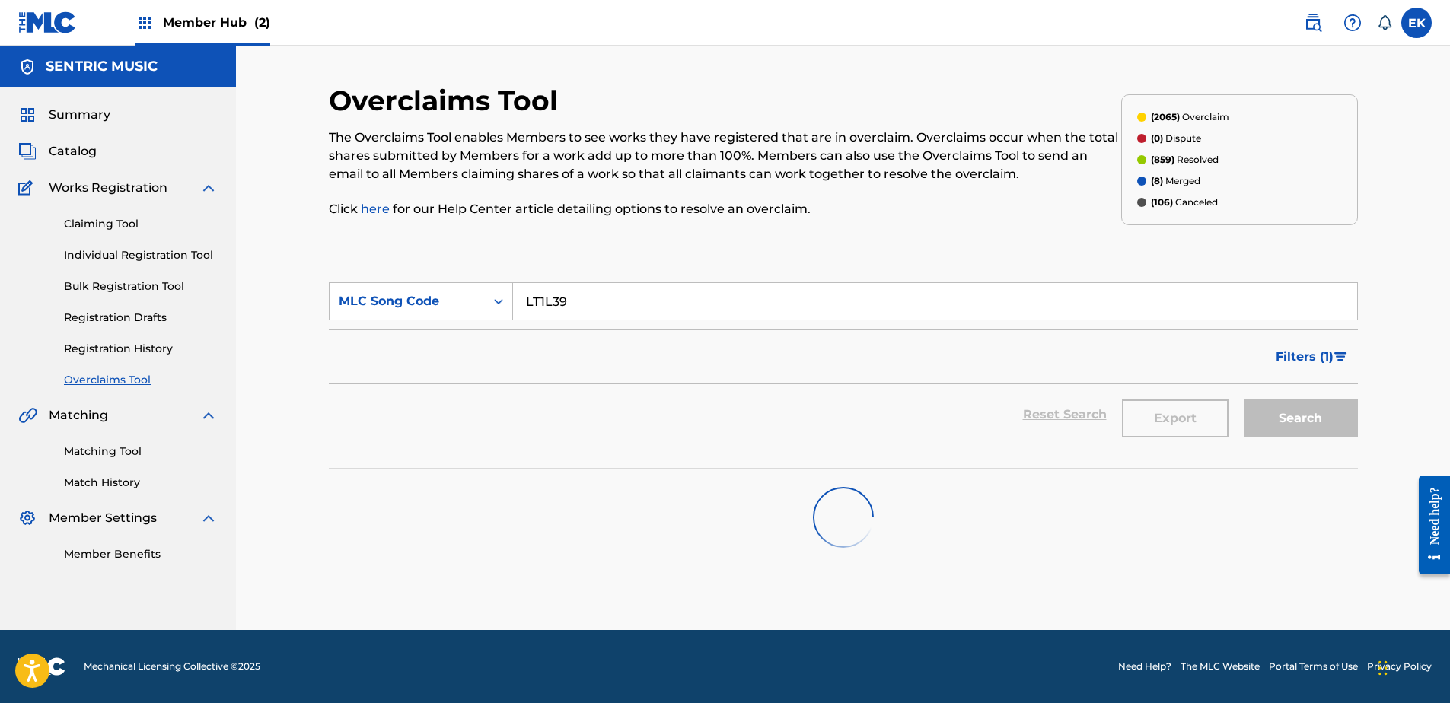
scroll to position [0, 0]
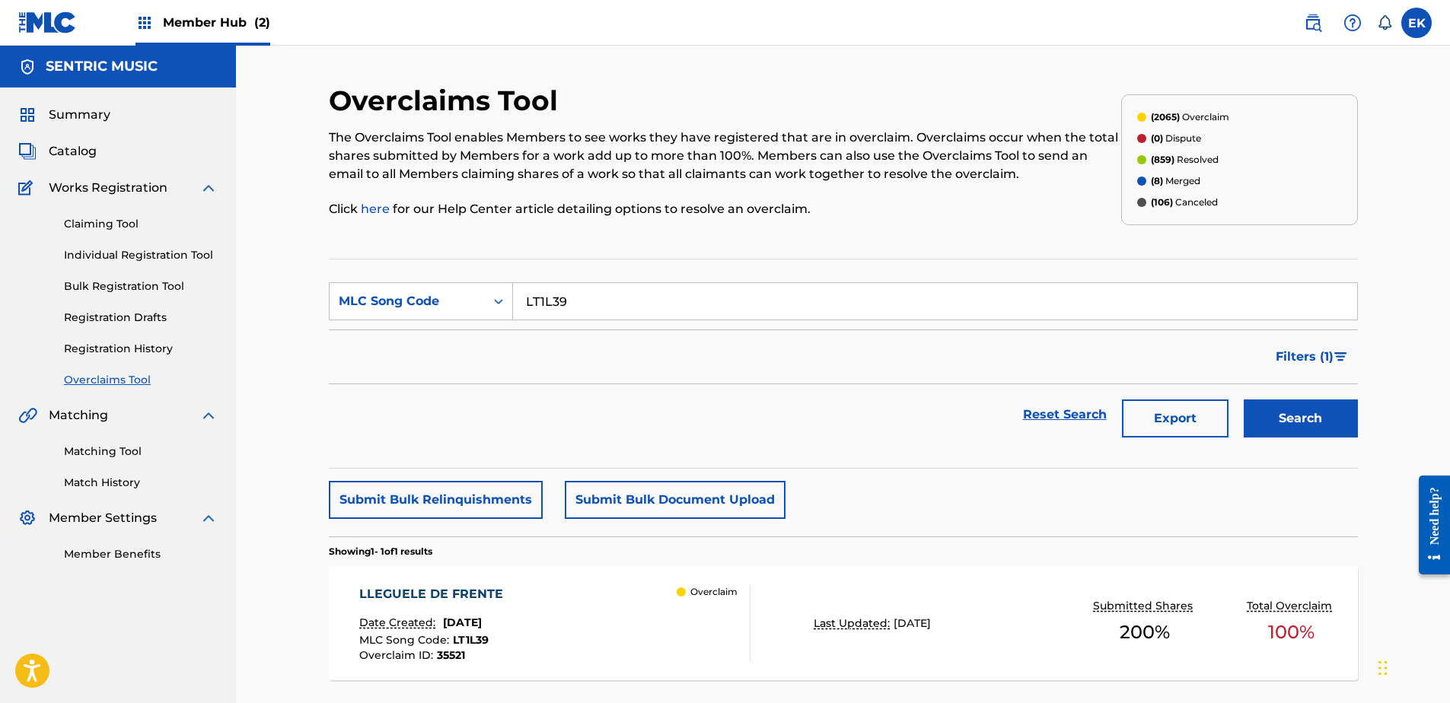
click at [482, 618] on span "September 12, 2025" at bounding box center [462, 623] width 39 height 14
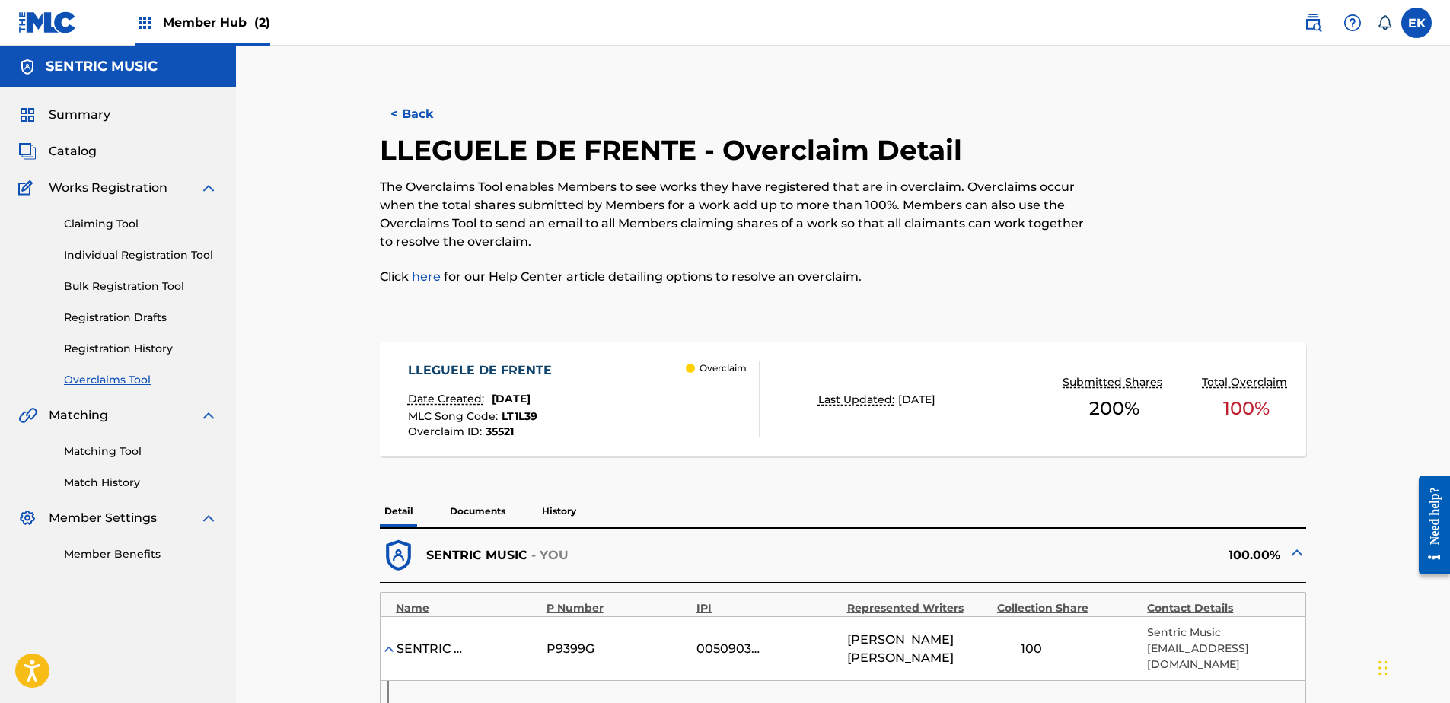
click at [481, 508] on p "Documents" at bounding box center [477, 511] width 65 height 32
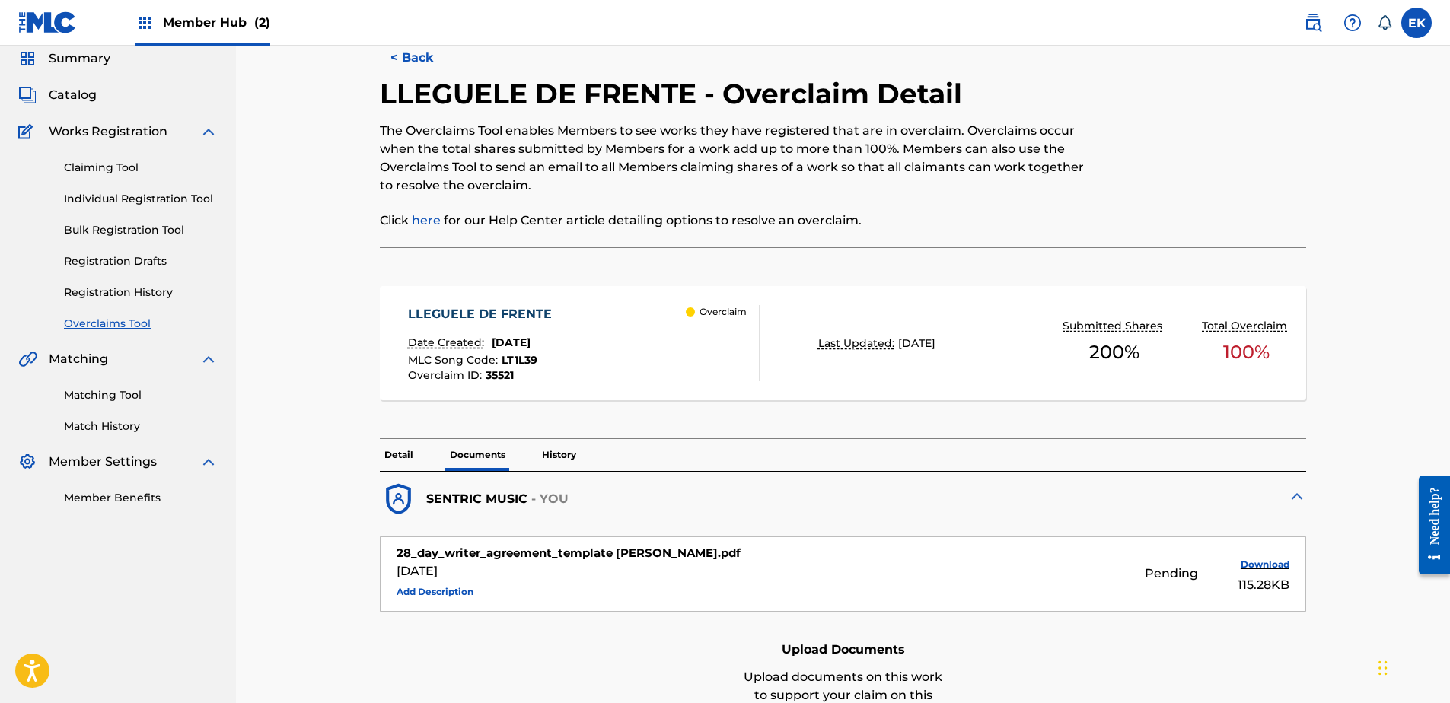
scroll to position [228, 0]
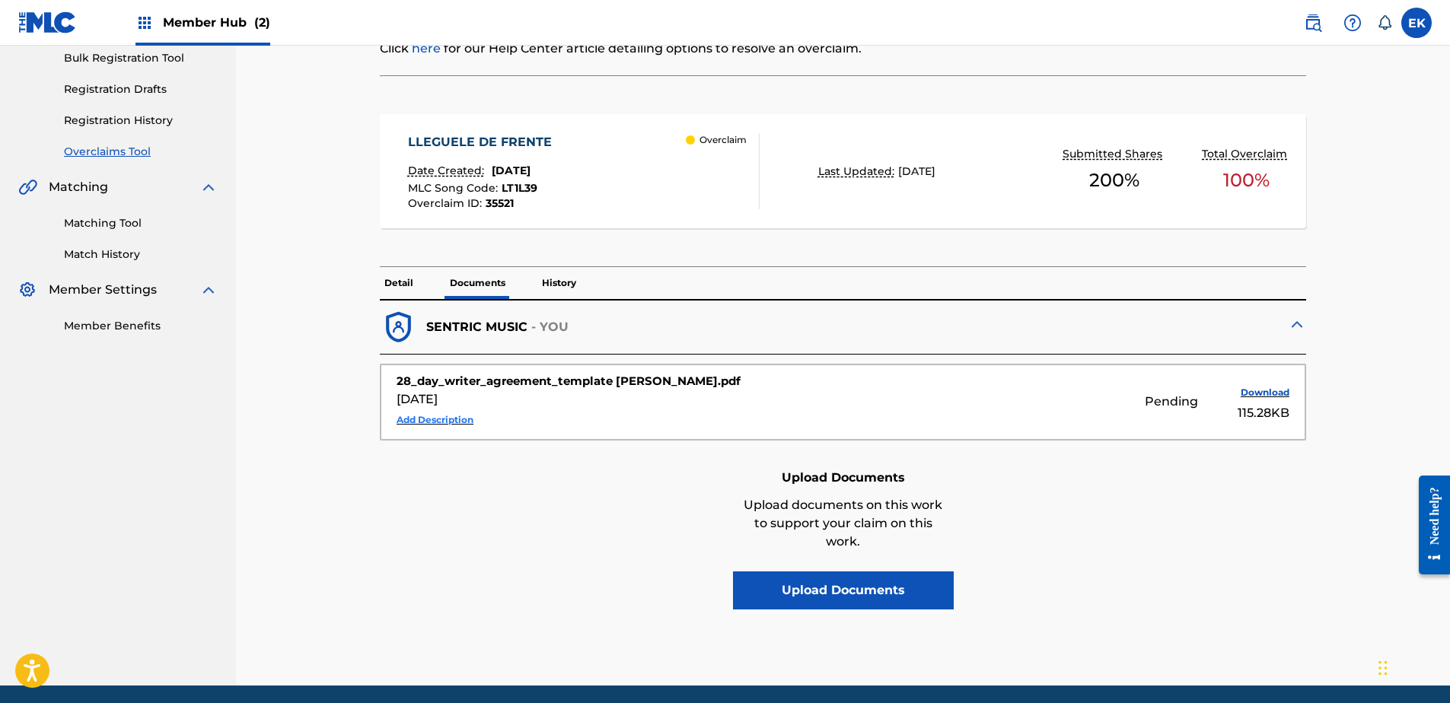
click at [448, 416] on button "Add Description" at bounding box center [435, 420] width 77 height 23
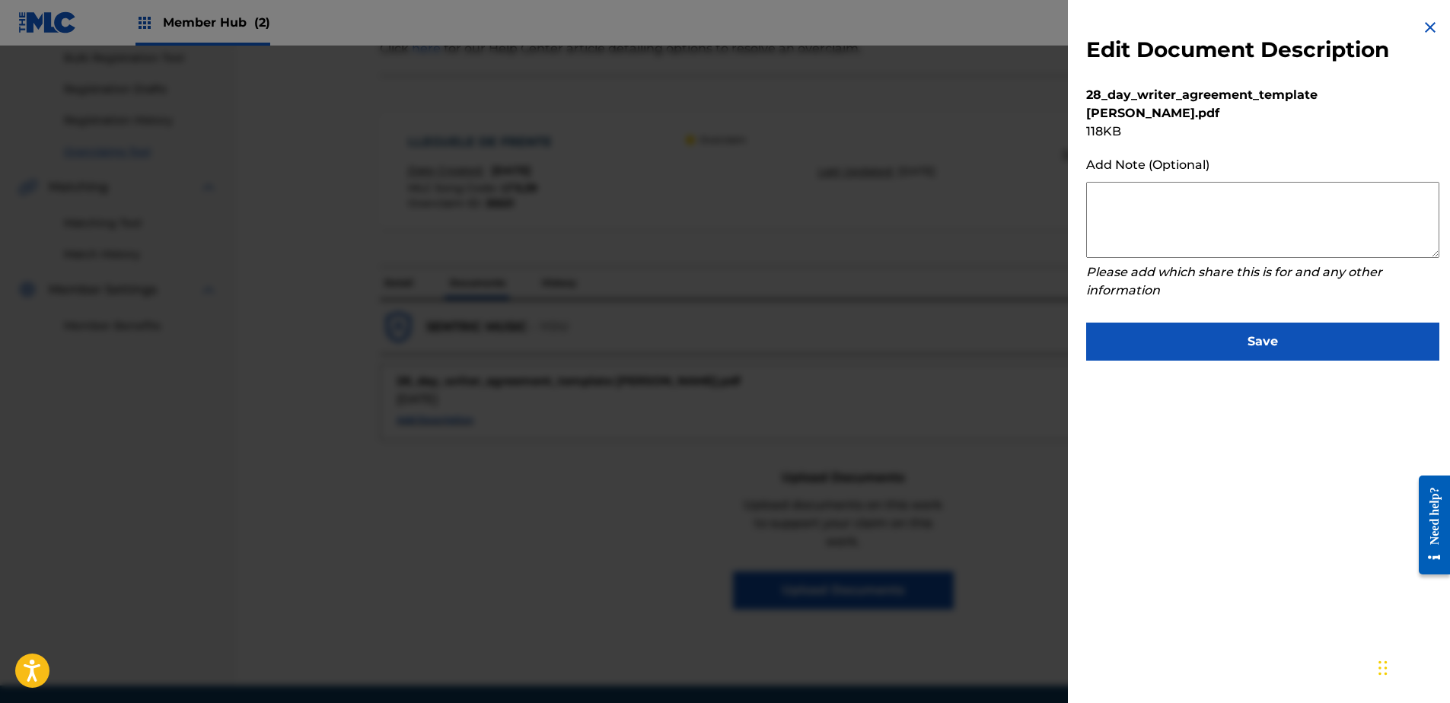
click at [1161, 191] on textarea at bounding box center [1262, 220] width 353 height 76
paste textarea "Our self service agreement is signed via digital signature and is active until …"
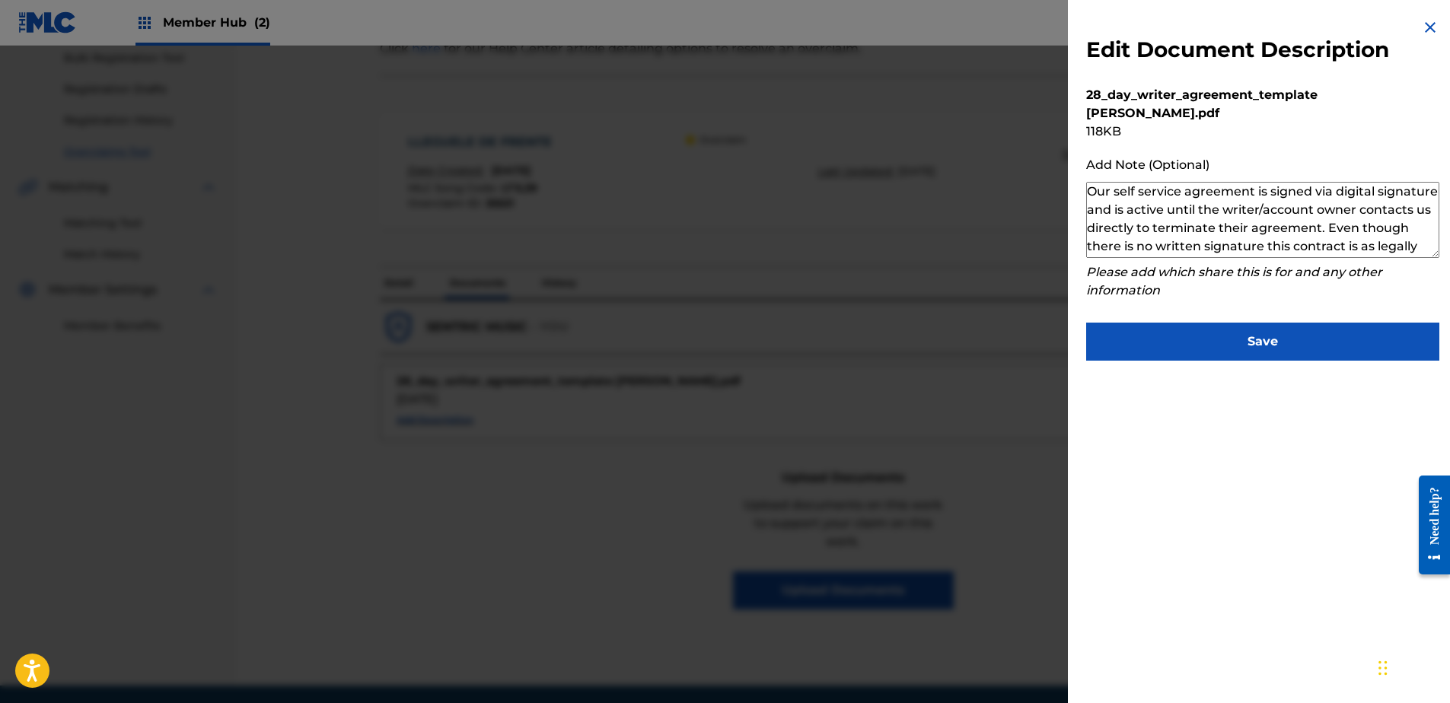
scroll to position [51, 0]
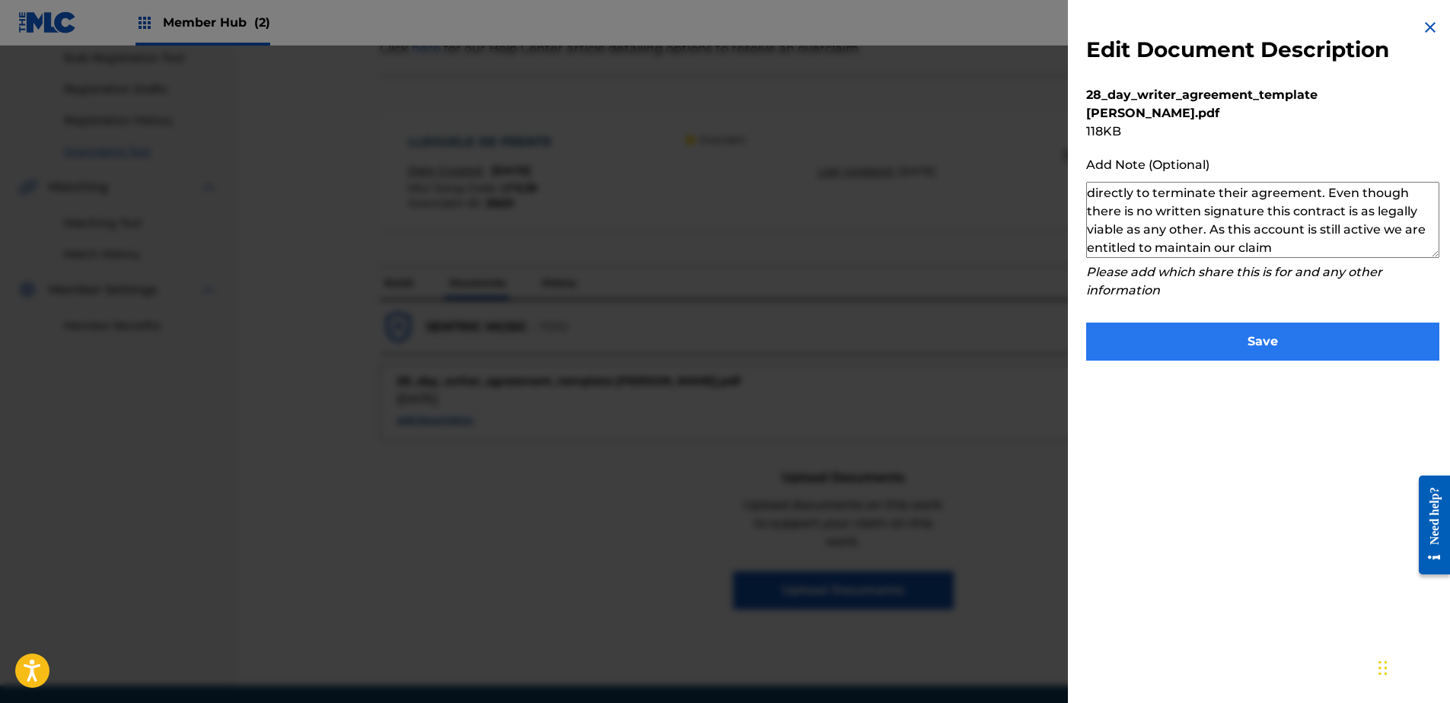
type textarea "Our self service agreement is signed via digital signature and is active until …"
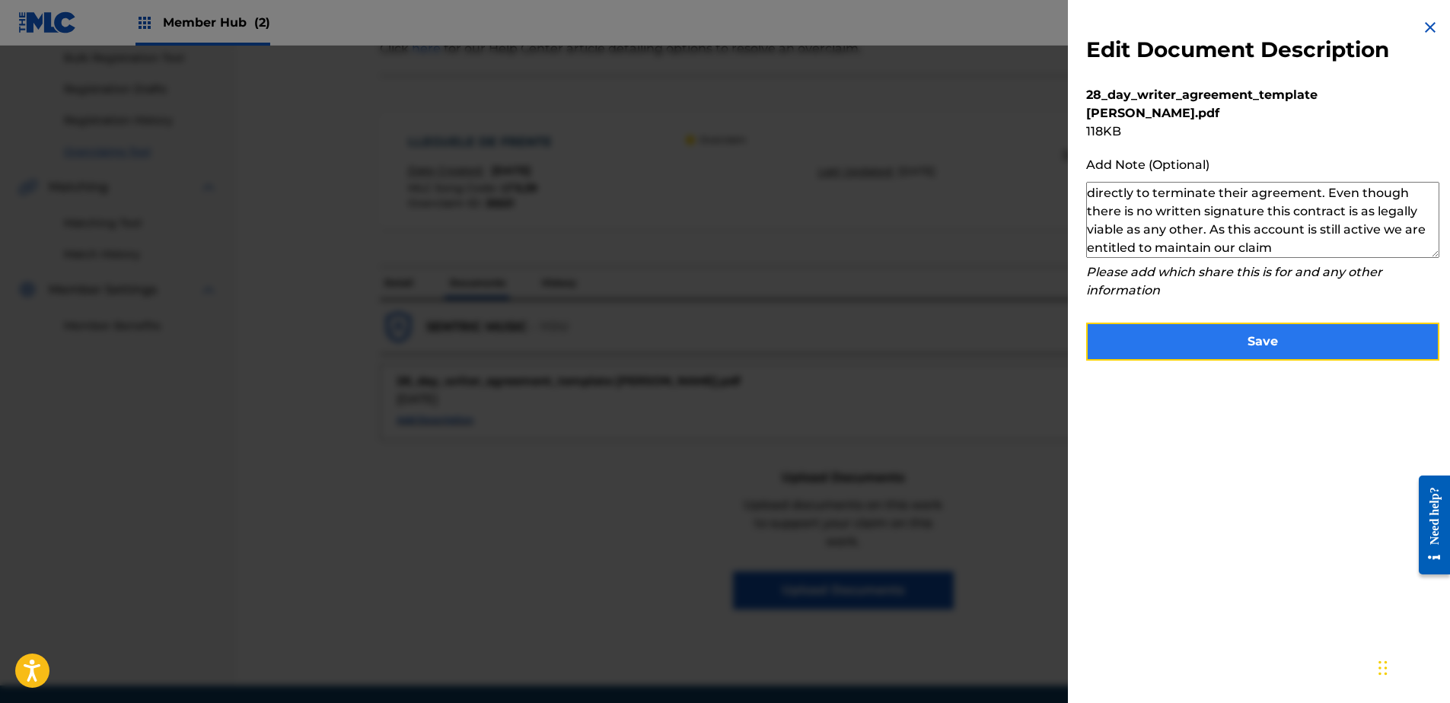
click at [1212, 323] on button "Save" at bounding box center [1262, 342] width 353 height 38
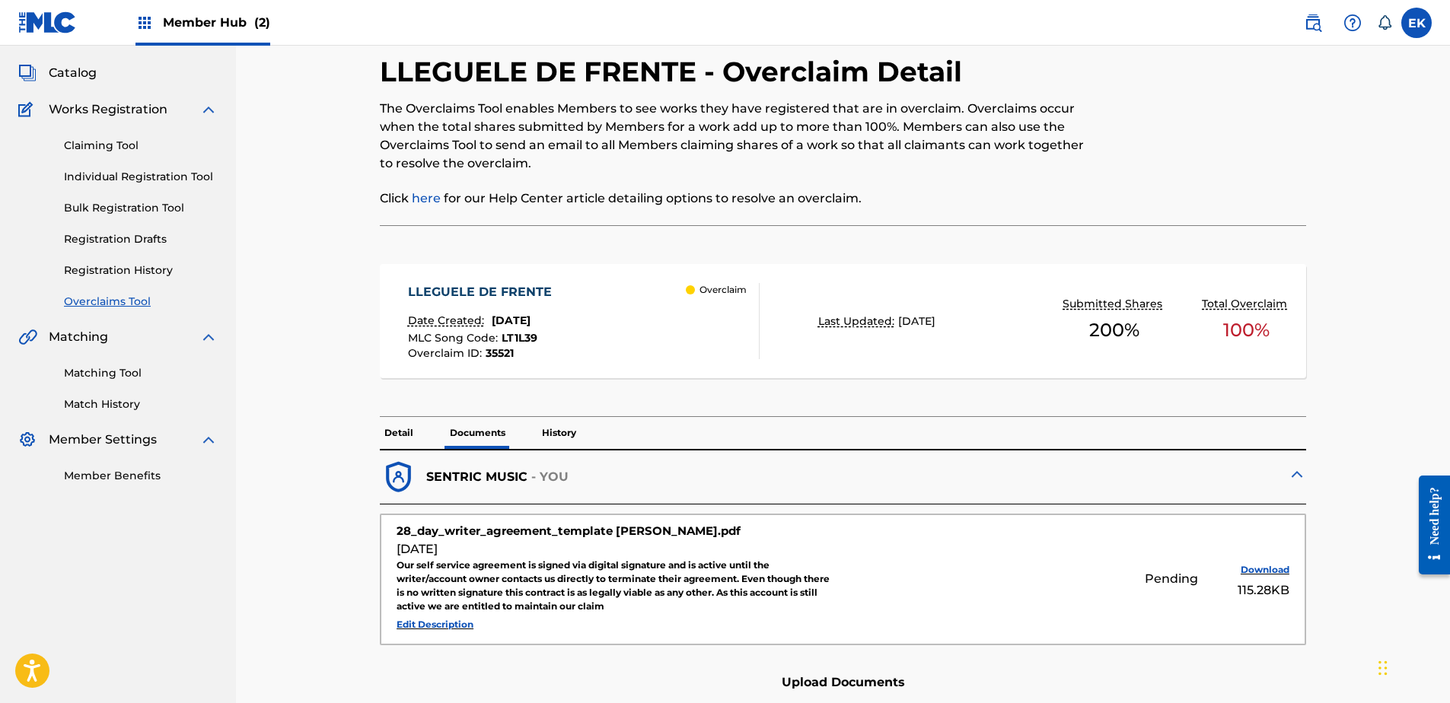
scroll to position [0, 0]
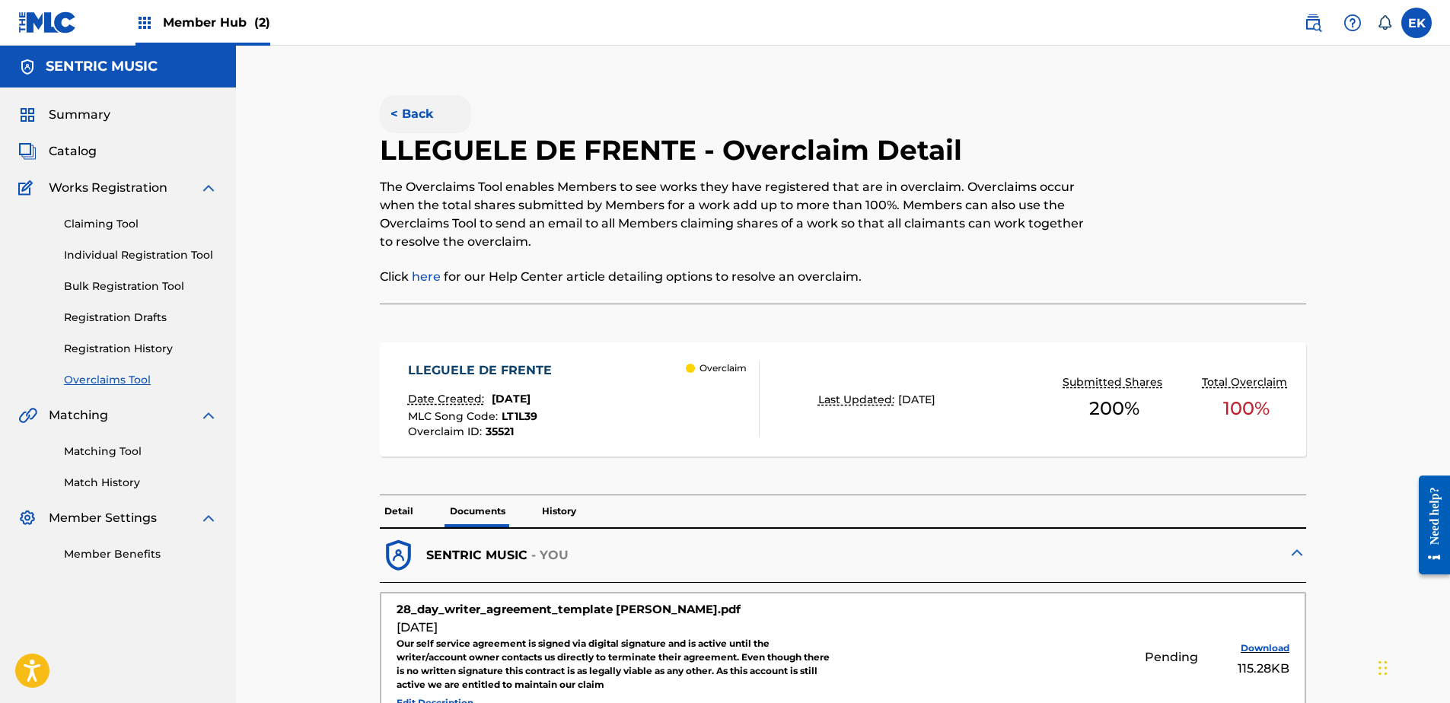
click at [405, 108] on button "< Back" at bounding box center [425, 114] width 91 height 38
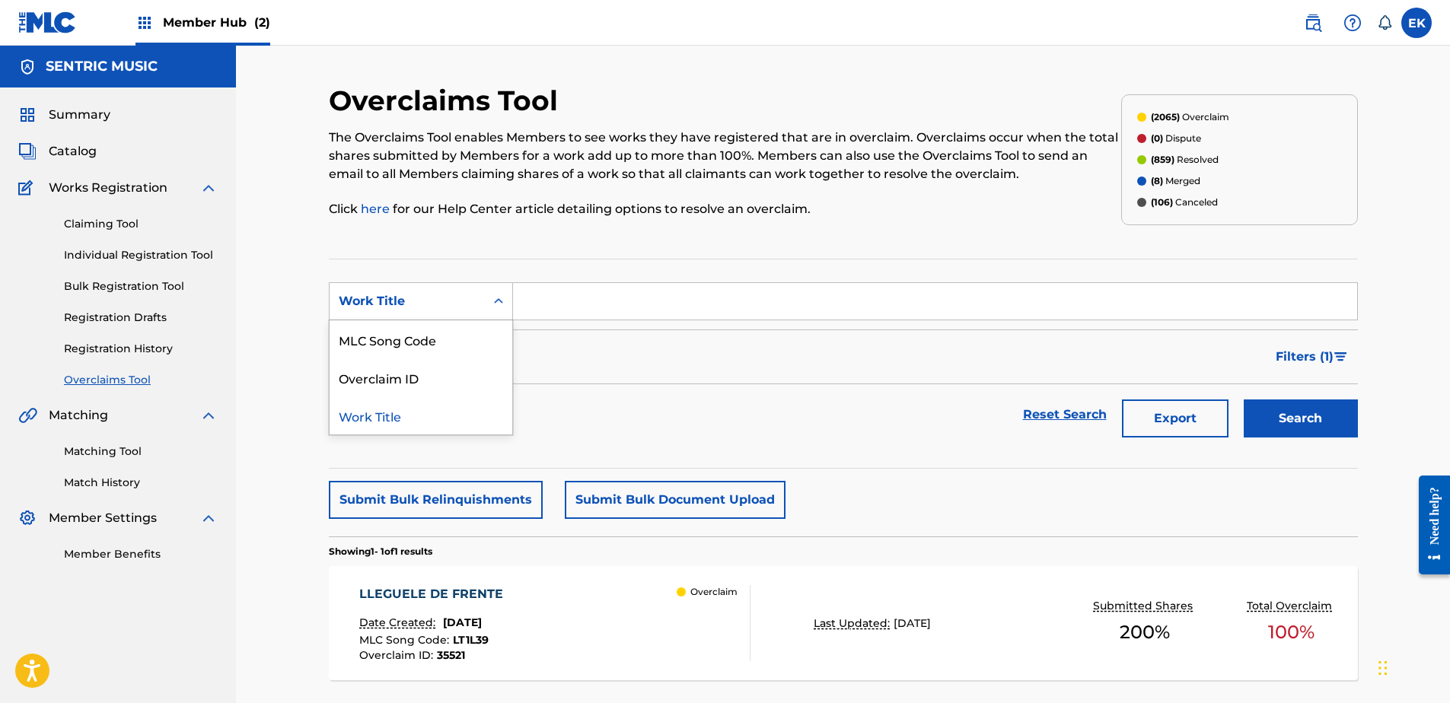
drag, startPoint x: 453, startPoint y: 297, endPoint x: 454, endPoint y: 307, distance: 10.7
click at [454, 302] on div "Work Title" at bounding box center [407, 301] width 137 height 18
drag, startPoint x: 446, startPoint y: 341, endPoint x: 452, endPoint y: 326, distance: 16.4
click at [446, 338] on div "MLC Song Code" at bounding box center [421, 339] width 183 height 38
click at [513, 291] on input "Search Form" at bounding box center [935, 301] width 844 height 37
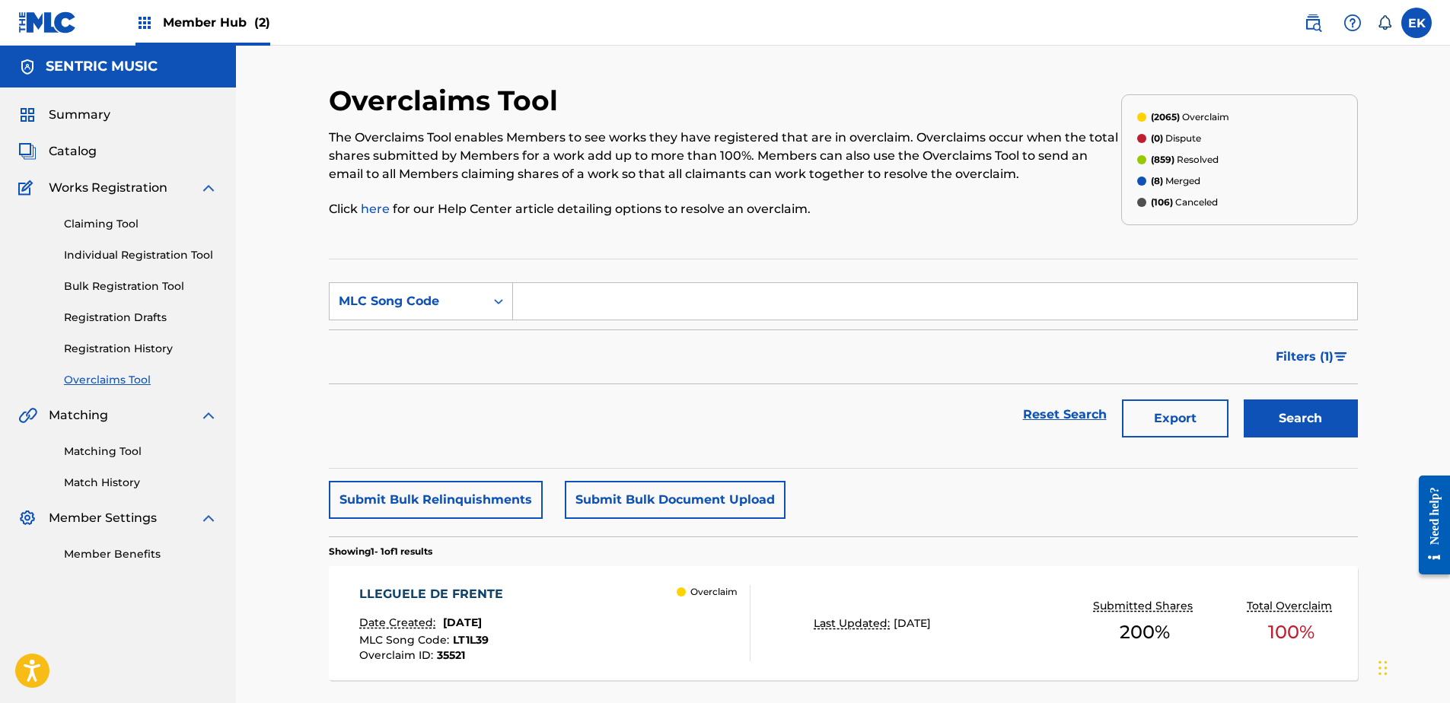
paste input "MN9YH2"
type input "MN9YH2"
click at [1304, 412] on button "Search" at bounding box center [1301, 419] width 114 height 38
click at [612, 601] on div "MADE MEN Date Created: September 12, 2025 MLC Song Code : MN9YH2 Overclaim ID :…" at bounding box center [554, 623] width 391 height 76
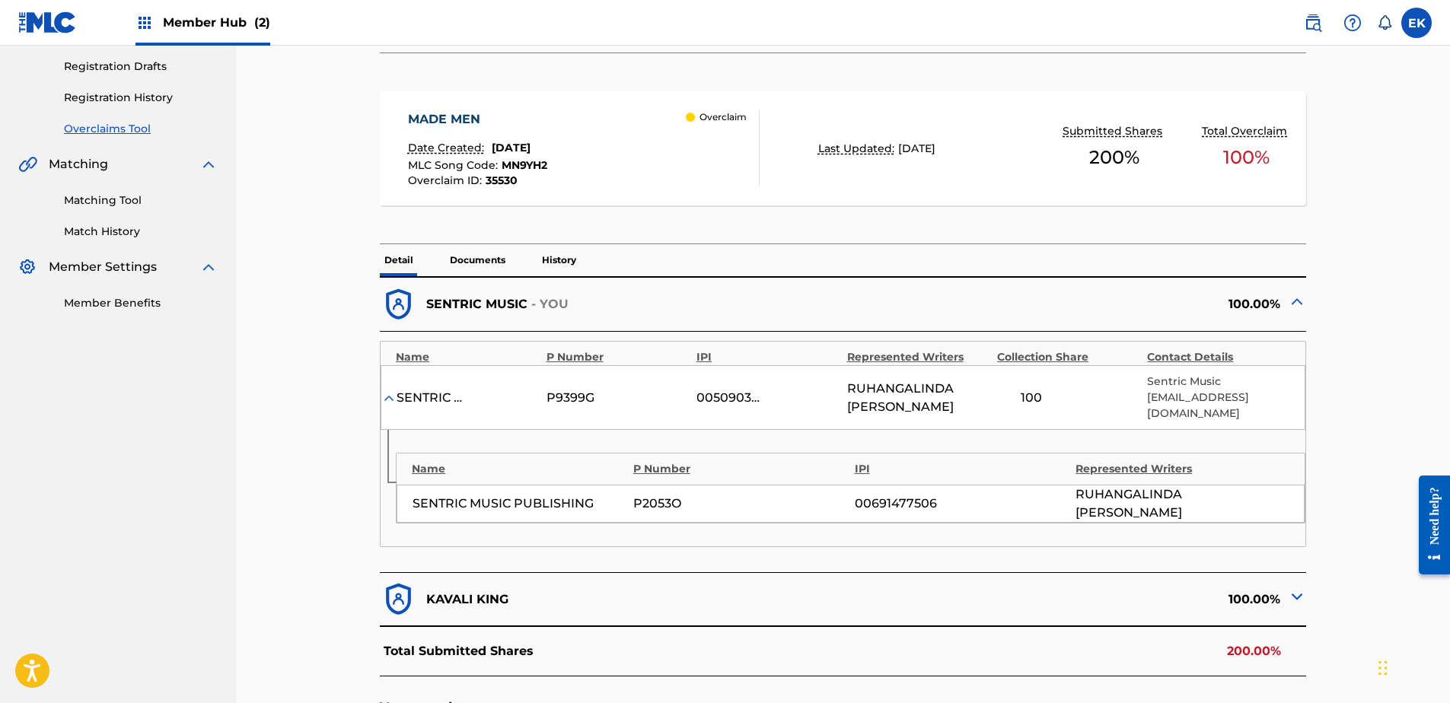
scroll to position [228, 0]
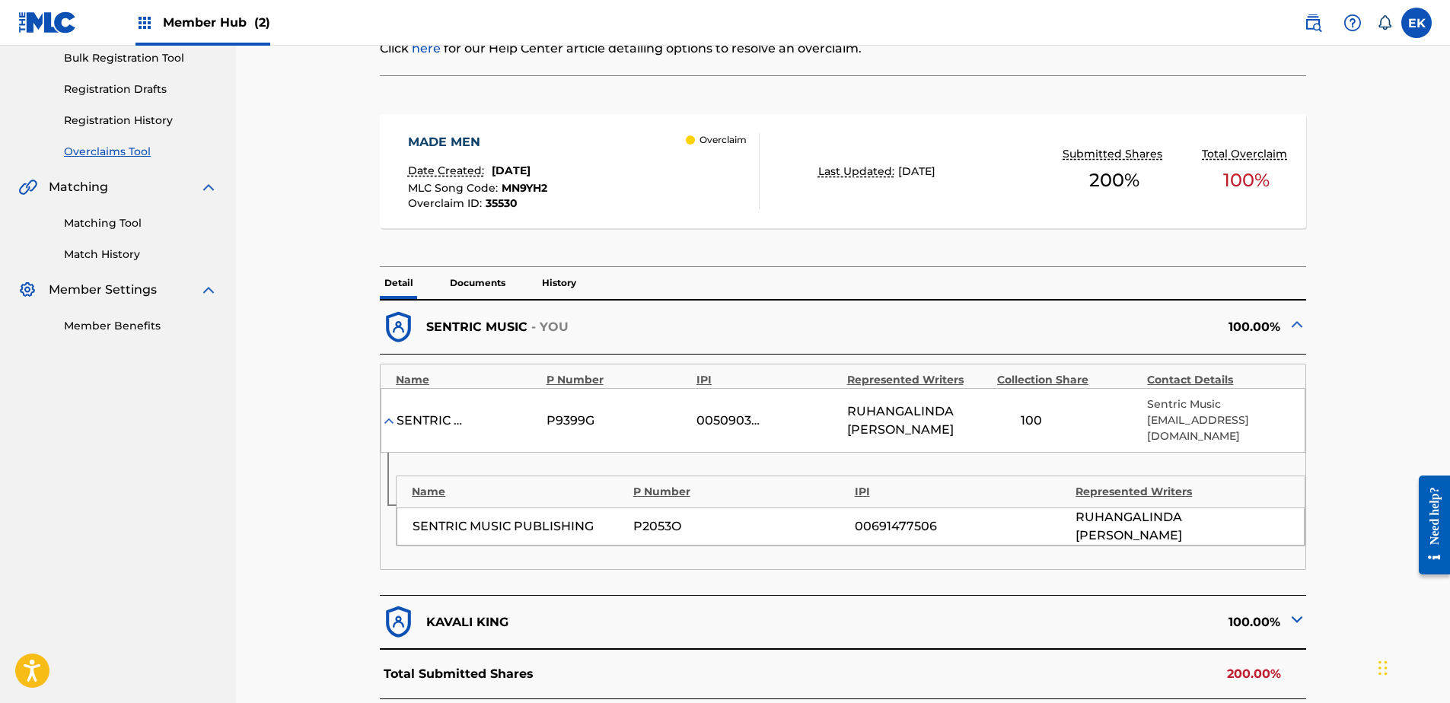
click at [478, 281] on p "Documents" at bounding box center [477, 283] width 65 height 32
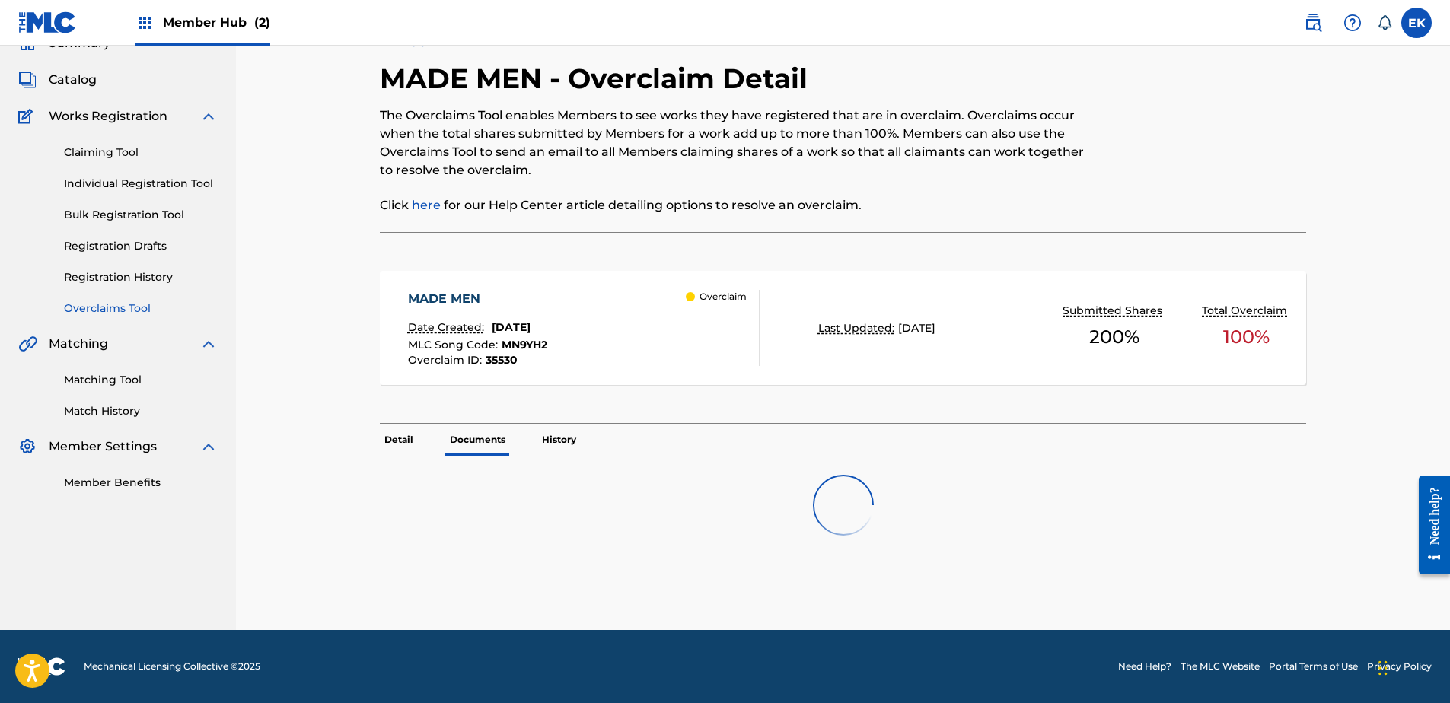
scroll to position [228, 0]
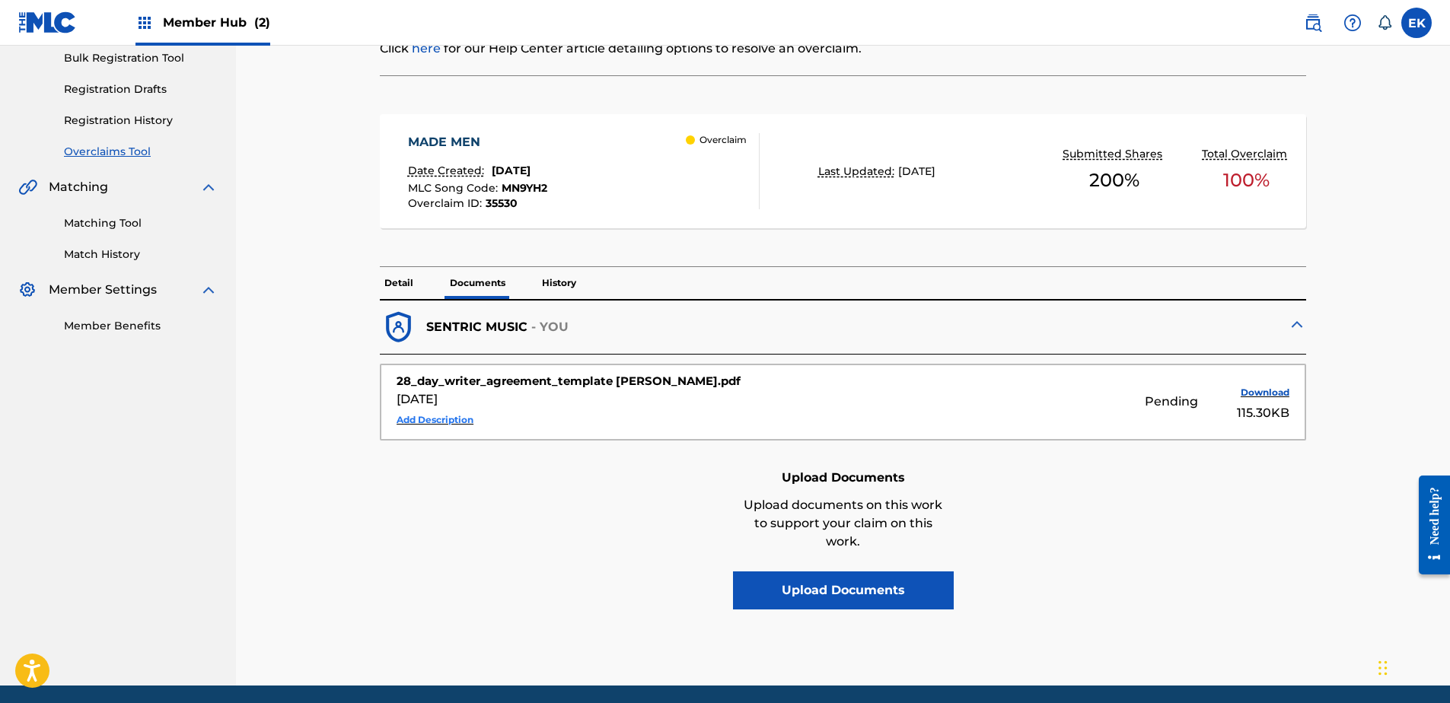
click at [454, 422] on button "Add Description" at bounding box center [435, 420] width 77 height 23
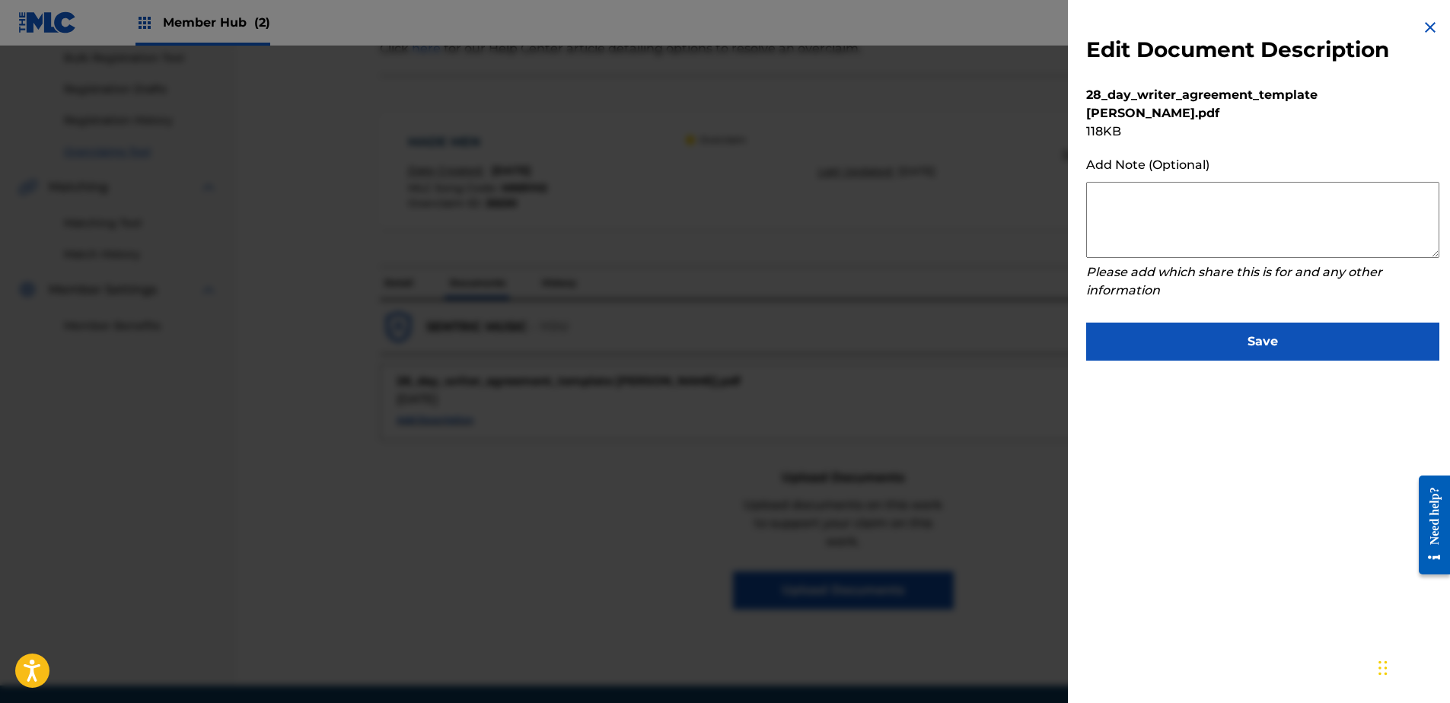
click at [1145, 207] on textarea at bounding box center [1262, 220] width 353 height 76
paste textarea "Our self service agreement is signed via digital signature and is active until …"
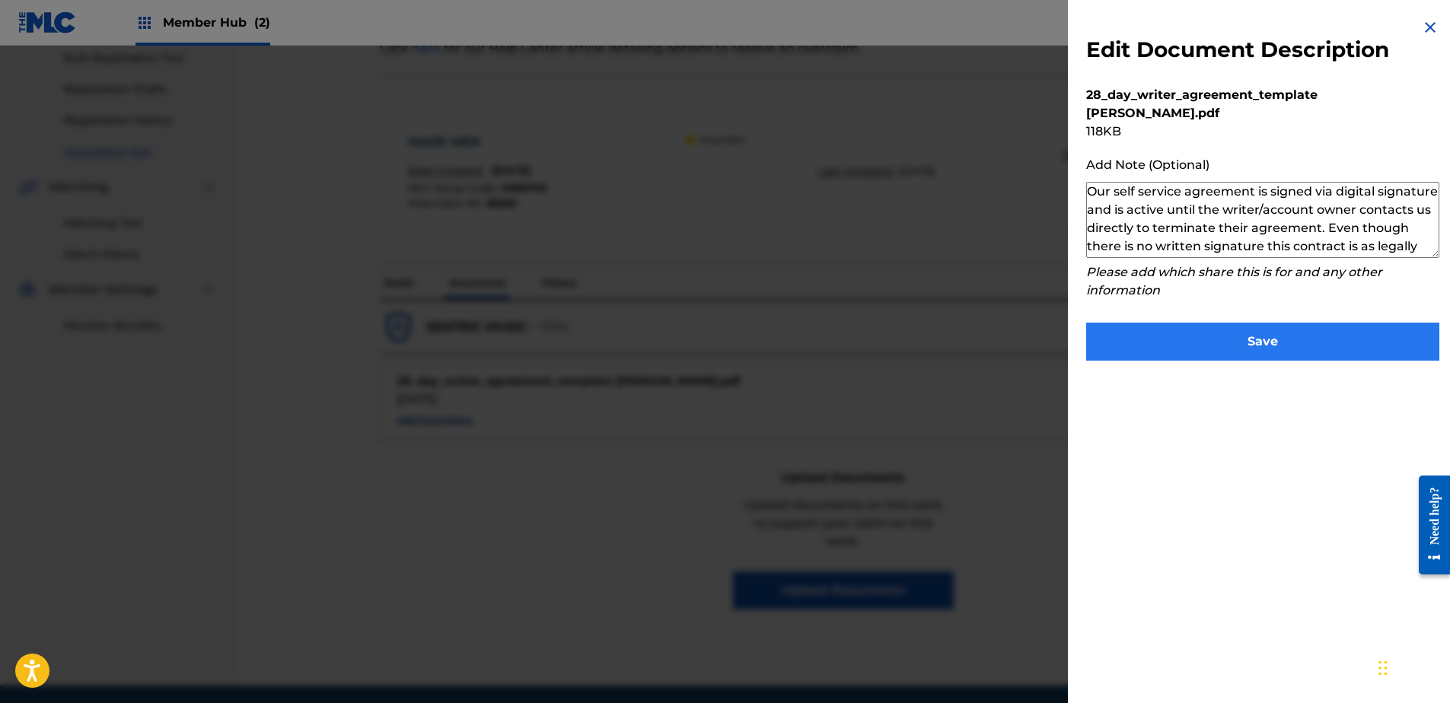
scroll to position [51, 0]
type textarea "Our self service agreement is signed via digital signature and is active until …"
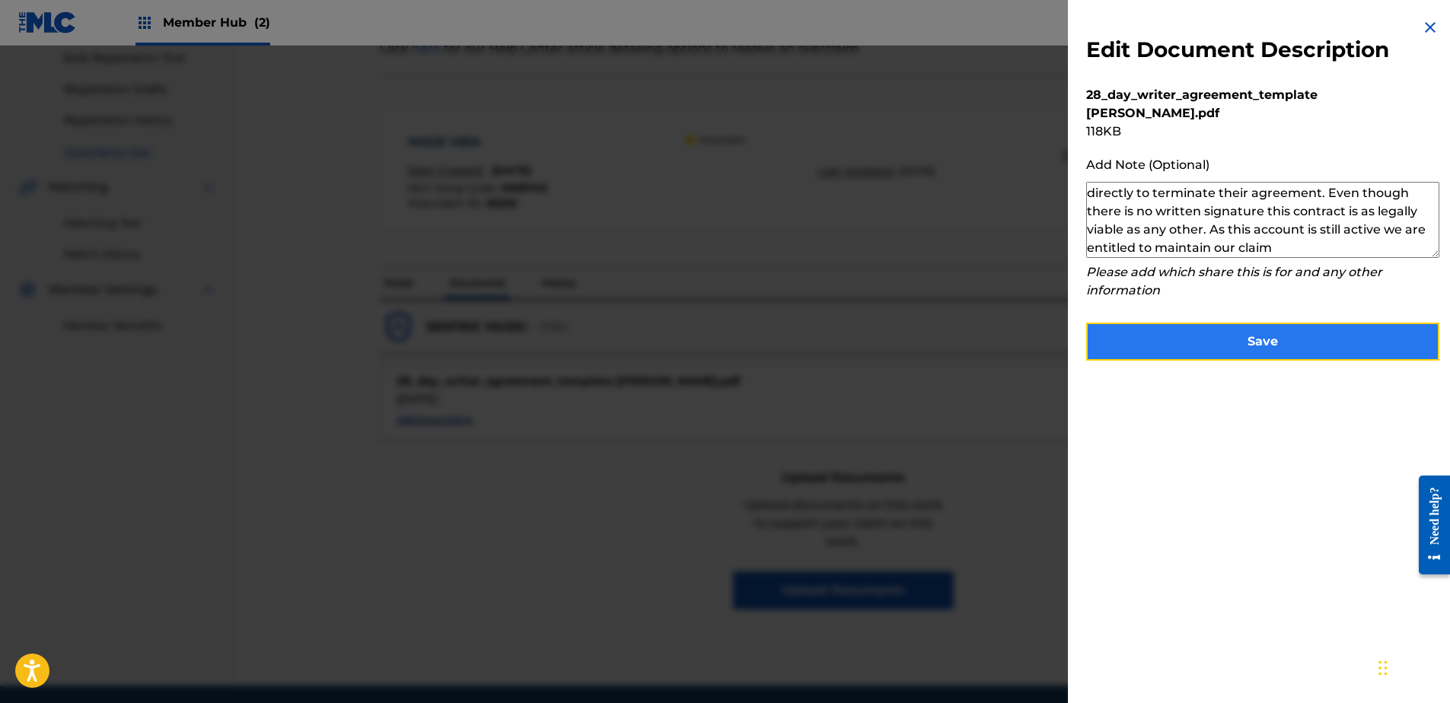
click at [1193, 344] on button "Save" at bounding box center [1262, 342] width 353 height 38
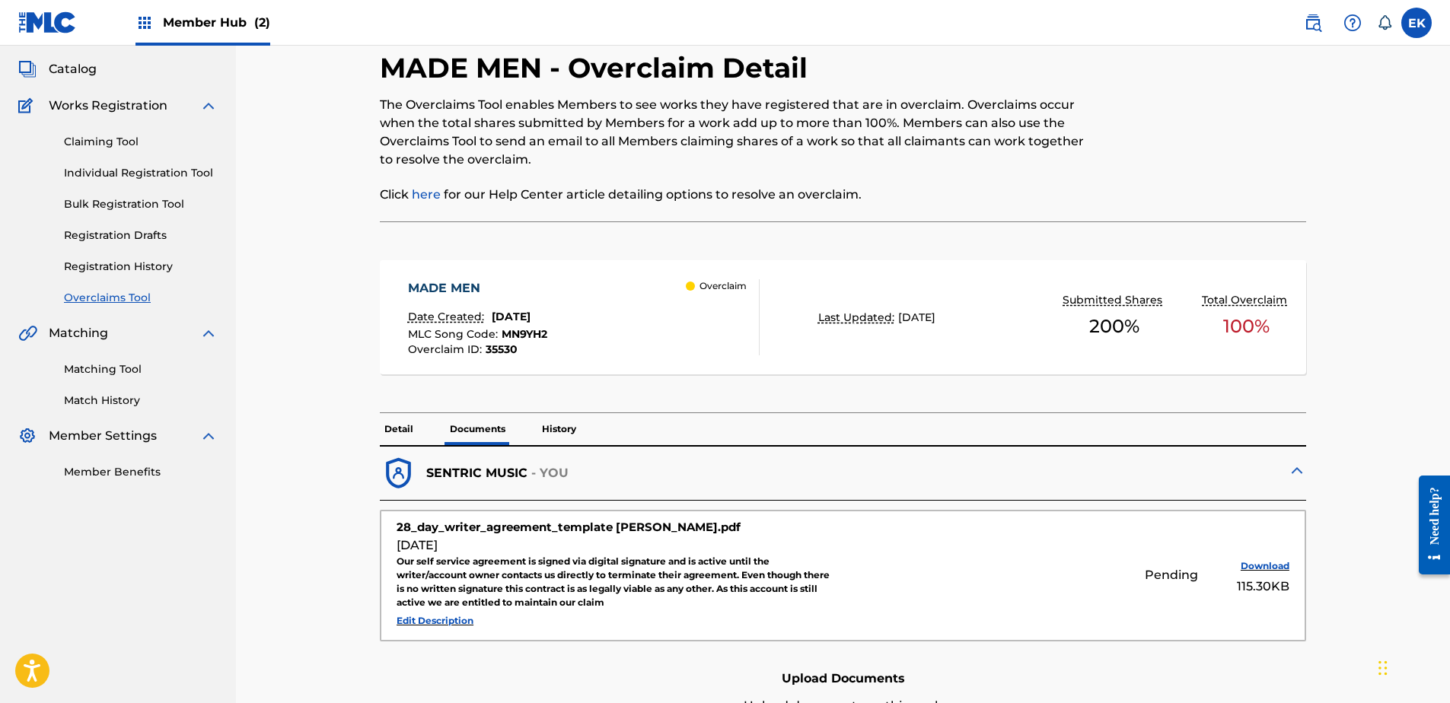
scroll to position [0, 0]
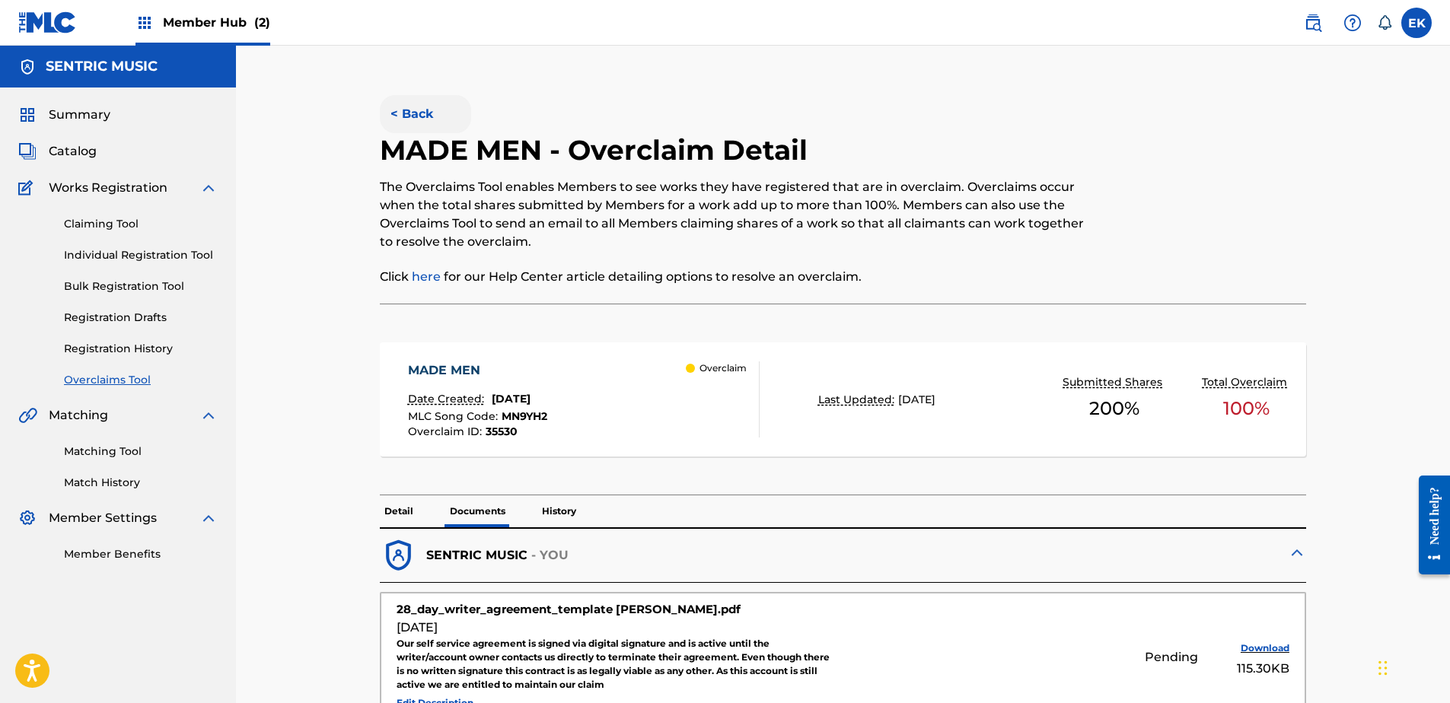
click at [384, 114] on button "< Back" at bounding box center [425, 114] width 91 height 38
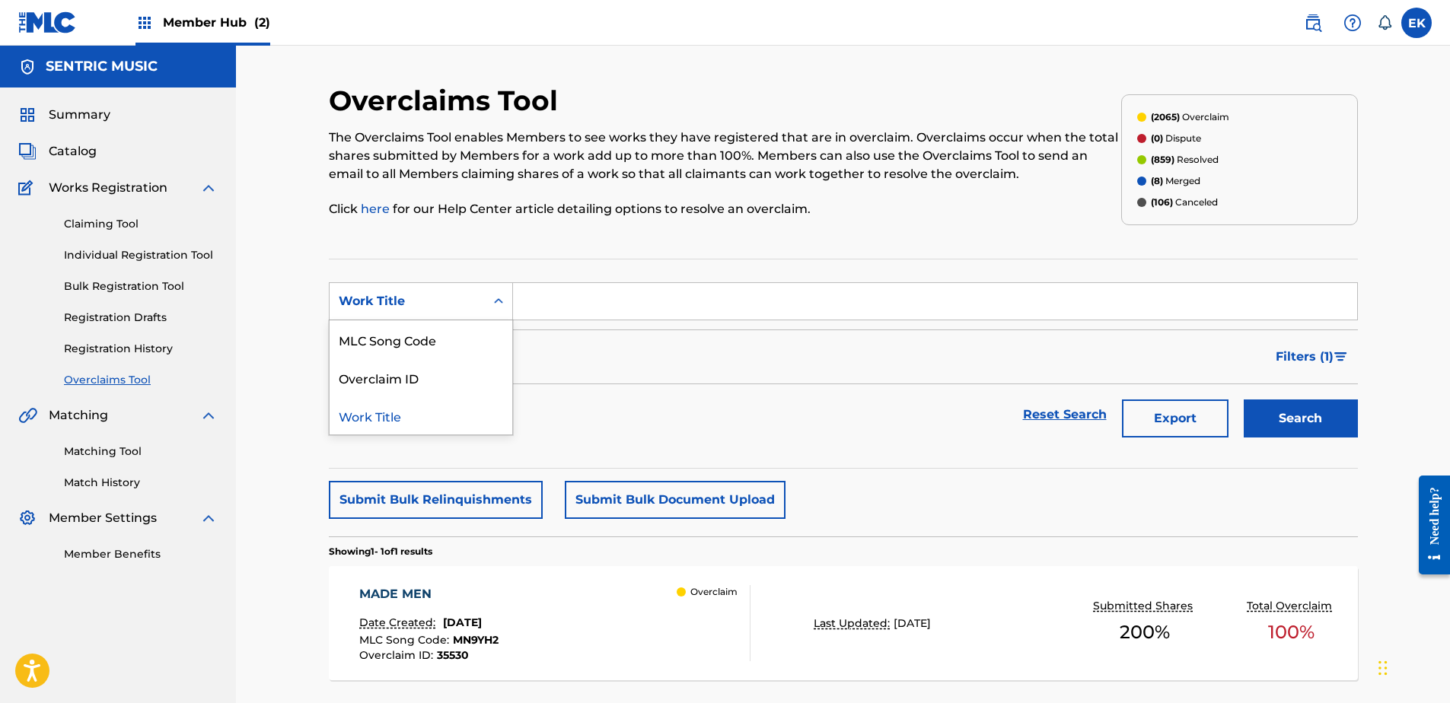
click at [467, 297] on div "Work Title" at bounding box center [407, 301] width 137 height 18
click at [457, 343] on div "MLC Song Code" at bounding box center [421, 339] width 183 height 38
click at [546, 296] on input "Search Form" at bounding box center [935, 301] width 844 height 37
paste input "GC1WPE"
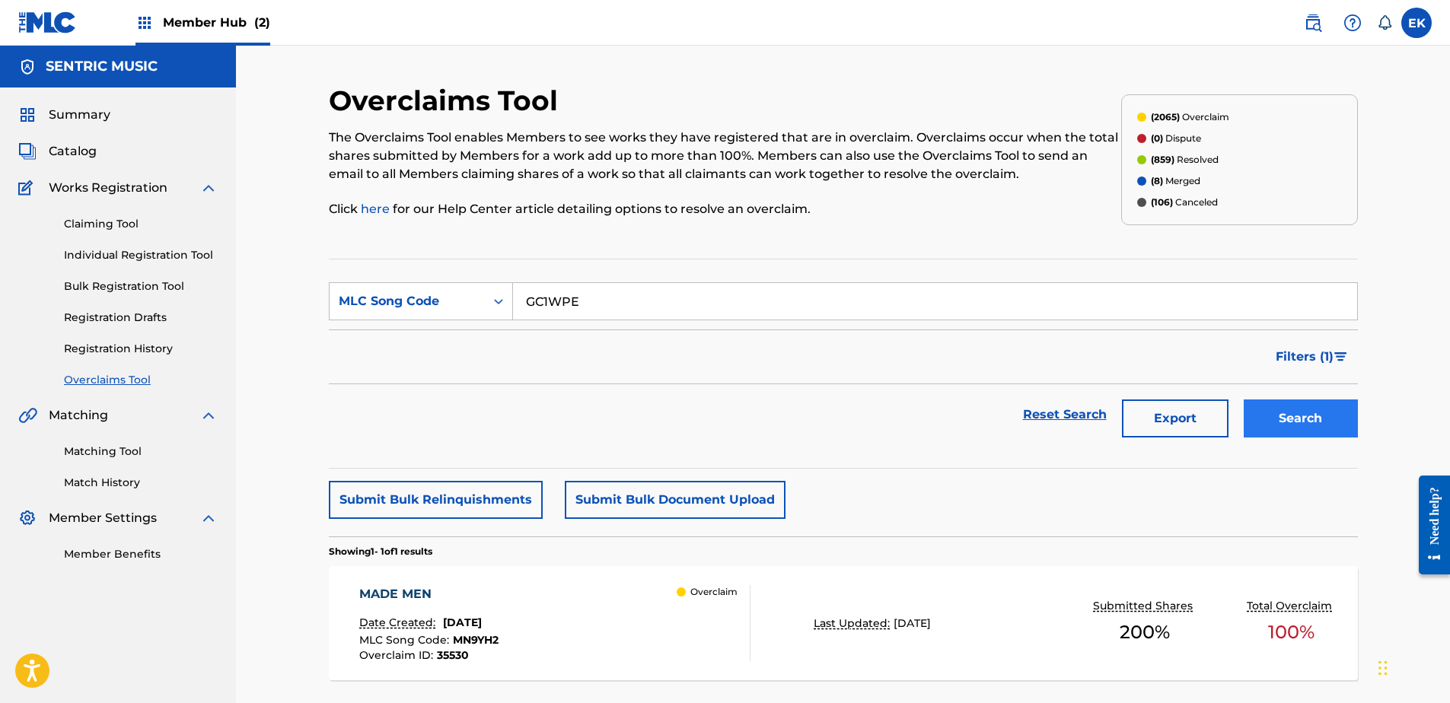
type input "GC1WPE"
click at [1291, 418] on button "Search" at bounding box center [1301, 419] width 114 height 38
click at [589, 614] on div "GOLD Date Created: September 12, 2025 MLC Song Code : GC1WPE Overclaim ID : 354…" at bounding box center [554, 623] width 391 height 76
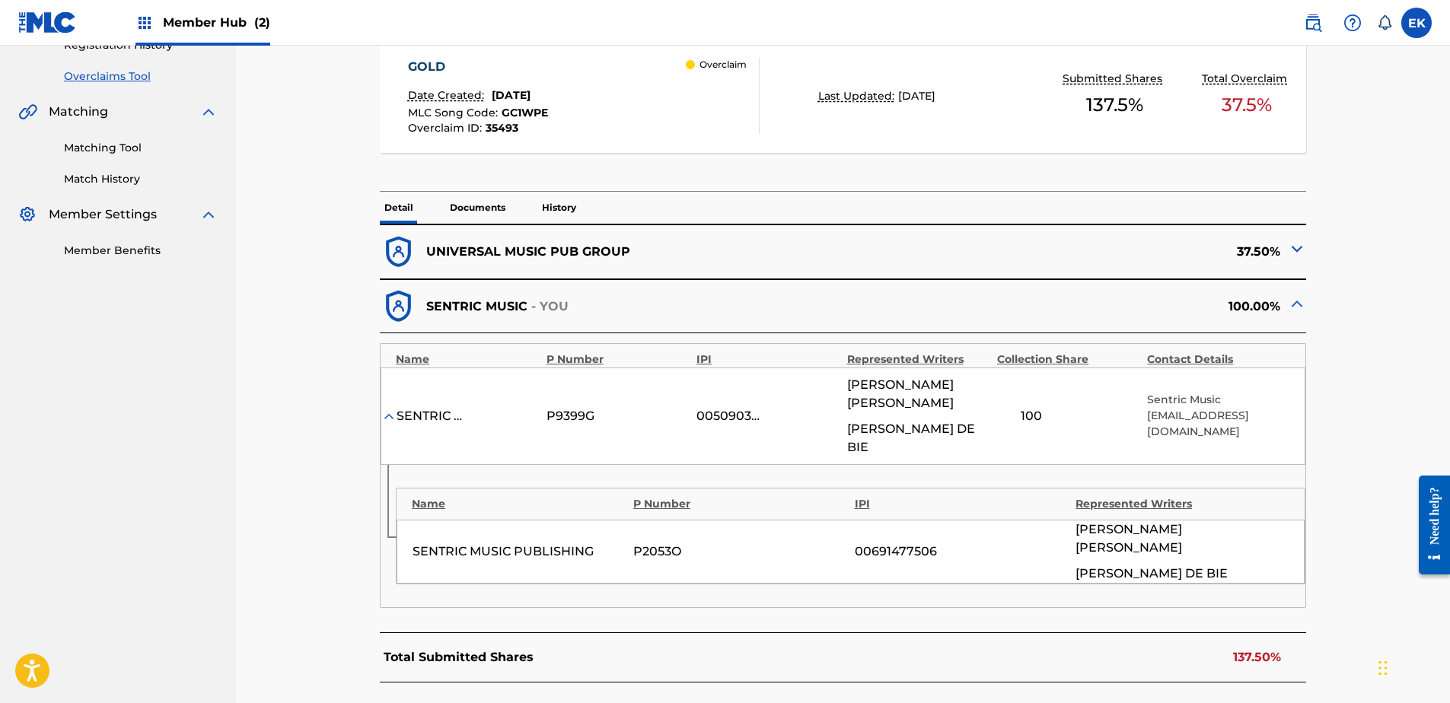
scroll to position [304, 0]
click at [469, 199] on p "Documents" at bounding box center [477, 207] width 65 height 32
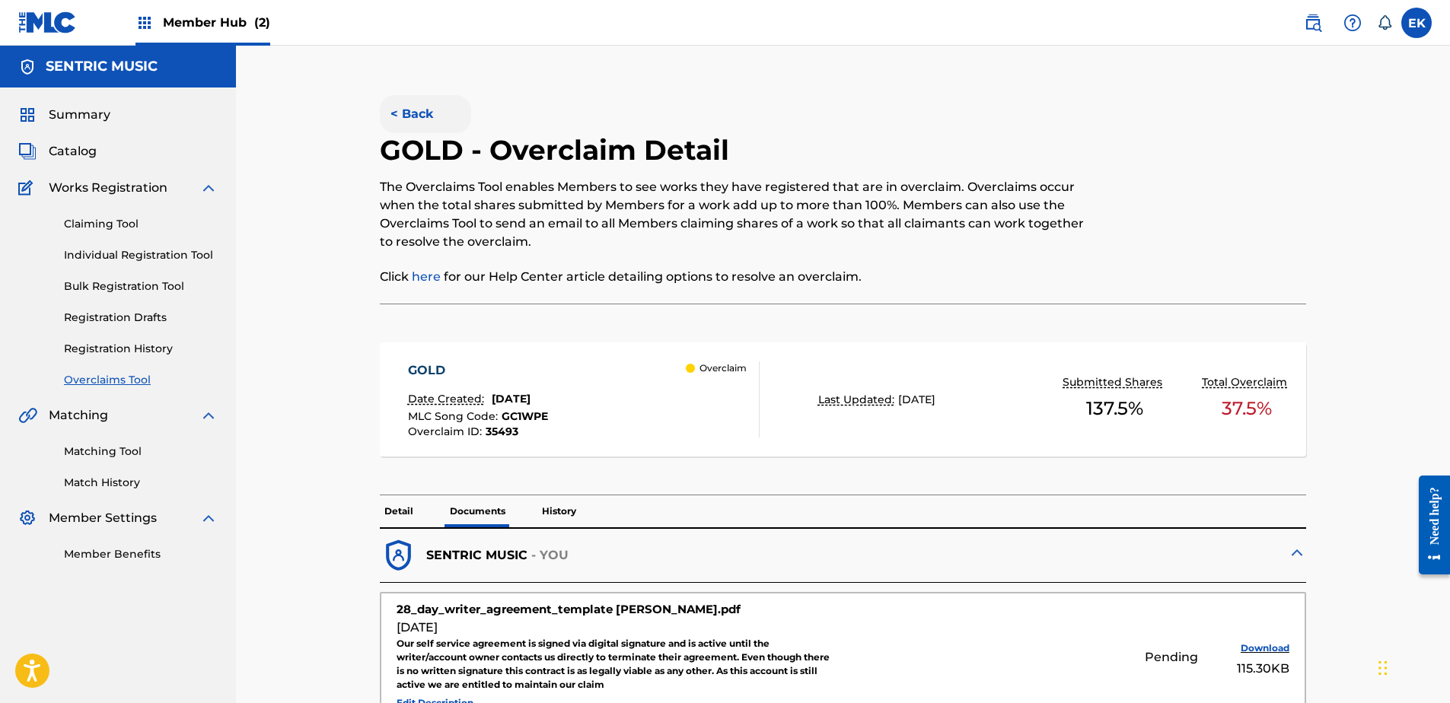
click at [421, 123] on button "< Back" at bounding box center [425, 114] width 91 height 38
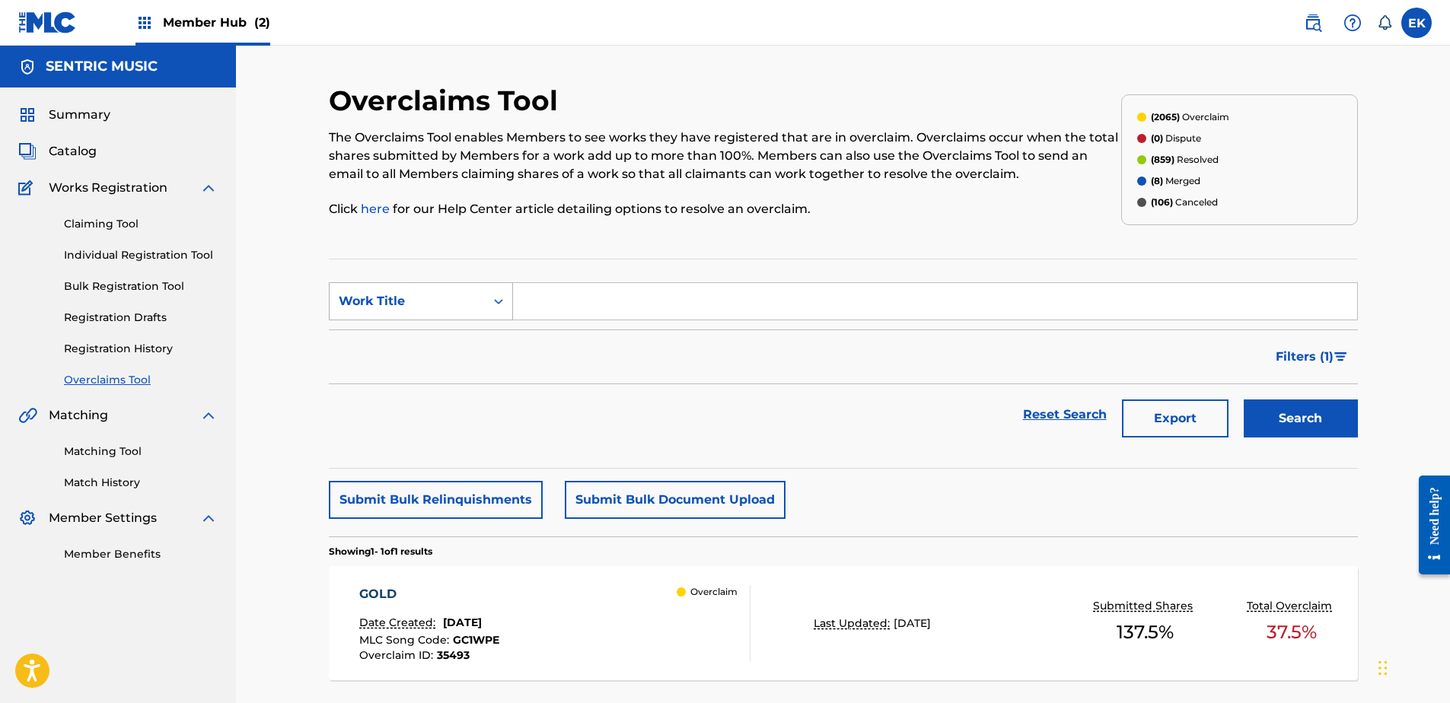
click at [477, 299] on div "Work Title" at bounding box center [407, 301] width 155 height 29
click at [478, 339] on div "MLC Song Code" at bounding box center [421, 339] width 183 height 38
click at [537, 300] on input "Search Form" at bounding box center [935, 301] width 844 height 37
paste input "T499WM"
type input "T499WM"
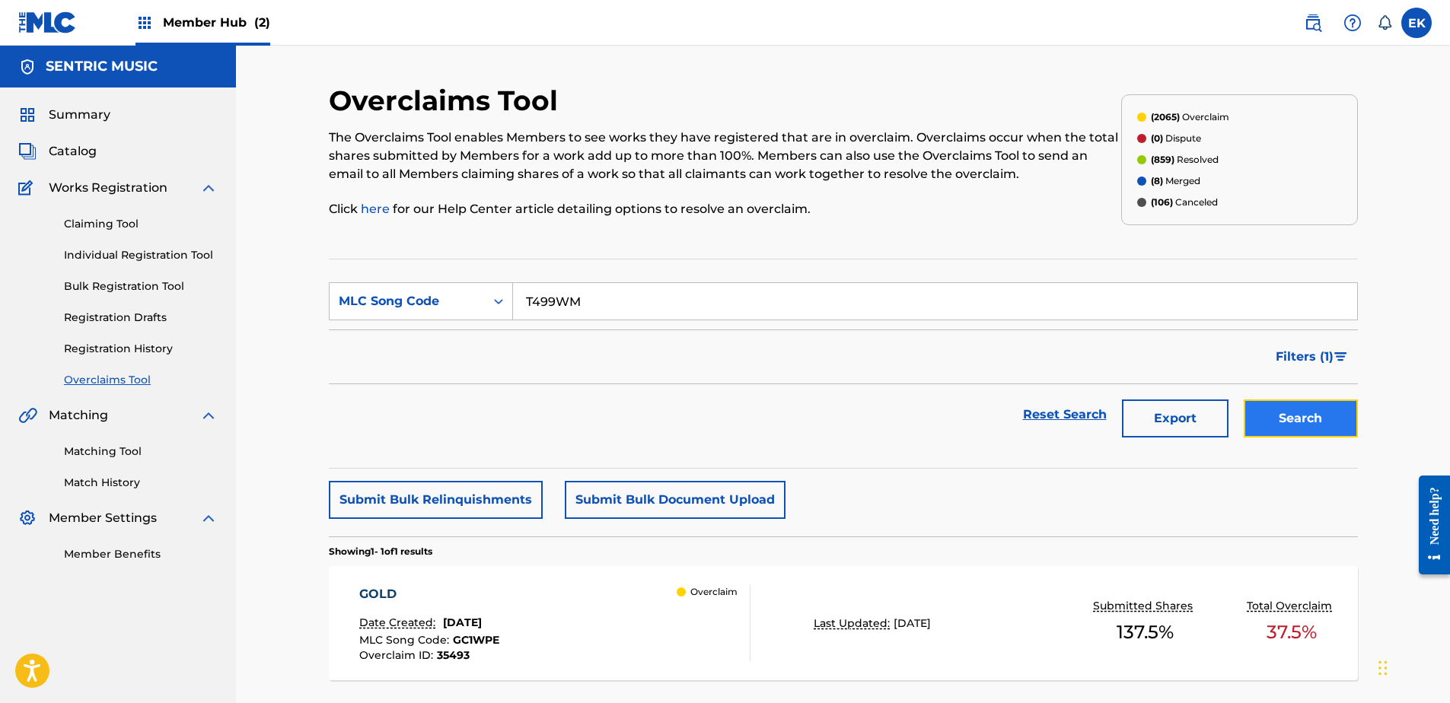
click at [1292, 427] on button "Search" at bounding box center [1301, 419] width 114 height 38
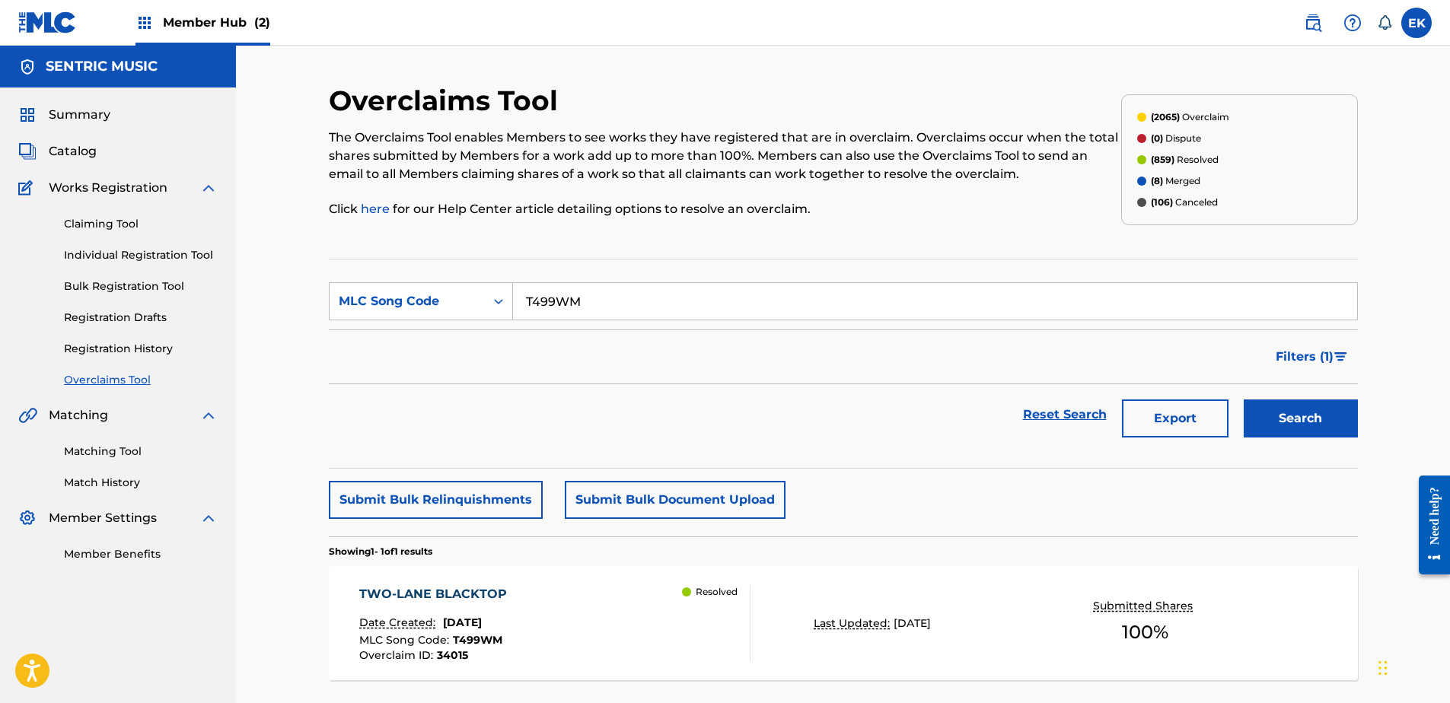
click at [728, 604] on div "Resolved" at bounding box center [716, 623] width 68 height 76
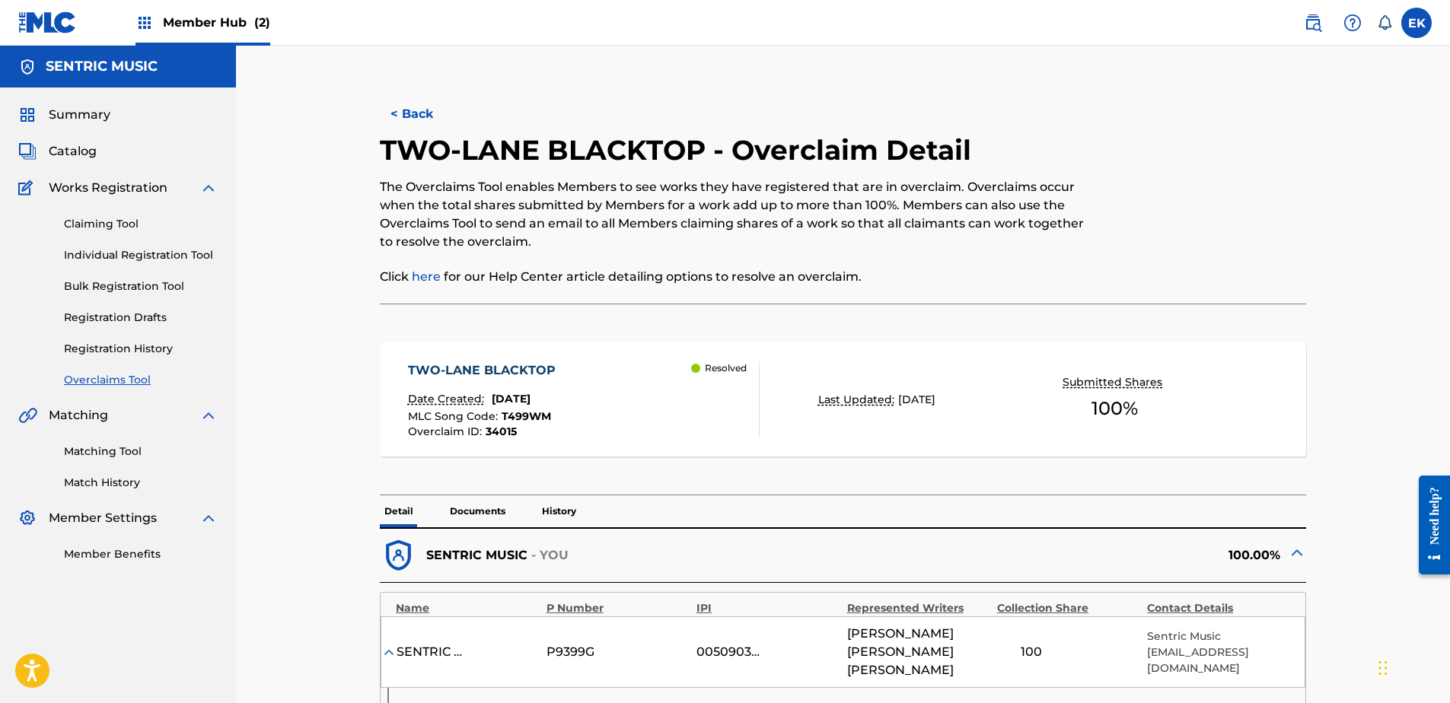
click at [476, 506] on p "Documents" at bounding box center [477, 511] width 65 height 32
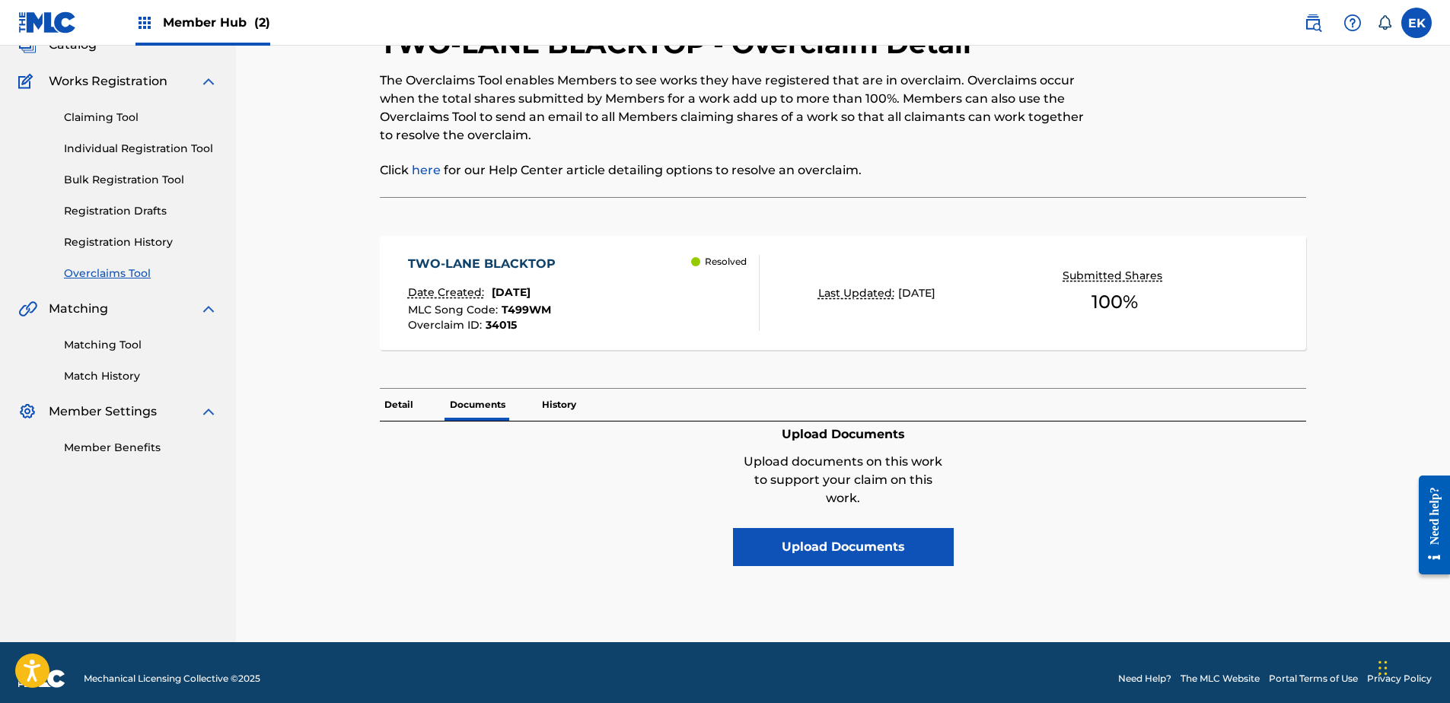
scroll to position [119, 0]
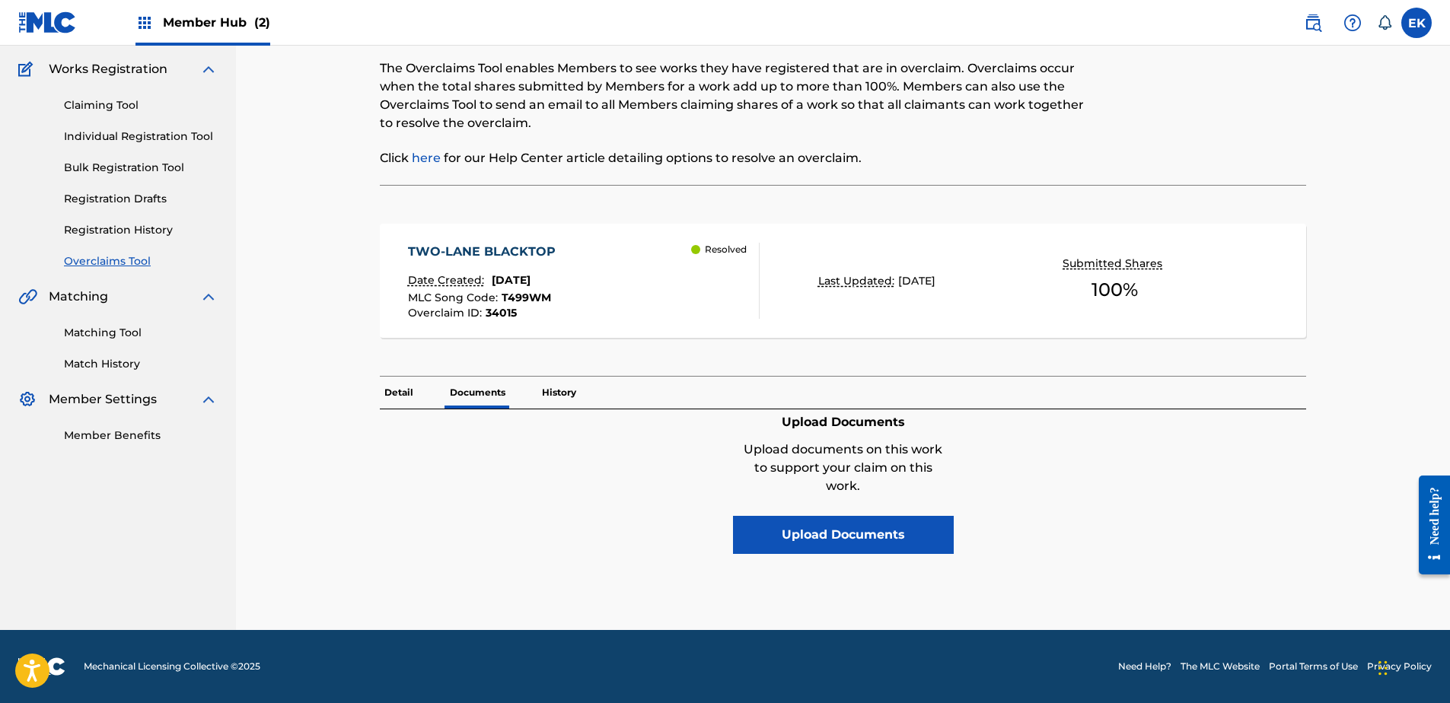
click at [555, 384] on p "History" at bounding box center [558, 393] width 43 height 32
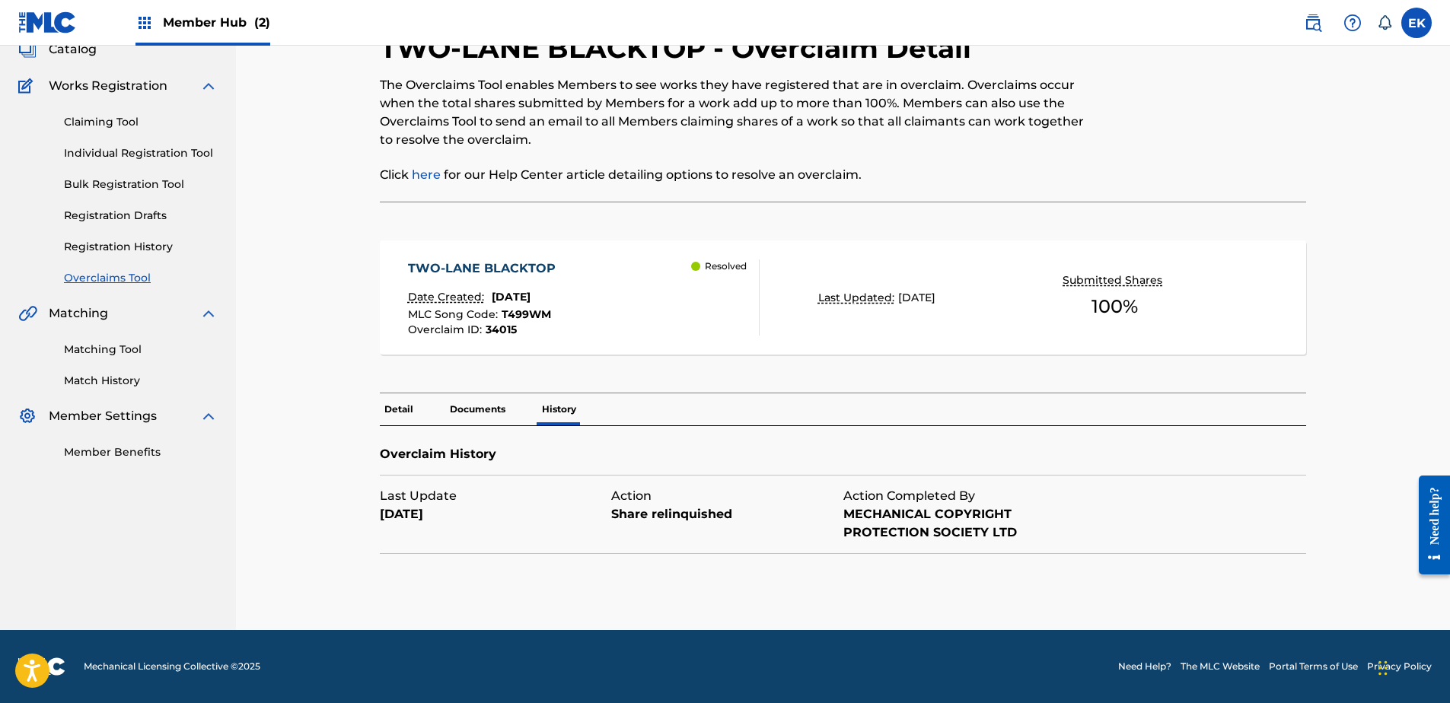
scroll to position [102, 0]
drag, startPoint x: 406, startPoint y: 409, endPoint x: 390, endPoint y: 359, distance: 51.8
click at [404, 400] on p "Detail" at bounding box center [399, 409] width 38 height 32
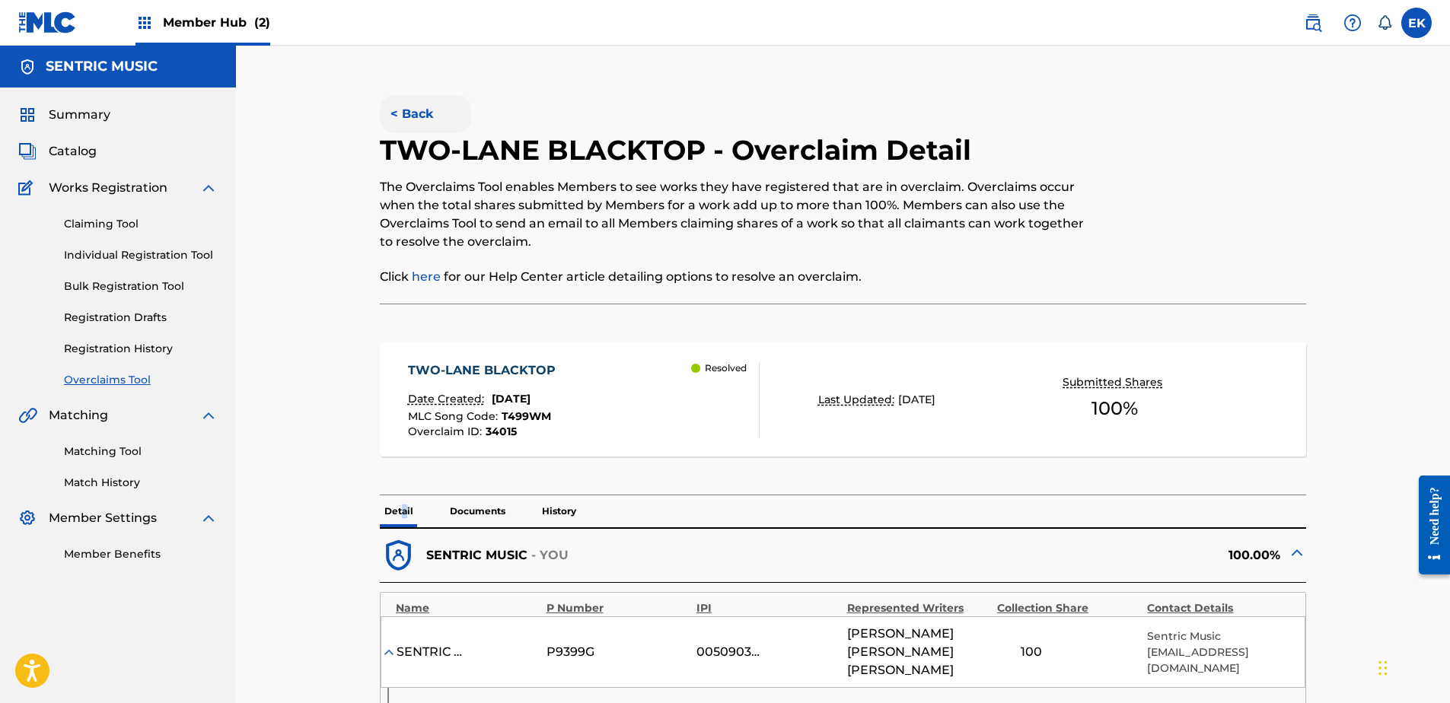
click at [418, 114] on button "< Back" at bounding box center [425, 114] width 91 height 38
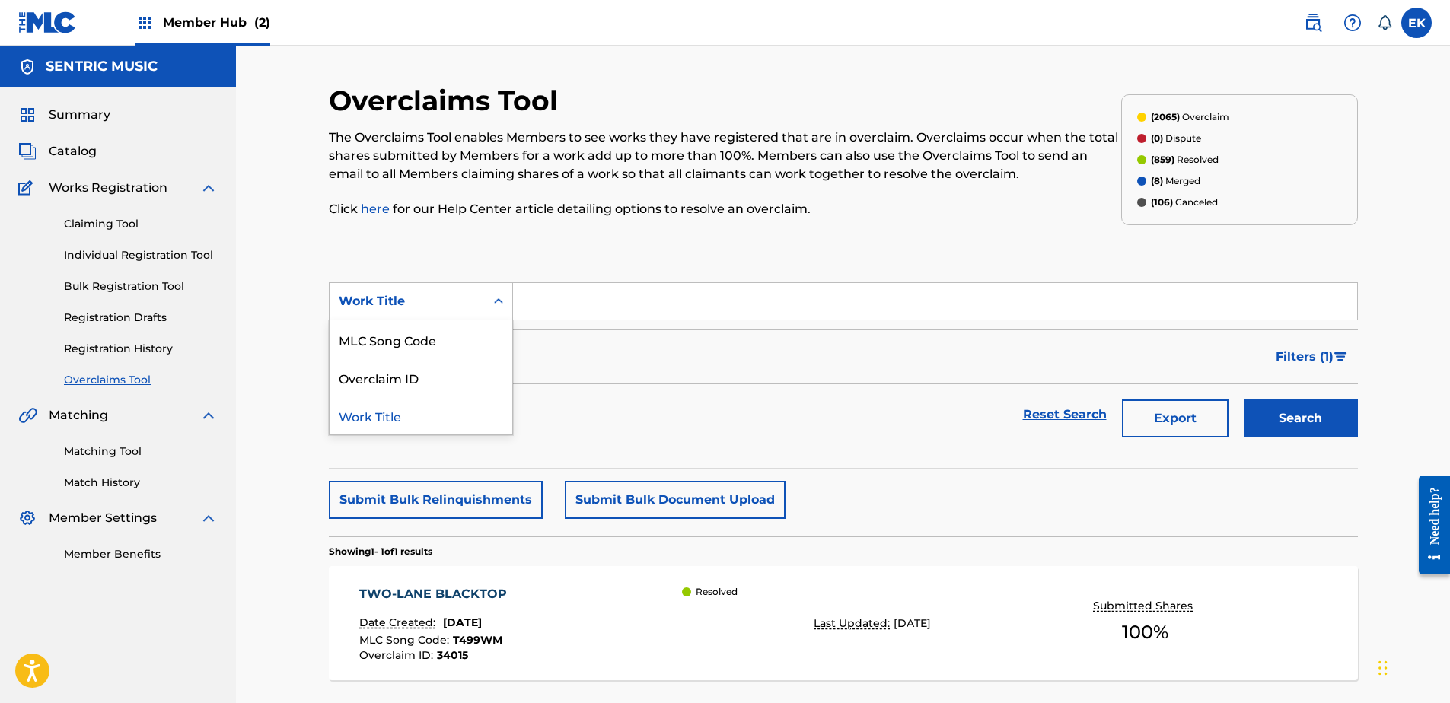
click at [466, 307] on div "Work Title" at bounding box center [407, 301] width 137 height 18
drag, startPoint x: 457, startPoint y: 344, endPoint x: 482, endPoint y: 324, distance: 31.4
click at [458, 342] on div "MLC Song Code" at bounding box center [421, 339] width 183 height 38
click at [558, 294] on input "Search Form" at bounding box center [935, 301] width 844 height 37
paste input "BF6I51"
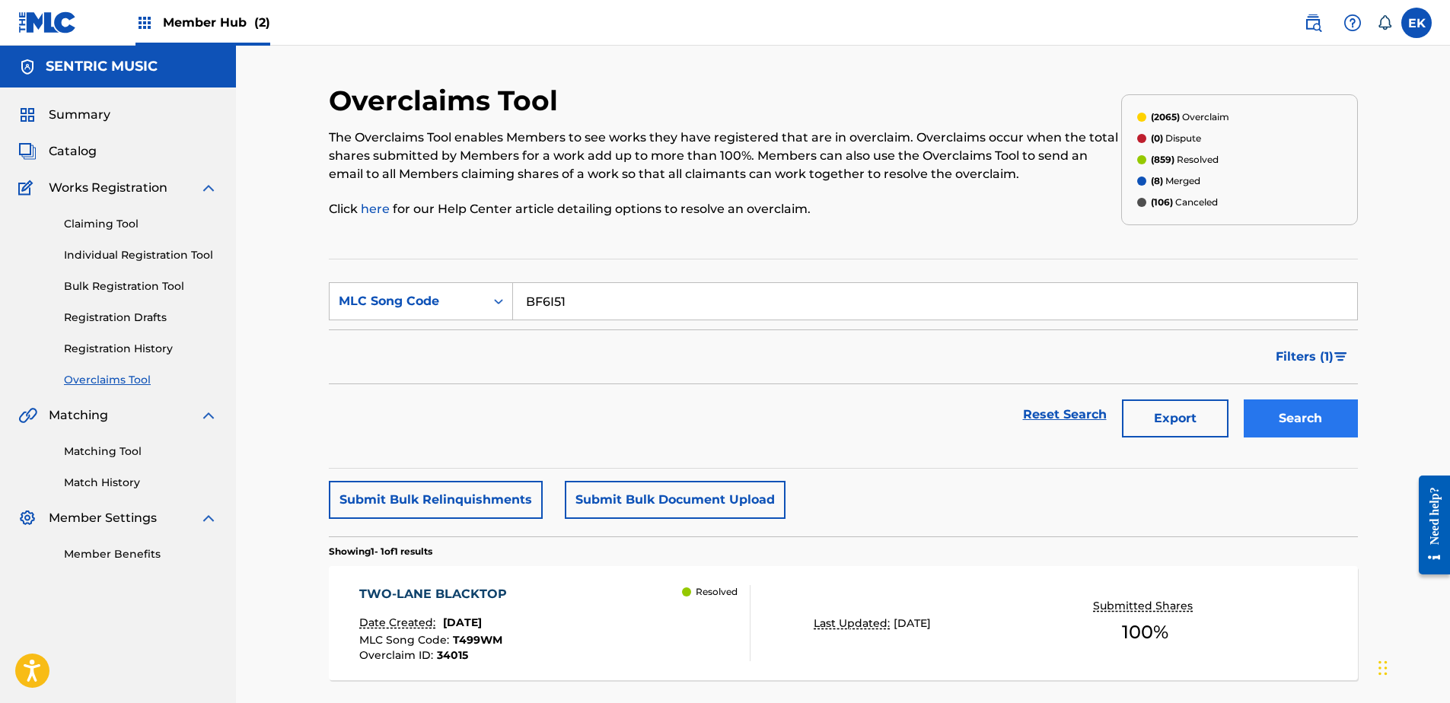
type input "BF6I51"
click at [1343, 419] on button "Search" at bounding box center [1301, 419] width 114 height 38
click at [533, 639] on div "BACKSEAT Date Created: August 22, 2025 MLC Song Code : BF6I51 Overclaim ID : 34…" at bounding box center [554, 623] width 391 height 76
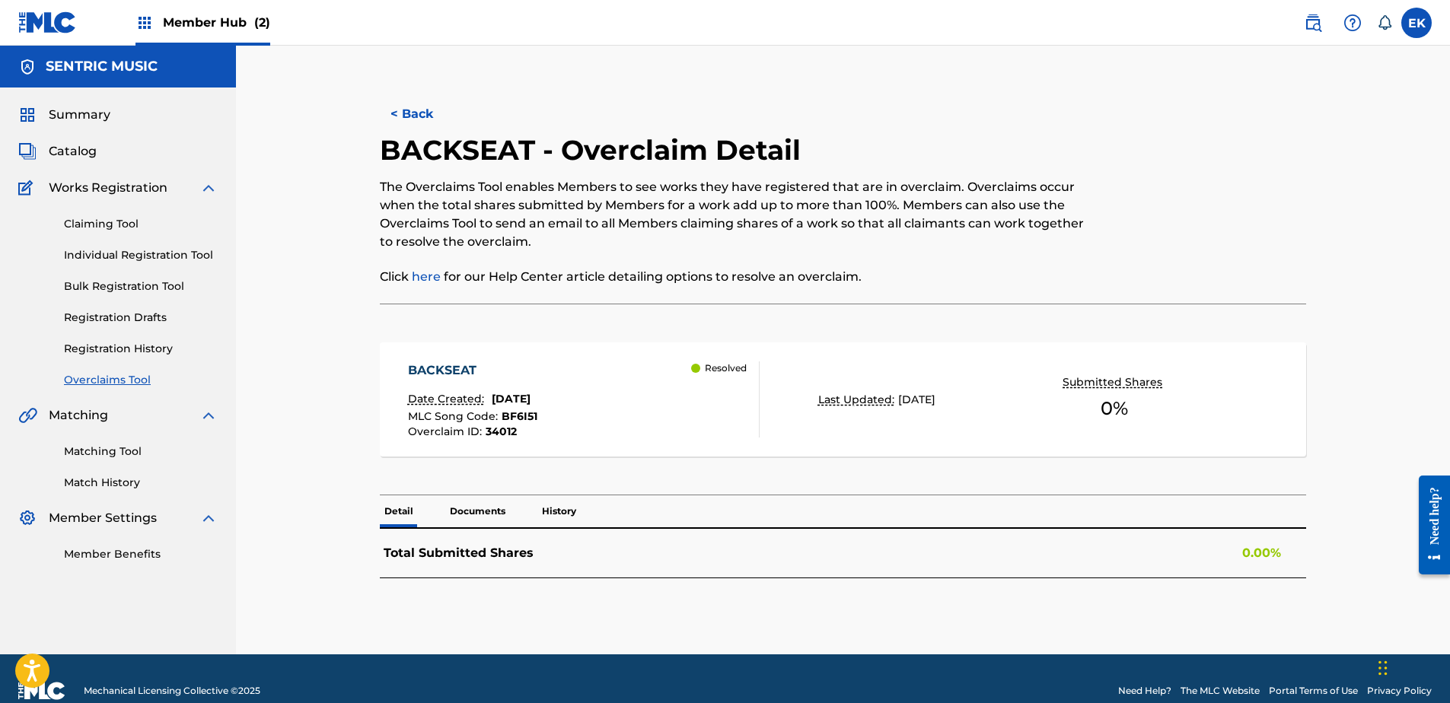
click at [486, 501] on p "Documents" at bounding box center [477, 511] width 65 height 32
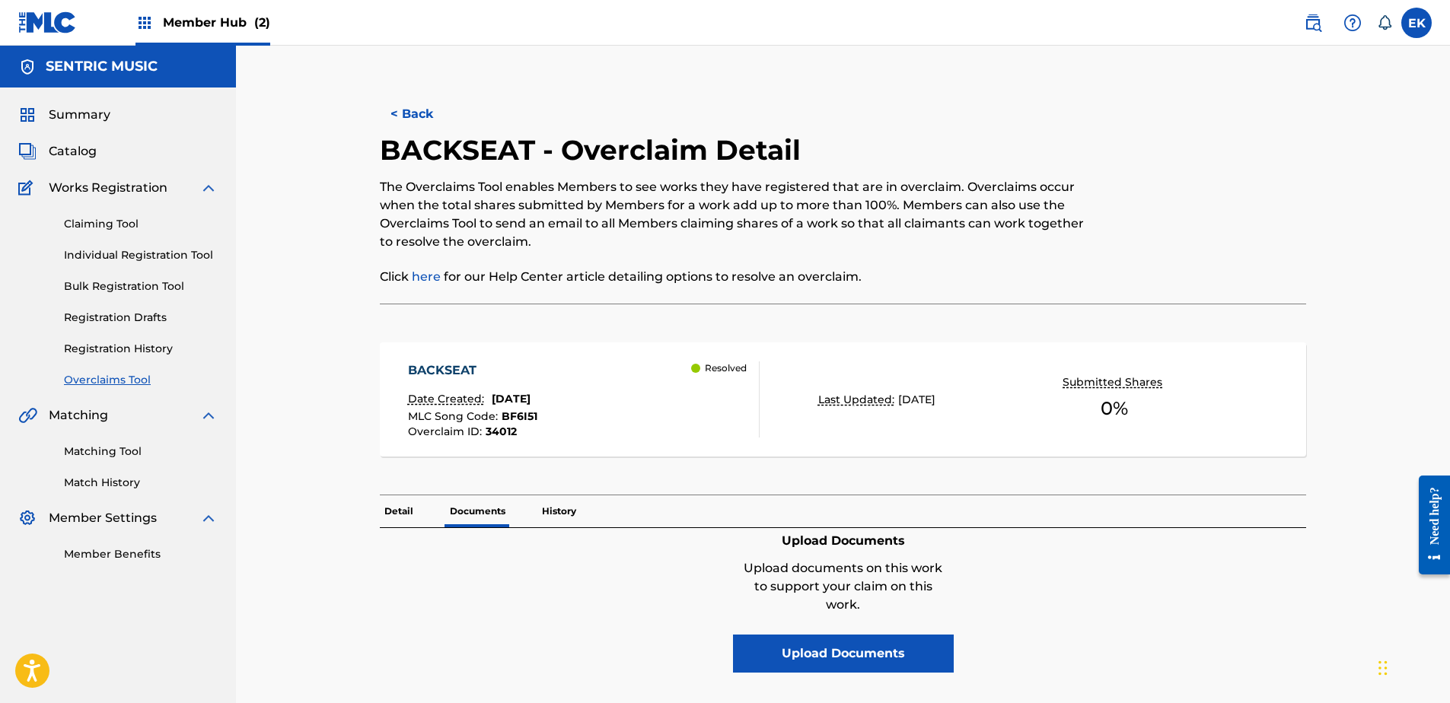
click at [556, 503] on p "History" at bounding box center [558, 511] width 43 height 32
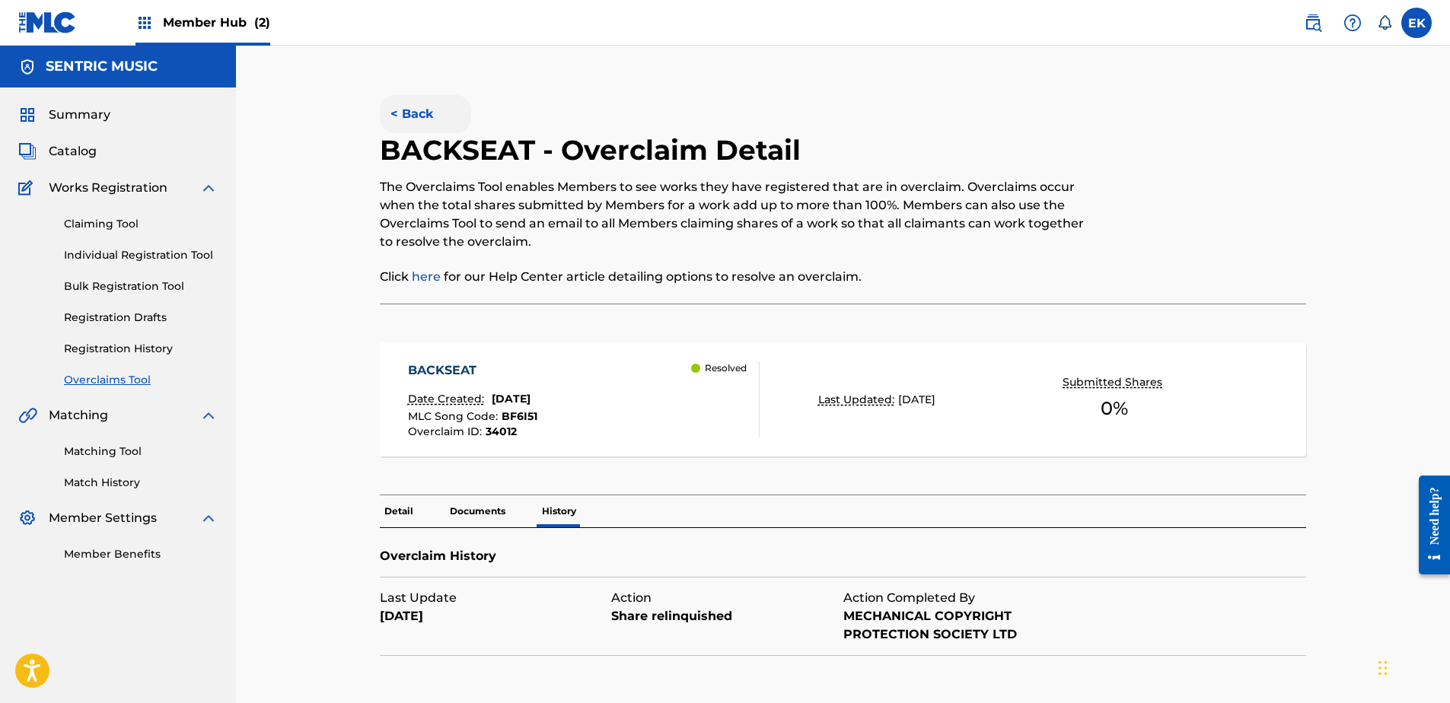
click at [407, 97] on button "< Back" at bounding box center [425, 114] width 91 height 38
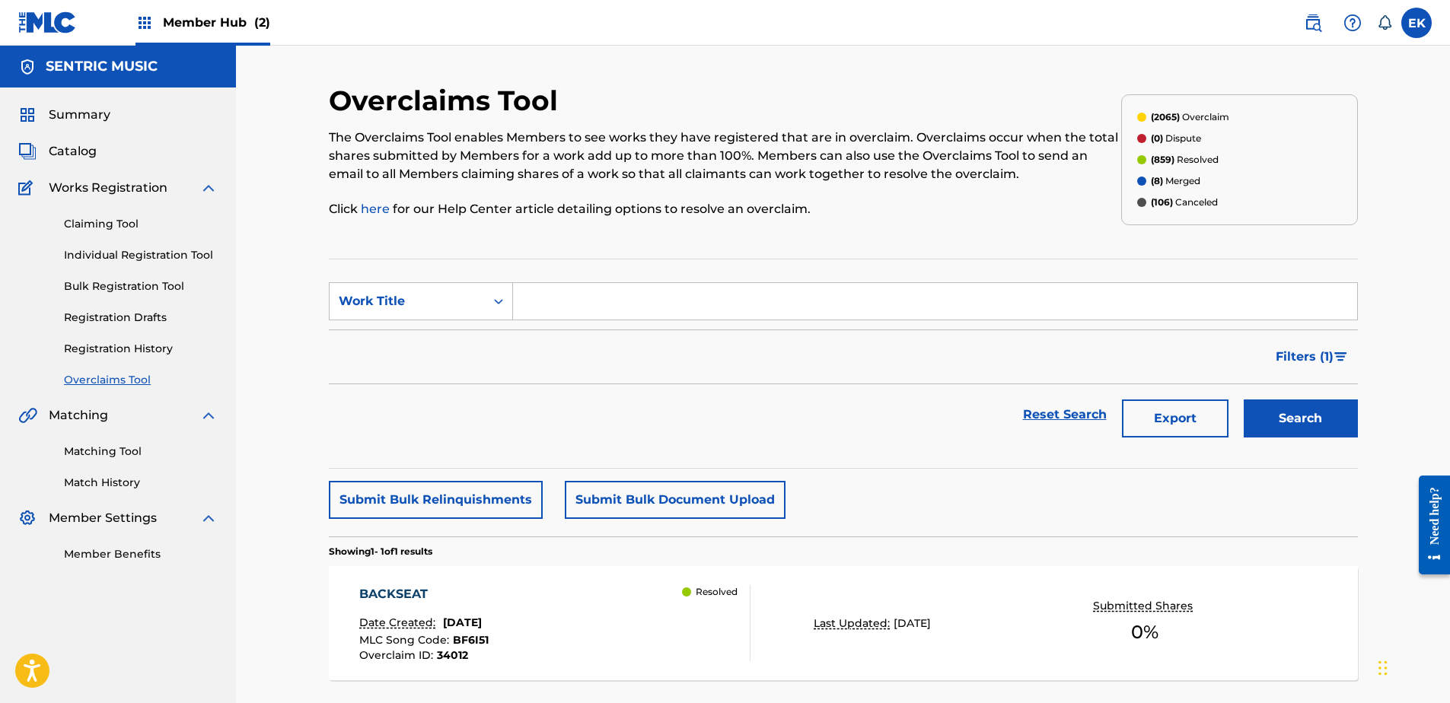
click at [513, 301] on input "Search Form" at bounding box center [935, 301] width 844 height 37
click at [483, 306] on div "Work Title" at bounding box center [407, 301] width 155 height 29
click at [490, 329] on div "MLC Song Code" at bounding box center [421, 339] width 183 height 38
click at [569, 314] on input "Search Form" at bounding box center [935, 301] width 844 height 37
paste input "KB77O1"
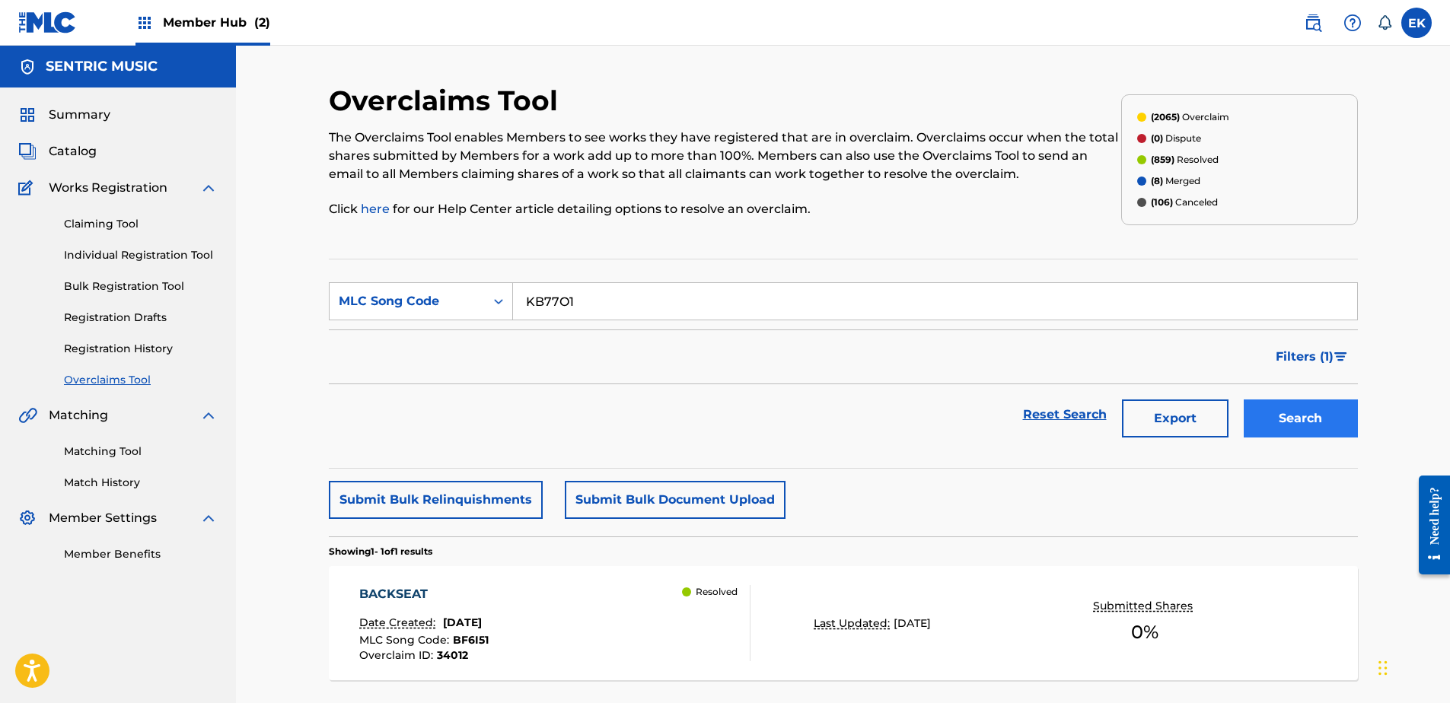
type input "KB77O1"
click at [1316, 421] on button "Search" at bounding box center [1301, 419] width 114 height 38
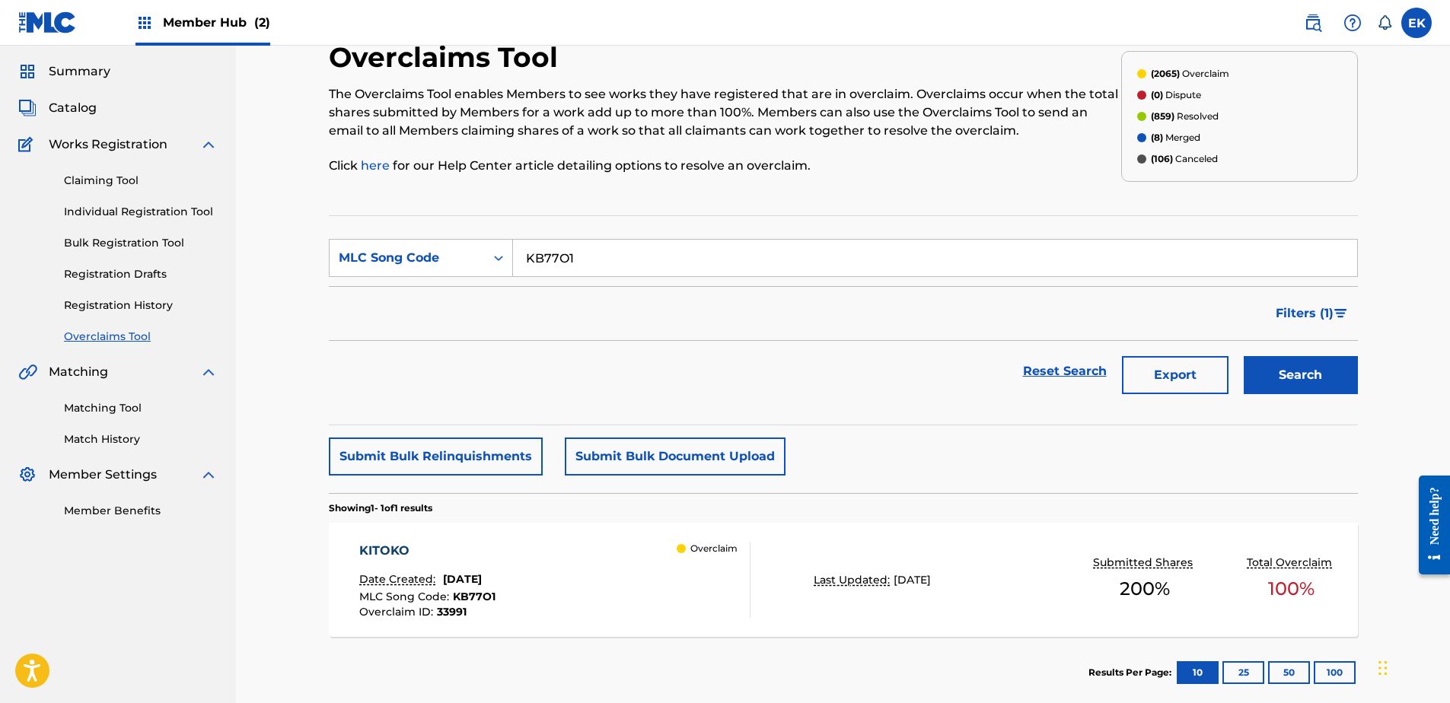
scroll to position [122, 0]
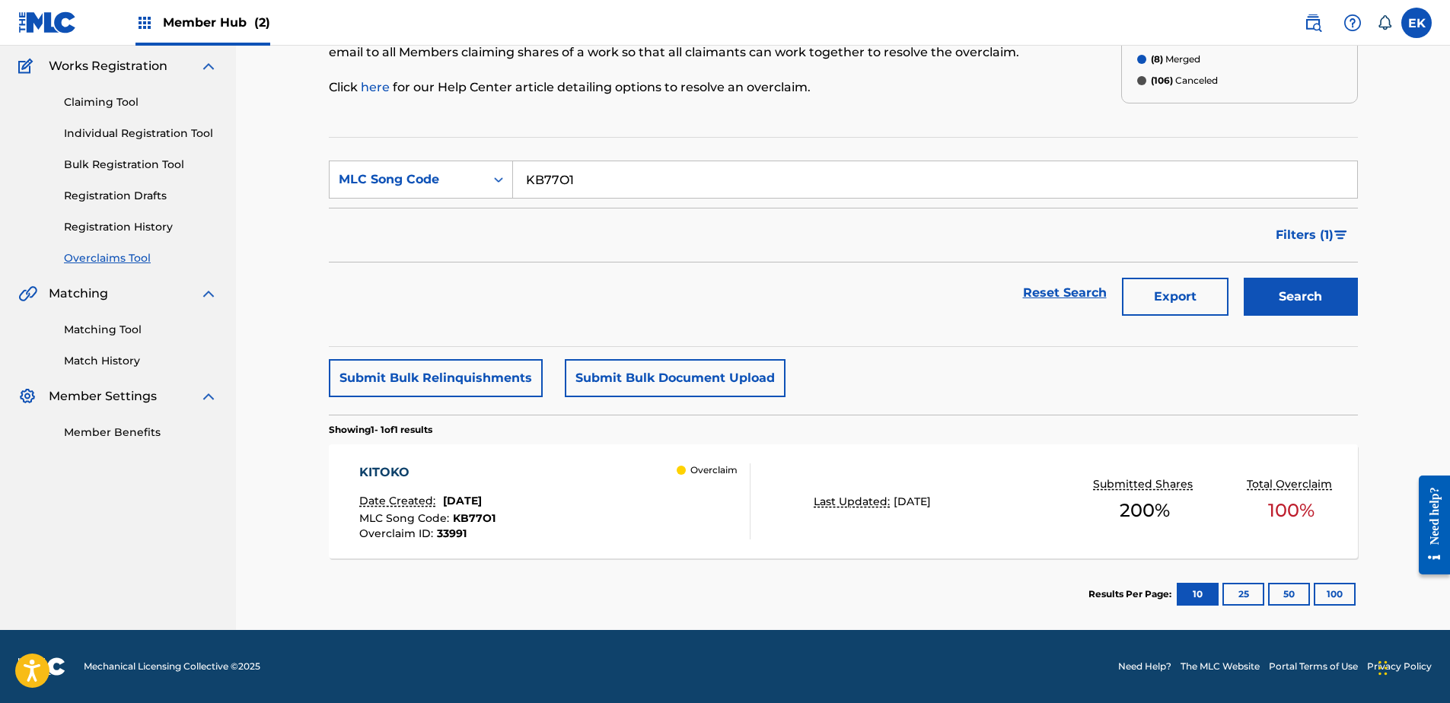
click at [693, 540] on div "KITOKO Date Created: August 22, 2025 MLC Song Code : KB77O1 Overclaim ID : 3399…" at bounding box center [843, 501] width 1029 height 114
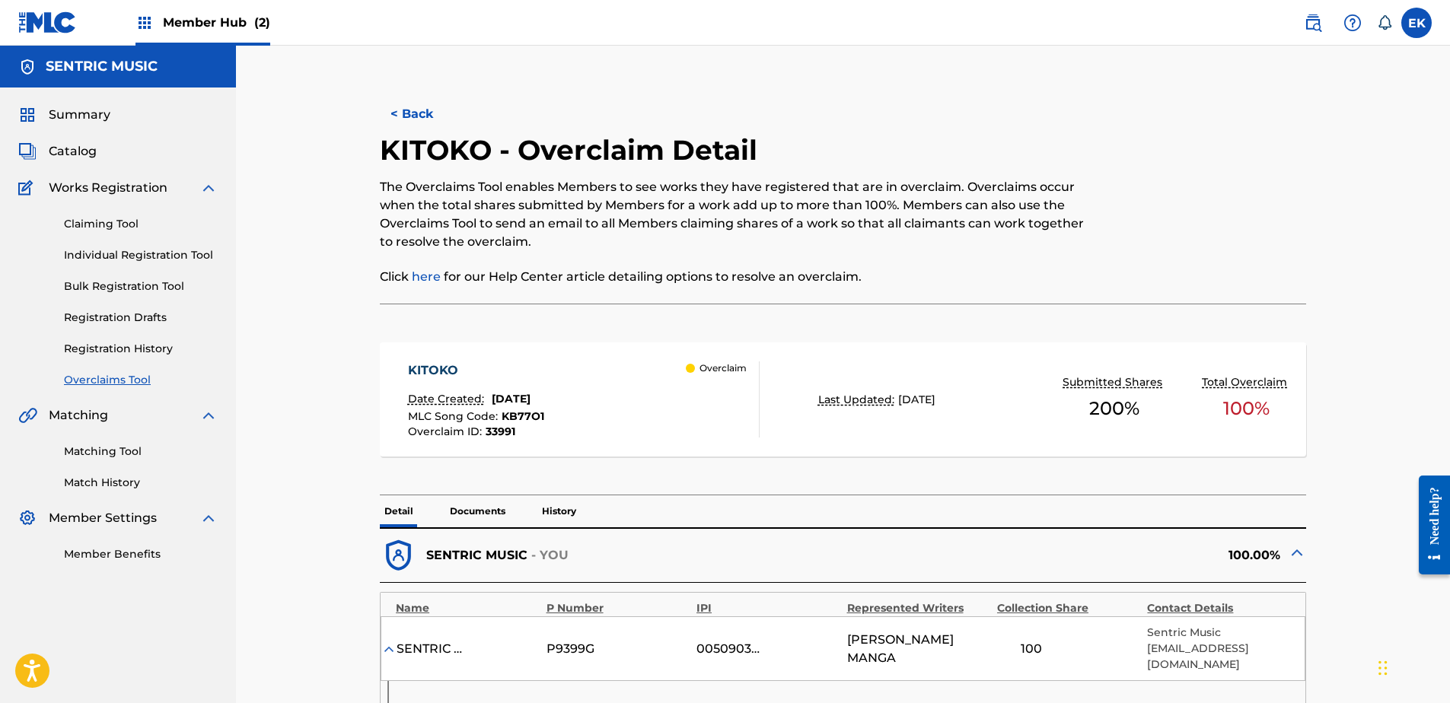
click at [501, 511] on p "Documents" at bounding box center [477, 511] width 65 height 32
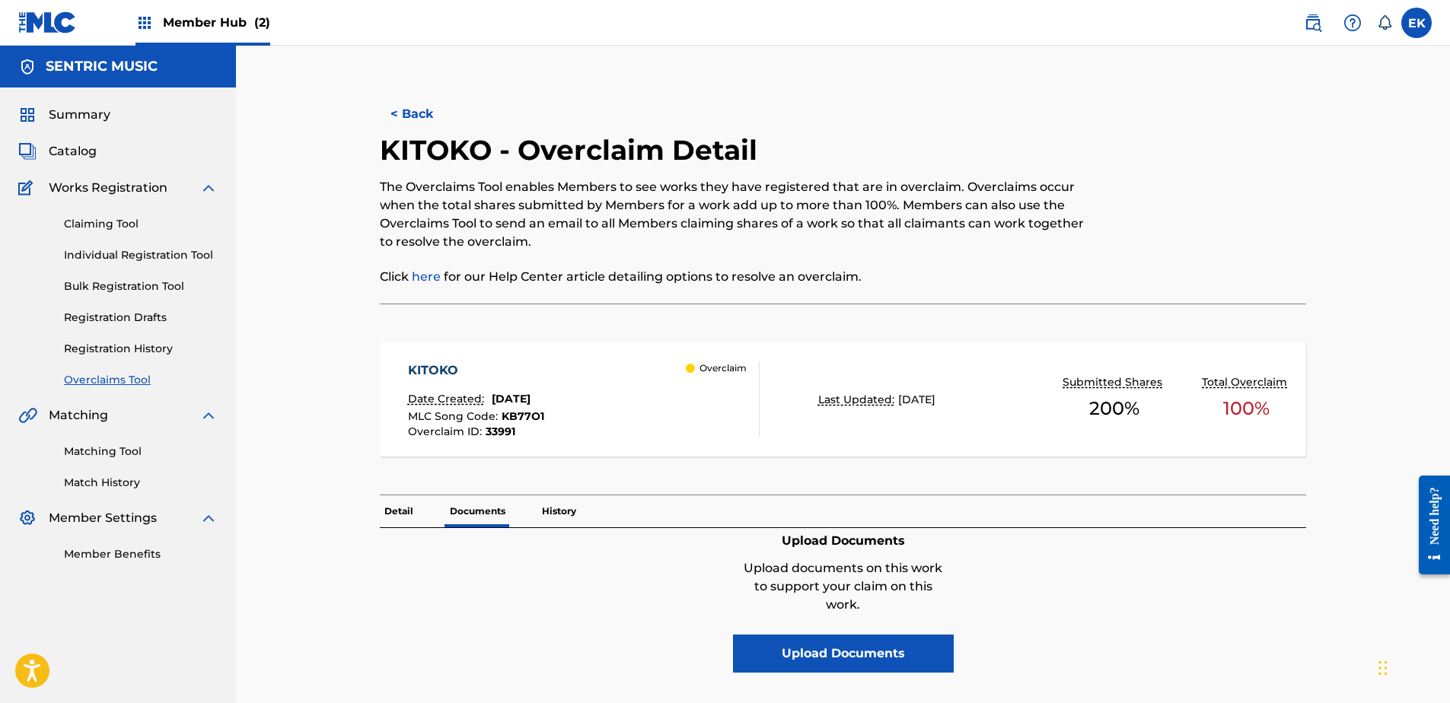
drag, startPoint x: 418, startPoint y: 498, endPoint x: 408, endPoint y: 502, distance: 10.6
click at [417, 498] on div "Detail Documents History" at bounding box center [843, 511] width 926 height 32
click at [408, 502] on p "Detail" at bounding box center [399, 511] width 38 height 32
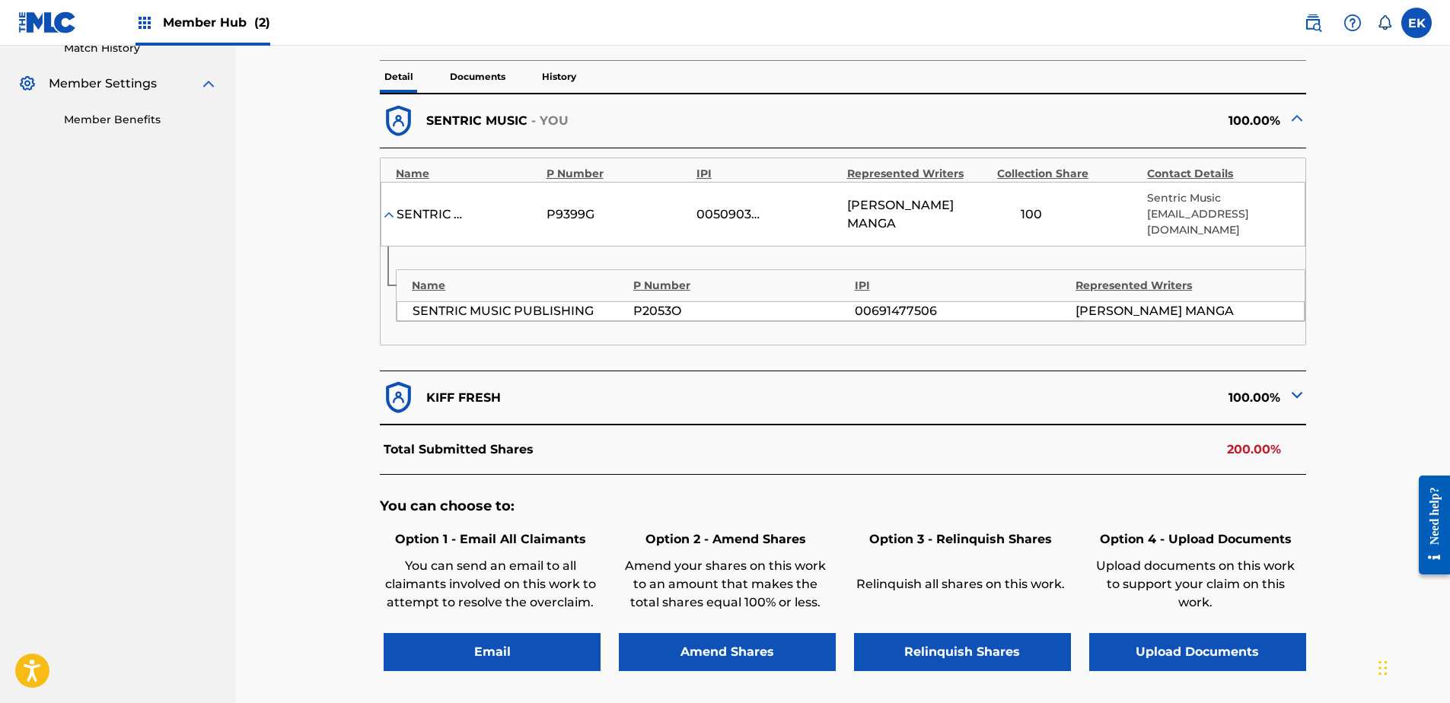
scroll to position [457, 0]
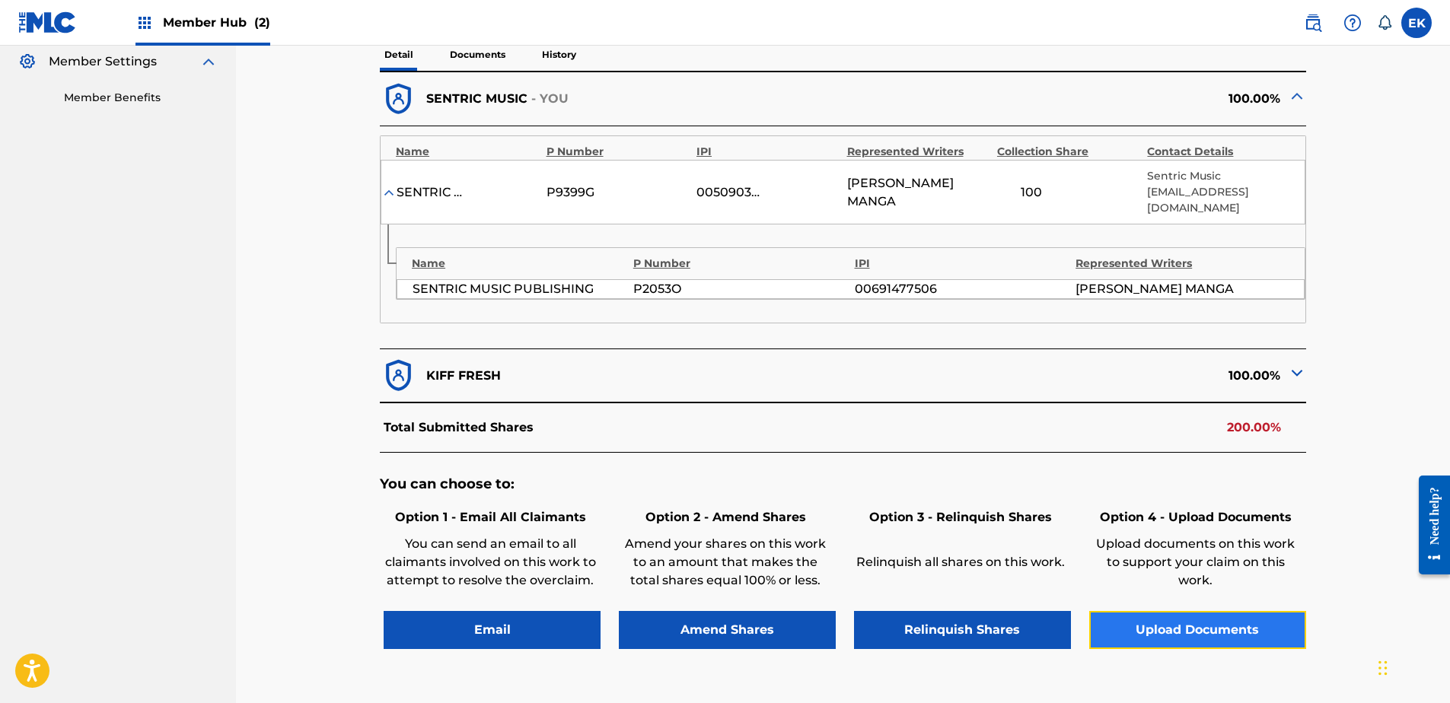
click at [1148, 633] on button "Upload Documents" at bounding box center [1197, 630] width 217 height 38
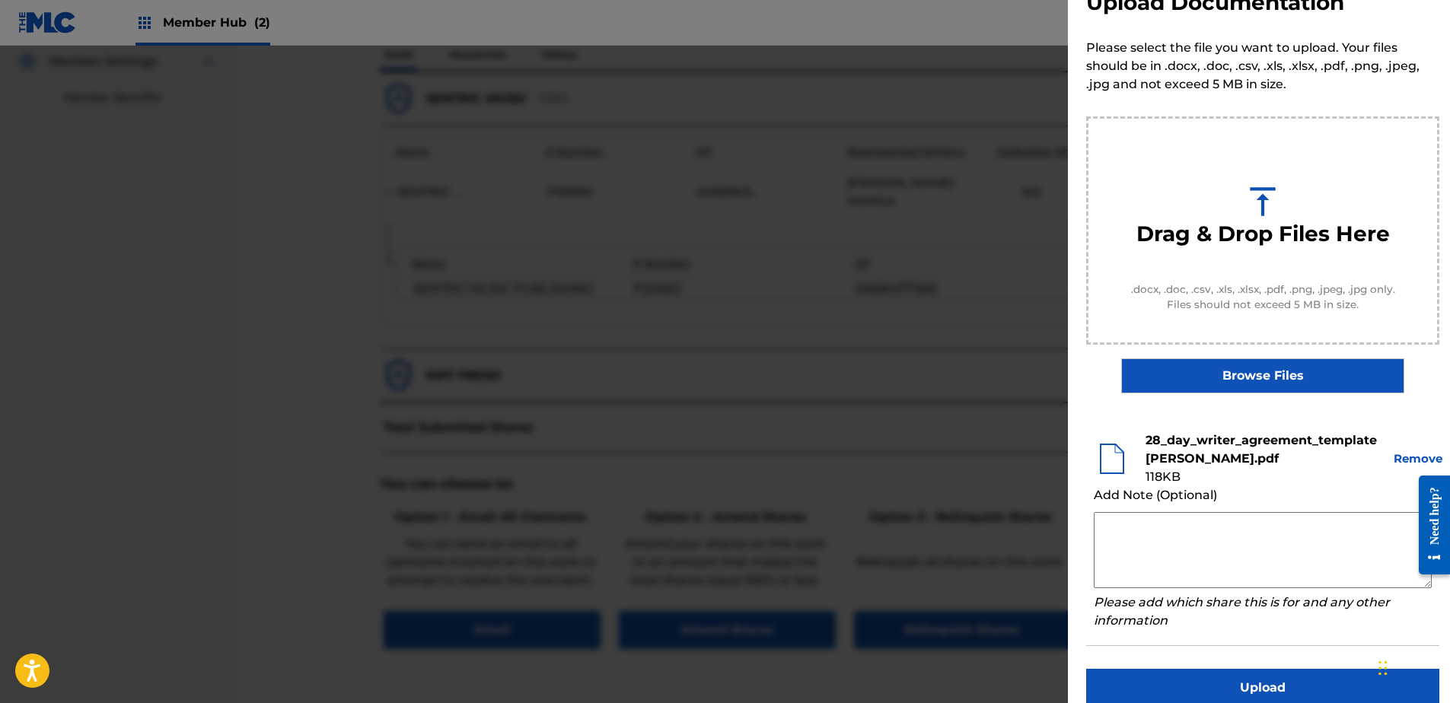
scroll to position [69, 0]
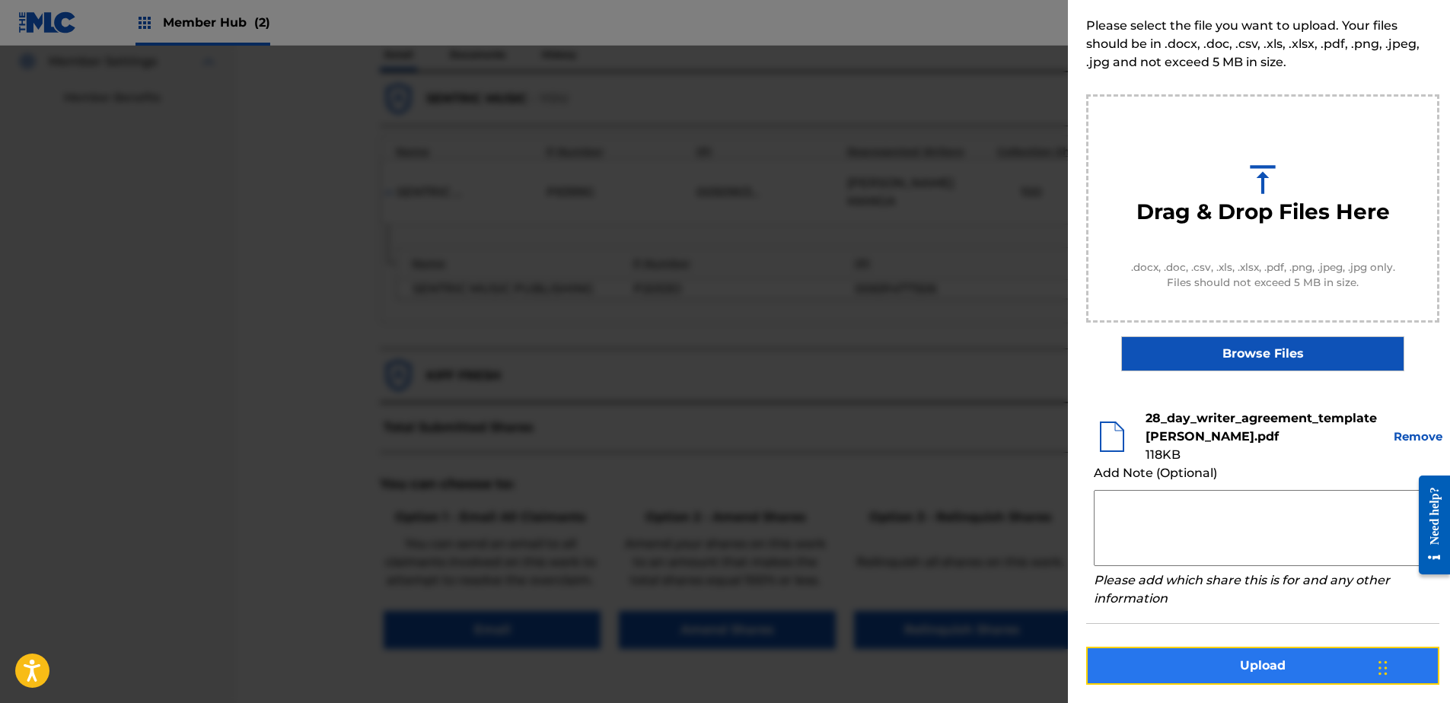
click at [1260, 660] on button "Upload" at bounding box center [1262, 666] width 353 height 38
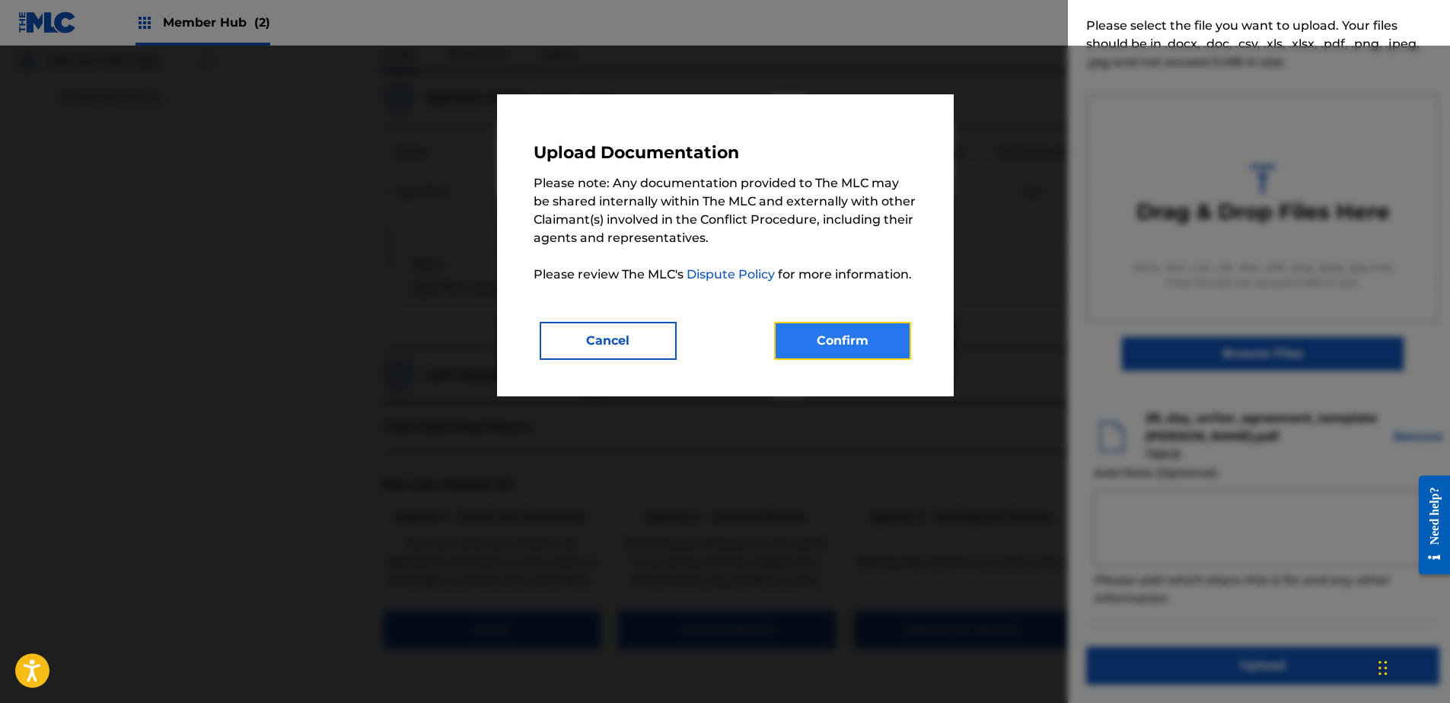
click at [852, 354] on button "Confirm" at bounding box center [842, 341] width 137 height 38
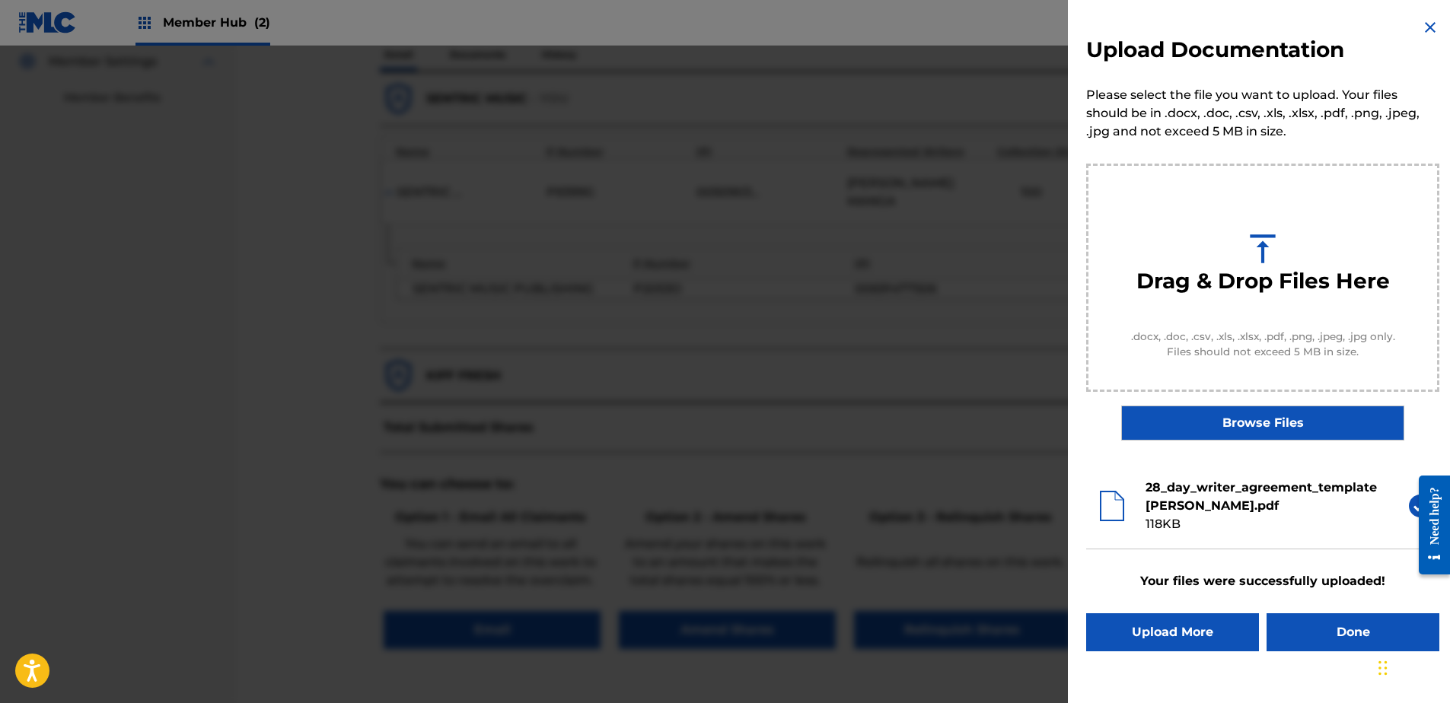
scroll to position [0, 0]
click at [1297, 629] on button "Done" at bounding box center [1352, 632] width 173 height 38
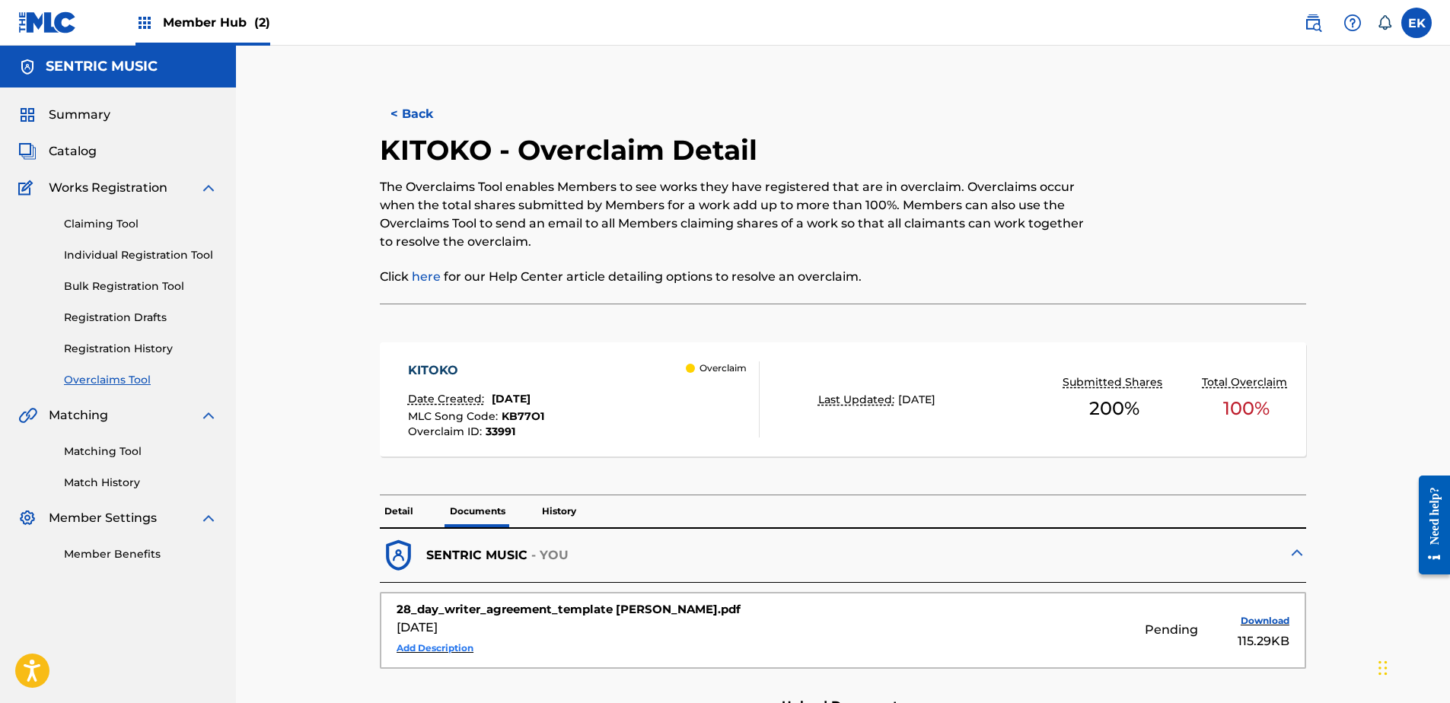
click at [444, 648] on button "Add Description" at bounding box center [435, 648] width 77 height 23
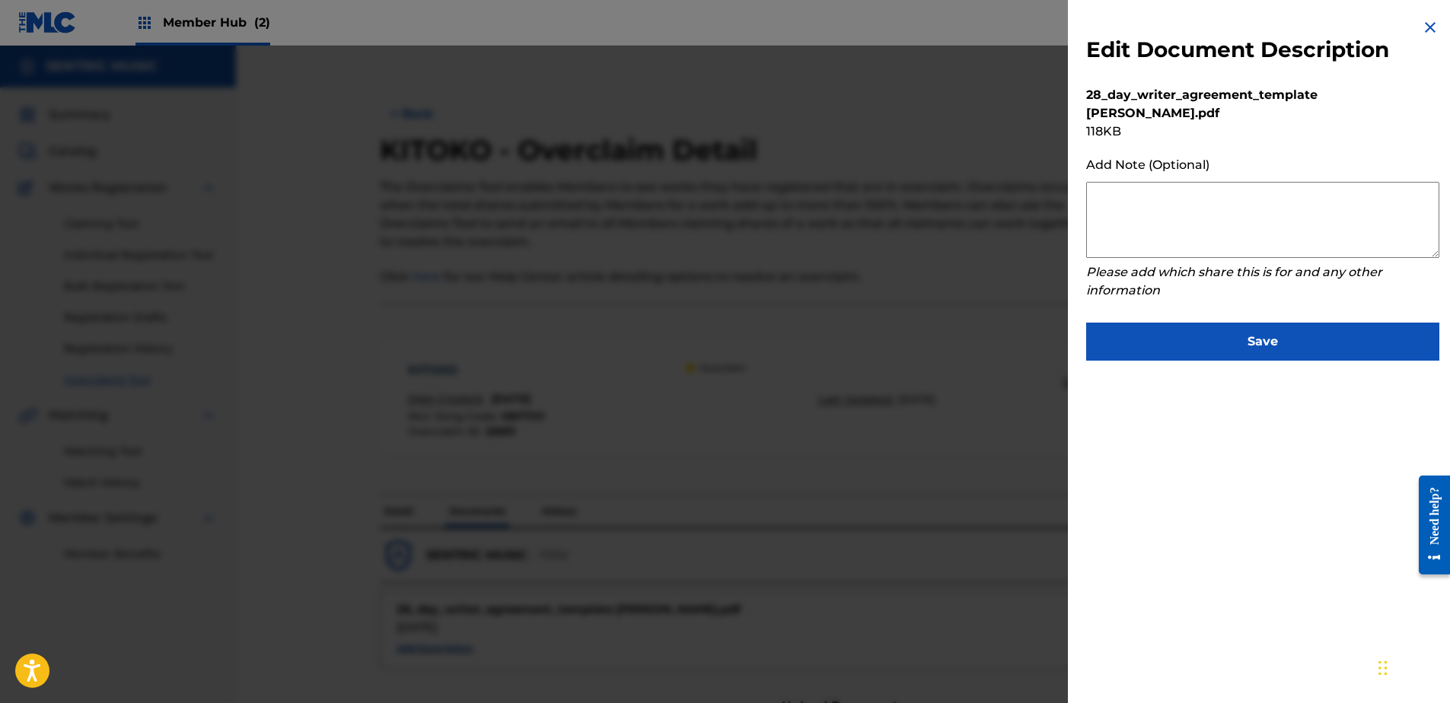
click at [1170, 206] on textarea at bounding box center [1262, 220] width 353 height 76
paste textarea "Our self service agreement is signed via digital signature and is active until …"
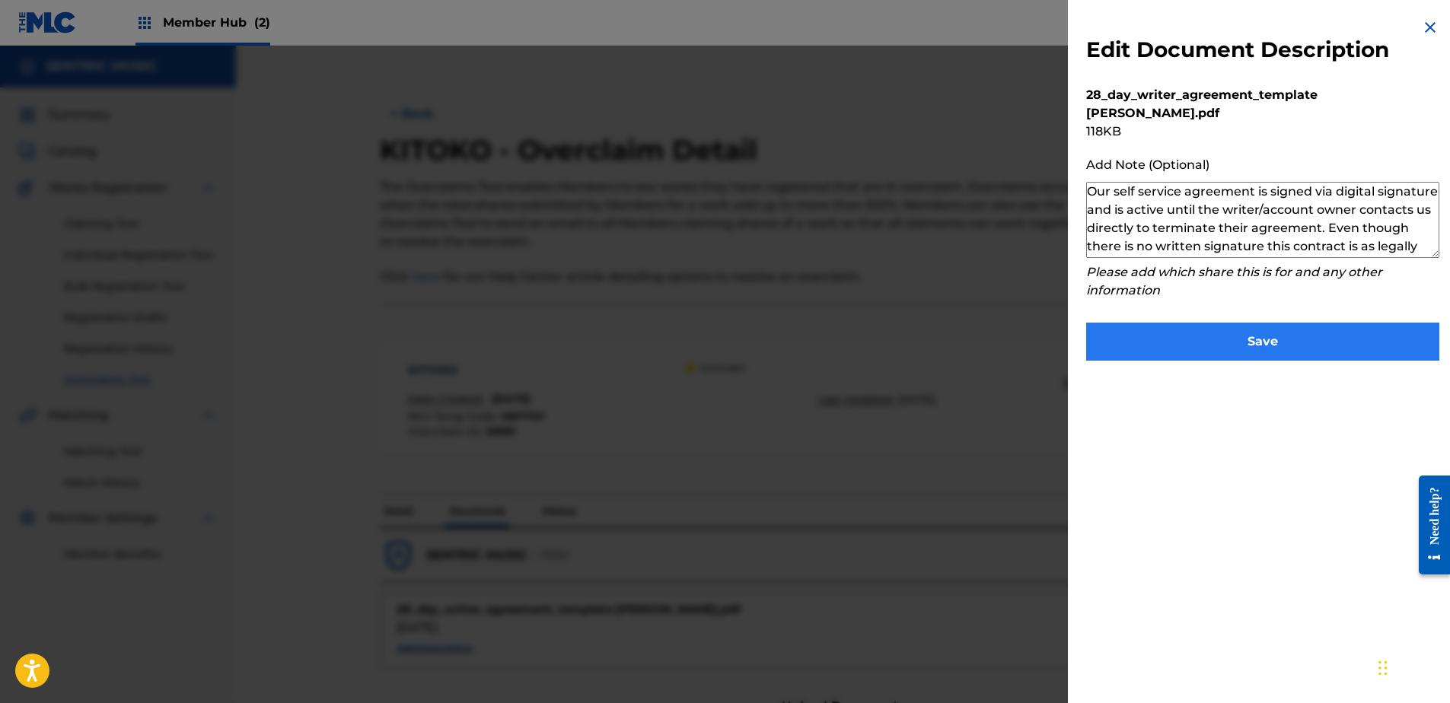
scroll to position [51, 0]
type textarea "Our self service agreement is signed via digital signature and is active until …"
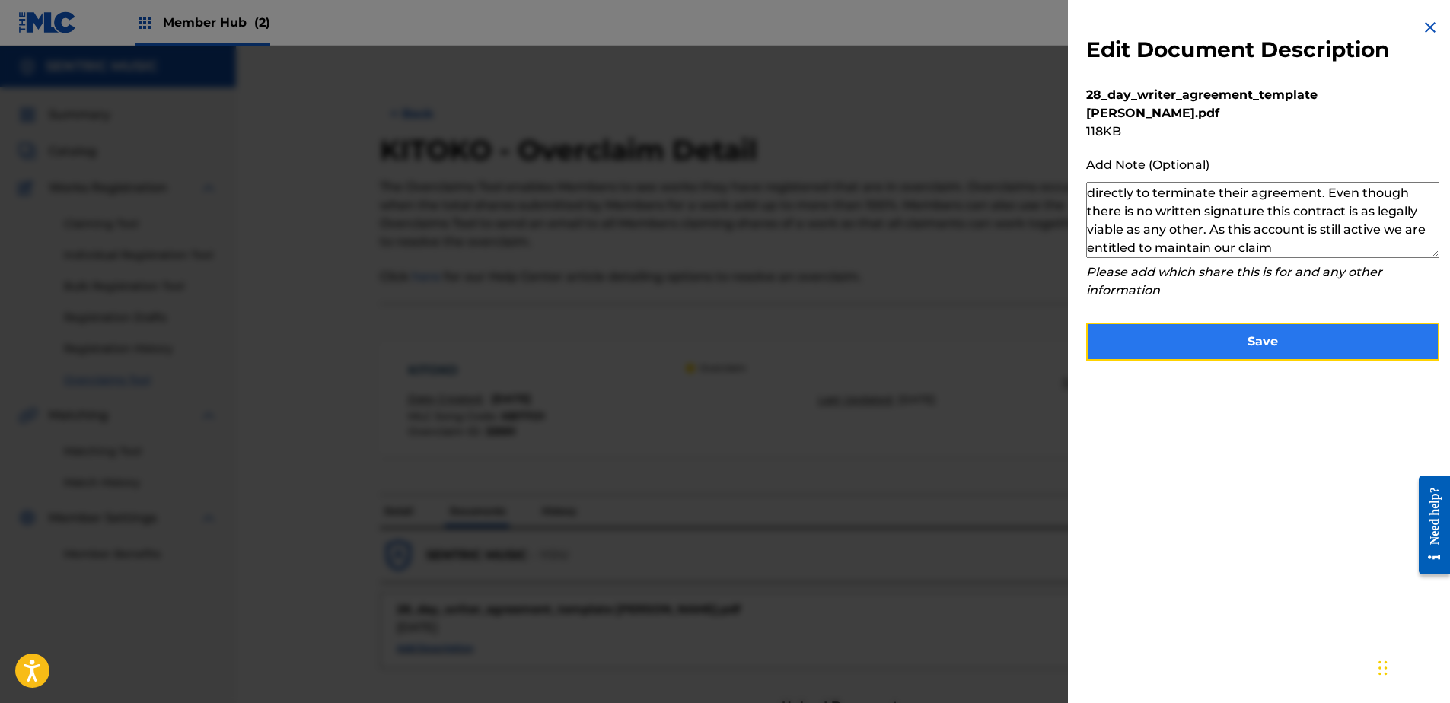
click at [1266, 331] on button "Save" at bounding box center [1262, 342] width 353 height 38
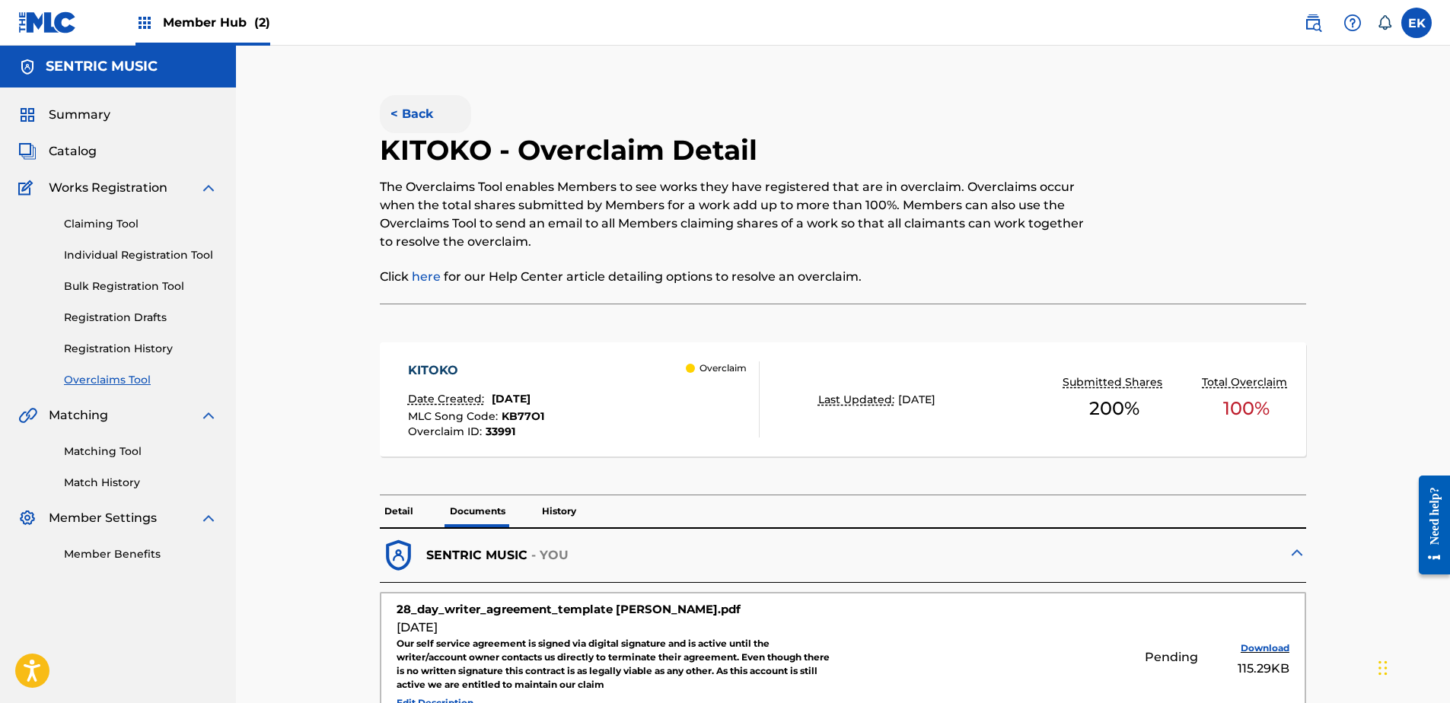
click at [424, 108] on button "< Back" at bounding box center [425, 114] width 91 height 38
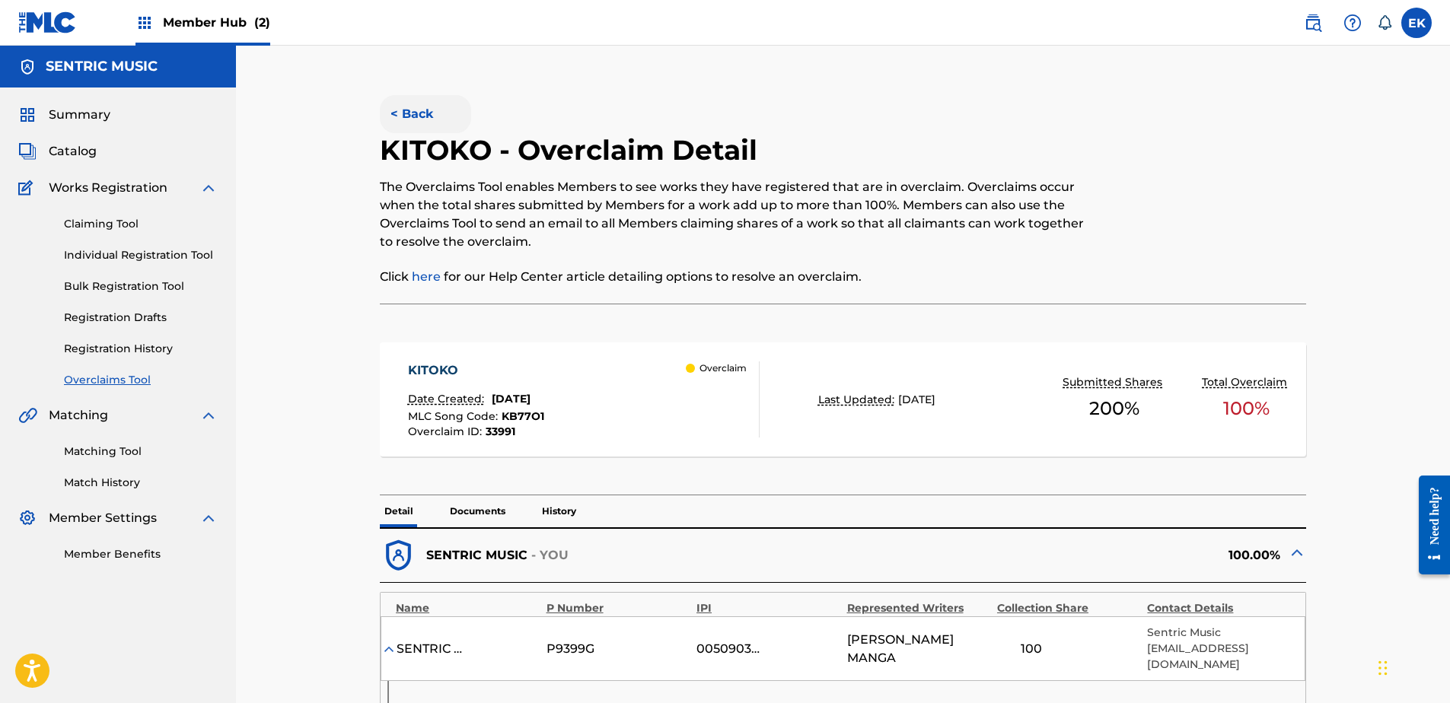
click at [425, 111] on button "< Back" at bounding box center [425, 114] width 91 height 38
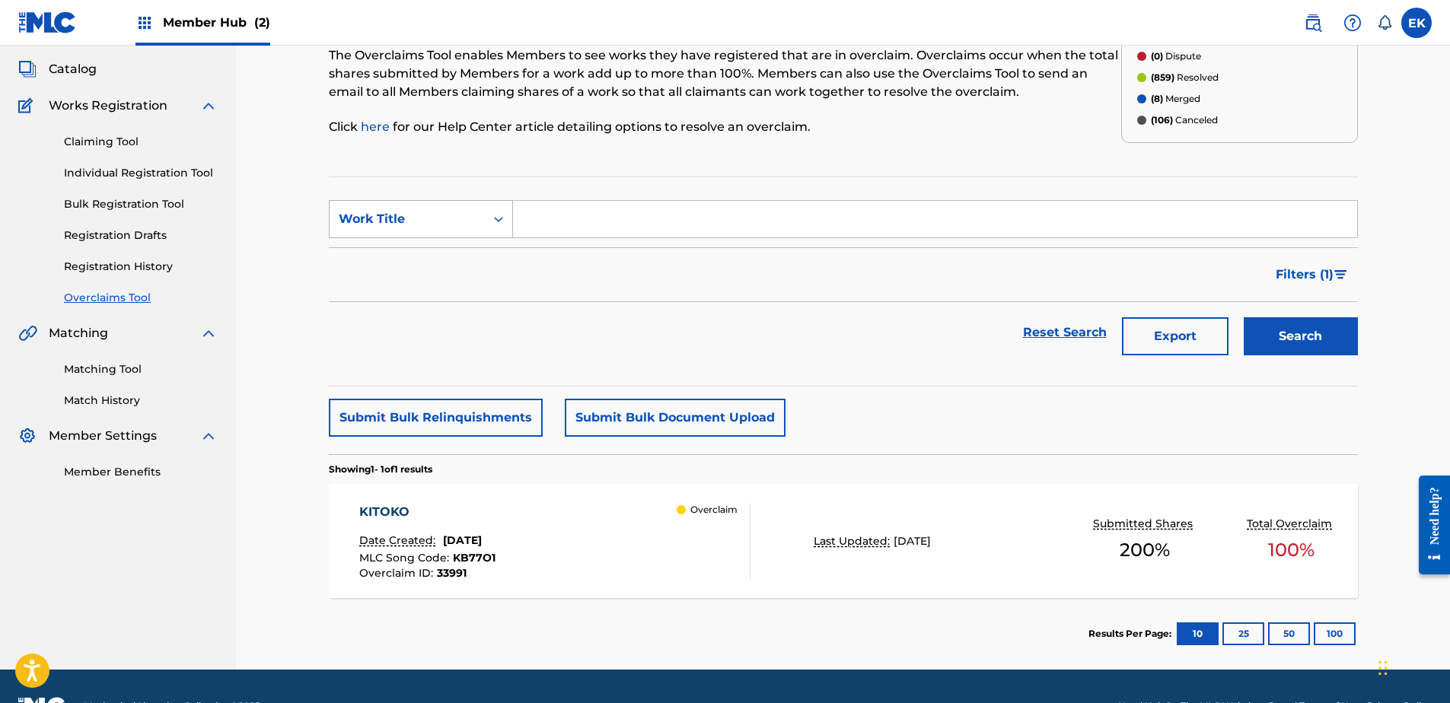
click at [434, 220] on div "Work Title" at bounding box center [407, 219] width 137 height 18
click at [435, 244] on div "MLC Song Code" at bounding box center [421, 257] width 183 height 38
click at [567, 213] on input "Search Form" at bounding box center [935, 219] width 844 height 37
paste input "W59Y0A"
type input "W59Y0A"
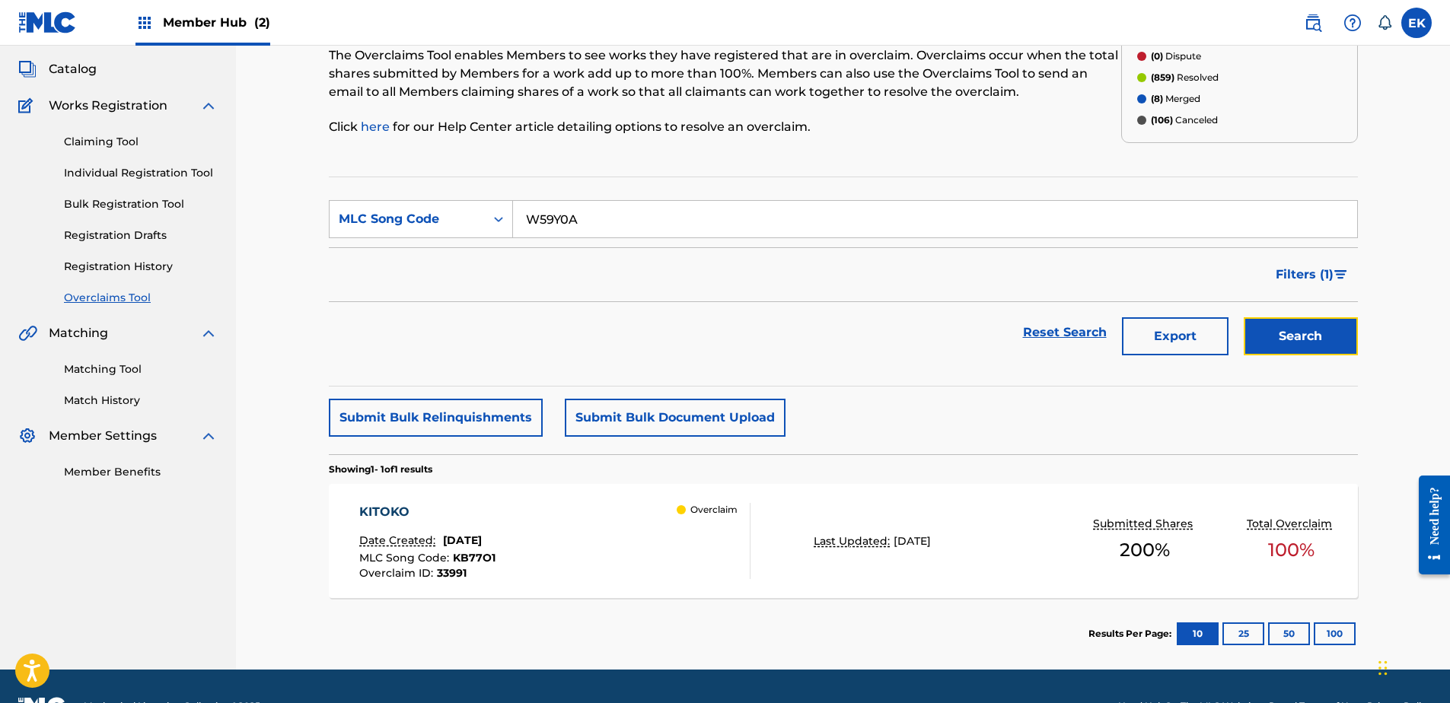
click at [1320, 325] on button "Search" at bounding box center [1301, 336] width 114 height 38
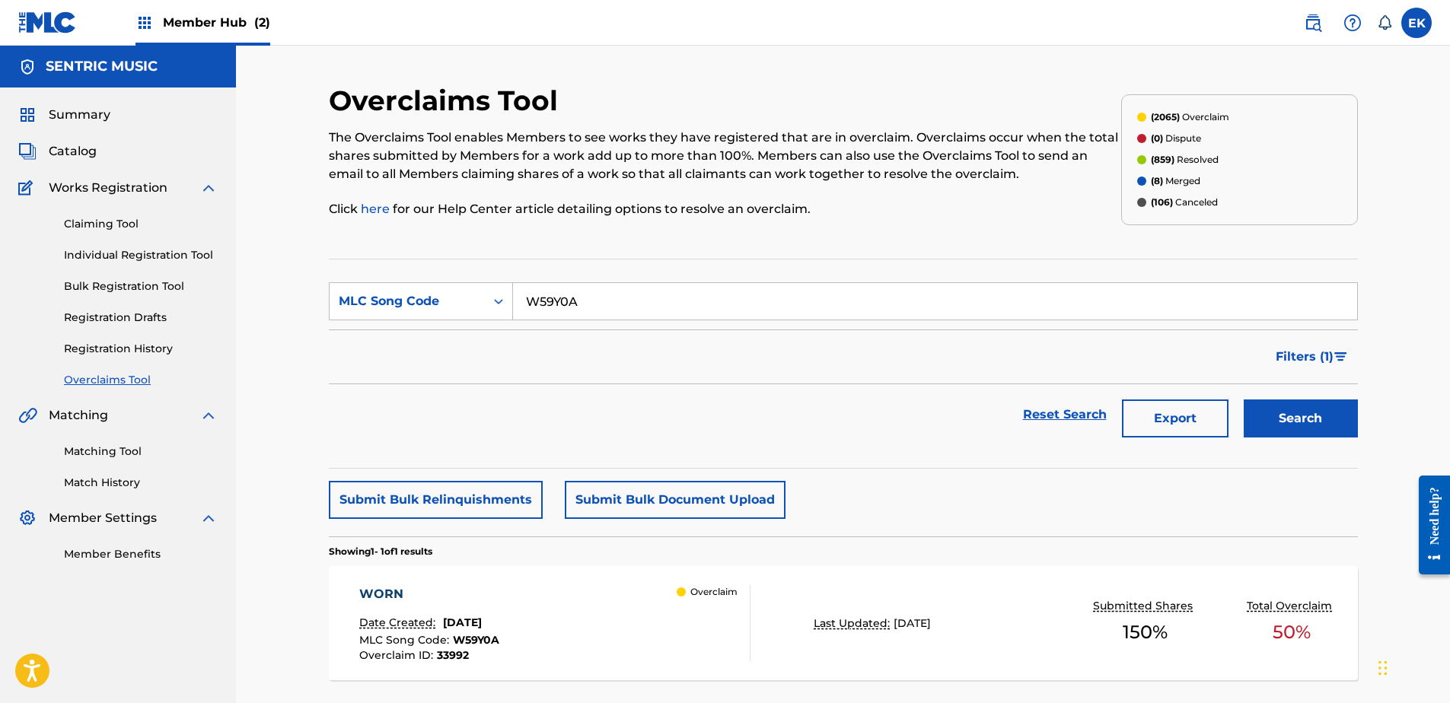
click at [549, 624] on div "WORN Date Created: August 22, 2025 MLC Song Code : W59Y0A Overclaim ID : 33992 …" at bounding box center [554, 623] width 391 height 76
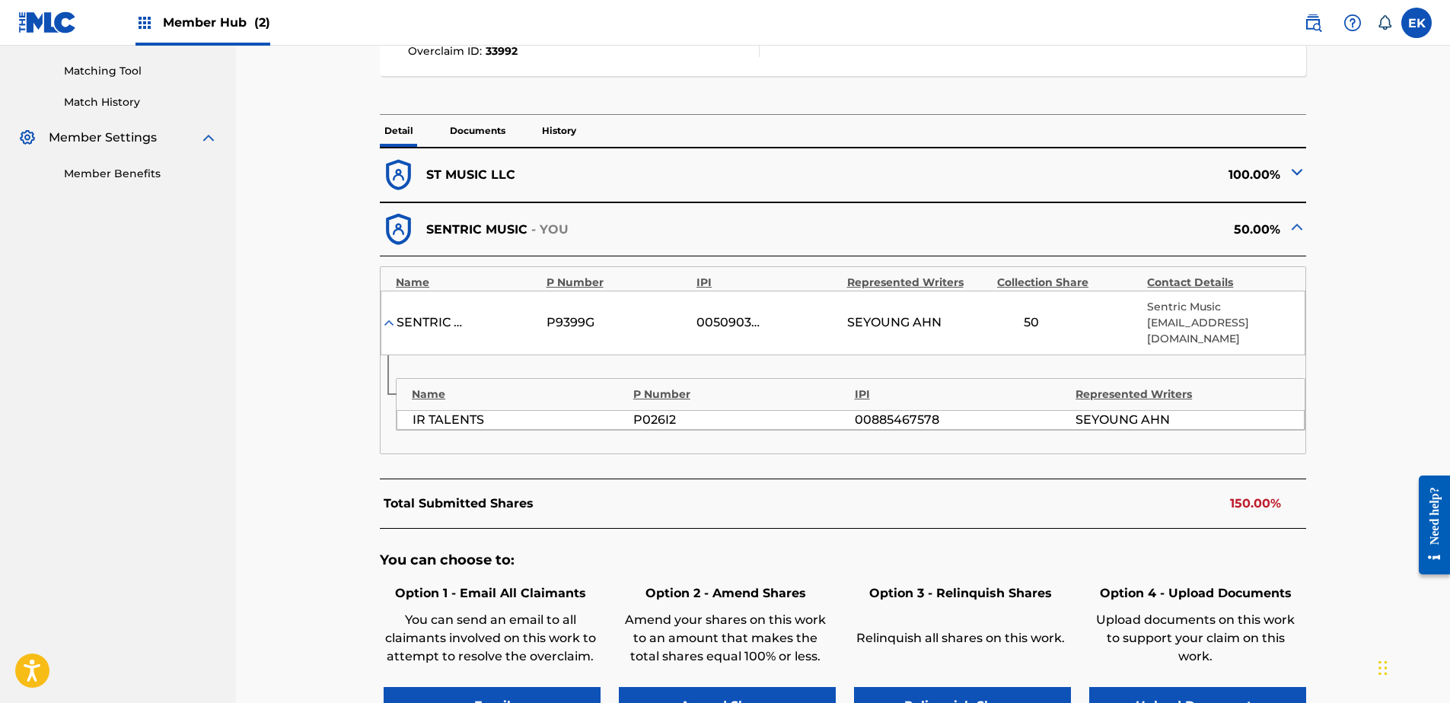
click at [497, 132] on p "Documents" at bounding box center [477, 131] width 65 height 32
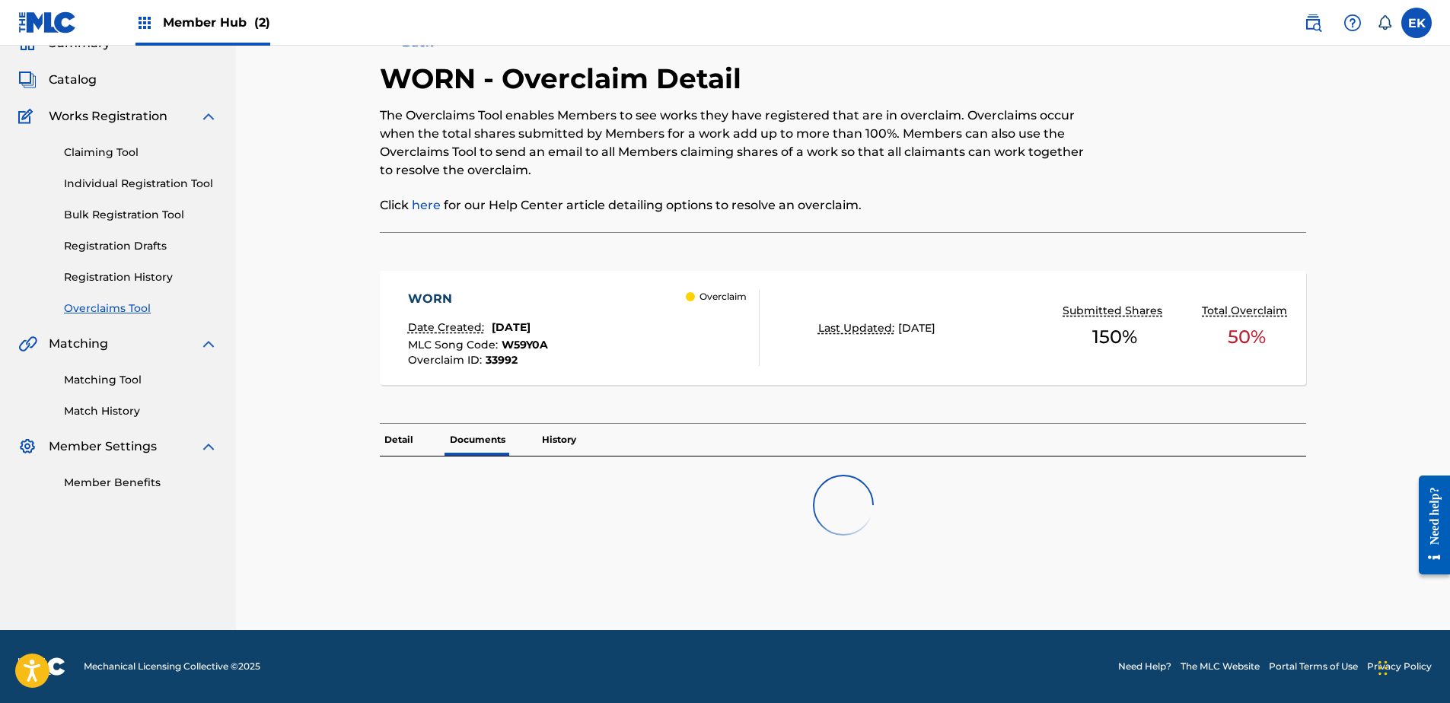
scroll to position [119, 0]
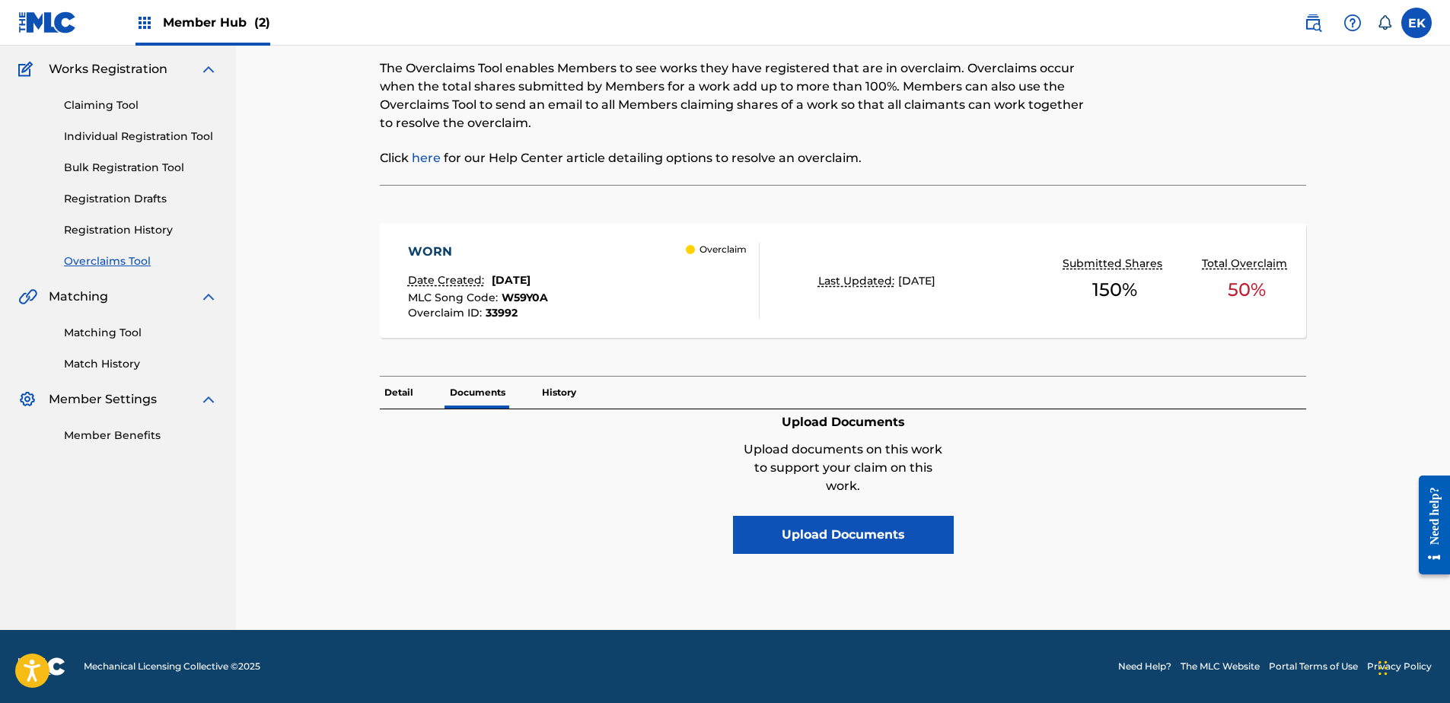
click at [584, 395] on div "Detail Documents History" at bounding box center [843, 393] width 926 height 32
click at [571, 397] on p "History" at bounding box center [558, 393] width 43 height 32
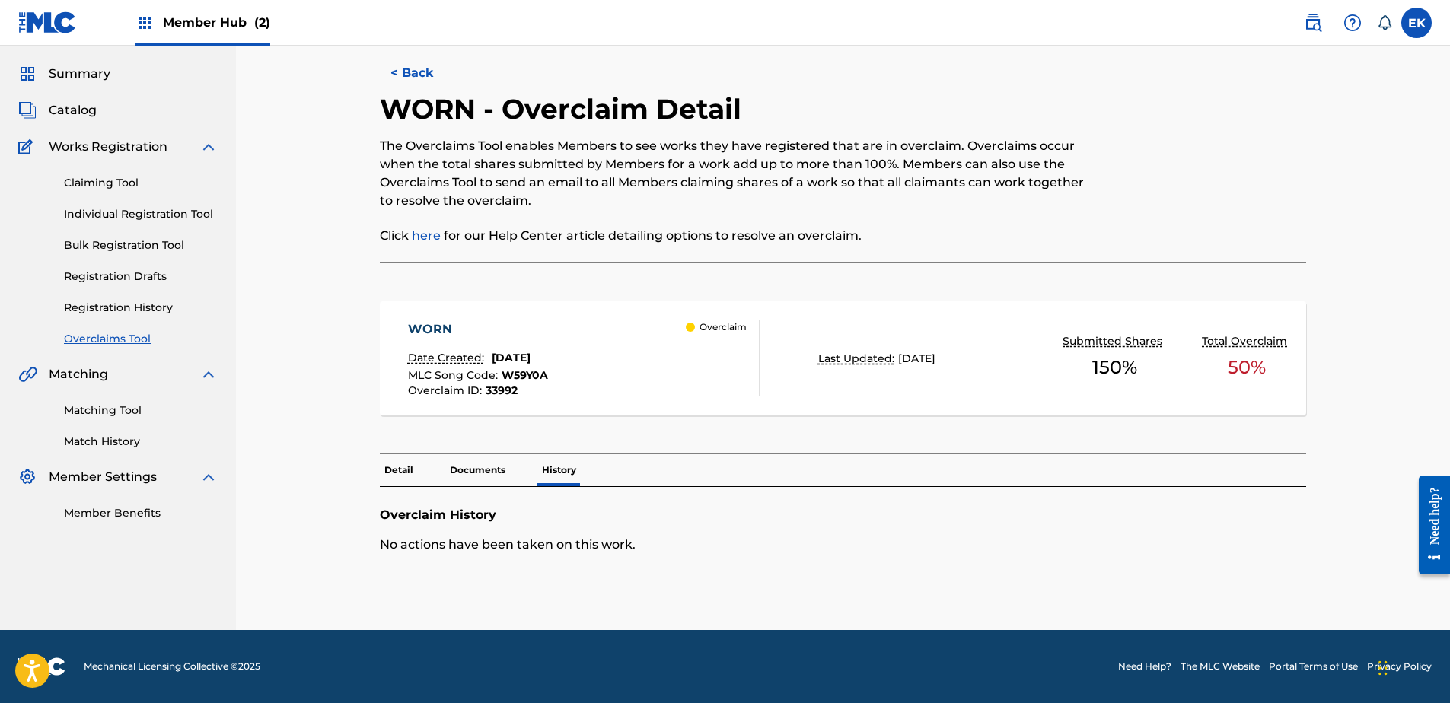
scroll to position [41, 0]
click at [479, 456] on p "Documents" at bounding box center [477, 470] width 65 height 32
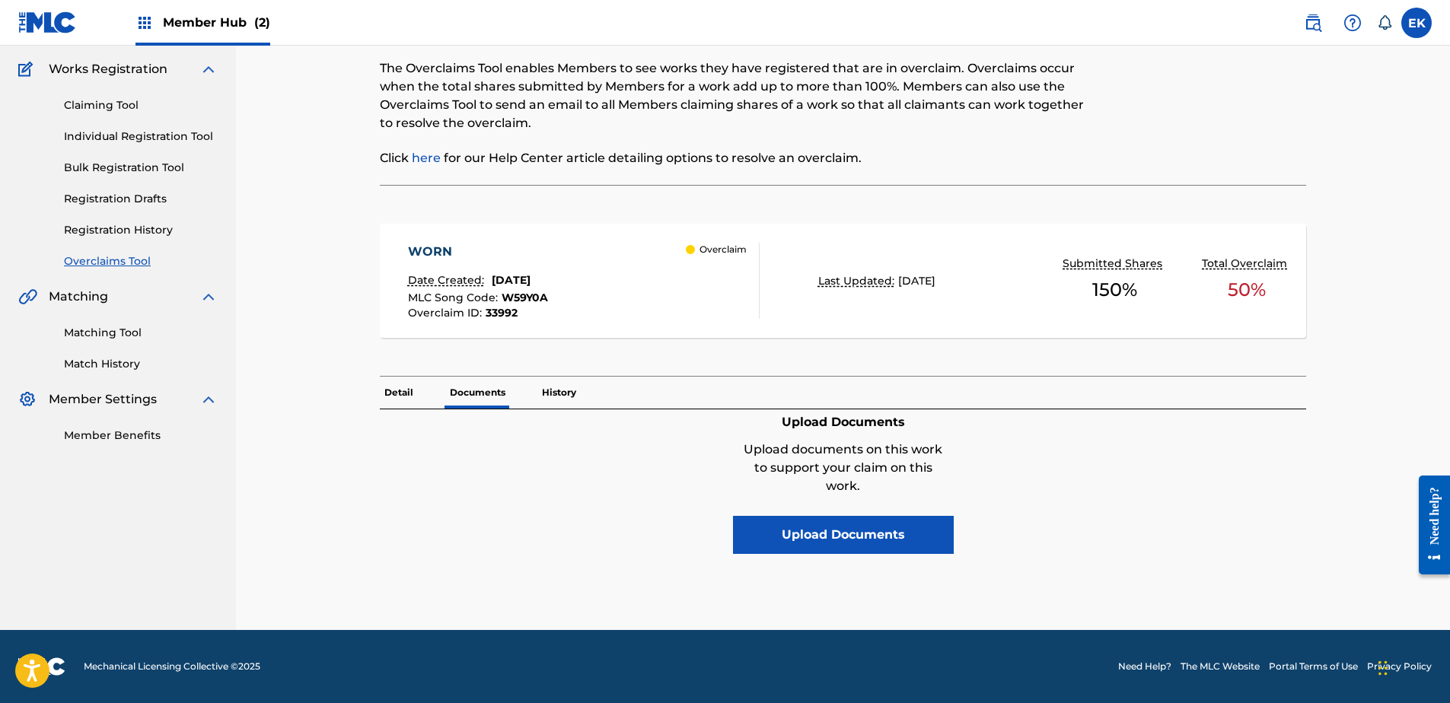
click at [404, 405] on p "Detail" at bounding box center [399, 393] width 38 height 32
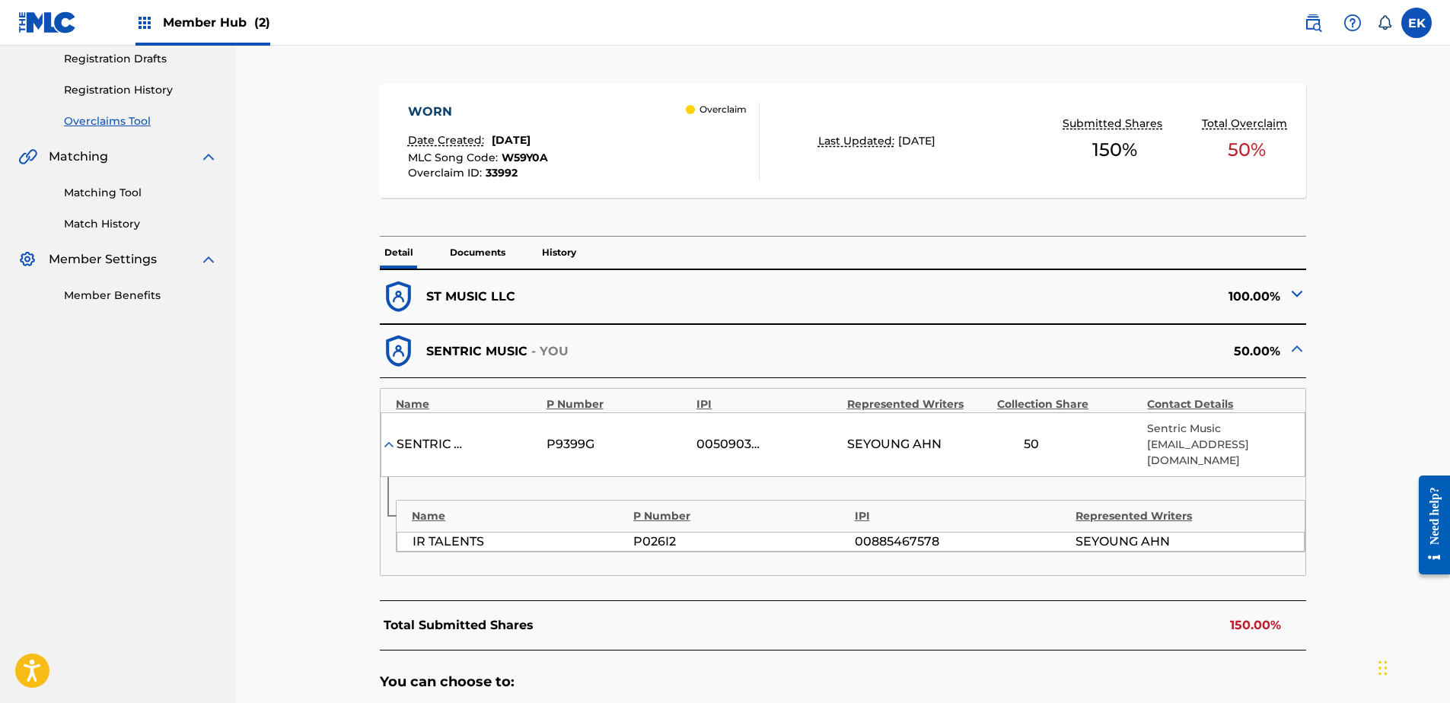
scroll to position [381, 0]
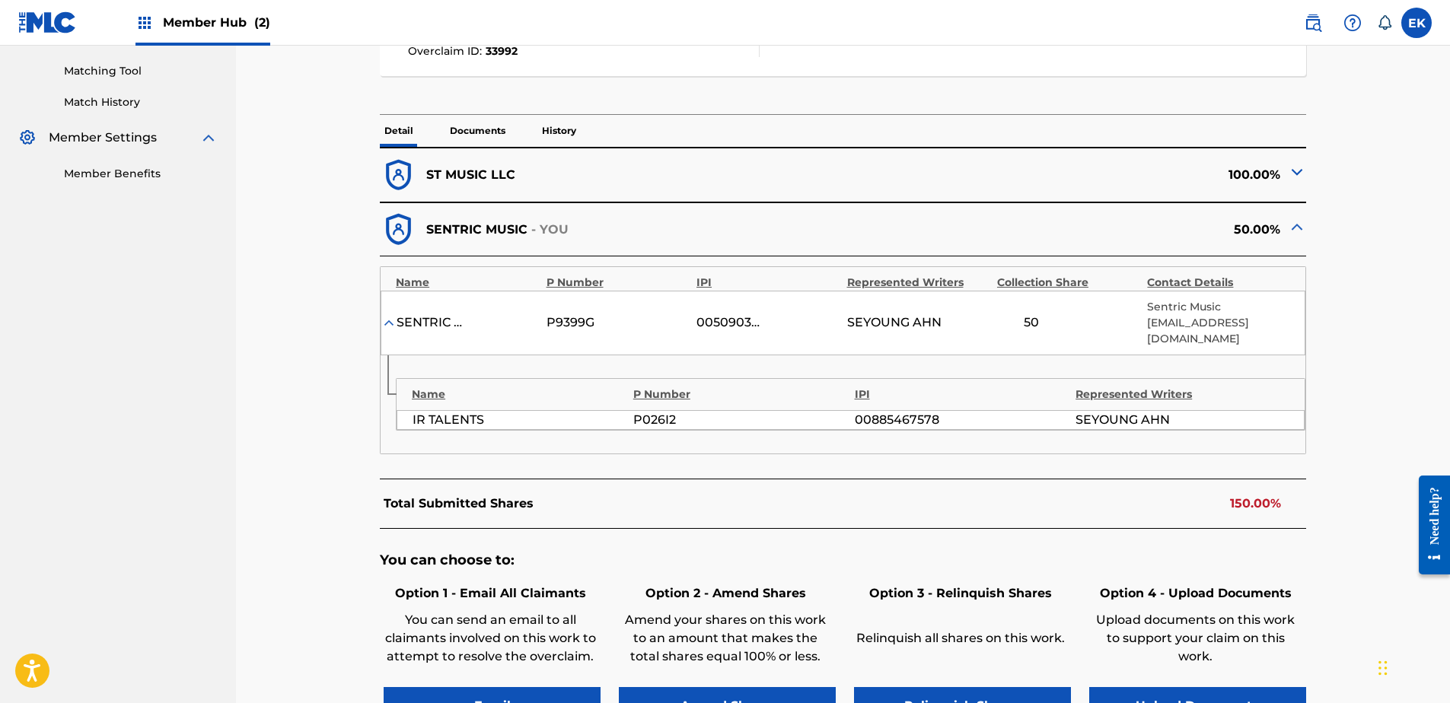
drag, startPoint x: 509, startPoint y: 212, endPoint x: 509, endPoint y: 199, distance: 13.7
click at [509, 209] on div "SENTRIC MUSIC - YOU 50.00%" at bounding box center [843, 229] width 926 height 55
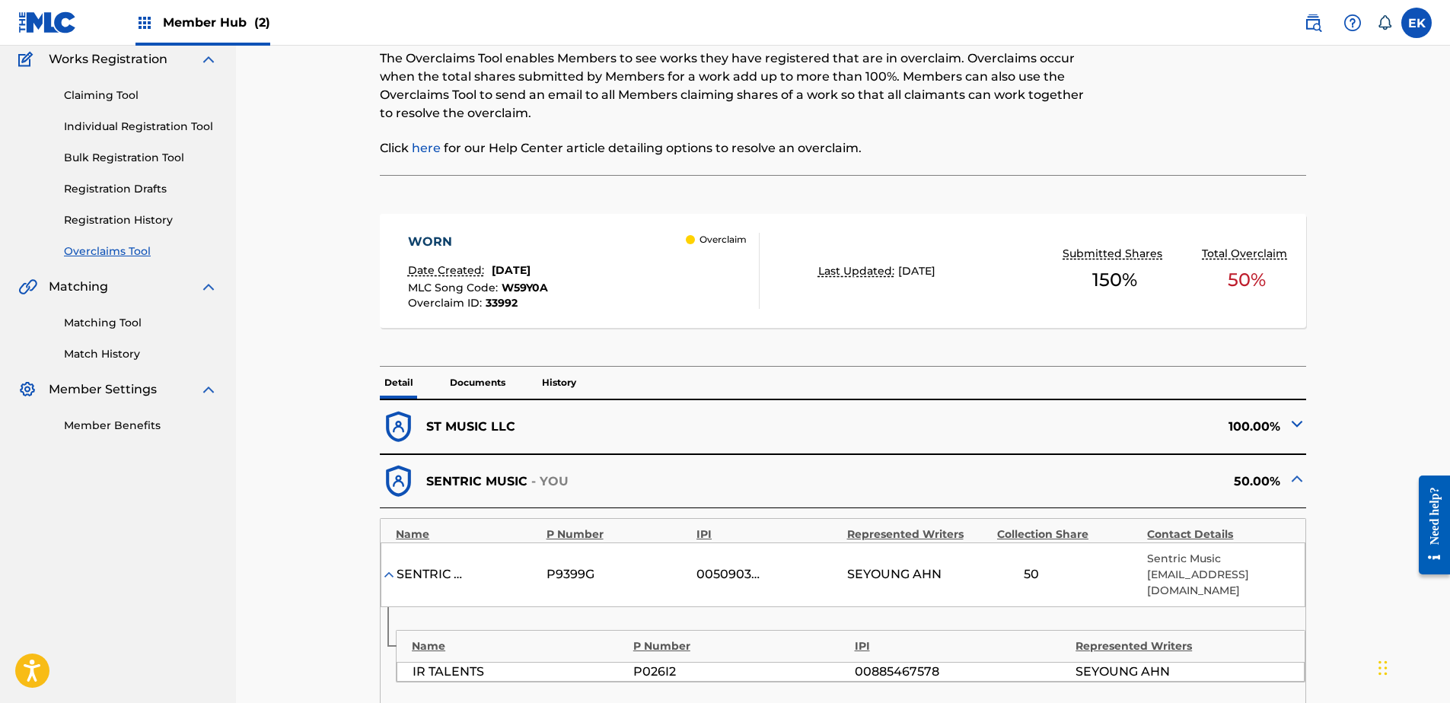
scroll to position [0, 0]
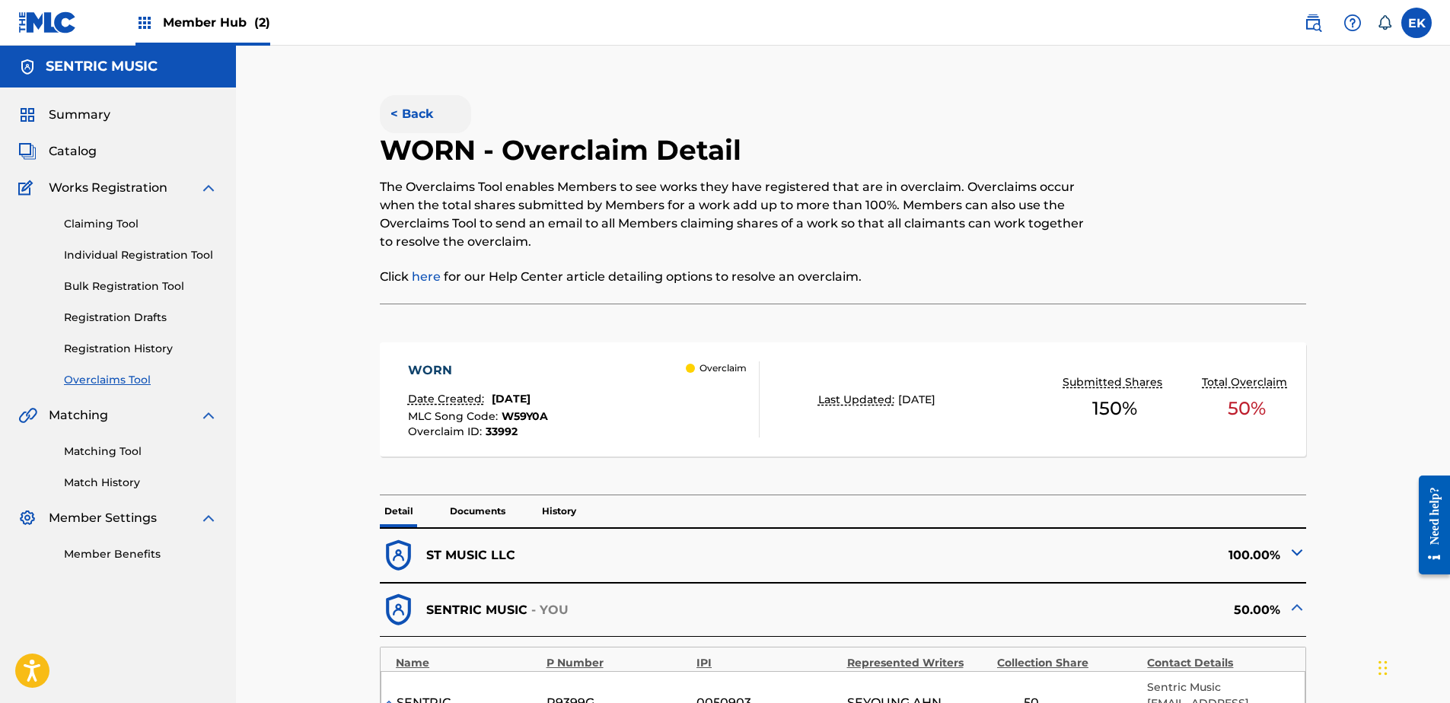
click at [418, 108] on button "< Back" at bounding box center [425, 114] width 91 height 38
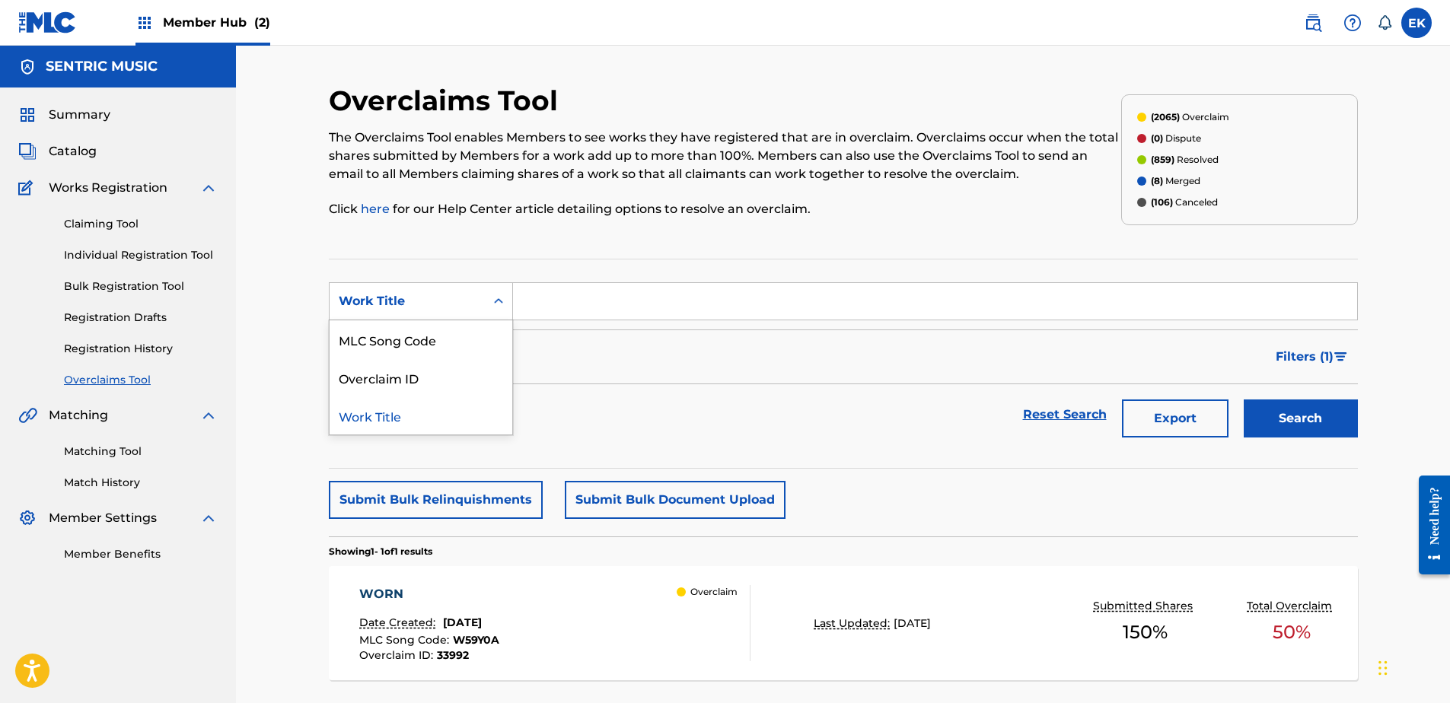
drag, startPoint x: 470, startPoint y: 283, endPoint x: 460, endPoint y: 322, distance: 40.1
click at [470, 285] on div "Work Title" at bounding box center [421, 301] width 184 height 38
click at [459, 333] on div "MLC Song Code" at bounding box center [421, 339] width 183 height 38
click at [553, 311] on input "Search Form" at bounding box center [935, 301] width 844 height 37
paste input "ES200S"
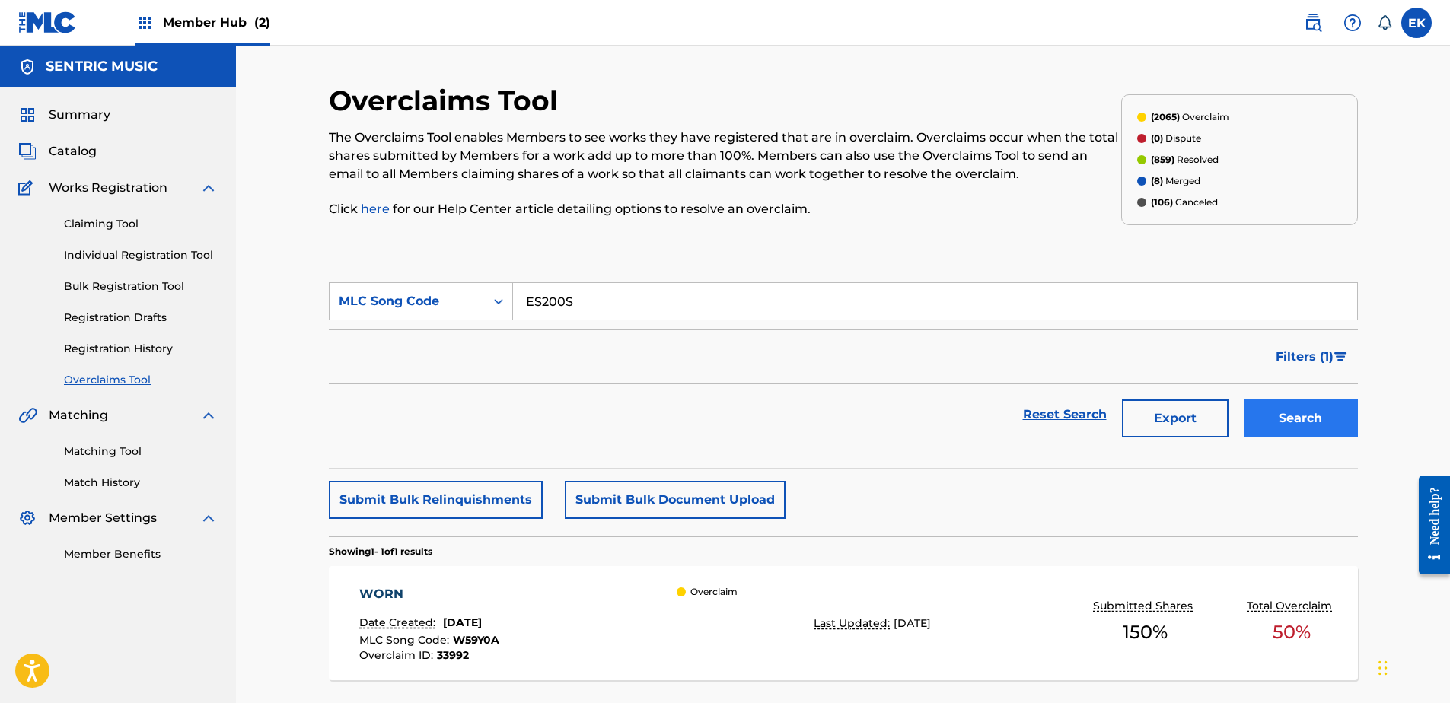
type input "ES200S"
click at [1271, 422] on button "Search" at bounding box center [1301, 419] width 114 height 38
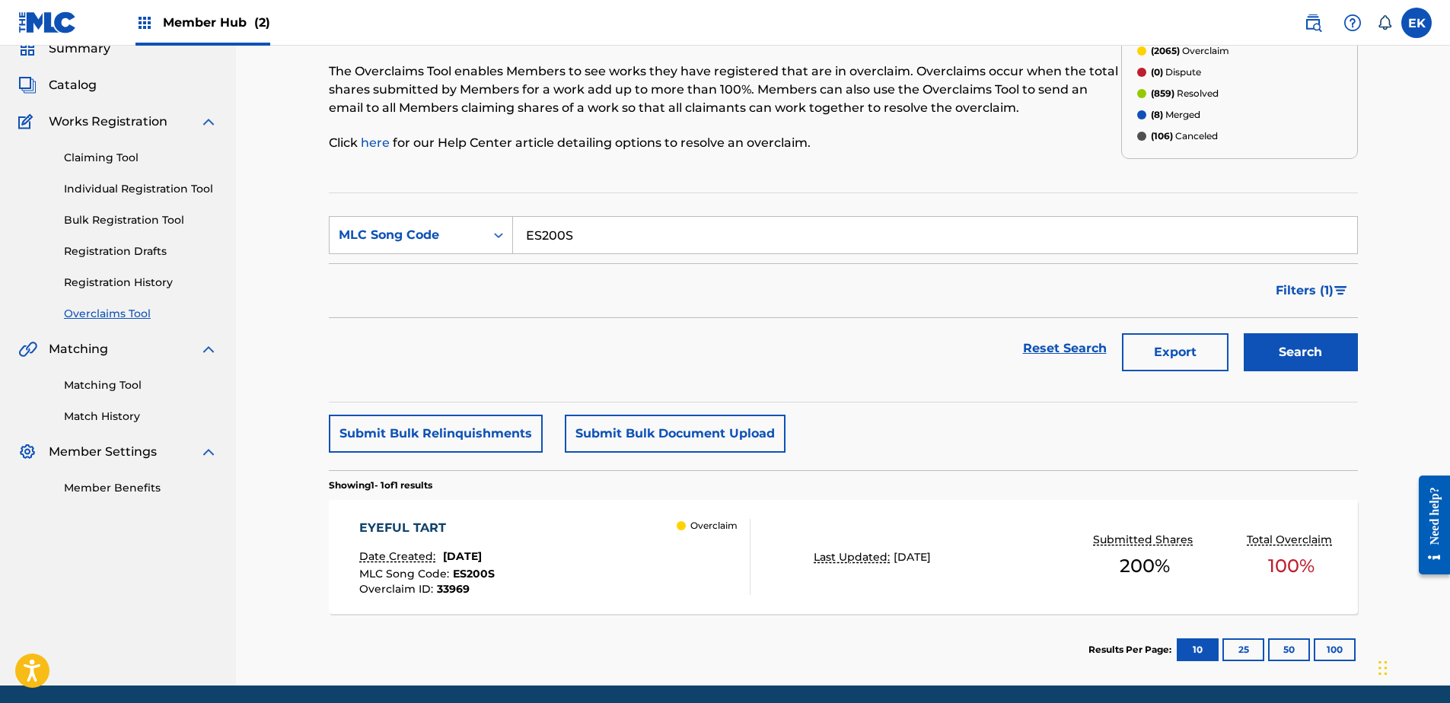
scroll to position [122, 0]
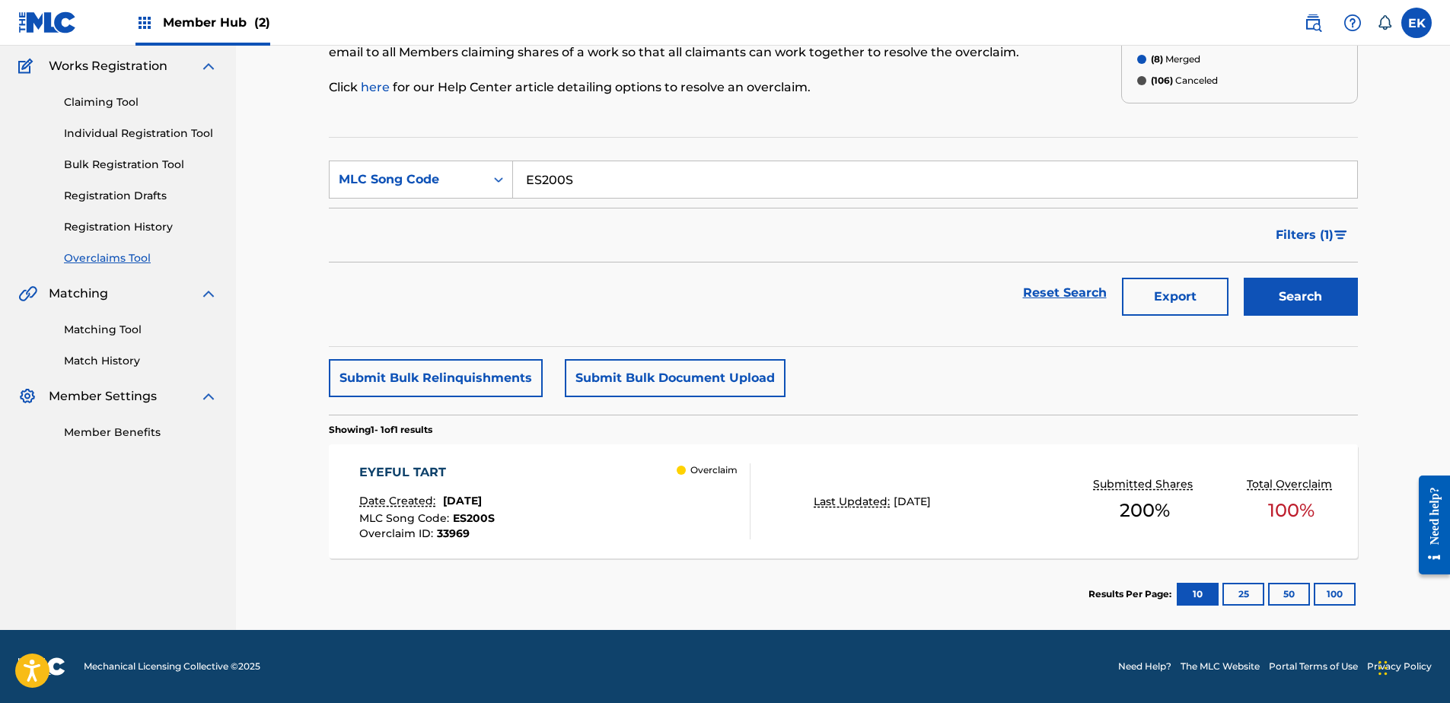
click at [690, 509] on div "Overclaim" at bounding box center [713, 501] width 73 height 76
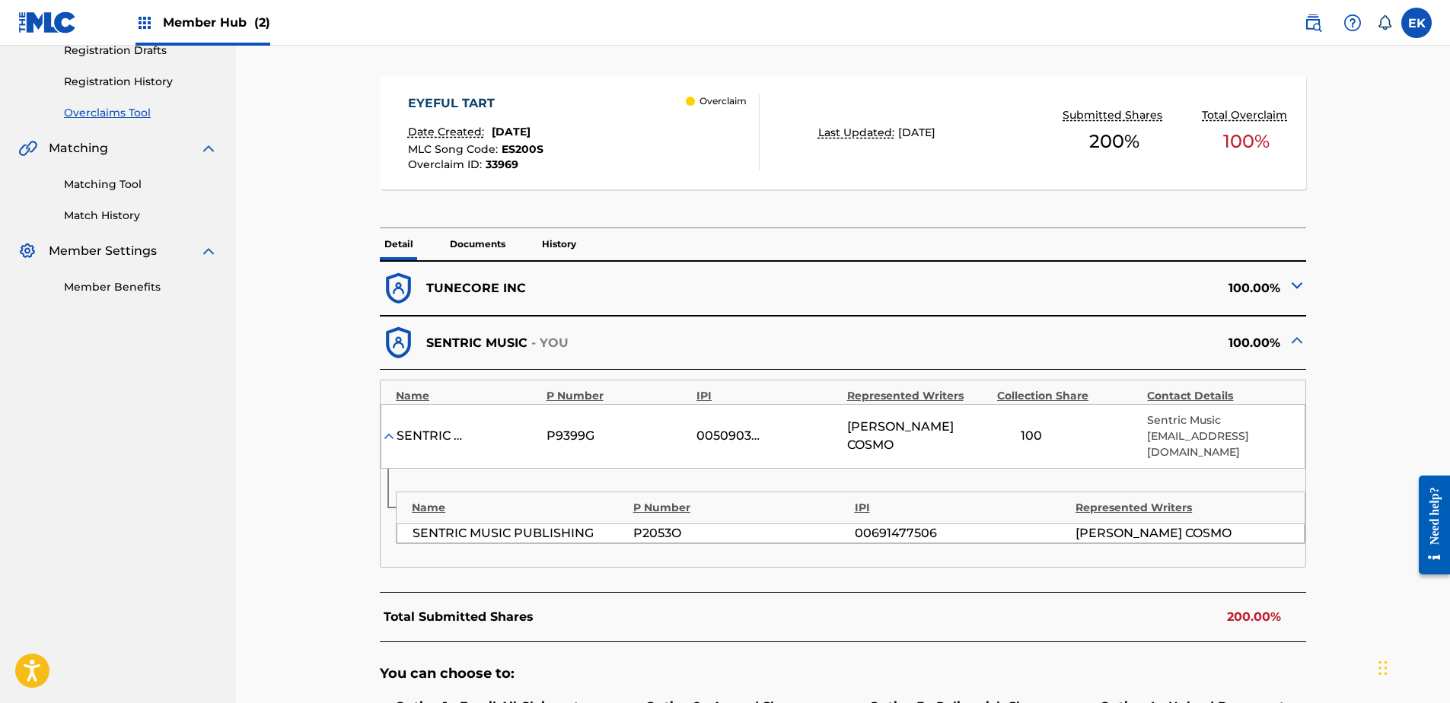
scroll to position [304, 0]
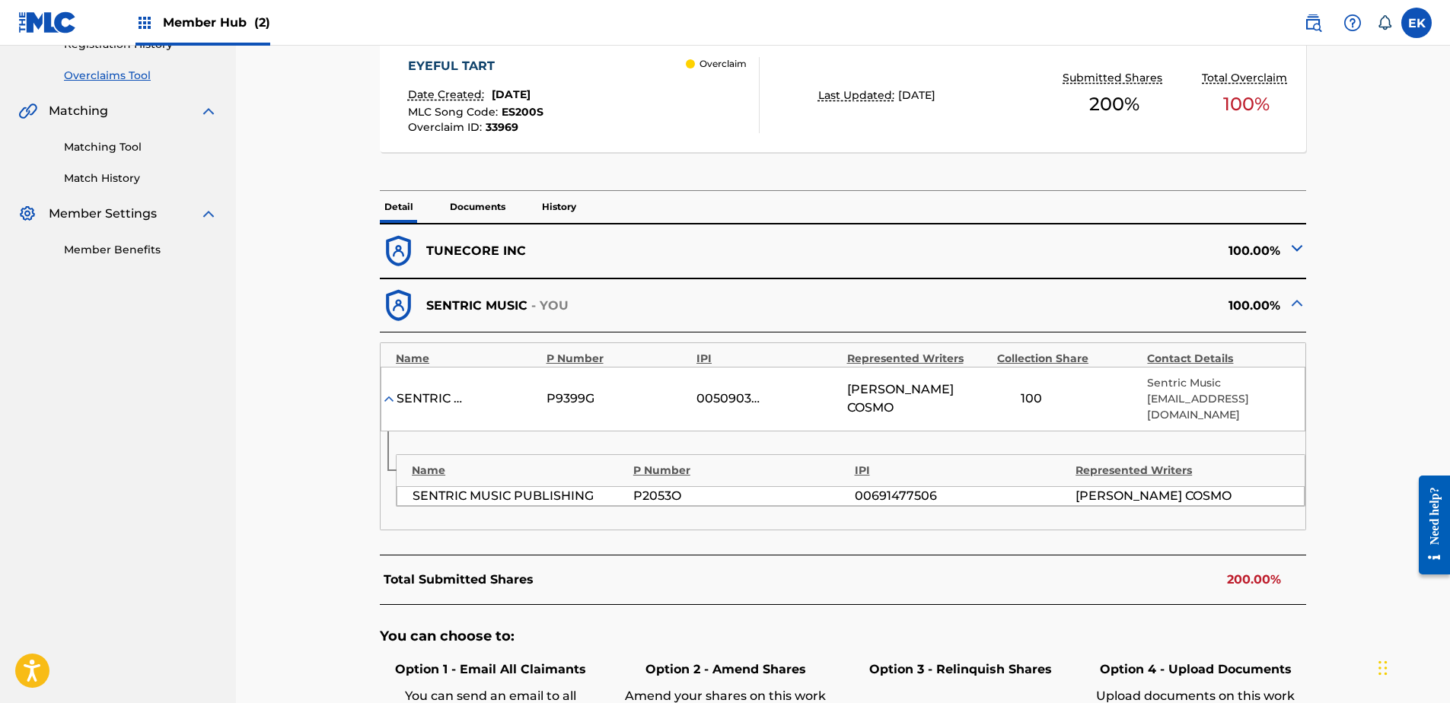
click at [505, 196] on p "Documents" at bounding box center [477, 207] width 65 height 32
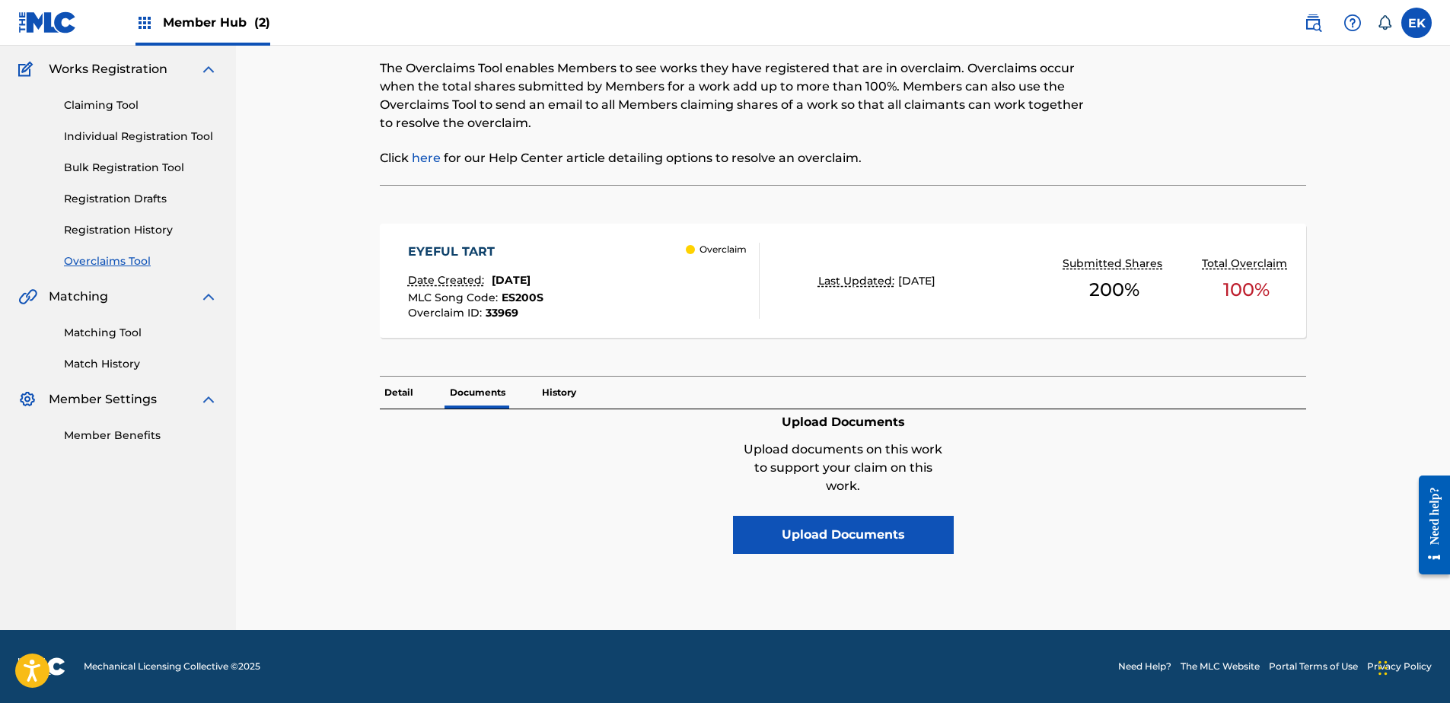
click at [548, 391] on p "History" at bounding box center [558, 393] width 43 height 32
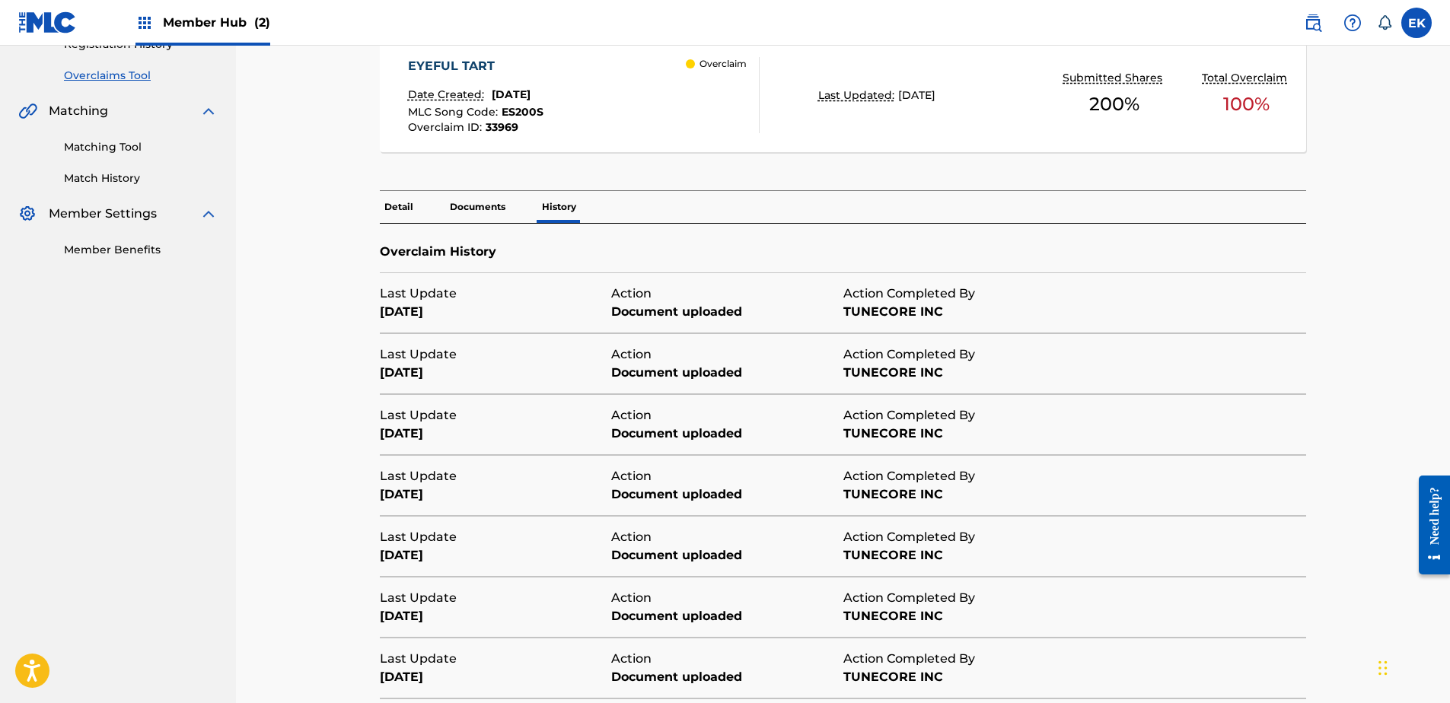
click at [394, 195] on p "Detail" at bounding box center [399, 207] width 38 height 32
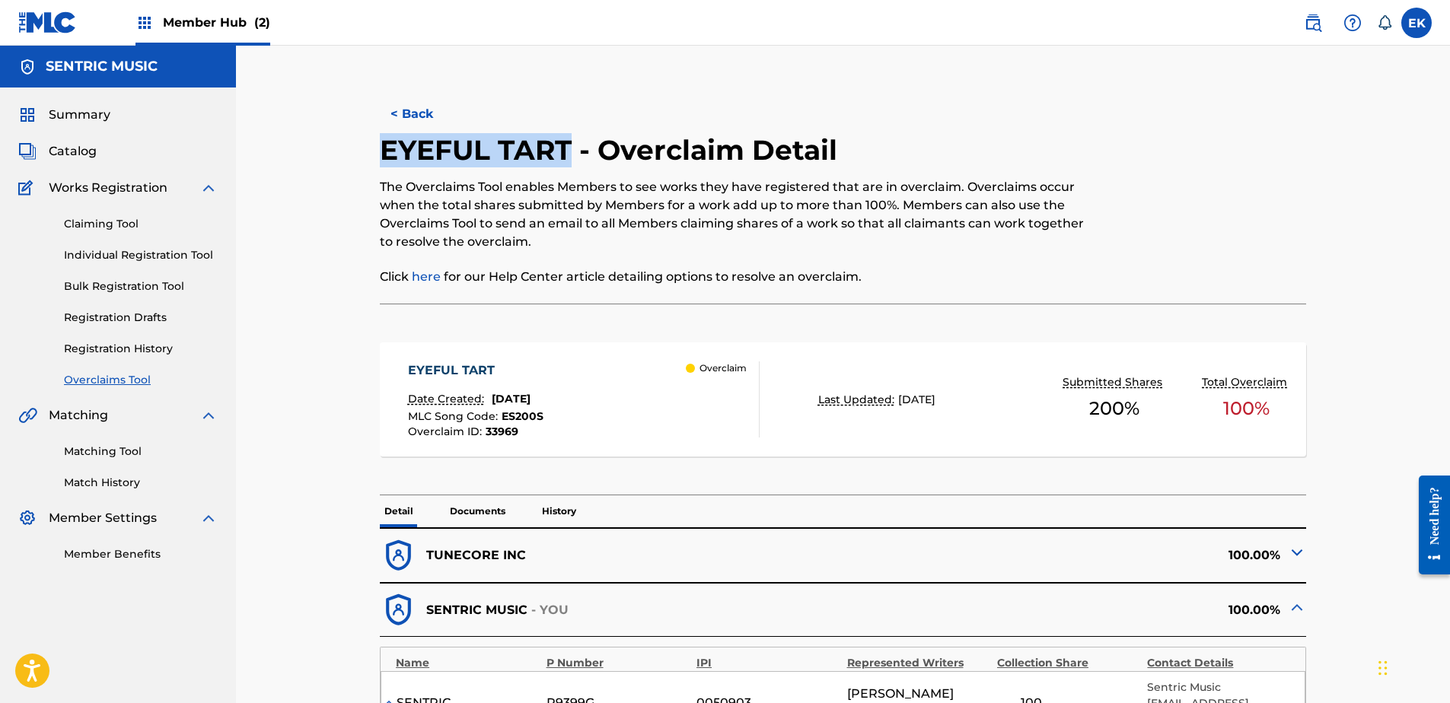
drag, startPoint x: 571, startPoint y: 154, endPoint x: 381, endPoint y: 164, distance: 189.7
click at [381, 164] on h2 "EYEFUL TART - Overclaim Detail" at bounding box center [612, 150] width 465 height 34
copy h2 "EYEFUL TART"
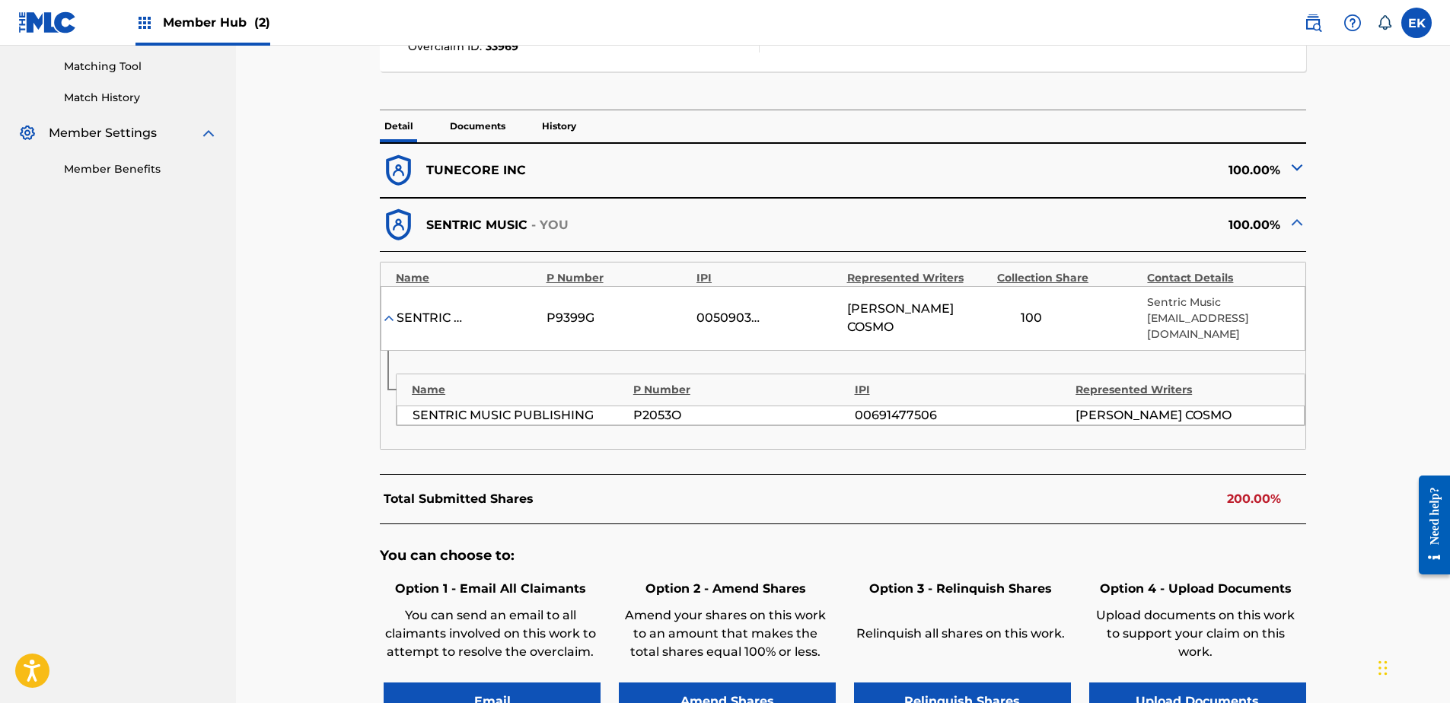
scroll to position [590, 0]
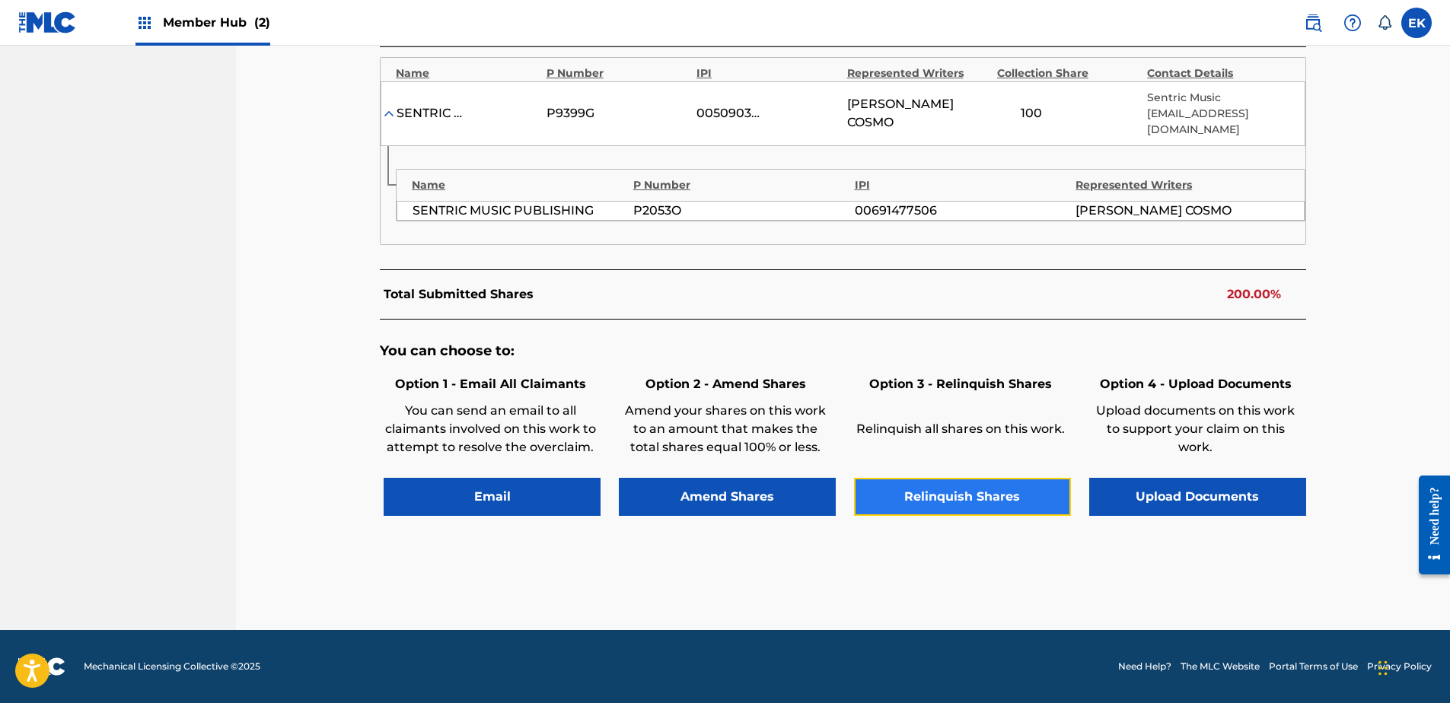
click at [955, 505] on button "Relinquish Shares" at bounding box center [962, 497] width 217 height 38
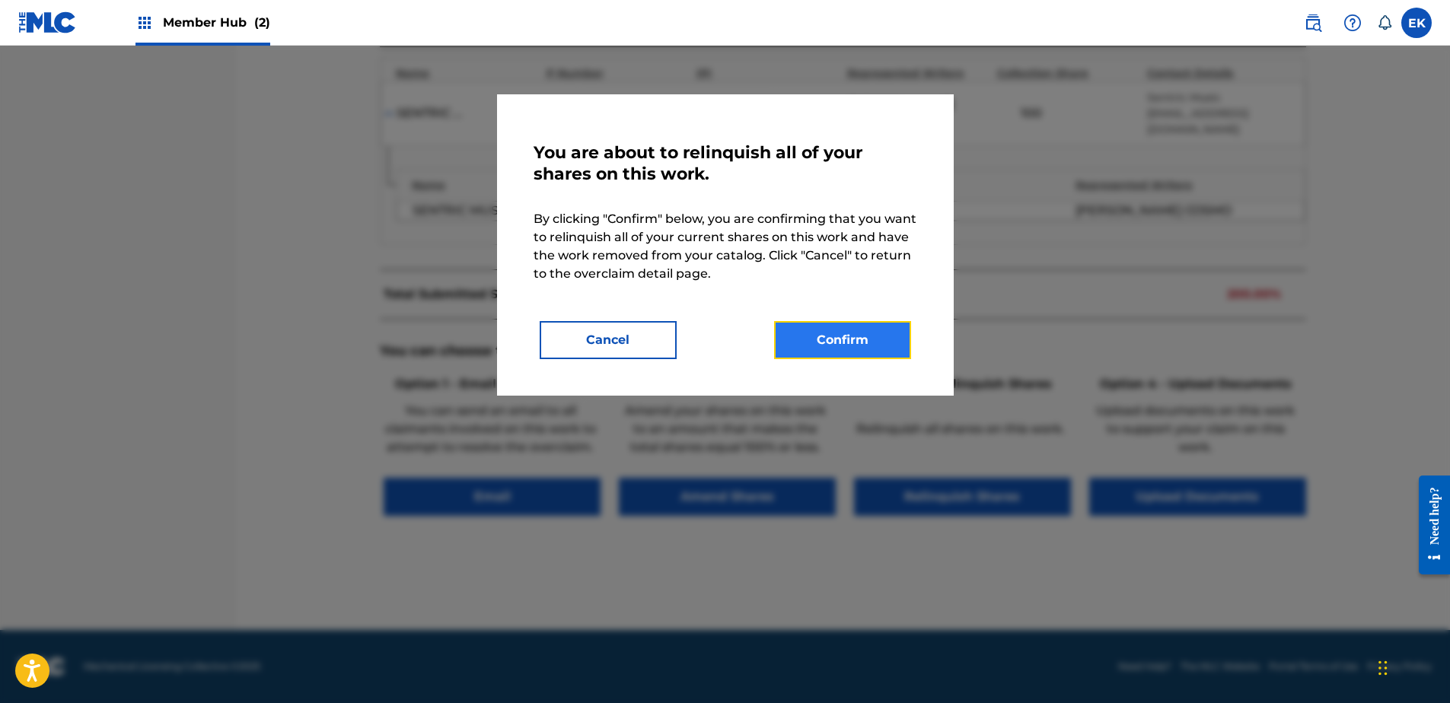
click at [853, 344] on button "Confirm" at bounding box center [842, 340] width 137 height 38
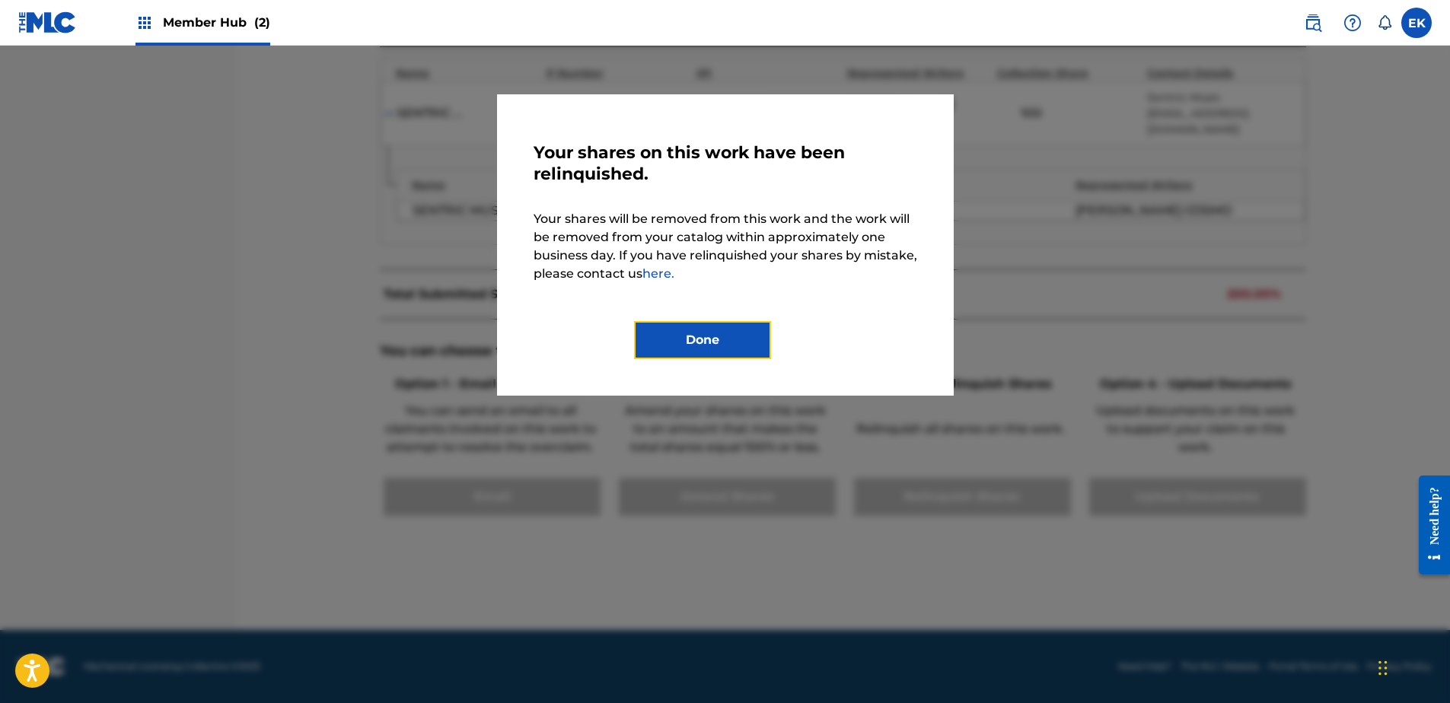
click at [724, 333] on button "Done" at bounding box center [702, 340] width 137 height 38
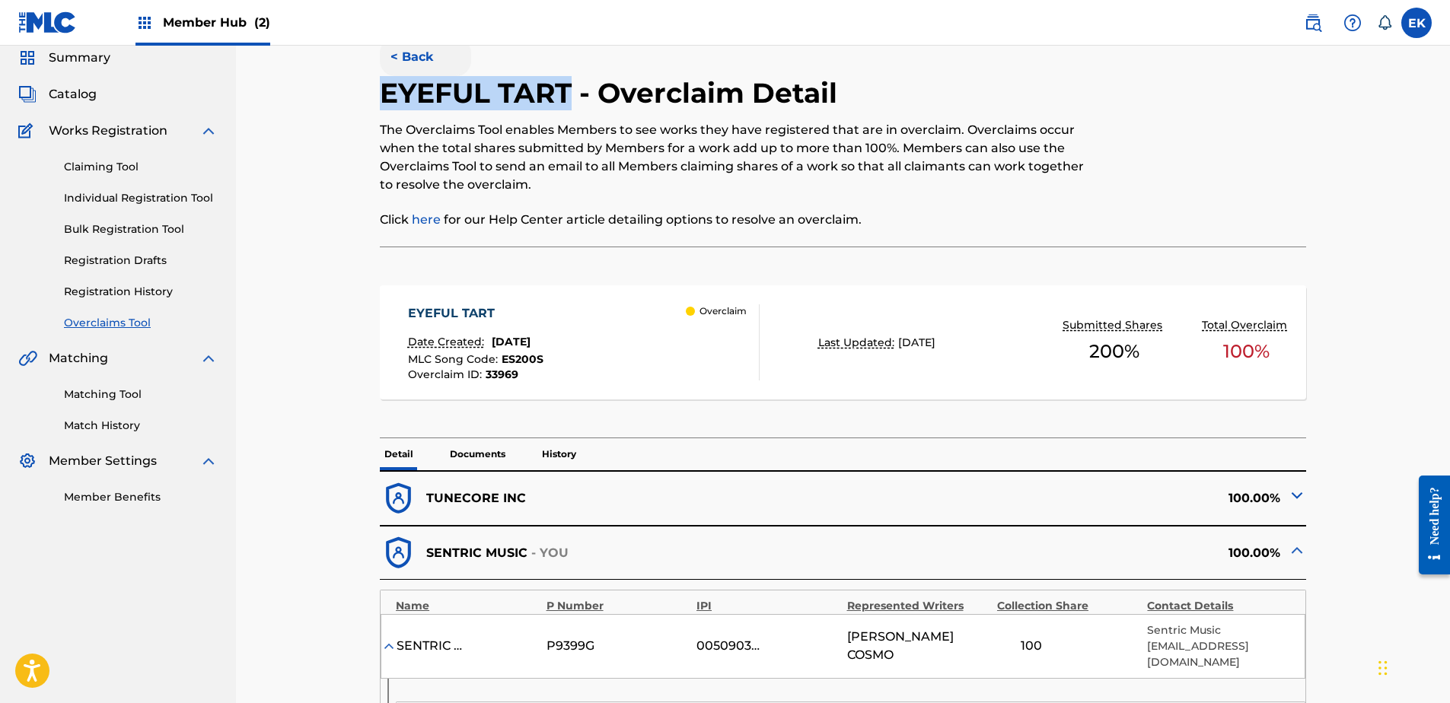
click at [425, 57] on button "< Back" at bounding box center [425, 57] width 91 height 38
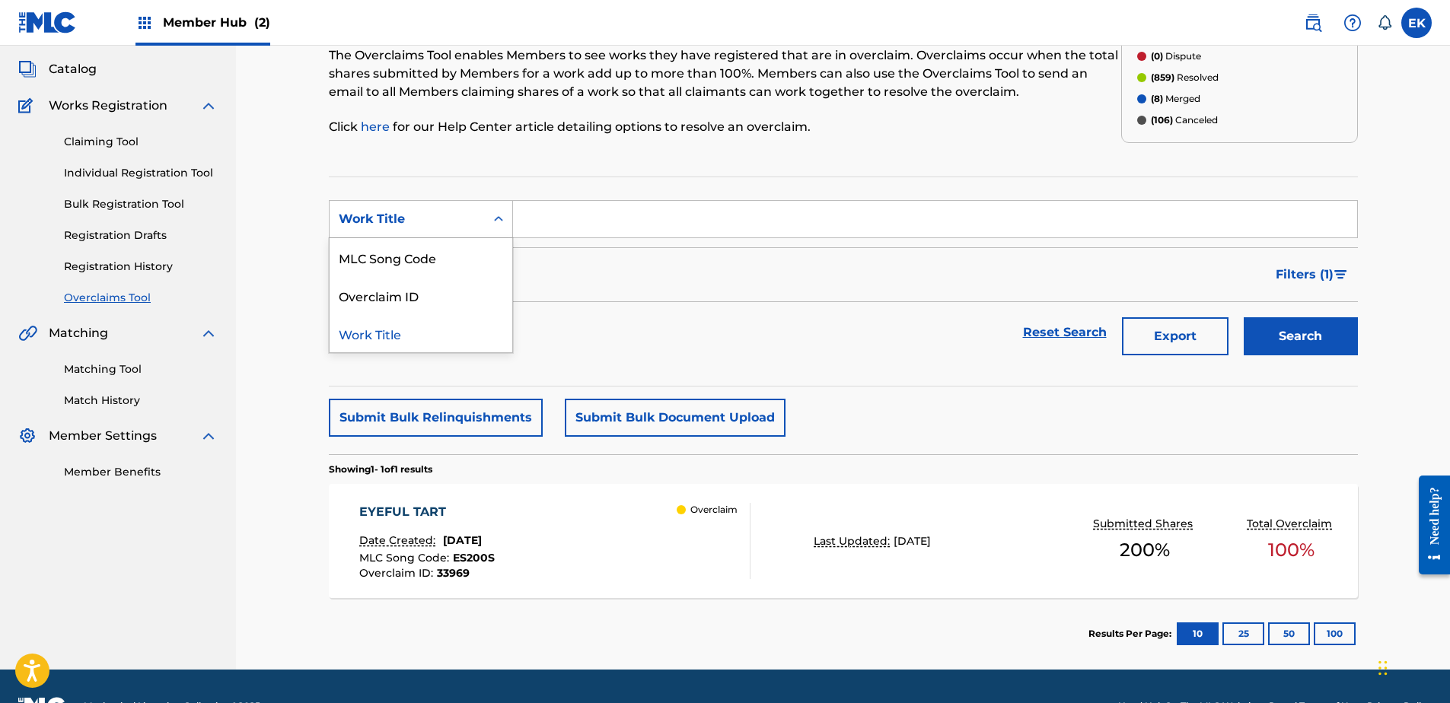
click at [485, 205] on div "Search Form" at bounding box center [498, 218] width 27 height 27
drag, startPoint x: 479, startPoint y: 253, endPoint x: 491, endPoint y: 240, distance: 17.8
click at [479, 252] on div "MLC Song Code" at bounding box center [421, 257] width 183 height 38
click at [576, 205] on input "Search Form" at bounding box center [935, 219] width 844 height 37
paste input "LS6TY9"
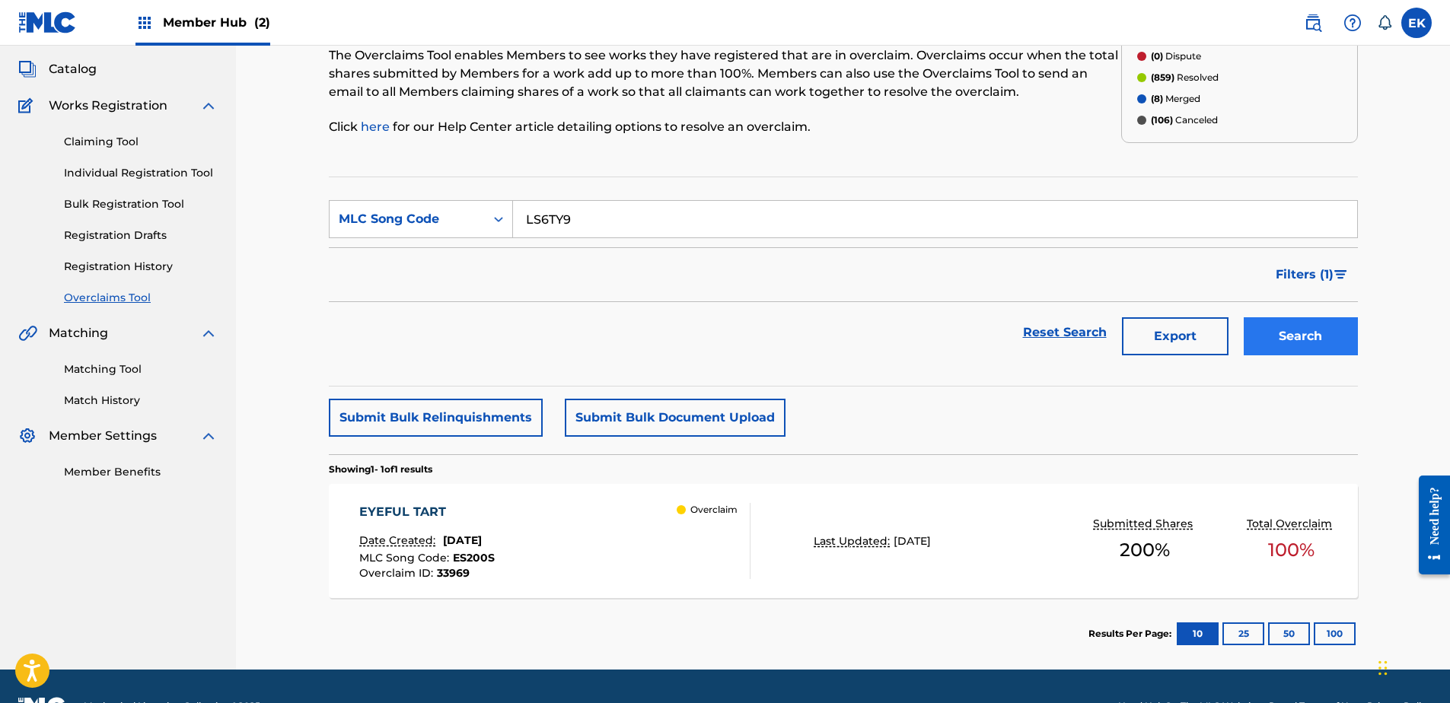
type input "LS6TY9"
click at [1278, 322] on button "Search" at bounding box center [1301, 336] width 114 height 38
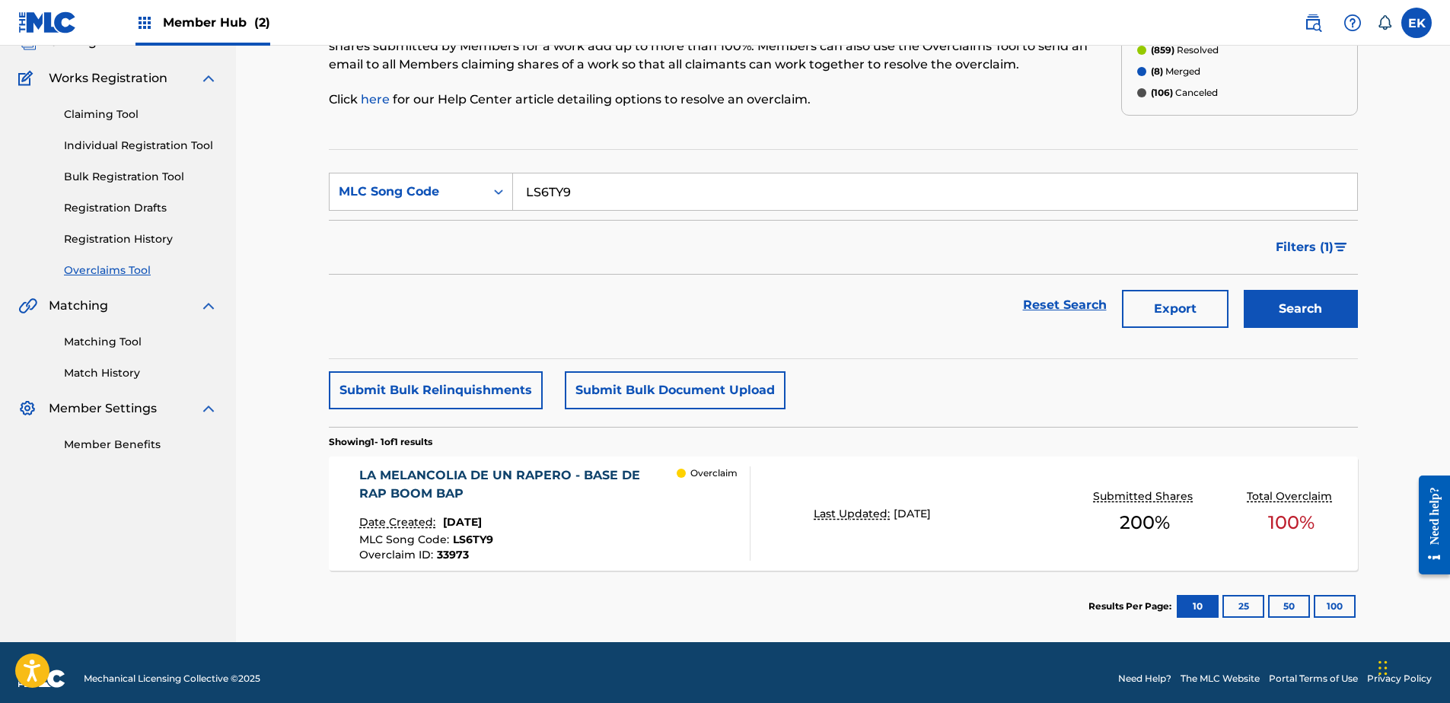
scroll to position [122, 0]
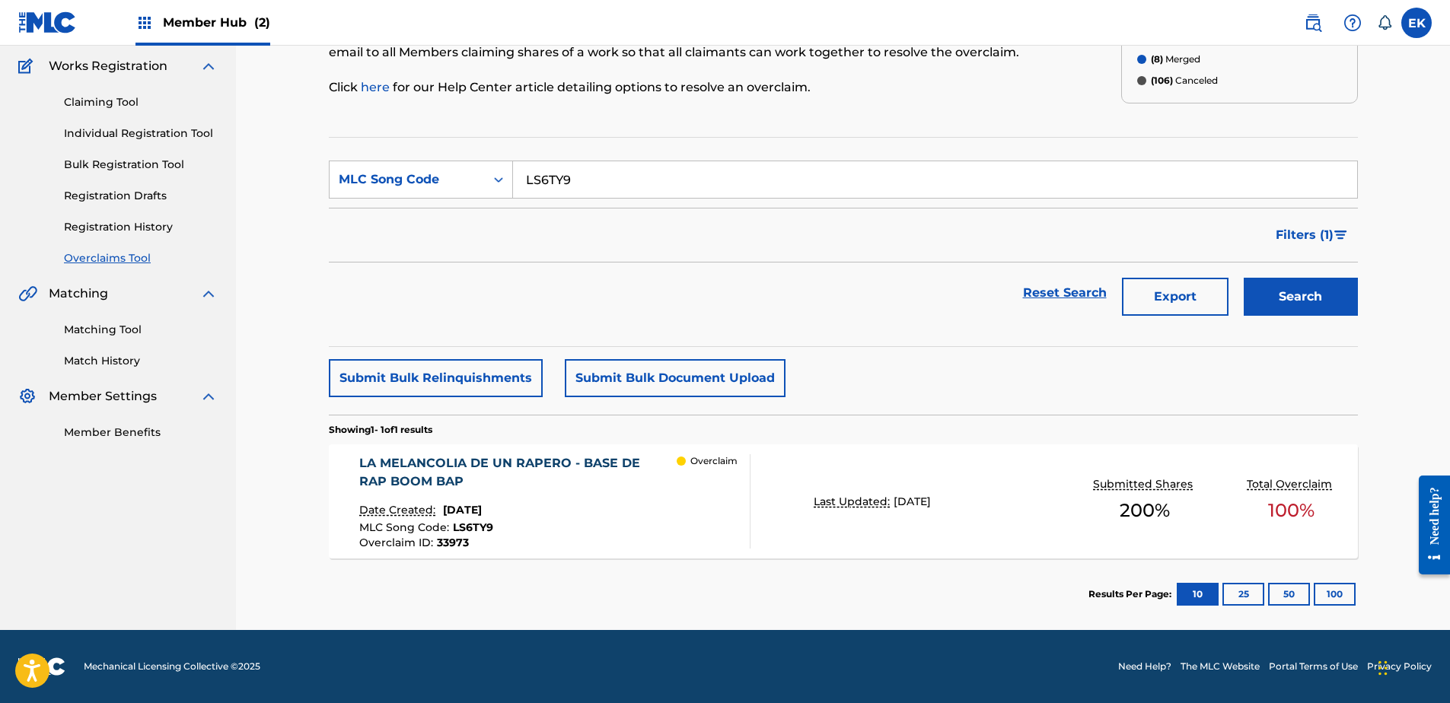
click at [558, 490] on div "LA MELANCOLIA DE UN RAPERO - BASE DE RAP BOOM BAP" at bounding box center [517, 472] width 317 height 37
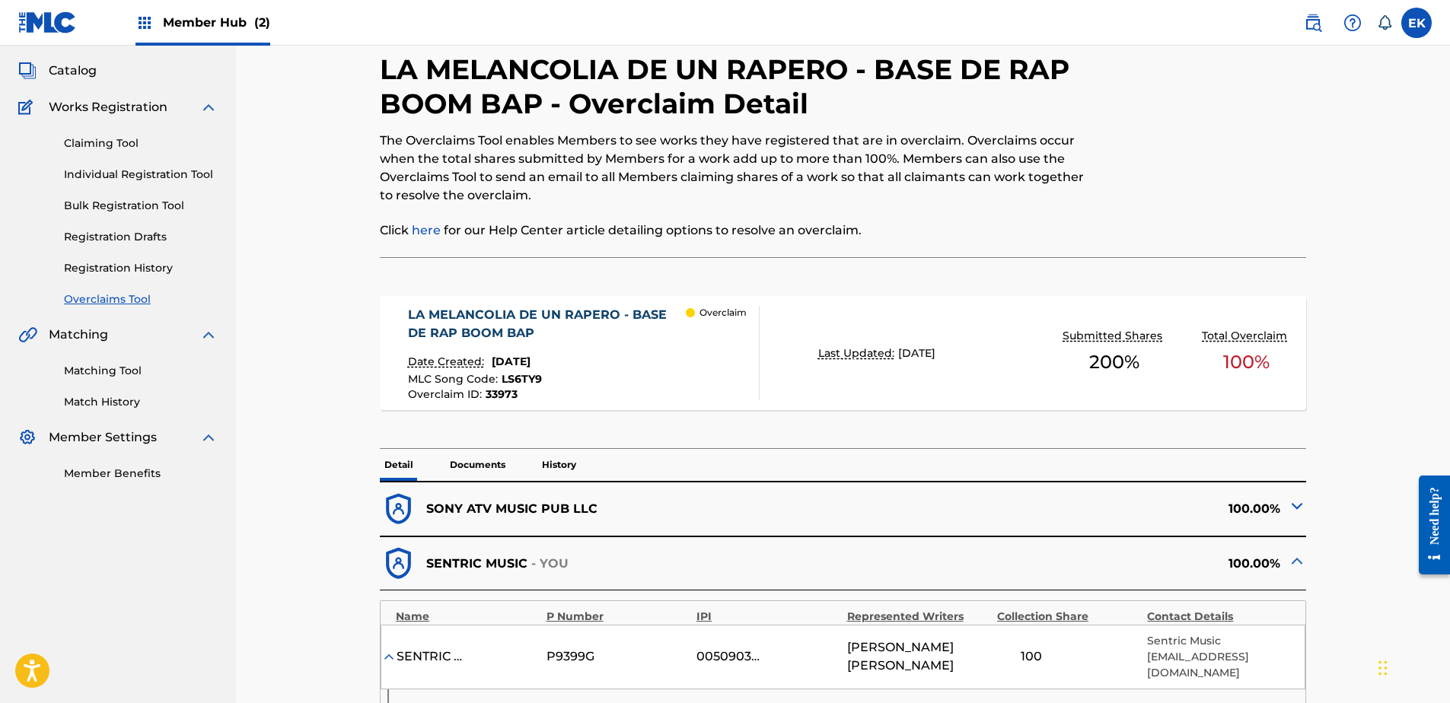
scroll to position [76, 0]
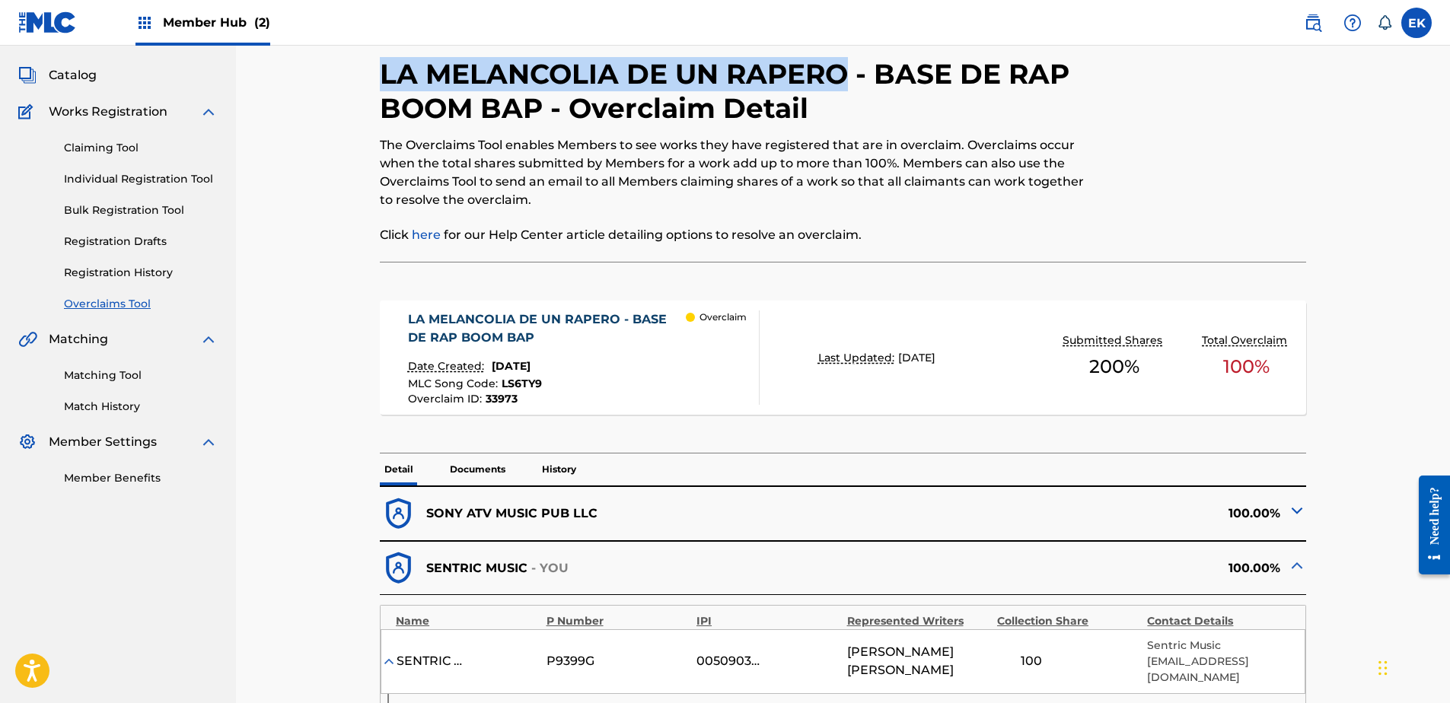
drag, startPoint x: 847, startPoint y: 73, endPoint x: 377, endPoint y: 66, distance: 470.4
click at [377, 66] on div "< Back LA MELANCOLIA DE UN RAPERO - BASE DE RAP BOOM BAP - Overclaim Detail The…" at bounding box center [843, 602] width 1029 height 1189
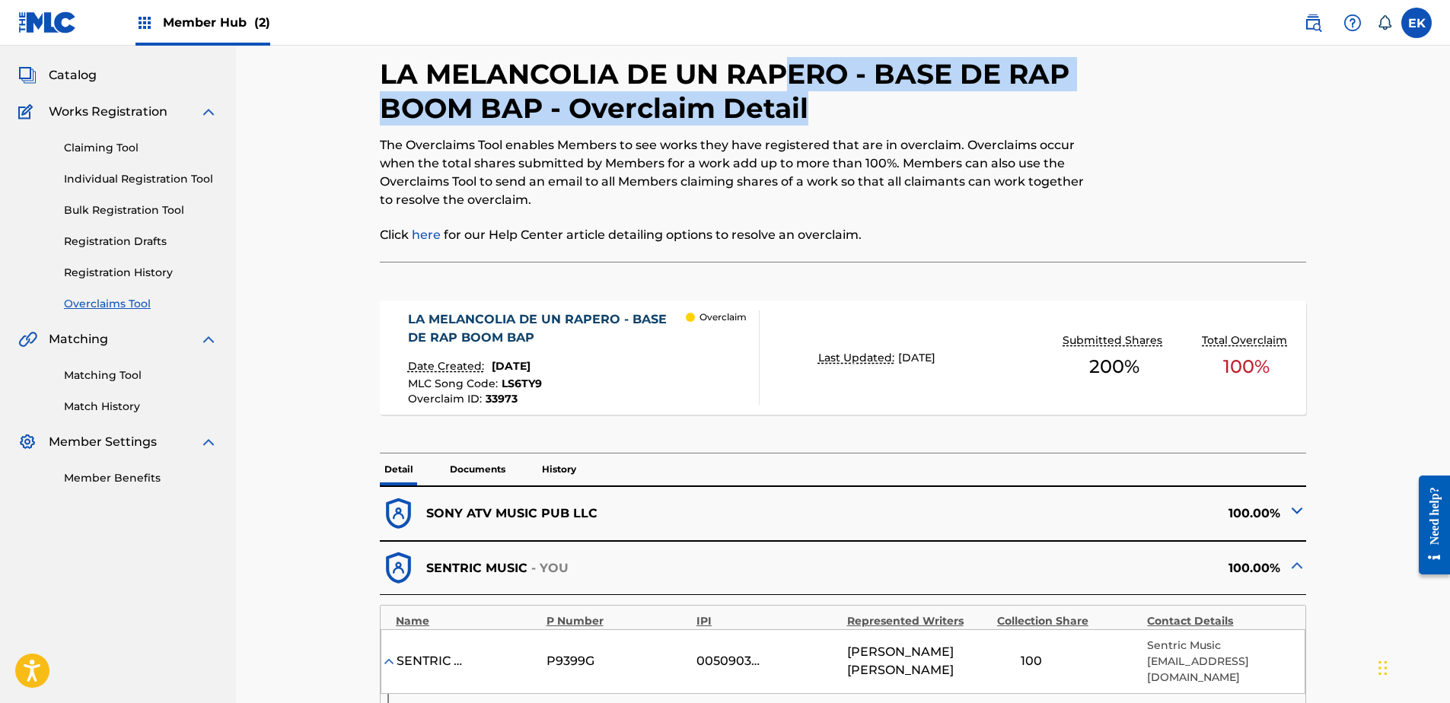
drag, startPoint x: 377, startPoint y: 68, endPoint x: 795, endPoint y: 75, distance: 417.1
click at [795, 75] on div "LA MELANCOLIA DE UN RAPERO - BASE DE RAP BOOM BAP - Overclaim Detail The Overcl…" at bounding box center [736, 159] width 713 height 205
drag, startPoint x: 795, startPoint y: 75, endPoint x: 868, endPoint y: 114, distance: 82.7
click at [868, 114] on h2 "LA MELANCOLIA DE UN RAPERO - BASE DE RAP BOOM BAP - Overclaim Detail" at bounding box center [736, 91] width 713 height 68
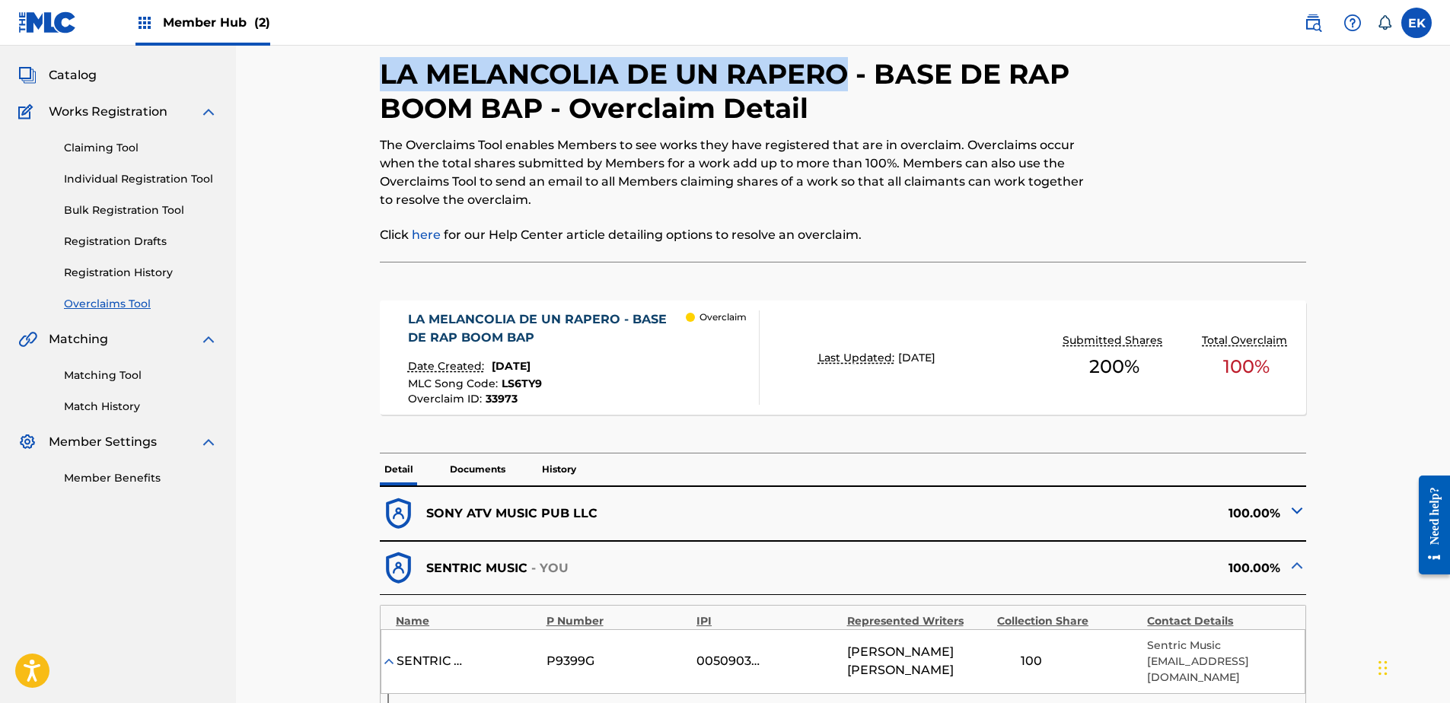
drag, startPoint x: 848, startPoint y: 75, endPoint x: 382, endPoint y: 85, distance: 465.9
click at [382, 85] on h2 "LA MELANCOLIA DE UN RAPERO - BASE DE RAP BOOM BAP - Overclaim Detail" at bounding box center [736, 91] width 713 height 68
copy h2 "LA MELANCOLIA DE UN RAPERO"
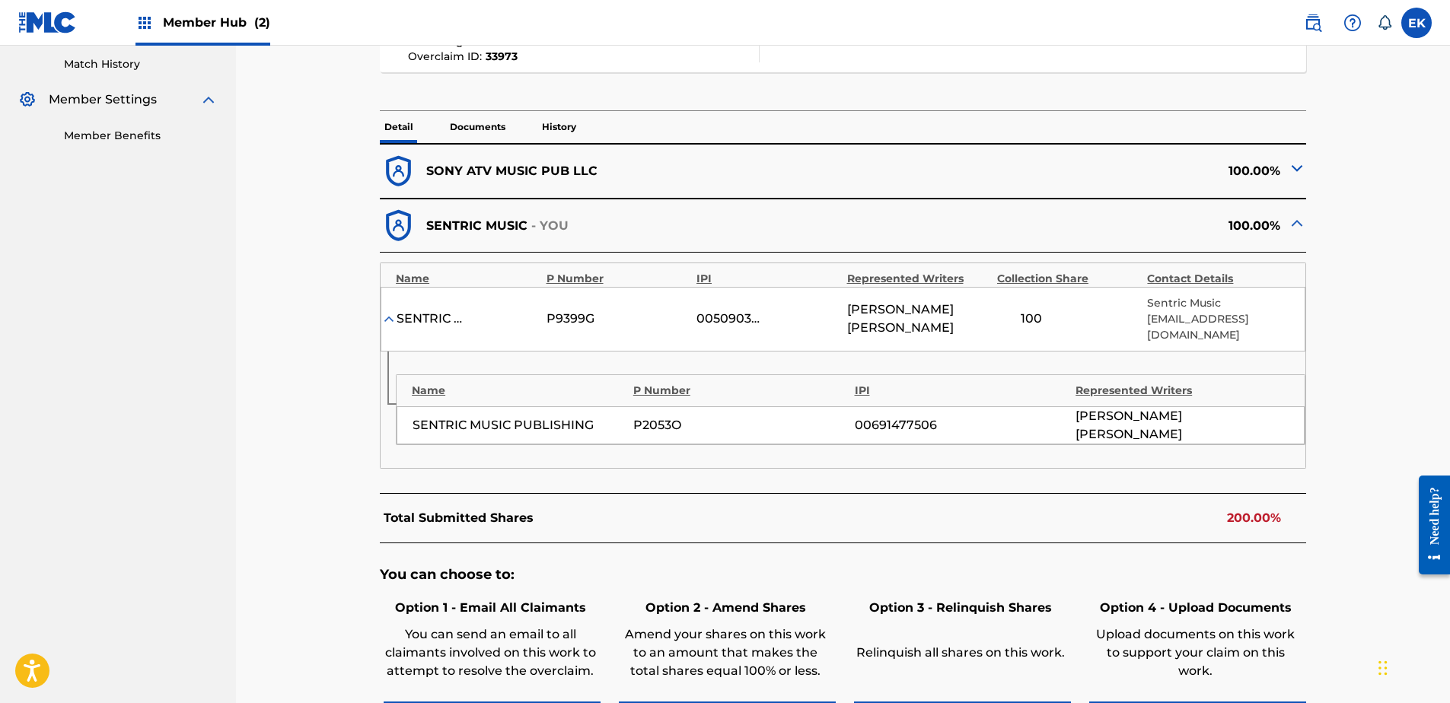
scroll to position [457, 0]
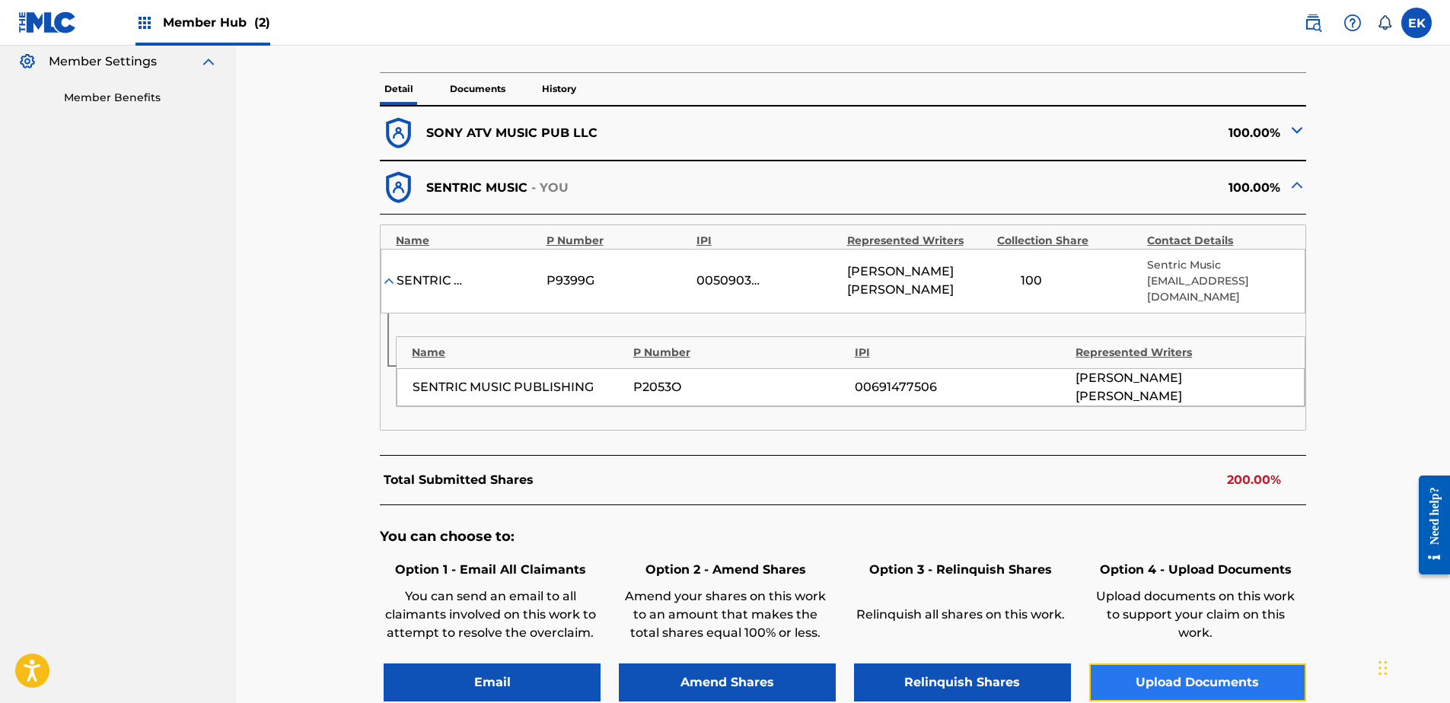
click at [1153, 667] on button "Upload Documents" at bounding box center [1197, 683] width 217 height 38
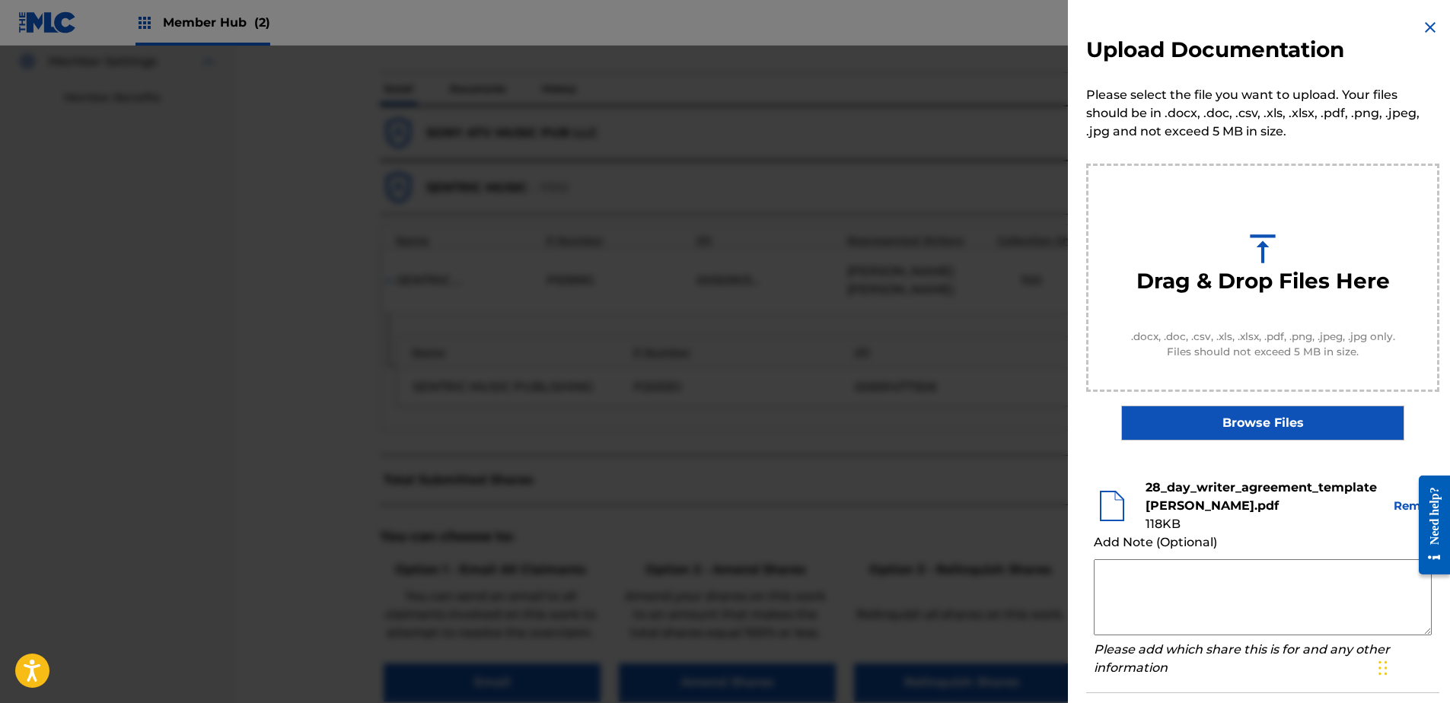
scroll to position [69, 0]
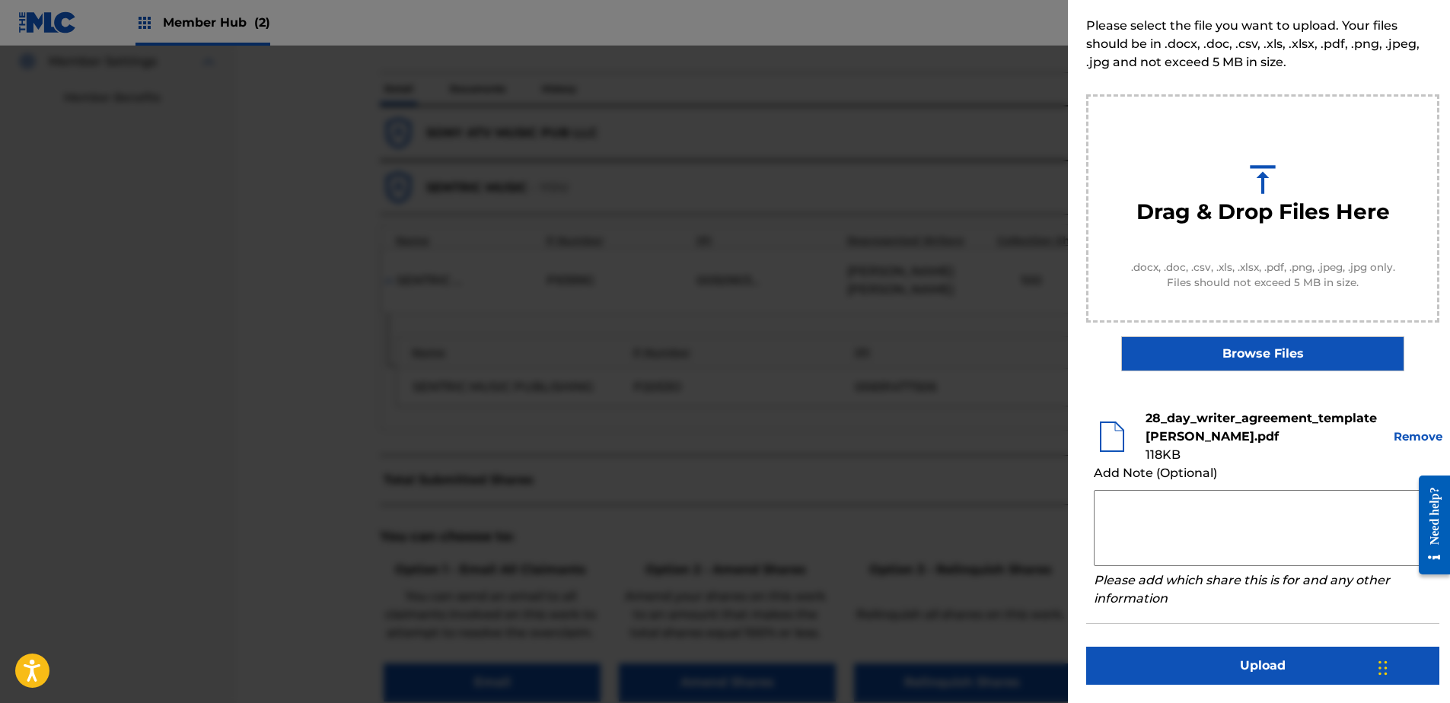
click at [1136, 511] on textarea at bounding box center [1263, 528] width 338 height 76
paste textarea "Our self service agreement is signed via digital signature and is active until …"
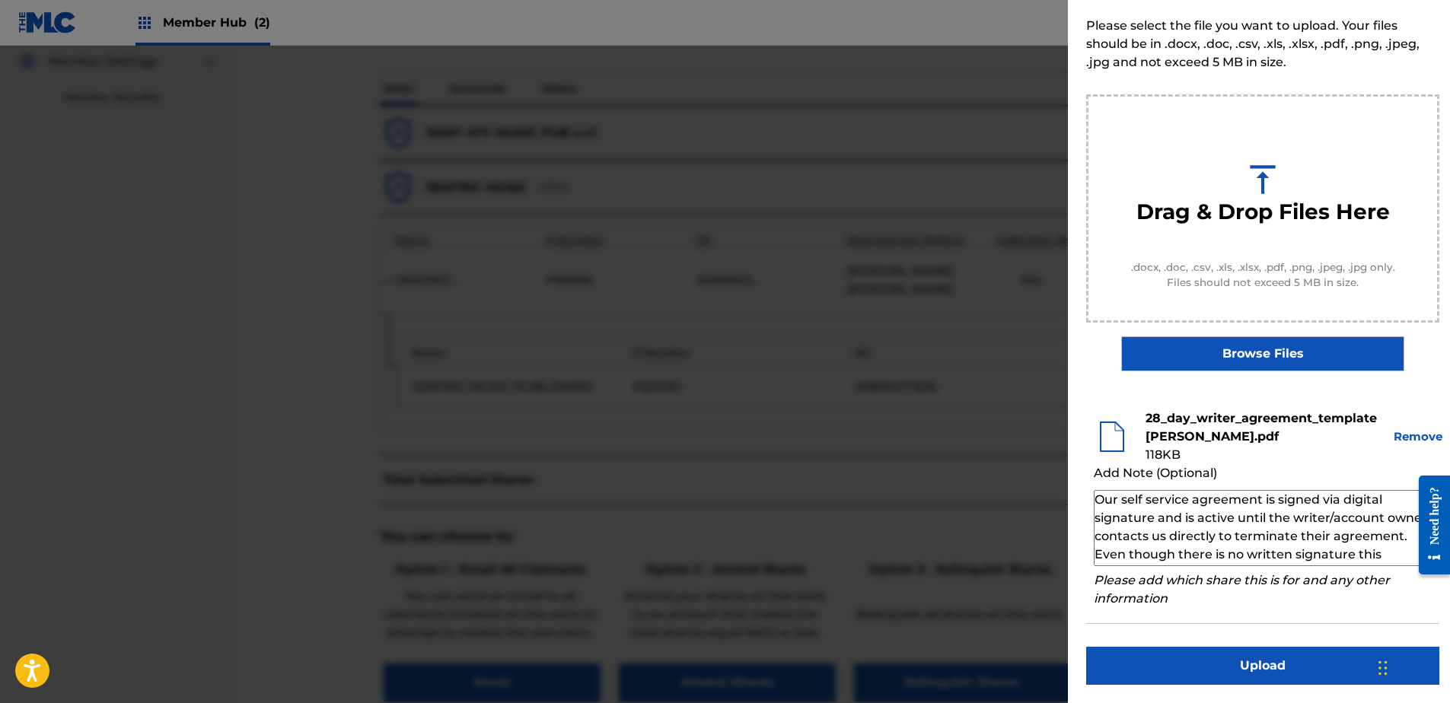
scroll to position [51, 0]
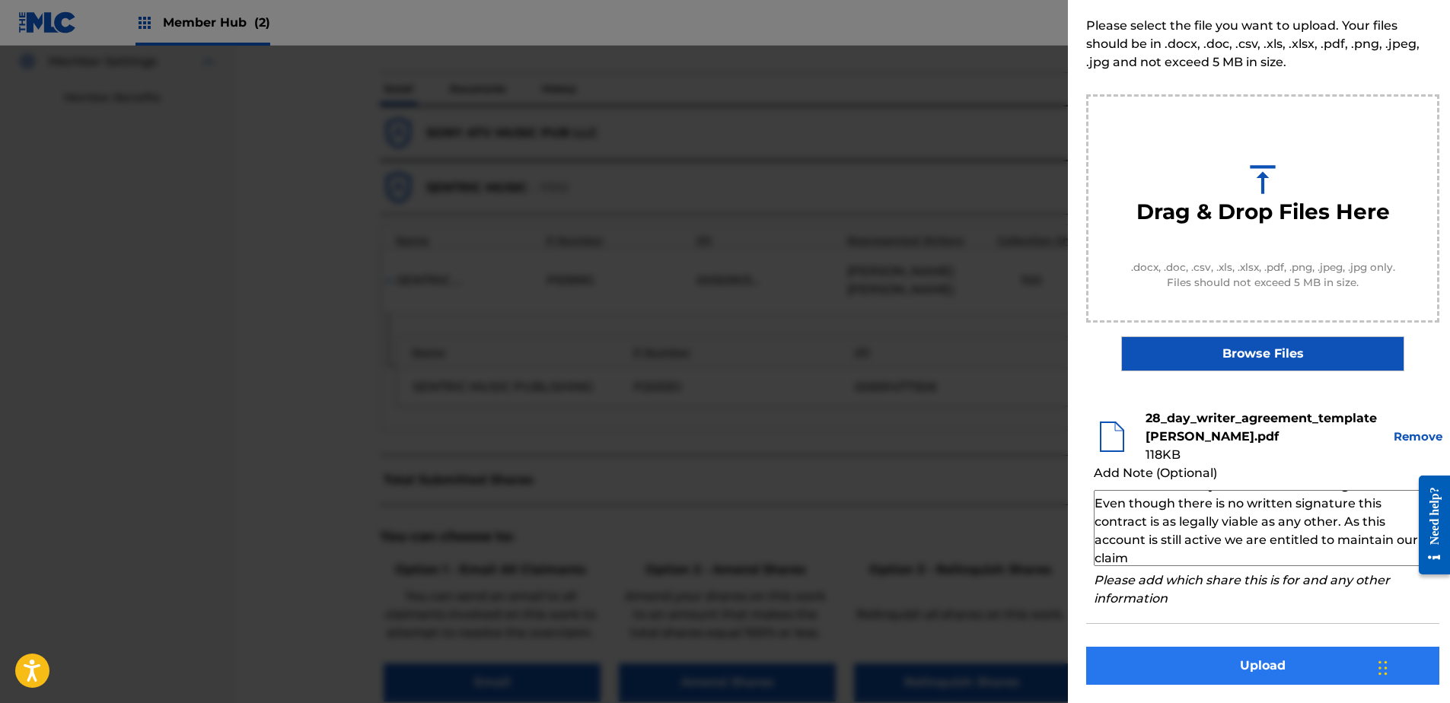
type textarea "Our self service agreement is signed via digital signature and is active until …"
click at [1187, 669] on button "Upload" at bounding box center [1262, 666] width 353 height 38
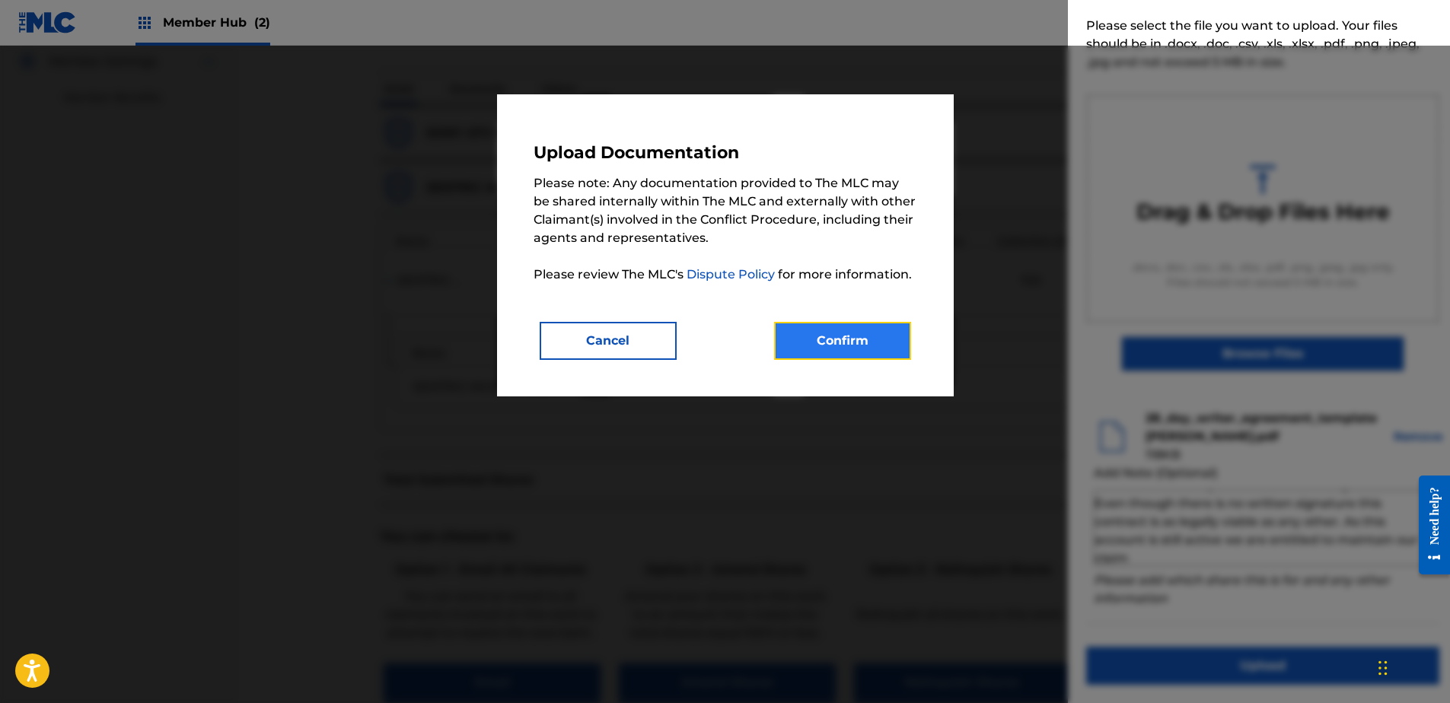
click at [877, 334] on button "Confirm" at bounding box center [842, 341] width 137 height 38
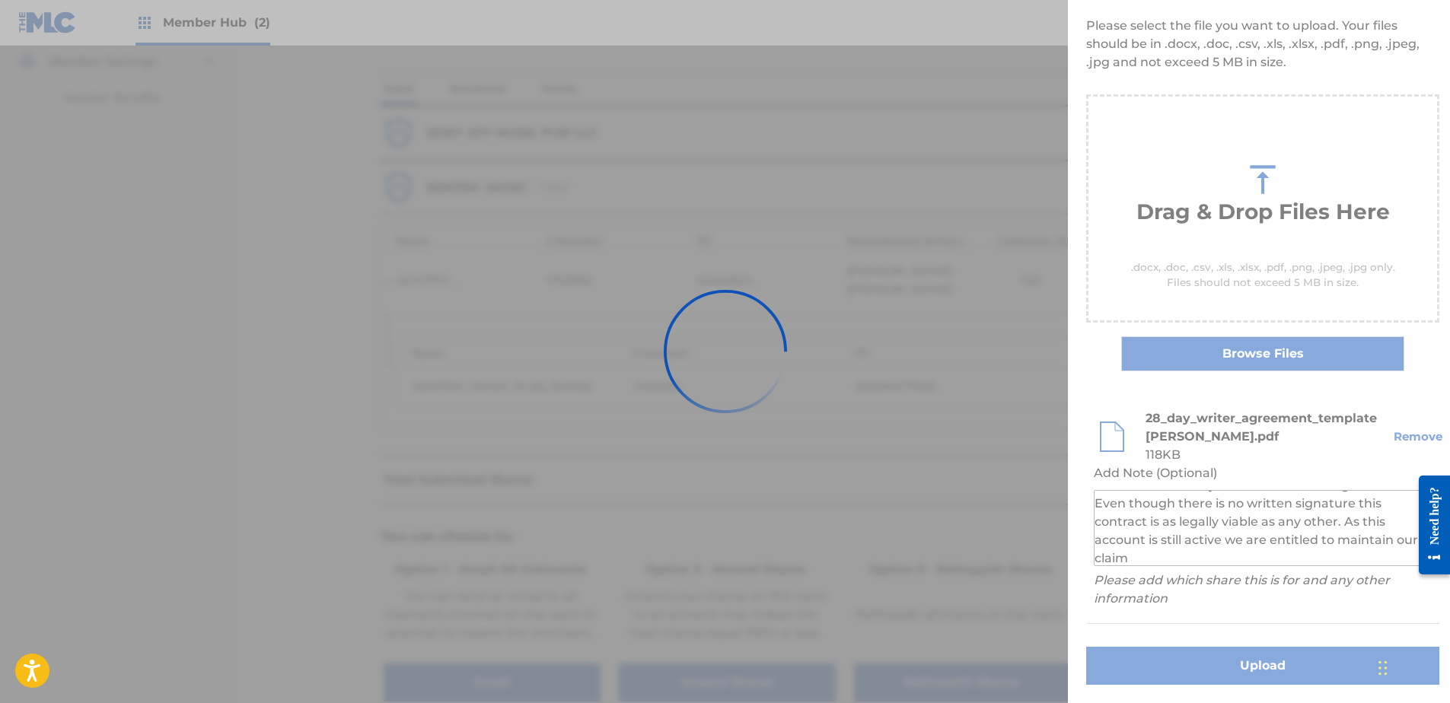
scroll to position [0, 0]
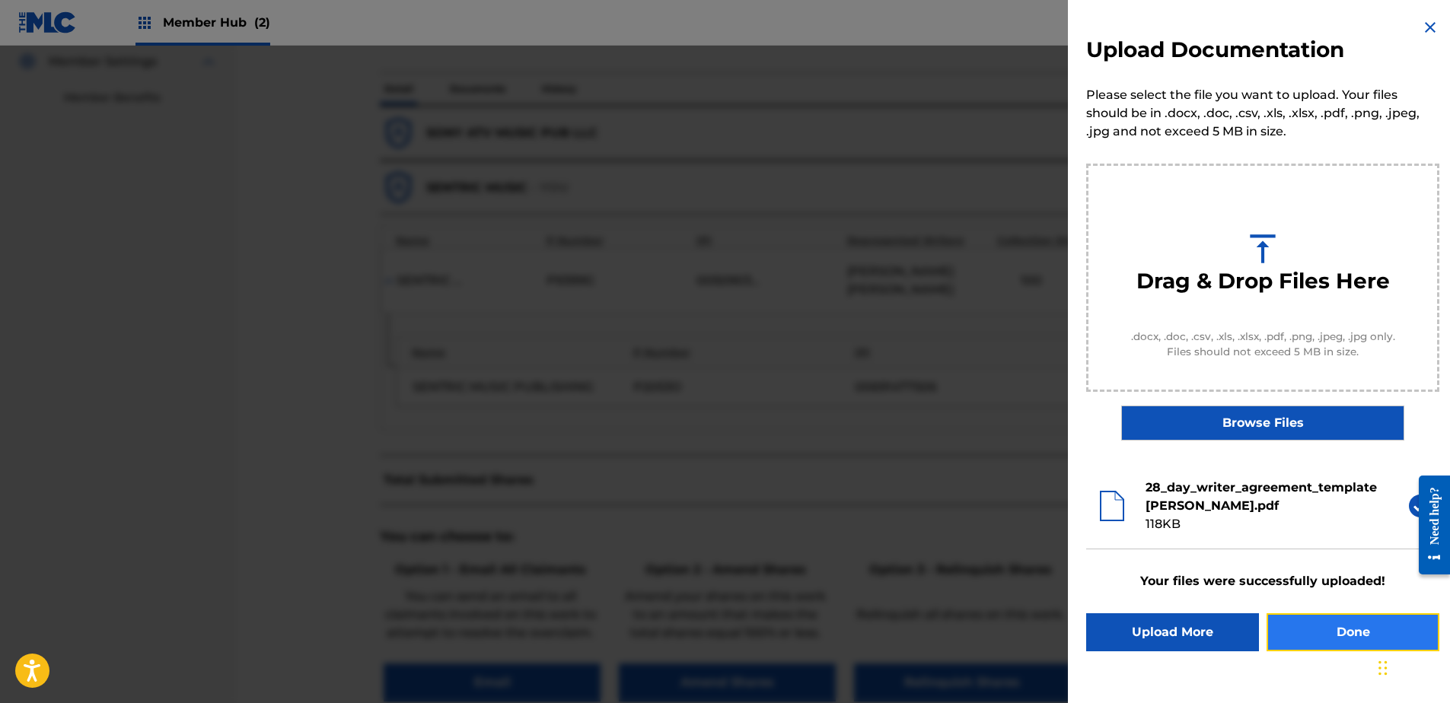
click at [1342, 623] on button "Done" at bounding box center [1352, 632] width 173 height 38
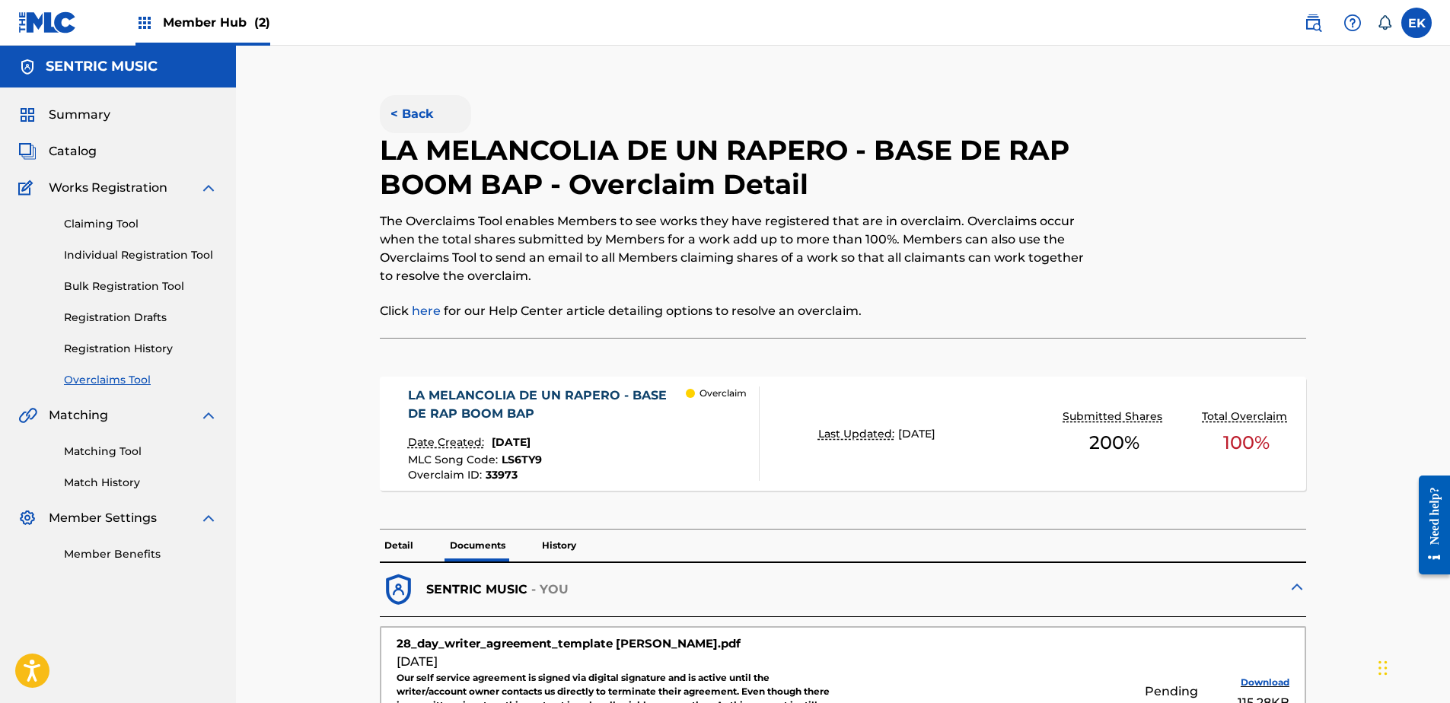
click at [419, 109] on button "< Back" at bounding box center [425, 114] width 91 height 38
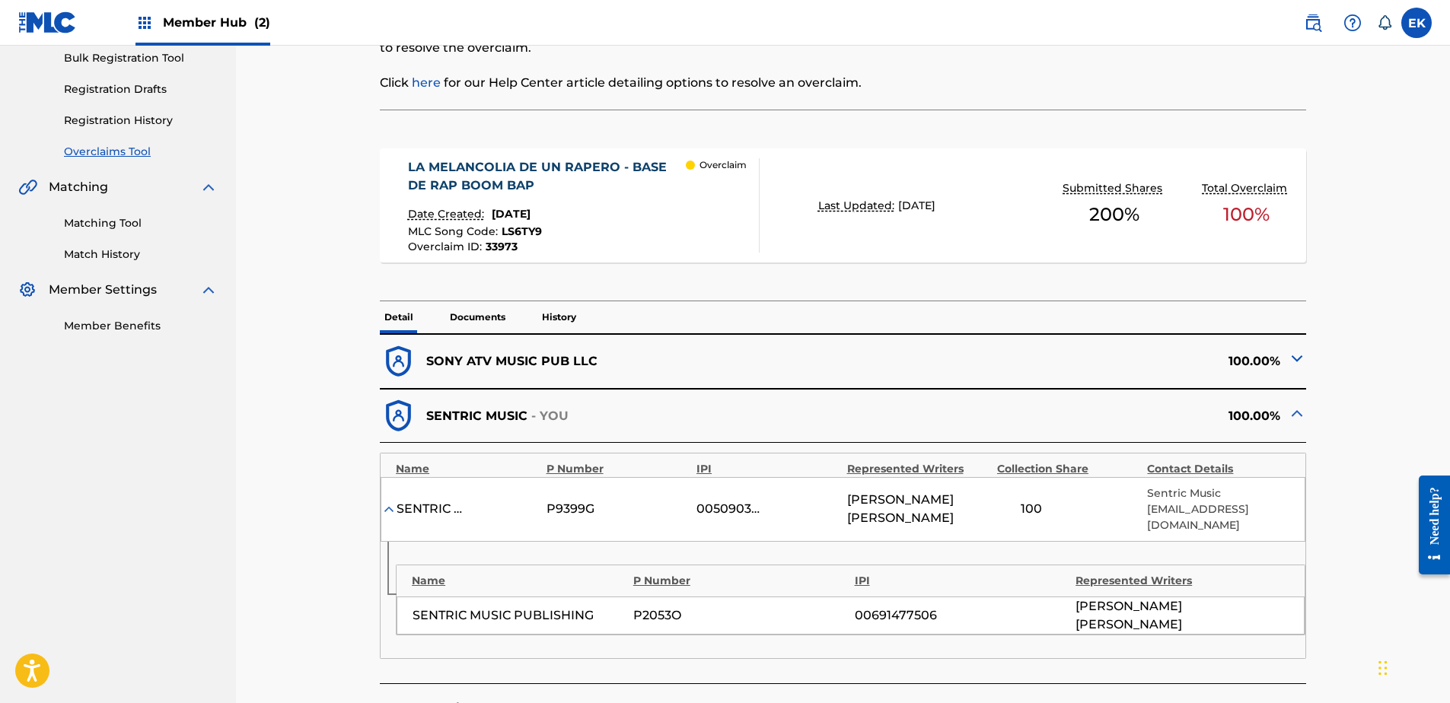
click at [562, 318] on p "History" at bounding box center [558, 317] width 43 height 32
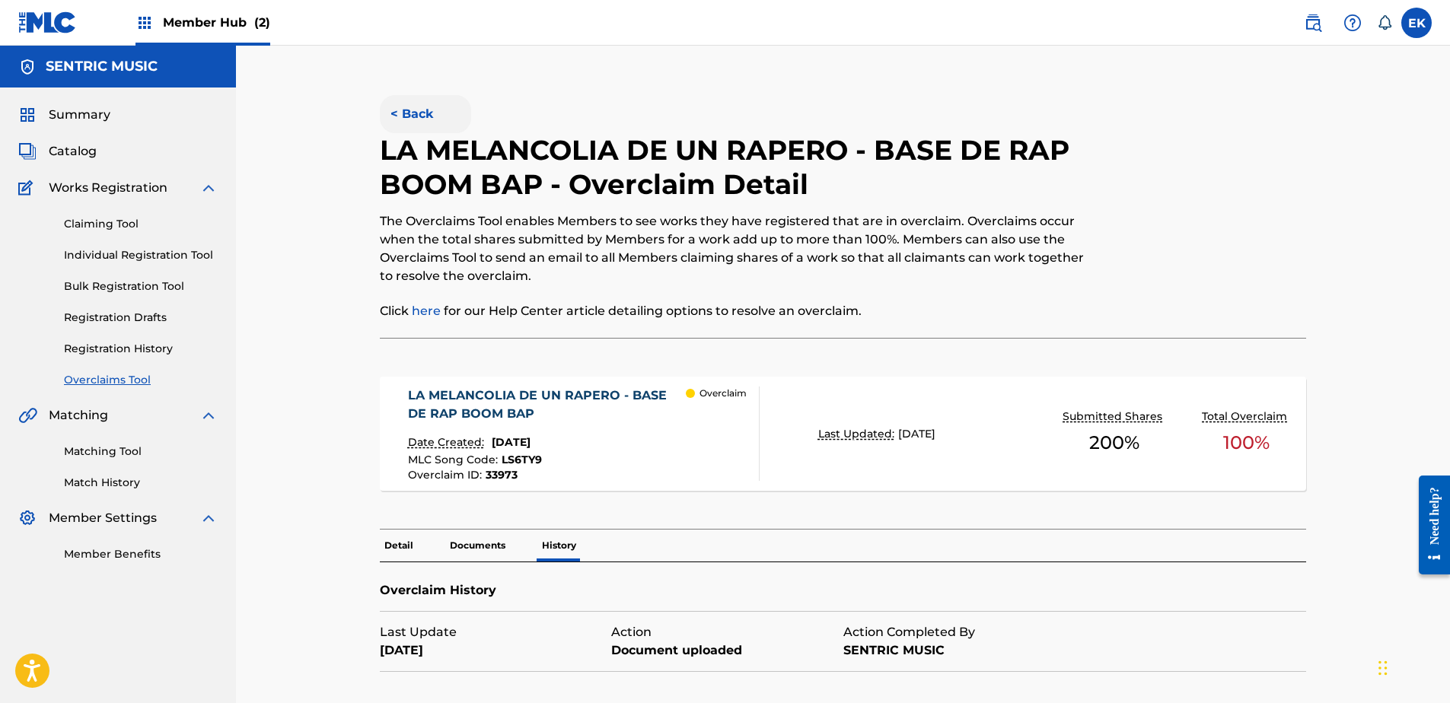
click at [412, 113] on button "< Back" at bounding box center [425, 114] width 91 height 38
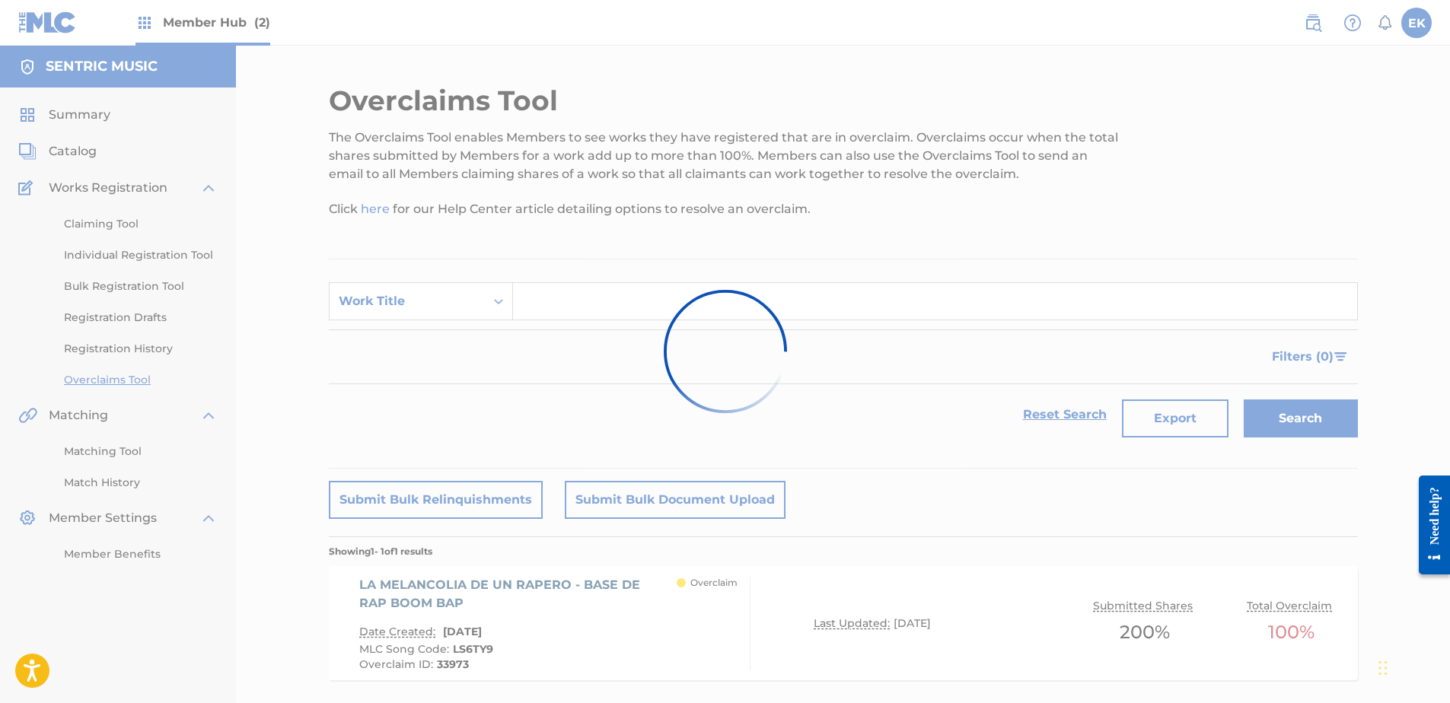
scroll to position [82, 0]
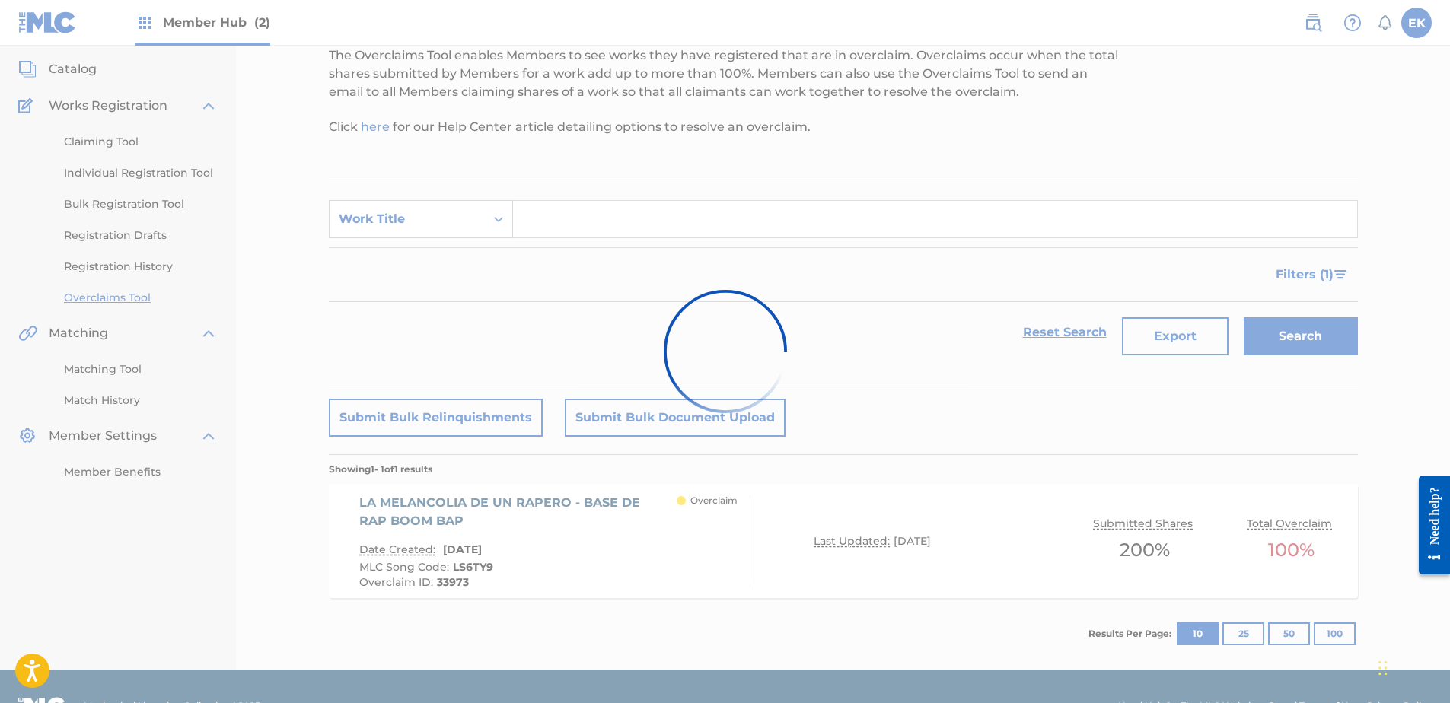
click at [446, 225] on div "Work Title" at bounding box center [407, 219] width 137 height 18
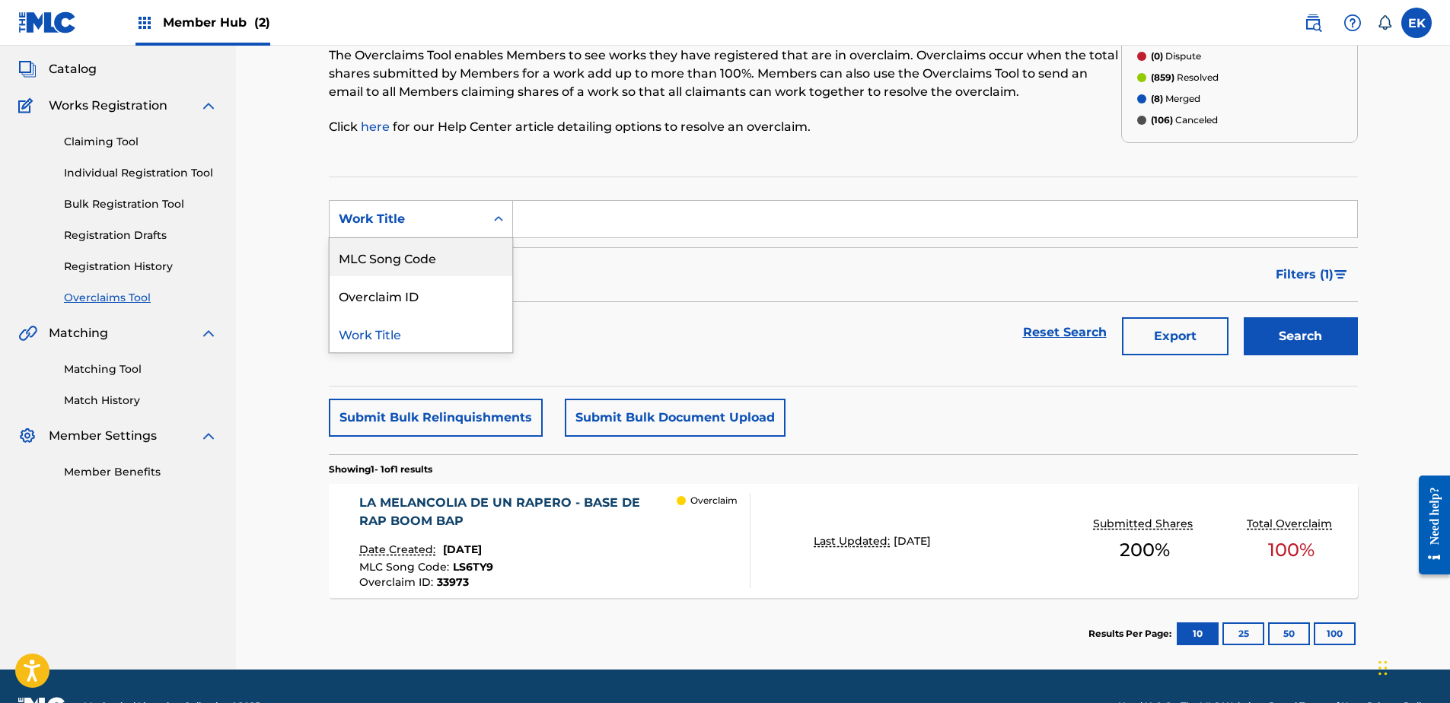
click at [435, 263] on div "MLC Song Code" at bounding box center [421, 257] width 183 height 38
click at [573, 227] on input "Search Form" at bounding box center [935, 219] width 844 height 37
paste input "PO9A22"
type input "PO9A22"
click at [1336, 328] on button "Search" at bounding box center [1301, 336] width 114 height 38
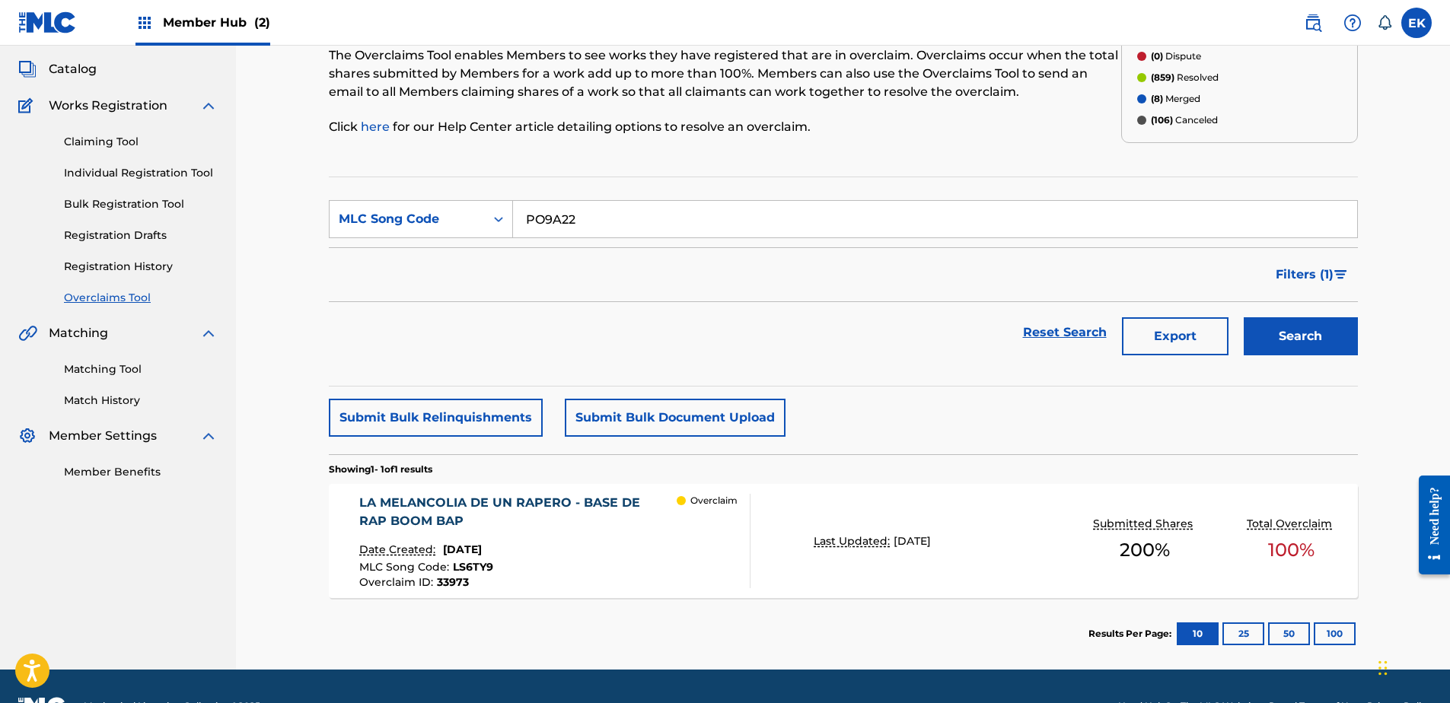
scroll to position [0, 0]
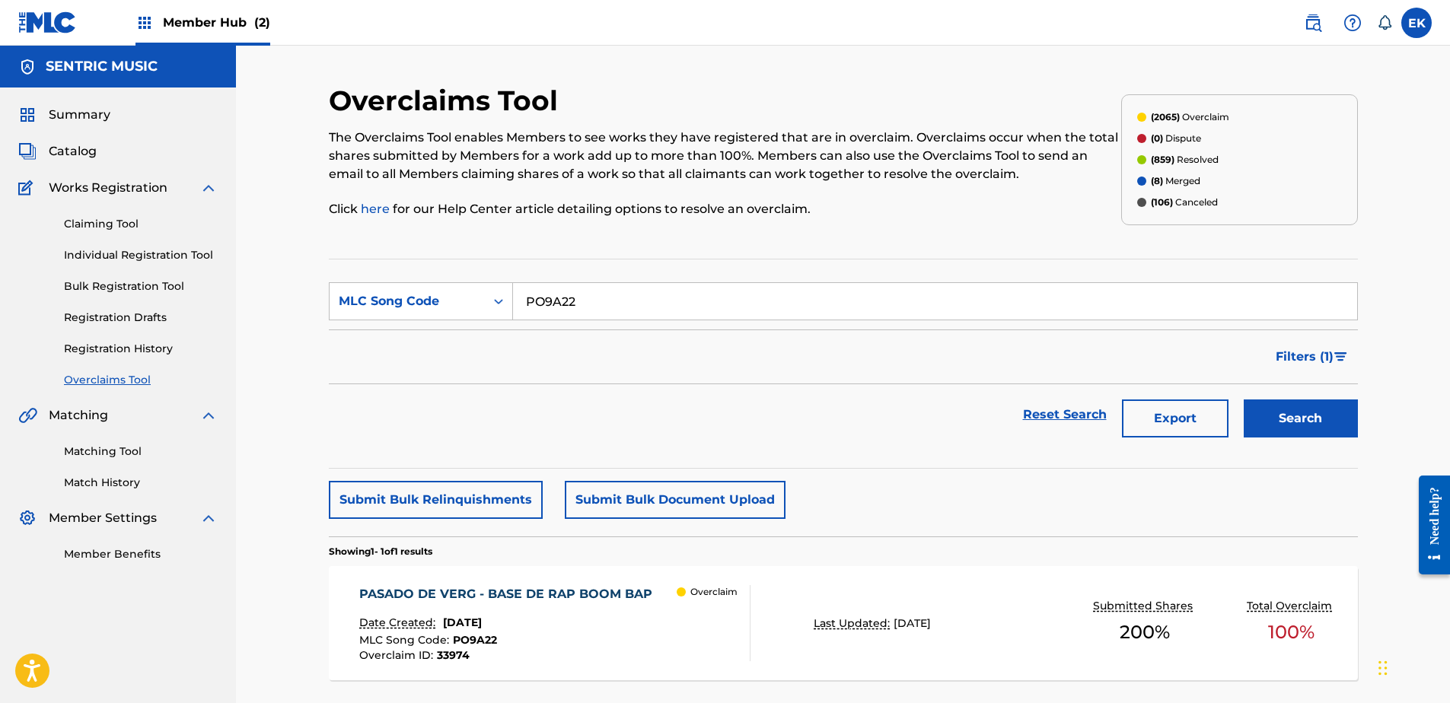
click at [599, 635] on div "MLC Song Code : PO9A22" at bounding box center [509, 642] width 301 height 15
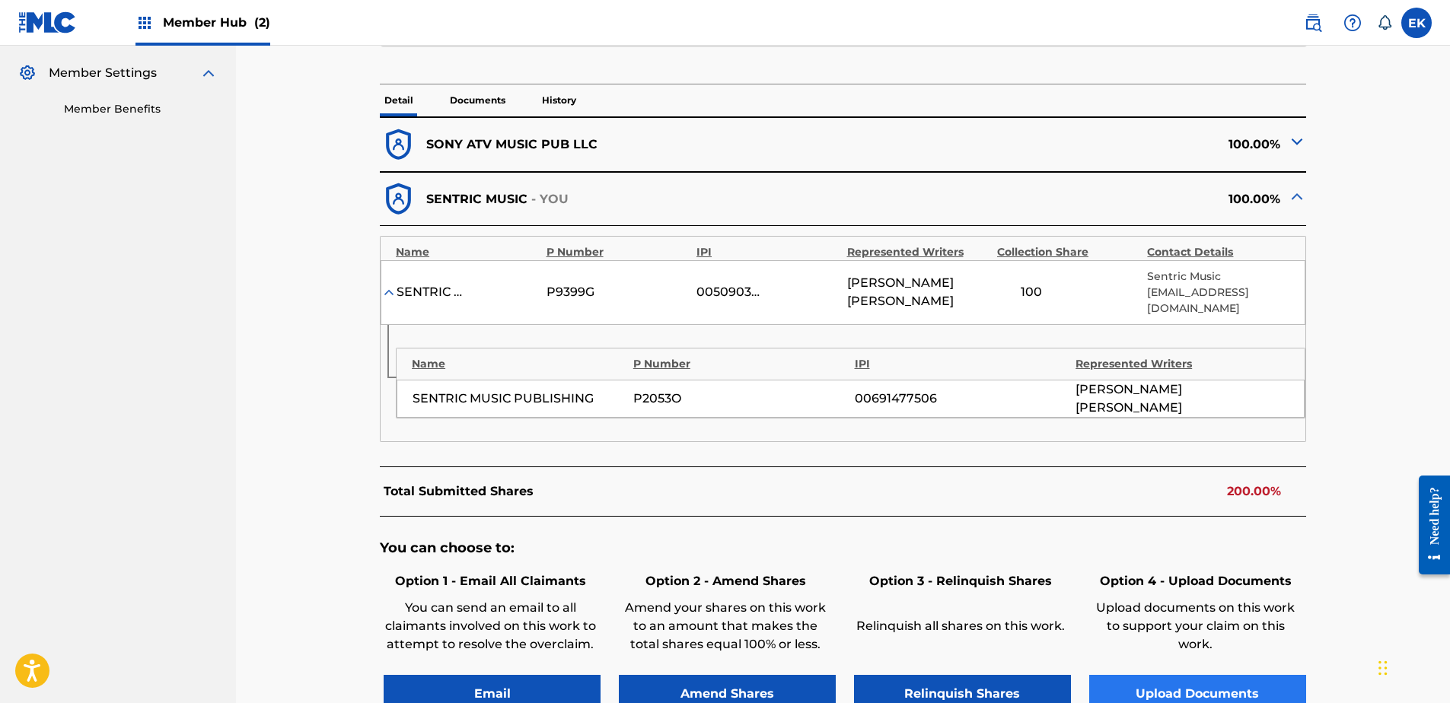
scroll to position [457, 0]
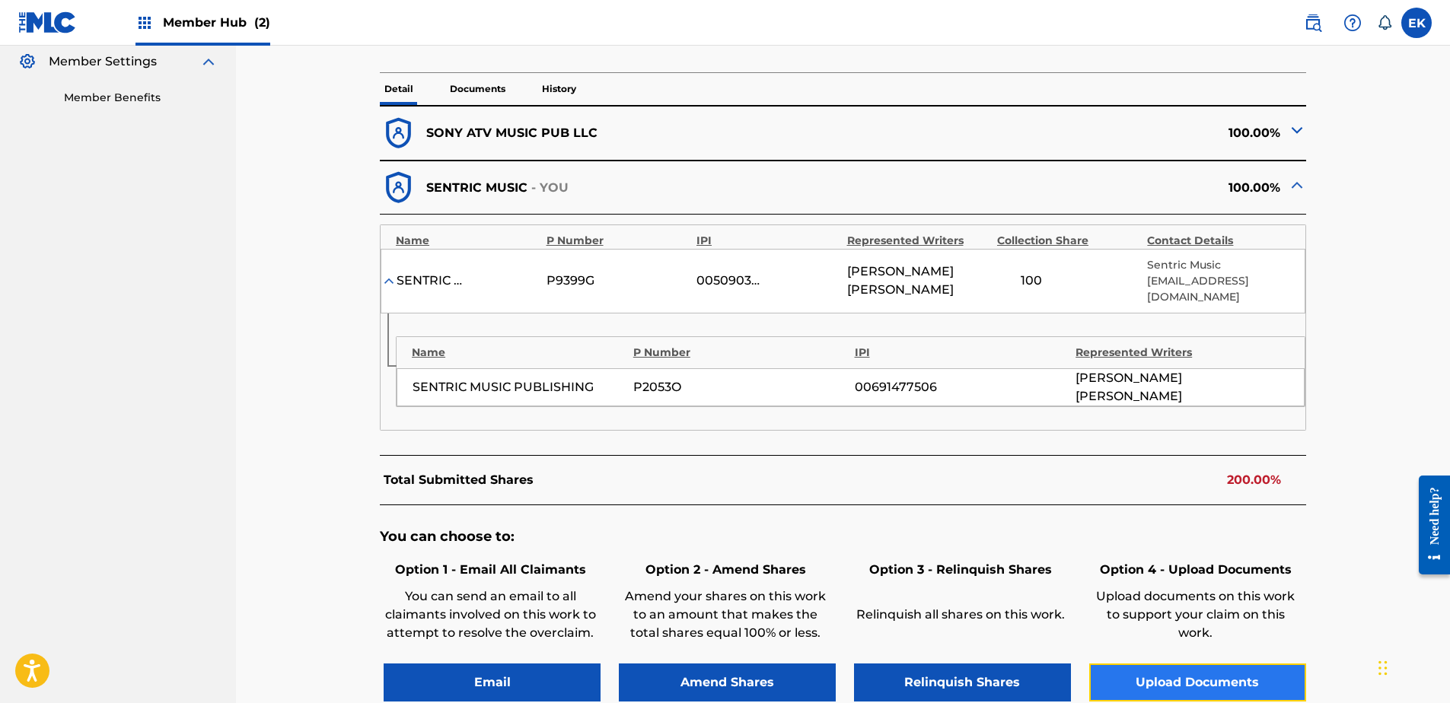
click at [1209, 665] on button "Upload Documents" at bounding box center [1197, 683] width 217 height 38
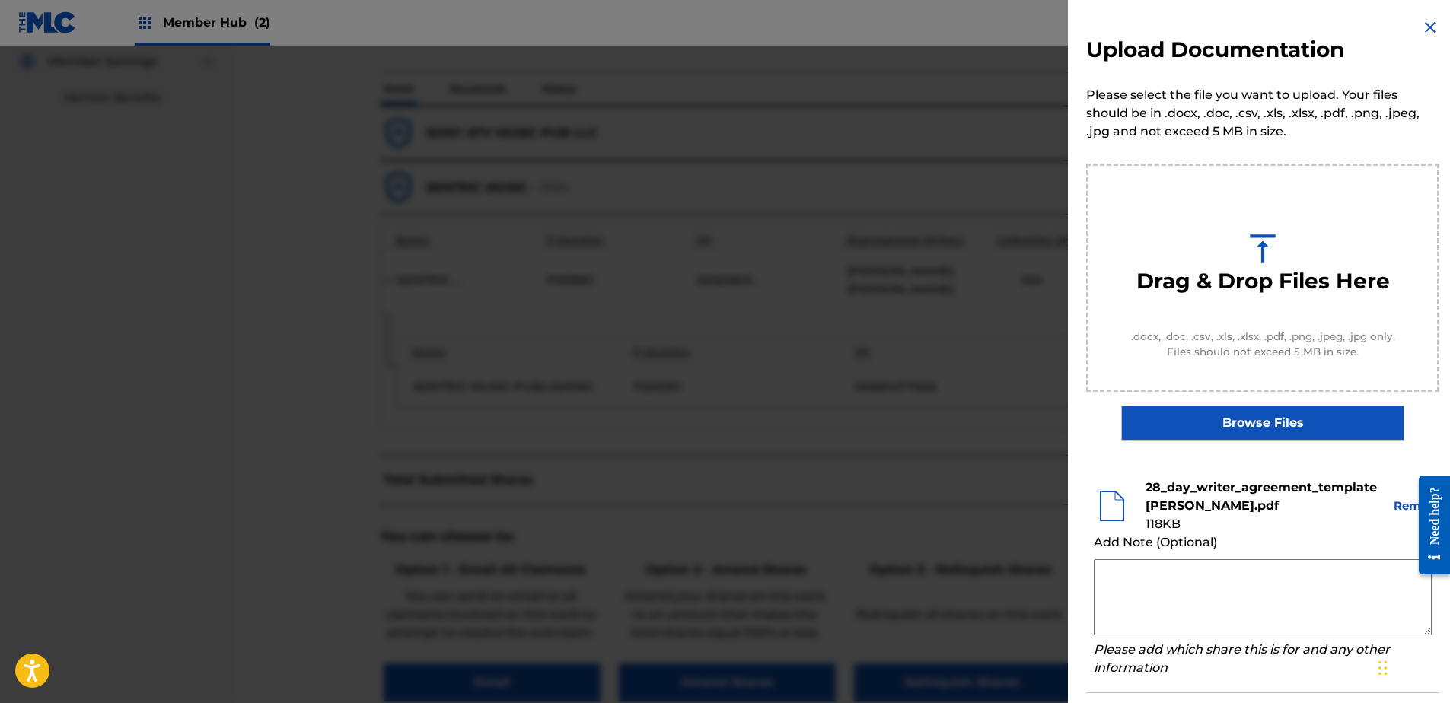
drag, startPoint x: 1236, startPoint y: 588, endPoint x: 1213, endPoint y: 583, distance: 23.3
click at [1234, 589] on textarea at bounding box center [1263, 597] width 338 height 76
click at [1152, 572] on textarea at bounding box center [1263, 597] width 338 height 76
paste textarea "Our self service agreement is signed via digital signature and is active until …"
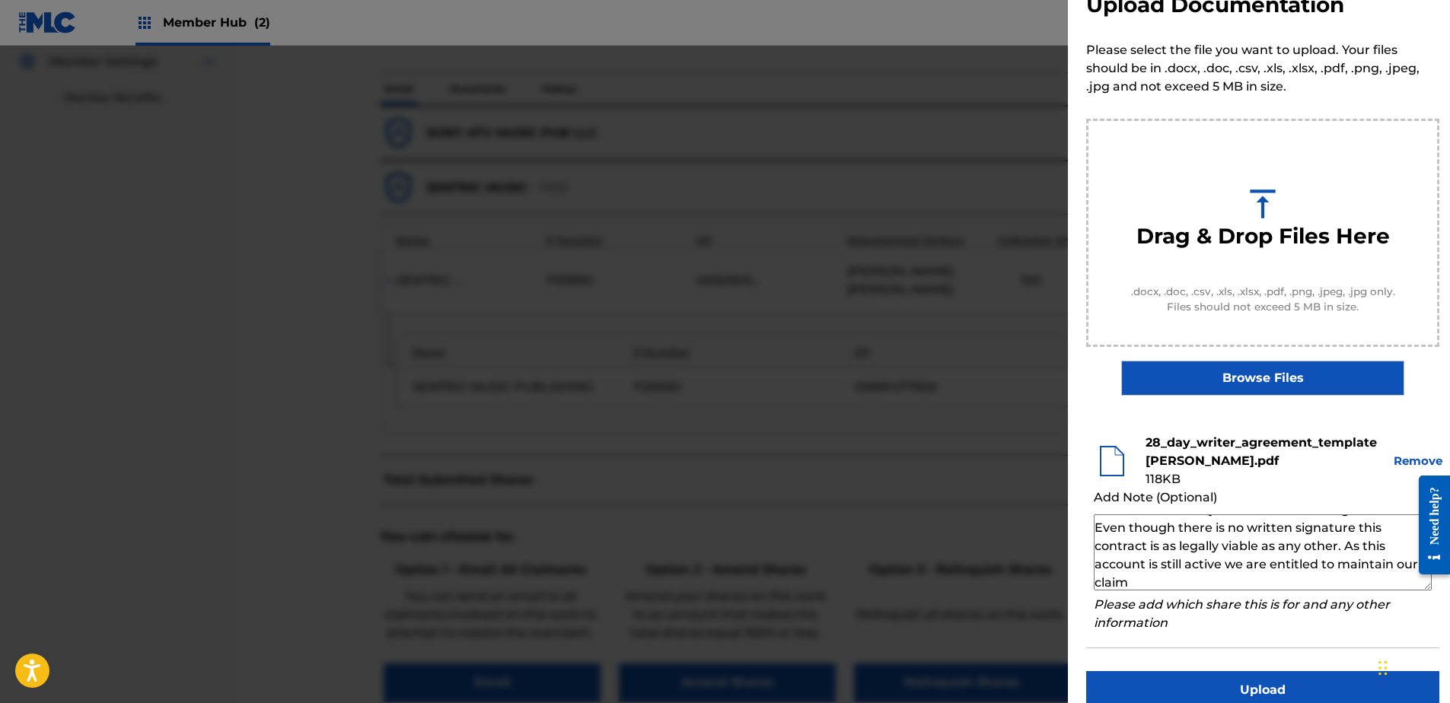
scroll to position [69, 0]
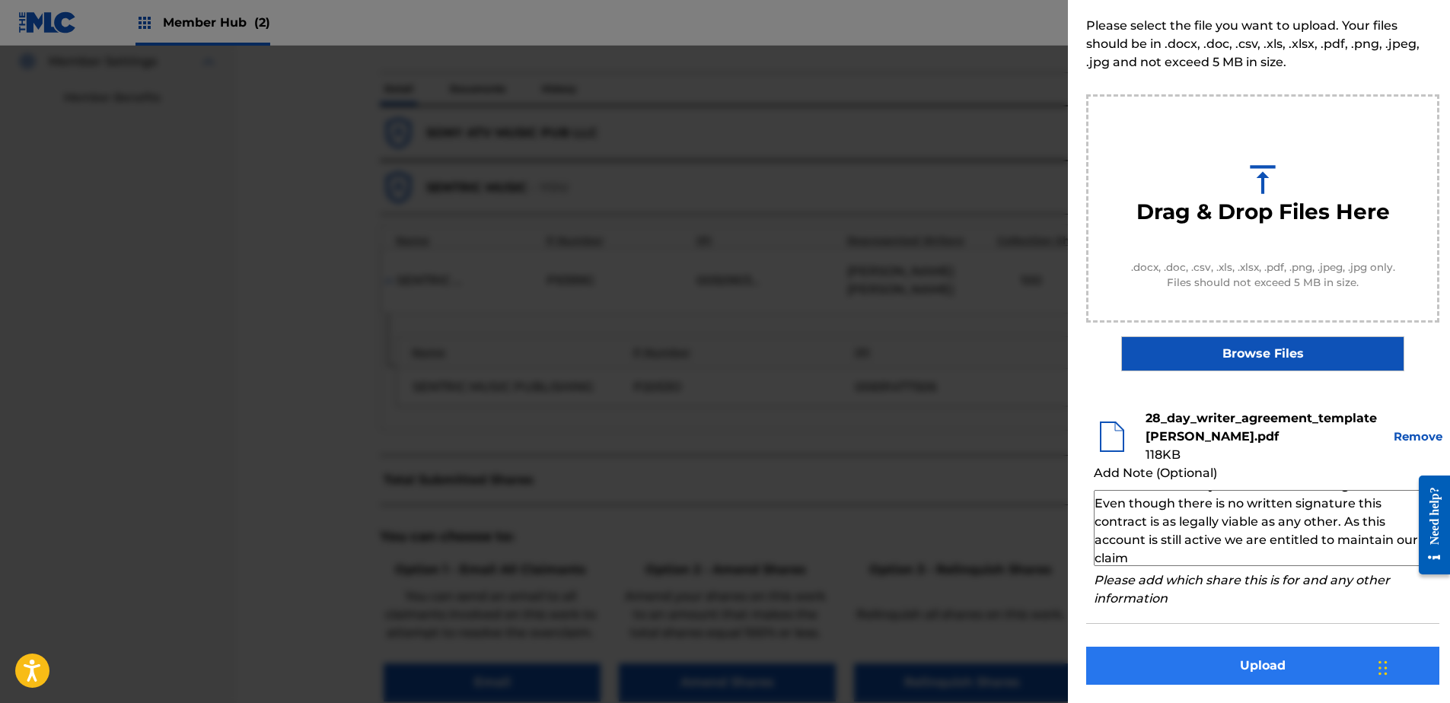
type textarea "Our self service agreement is signed via digital signature and is active until …"
click at [1245, 664] on button "Upload" at bounding box center [1262, 666] width 353 height 38
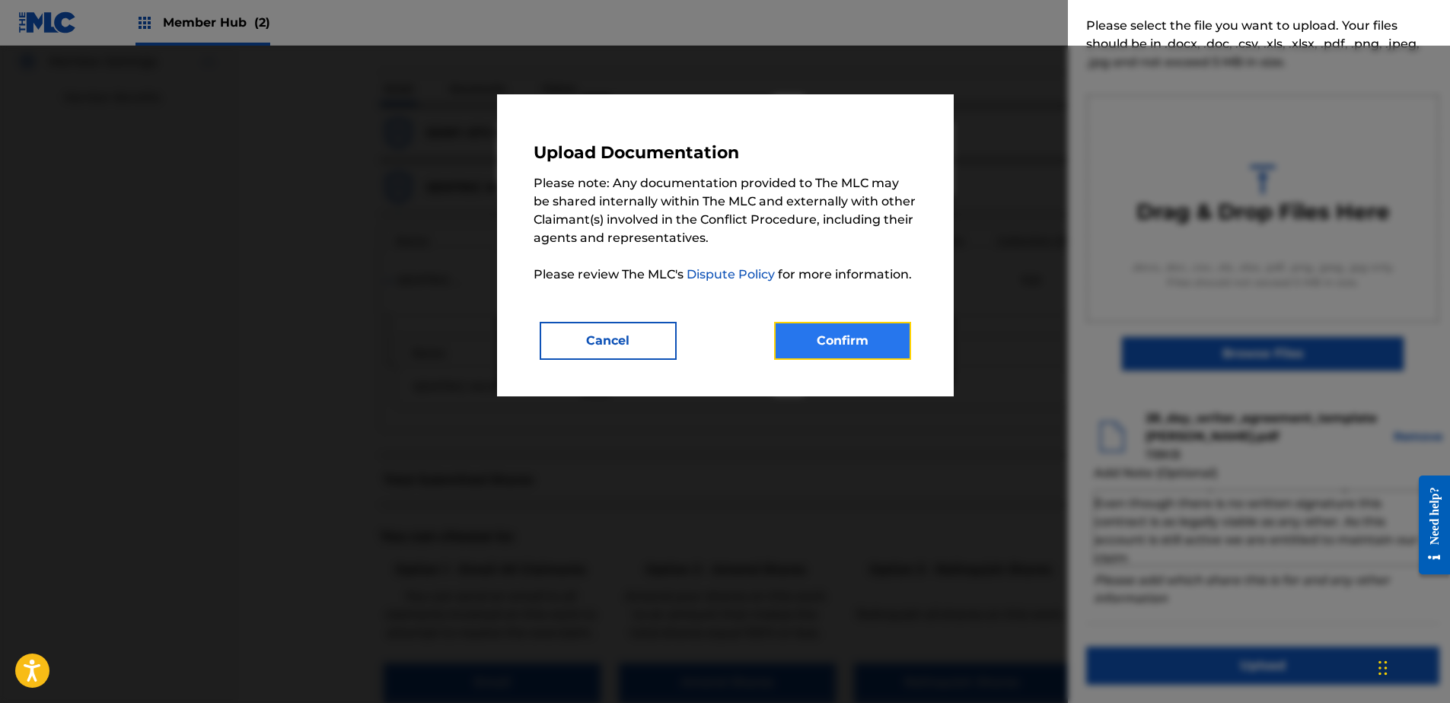
click at [830, 343] on button "Confirm" at bounding box center [842, 341] width 137 height 38
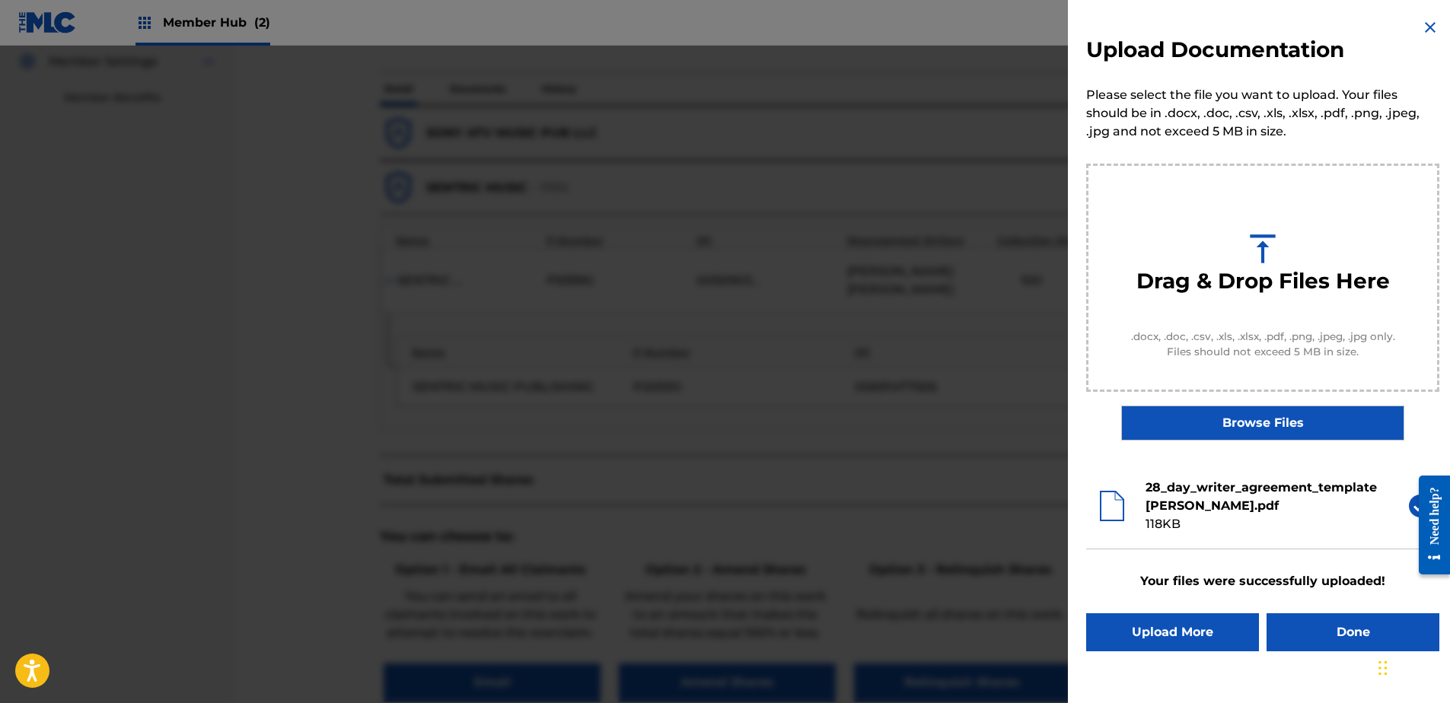
scroll to position [0, 0]
drag, startPoint x: 1320, startPoint y: 644, endPoint x: 1307, endPoint y: 623, distance: 24.7
click at [1319, 639] on button "Done" at bounding box center [1352, 632] width 173 height 38
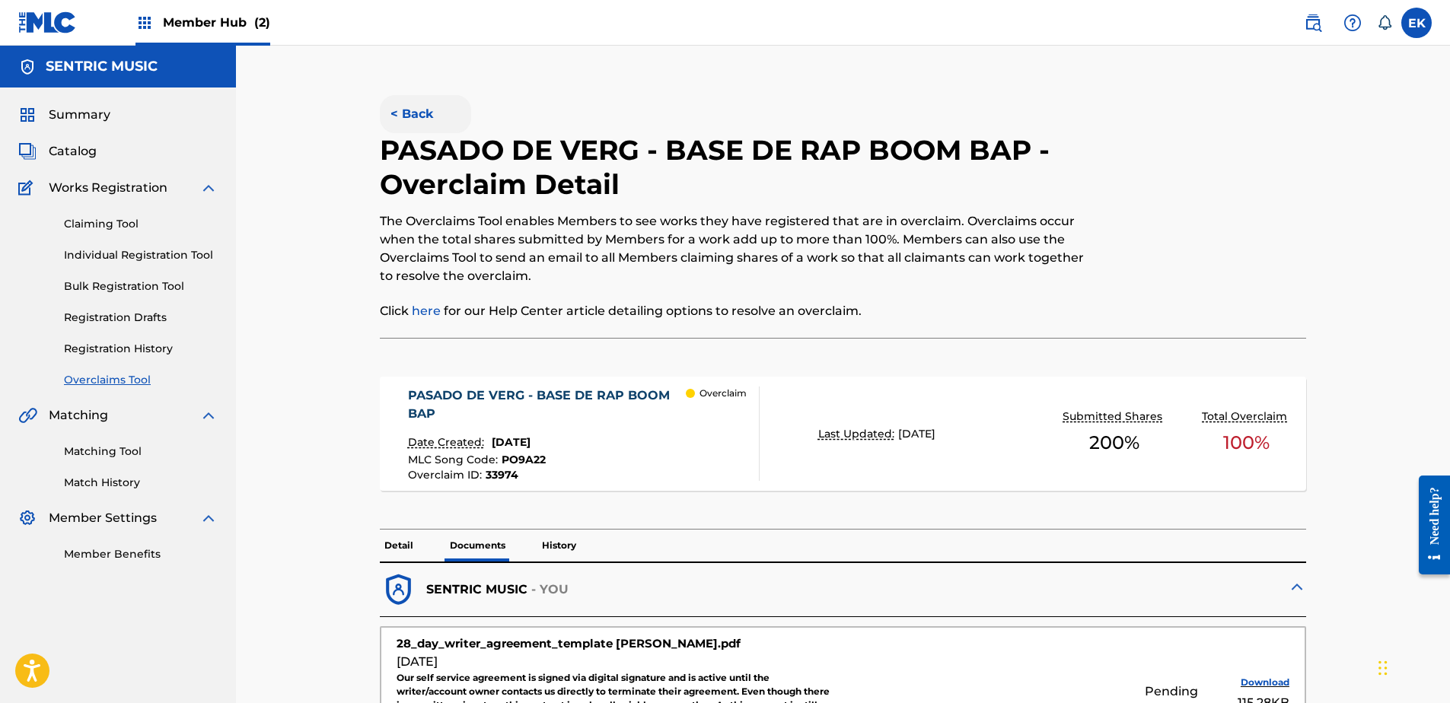
click at [412, 116] on button "< Back" at bounding box center [425, 114] width 91 height 38
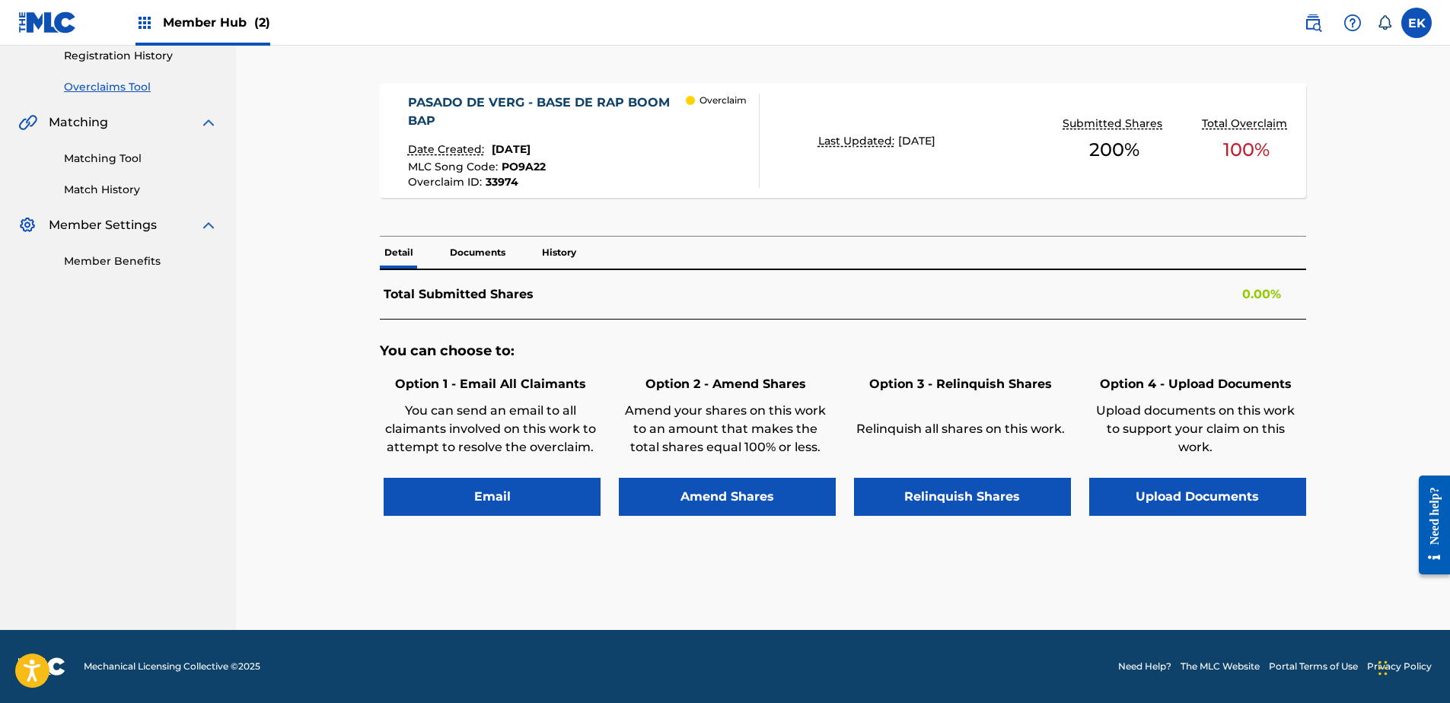
scroll to position [373, 0]
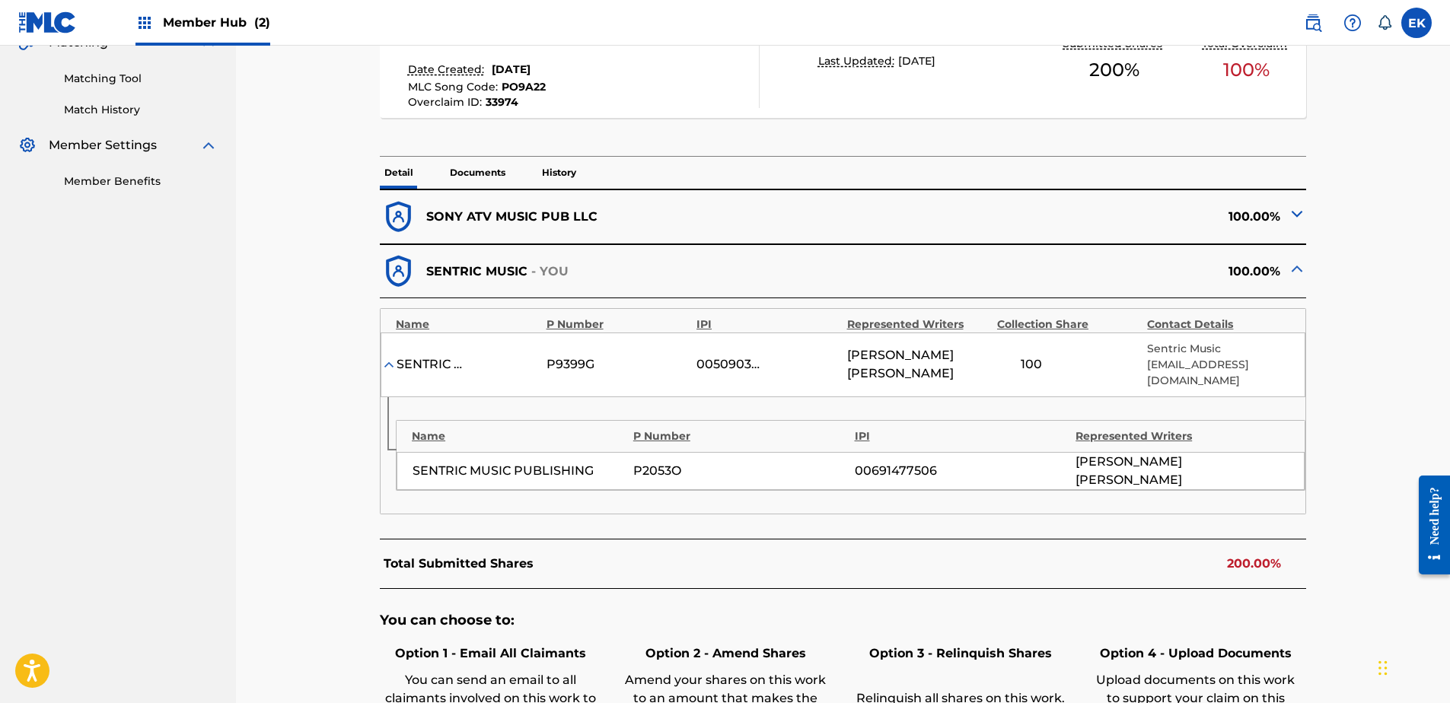
click at [555, 165] on p "History" at bounding box center [558, 173] width 43 height 32
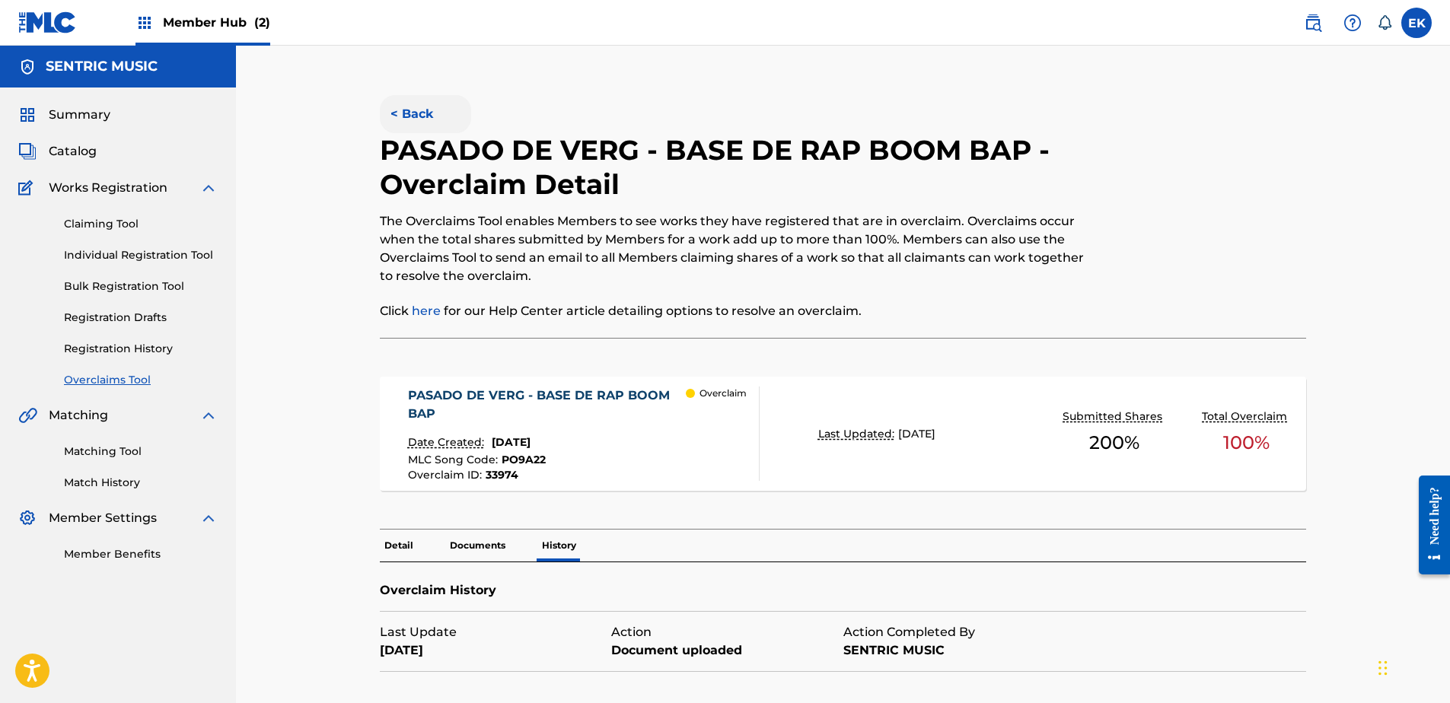
click at [425, 119] on button "< Back" at bounding box center [425, 114] width 91 height 38
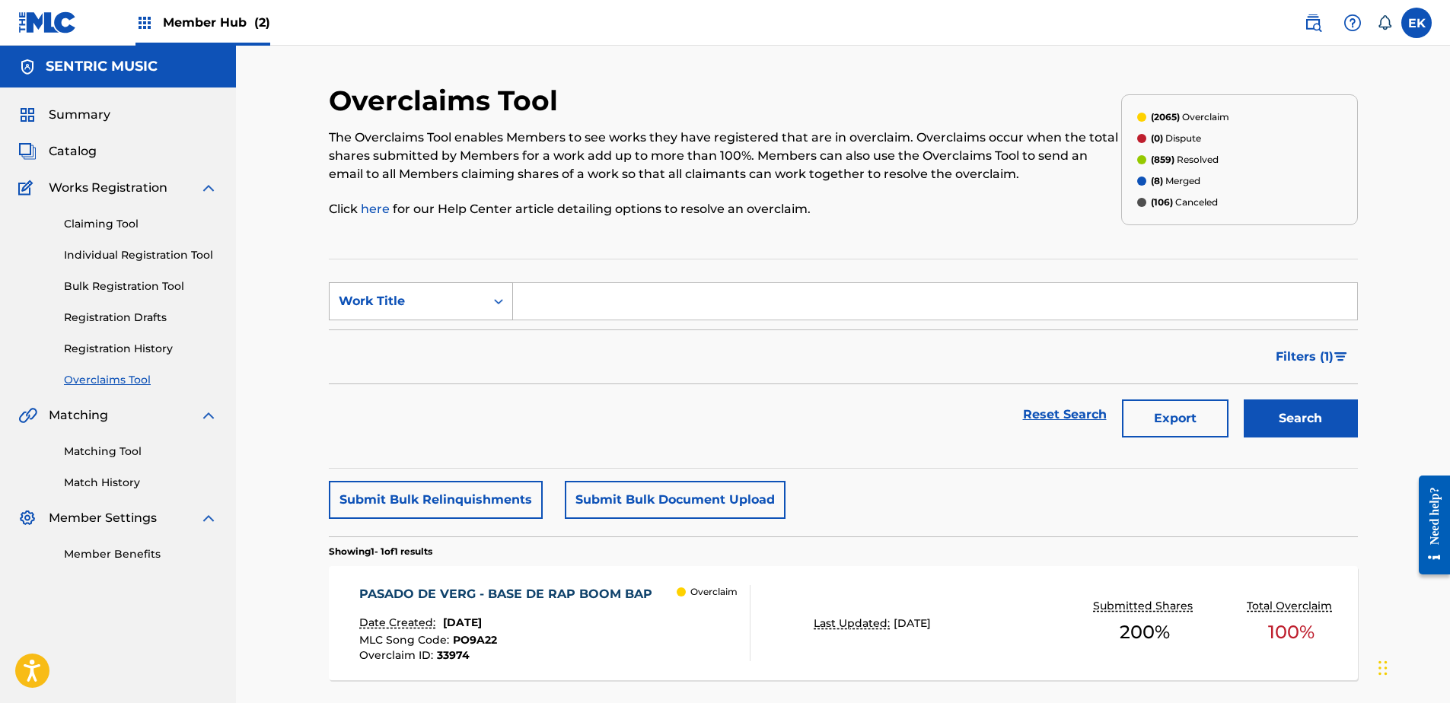
click at [457, 285] on div "Work Title" at bounding box center [421, 301] width 184 height 38
click at [447, 327] on div "MLC Song Code" at bounding box center [421, 339] width 183 height 38
click at [559, 312] on input "Search Form" at bounding box center [935, 301] width 844 height 37
paste input "J56OID"
type input "J56OID"
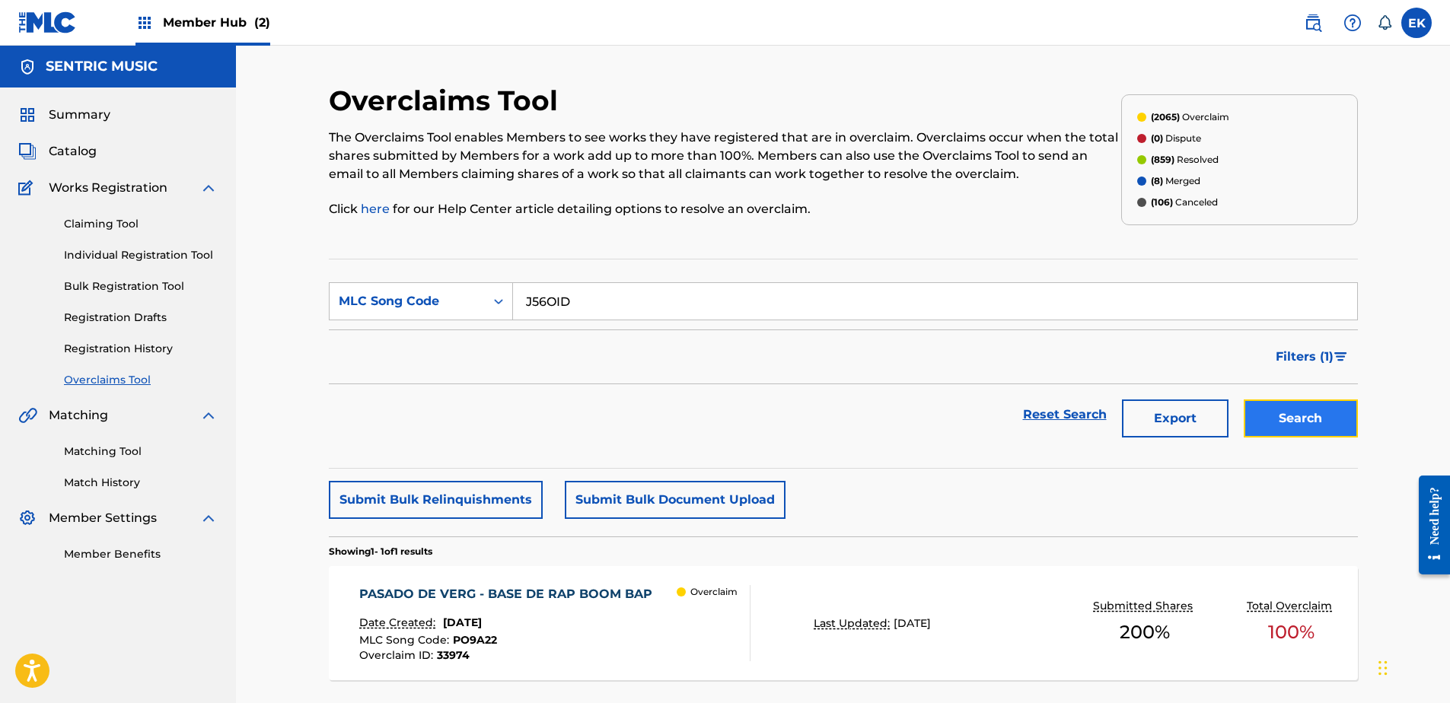
click at [1304, 409] on button "Search" at bounding box center [1301, 419] width 114 height 38
click at [617, 644] on div "JAZZ IN MY ROOM Date Created: August 22, 2025 MLC Song Code : J56OID Overclaim …" at bounding box center [554, 623] width 391 height 76
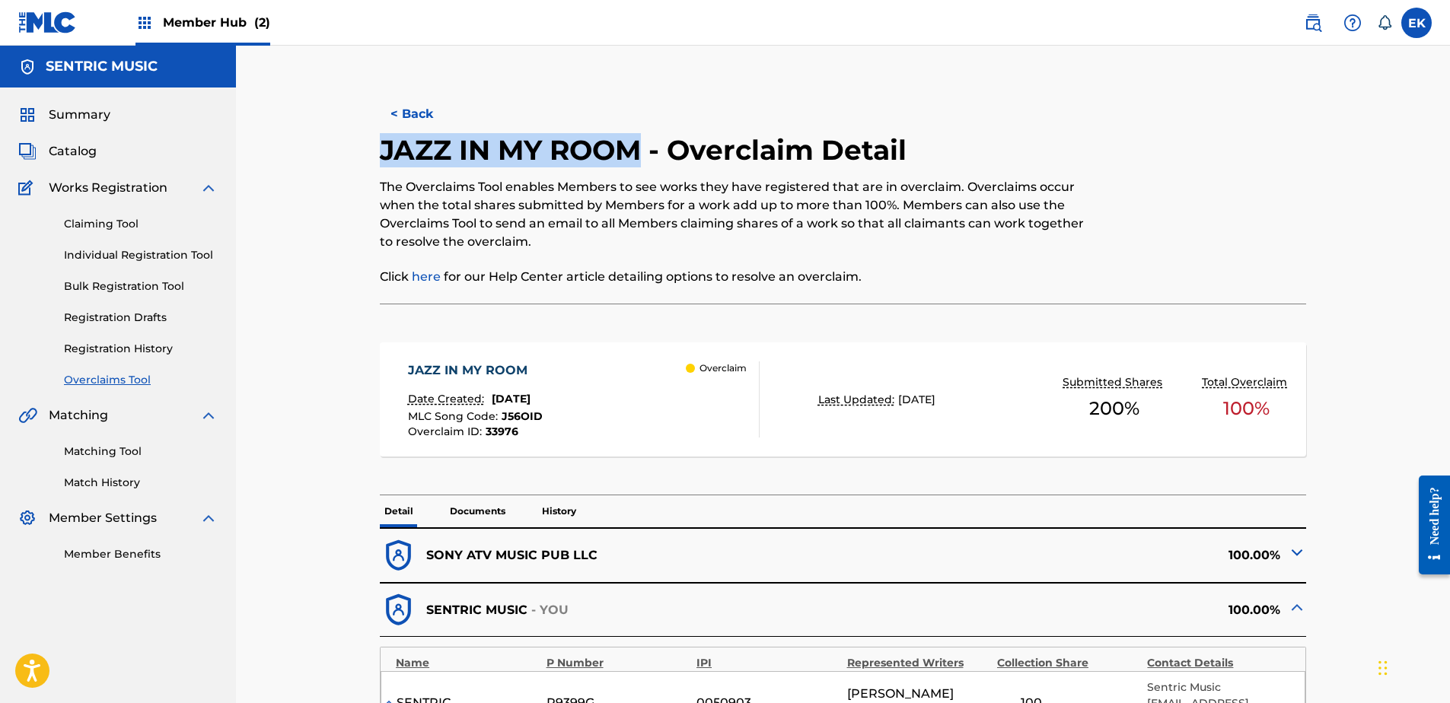
drag, startPoint x: 640, startPoint y: 151, endPoint x: 386, endPoint y: 151, distance: 254.2
click at [386, 151] on h2 "JAZZ IN MY ROOM - Overclaim Detail" at bounding box center [647, 150] width 534 height 34
copy h2 "JAZZ IN MY ROOM"
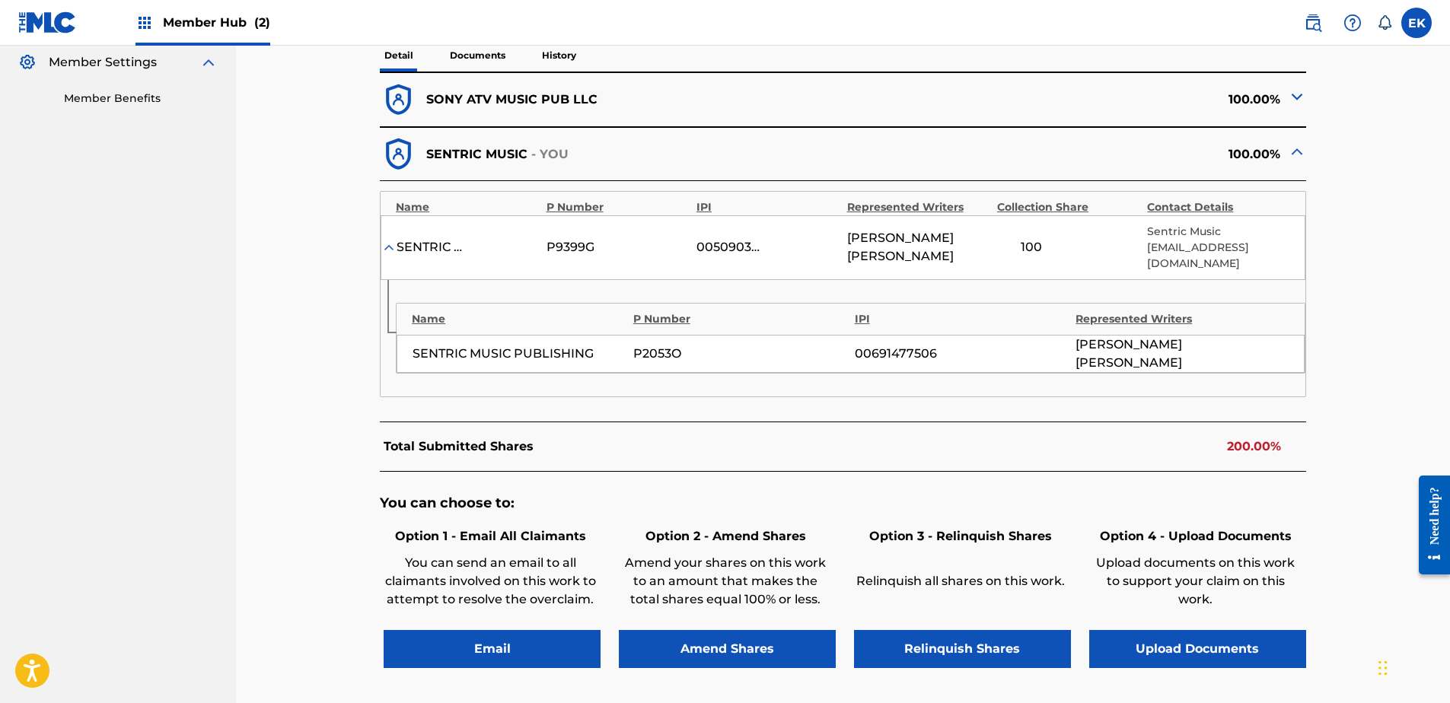
scroll to position [457, 0]
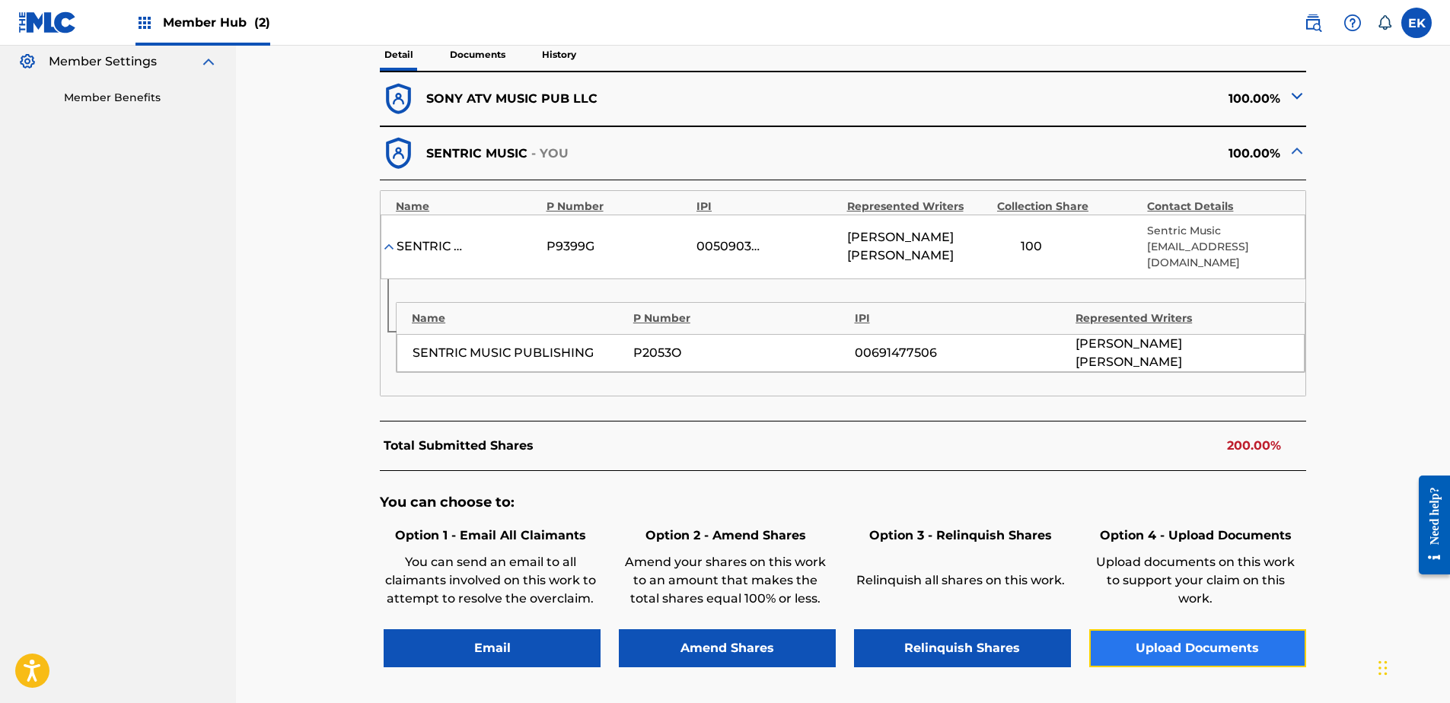
click at [1128, 629] on button "Upload Documents" at bounding box center [1197, 648] width 217 height 38
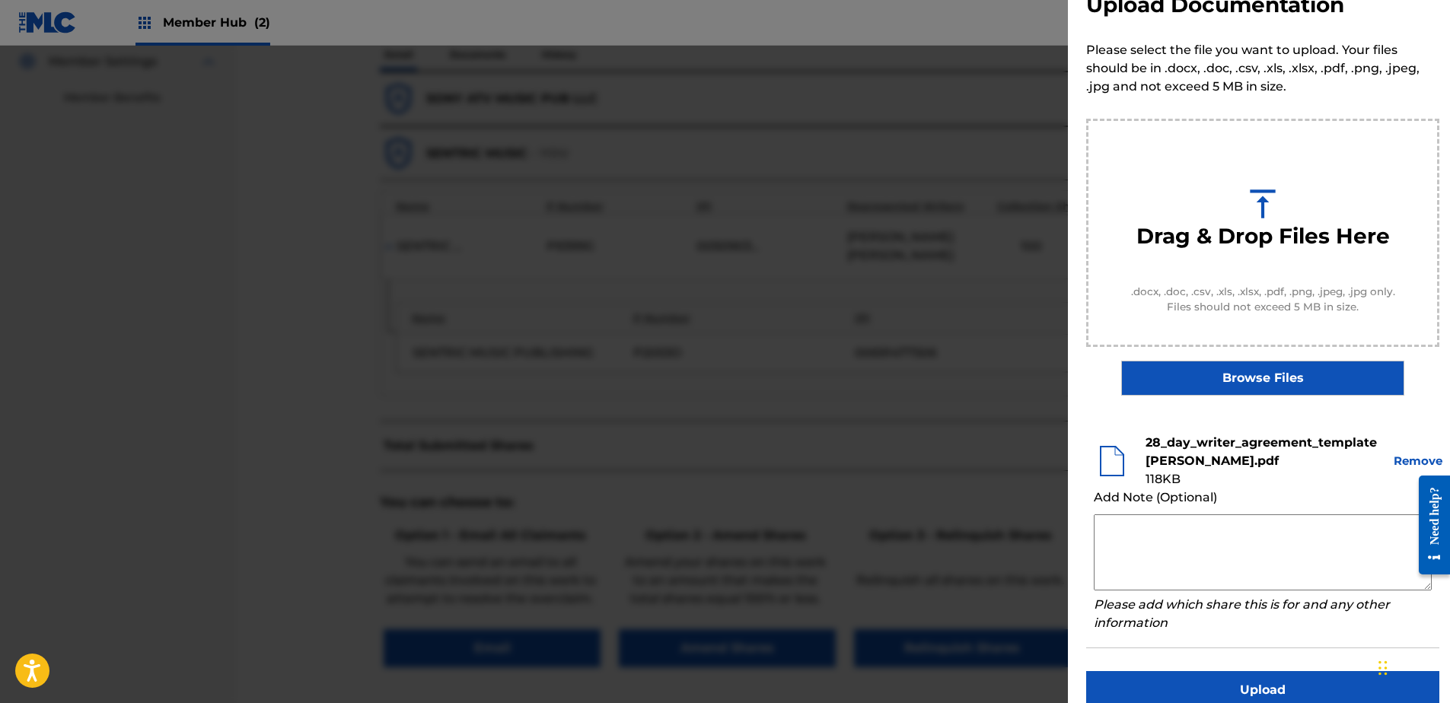
scroll to position [69, 0]
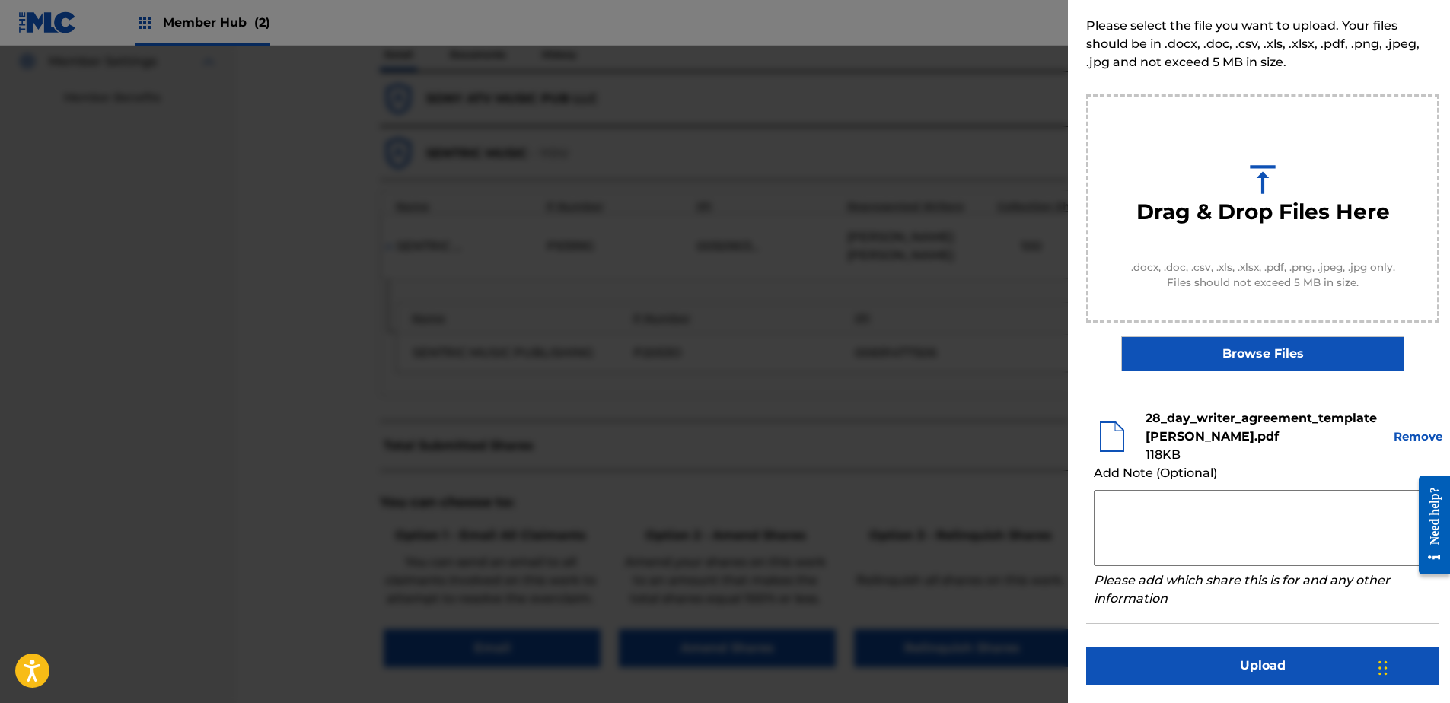
drag, startPoint x: 1212, startPoint y: 514, endPoint x: 887, endPoint y: 686, distance: 367.3
click at [1206, 516] on textarea at bounding box center [1263, 528] width 338 height 76
drag, startPoint x: 1269, startPoint y: 547, endPoint x: 1256, endPoint y: 535, distance: 18.3
click at [1263, 542] on textarea at bounding box center [1263, 528] width 338 height 76
paste textarea "Our self service agreement is signed via digital signature and is active until …"
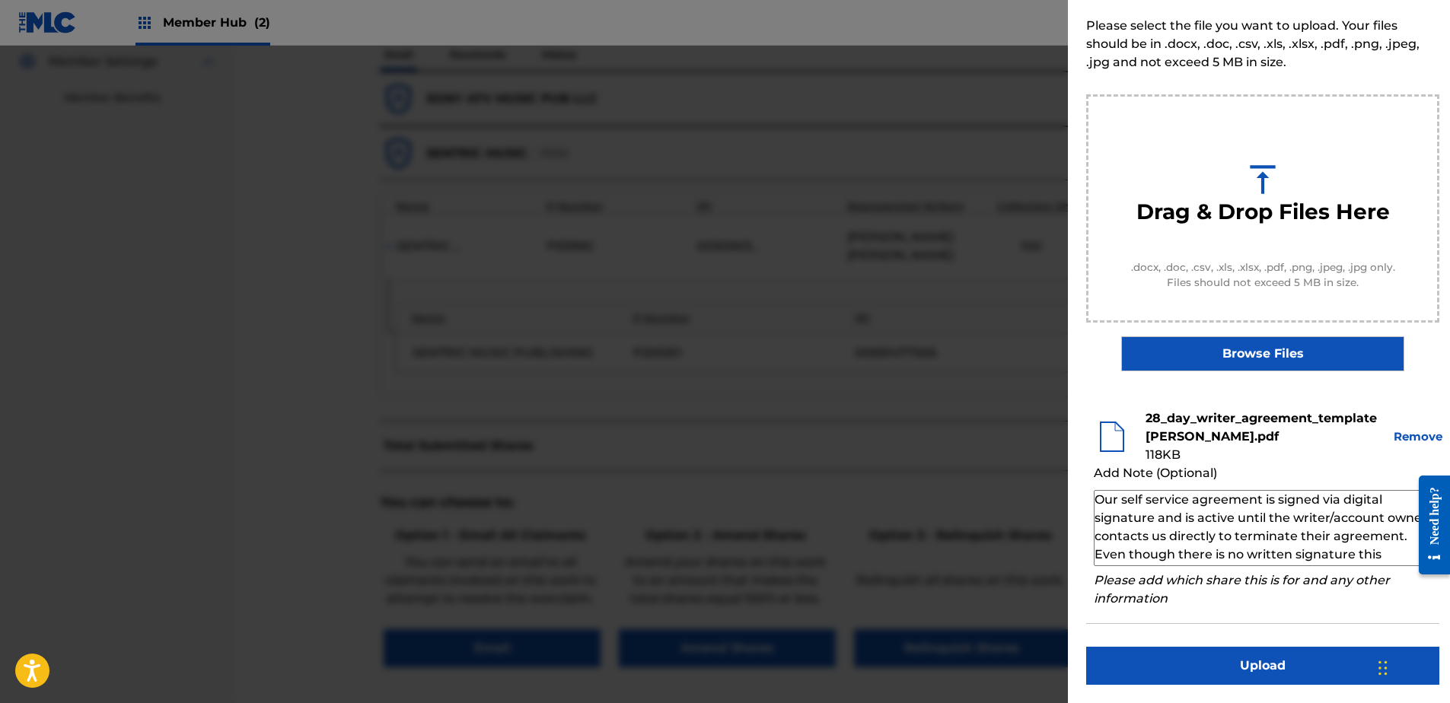
scroll to position [51, 0]
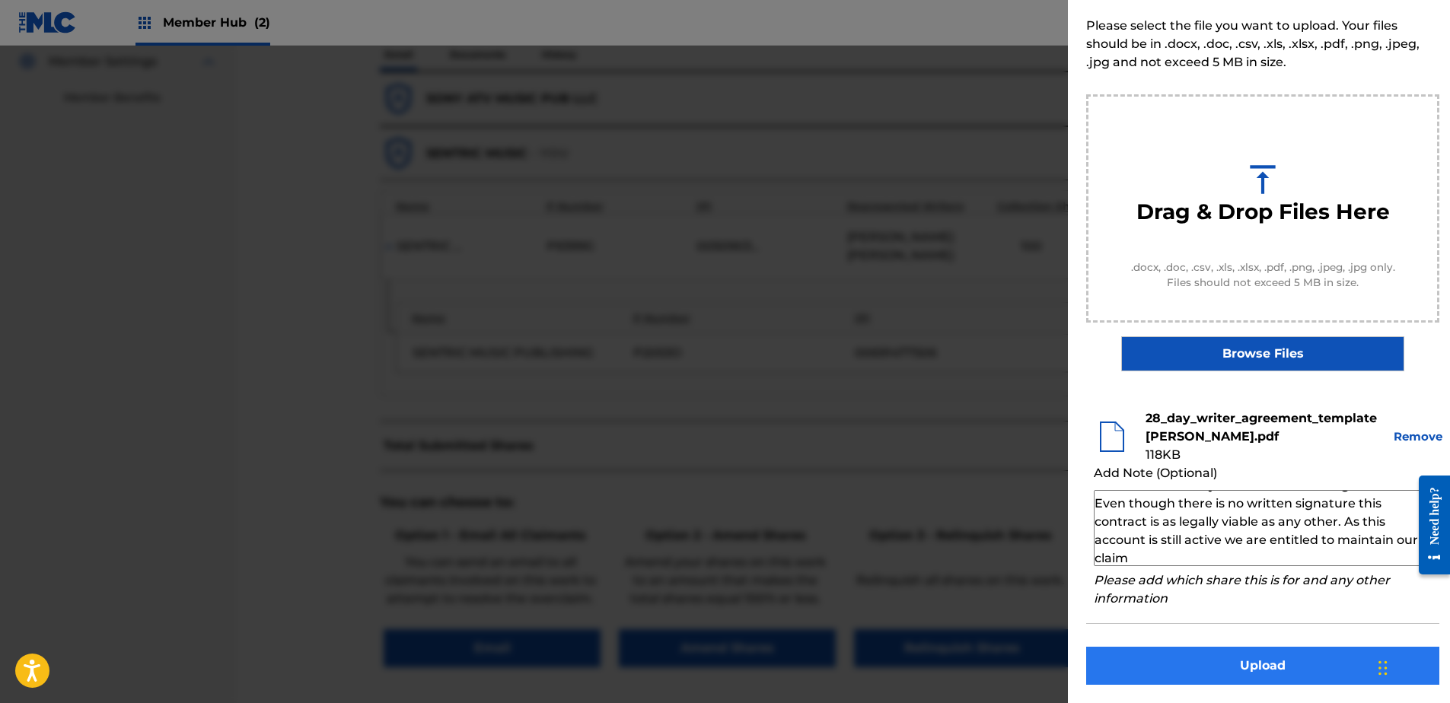
type textarea "Our self service agreement is signed via digital signature and is active until …"
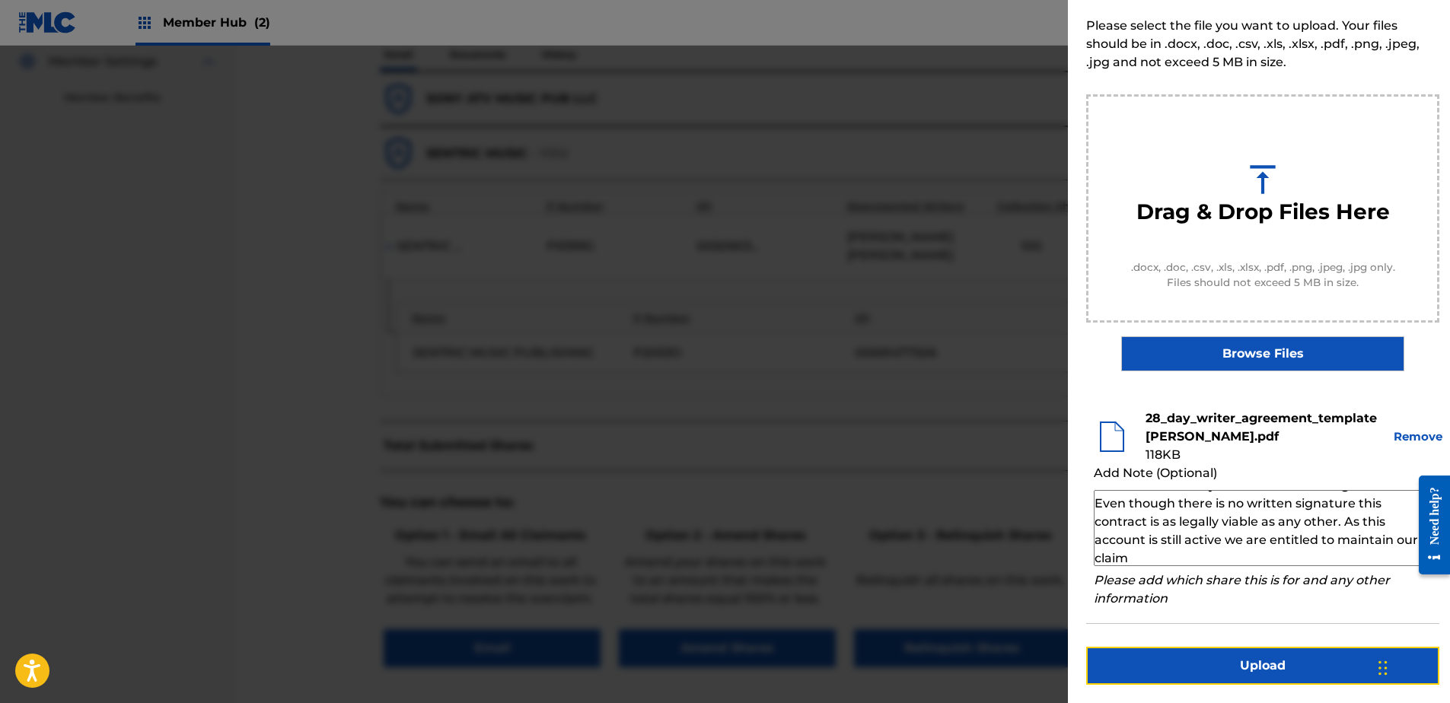
drag, startPoint x: 1188, startPoint y: 664, endPoint x: 1011, endPoint y: 702, distance: 181.4
click at [1091, 685] on div "Upload Documentation Please select the file you want to upload. Your files shou…" at bounding box center [1263, 317] width 390 height 772
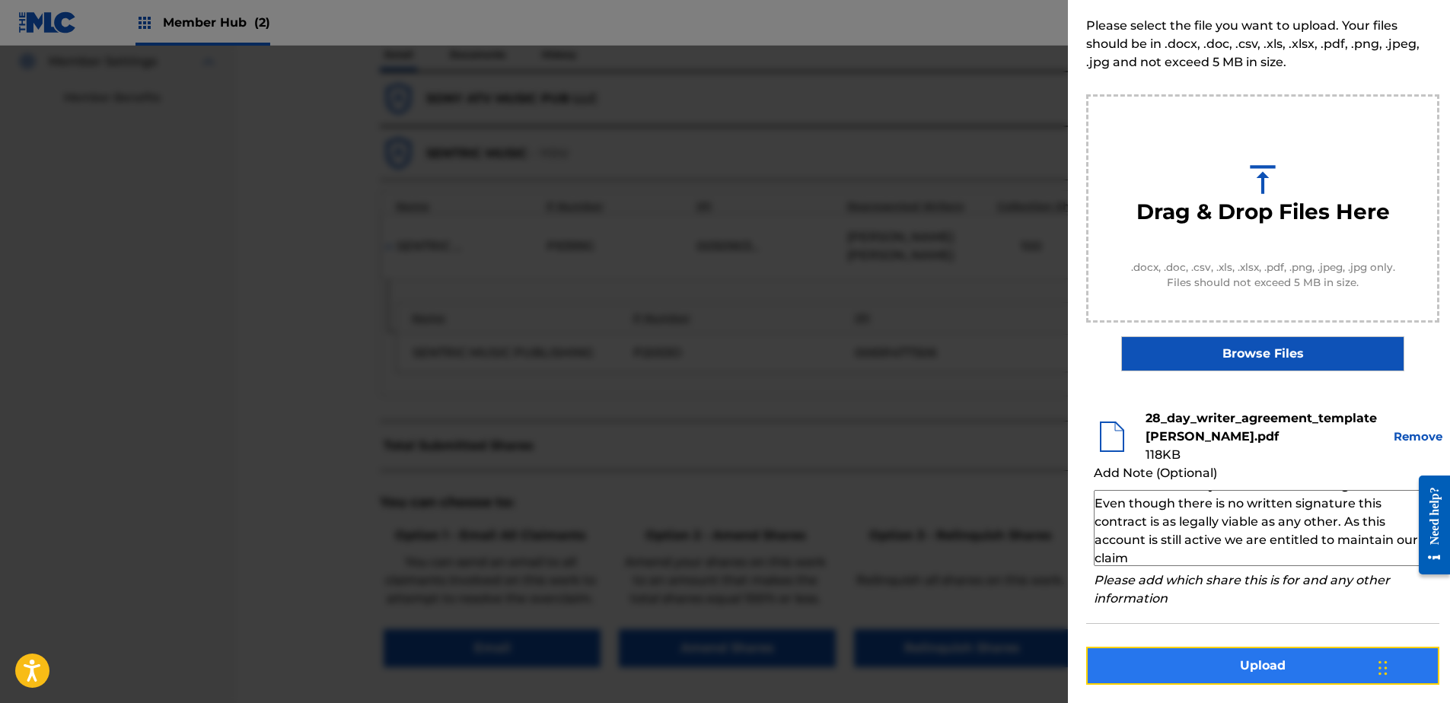
click at [1200, 648] on button "Upload" at bounding box center [1262, 666] width 353 height 38
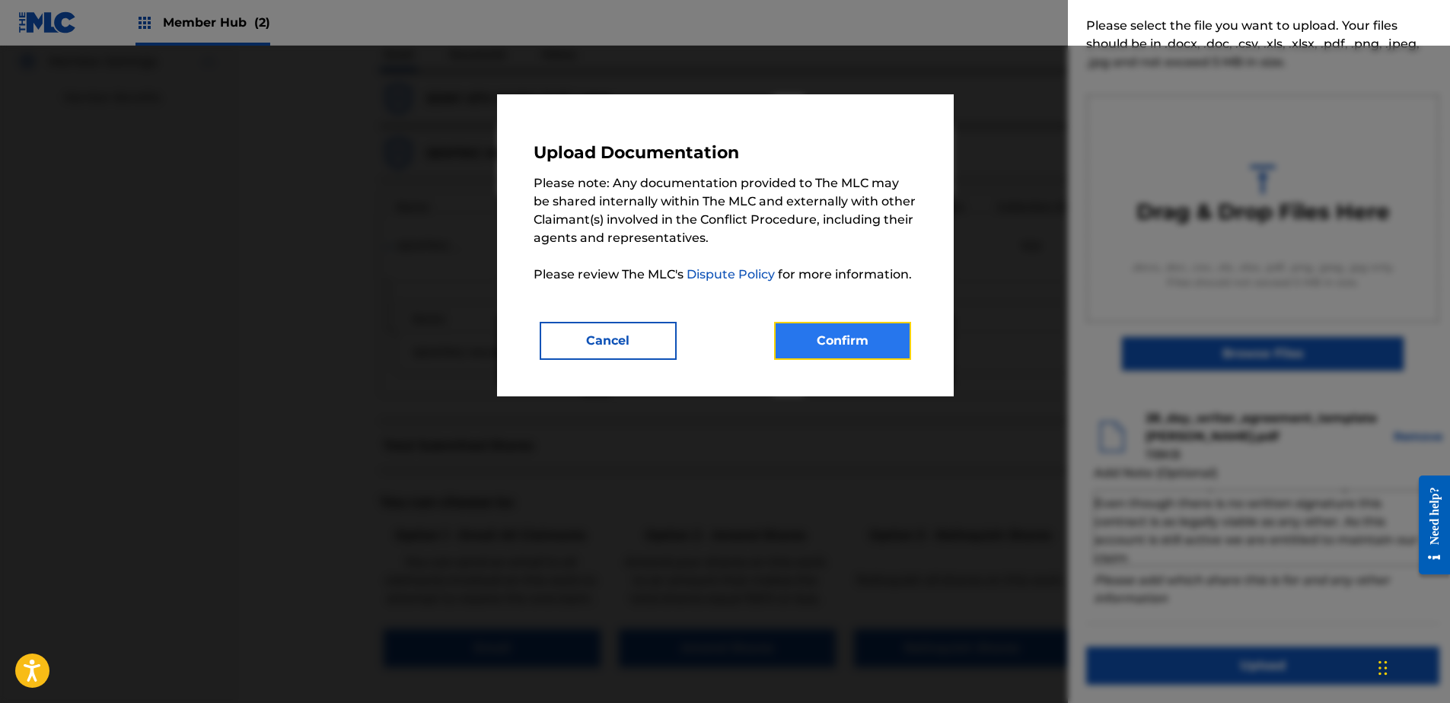
click at [830, 332] on button "Confirm" at bounding box center [842, 341] width 137 height 38
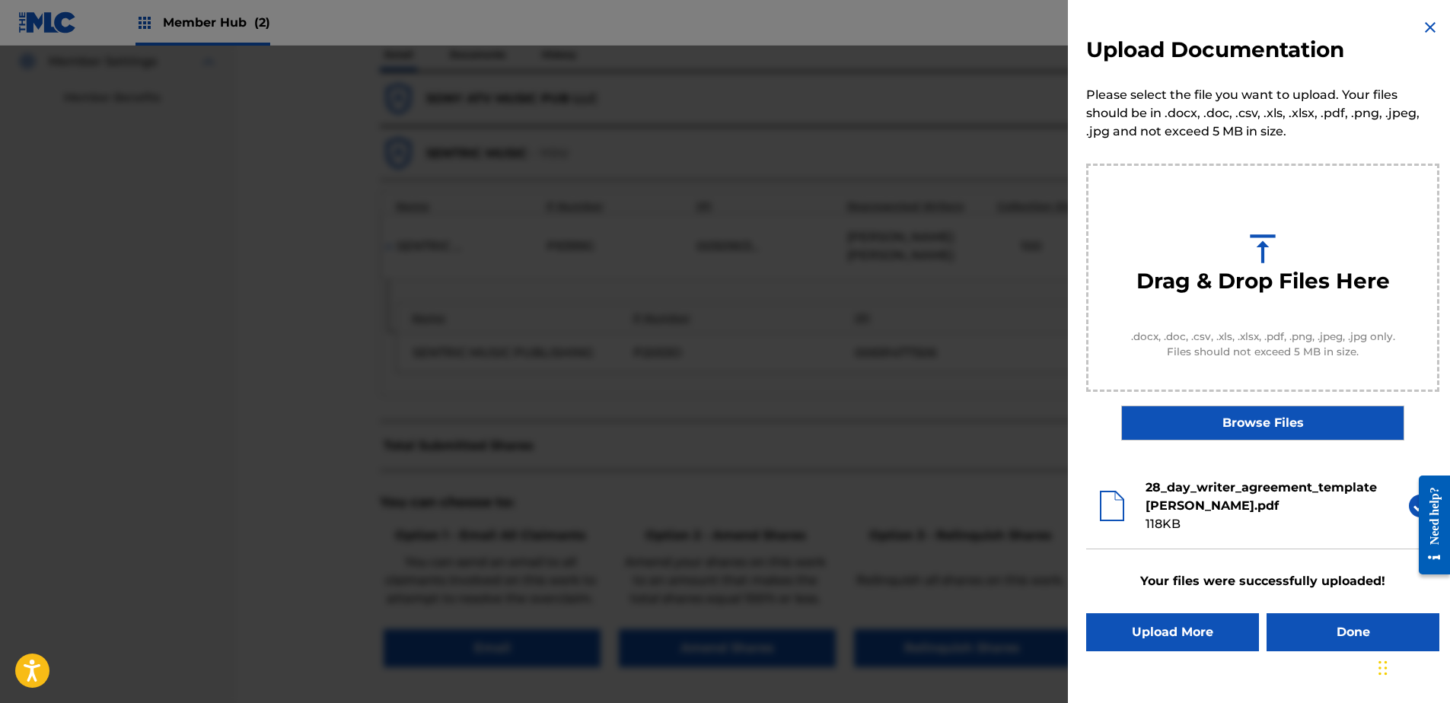
scroll to position [0, 0]
click at [1326, 626] on button "Done" at bounding box center [1352, 632] width 173 height 38
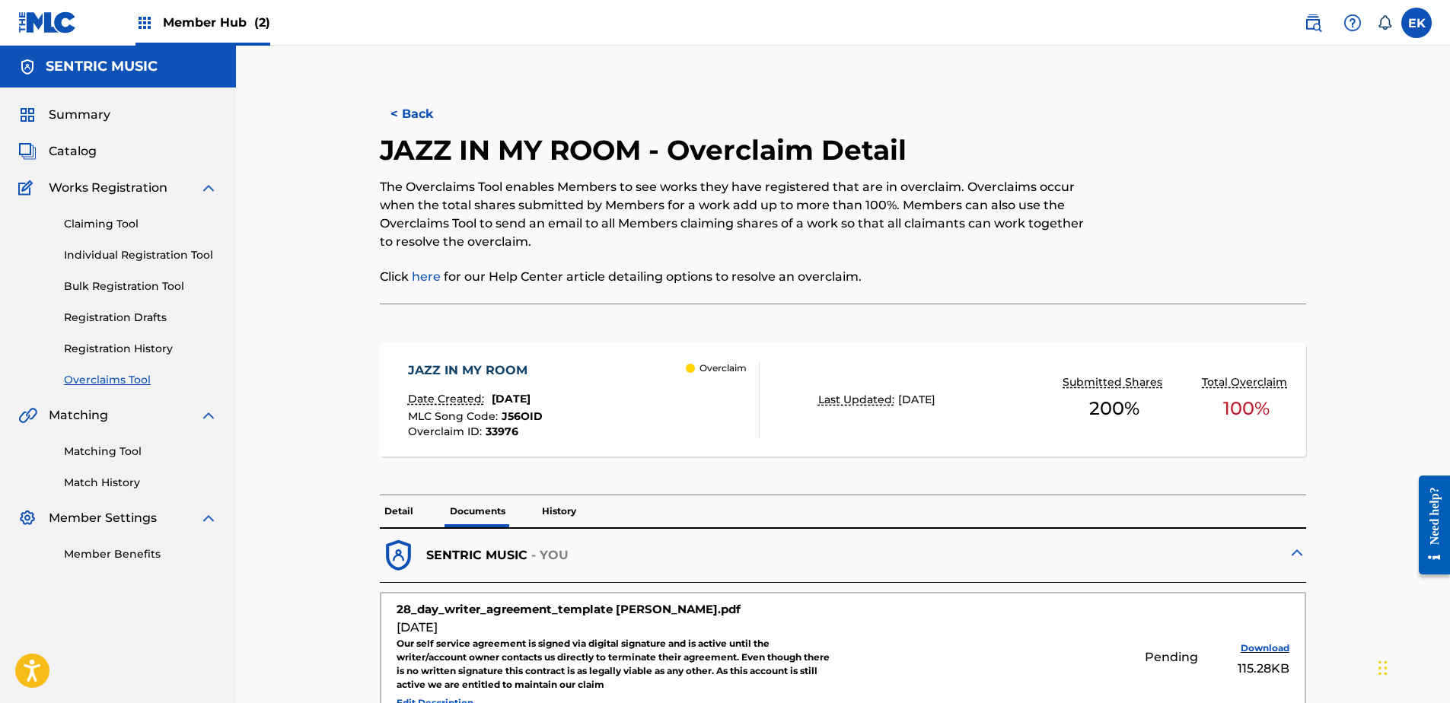
click at [442, 114] on button "< Back" at bounding box center [425, 114] width 91 height 38
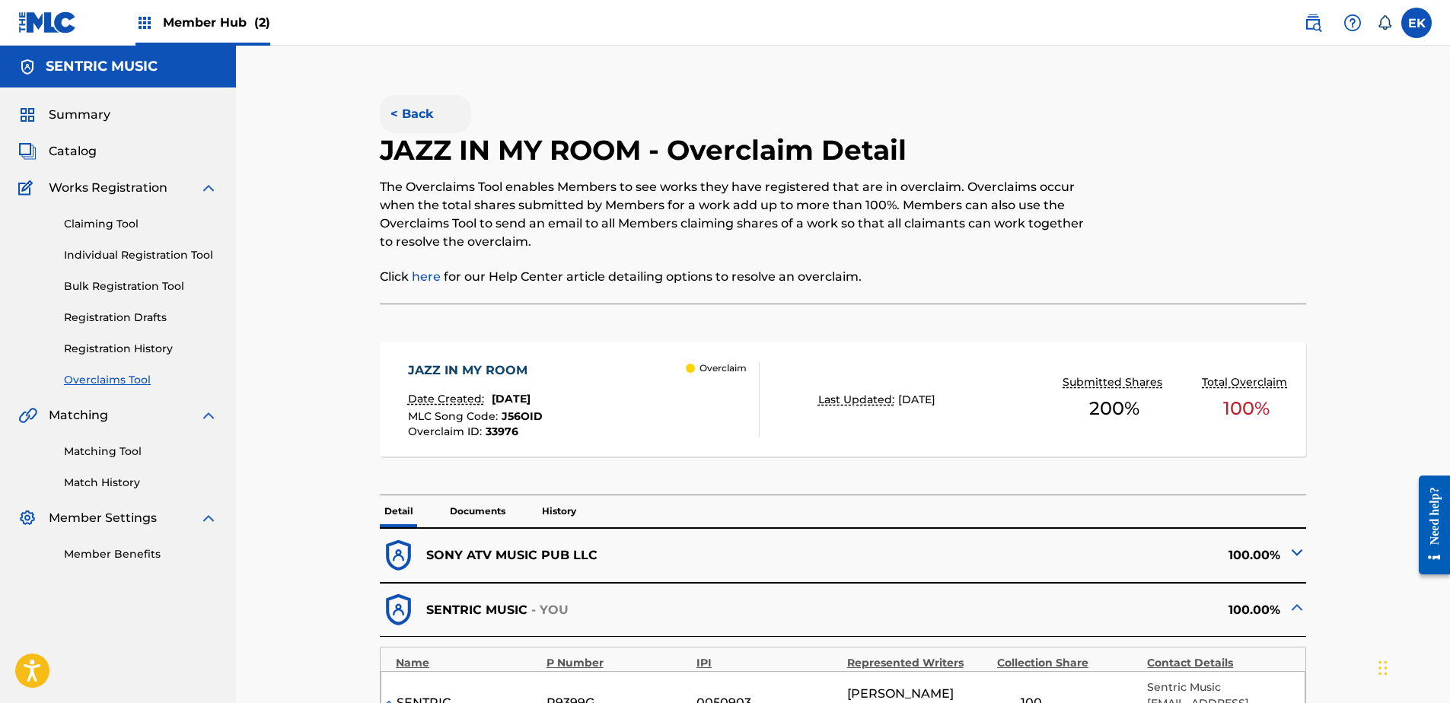
click at [435, 99] on button "< Back" at bounding box center [425, 114] width 91 height 38
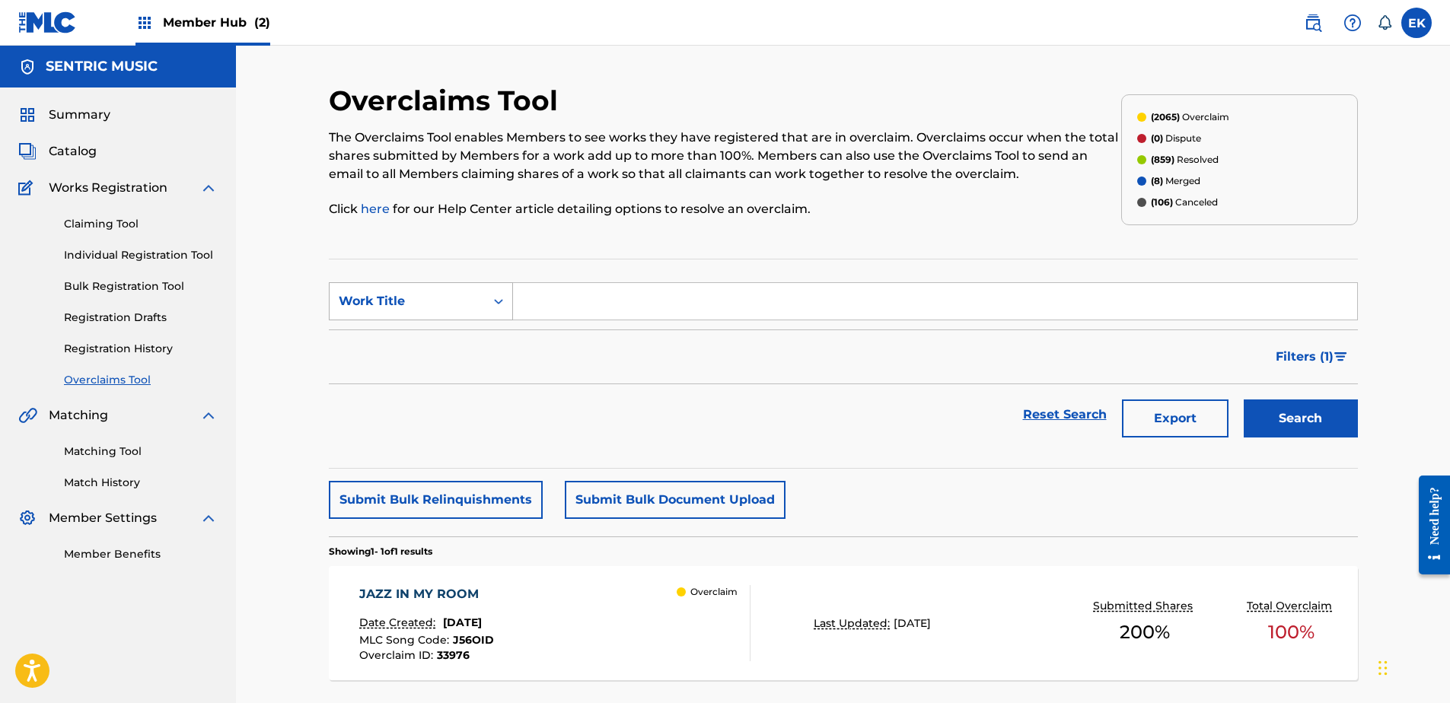
click at [496, 304] on icon "Search Form" at bounding box center [498, 301] width 15 height 15
click at [485, 337] on div "MLC Song Code" at bounding box center [421, 339] width 183 height 38
click at [570, 305] on input "Search Form" at bounding box center [935, 301] width 844 height 37
paste input "S67XTY"
type input "S67XTY"
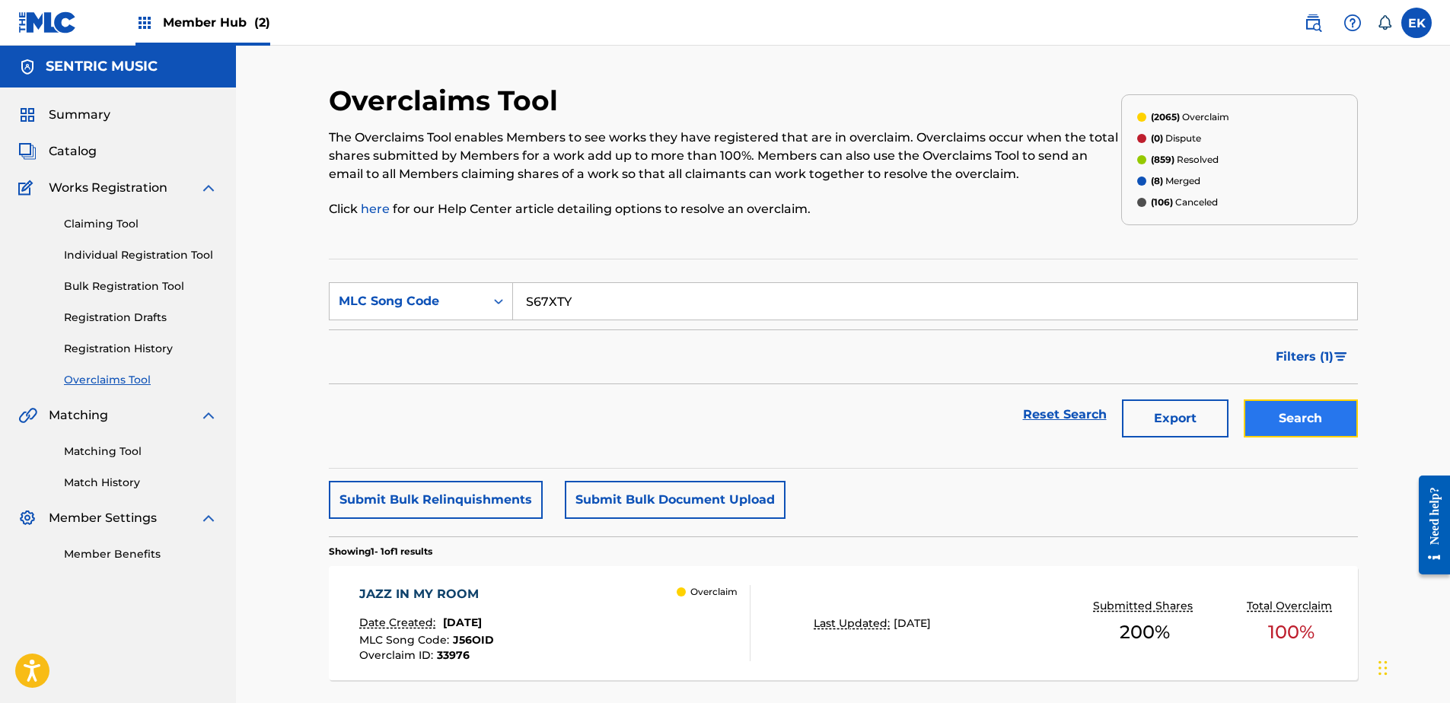
click at [1303, 427] on button "Search" at bounding box center [1301, 419] width 114 height 38
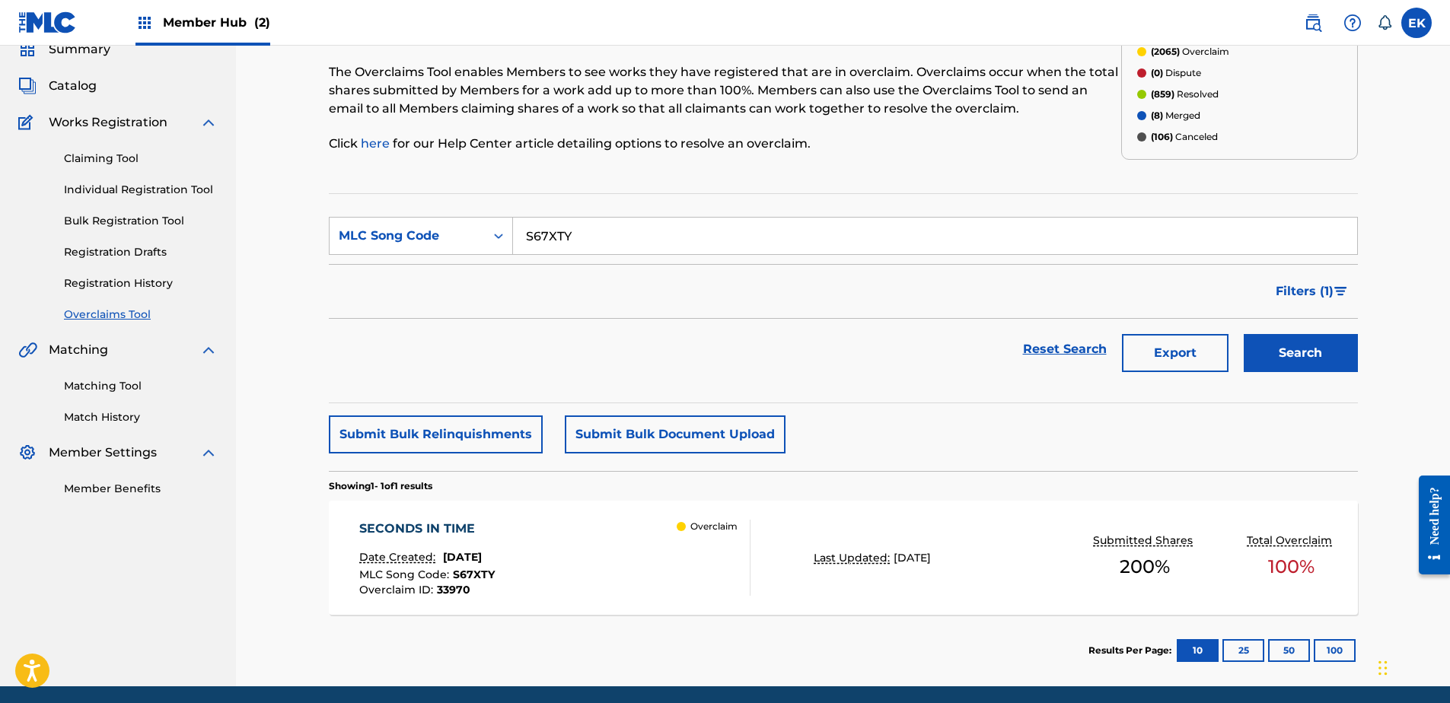
scroll to position [122, 0]
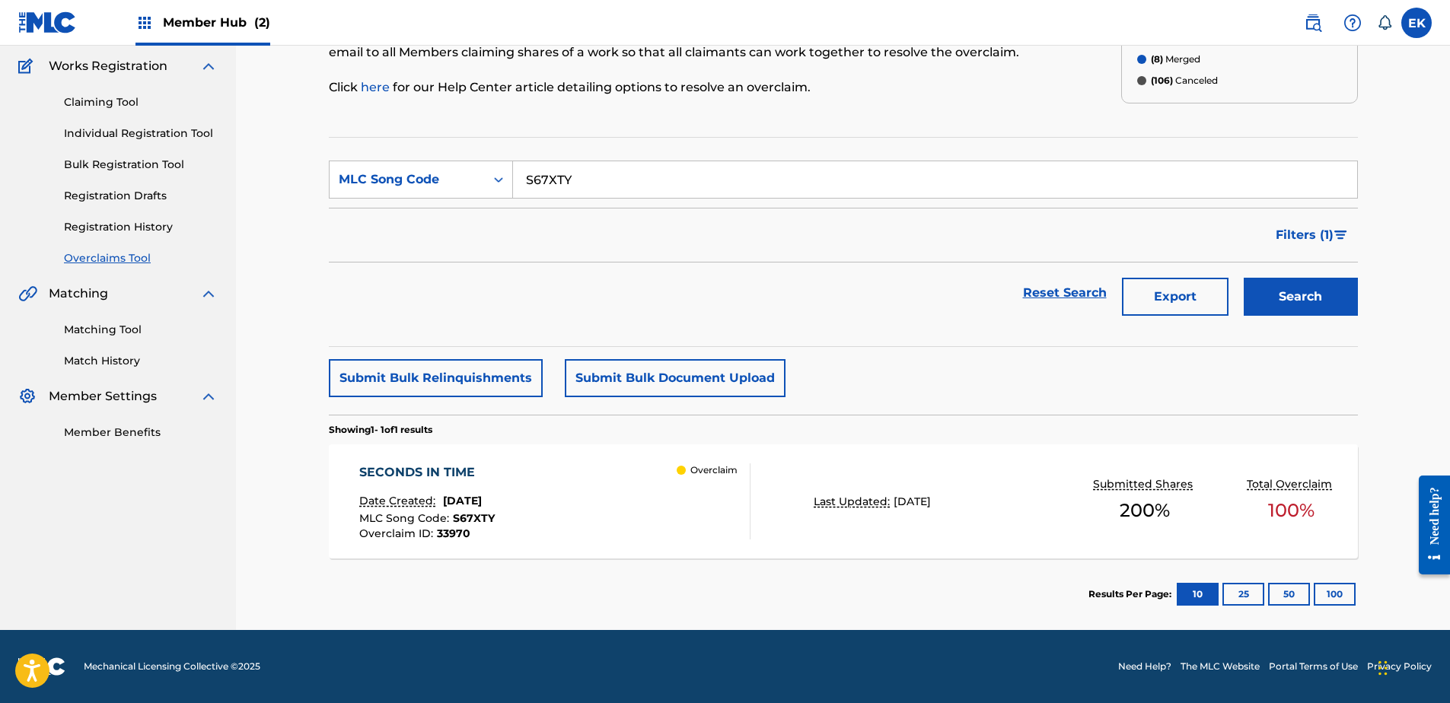
click at [654, 508] on div "SECONDS IN TIME Date Created: August 22, 2025 MLC Song Code : S67XTY Overclaim …" at bounding box center [554, 501] width 391 height 76
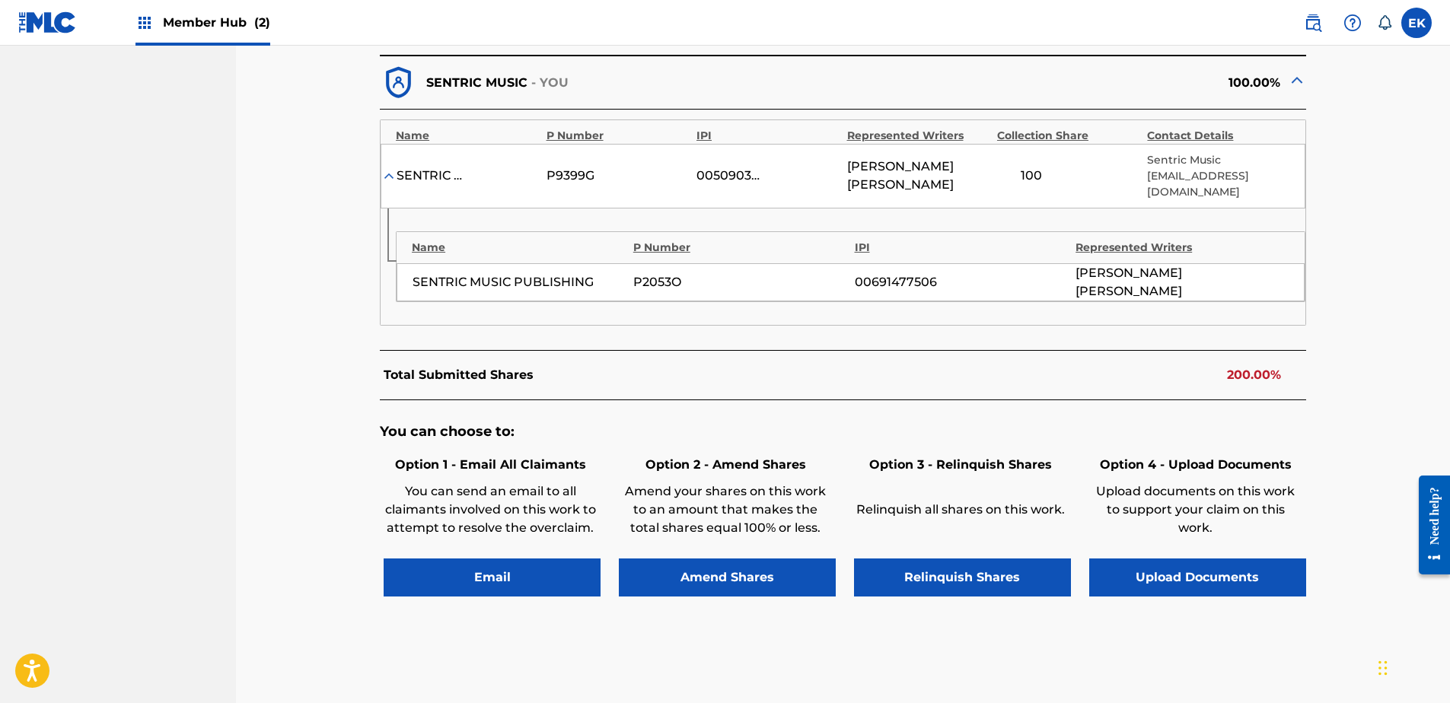
scroll to position [533, 0]
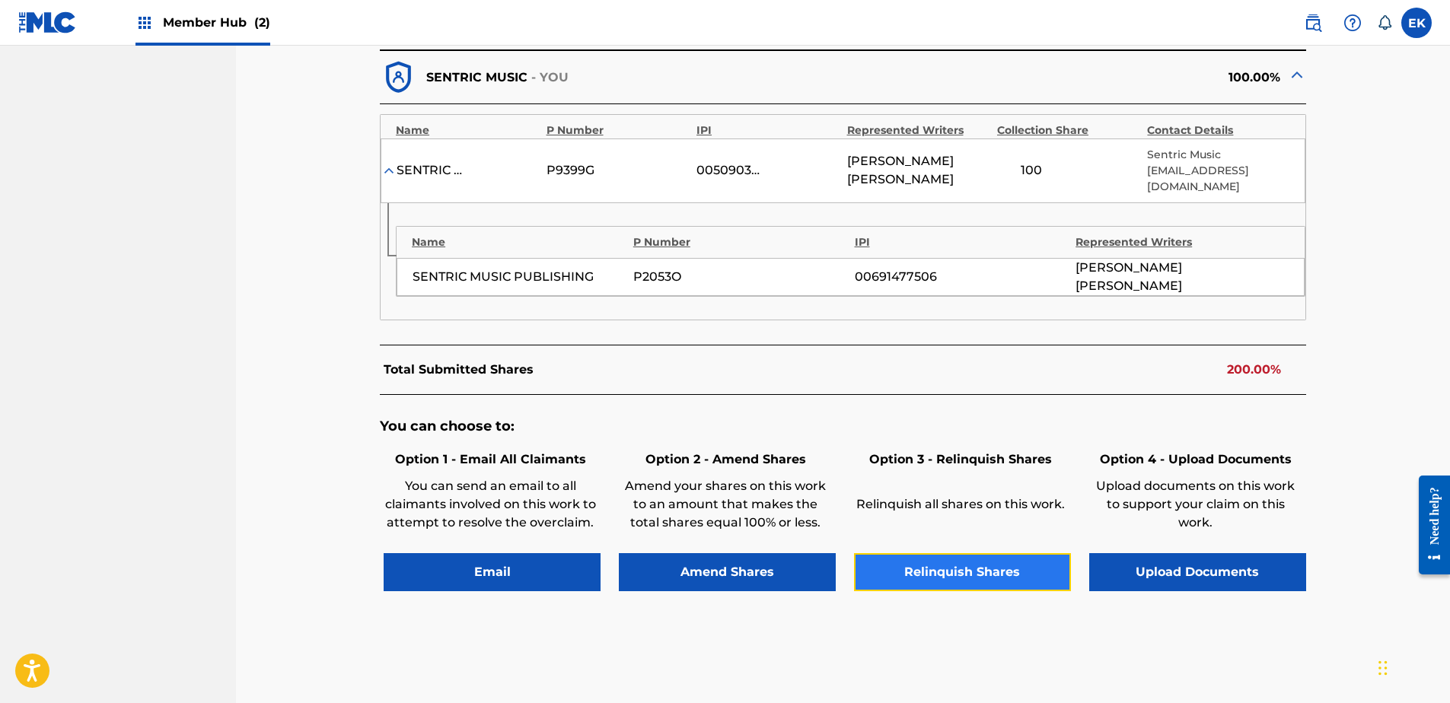
click at [968, 559] on button "Relinquish Shares" at bounding box center [962, 572] width 217 height 38
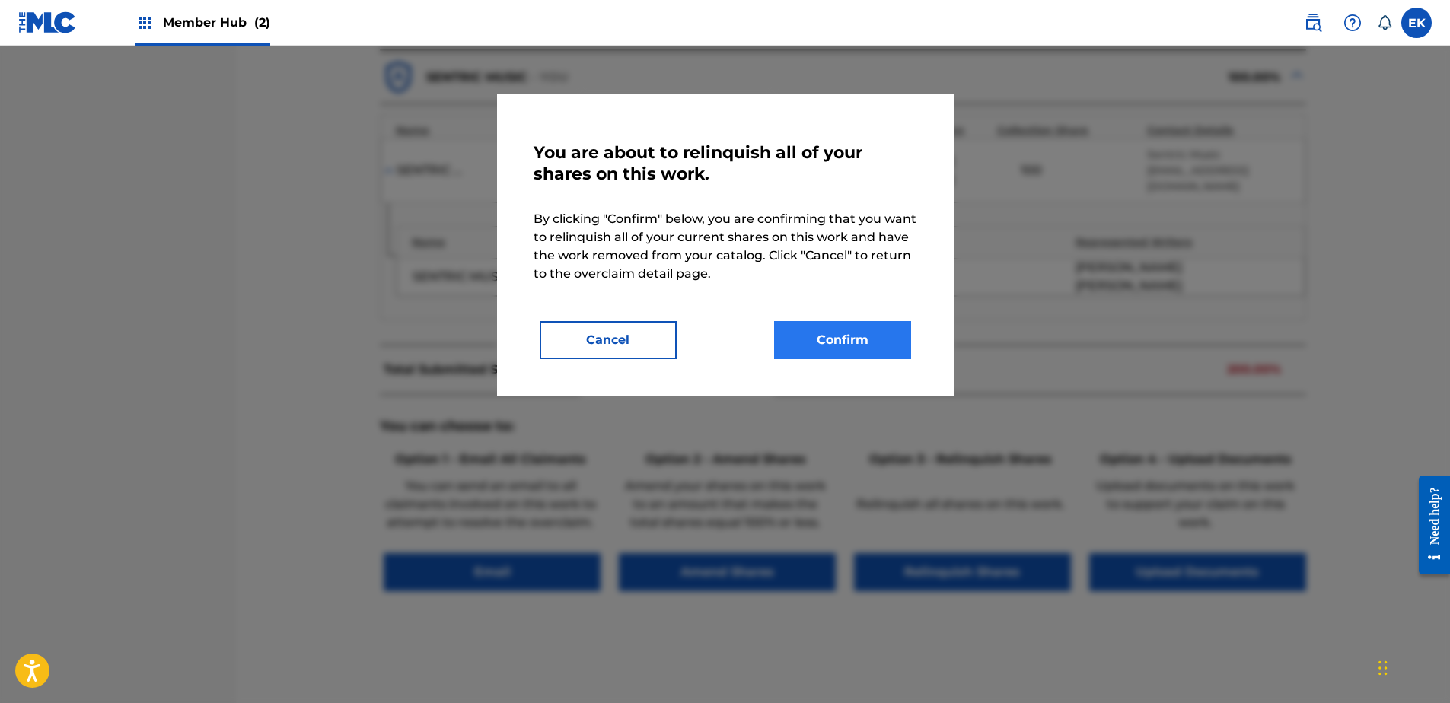
click at [831, 320] on div "You are about to relinquish all of your shares on this work. By clicking "Confi…" at bounding box center [725, 245] width 384 height 228
click at [830, 329] on button "Confirm" at bounding box center [842, 340] width 137 height 38
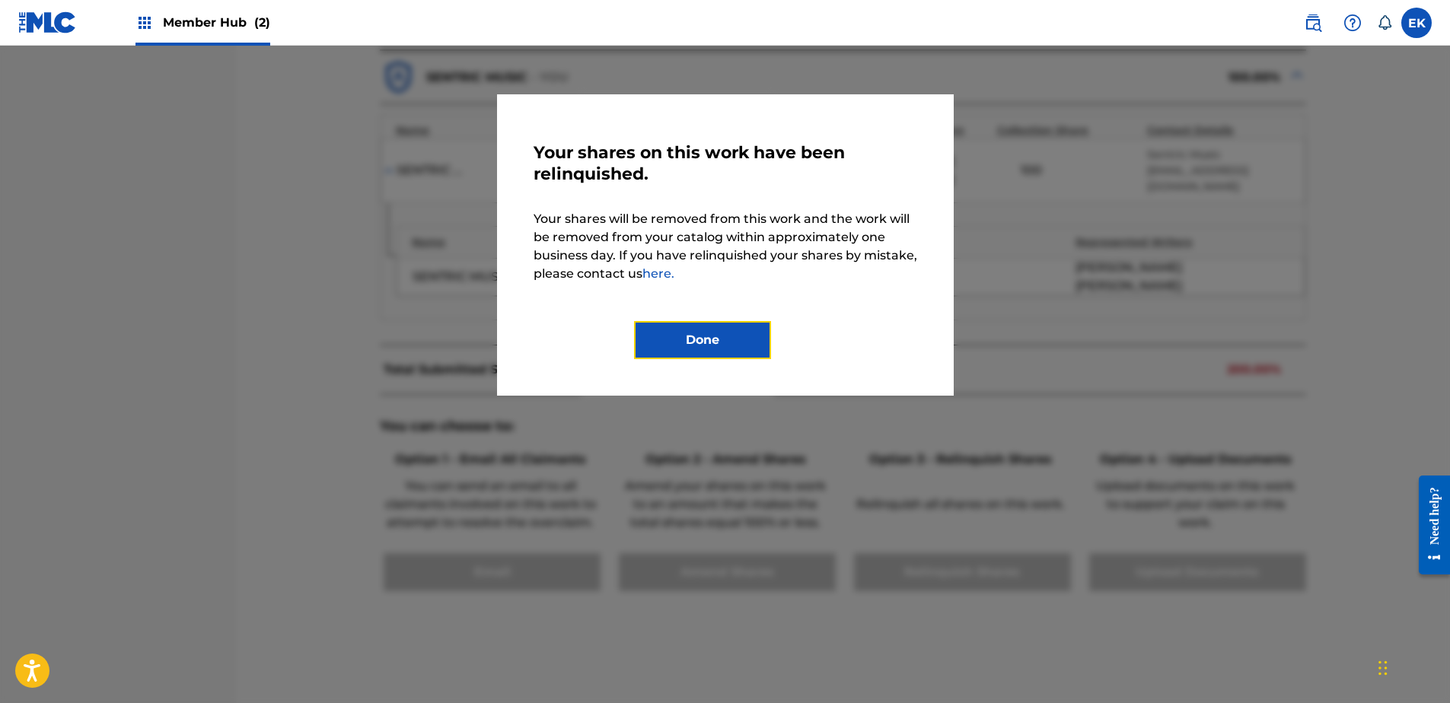
click at [712, 328] on button "Done" at bounding box center [702, 340] width 137 height 38
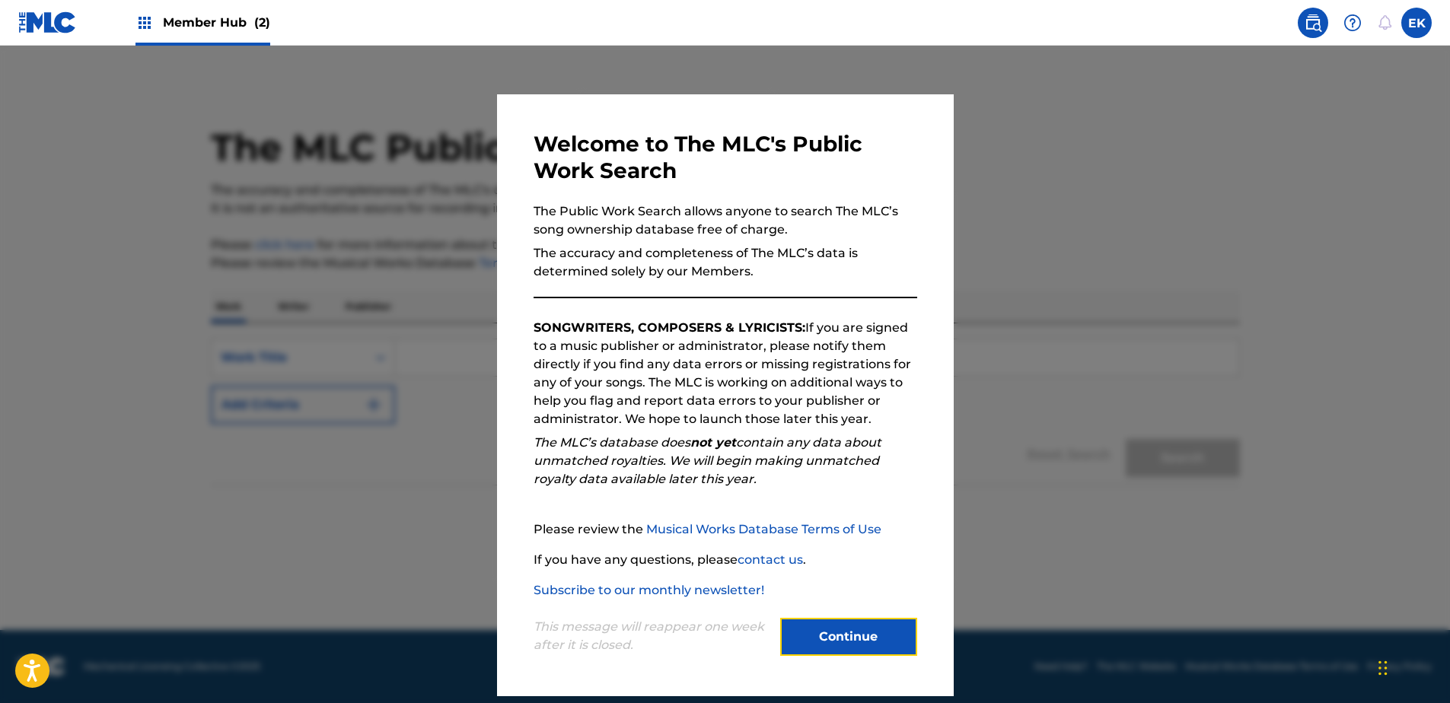
click at [839, 635] on button "Continue" at bounding box center [848, 637] width 137 height 38
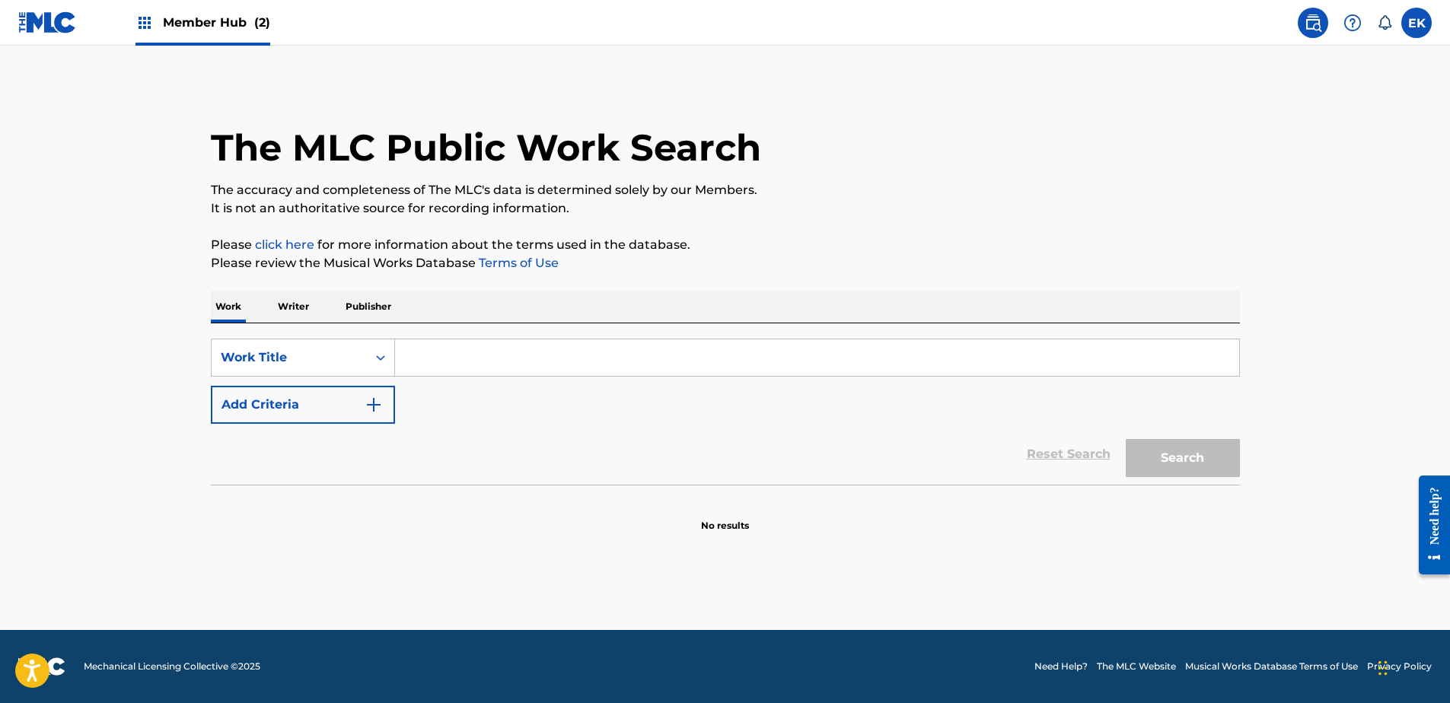
click at [1400, 12] on div "EK EK [PERSON_NAME] [PERSON_NAME][EMAIL_ADDRESS][PERSON_NAME][DOMAIN_NAME] Noti…" at bounding box center [1359, 23] width 143 height 30
click at [1413, 20] on label at bounding box center [1416, 23] width 30 height 30
click at [1416, 23] on input "EK [PERSON_NAME] [PERSON_NAME][EMAIL_ADDRESS][PERSON_NAME][DOMAIN_NAME] Notific…" at bounding box center [1416, 23] width 0 height 0
click at [198, 26] on span "Member Hub (2)" at bounding box center [216, 23] width 107 height 18
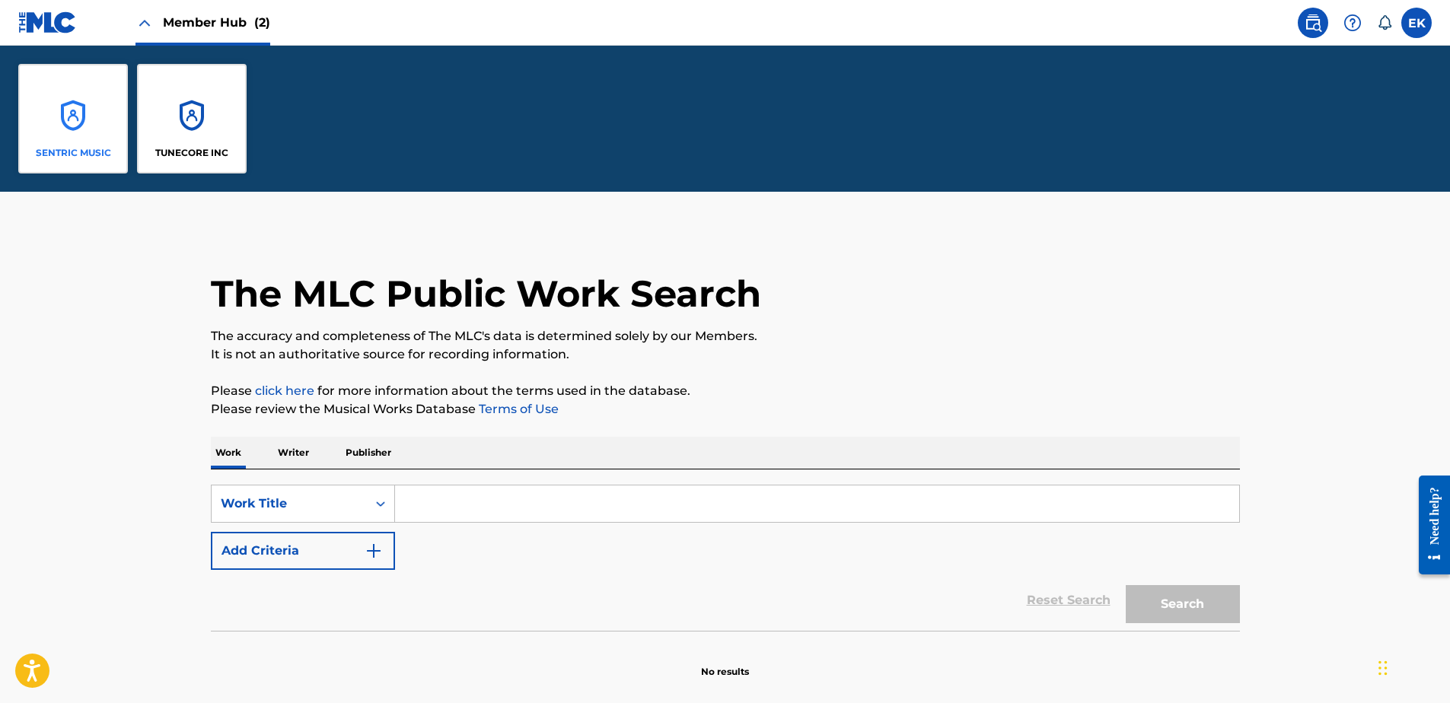
click at [77, 116] on div "SENTRIC MUSIC" at bounding box center [73, 119] width 110 height 110
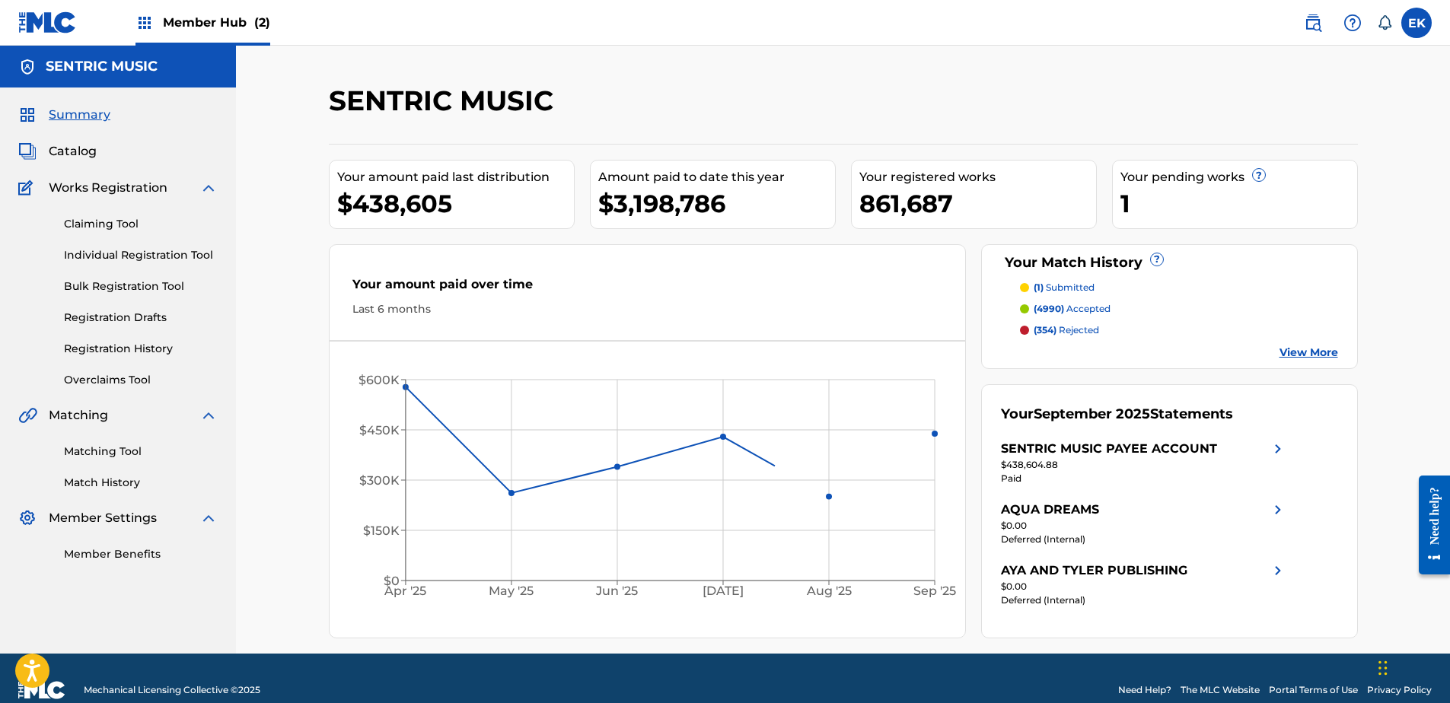
click at [125, 371] on div "Claiming Tool Individual Registration Tool Bulk Registration Tool Registration …" at bounding box center [117, 292] width 199 height 191
click at [126, 382] on link "Overclaims Tool" at bounding box center [141, 380] width 154 height 16
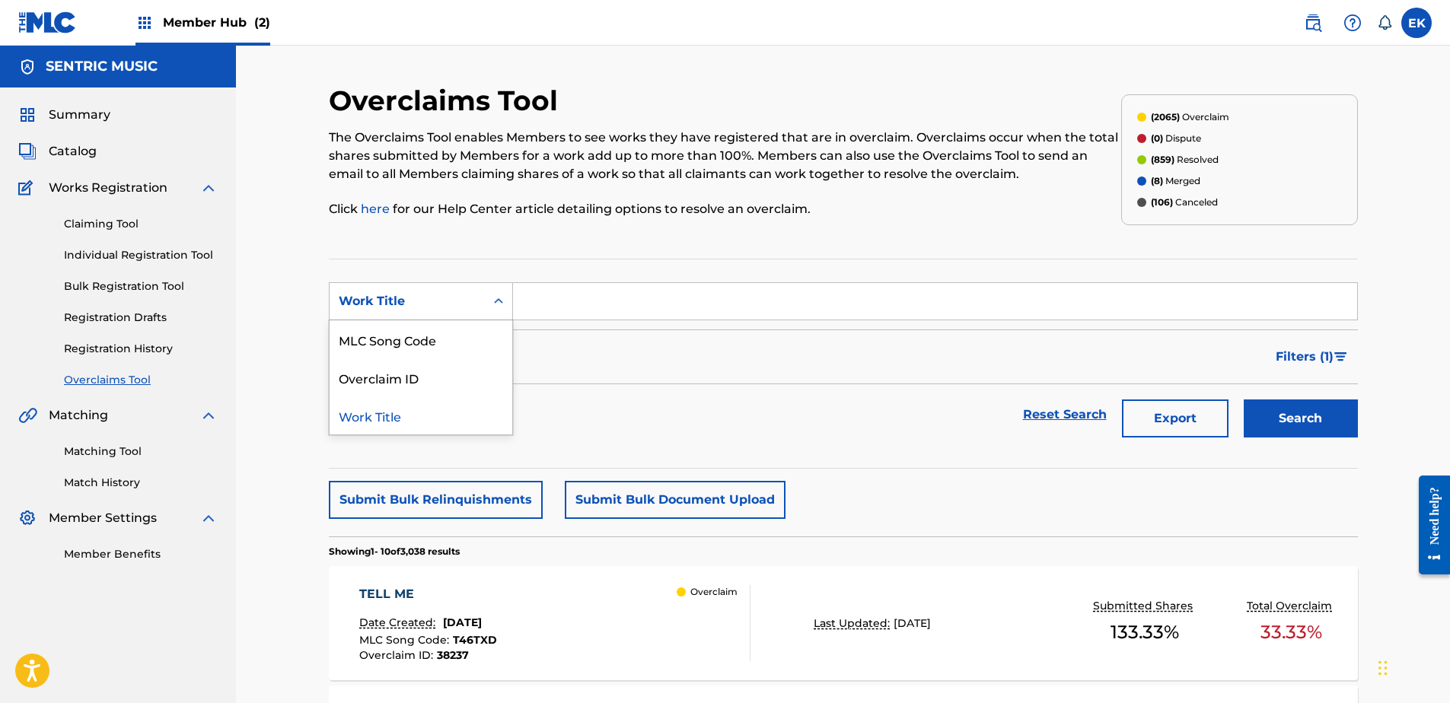
click at [462, 315] on div "Work Title" at bounding box center [407, 301] width 155 height 29
click at [444, 348] on div "MLC Song Code" at bounding box center [421, 339] width 183 height 38
click at [584, 309] on input "Search Form" at bounding box center [935, 301] width 844 height 37
paste input "DS4P0N"
type input "DS4P0N"
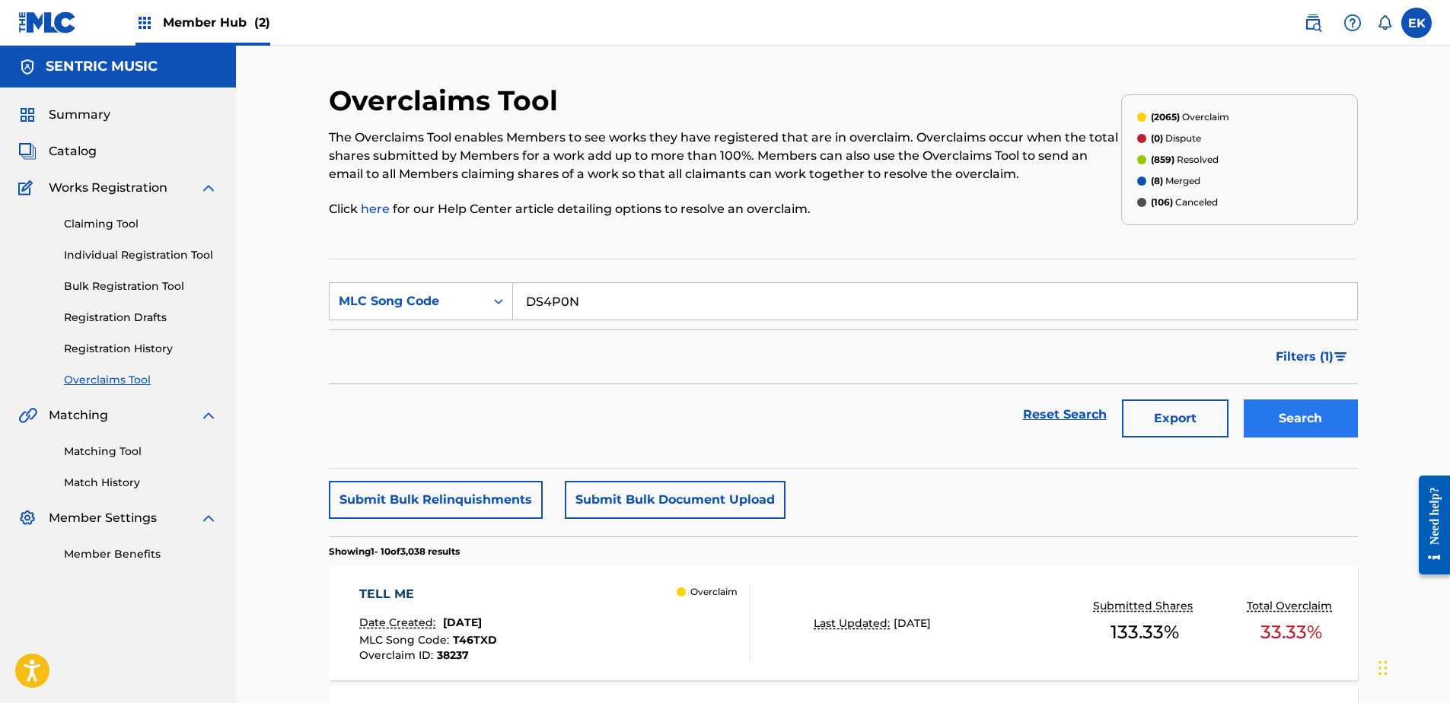
drag, startPoint x: 1282, startPoint y: 396, endPoint x: 1283, endPoint y: 407, distance: 11.5
click at [1283, 400] on div "Search" at bounding box center [1297, 414] width 122 height 61
click at [1283, 408] on button "Search" at bounding box center [1301, 419] width 114 height 38
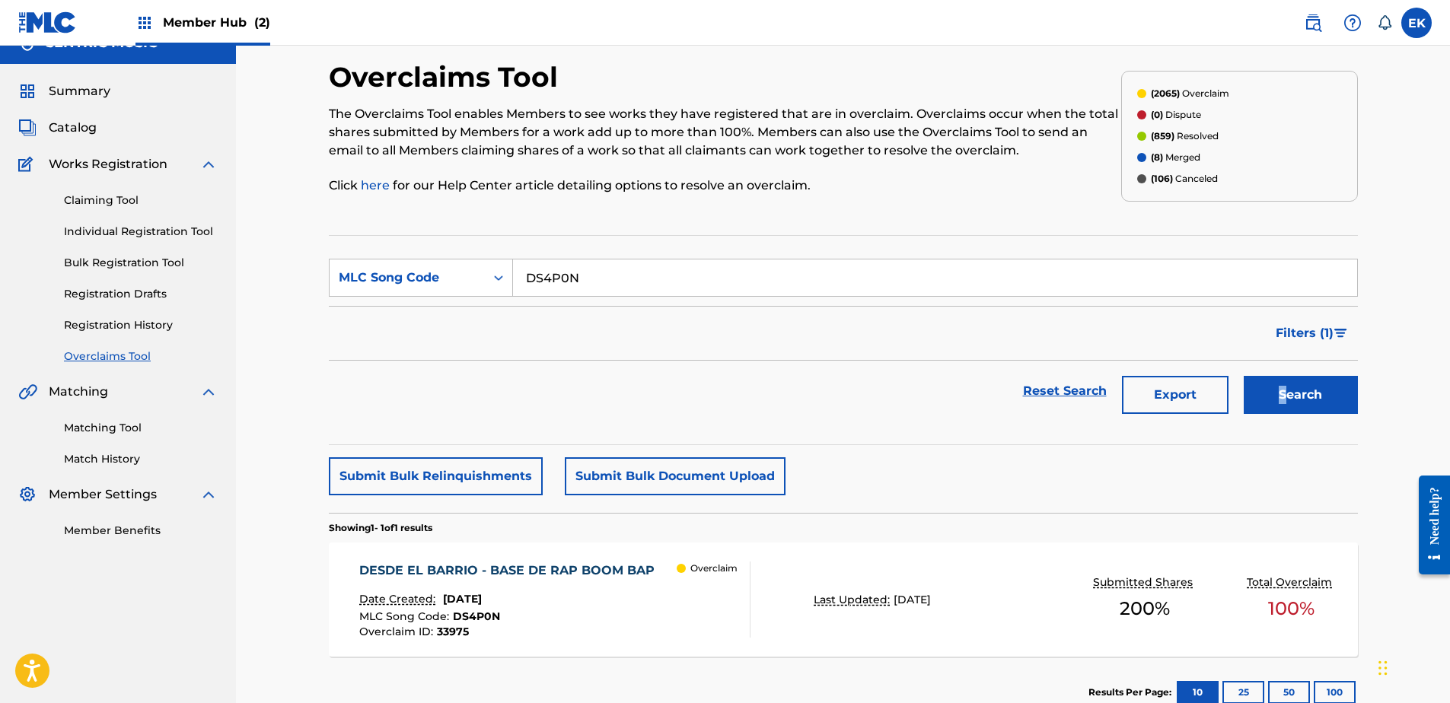
scroll to position [122, 0]
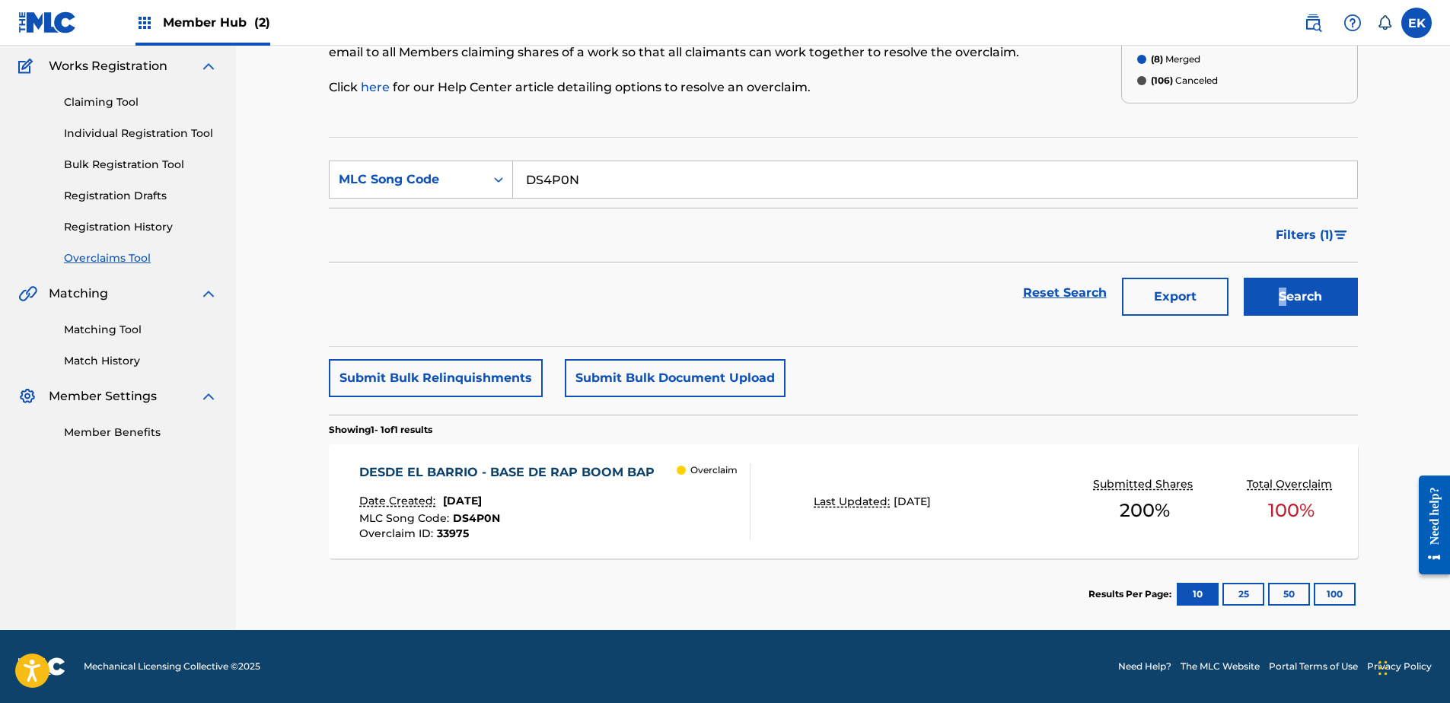
click at [602, 498] on div "Date Created: [DATE]" at bounding box center [510, 503] width 303 height 20
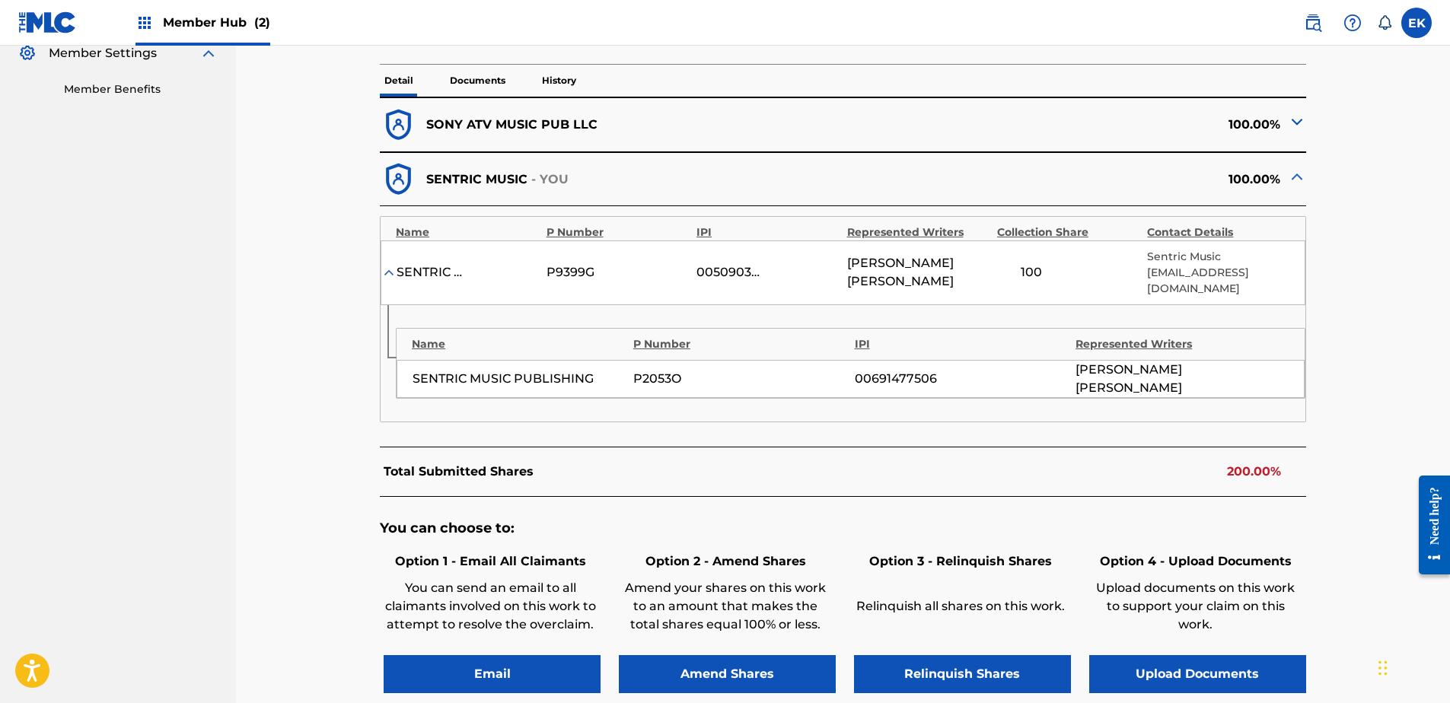
scroll to position [609, 0]
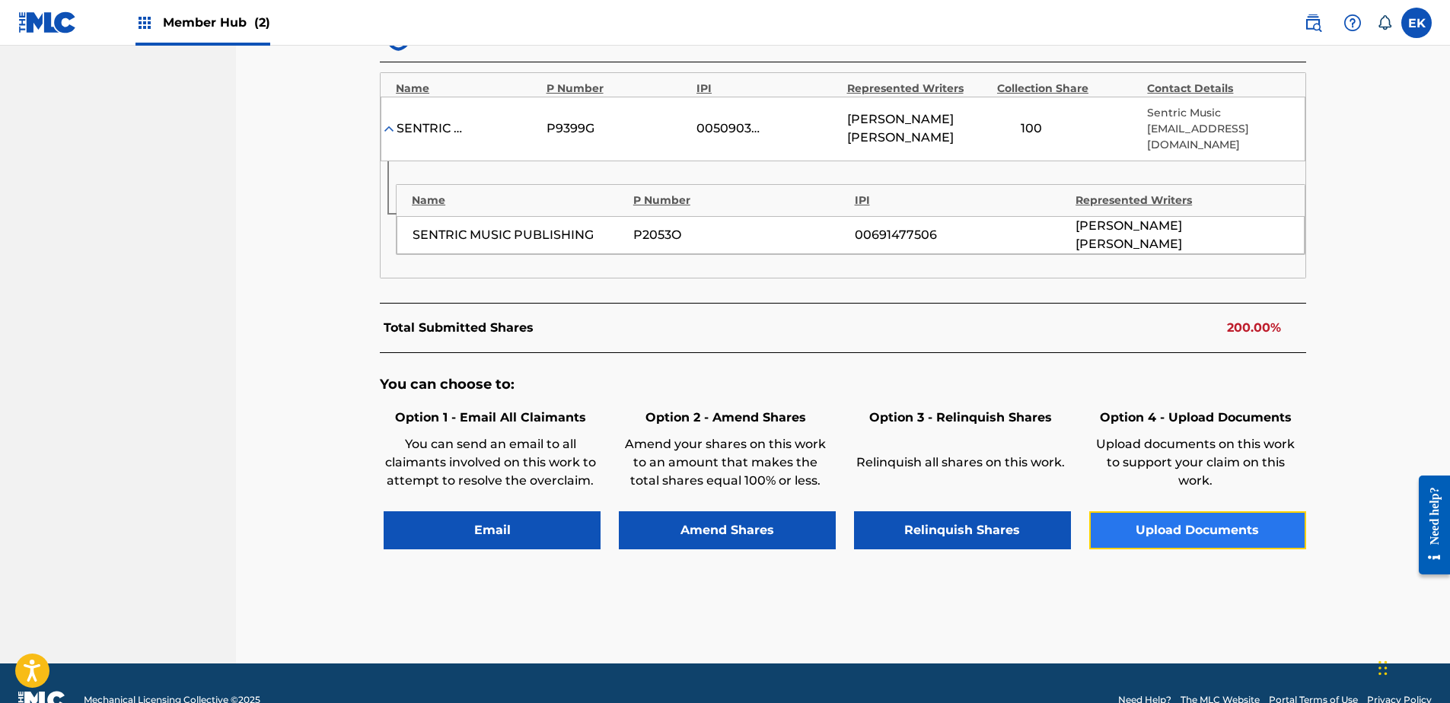
click at [1156, 511] on button "Upload Documents" at bounding box center [1197, 530] width 217 height 38
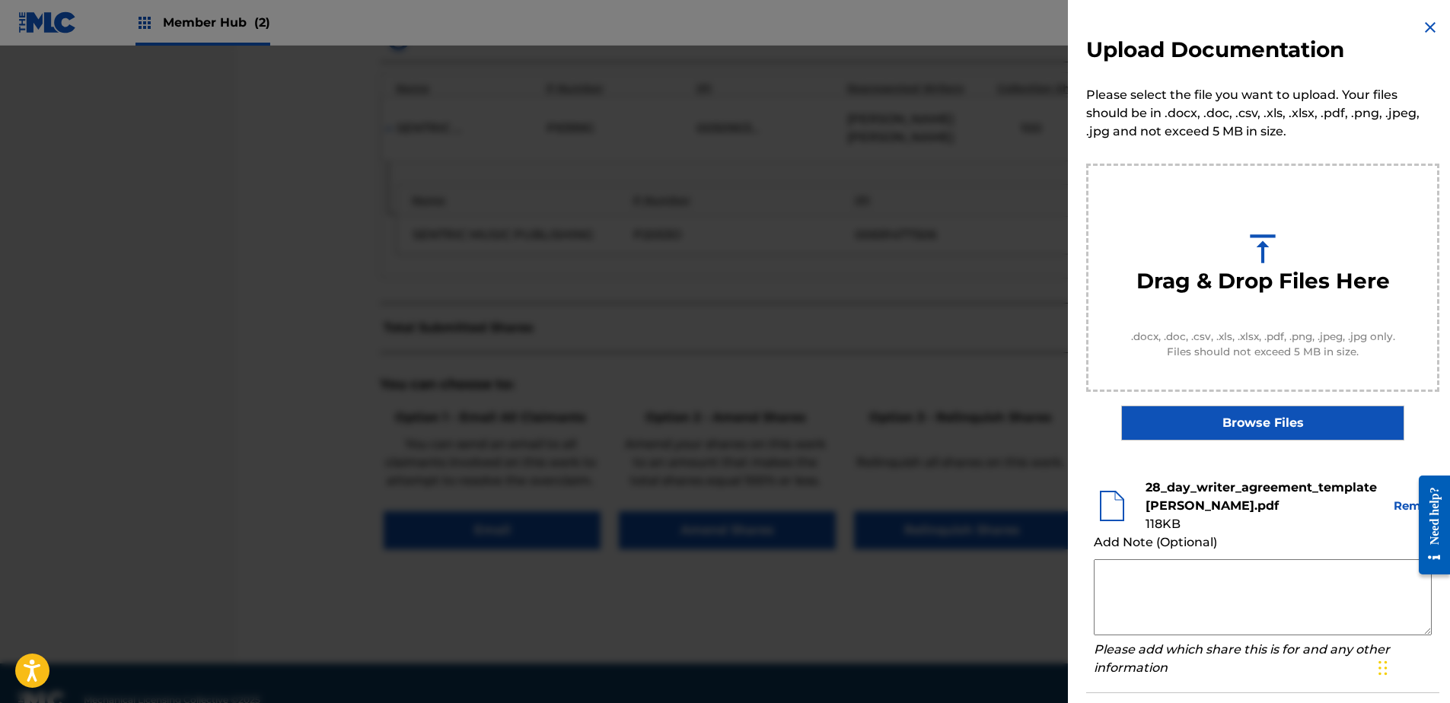
scroll to position [69, 0]
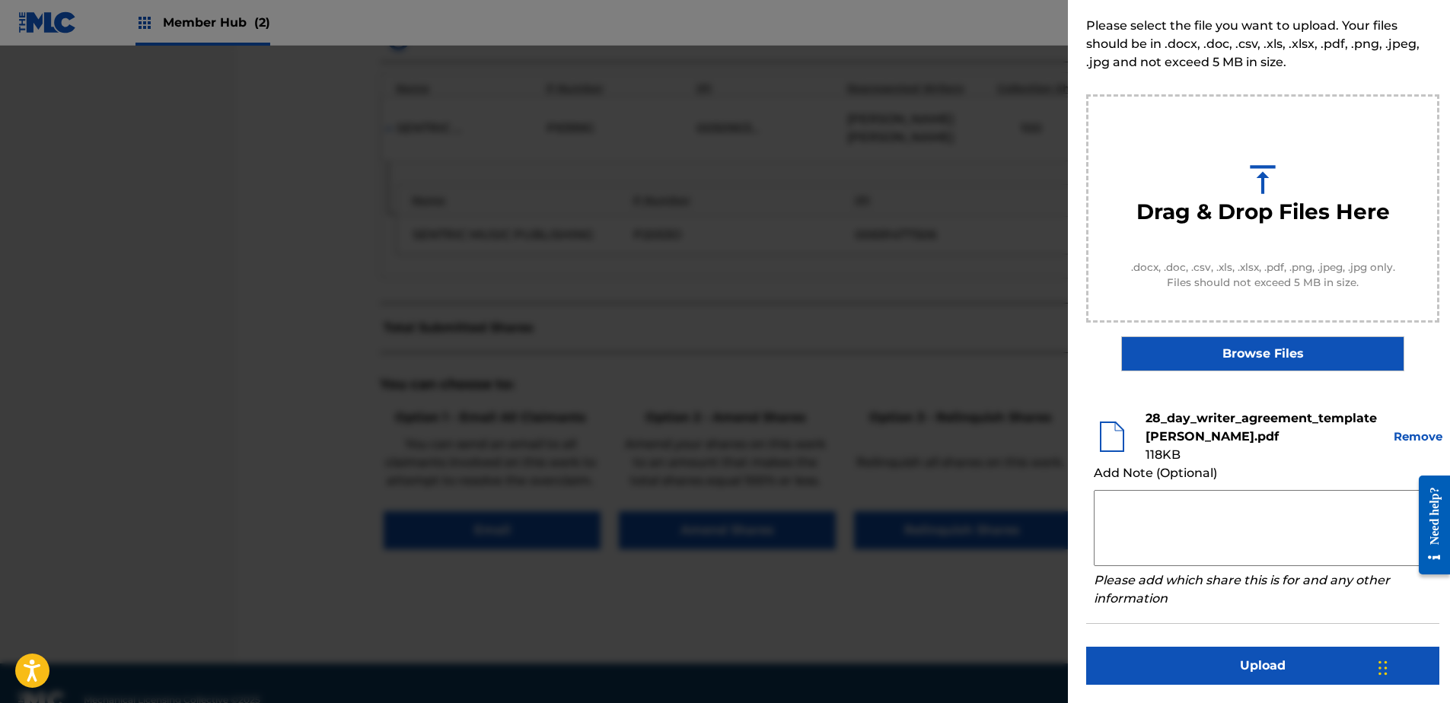
click at [1179, 502] on textarea at bounding box center [1263, 528] width 338 height 76
click at [1166, 518] on textarea at bounding box center [1263, 528] width 338 height 76
paste textarea "Our self service agreement is signed via digital signature and is active until …"
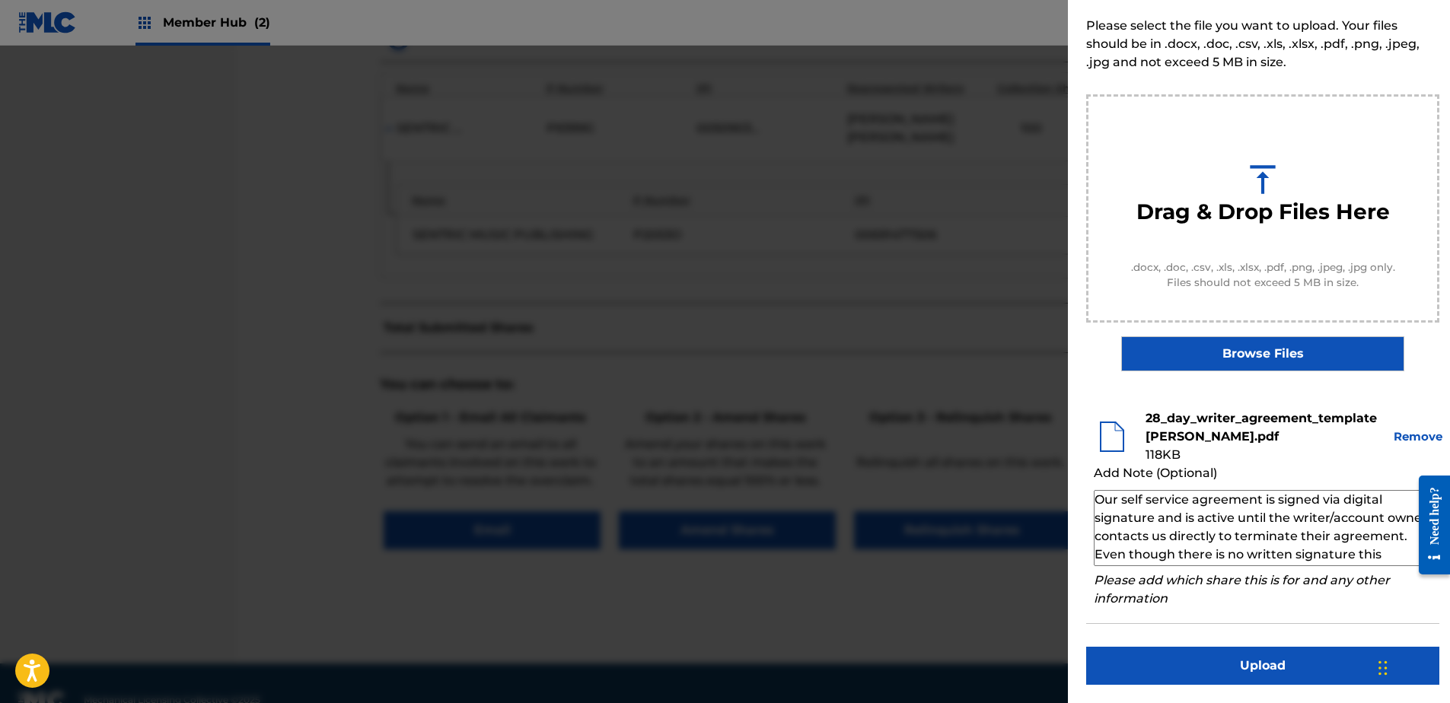
scroll to position [51, 0]
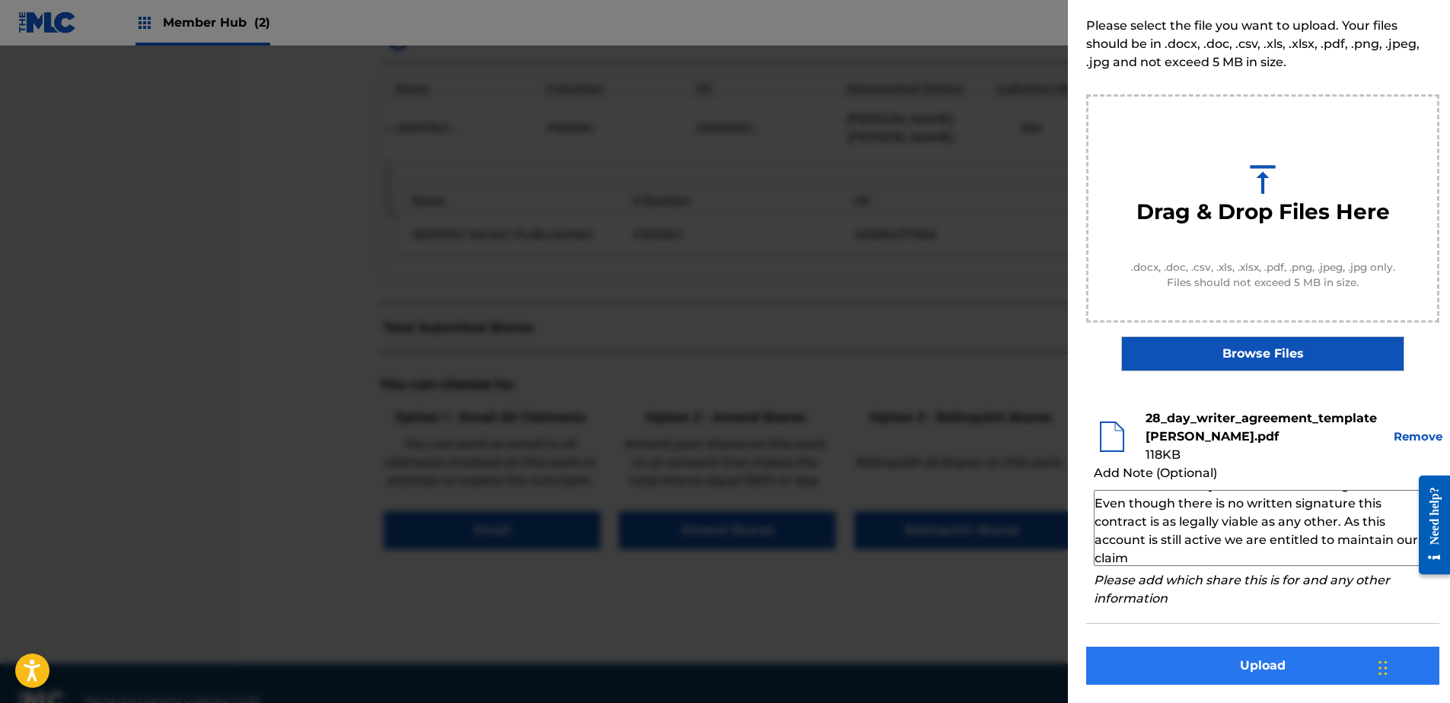
type textarea "Our self service agreement is signed via digital signature and is active until …"
click at [1206, 670] on button "Upload" at bounding box center [1262, 666] width 353 height 38
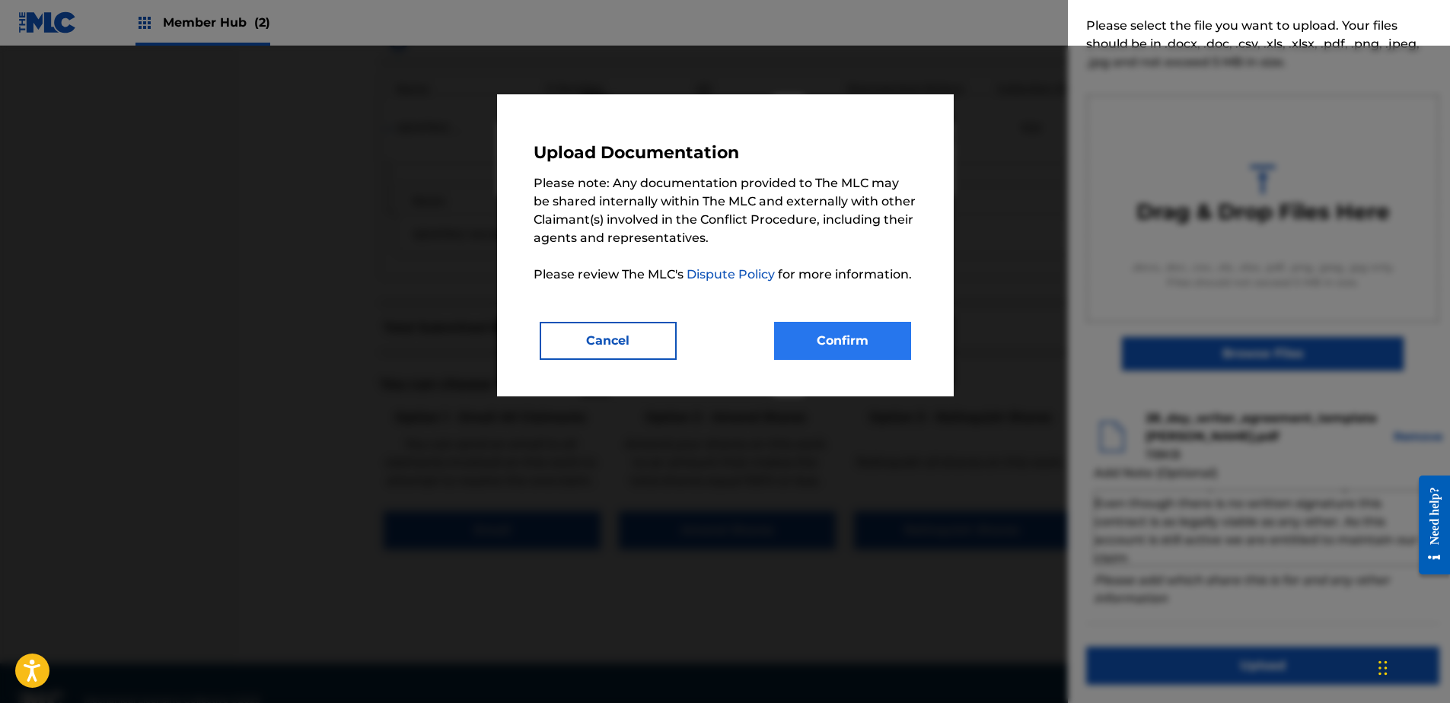
click at [827, 320] on div "Upload Documentation Please note: Any documentation provided to The MLC may be …" at bounding box center [725, 245] width 384 height 229
click at [827, 339] on button "Confirm" at bounding box center [842, 341] width 137 height 38
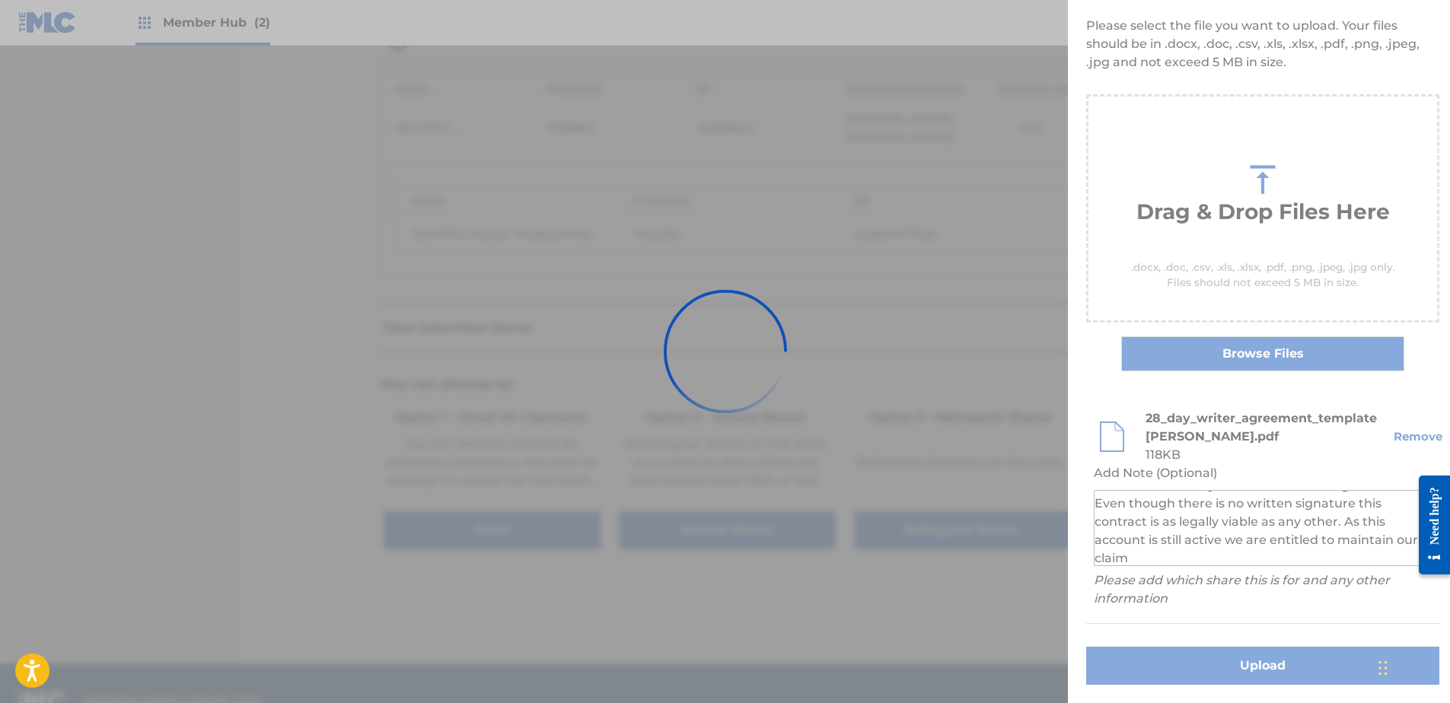
scroll to position [0, 0]
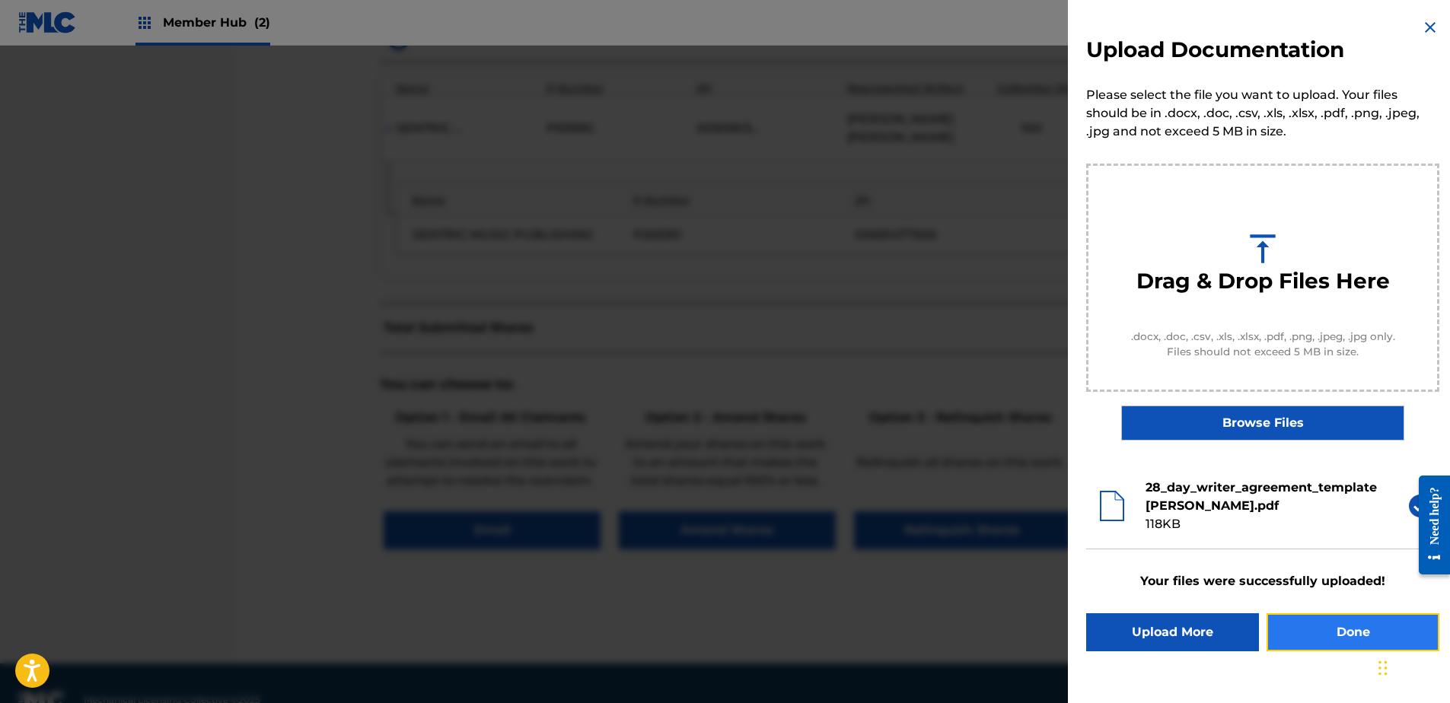
click at [1346, 623] on button "Done" at bounding box center [1352, 632] width 173 height 38
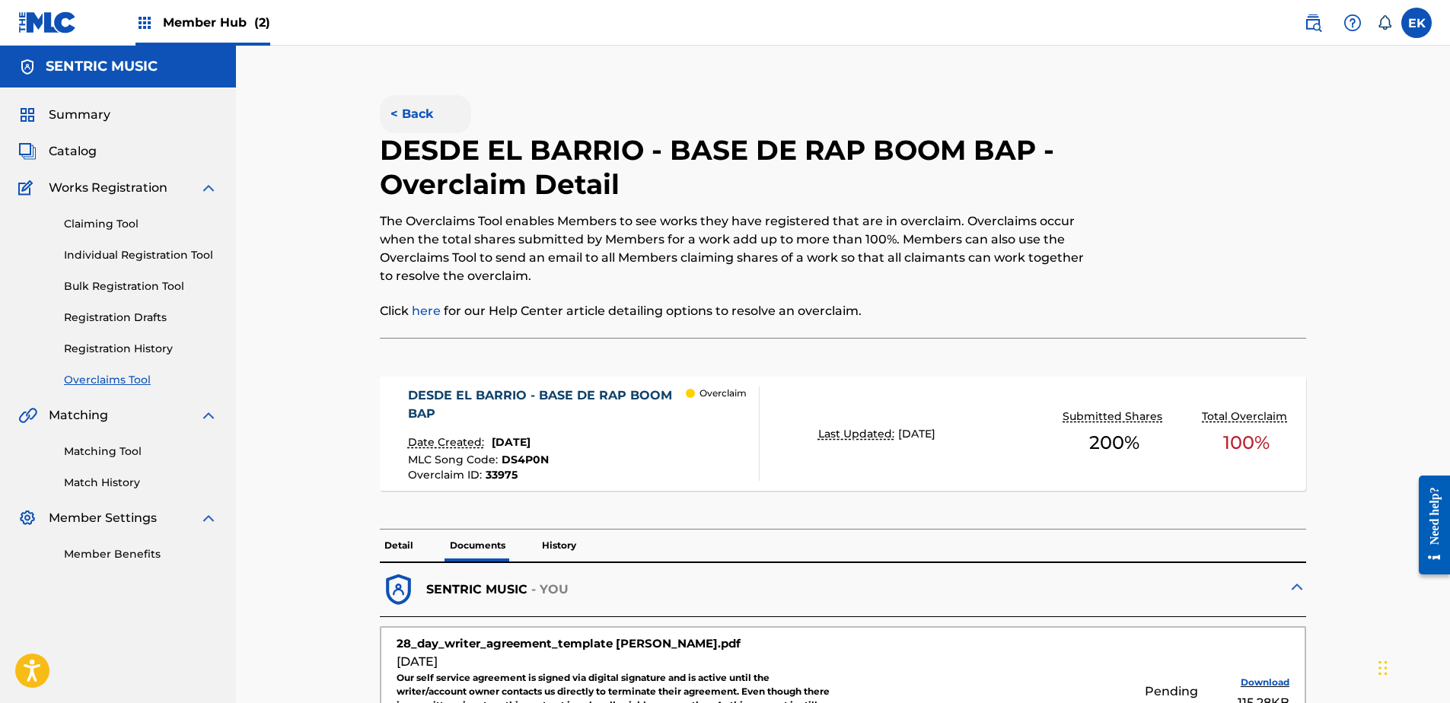
click at [434, 114] on button "< Back" at bounding box center [425, 114] width 91 height 38
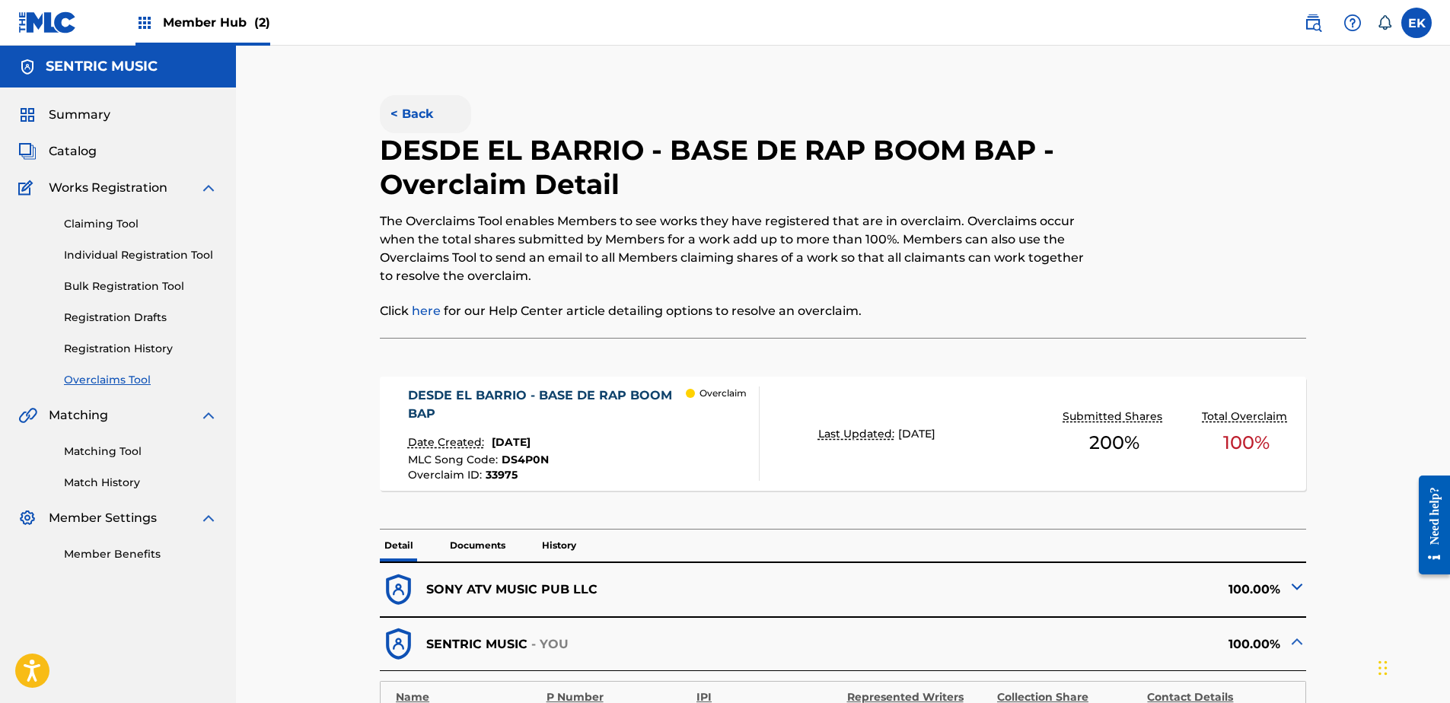
click at [404, 104] on button "< Back" at bounding box center [425, 114] width 91 height 38
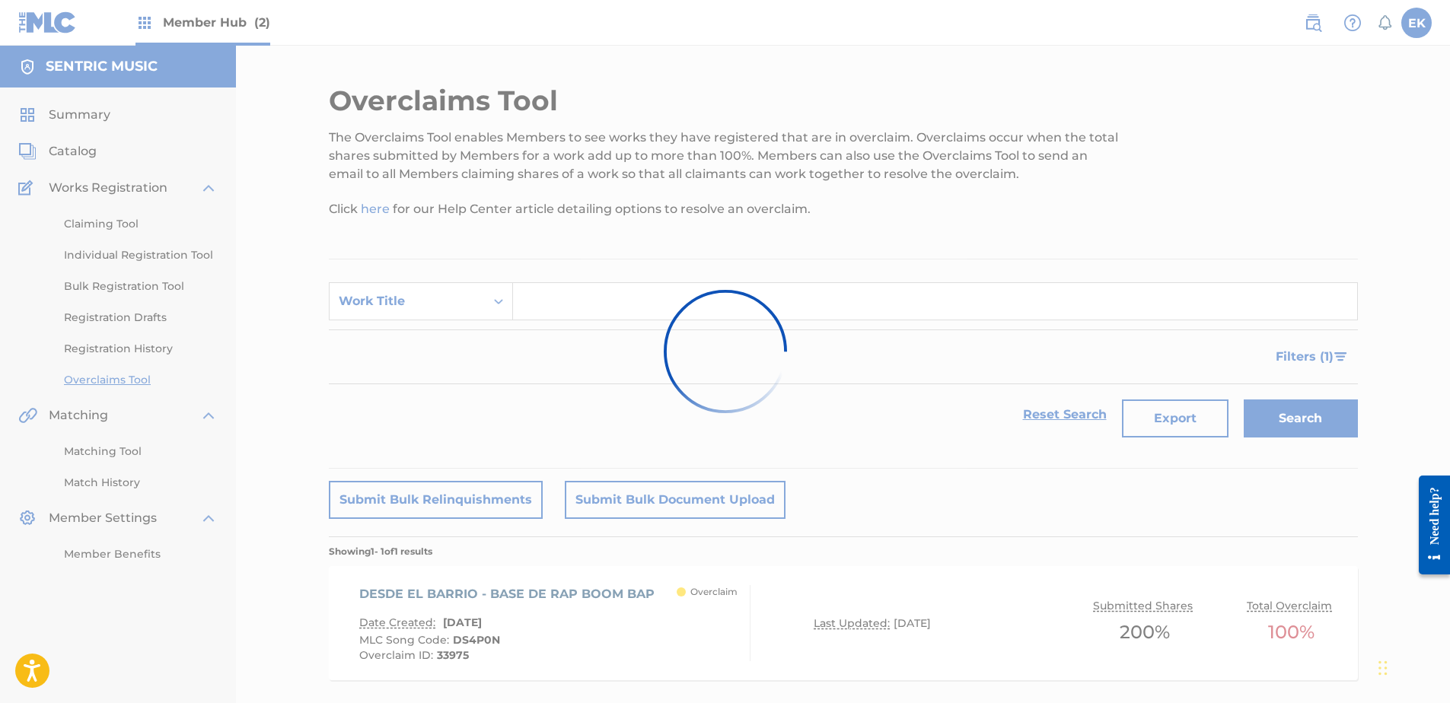
scroll to position [82, 0]
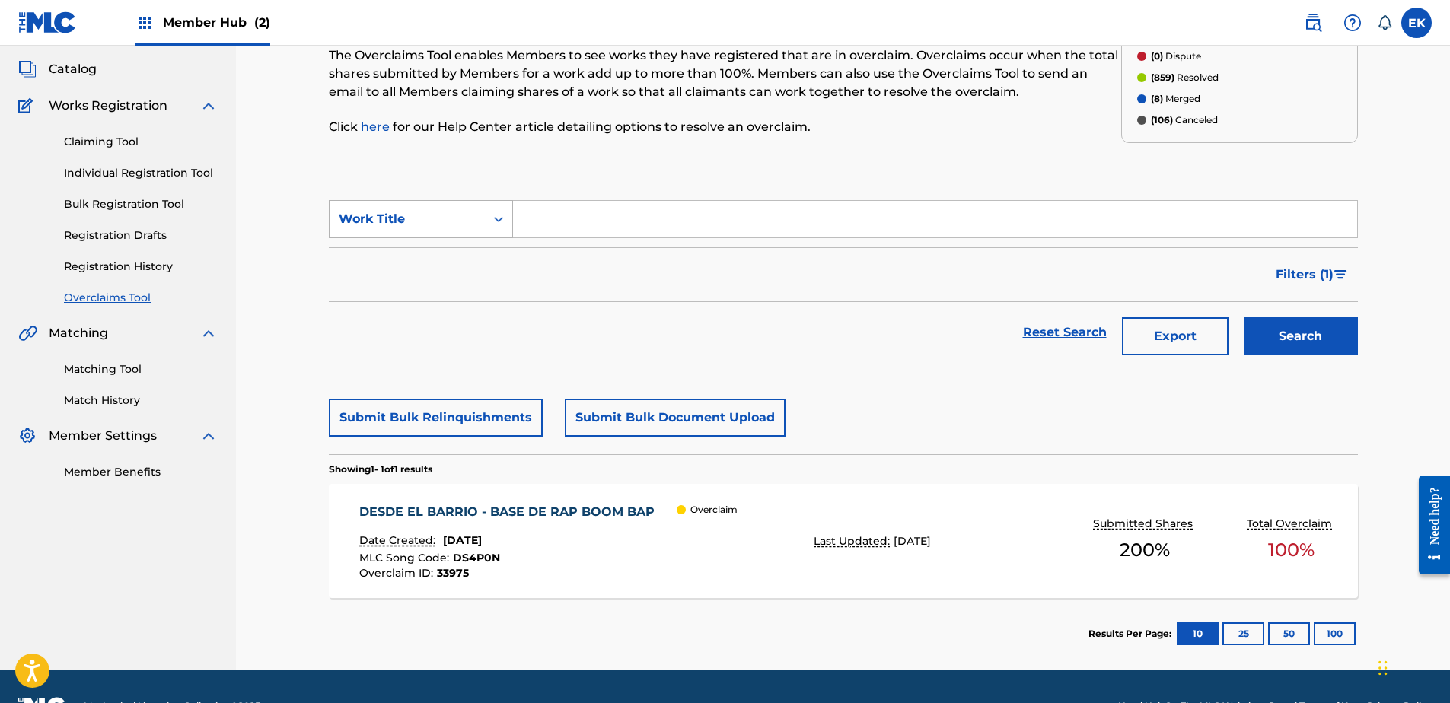
click at [480, 218] on div "Work Title" at bounding box center [407, 219] width 155 height 29
click at [460, 263] on div "MLC Song Code" at bounding box center [421, 257] width 183 height 38
click at [543, 216] on input "Search Form" at bounding box center [935, 219] width 844 height 37
paste input "LS6MIO"
type input "LS6MIO"
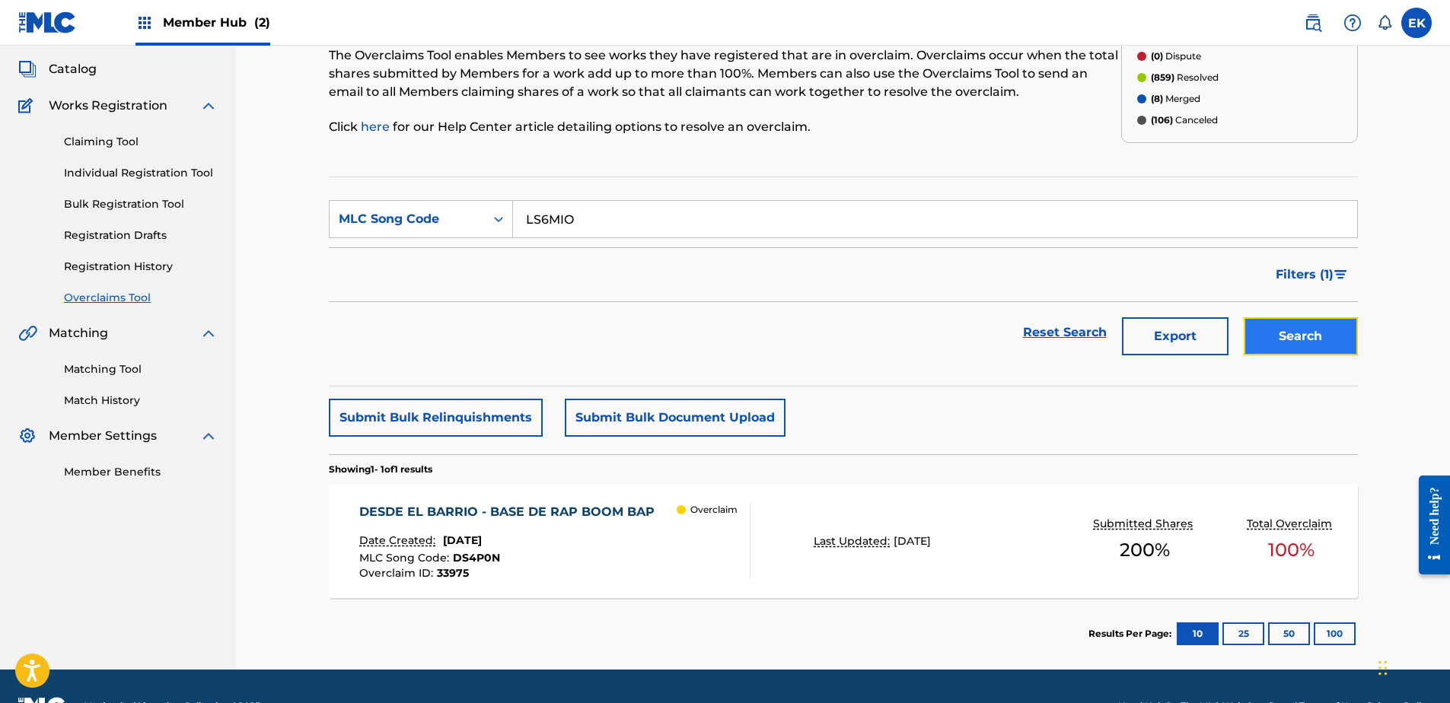
click at [1304, 336] on button "Search" at bounding box center [1301, 336] width 114 height 38
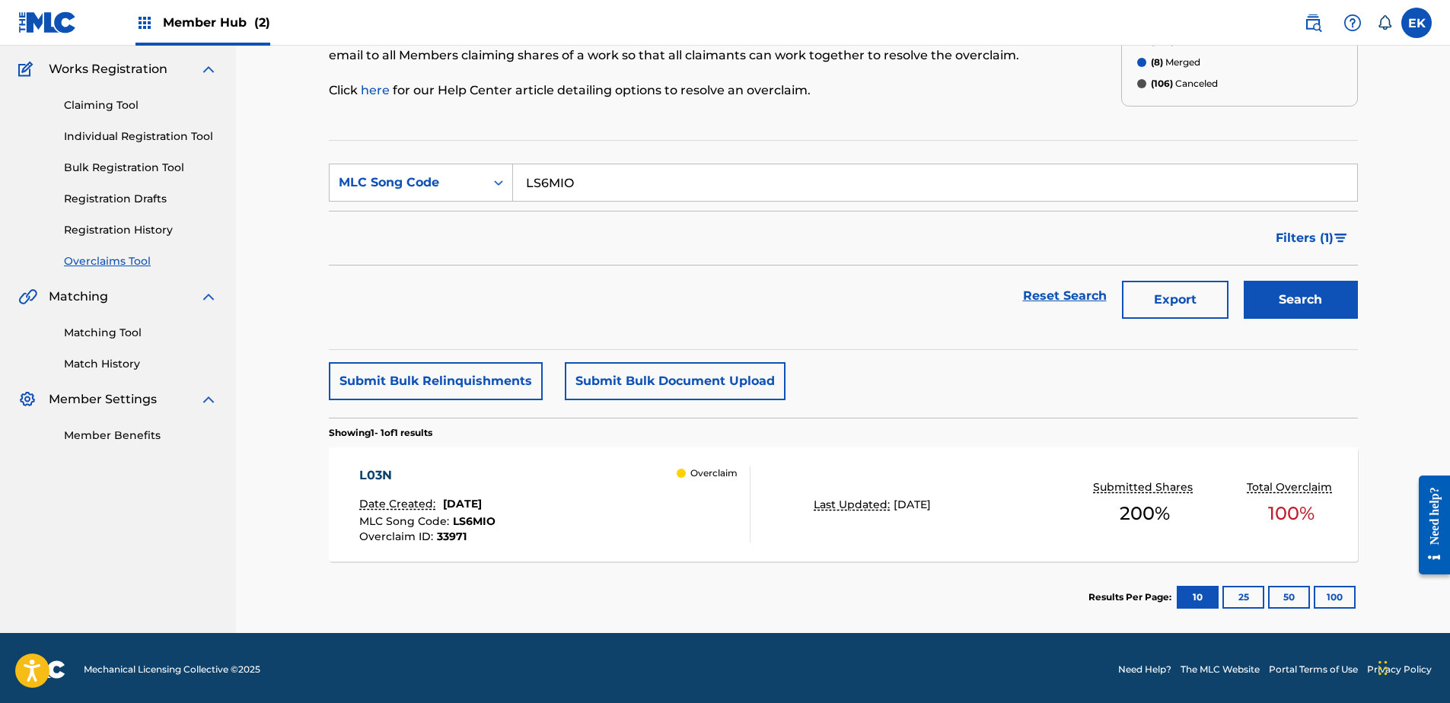
scroll to position [122, 0]
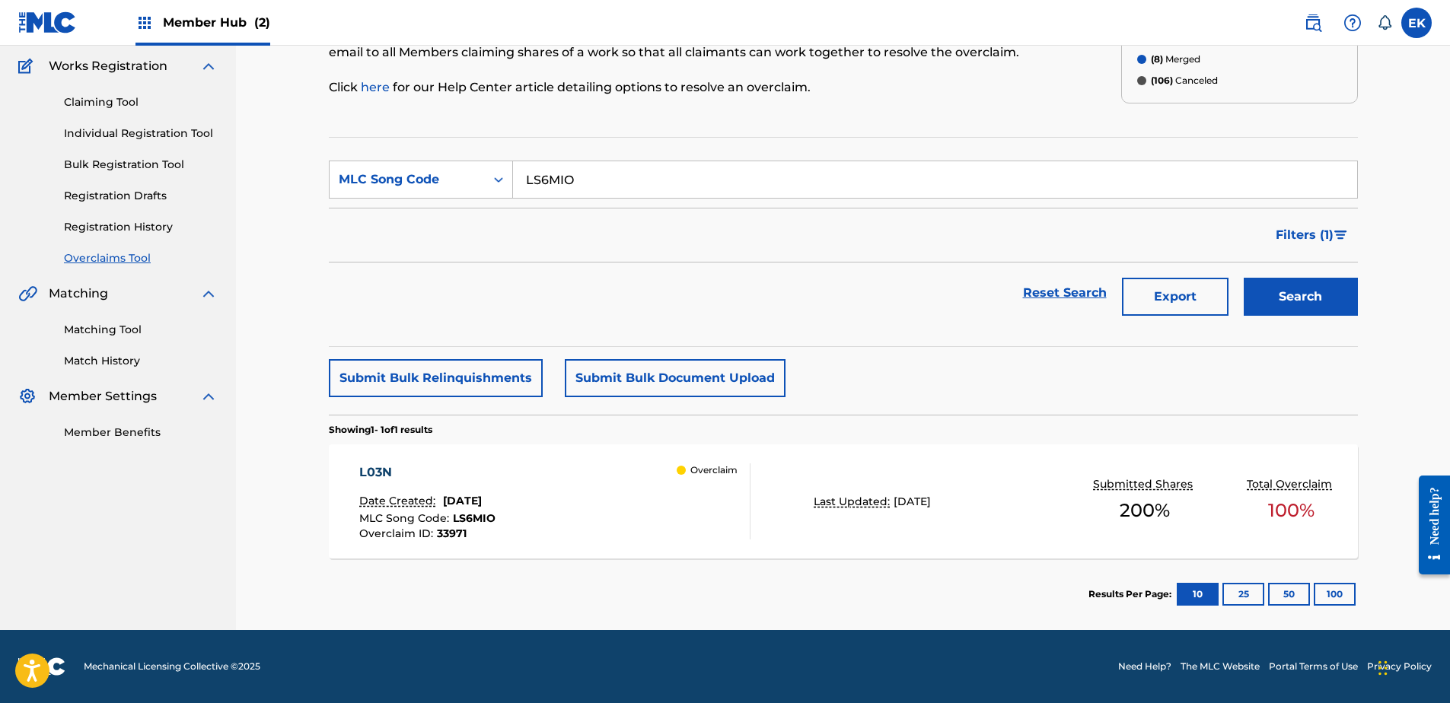
click at [591, 508] on div "L03N Date Created: [DATE] MLC Song Code : LS6MIO Overclaim ID : 33971 Overclaim" at bounding box center [554, 501] width 391 height 76
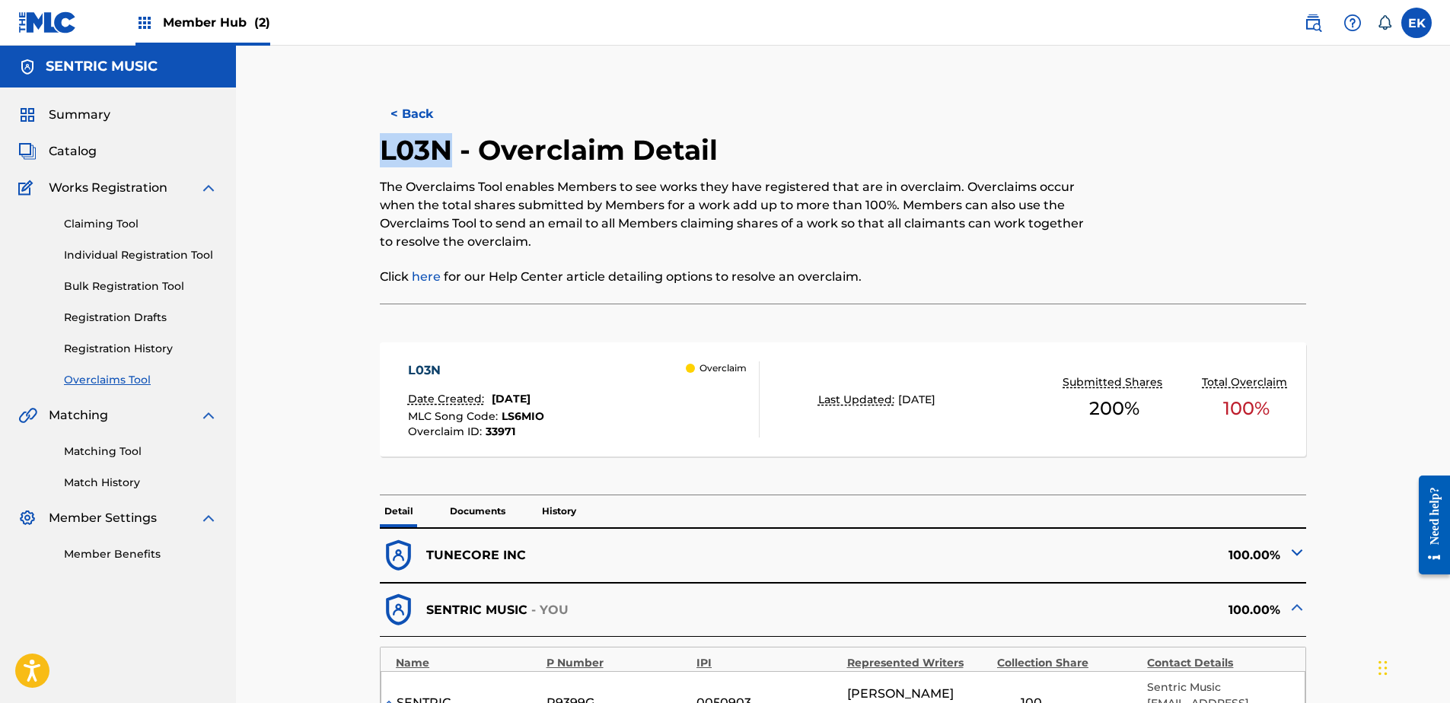
drag, startPoint x: 451, startPoint y: 148, endPoint x: 382, endPoint y: 152, distance: 68.6
click at [382, 152] on h2 "L03N - Overclaim Detail" at bounding box center [553, 150] width 346 height 34
copy h2 "L03N"
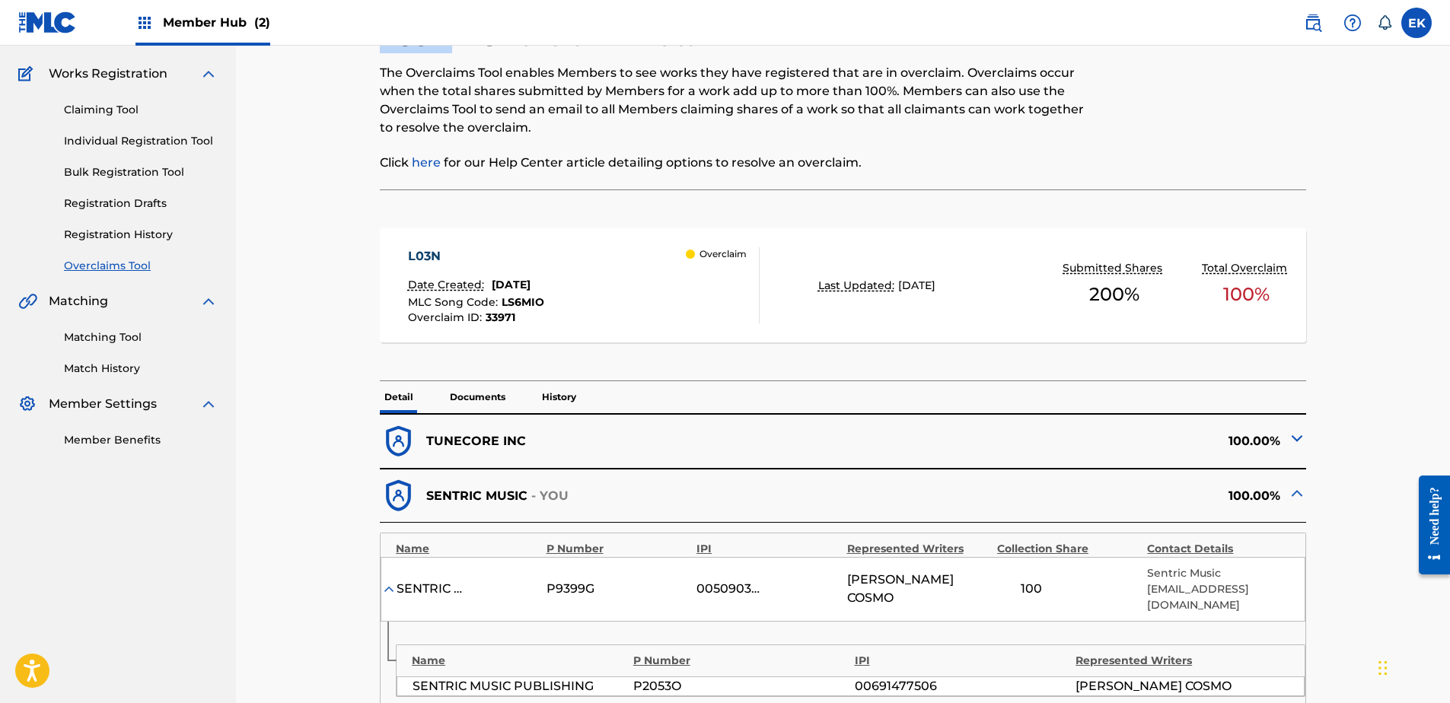
scroll to position [457, 0]
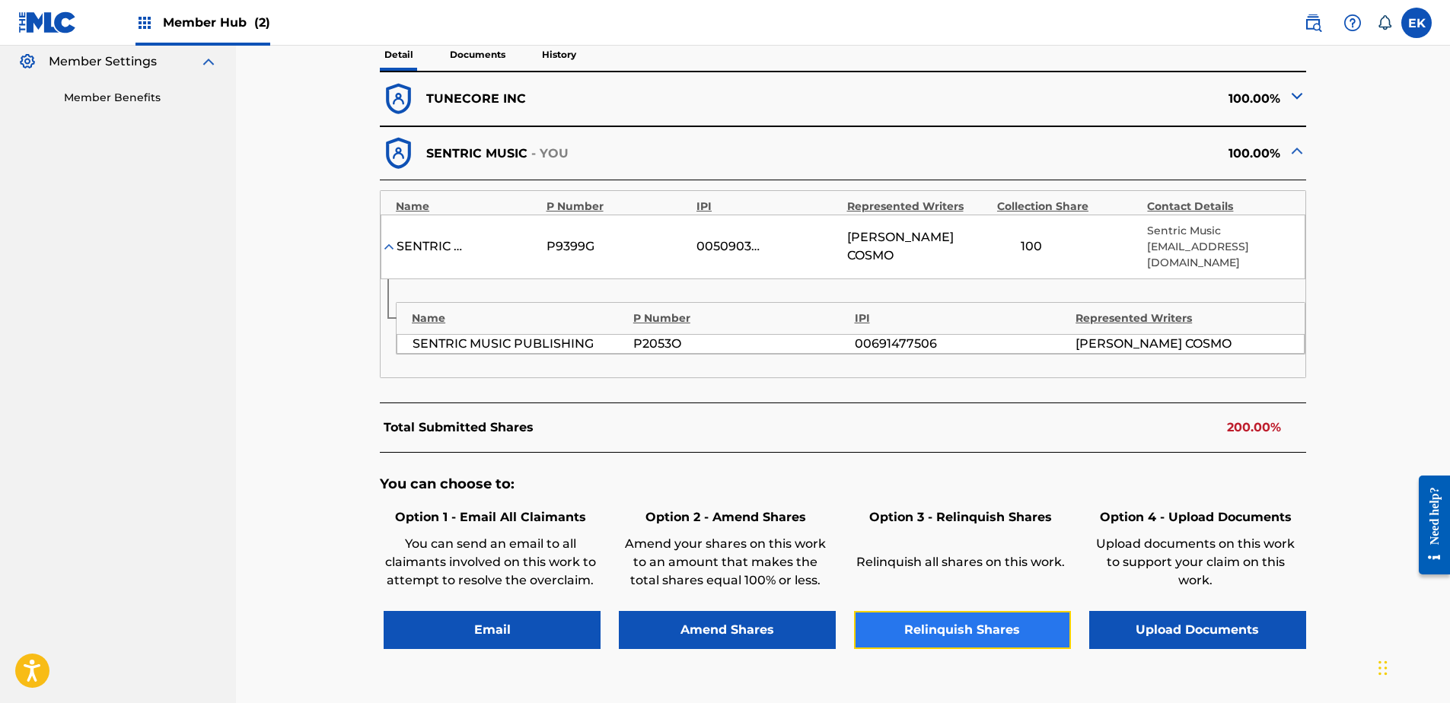
click at [981, 636] on button "Relinquish Shares" at bounding box center [962, 630] width 217 height 38
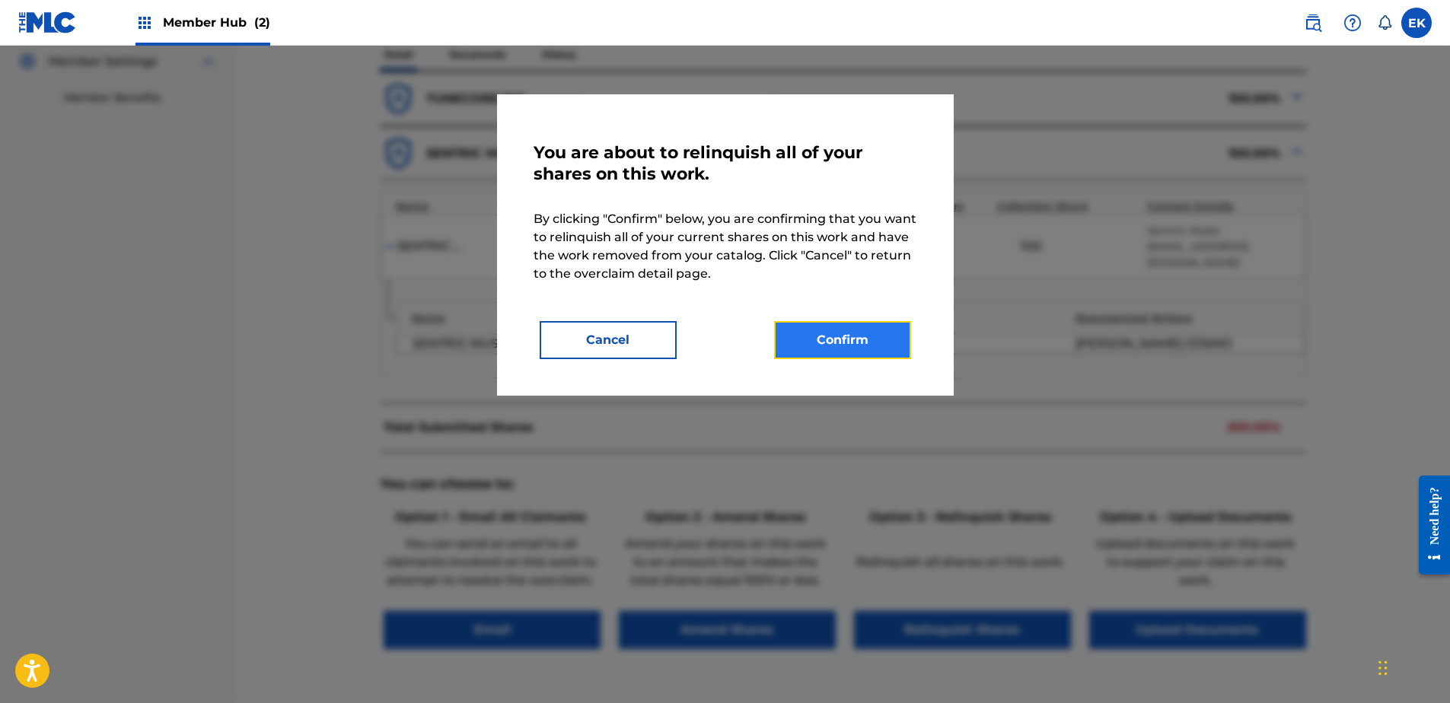
click at [869, 331] on button "Confirm" at bounding box center [842, 340] width 137 height 38
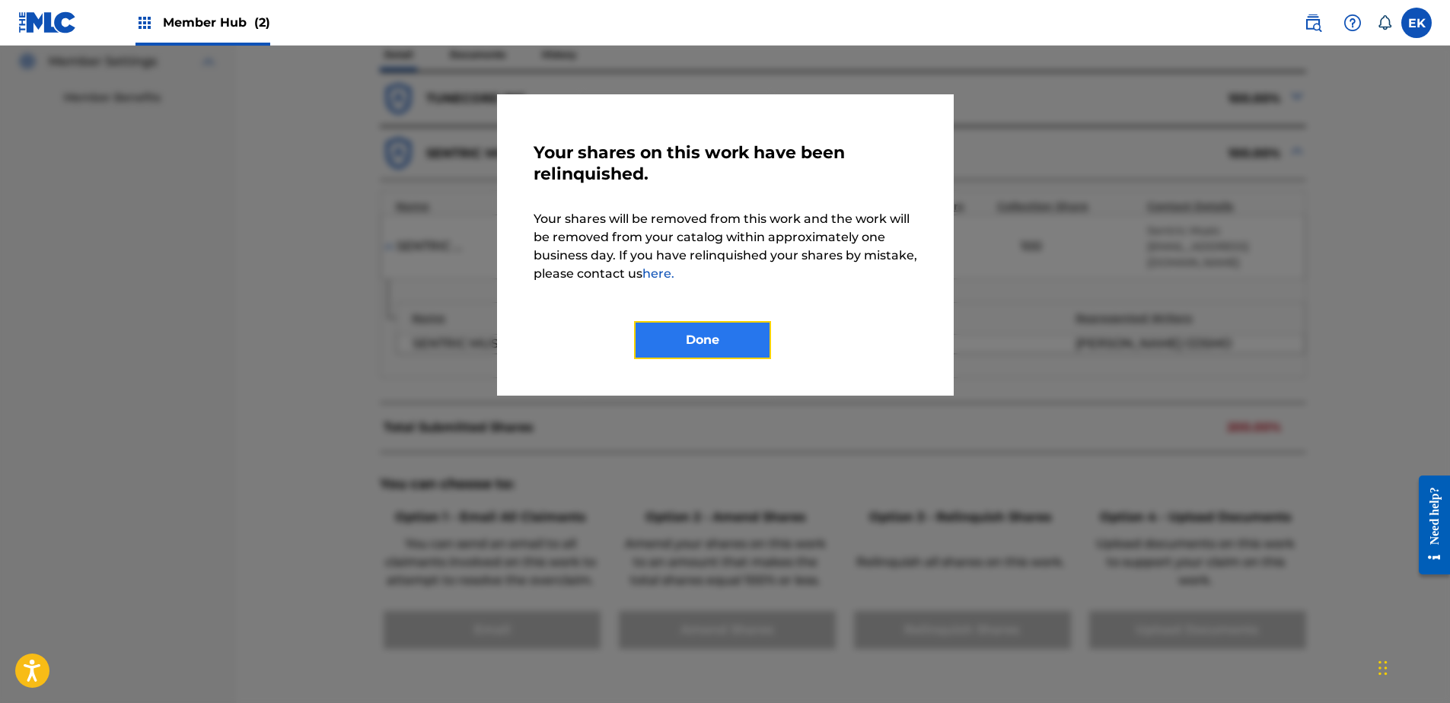
click at [677, 335] on button "Done" at bounding box center [702, 340] width 137 height 38
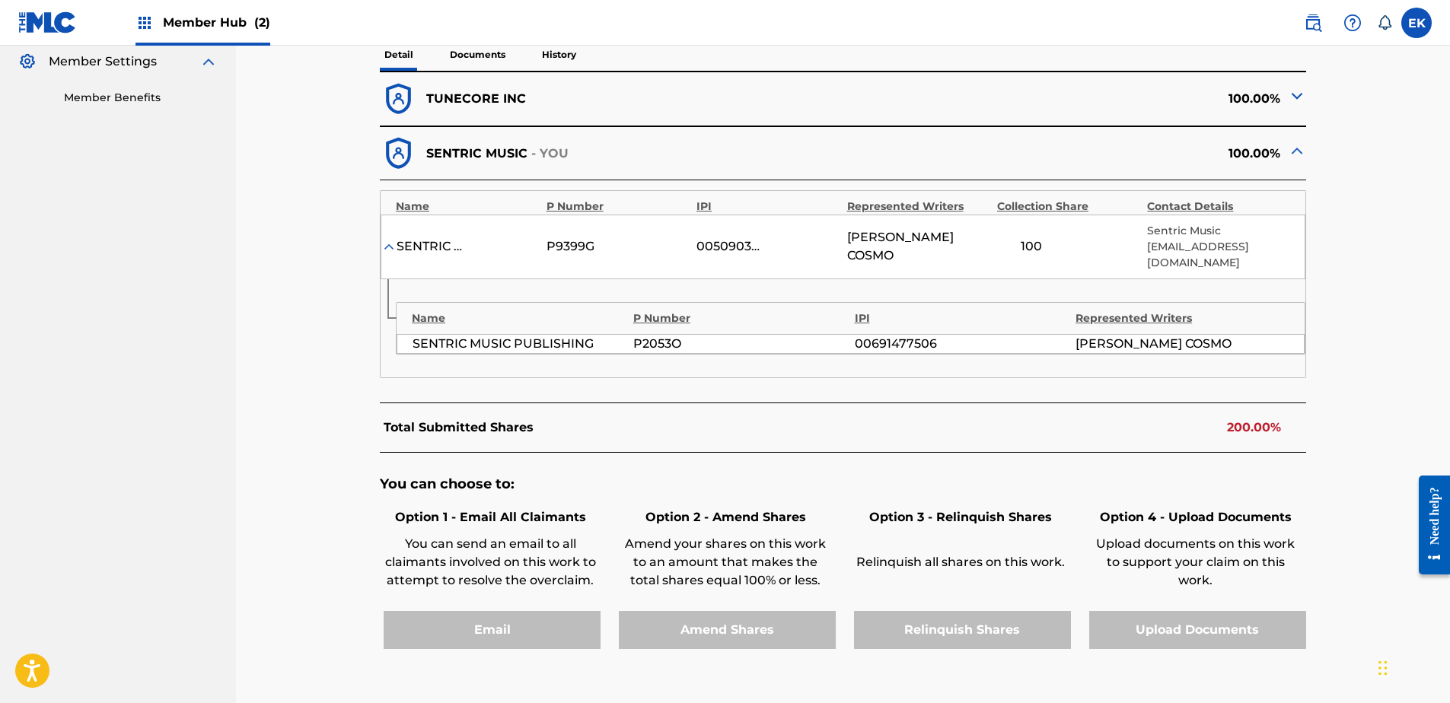
click at [233, 45] on div "Member Hub (2)" at bounding box center [202, 22] width 135 height 45
click at [221, 18] on span "Member Hub (2)" at bounding box center [216, 23] width 107 height 18
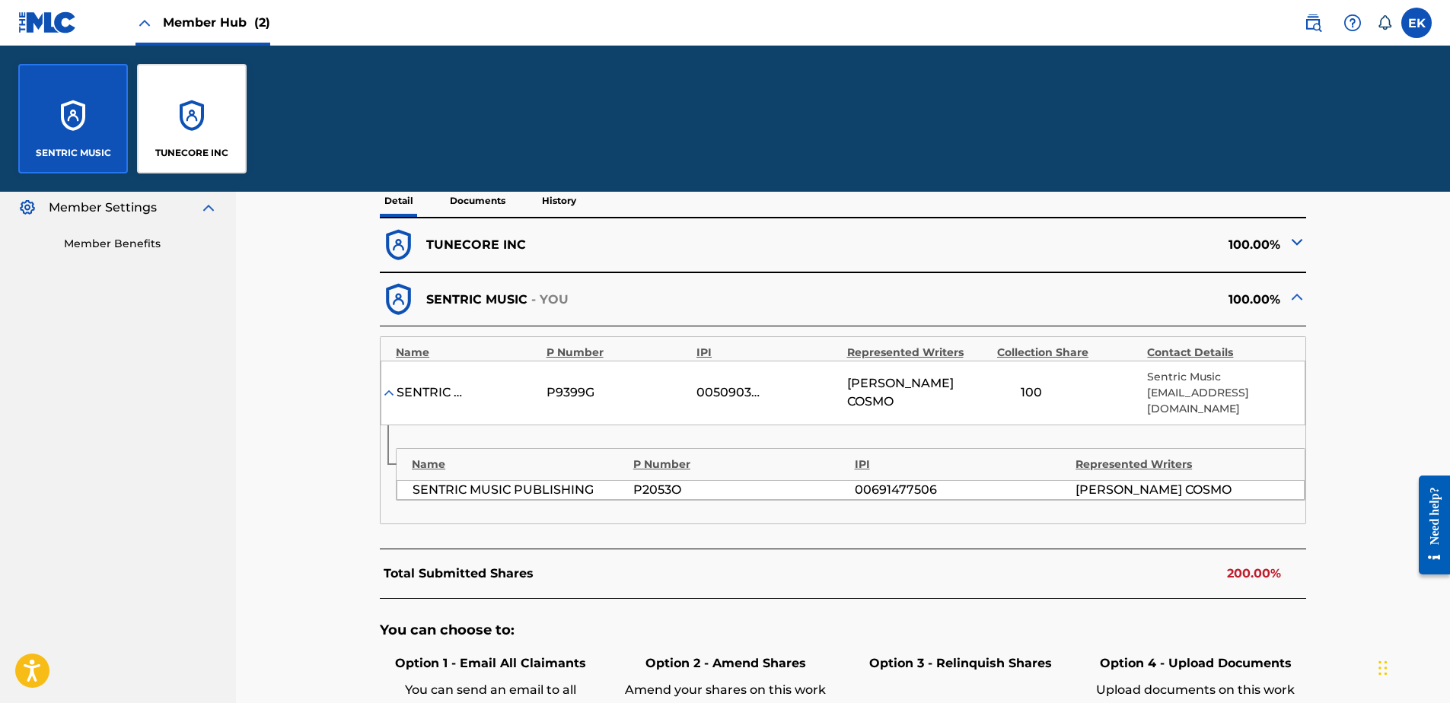
scroll to position [603, 0]
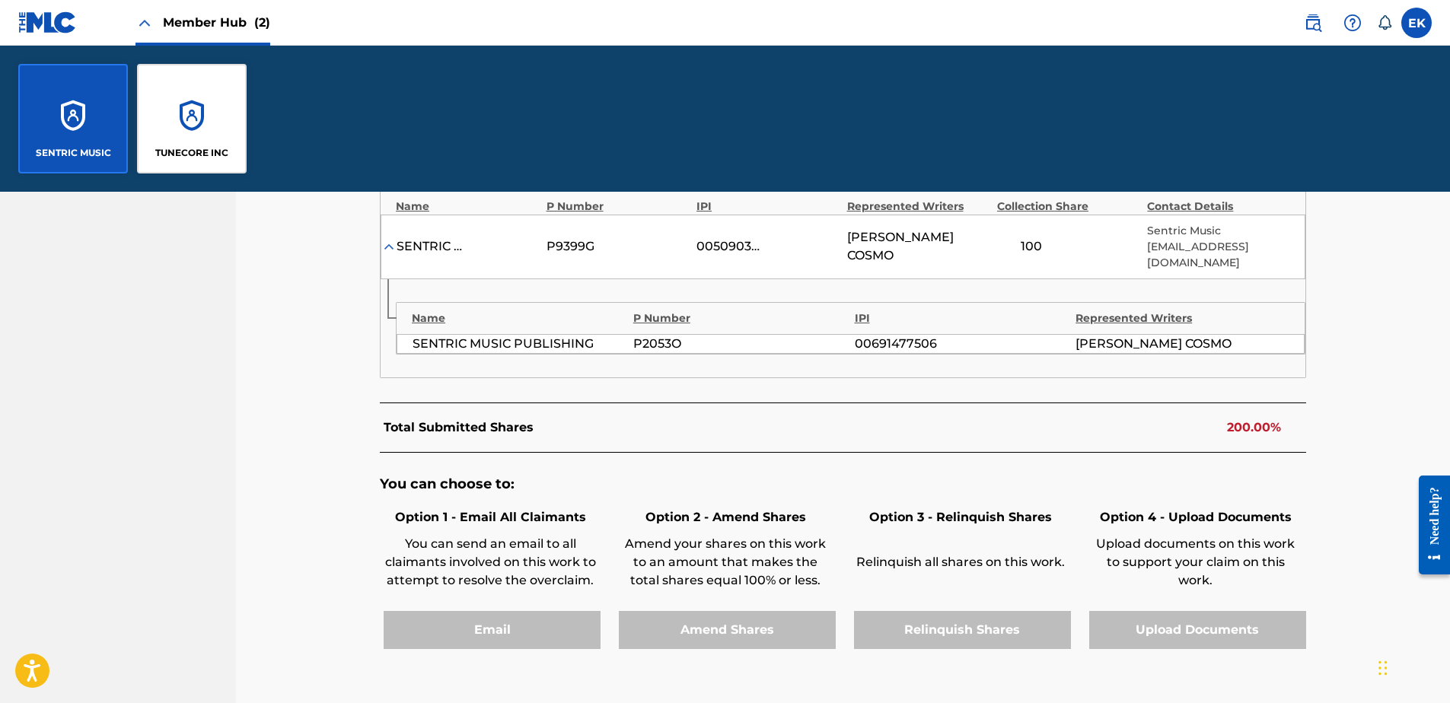
click at [247, 352] on div "< Back L03N - Overclaim Detail The Overclaims Tool enables Members to see works…" at bounding box center [843, 176] width 1214 height 1174
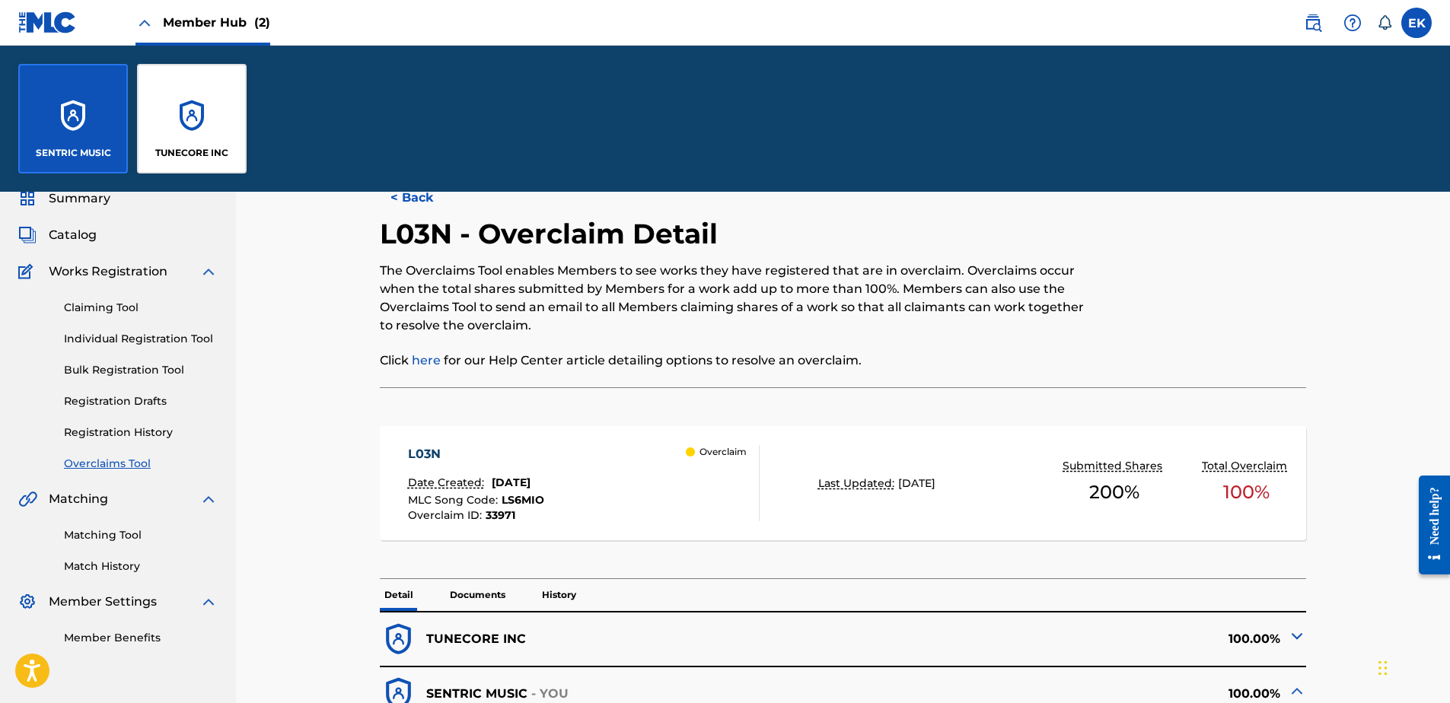
scroll to position [0, 0]
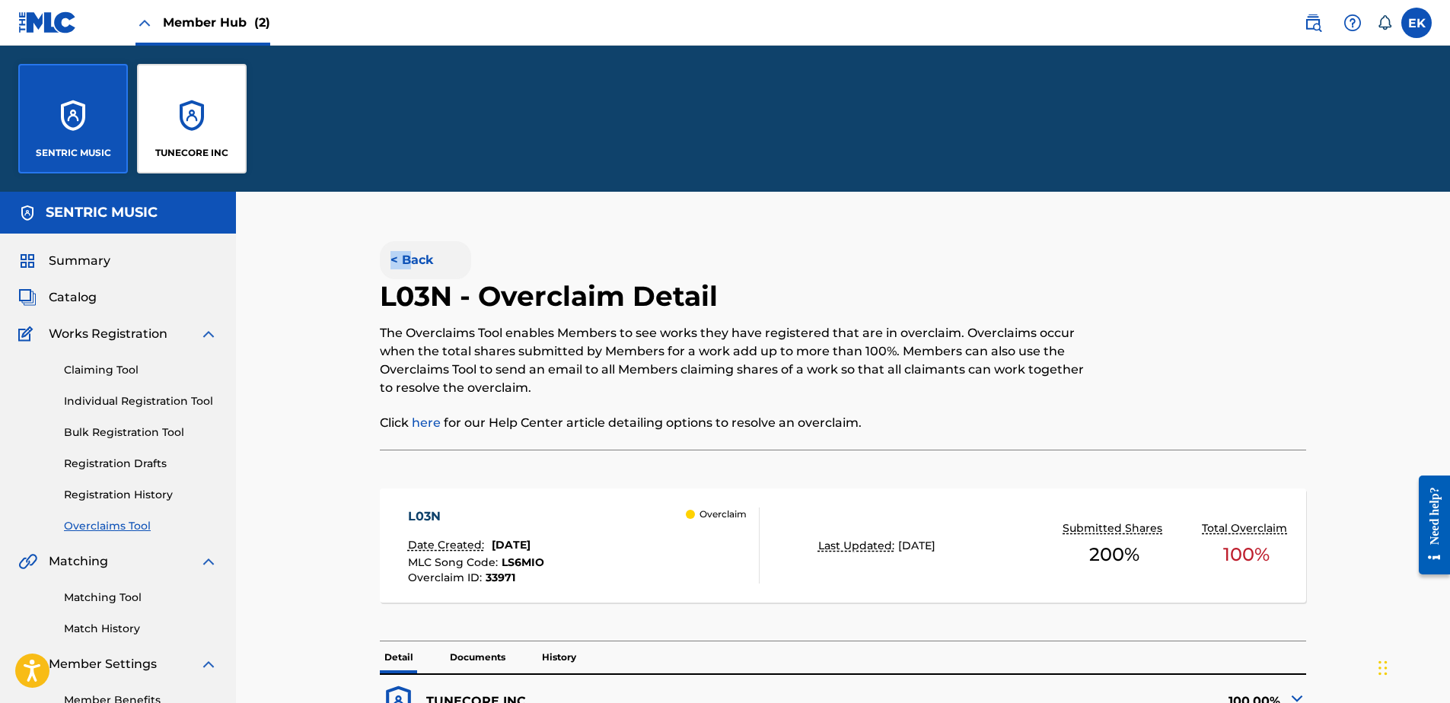
drag, startPoint x: 409, startPoint y: 243, endPoint x: 416, endPoint y: 251, distance: 10.4
click at [416, 251] on button "< Back" at bounding box center [425, 260] width 91 height 38
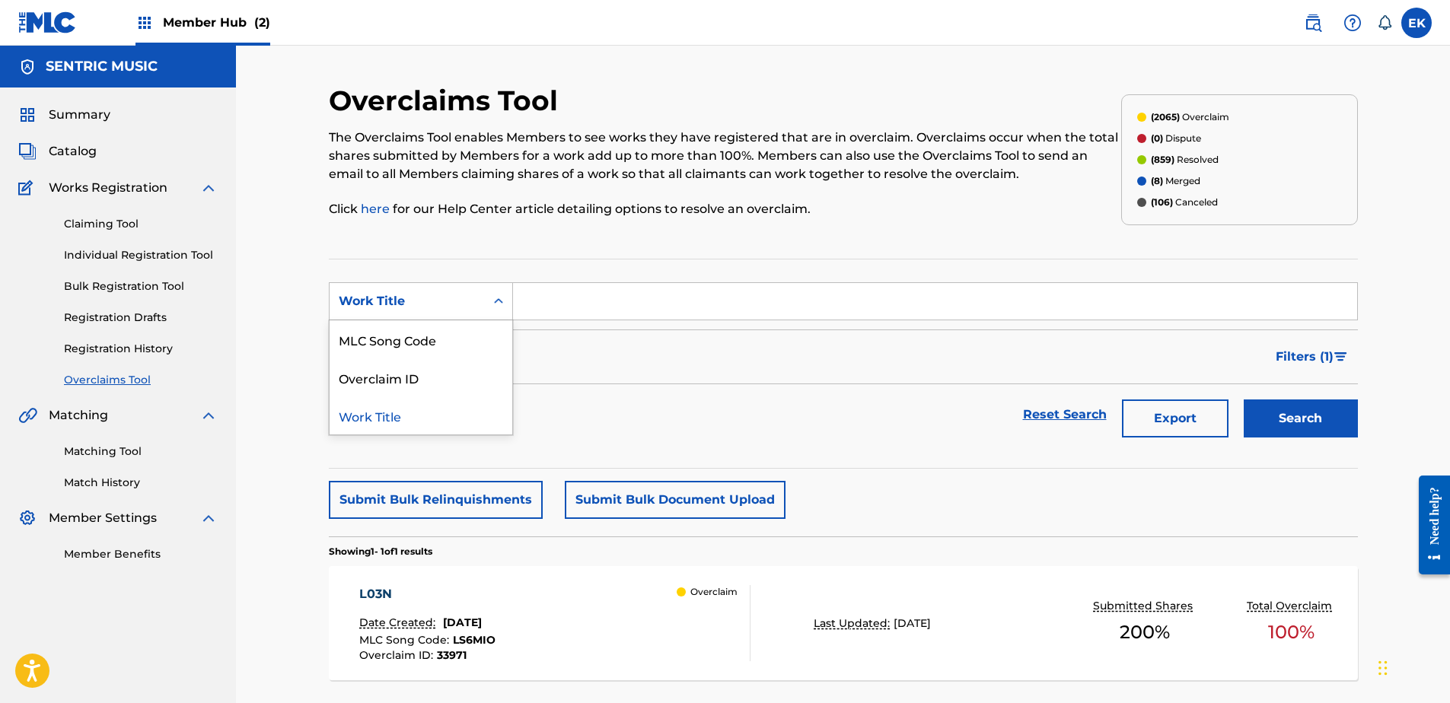
click at [473, 300] on div "Work Title" at bounding box center [407, 301] width 137 height 18
click at [470, 342] on div "MLC Song Code" at bounding box center [421, 339] width 183 height 38
click at [473, 306] on div "MLC Song Code" at bounding box center [407, 301] width 137 height 18
click at [560, 299] on input "Search Form" at bounding box center [935, 301] width 844 height 37
paste input "IY91VS"
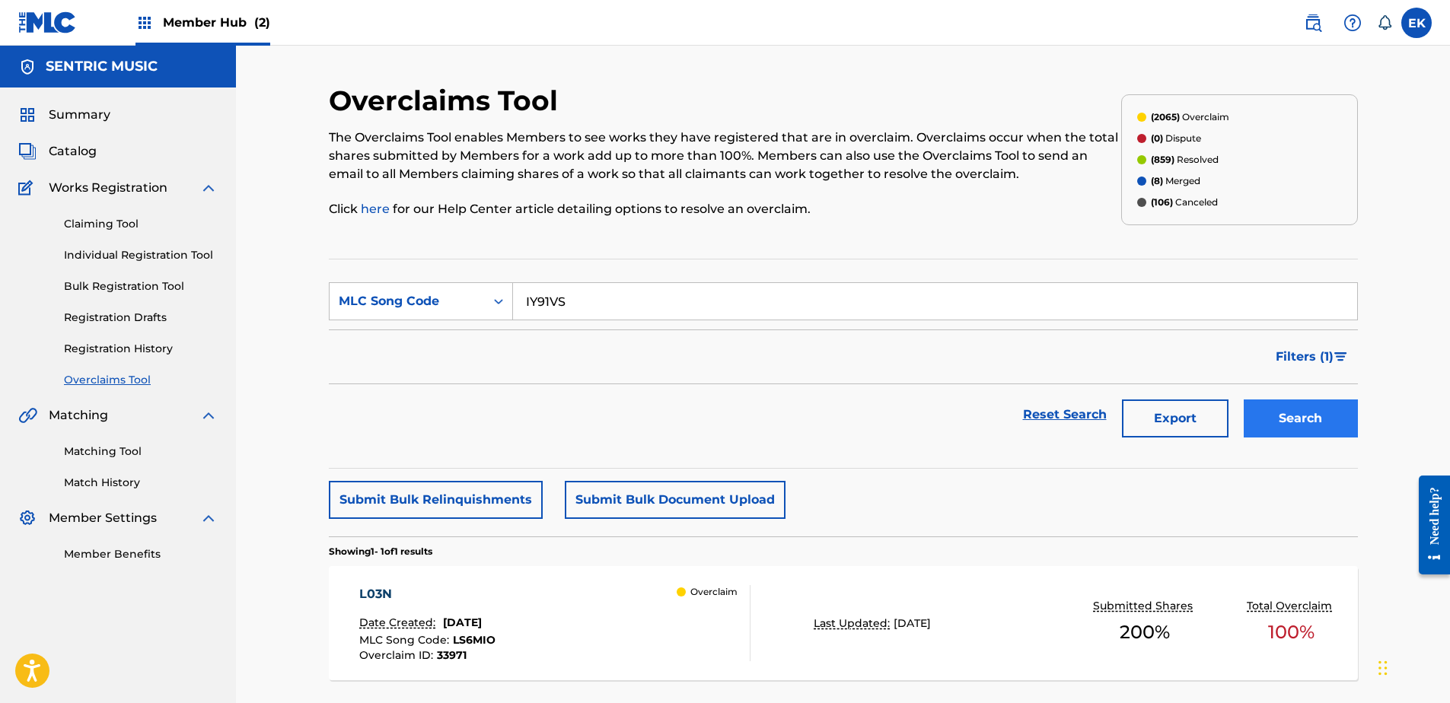
type input "IY91VS"
click at [1308, 415] on button "Search" at bounding box center [1301, 419] width 114 height 38
click at [544, 640] on div "MLC Song Code : IY91VS" at bounding box center [458, 642] width 199 height 15
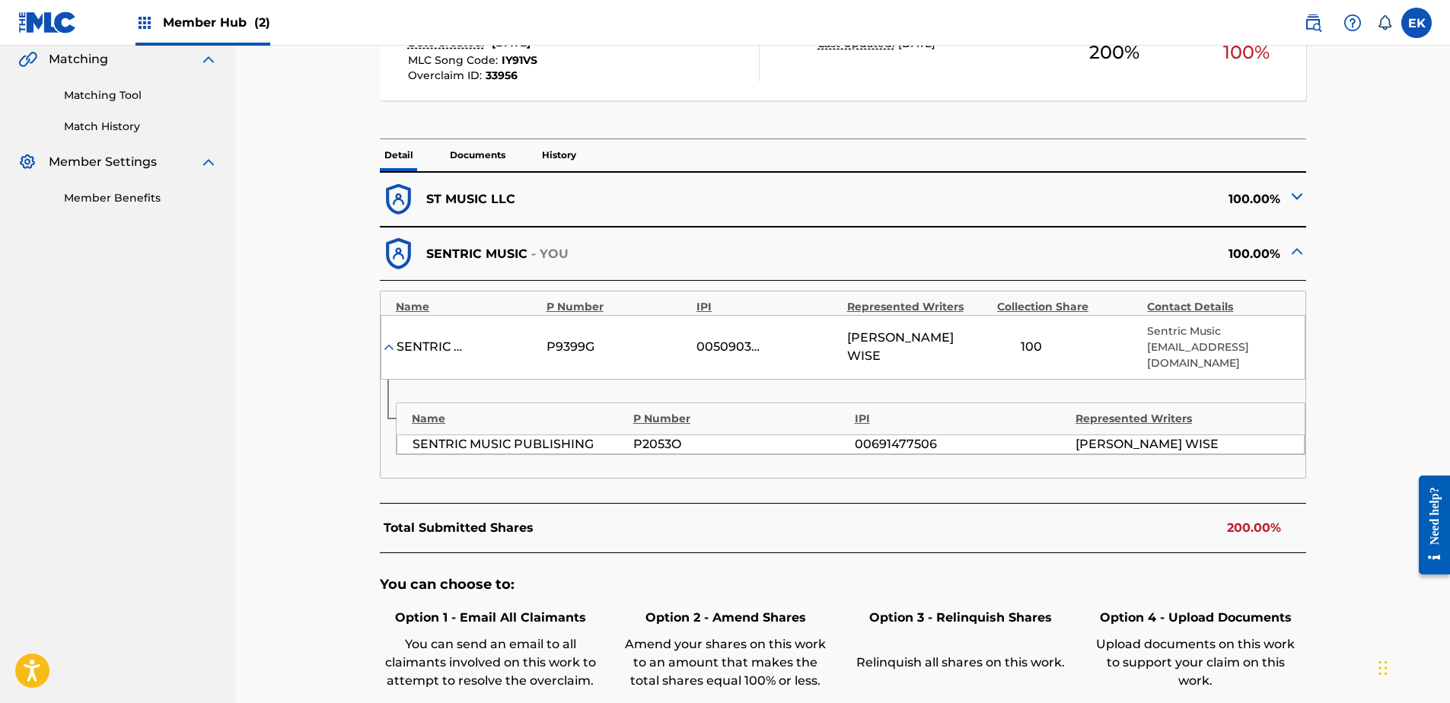
scroll to position [533, 0]
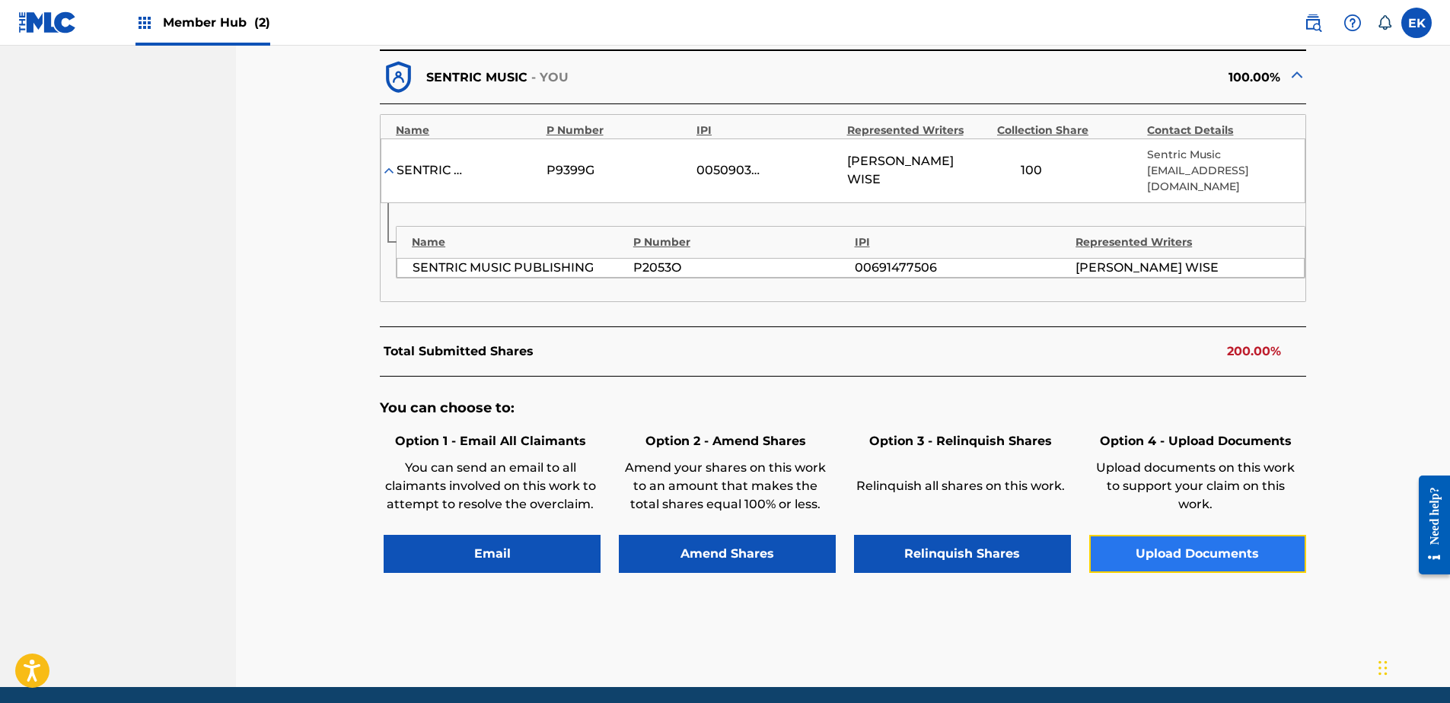
click at [1137, 559] on button "Upload Documents" at bounding box center [1197, 554] width 217 height 38
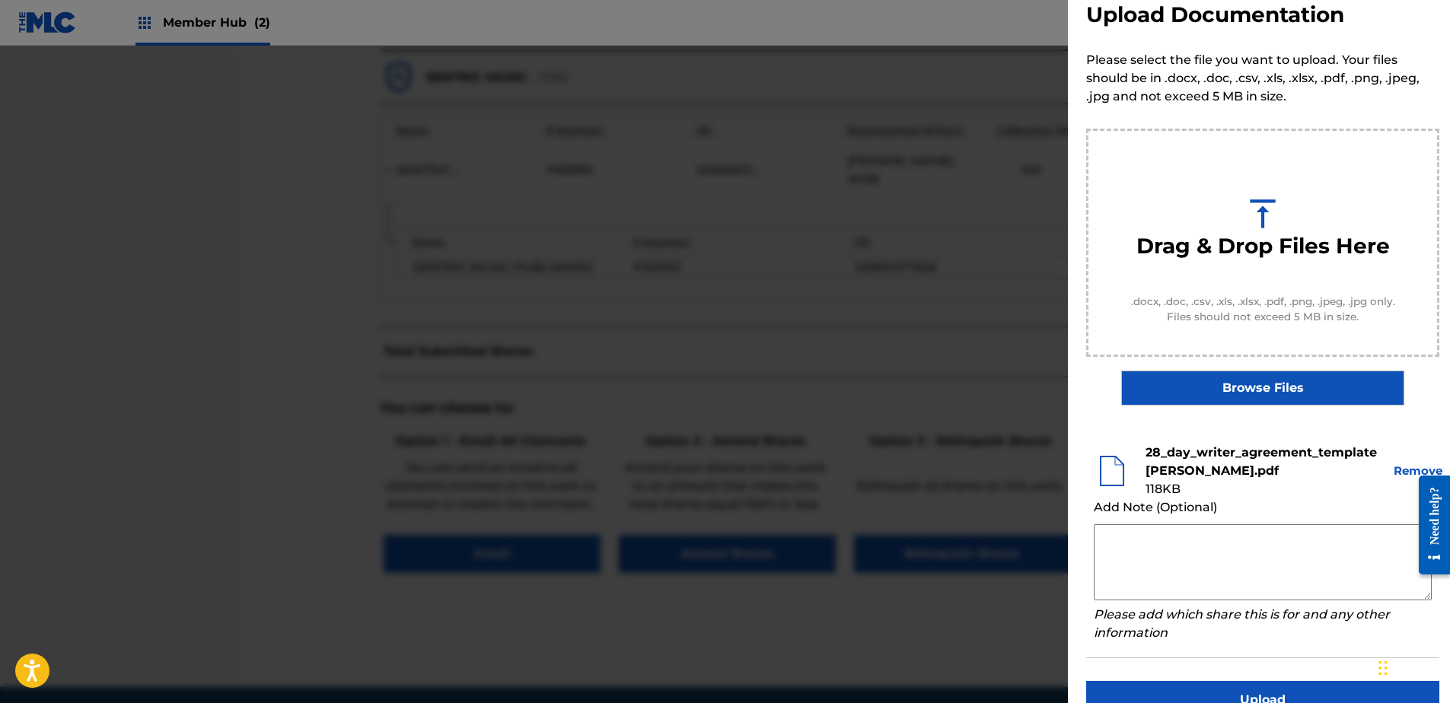
scroll to position [69, 0]
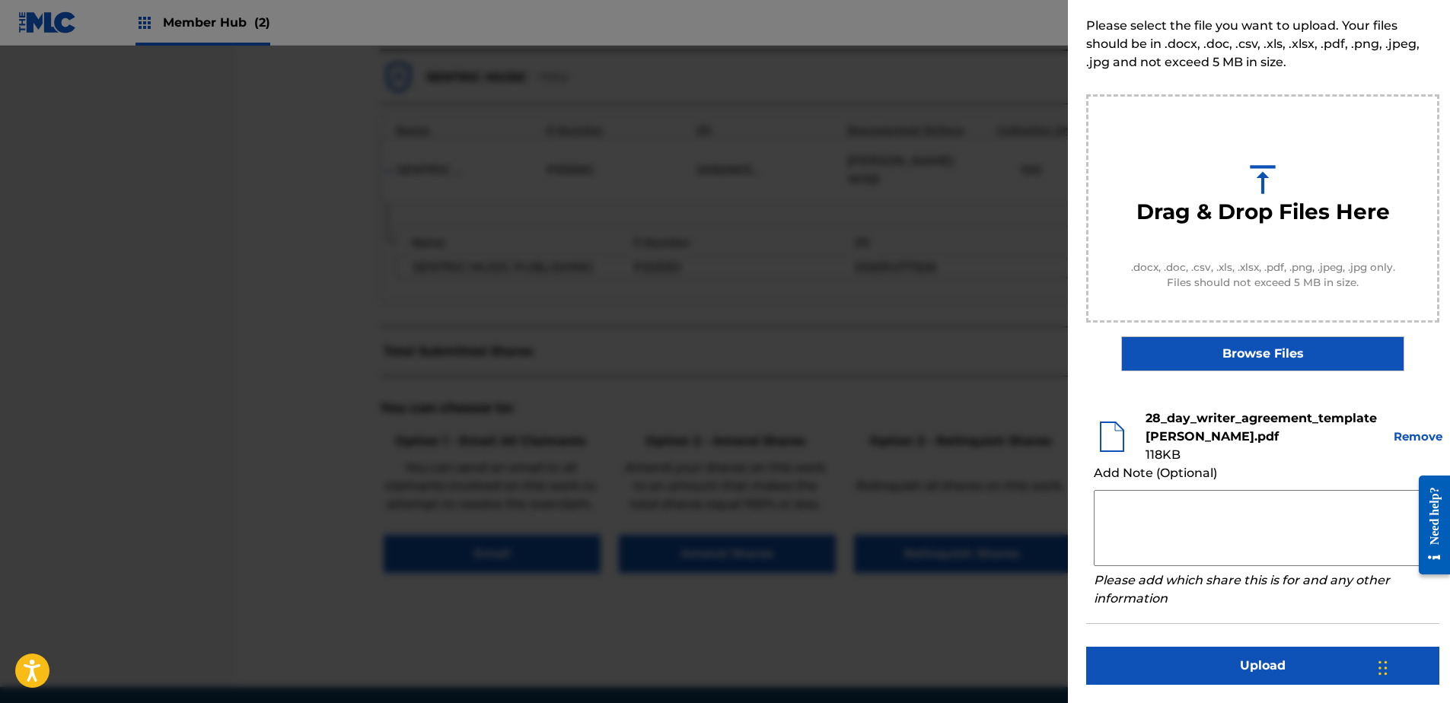
drag, startPoint x: 1185, startPoint y: 526, endPoint x: 1131, endPoint y: 542, distance: 56.3
click at [1184, 526] on textarea at bounding box center [1263, 528] width 338 height 76
click at [1125, 502] on textarea at bounding box center [1263, 528] width 338 height 76
paste textarea "Our self service agreement is signed via digital signature and is active until …"
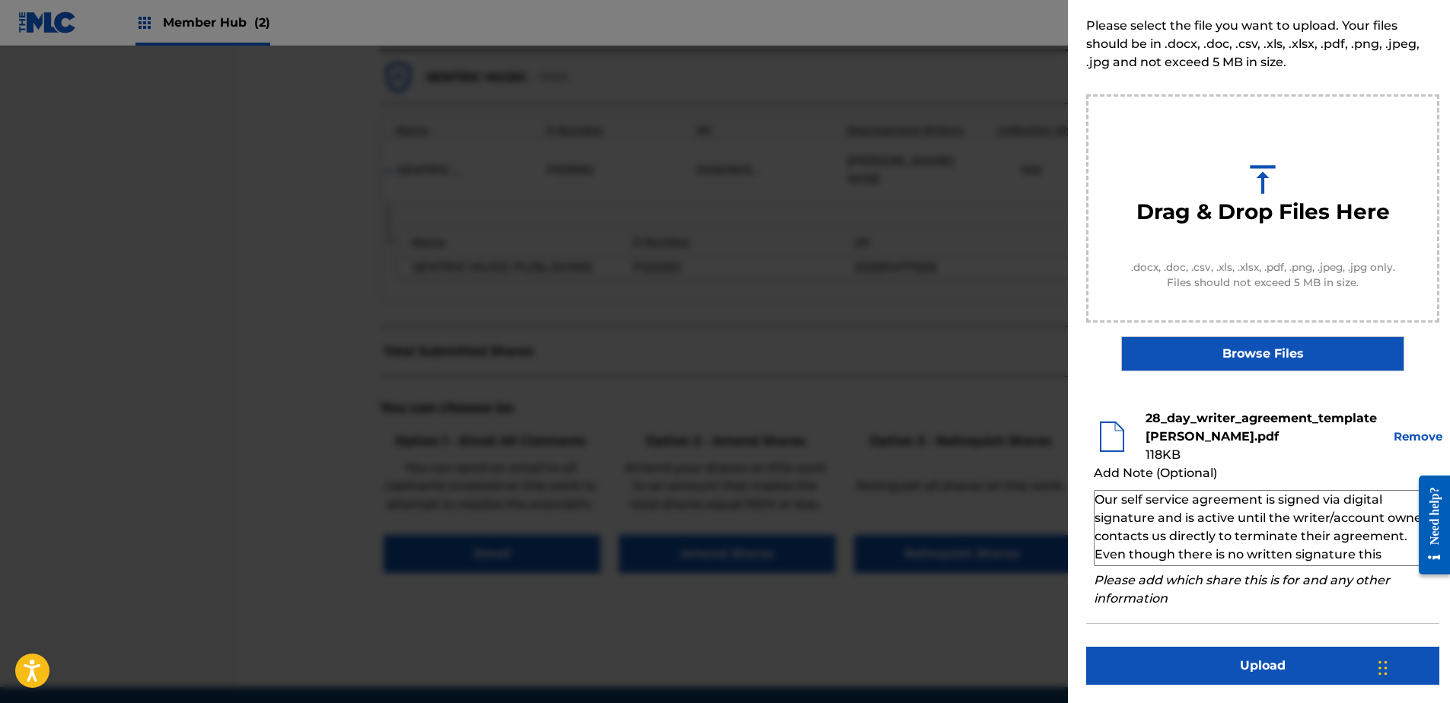
scroll to position [51, 0]
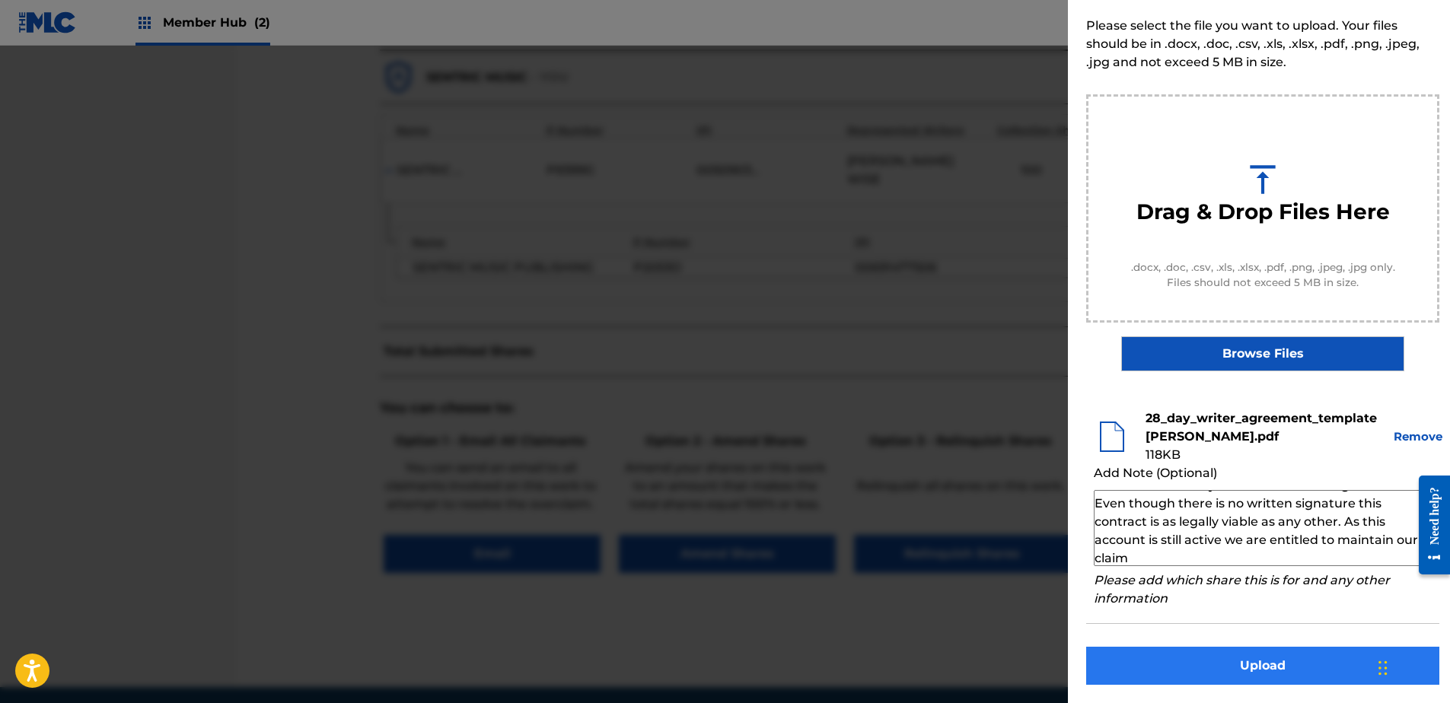
type textarea "Our self service agreement is signed via digital signature and is active until …"
click at [1199, 677] on button "Upload" at bounding box center [1262, 666] width 353 height 38
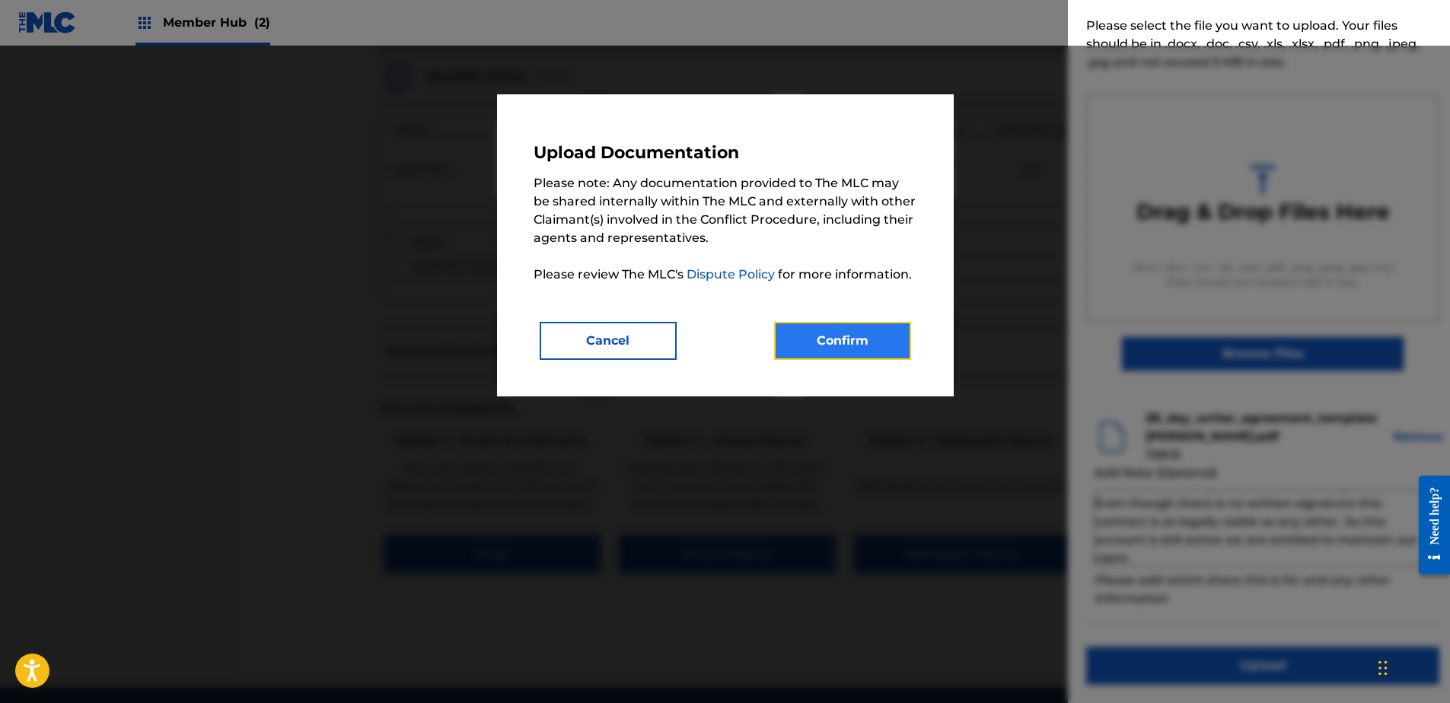
click at [844, 348] on button "Confirm" at bounding box center [842, 341] width 137 height 38
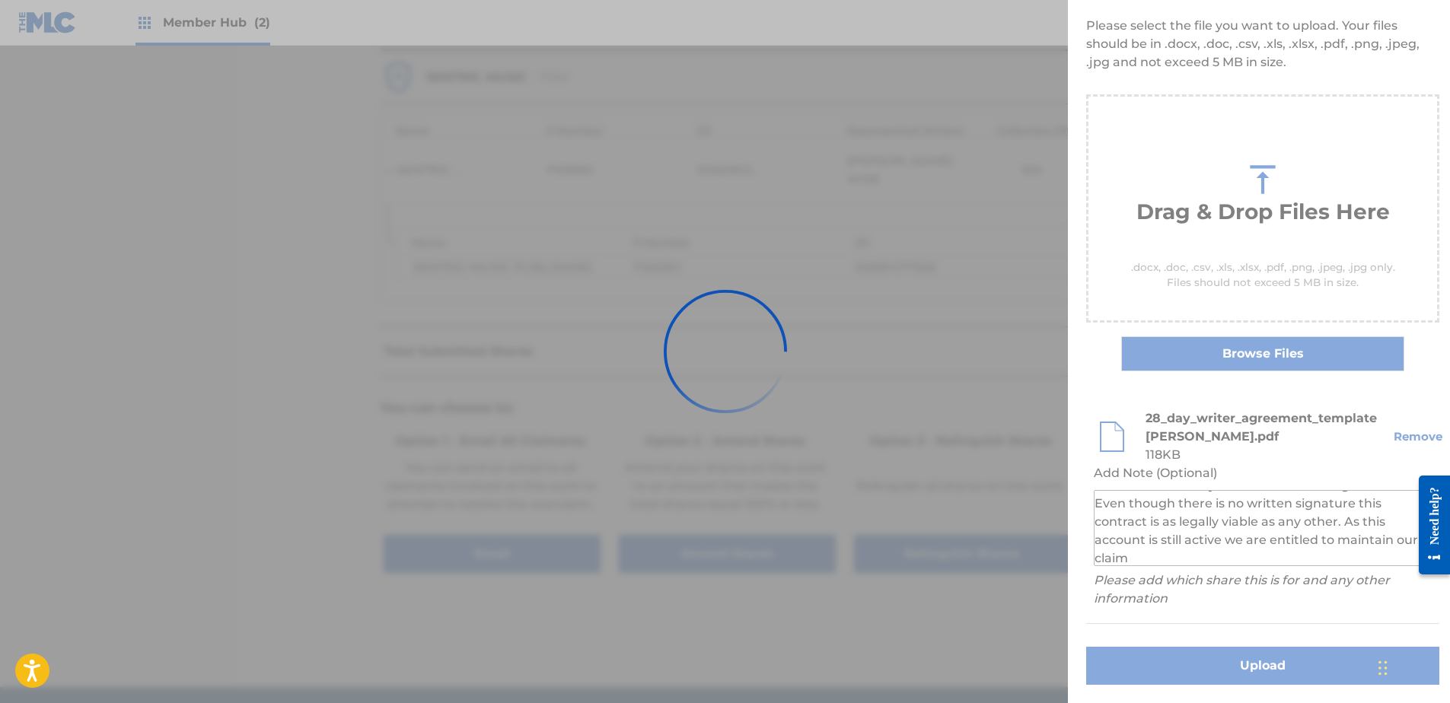
scroll to position [0, 0]
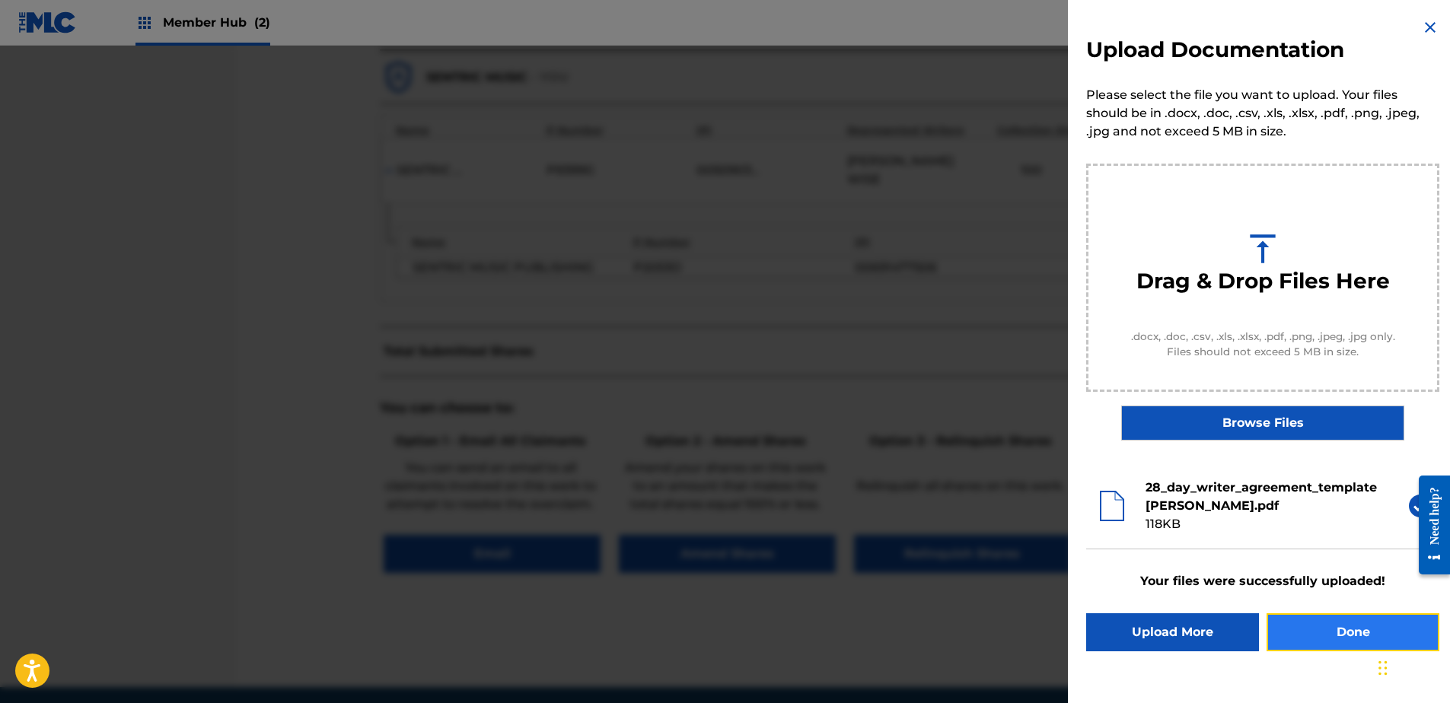
click at [1316, 635] on button "Done" at bounding box center [1352, 632] width 173 height 38
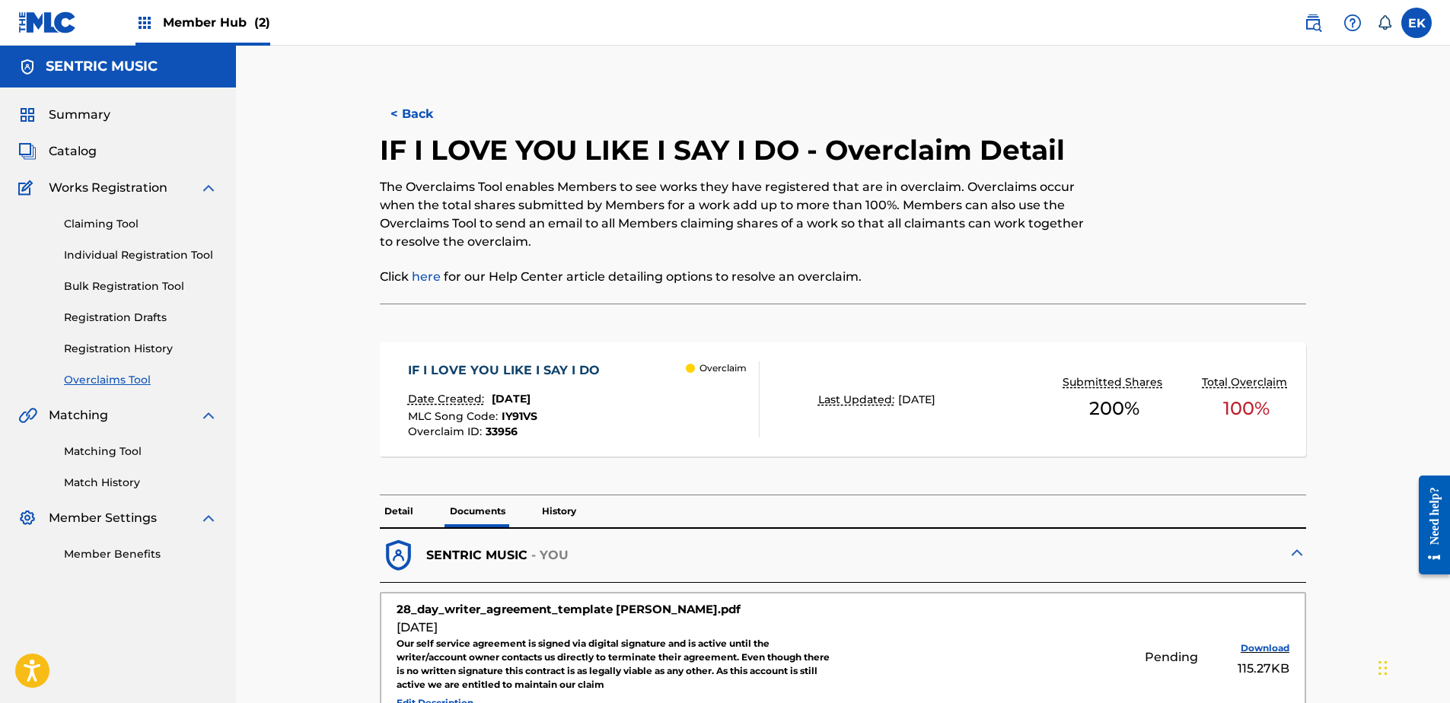
drag, startPoint x: 414, startPoint y: 113, endPoint x: 397, endPoint y: 100, distance: 21.3
click at [414, 113] on button "< Back" at bounding box center [425, 114] width 91 height 38
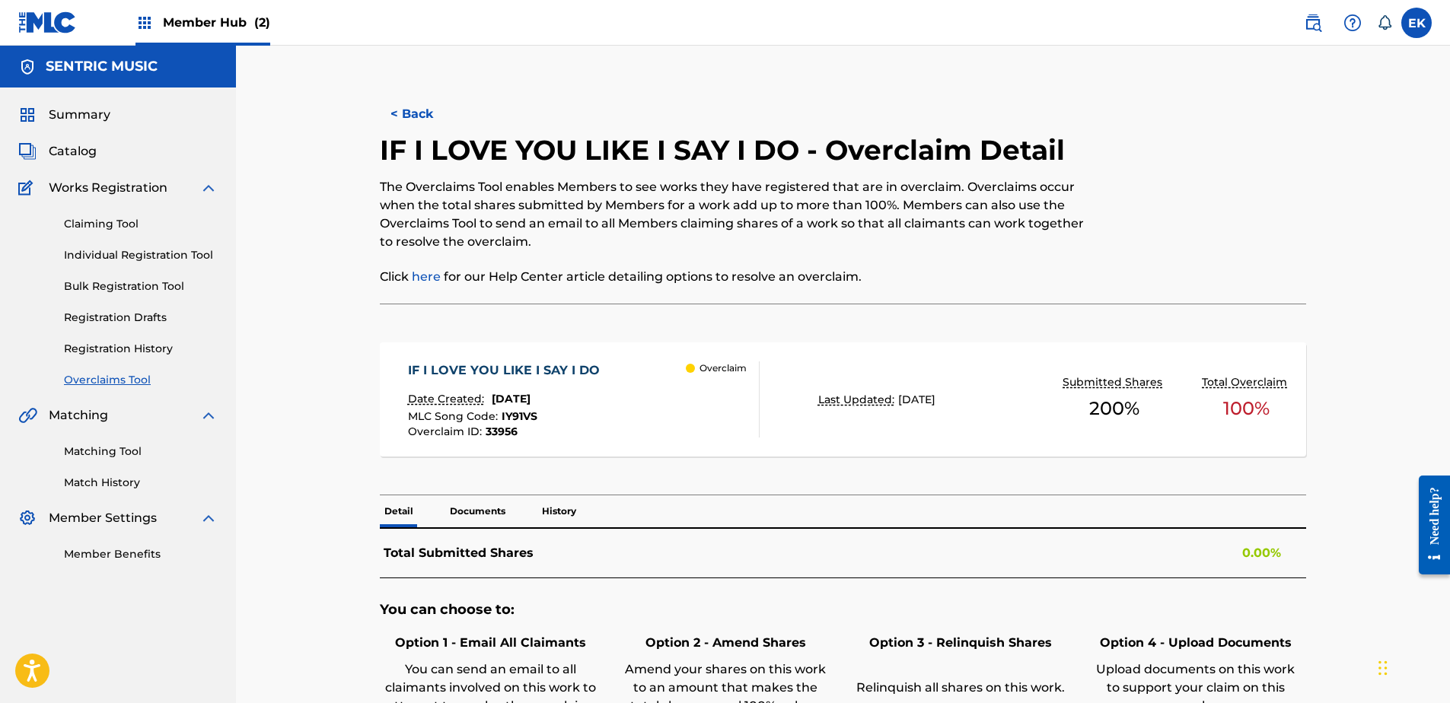
scroll to position [259, 0]
